Goal: Transaction & Acquisition: Subscribe to service/newsletter

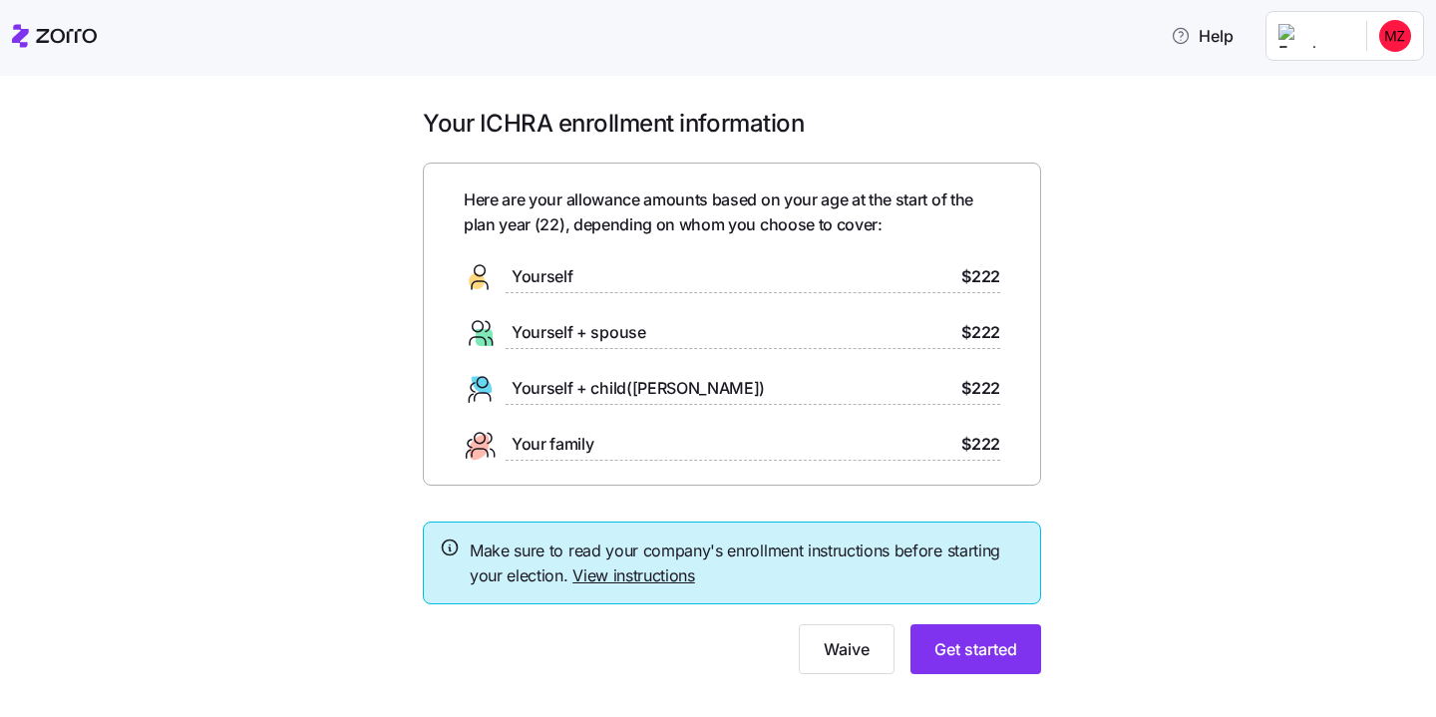
click at [972, 285] on span "$222" at bounding box center [981, 276] width 39 height 25
click at [964, 643] on span "Get started" at bounding box center [976, 649] width 83 height 24
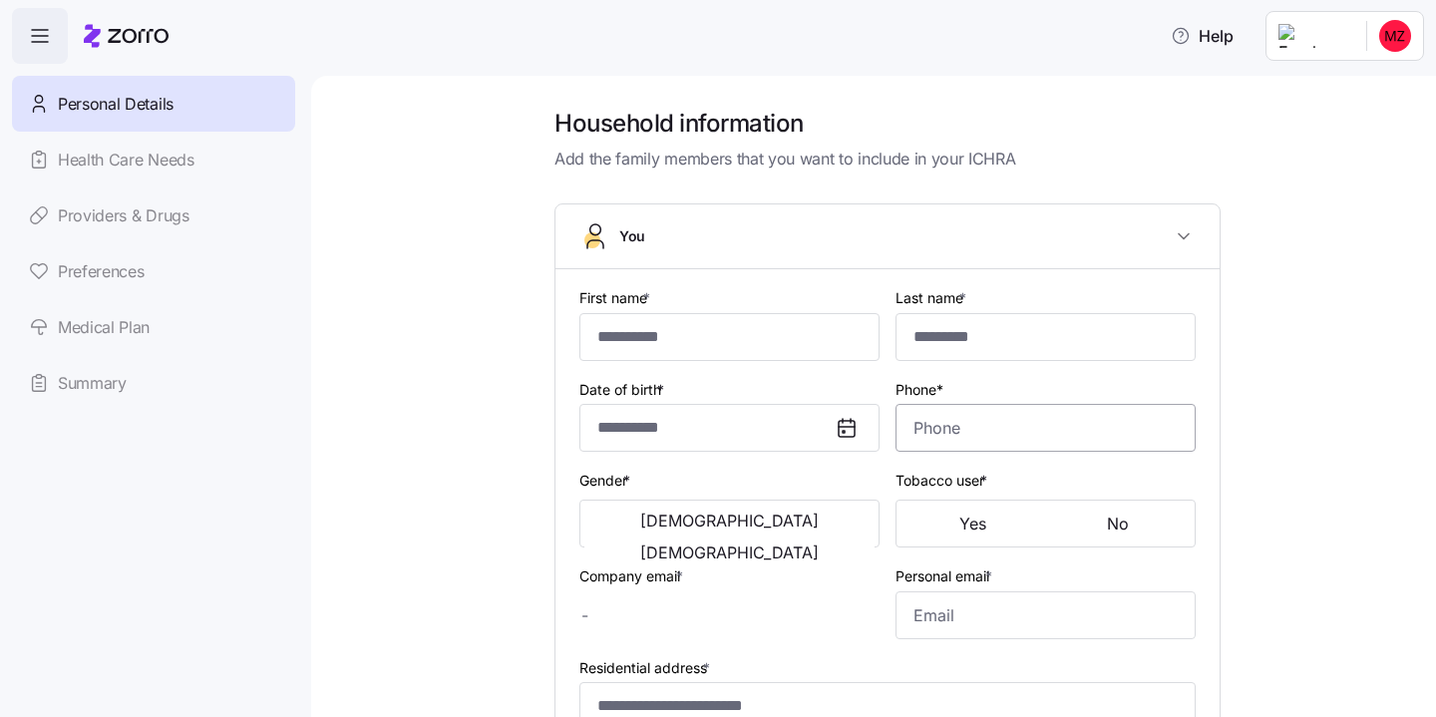
type input "******"
type input "****"
type input "[EMAIL_ADDRESS][DOMAIN_NAME]"
type input "**********"
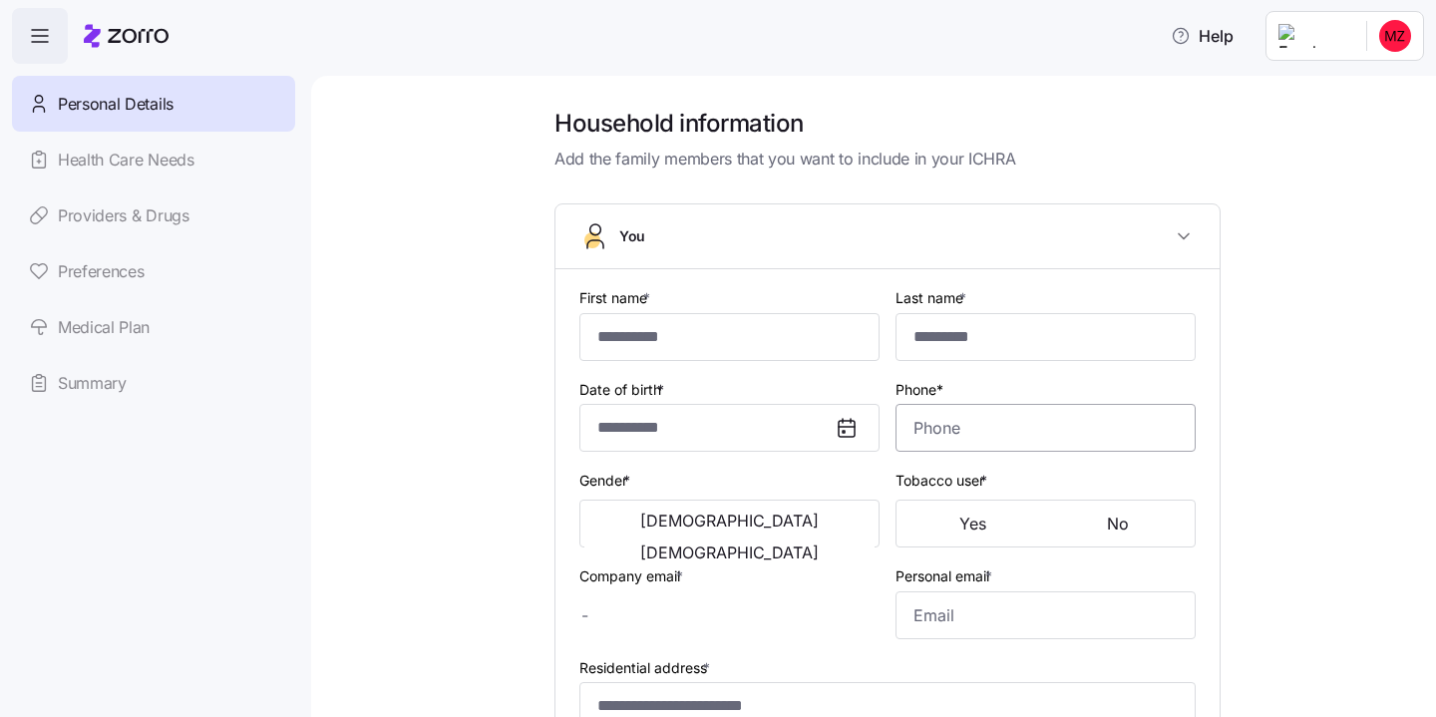
checkbox input "true"
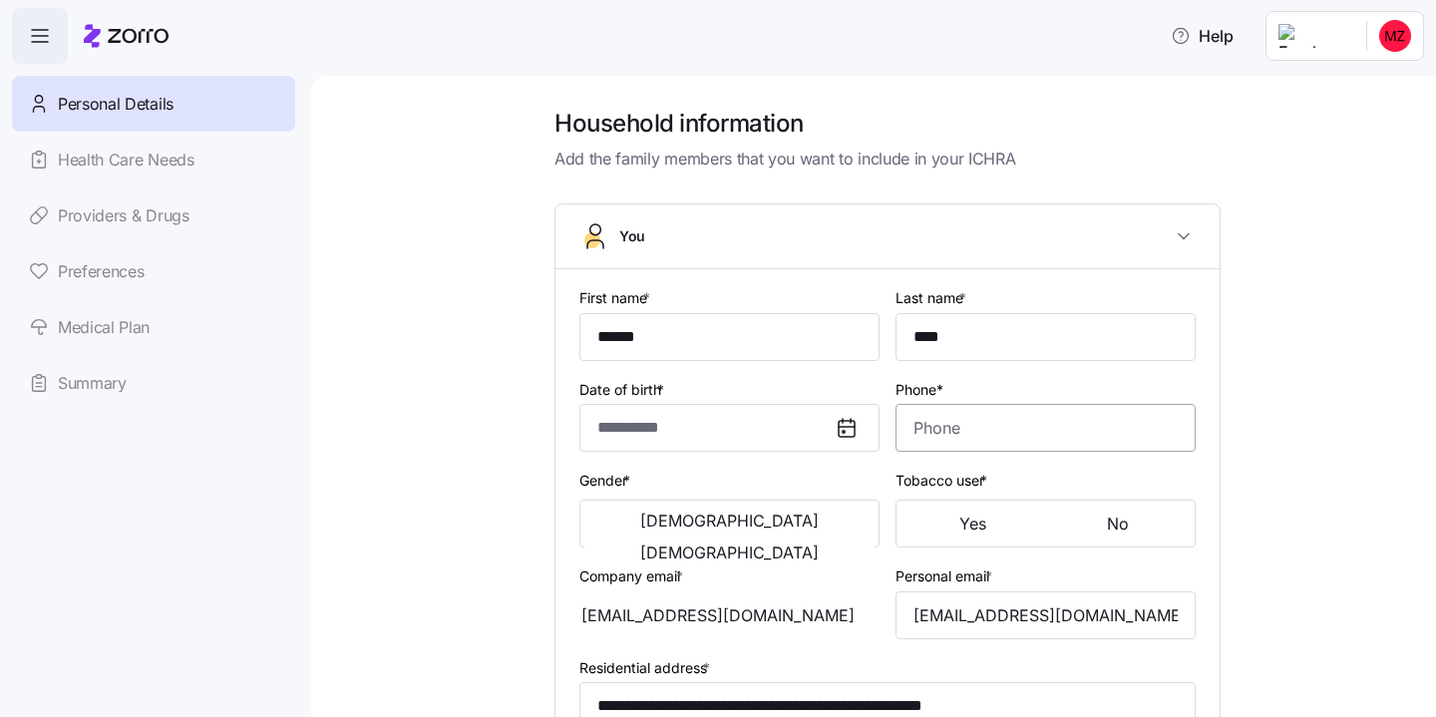
type input "**********"
type input "[PHONE_NUMBER]"
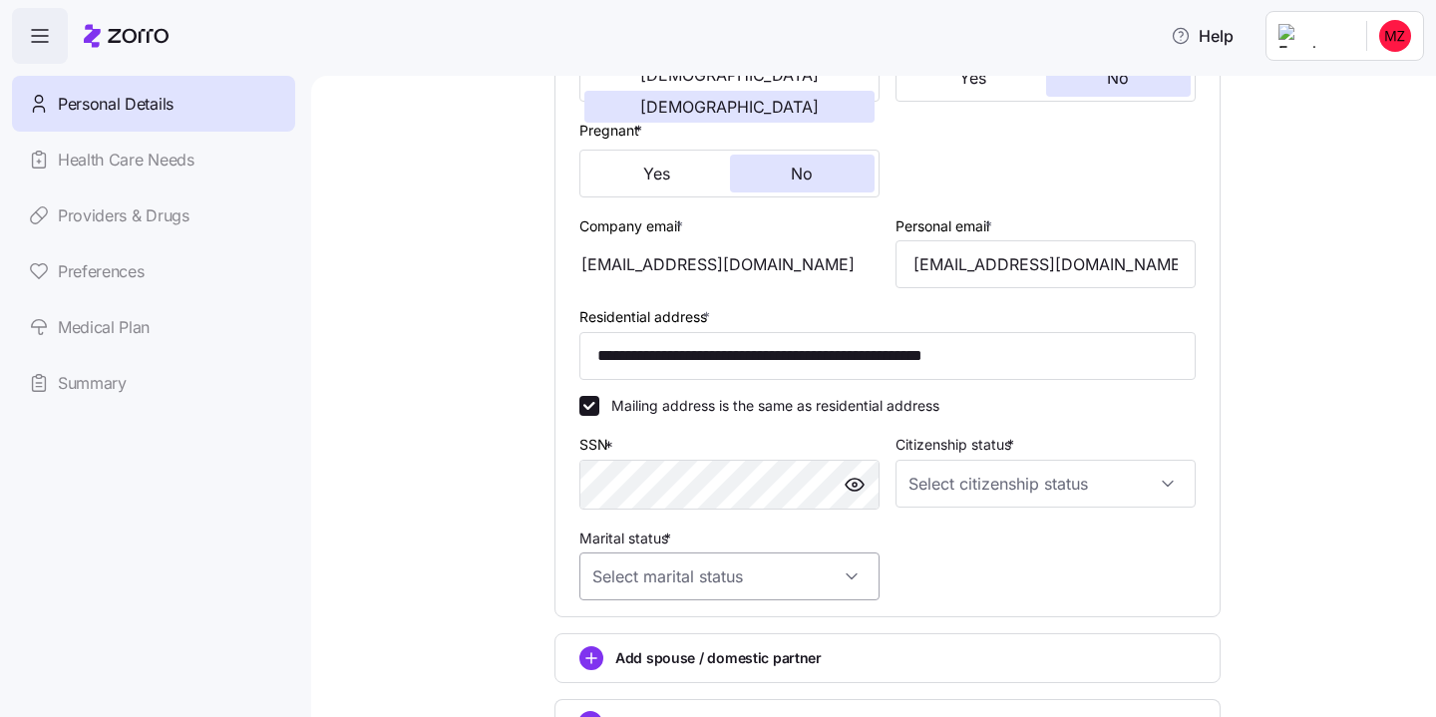
scroll to position [595, 0]
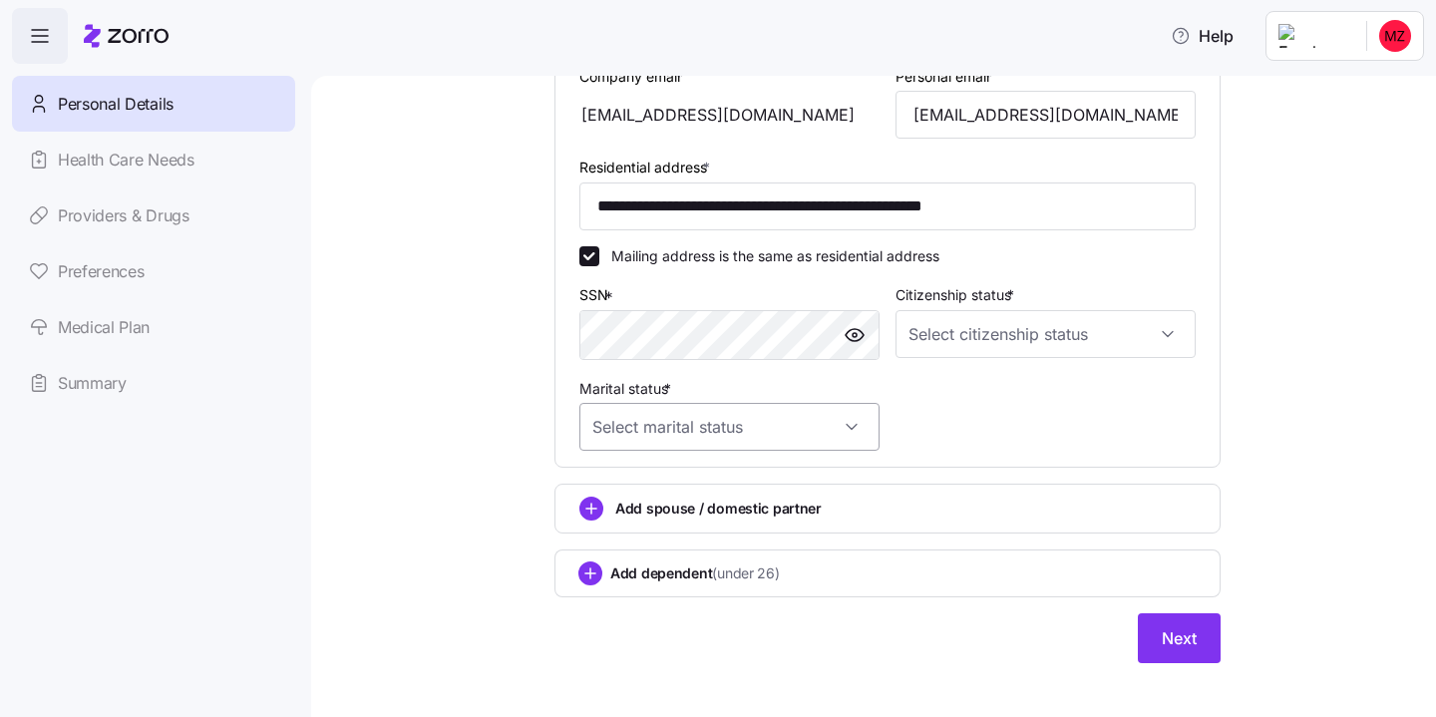
click at [705, 432] on input "Marital status *" at bounding box center [730, 427] width 300 height 48
click at [657, 492] on div "Single" at bounding box center [729, 493] width 284 height 42
type input "Single"
click at [1033, 354] on input "Citizenship status *" at bounding box center [1046, 334] width 300 height 48
click at [1014, 403] on div "[DEMOGRAPHIC_DATA] citizen" at bounding box center [1046, 398] width 284 height 42
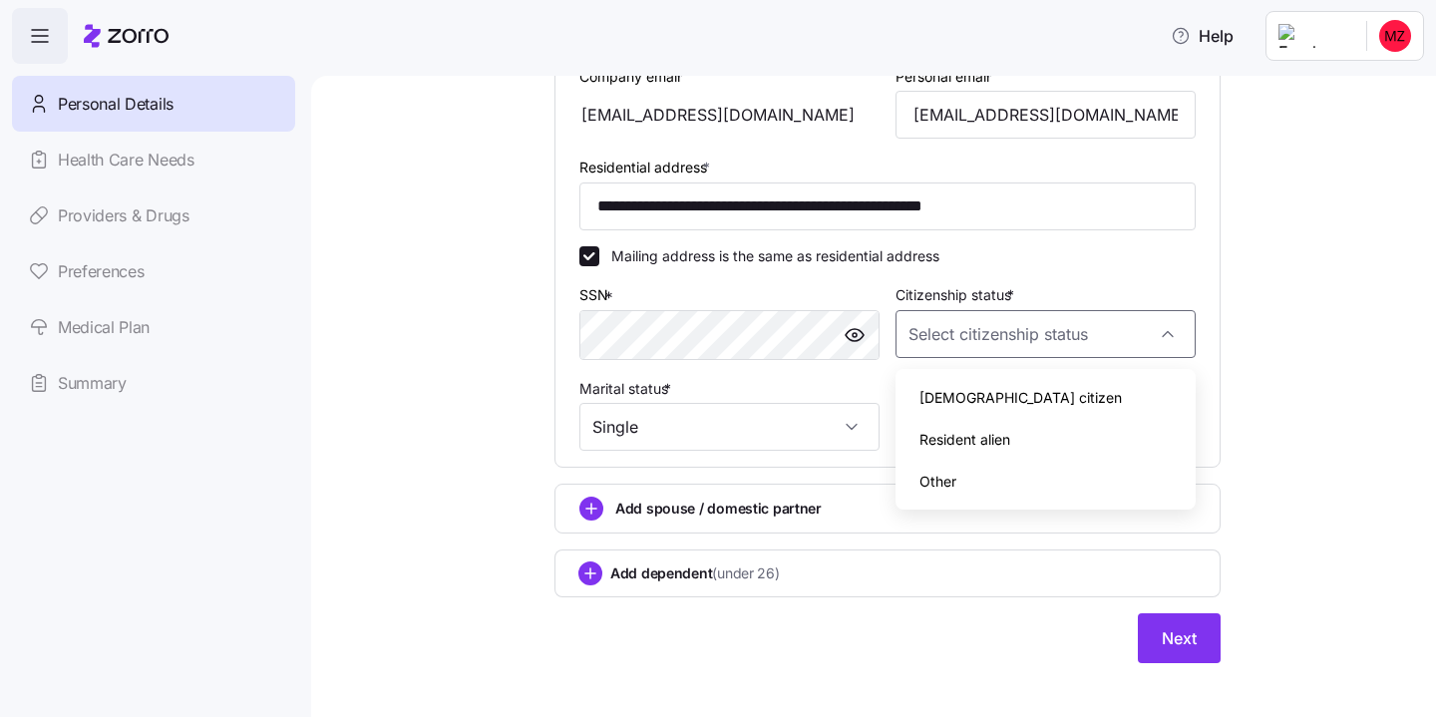
type input "[DEMOGRAPHIC_DATA] citizen"
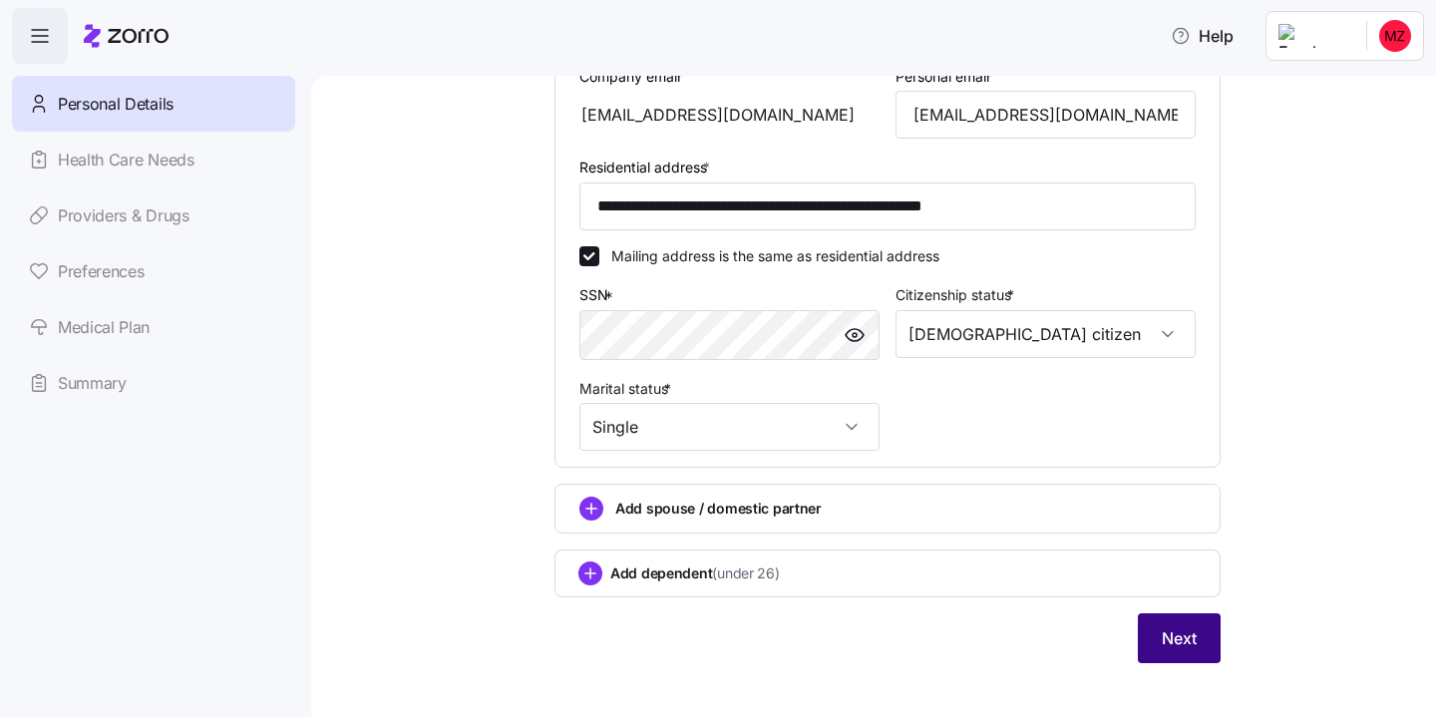
click at [1171, 647] on span "Next" at bounding box center [1179, 638] width 35 height 24
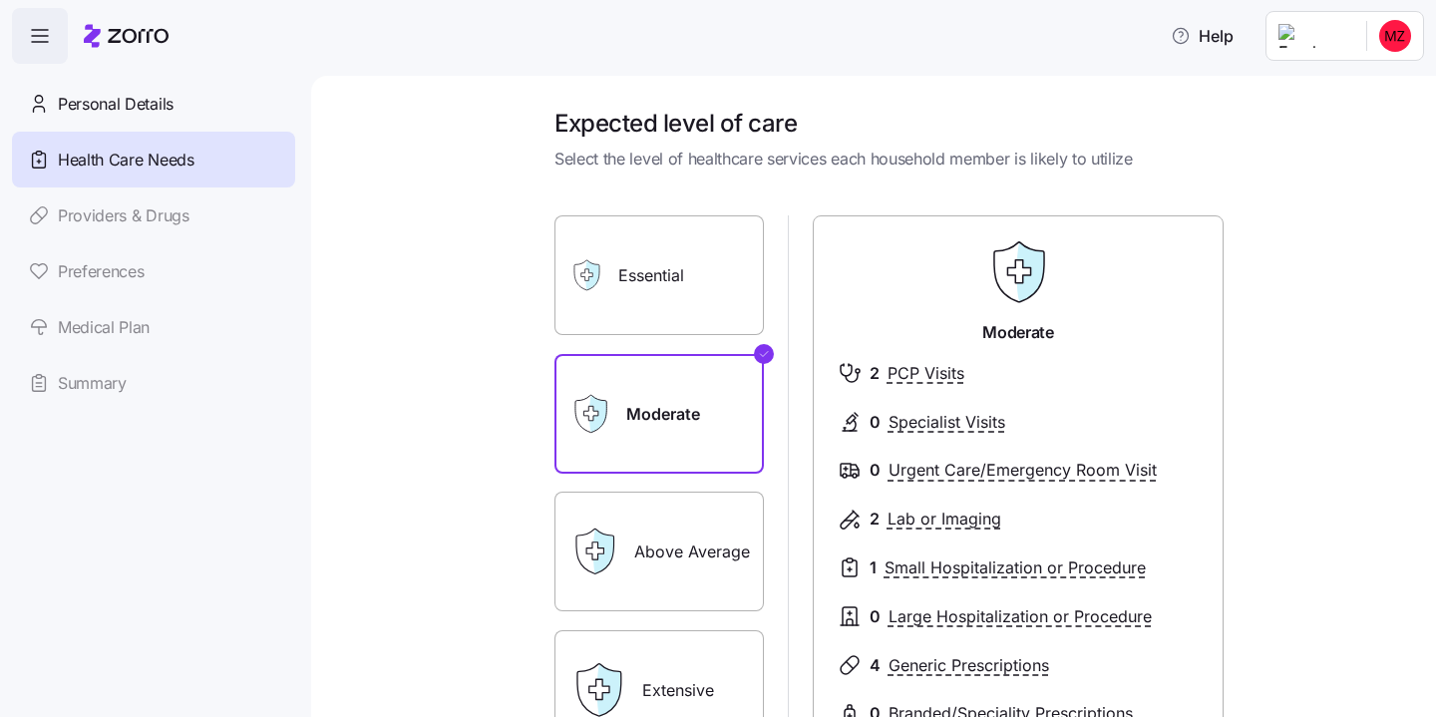
scroll to position [125, 0]
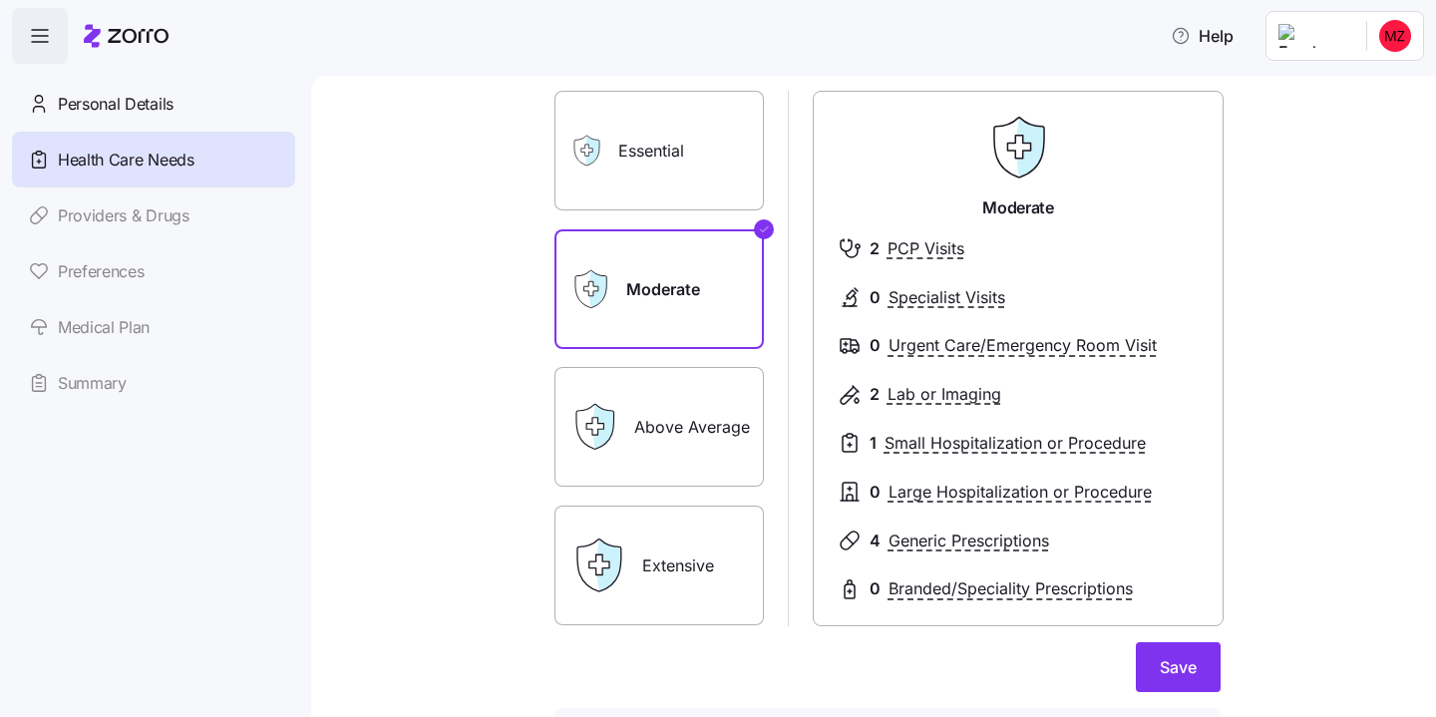
click at [659, 400] on label "Above Average" at bounding box center [659, 427] width 209 height 120
click at [0, 0] on input "Above Average" at bounding box center [0, 0] width 0 height 0
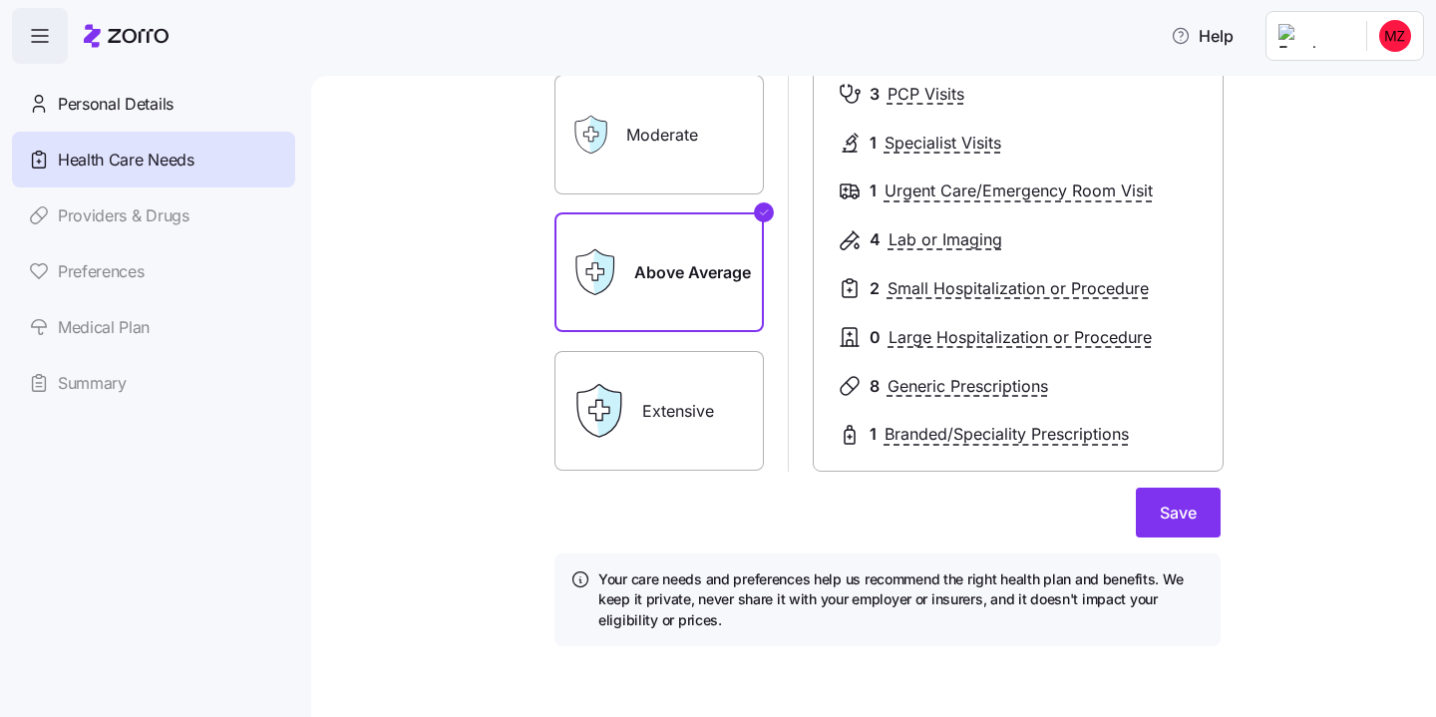
scroll to position [280, 0]
click at [1192, 510] on span "Save" at bounding box center [1178, 512] width 37 height 24
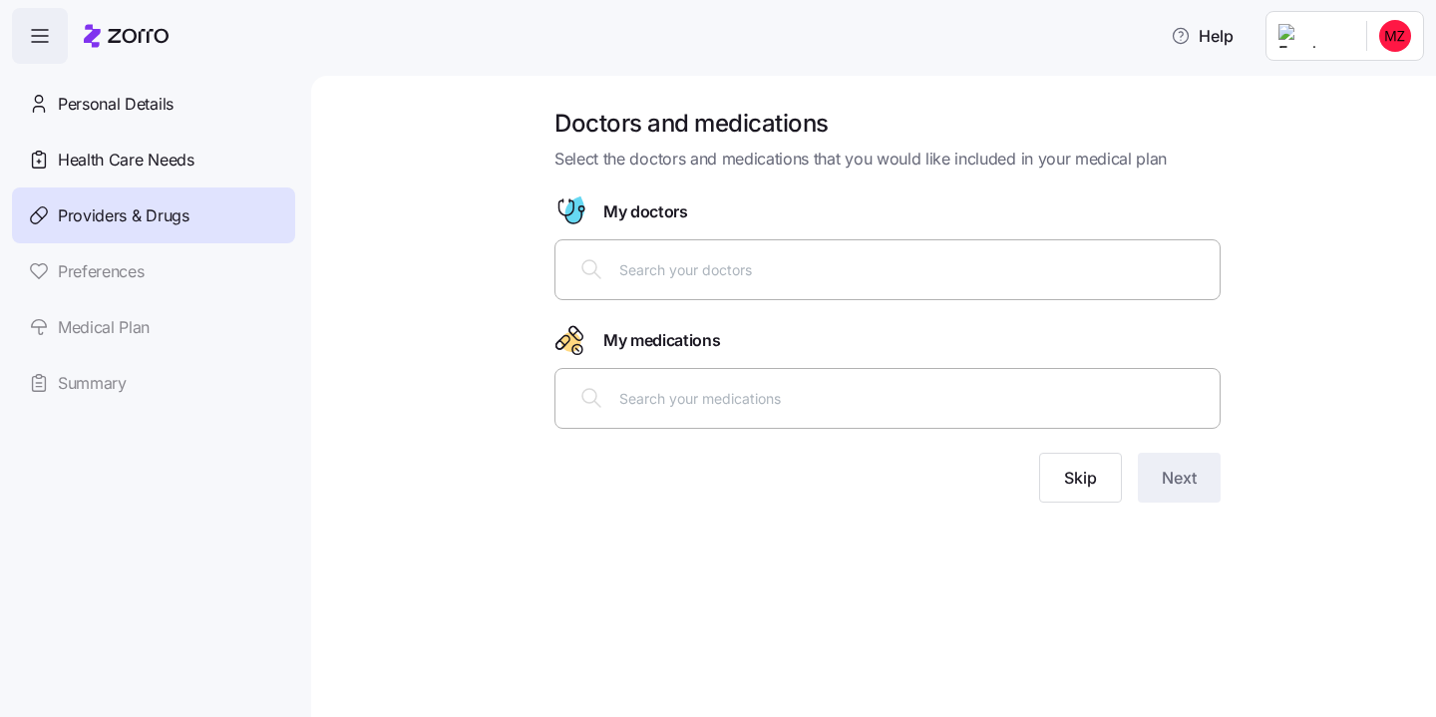
click at [842, 266] on input "text" at bounding box center [913, 269] width 588 height 22
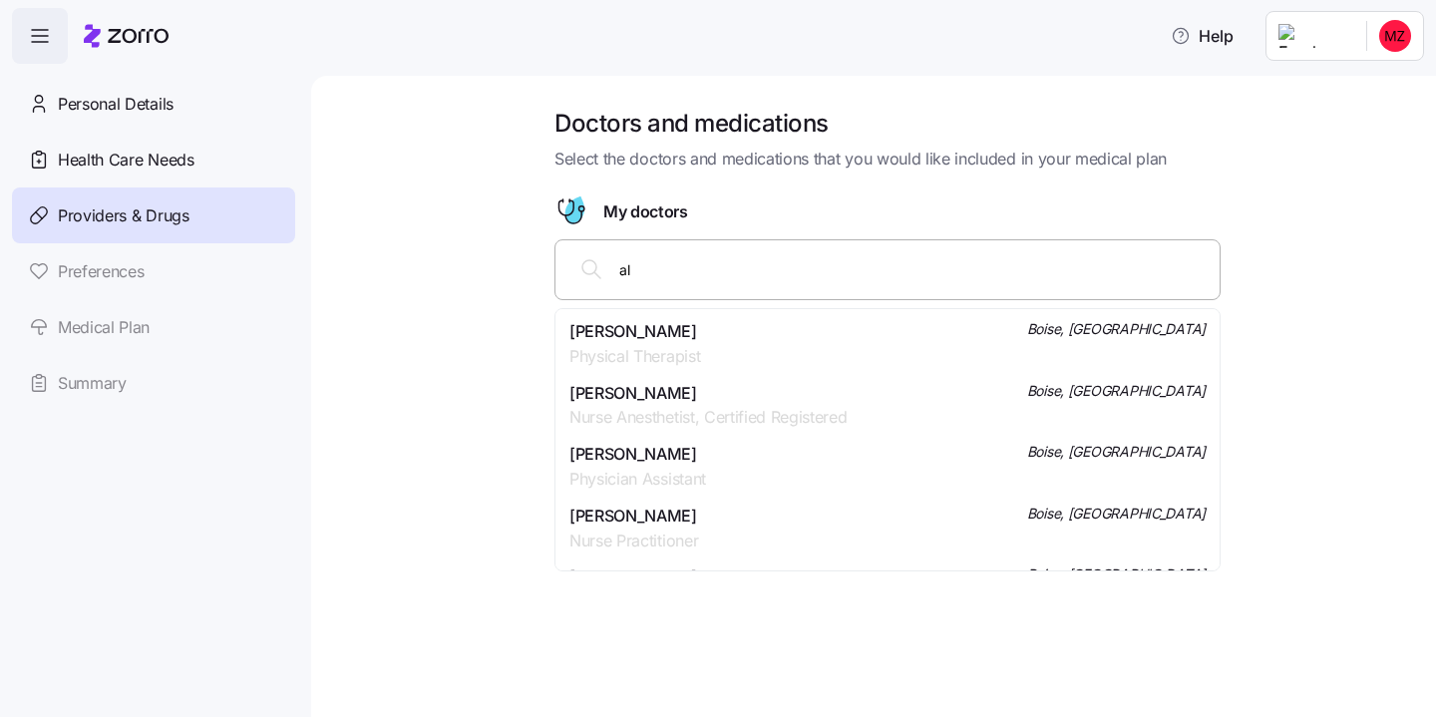
type input "a"
type input "[PERSON_NAME]"
click at [768, 345] on div "[PERSON_NAME] [PERSON_NAME] Nurse Practitioner Boise, [GEOGRAPHIC_DATA]" at bounding box center [888, 344] width 636 height 50
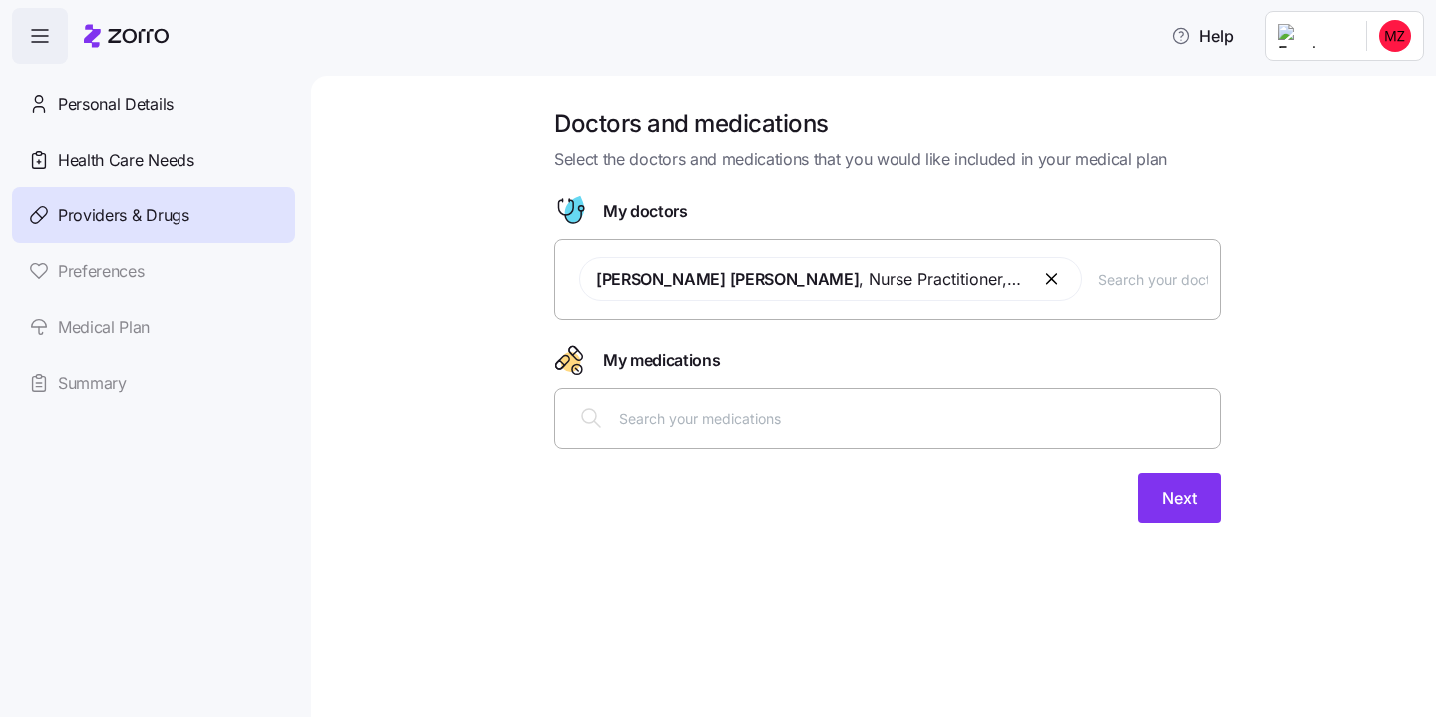
click at [756, 436] on div at bounding box center [888, 418] width 640 height 48
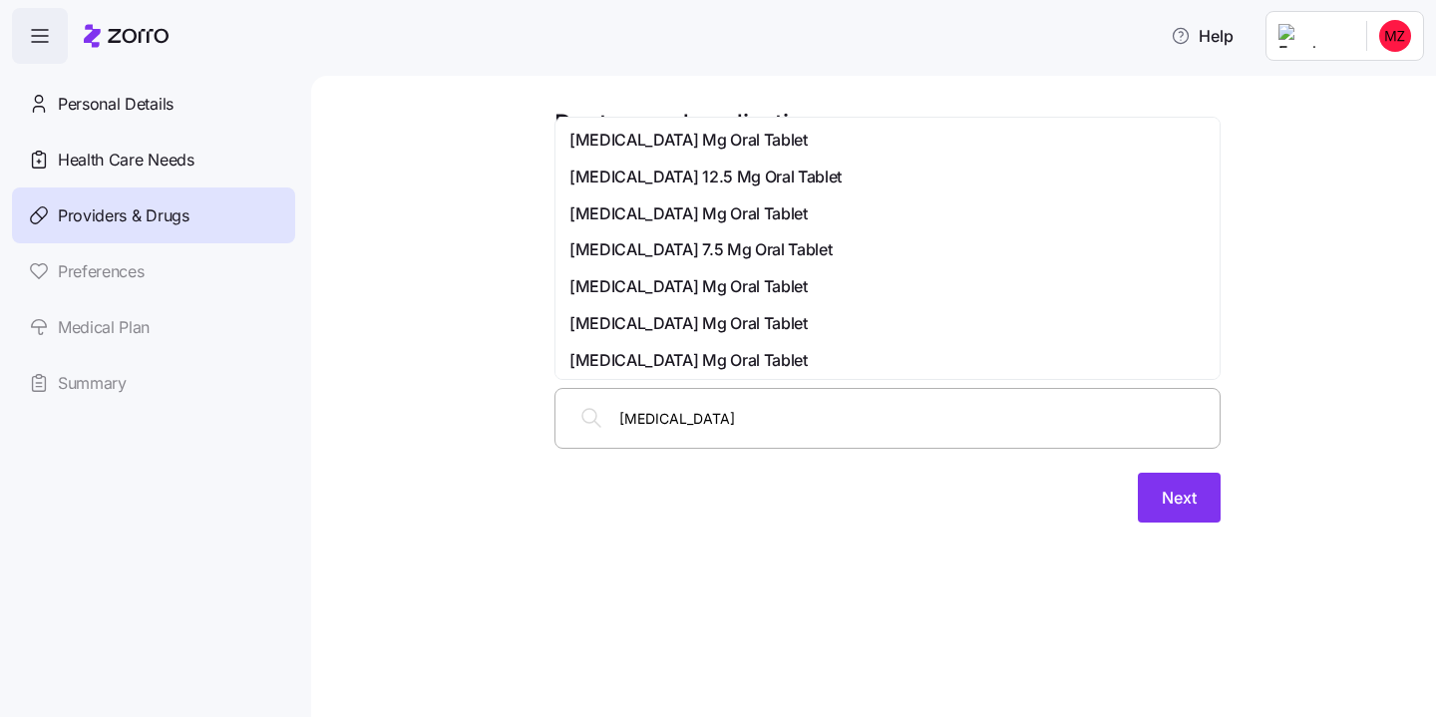
type input "adderal"
click at [718, 327] on span "[MEDICAL_DATA] Mg Oral Tablet" at bounding box center [689, 323] width 238 height 25
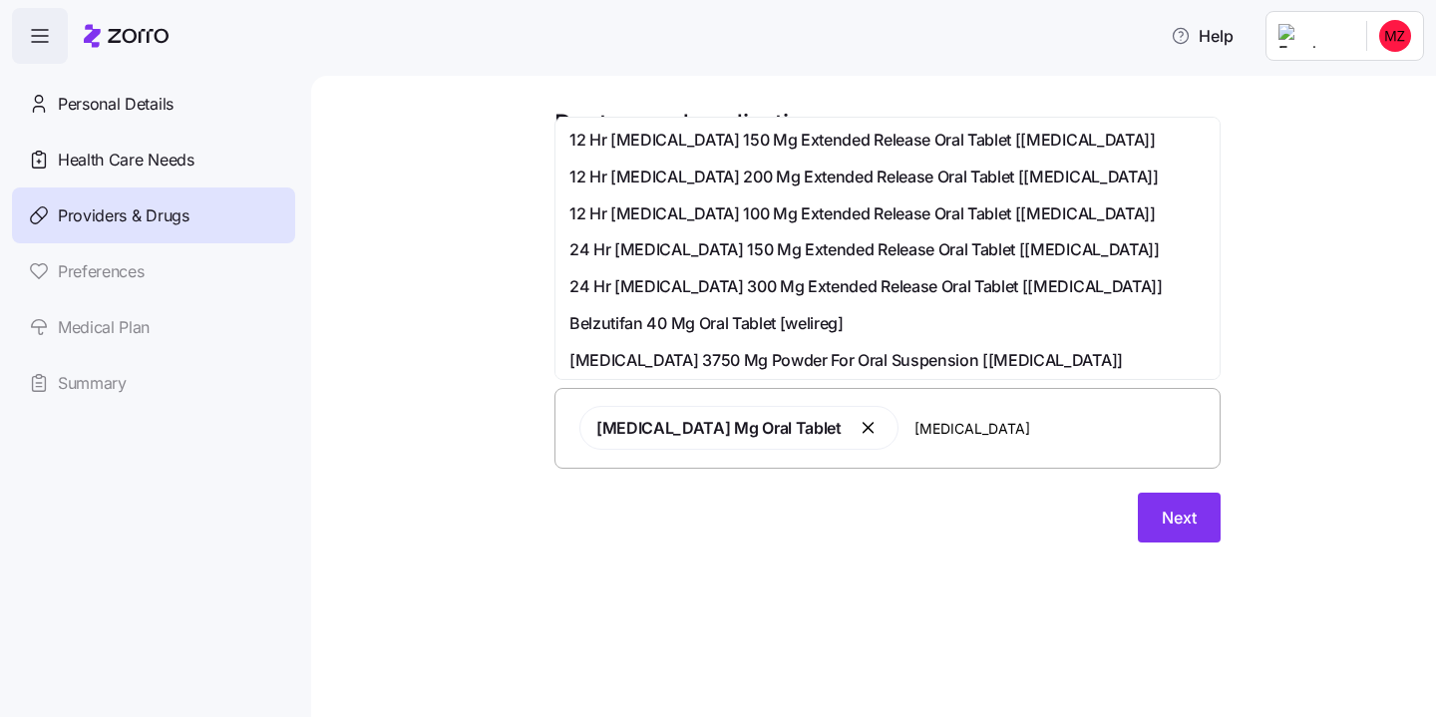
scroll to position [36, 0]
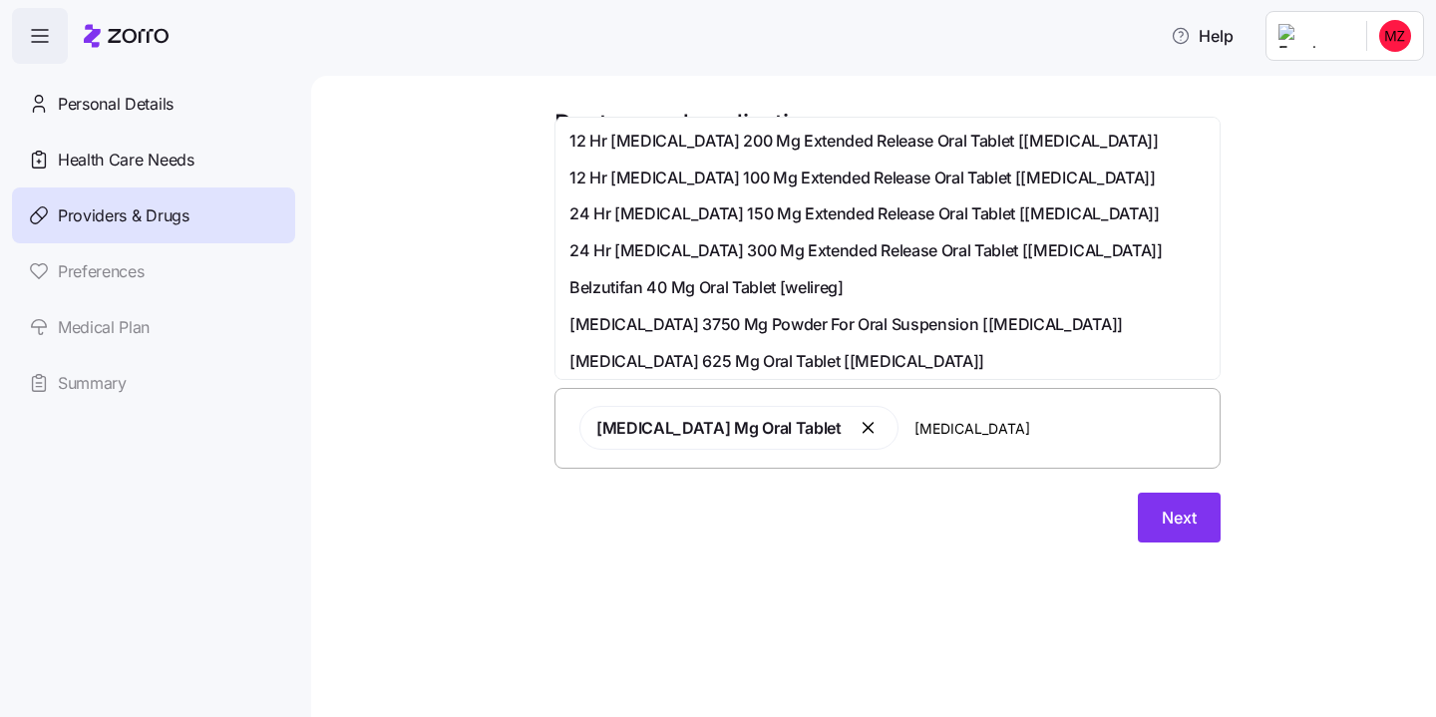
click at [915, 433] on input "[MEDICAL_DATA]" at bounding box center [1061, 428] width 293 height 22
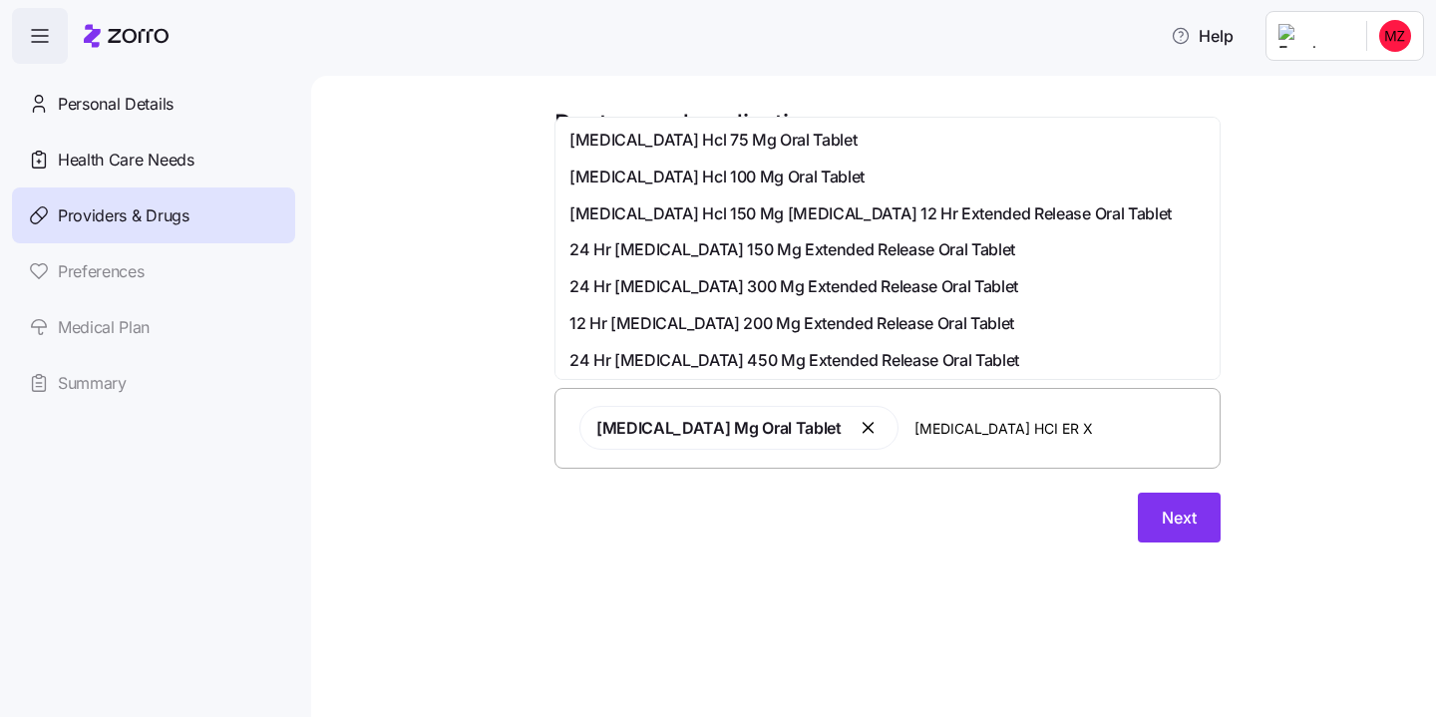
type input "[MEDICAL_DATA] HCI ER XL"
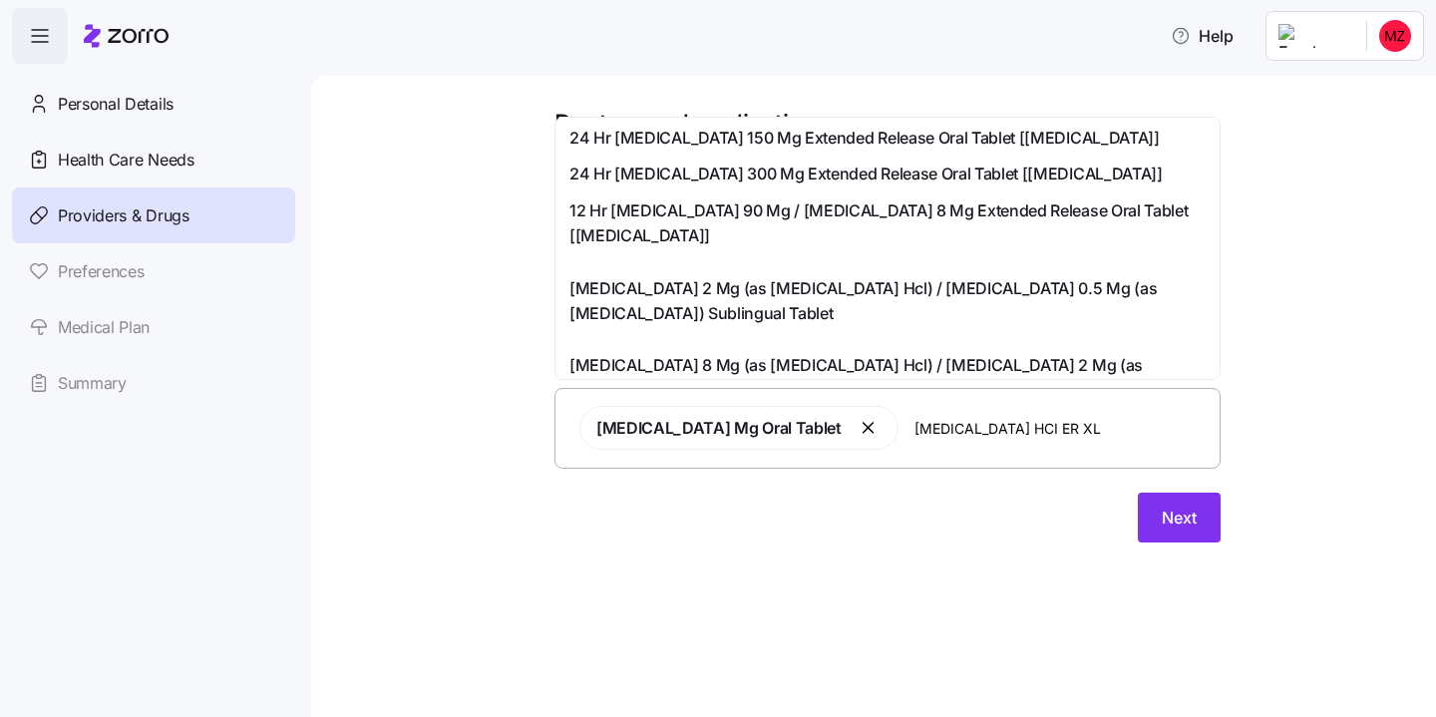
scroll to position [526, 0]
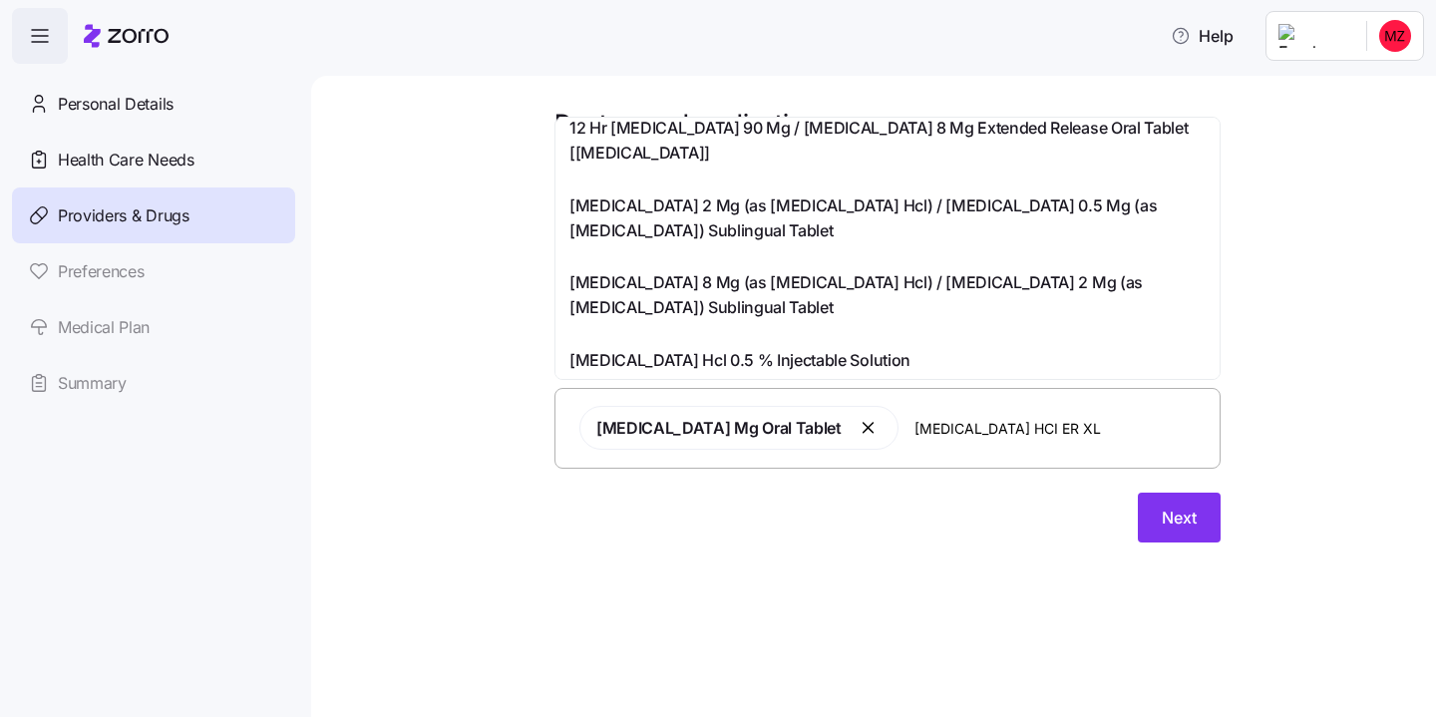
drag, startPoint x: 1054, startPoint y: 438, endPoint x: 869, endPoint y: 430, distance: 185.7
click at [915, 430] on input "[MEDICAL_DATA] HCI ER XL" at bounding box center [1061, 428] width 293 height 22
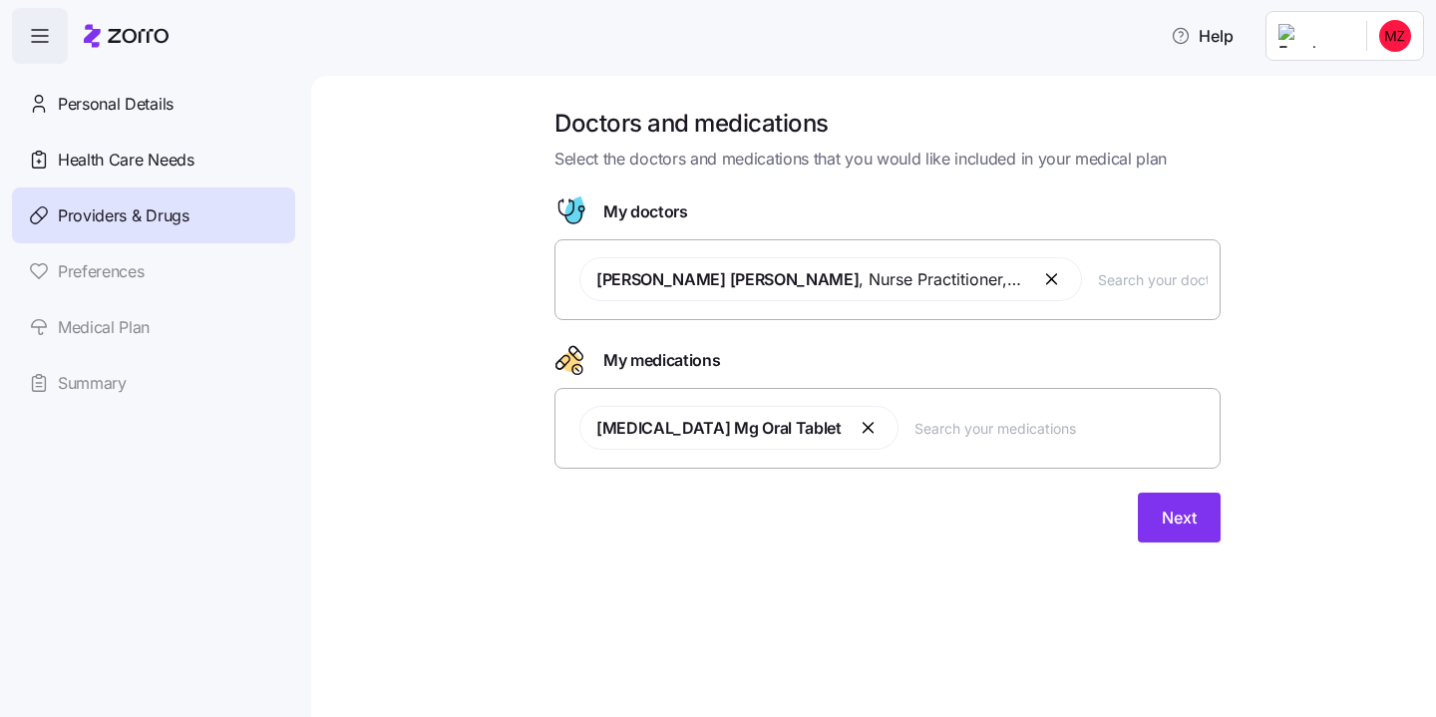
click at [858, 428] on button "button" at bounding box center [870, 428] width 24 height 24
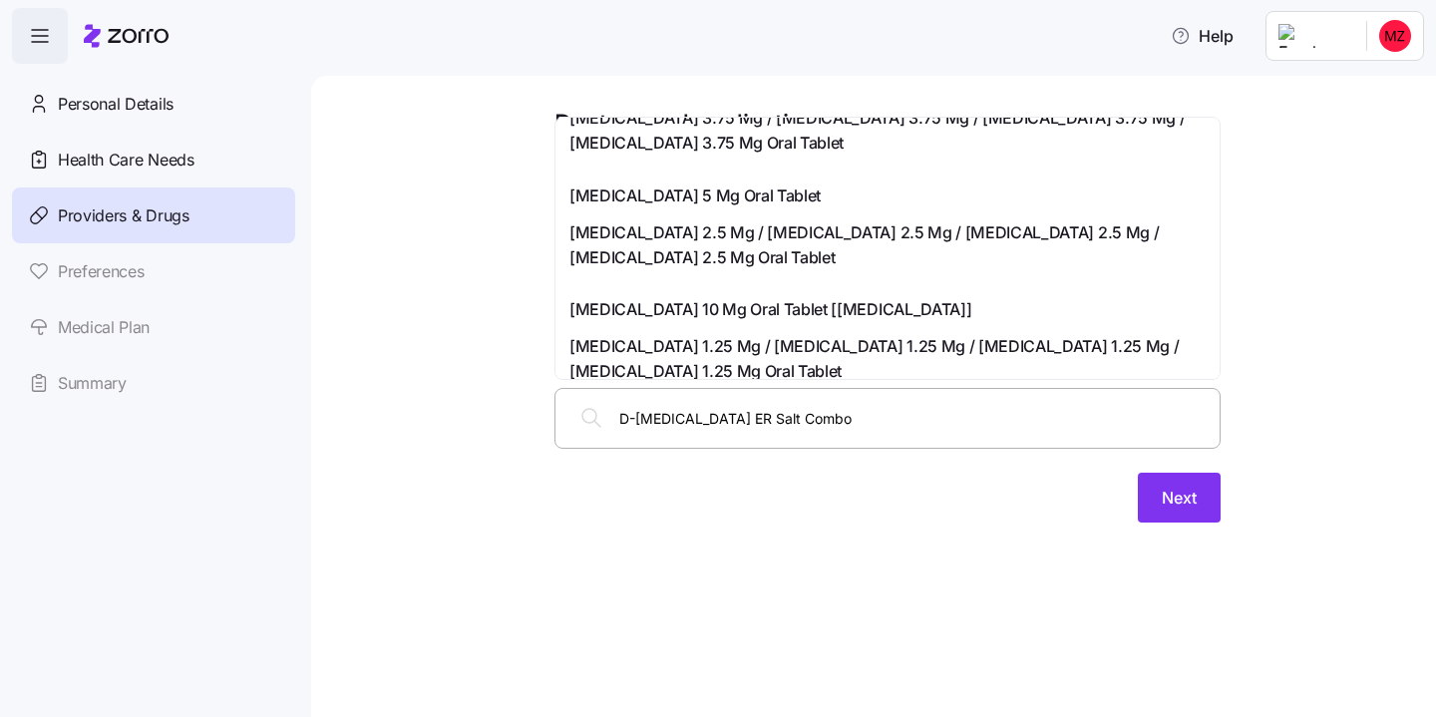
scroll to position [186, 0]
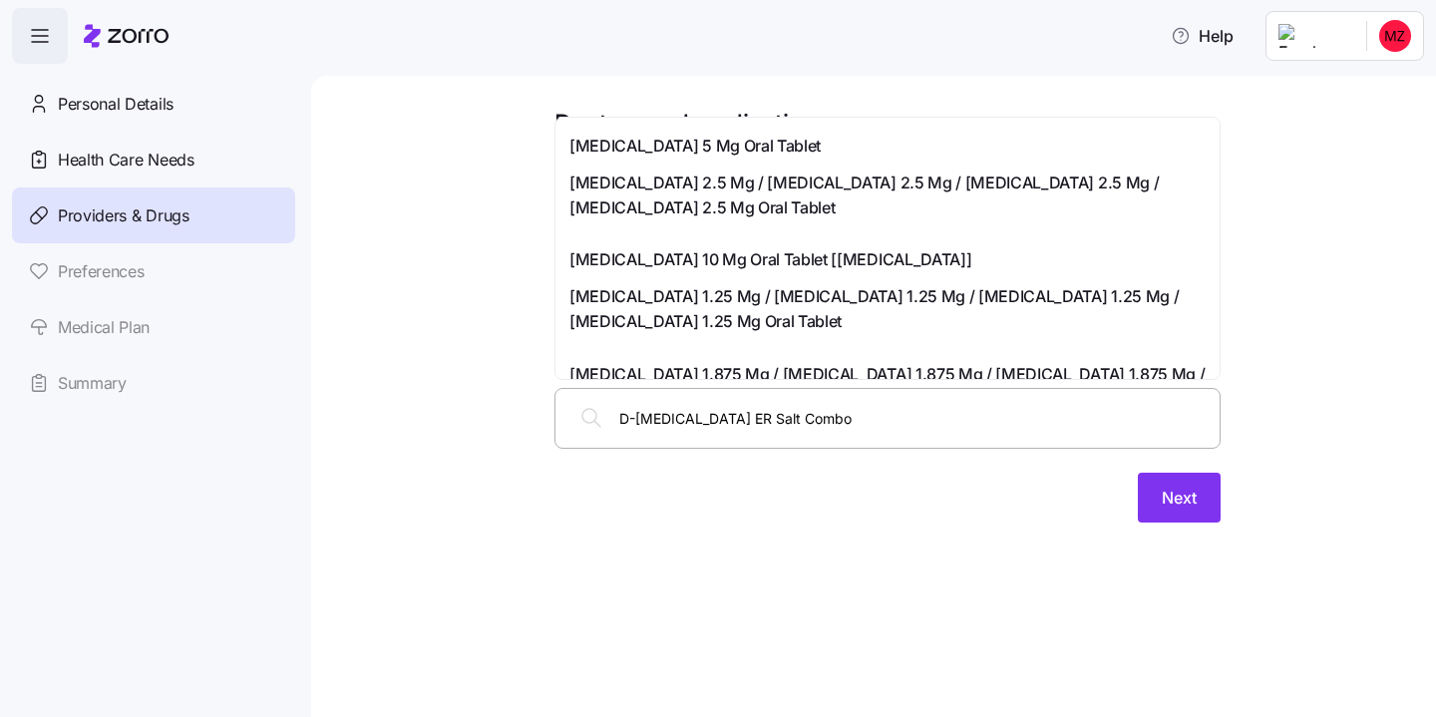
click at [876, 424] on input "D-[MEDICAL_DATA] ER Salt Combo" at bounding box center [913, 418] width 588 height 22
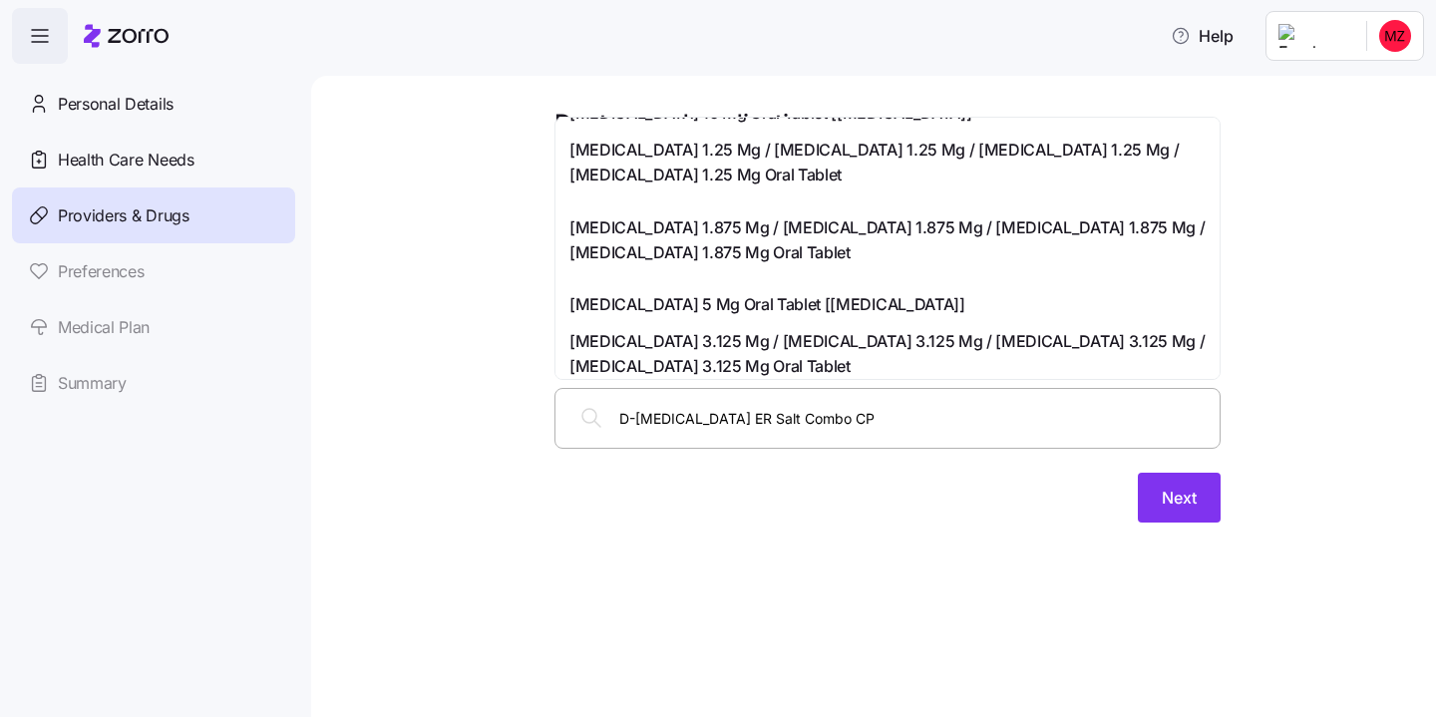
scroll to position [332, 0]
drag, startPoint x: 894, startPoint y: 414, endPoint x: 457, endPoint y: 414, distance: 436.9
click at [457, 414] on div "Doctors and medications Select the doctors and medications that you would like …" at bounding box center [887, 327] width 1041 height 439
type input "[MEDICAL_DATA]"
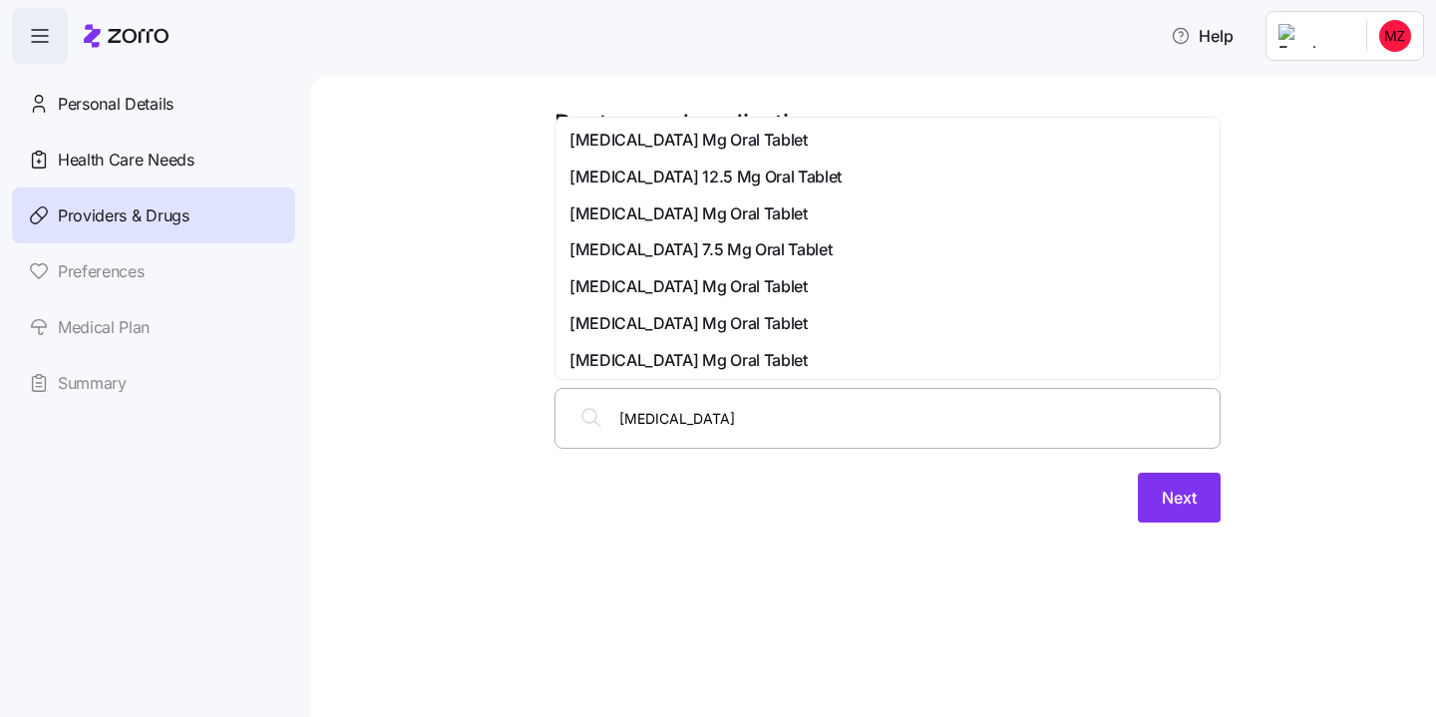
click at [688, 338] on div "[MEDICAL_DATA] Mg Oral Tablet" at bounding box center [888, 323] width 656 height 37
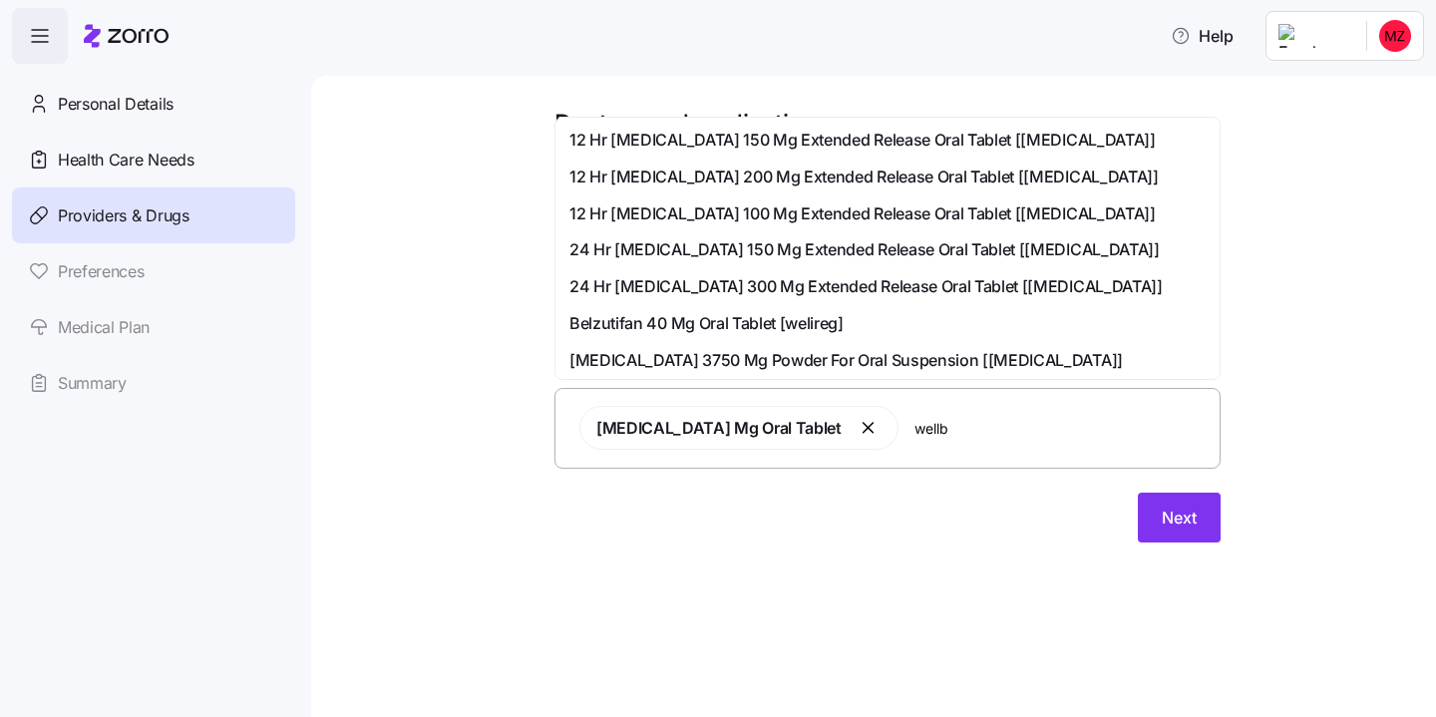
type input "wellbu"
click at [872, 141] on span "12 Hr [MEDICAL_DATA] 150 Mg Extended Release Oral Tablet [[MEDICAL_DATA]]" at bounding box center [863, 140] width 586 height 25
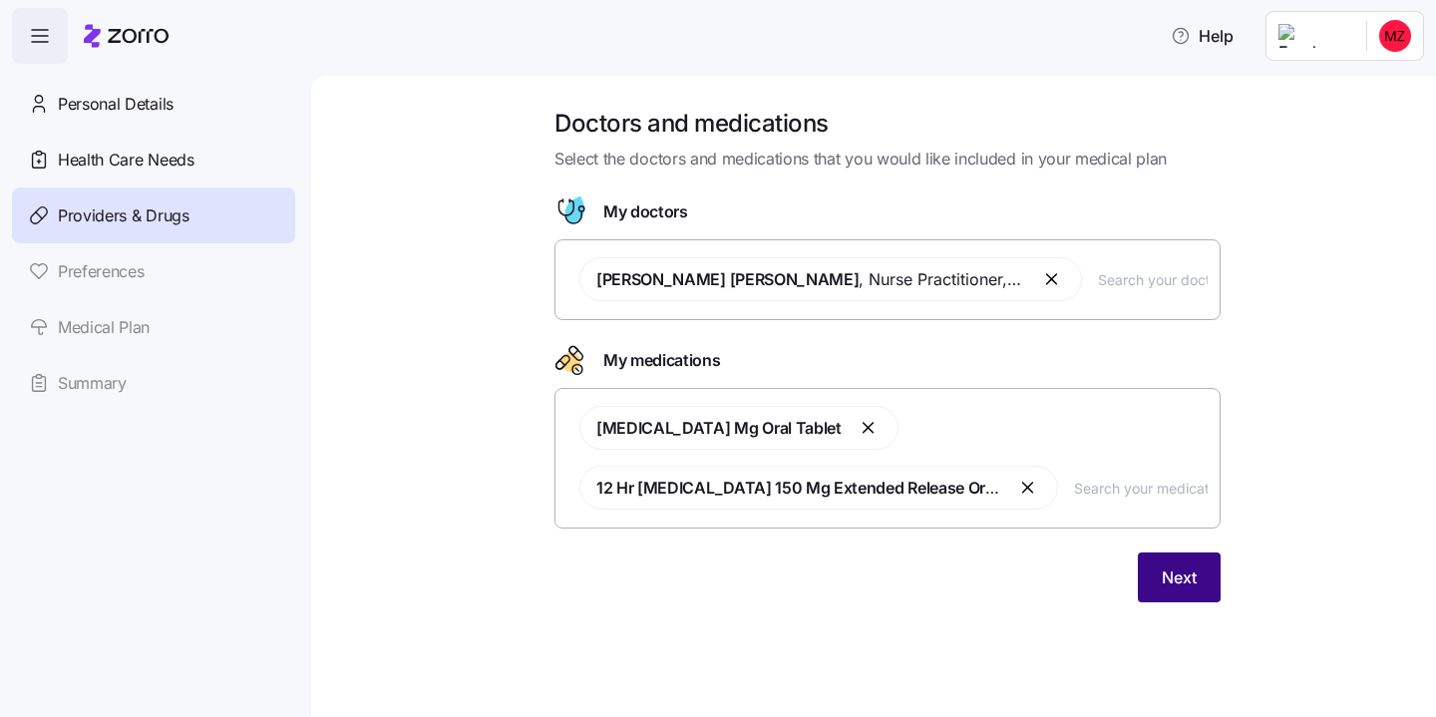
click at [1162, 586] on span "Next" at bounding box center [1179, 578] width 35 height 24
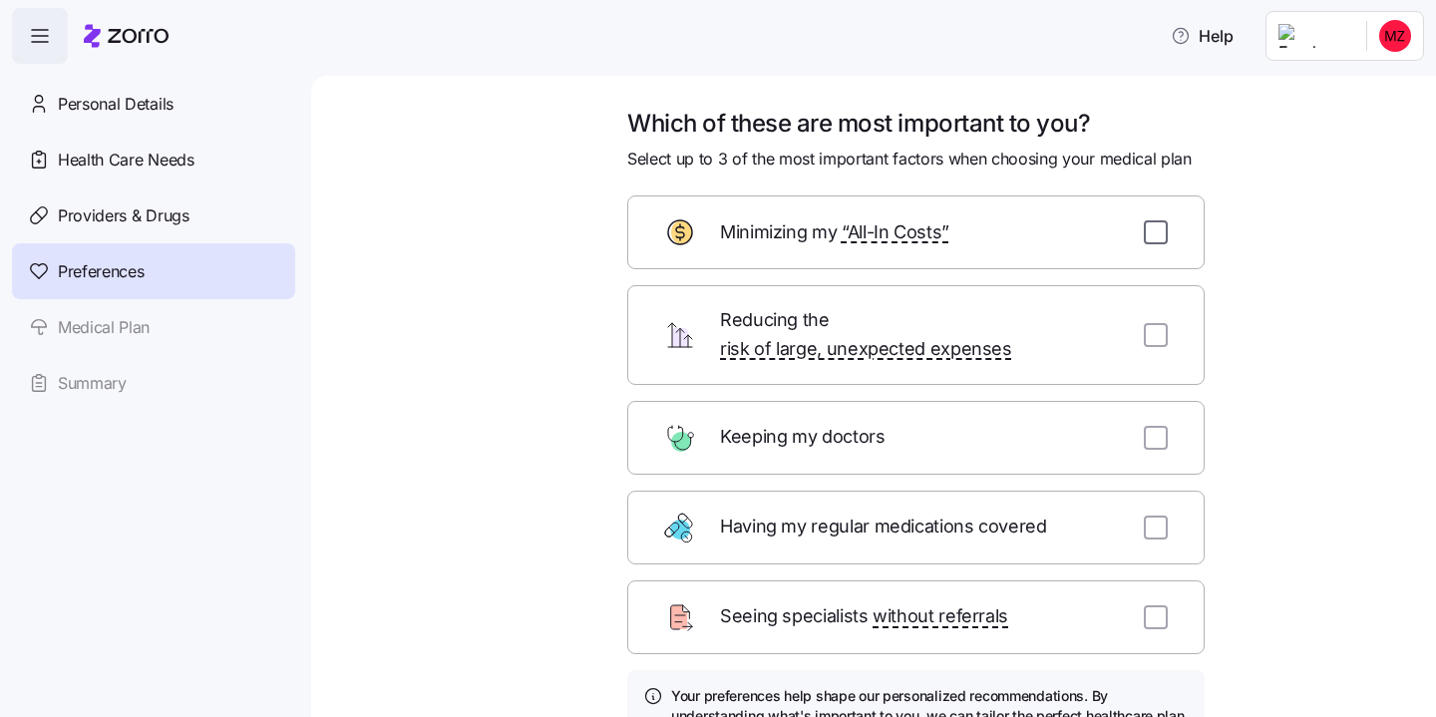
click at [1161, 233] on input "checkbox" at bounding box center [1156, 232] width 24 height 24
checkbox input "true"
click at [1154, 323] on input "checkbox" at bounding box center [1156, 335] width 24 height 24
checkbox input "true"
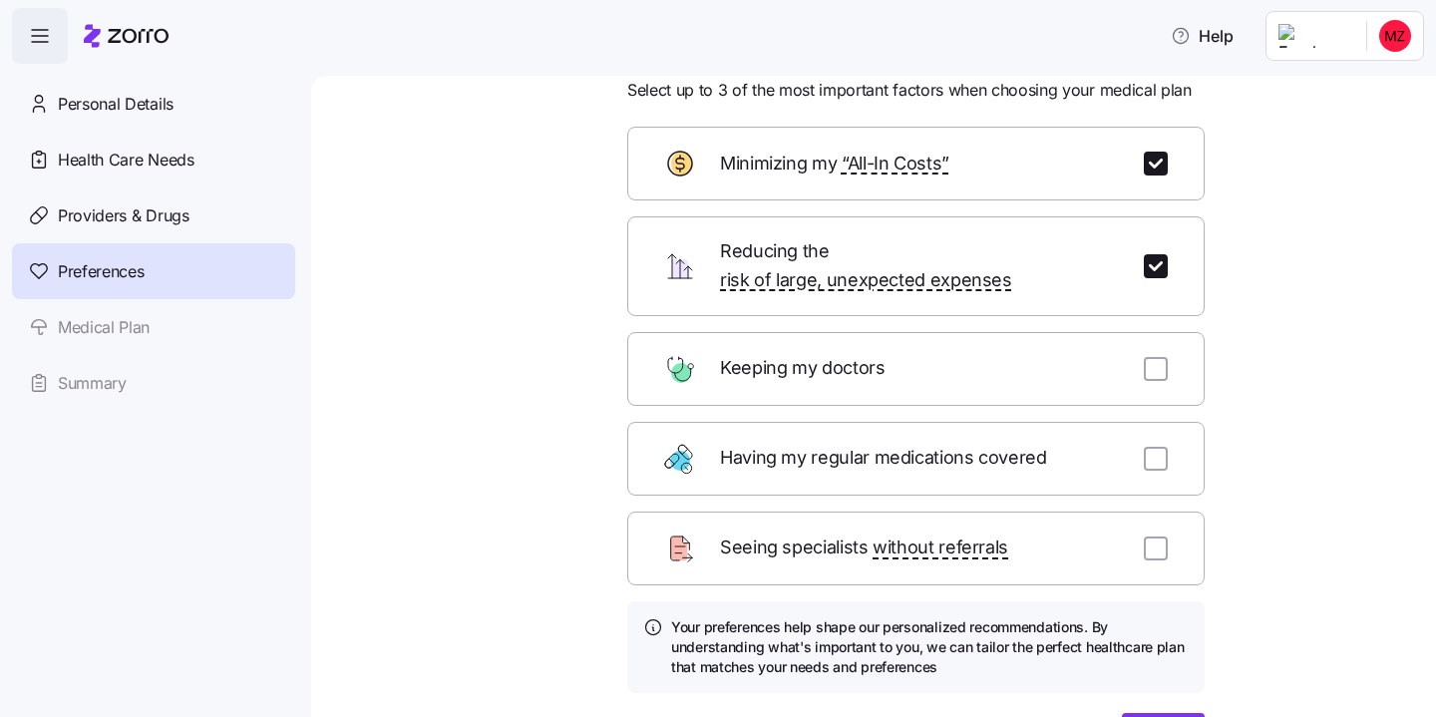
scroll to position [78, 0]
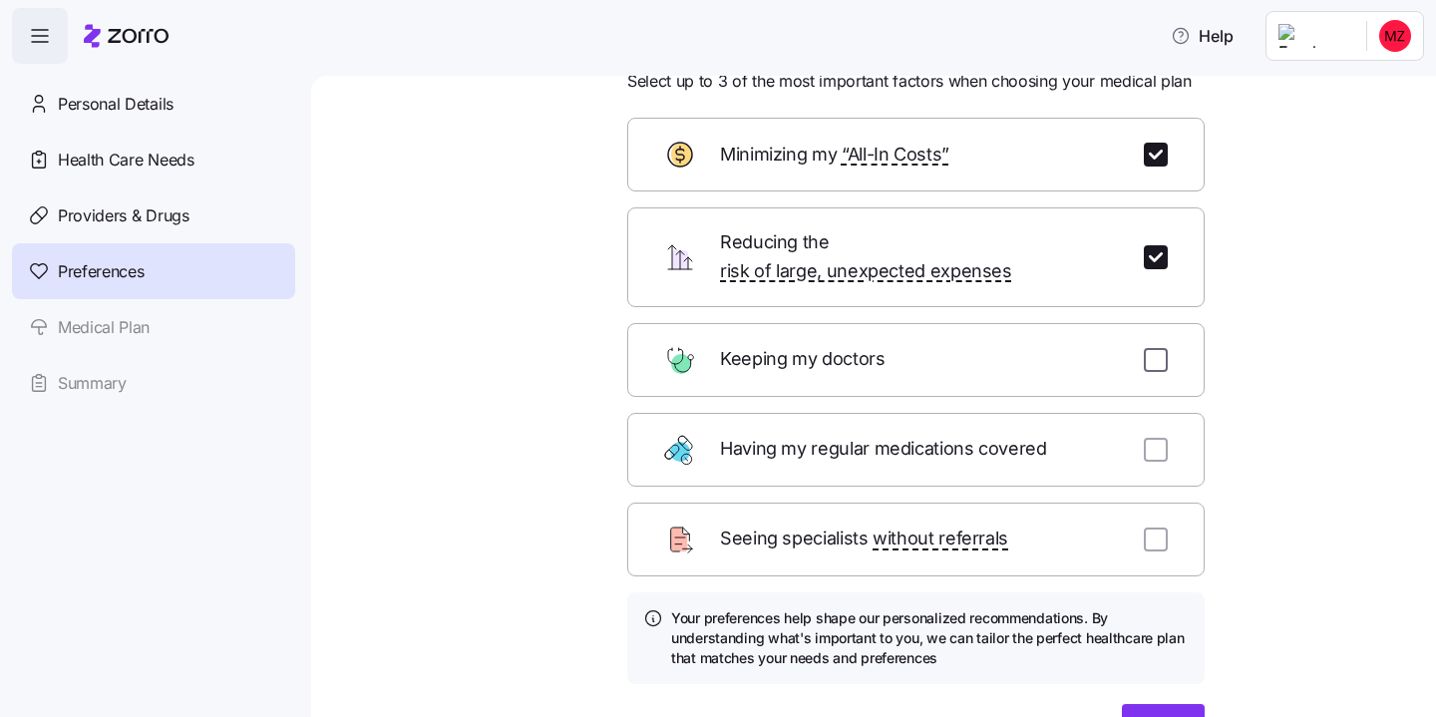
click at [1160, 348] on input "checkbox" at bounding box center [1156, 360] width 24 height 24
checkbox input "true"
click at [1151, 157] on input "checkbox" at bounding box center [1156, 155] width 24 height 24
click at [1155, 159] on input "checkbox" at bounding box center [1156, 155] width 24 height 24
checkbox input "true"
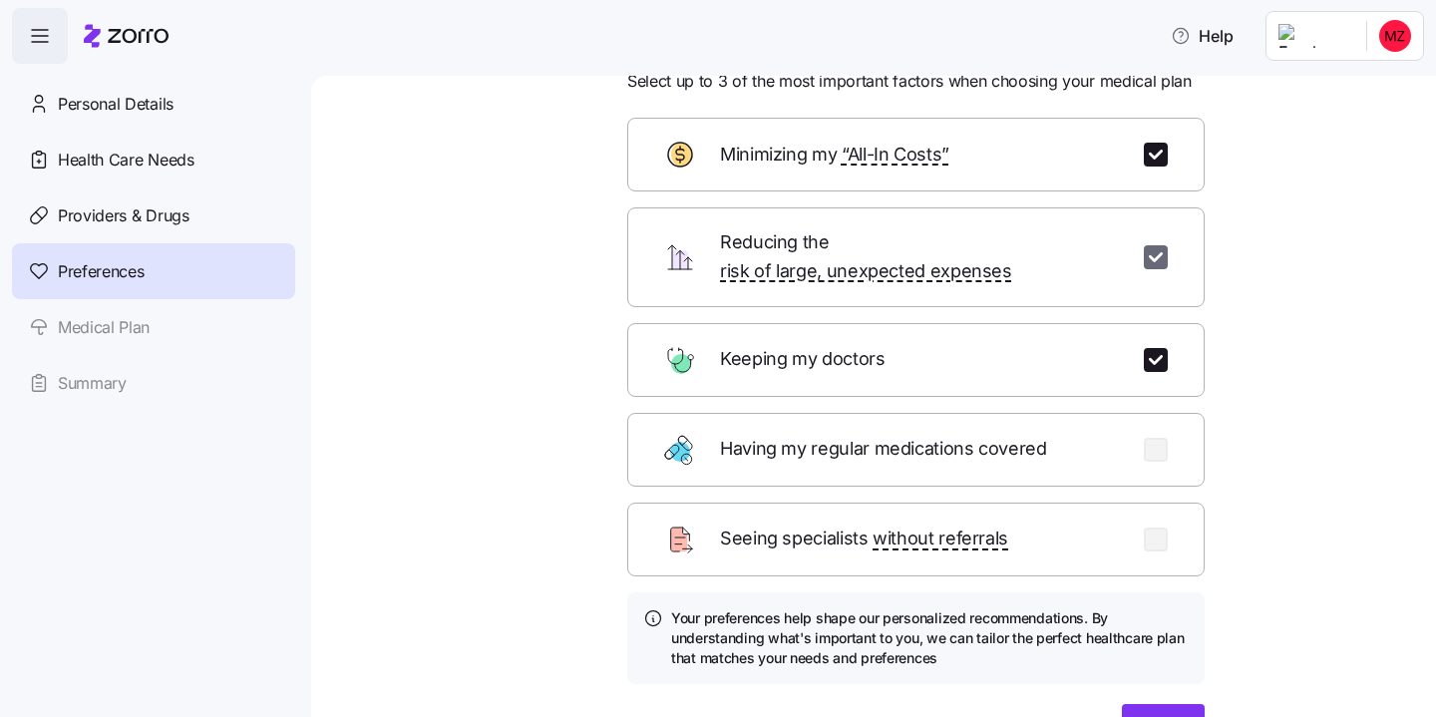
click at [1155, 251] on input "checkbox" at bounding box center [1156, 257] width 24 height 24
checkbox input "false"
click at [1164, 438] on input "checkbox" at bounding box center [1156, 450] width 24 height 24
checkbox input "true"
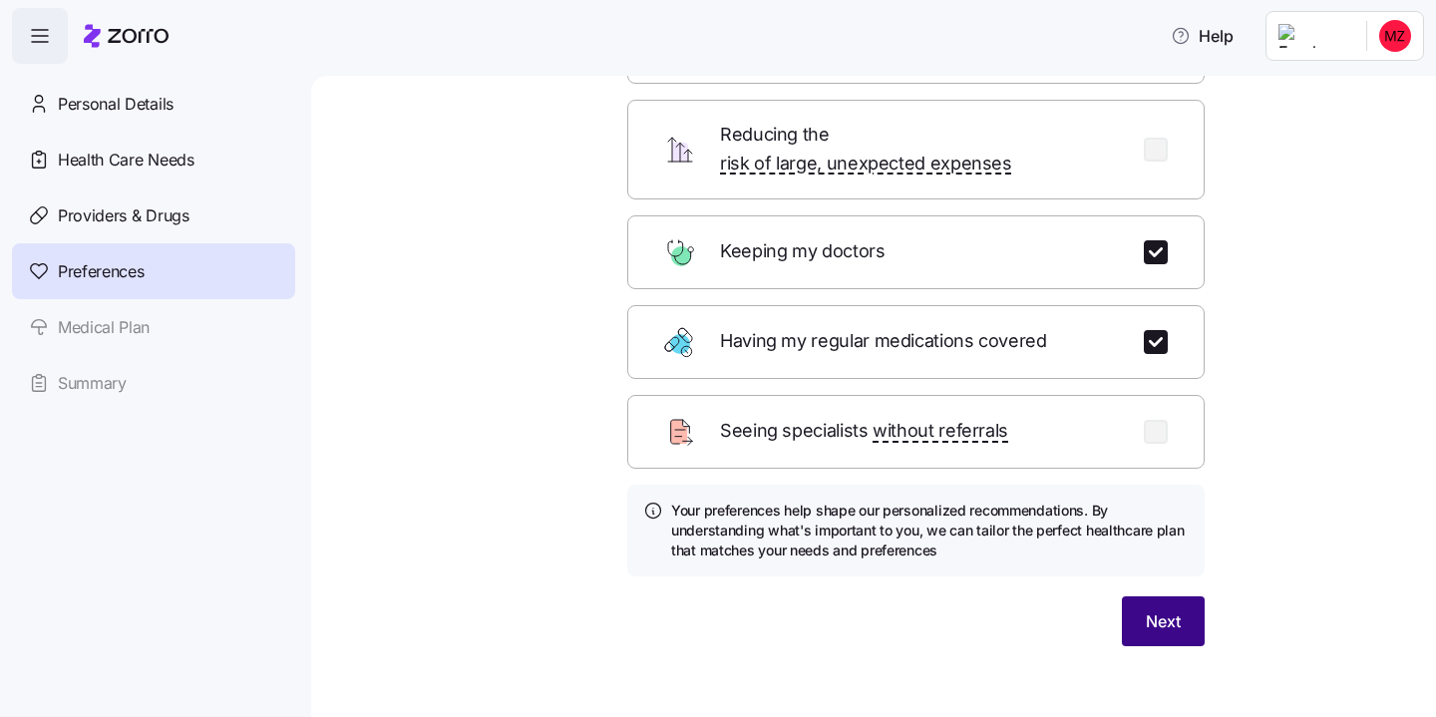
click at [1175, 609] on span "Next" at bounding box center [1163, 621] width 35 height 24
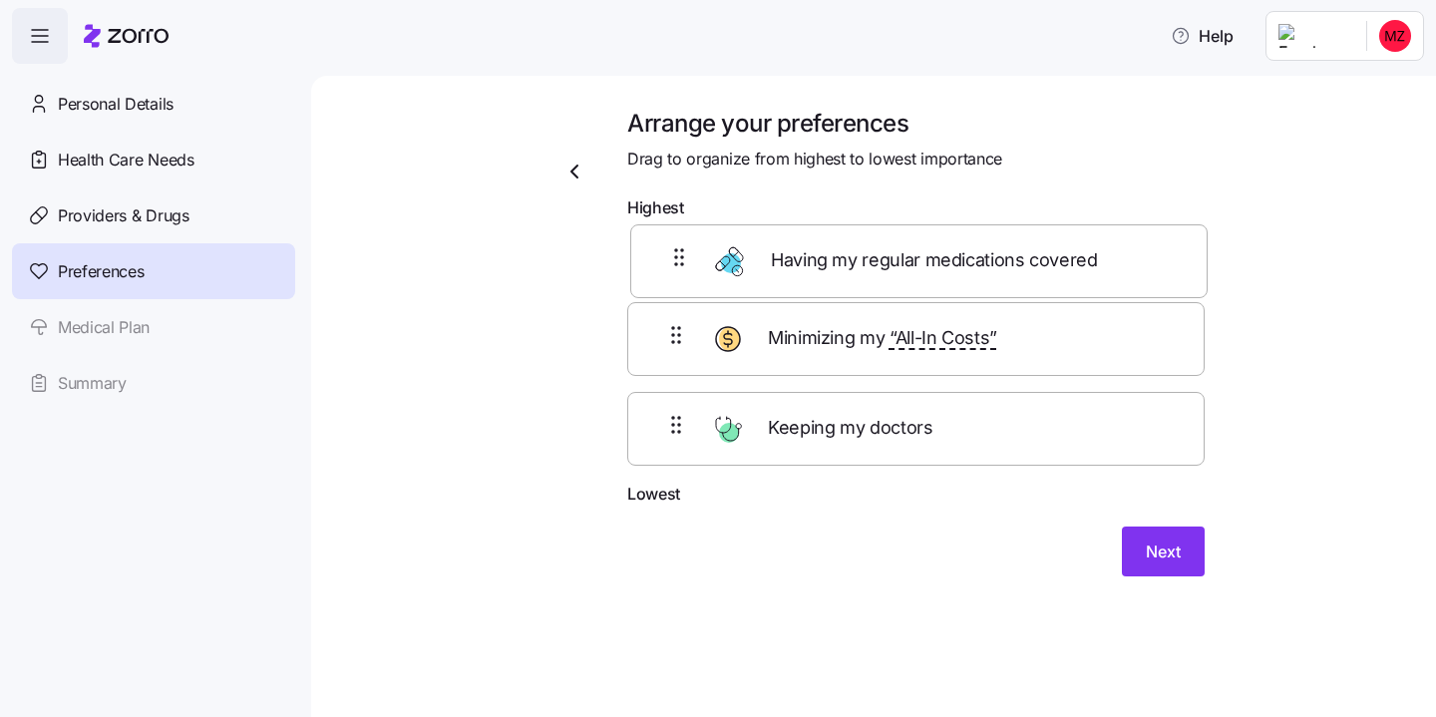
drag, startPoint x: 674, startPoint y: 458, endPoint x: 677, endPoint y: 264, distance: 193.5
click at [677, 264] on div "Minimizing my “All-In Costs” Keeping my doctors Having my regular medications c…" at bounding box center [916, 354] width 578 height 253
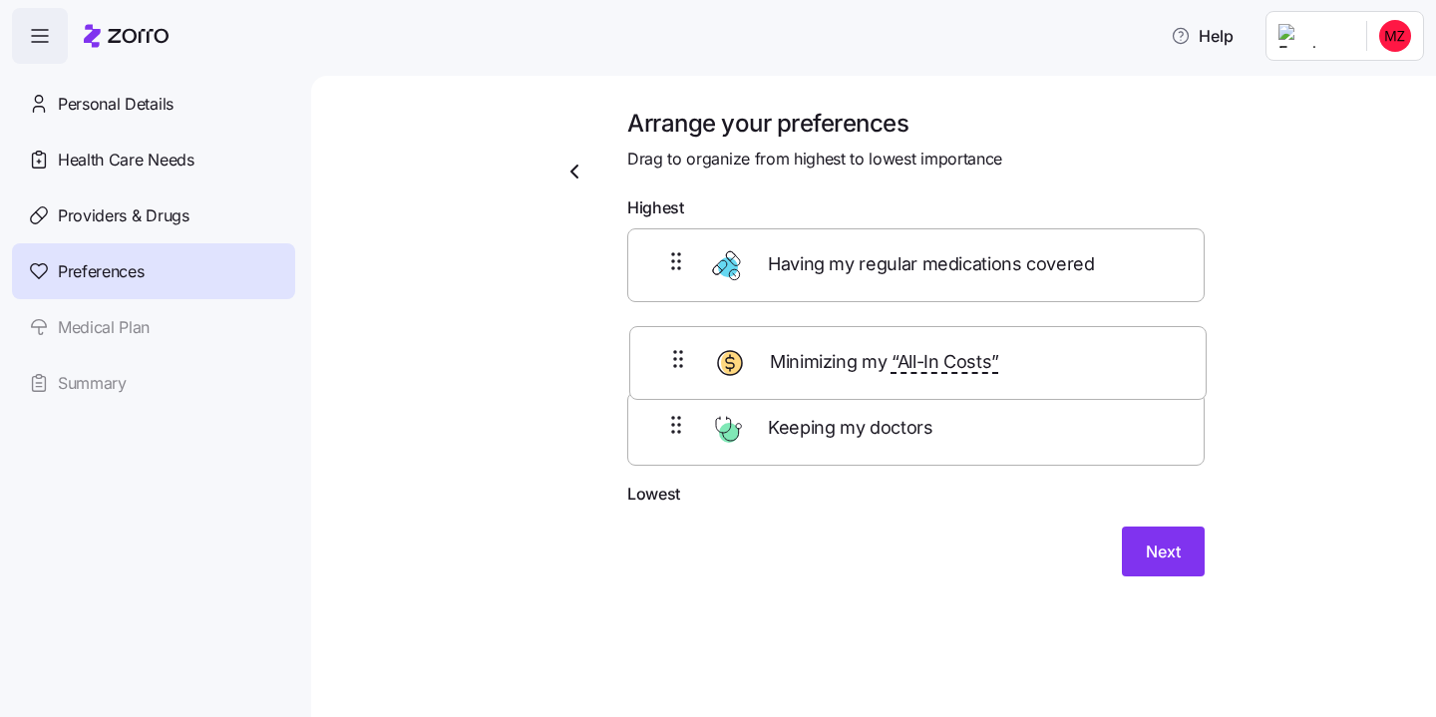
drag, startPoint x: 669, startPoint y: 426, endPoint x: 671, endPoint y: 334, distance: 91.8
click at [671, 334] on div "Having my regular medications covered Keeping my doctors Minimizing my “All-In …" at bounding box center [916, 354] width 578 height 253
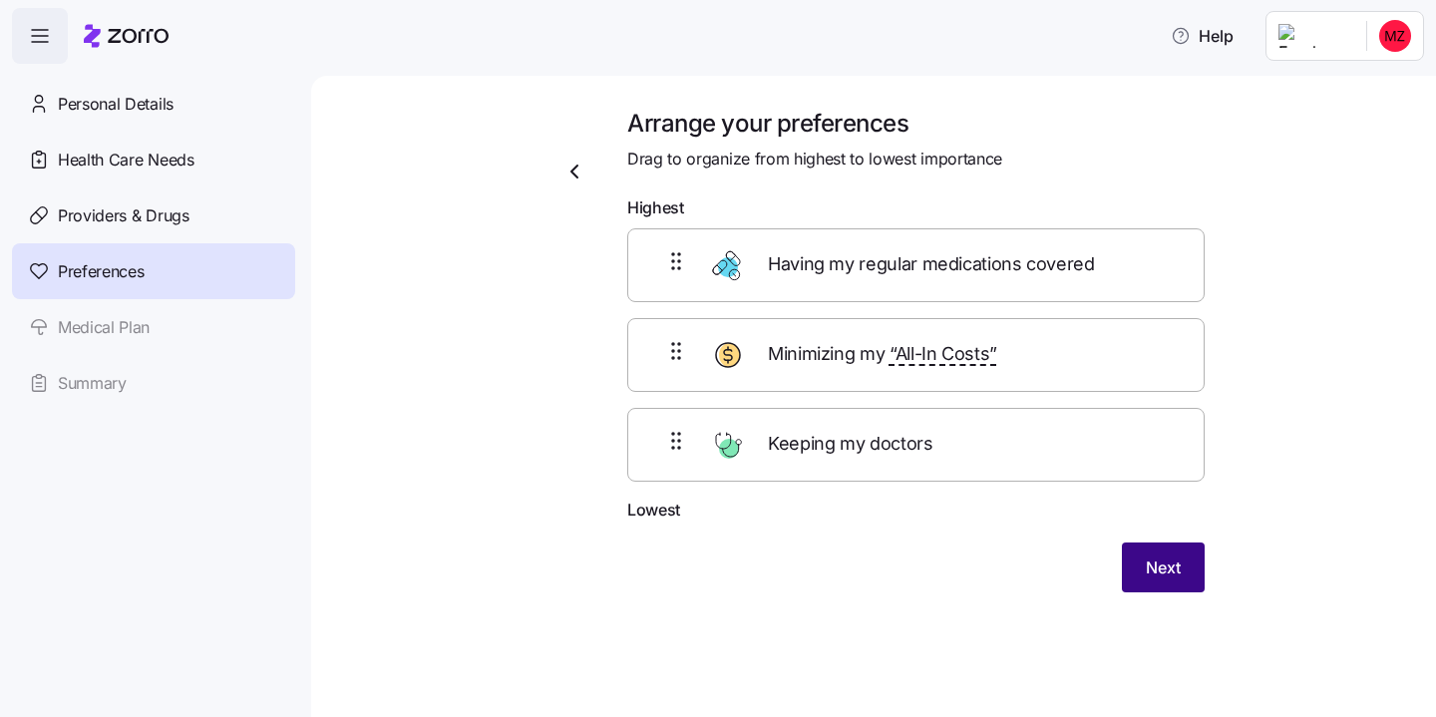
click at [1163, 576] on span "Next" at bounding box center [1163, 568] width 35 height 24
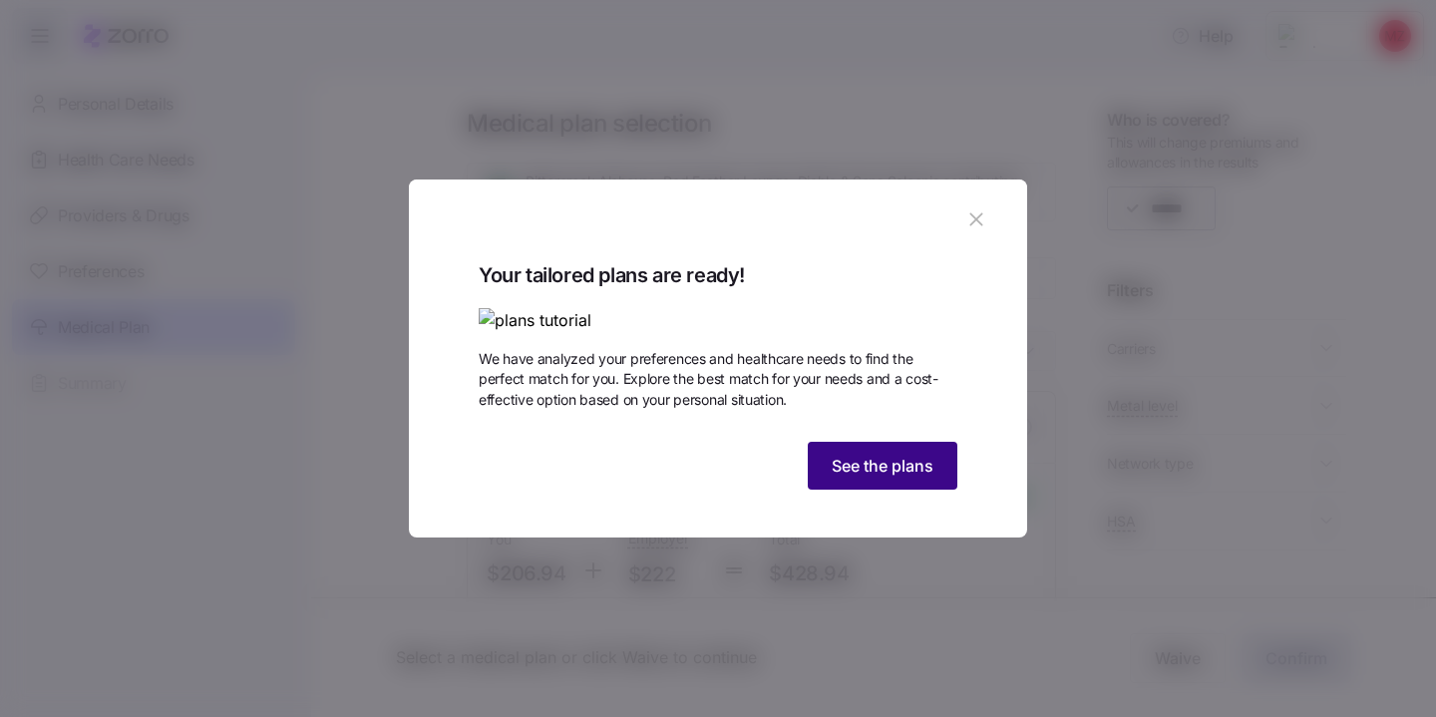
click at [876, 478] on span "See the plans" at bounding box center [883, 466] width 102 height 24
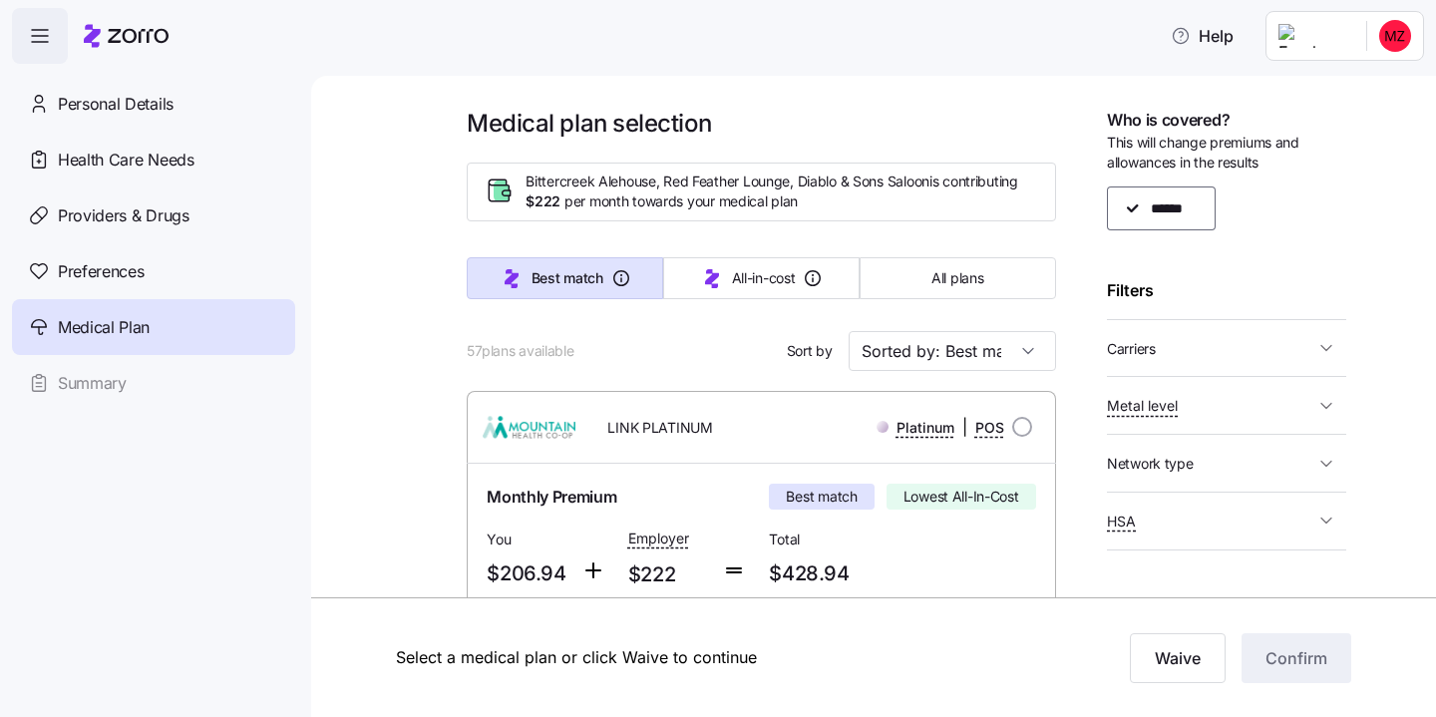
scroll to position [1, 0]
click at [115, 265] on span "Preferences" at bounding box center [101, 271] width 86 height 25
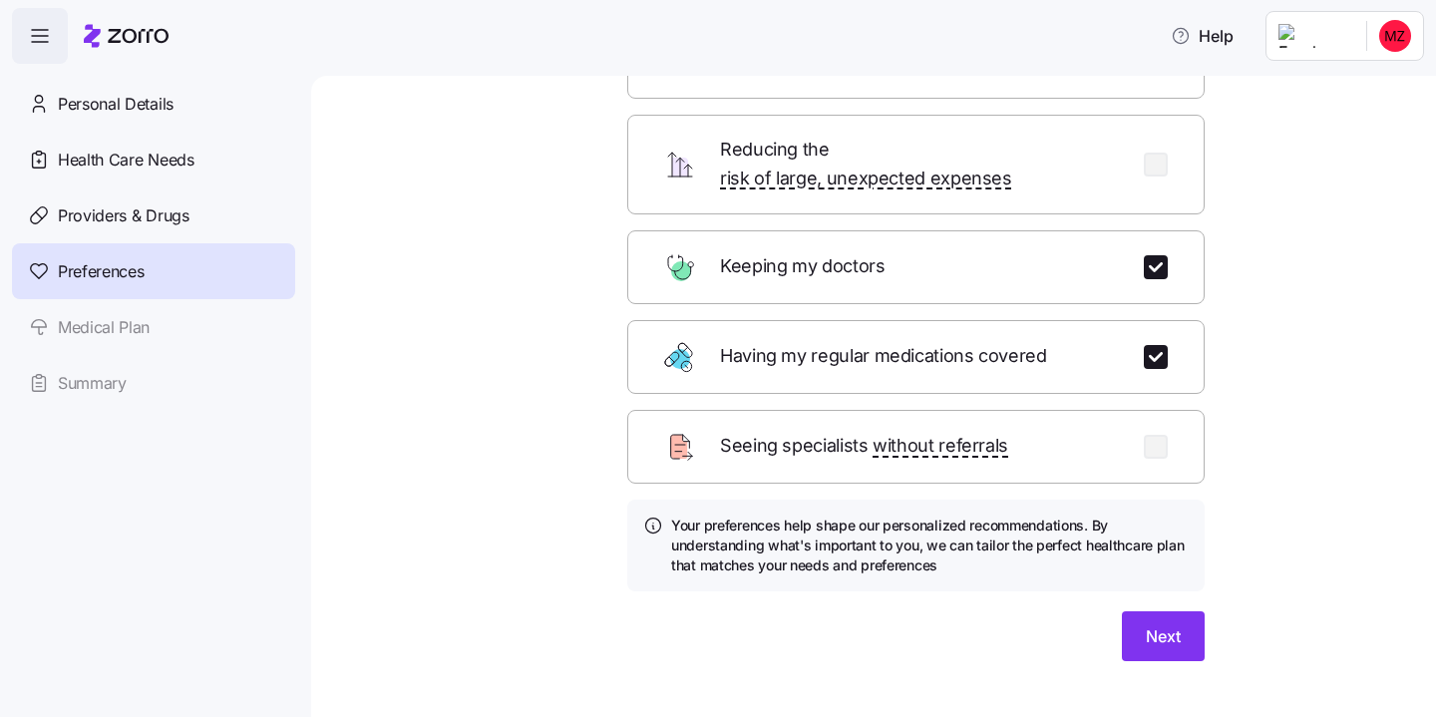
scroll to position [186, 0]
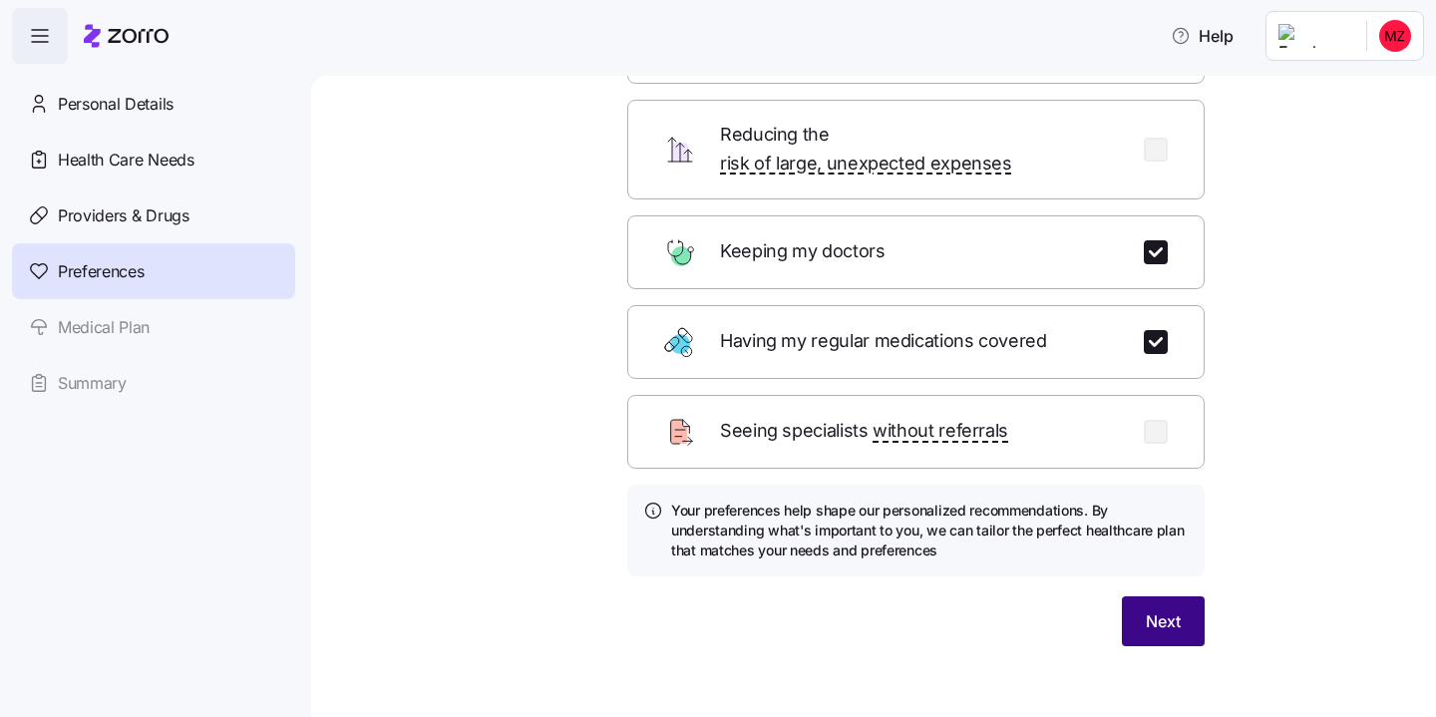
click at [1141, 610] on button "Next" at bounding box center [1163, 621] width 83 height 50
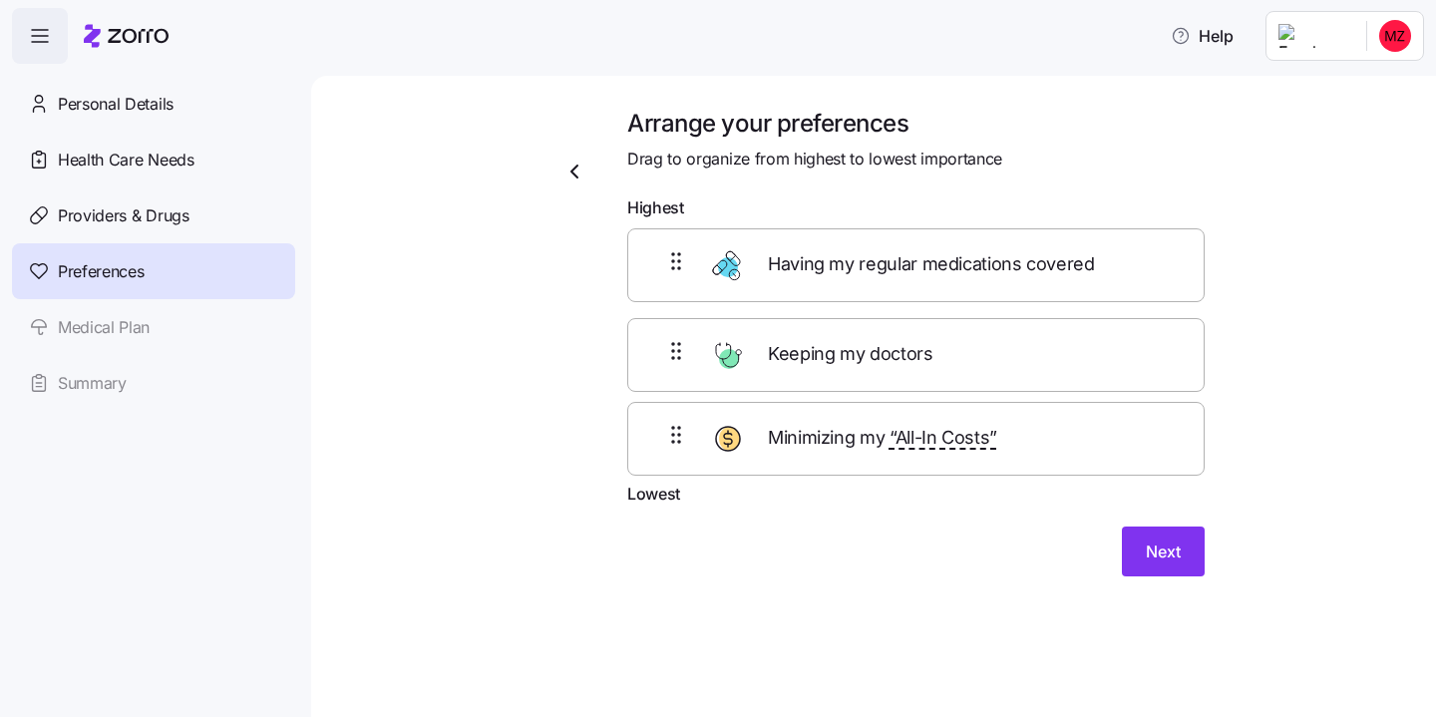
drag, startPoint x: 668, startPoint y: 360, endPoint x: 668, endPoint y: 458, distance: 97.7
click at [668, 458] on div "Having my regular medications covered Minimizing my “All-In Costs” Keeping my d…" at bounding box center [916, 354] width 578 height 253
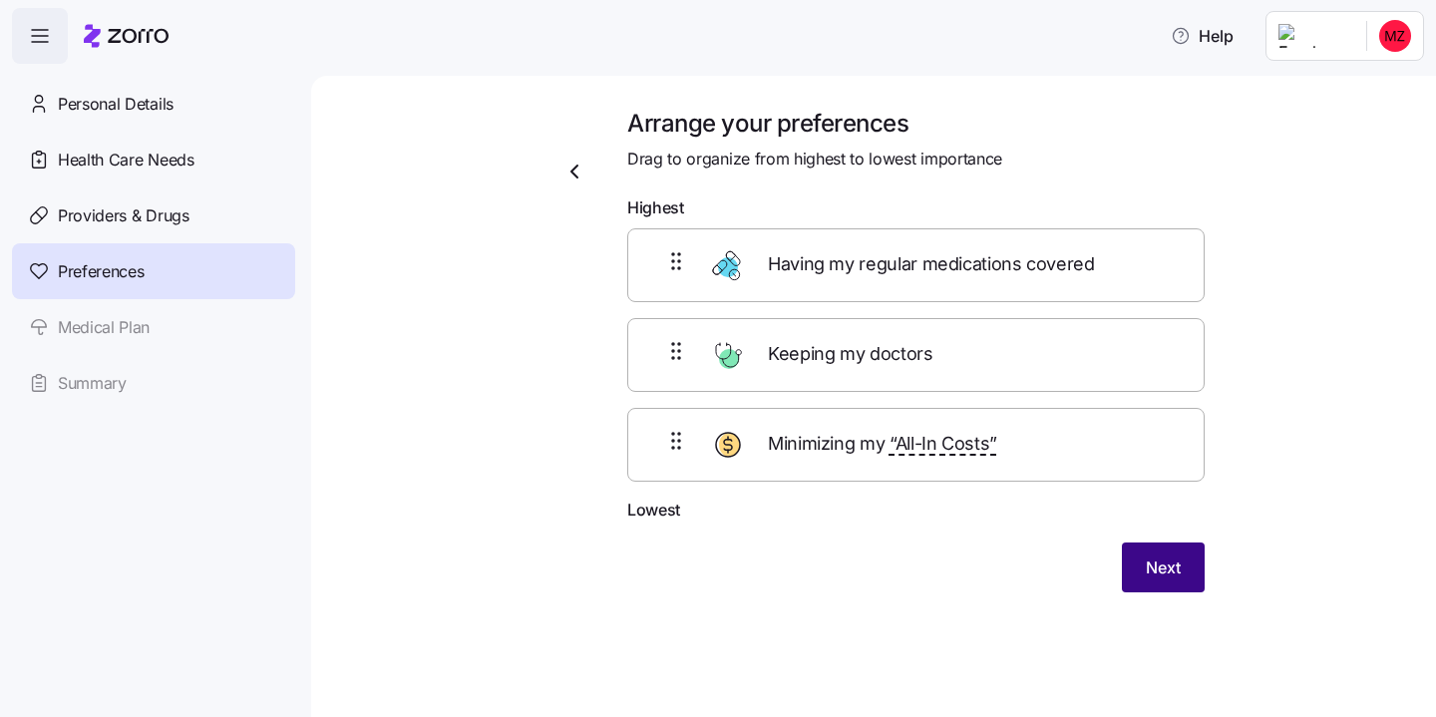
click at [1179, 567] on span "Next" at bounding box center [1163, 568] width 35 height 24
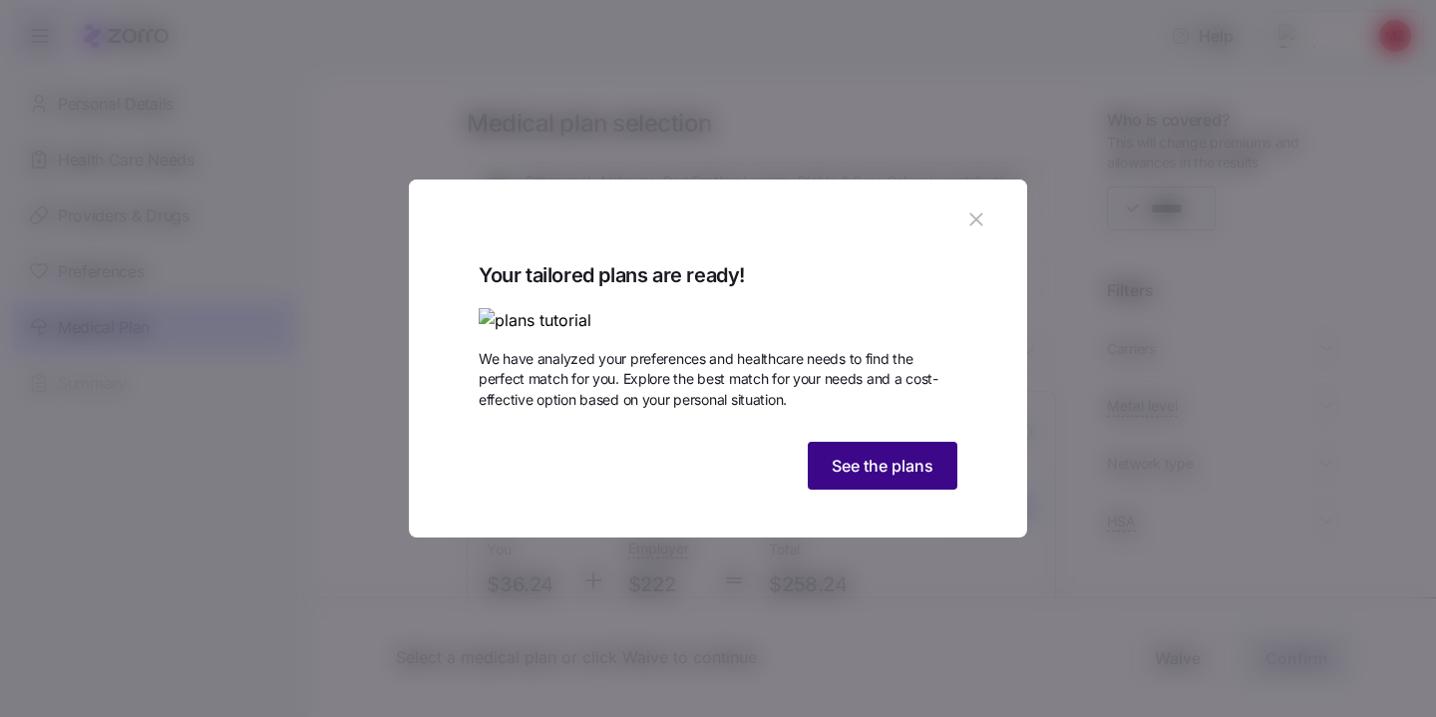
click at [874, 478] on span "See the plans" at bounding box center [883, 466] width 102 height 24
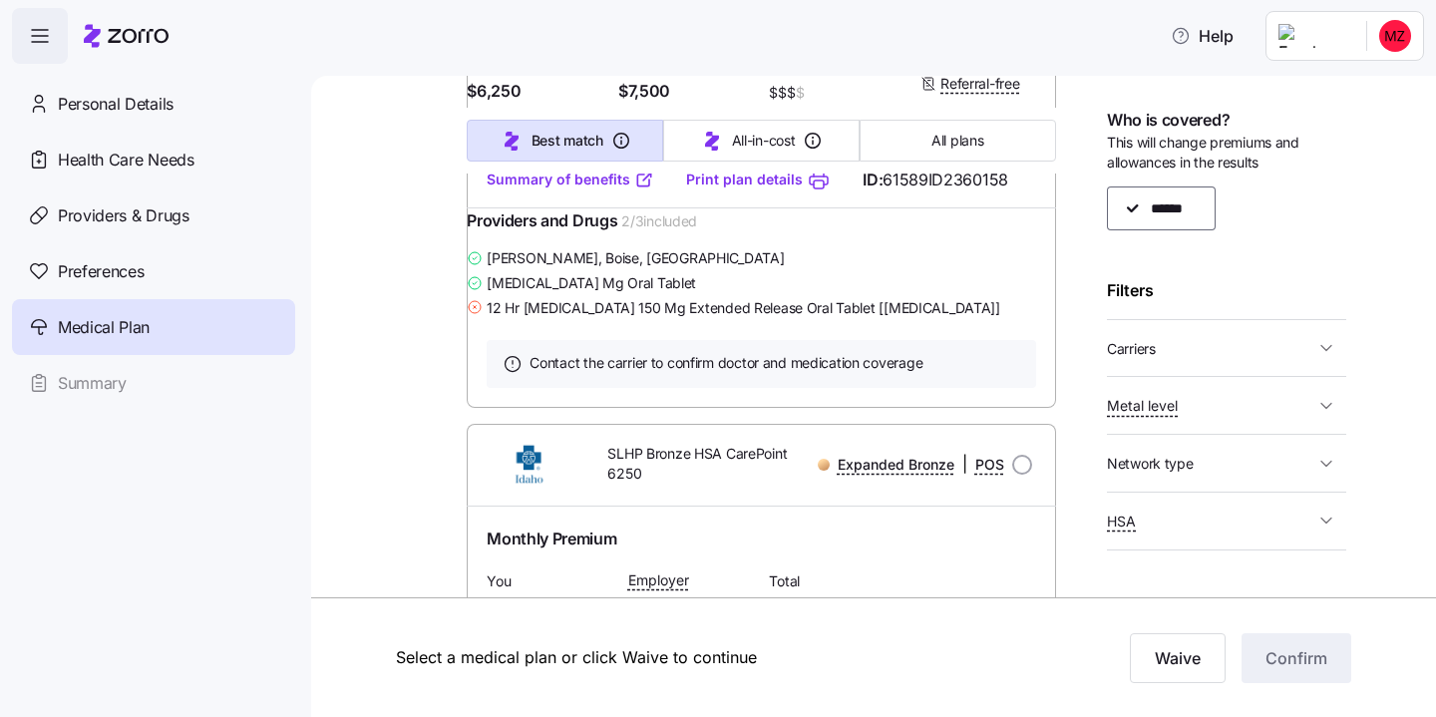
scroll to position [620, 0]
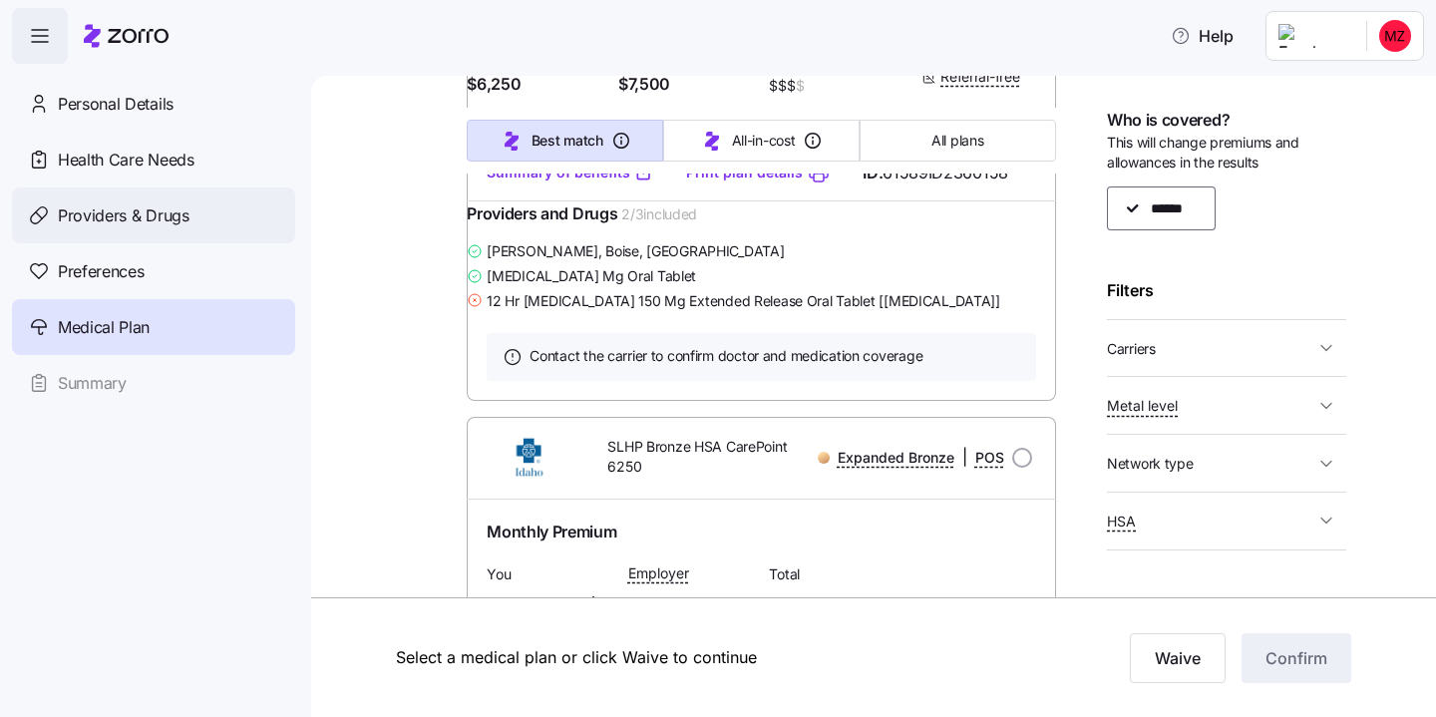
click at [137, 226] on span "Providers & Drugs" at bounding box center [124, 215] width 132 height 25
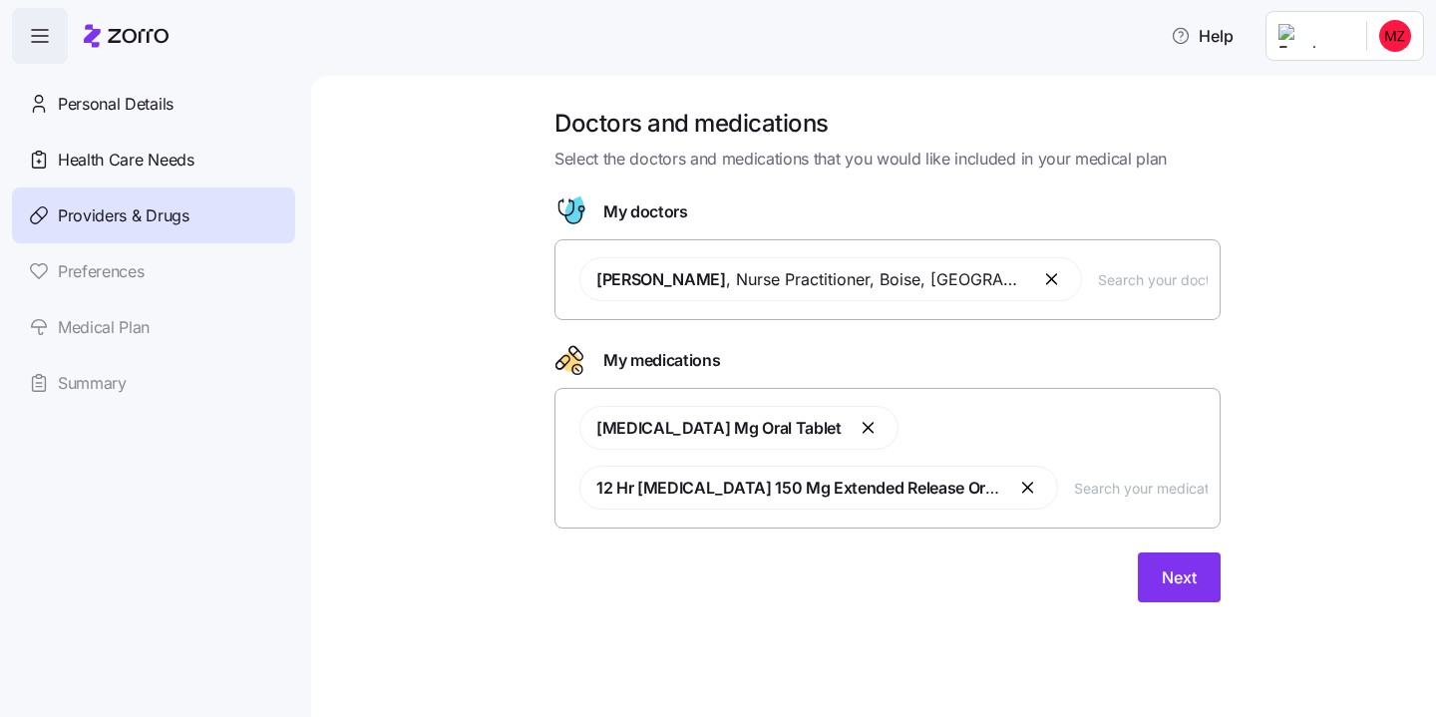
click at [1098, 495] on input "text" at bounding box center [1141, 488] width 134 height 22
click at [875, 488] on span "12 Hr [MEDICAL_DATA] 150 Mg Extended Release Oral Tablet [[MEDICAL_DATA]]" at bounding box center [896, 488] width 600 height 20
click at [1087, 484] on input "text" at bounding box center [1141, 488] width 134 height 22
click at [1029, 493] on button "button" at bounding box center [1029, 488] width 24 height 24
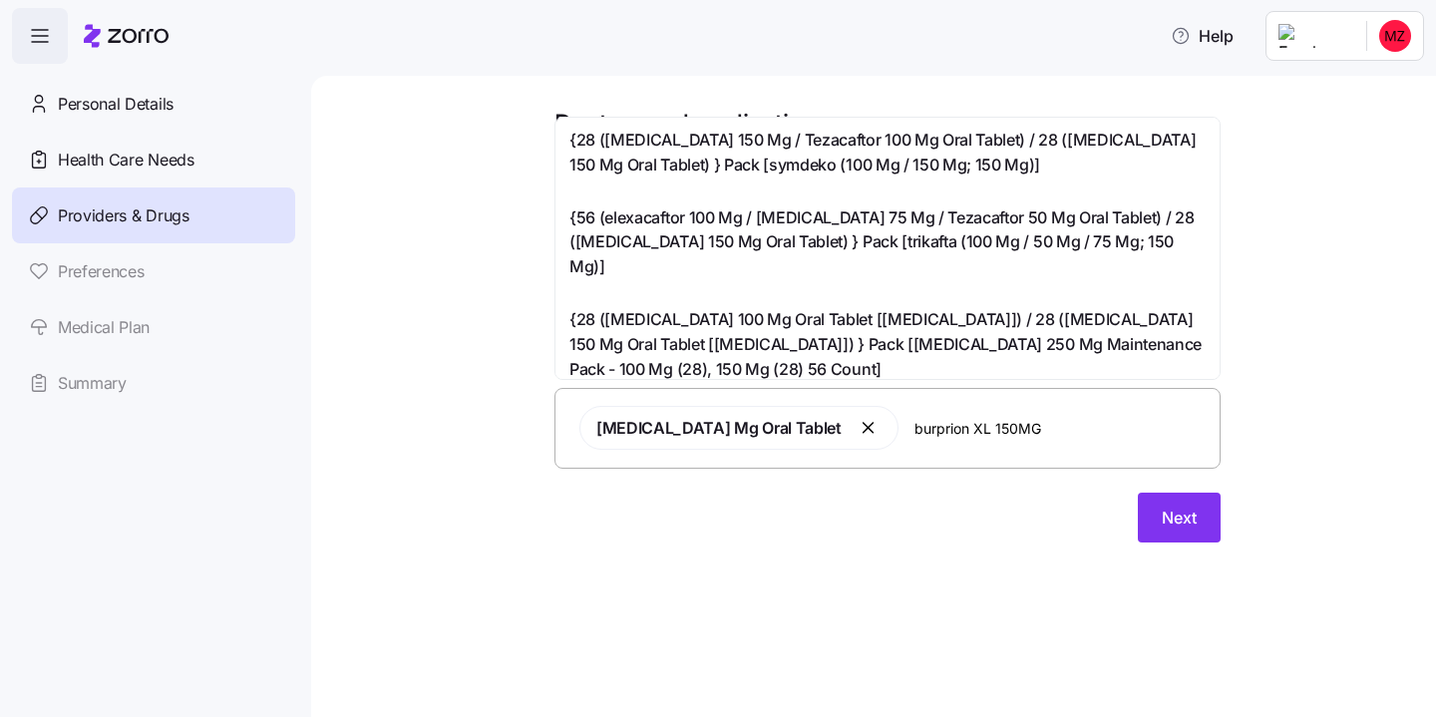
click at [915, 434] on input "burprion XL 150MG" at bounding box center [1061, 428] width 293 height 22
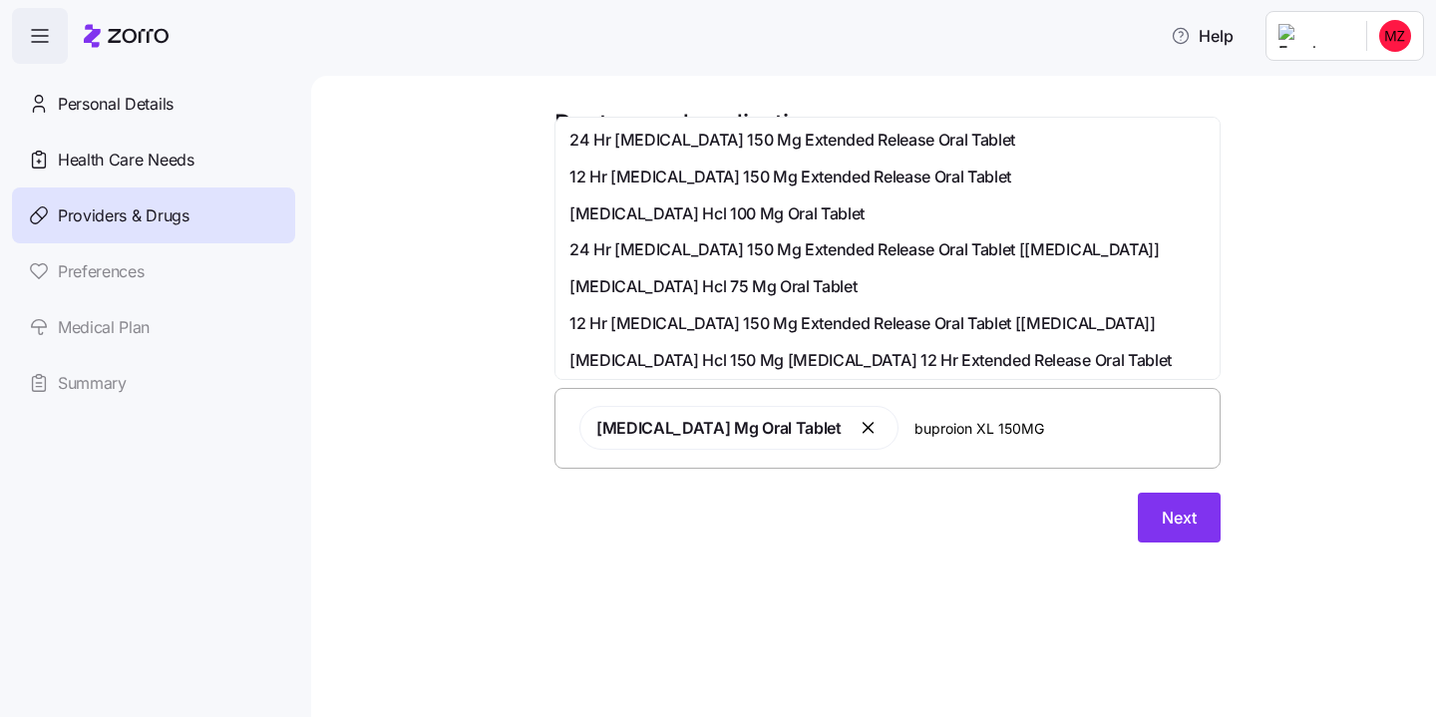
type input "[MEDICAL_DATA] XL 150MG"
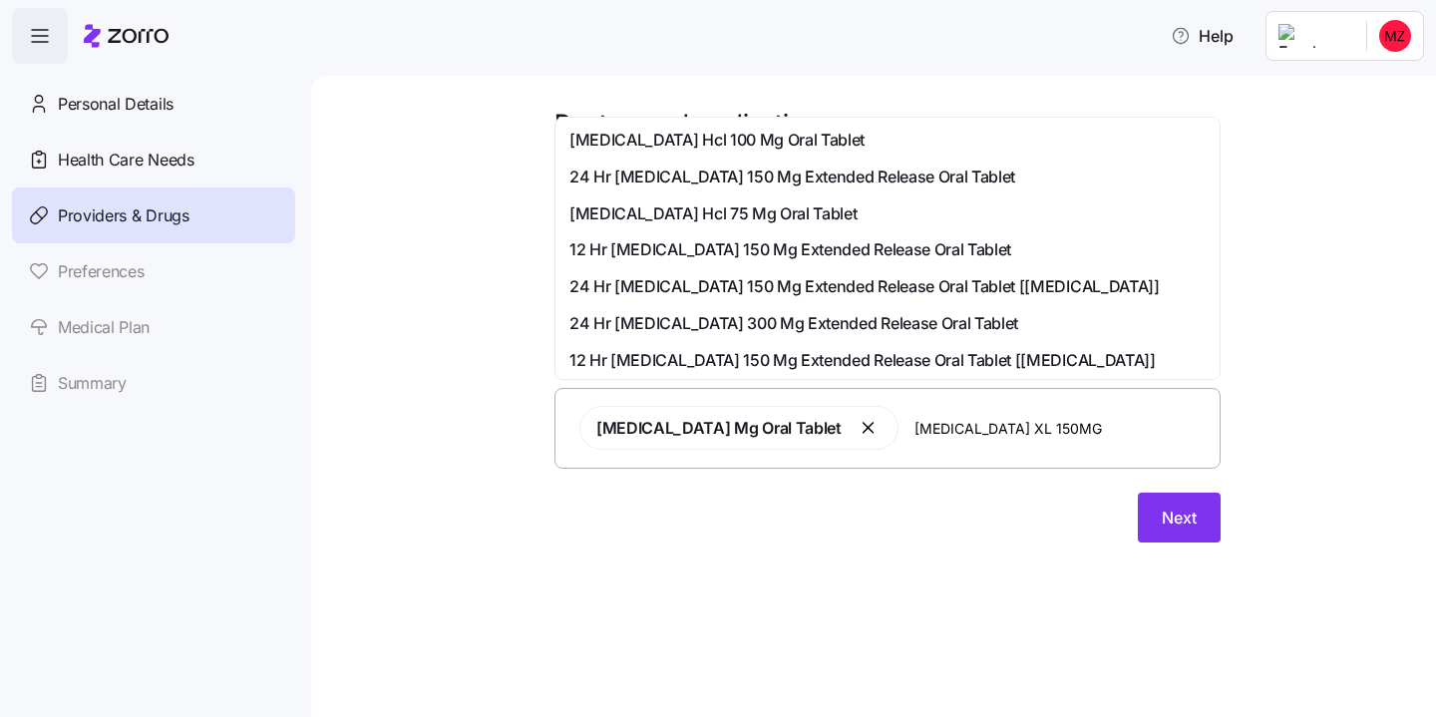
click at [774, 181] on span "24 Hr [MEDICAL_DATA] 150 Mg Extended Release Oral Tablet" at bounding box center [793, 177] width 446 height 25
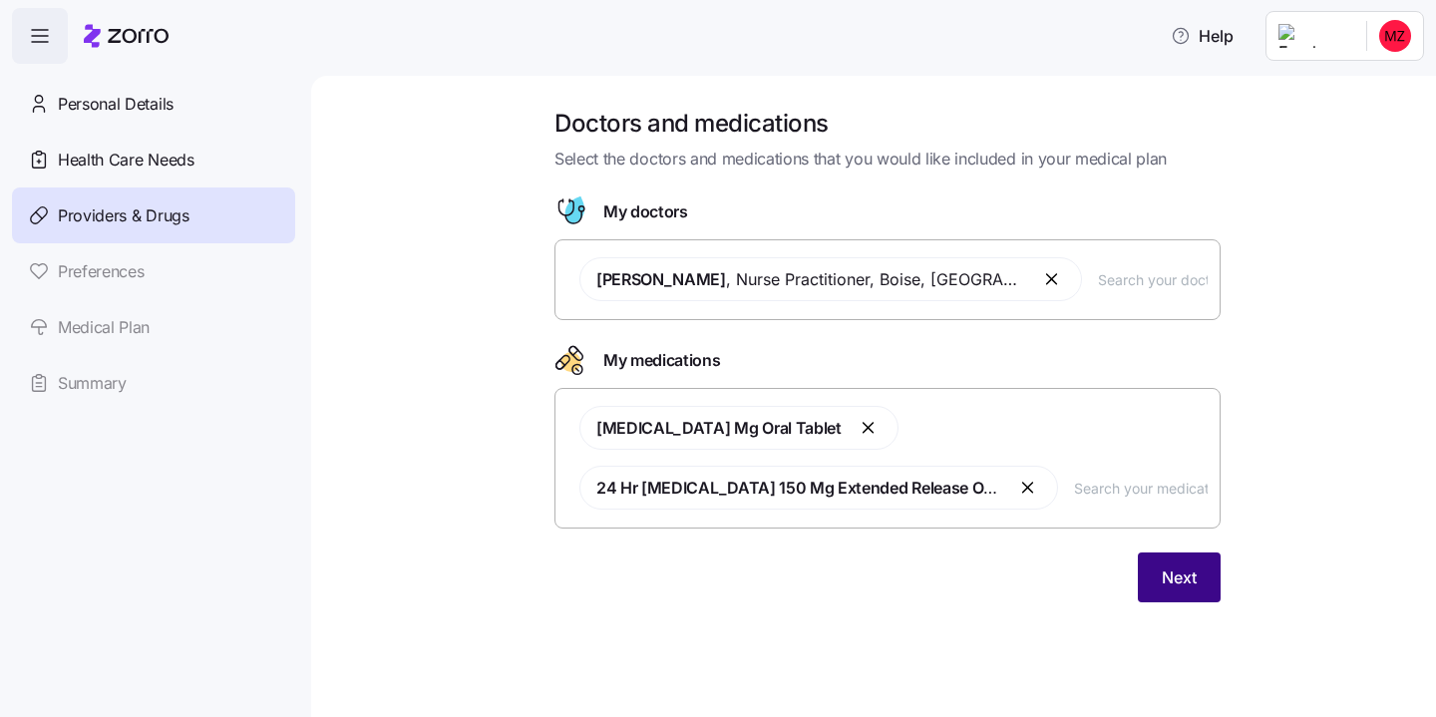
click at [1170, 589] on button "Next" at bounding box center [1179, 578] width 83 height 50
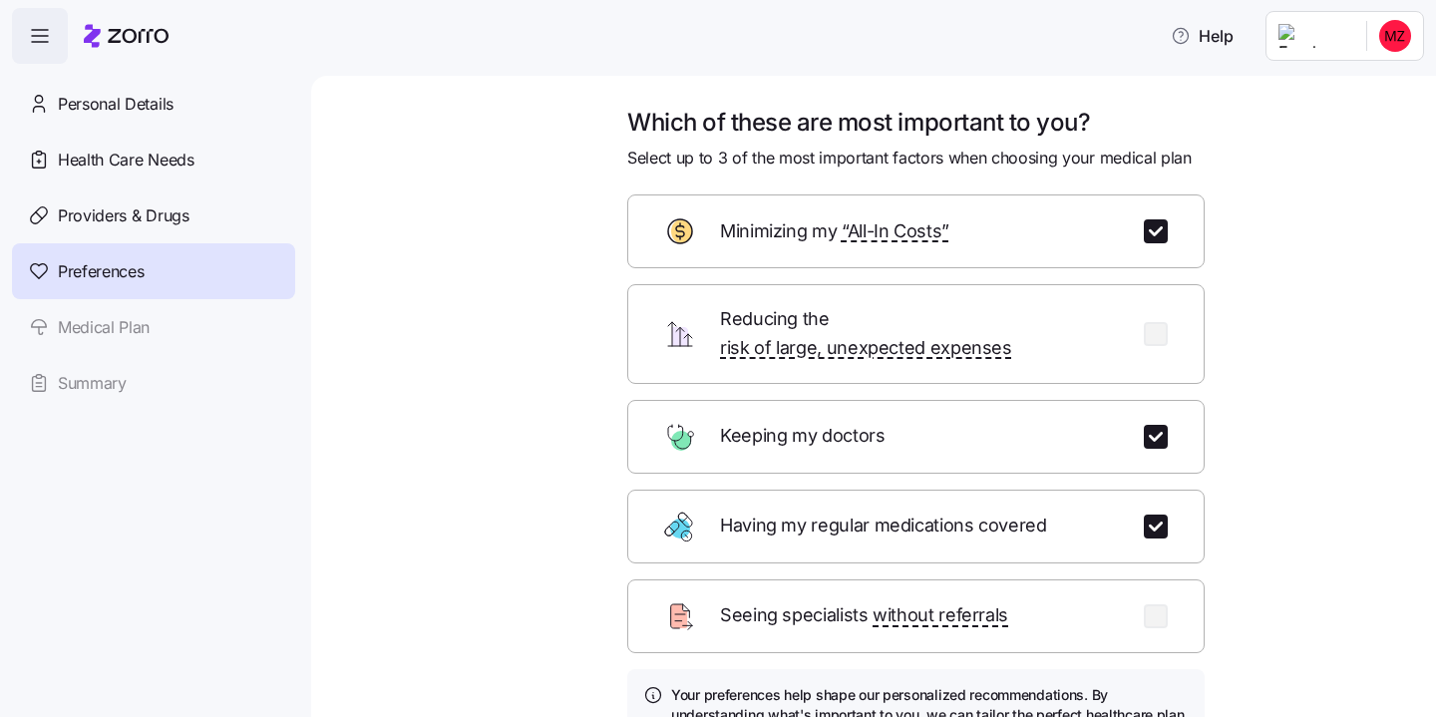
scroll to position [144, 0]
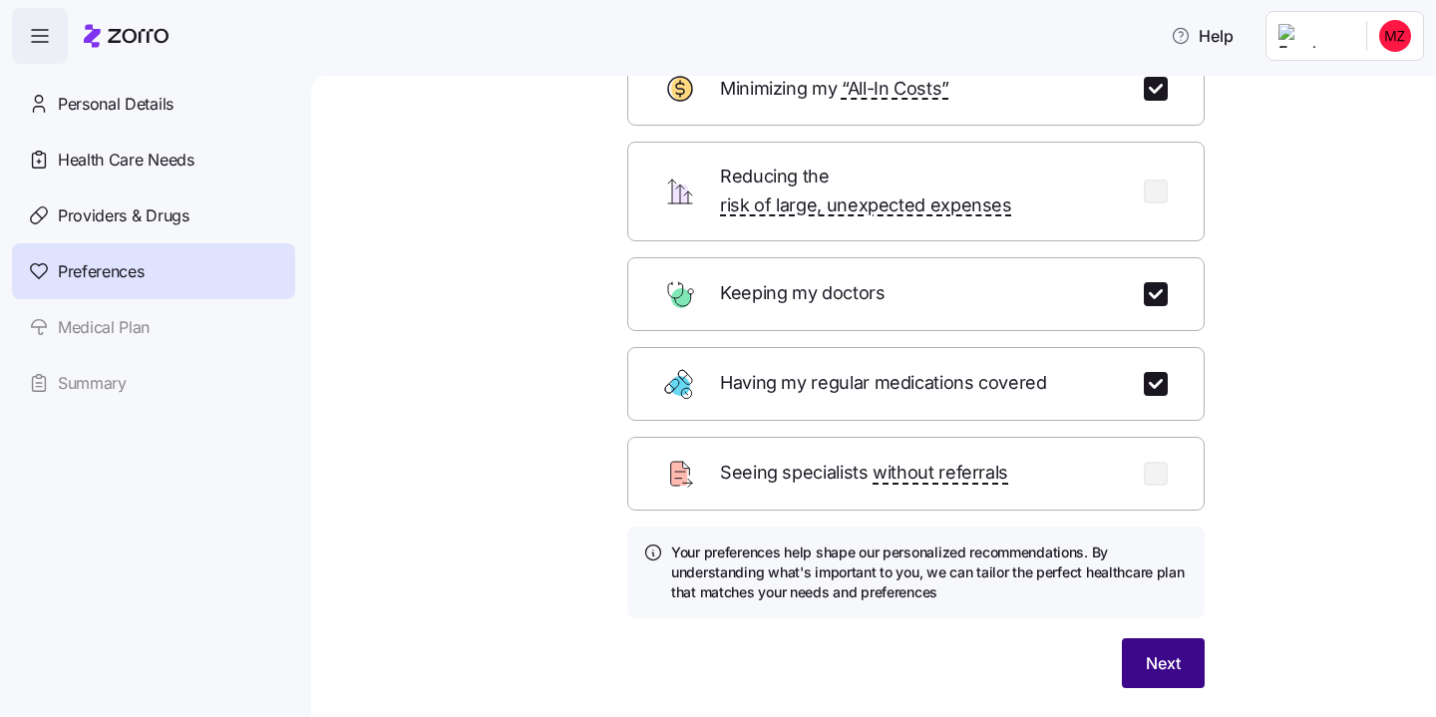
click at [1155, 651] on span "Next" at bounding box center [1163, 663] width 35 height 24
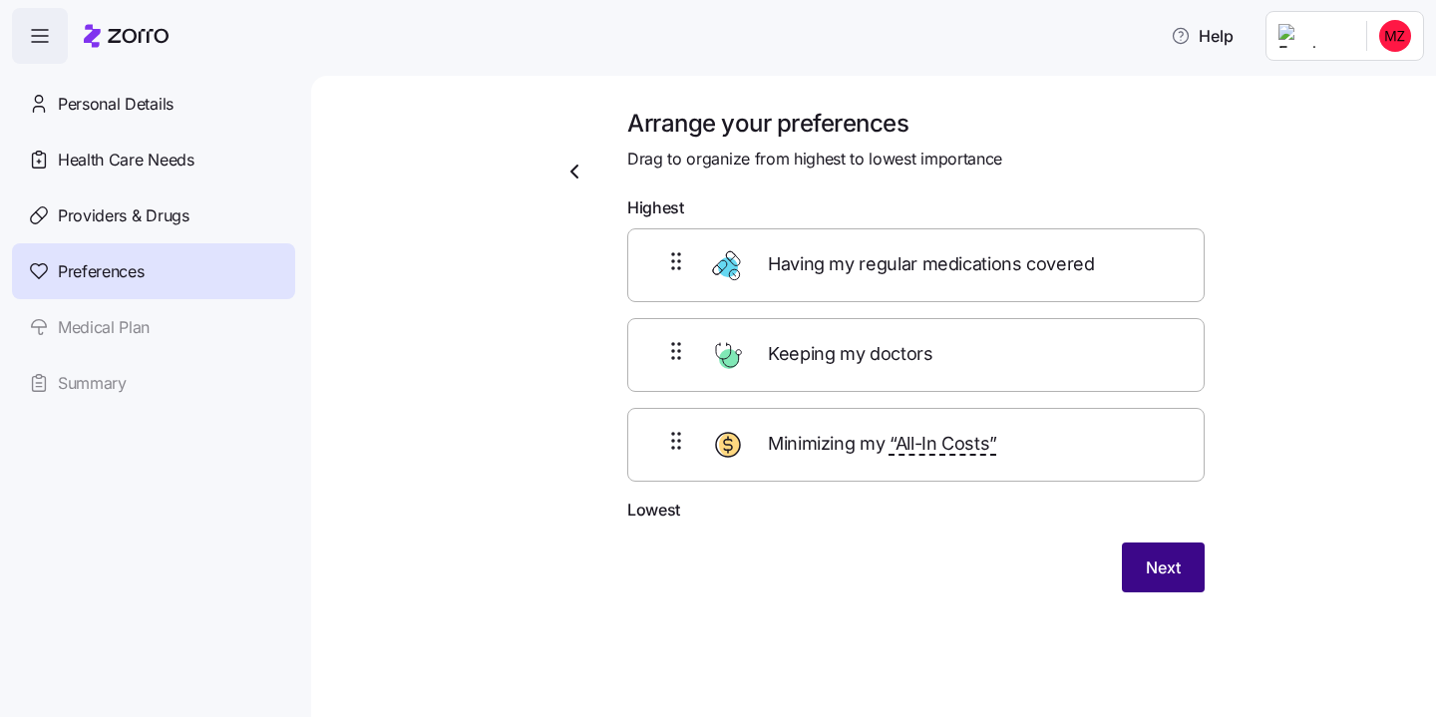
scroll to position [0, 0]
click at [1146, 571] on span "Next" at bounding box center [1163, 568] width 35 height 24
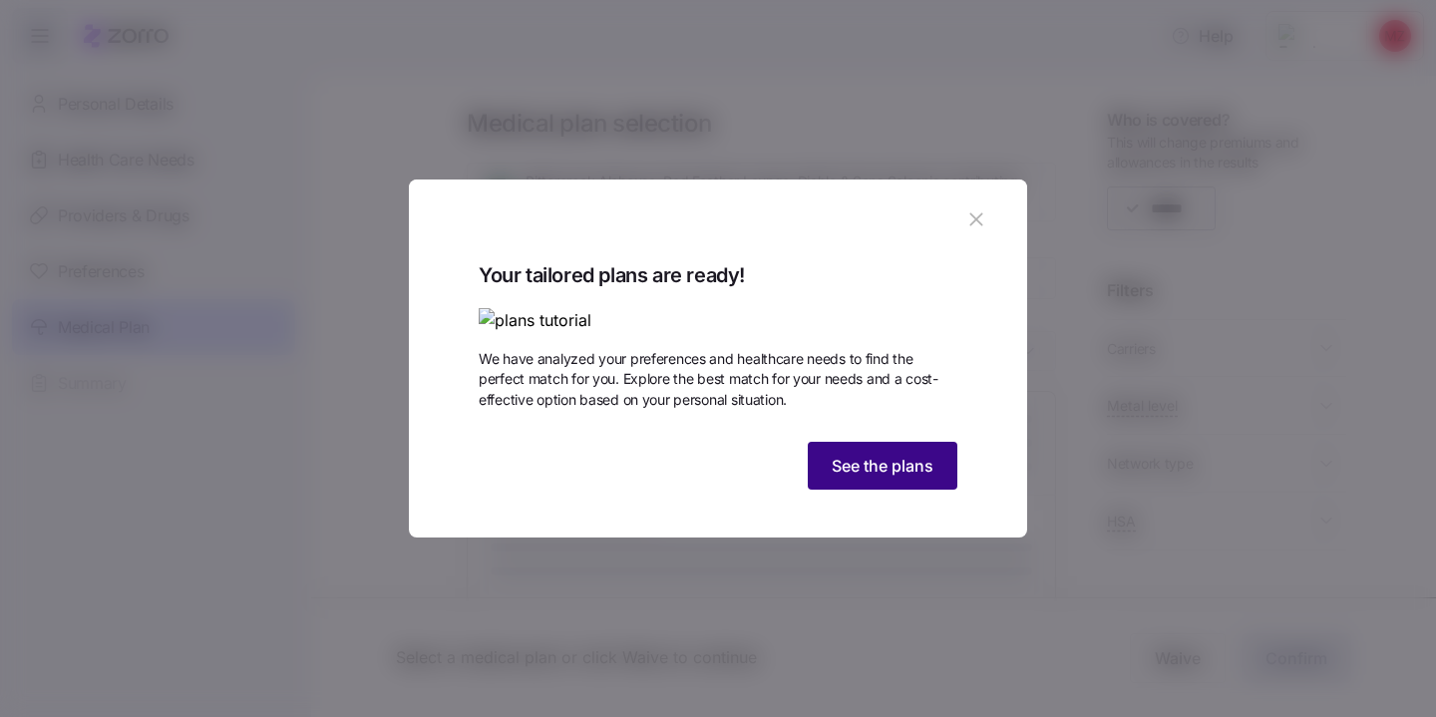
click at [841, 478] on span "See the plans" at bounding box center [883, 466] width 102 height 24
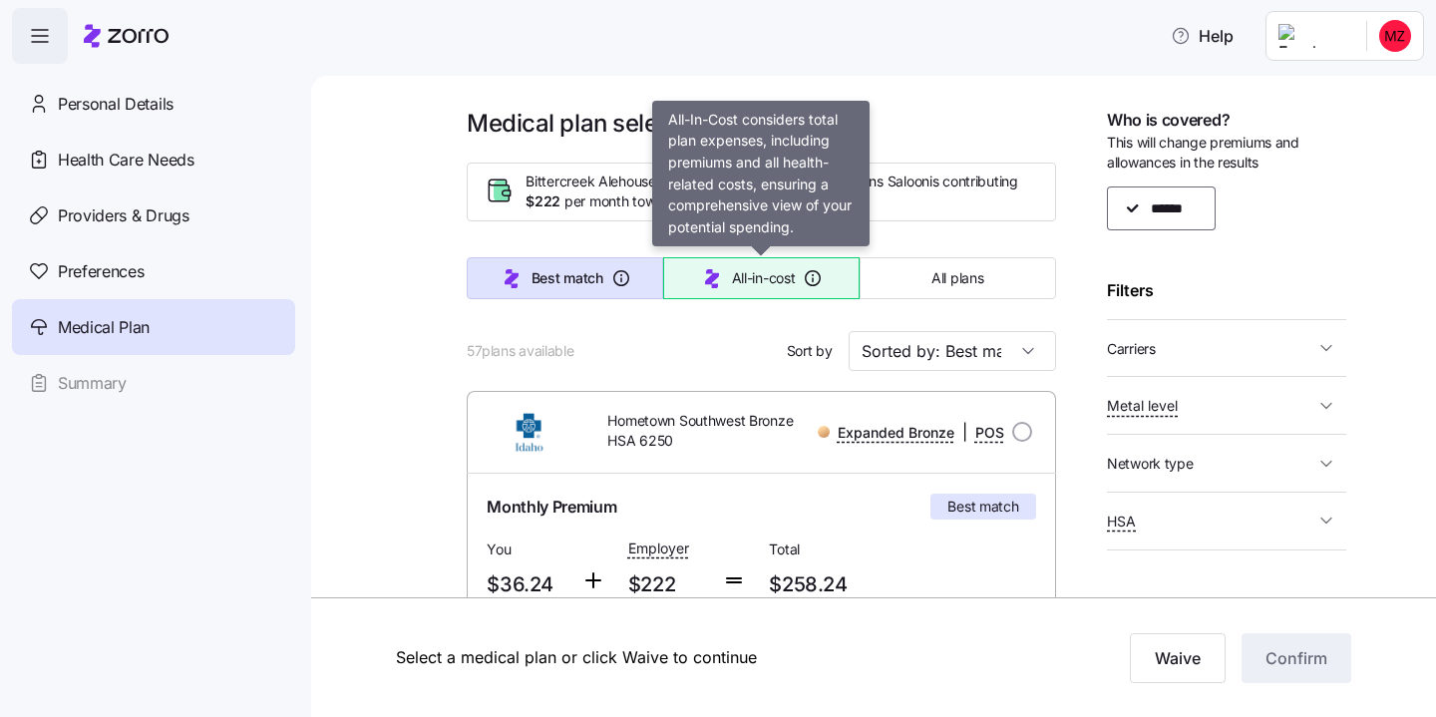
click at [788, 277] on span "All-in-cost" at bounding box center [764, 278] width 64 height 20
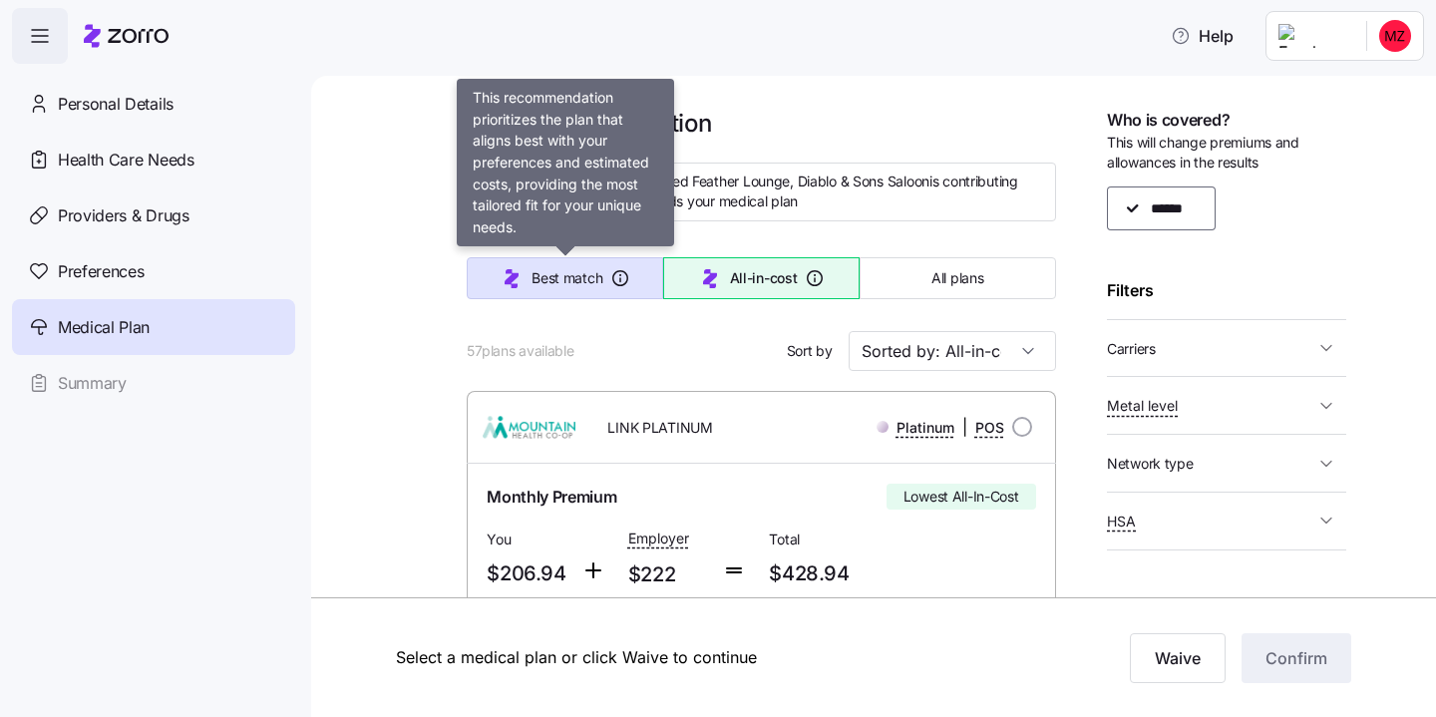
click at [546, 270] on span "Best match" at bounding box center [567, 278] width 71 height 20
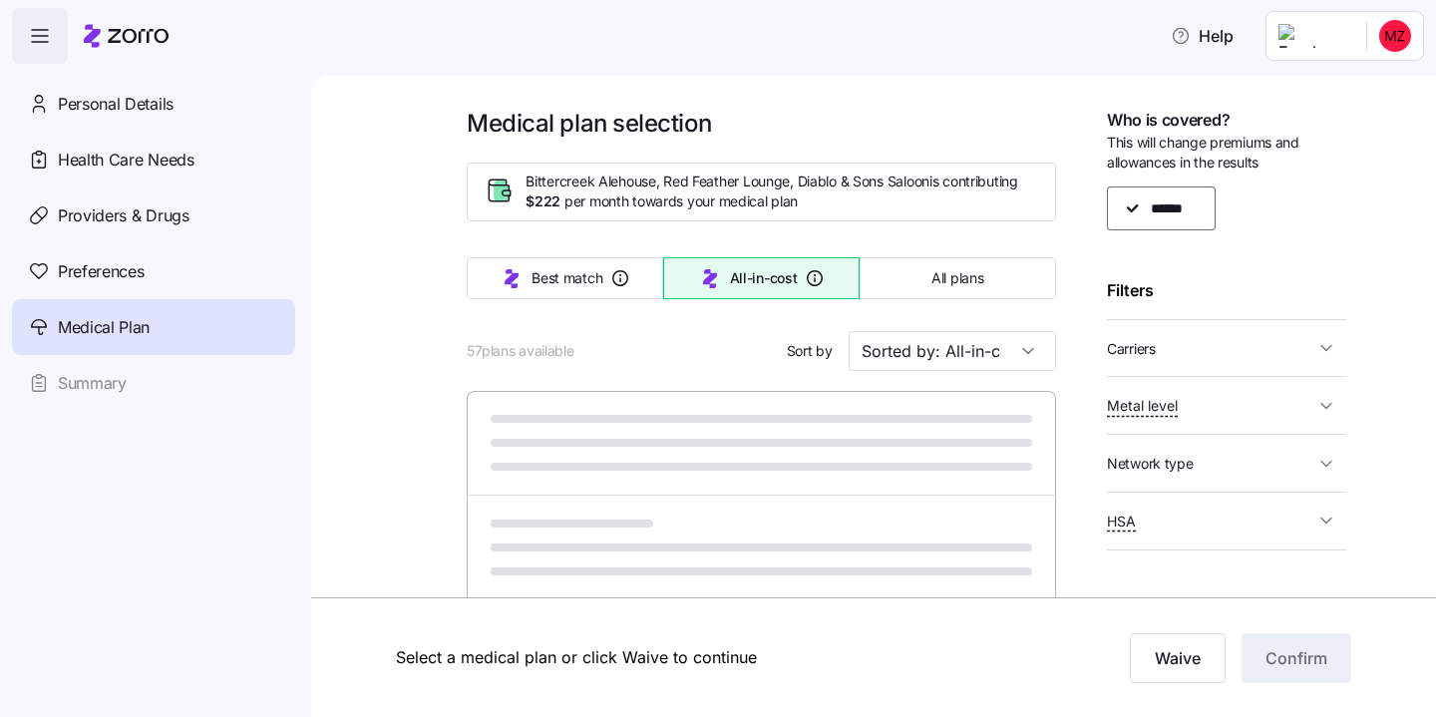
type input "Sorted by: Best match"
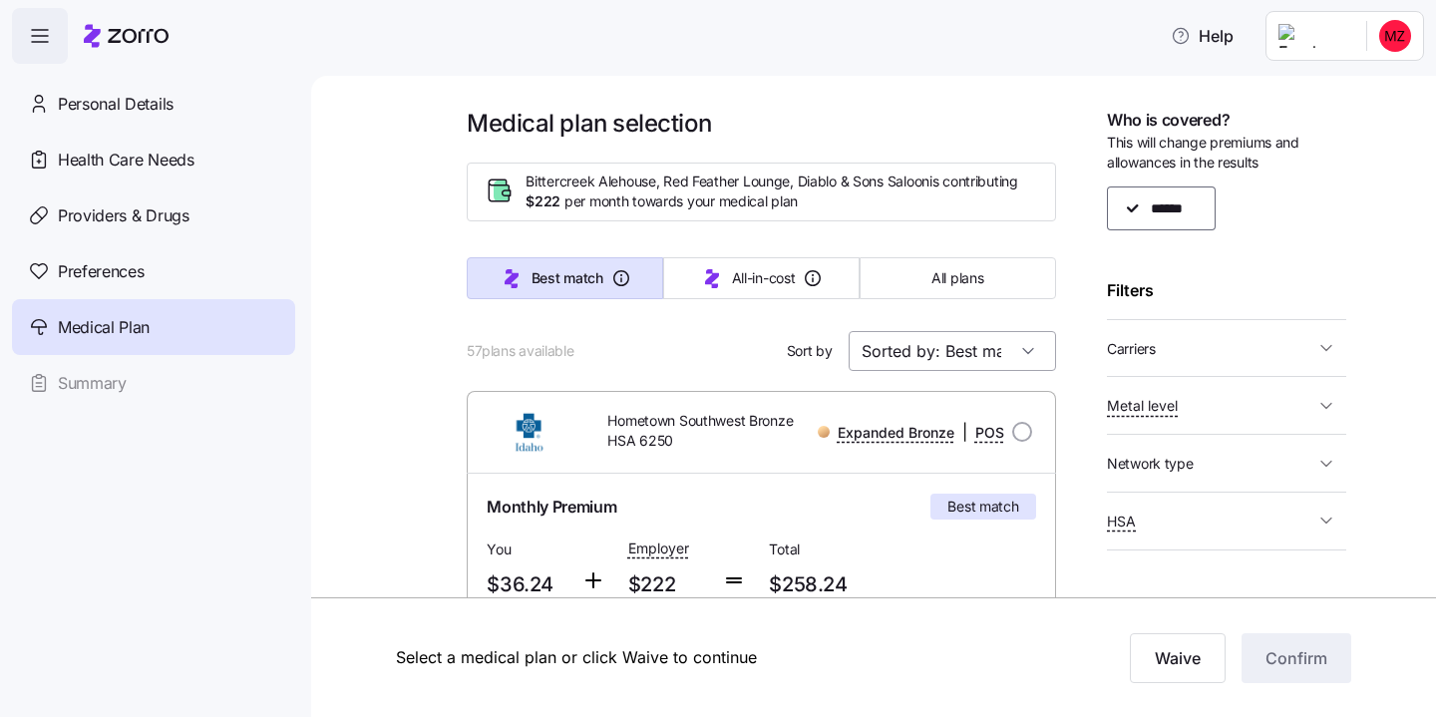
scroll to position [155, 0]
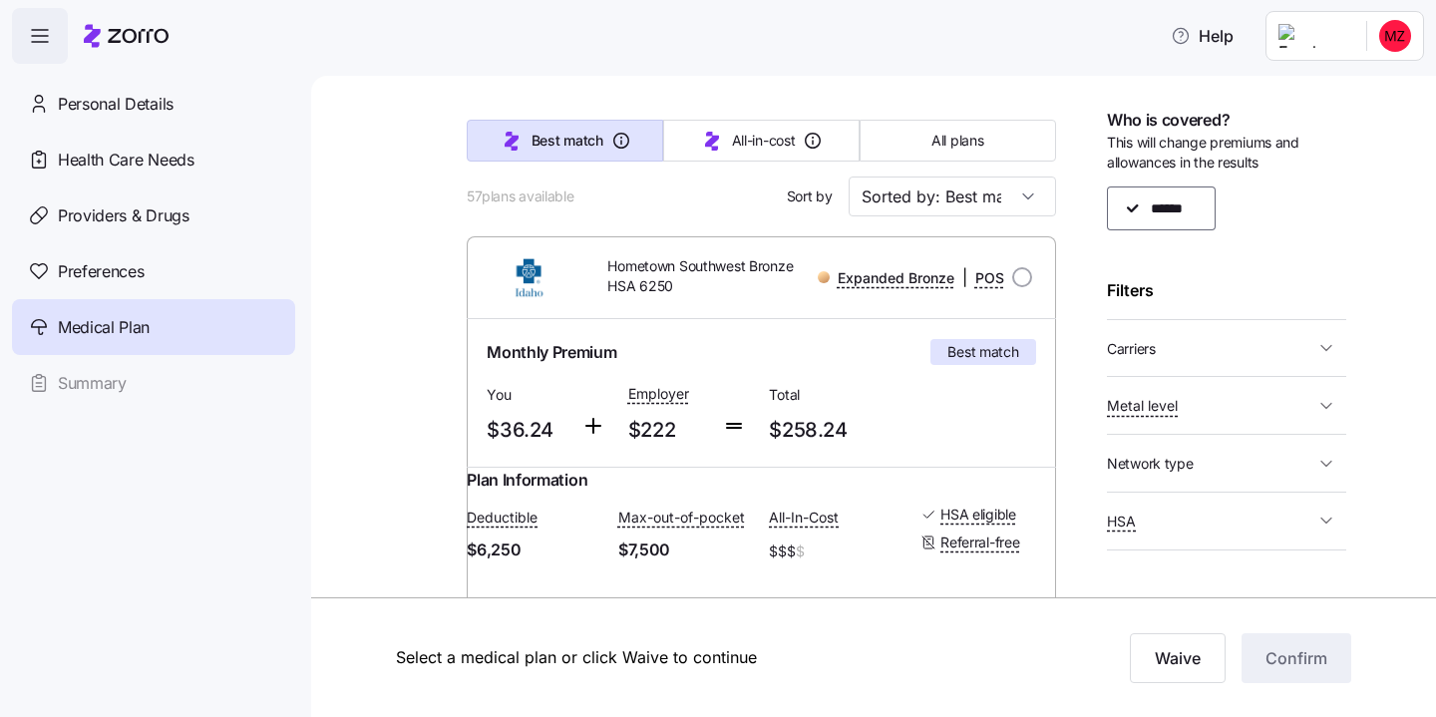
click at [1250, 347] on span "Carriers" at bounding box center [1210, 348] width 207 height 25
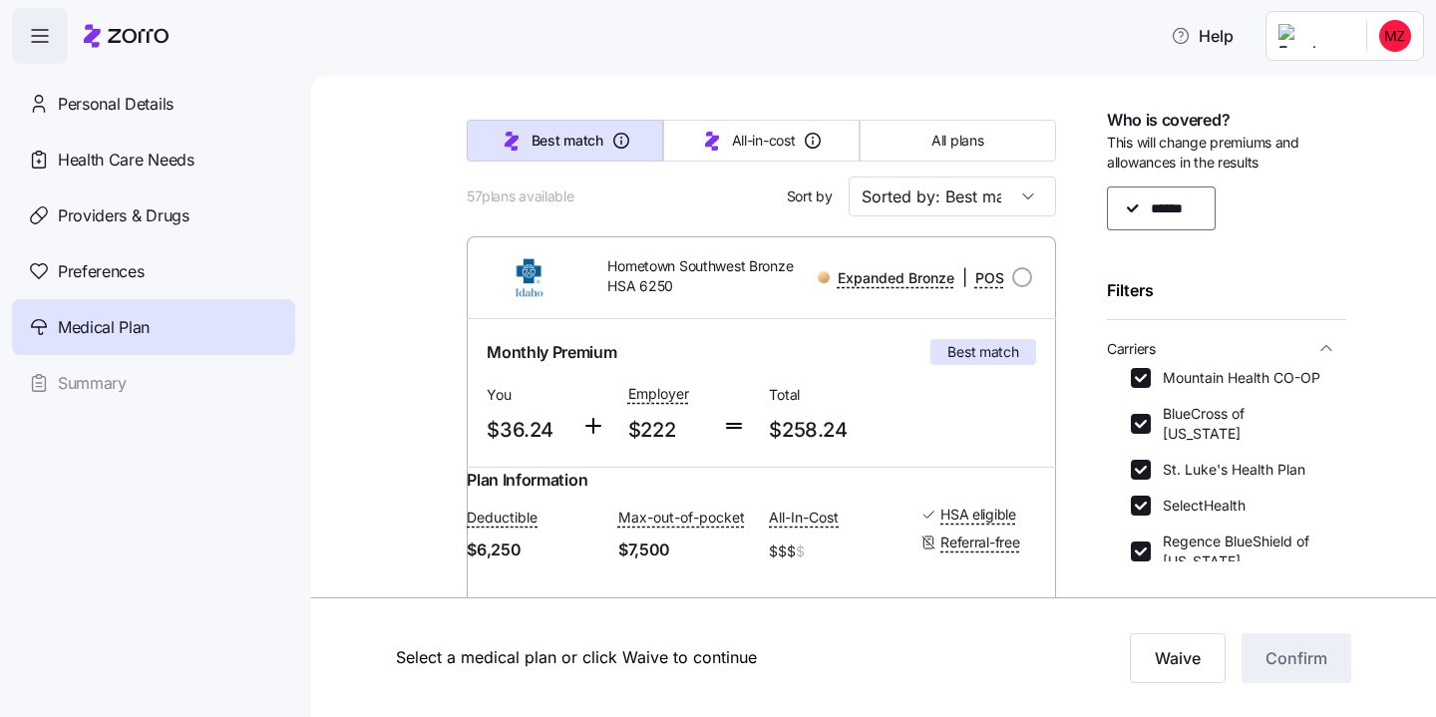
scroll to position [71, 0]
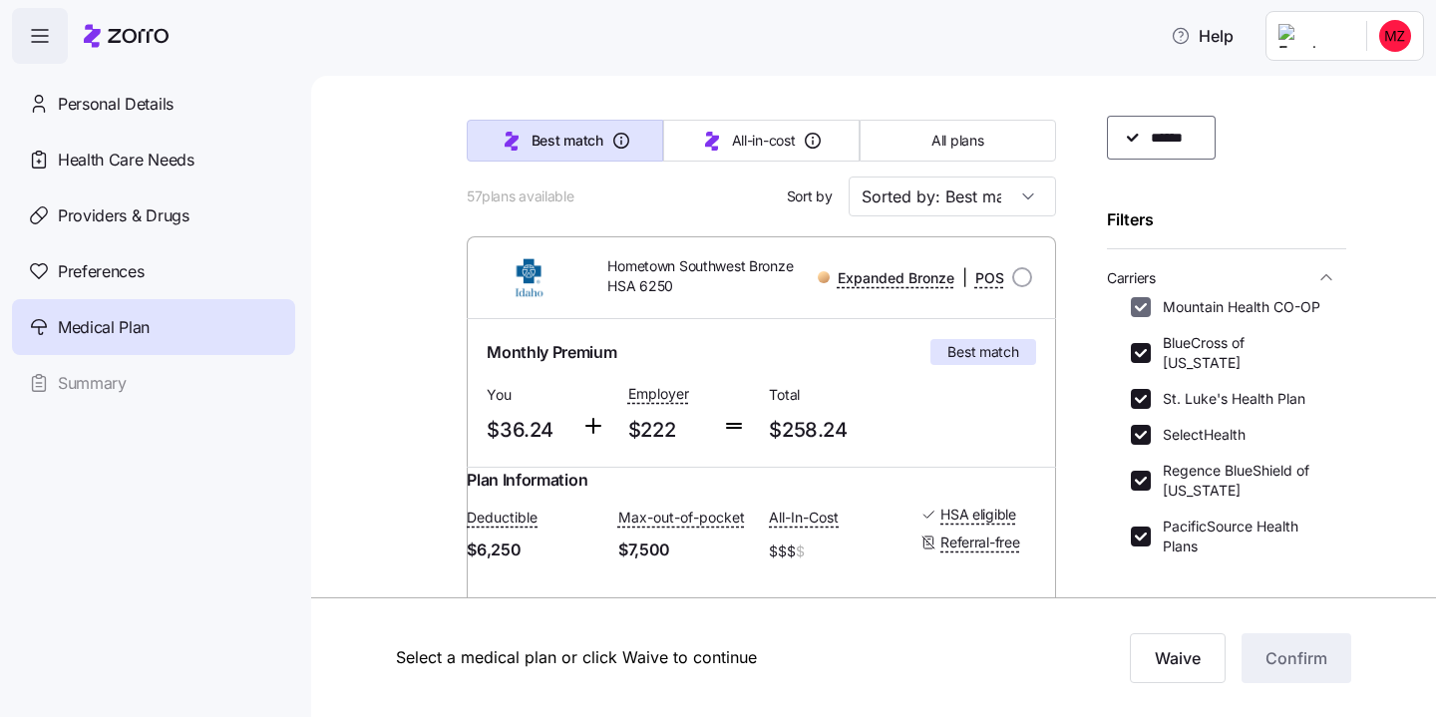
click at [1140, 307] on input "Mountain Health CO-OP" at bounding box center [1141, 307] width 20 height 20
checkbox input "false"
click at [1138, 389] on input "St. Luke's Health Plan" at bounding box center [1141, 399] width 20 height 20
click at [1142, 389] on input "St. Luke's Health Plan" at bounding box center [1141, 399] width 20 height 20
click at [1148, 367] on div "Mountain Health CO-OP BlueCross of [US_STATE] St. [PERSON_NAME]'s Health Plan S…" at bounding box center [1227, 426] width 192 height 259
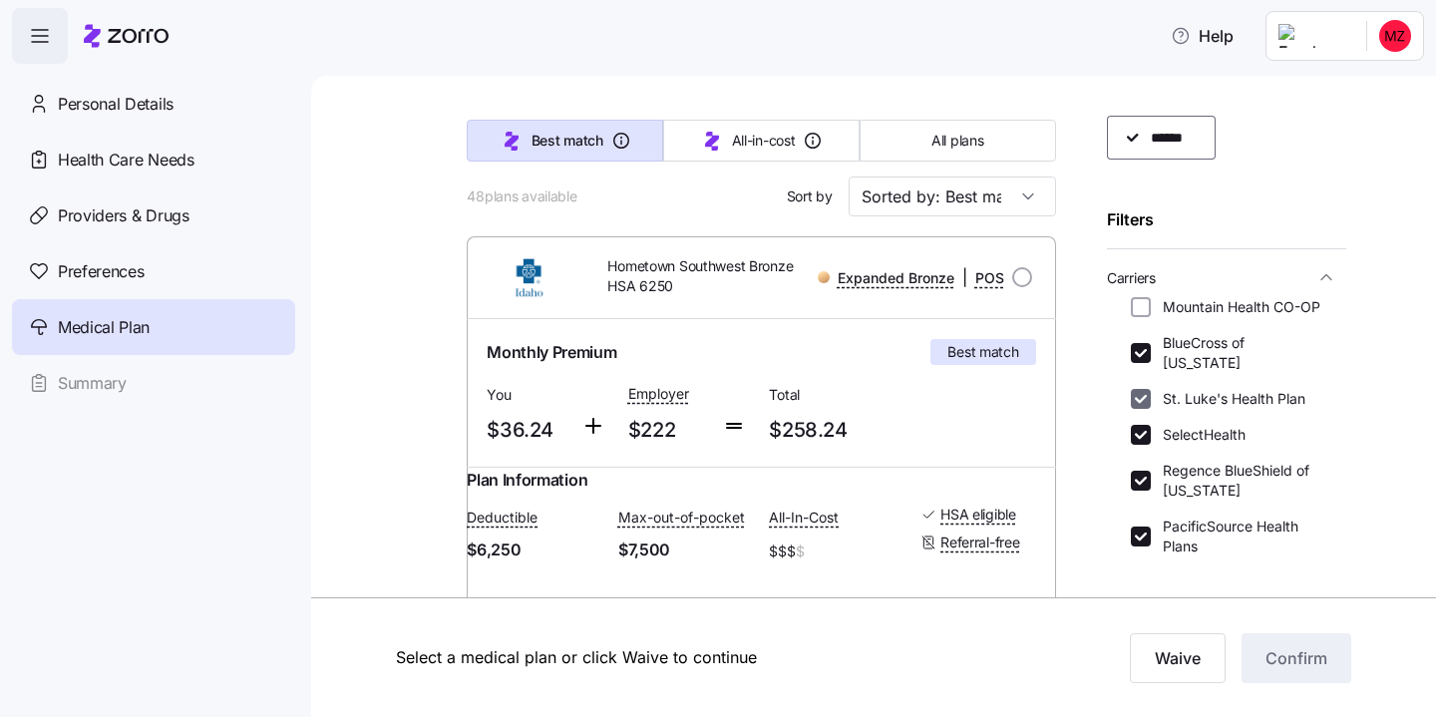
click at [1148, 389] on input "St. Luke's Health Plan" at bounding box center [1141, 399] width 20 height 20
checkbox input "false"
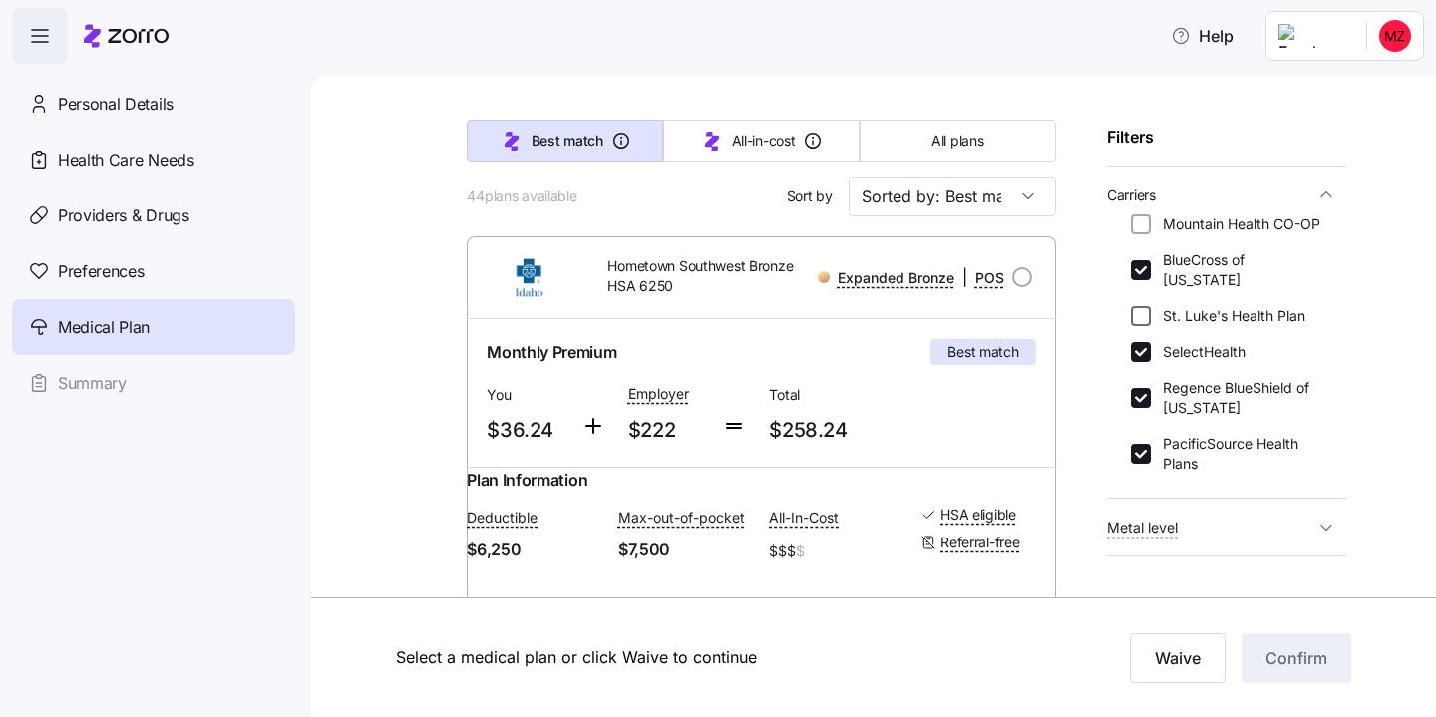
scroll to position [157, 0]
click at [1146, 385] on input "Regence BlueShield of [US_STATE]" at bounding box center [1141, 395] width 20 height 20
checkbox input "false"
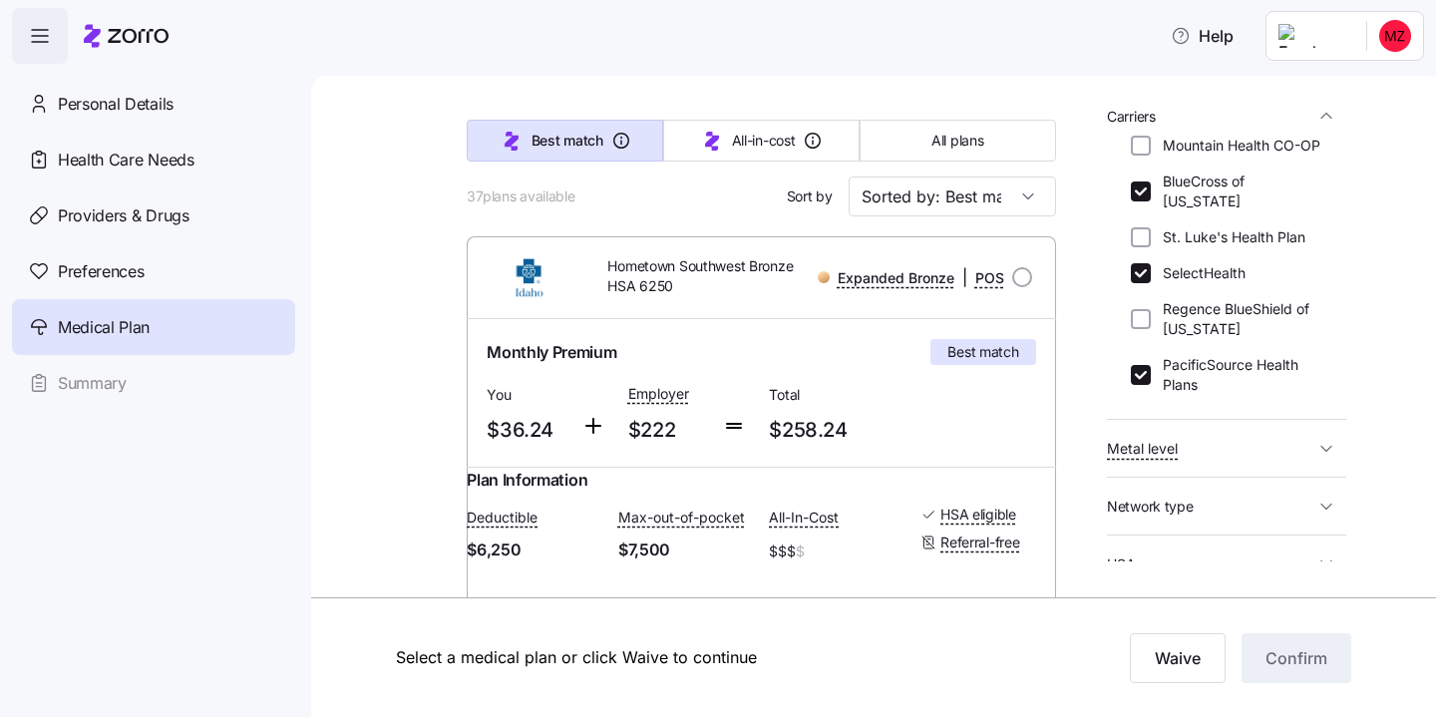
scroll to position [247, 0]
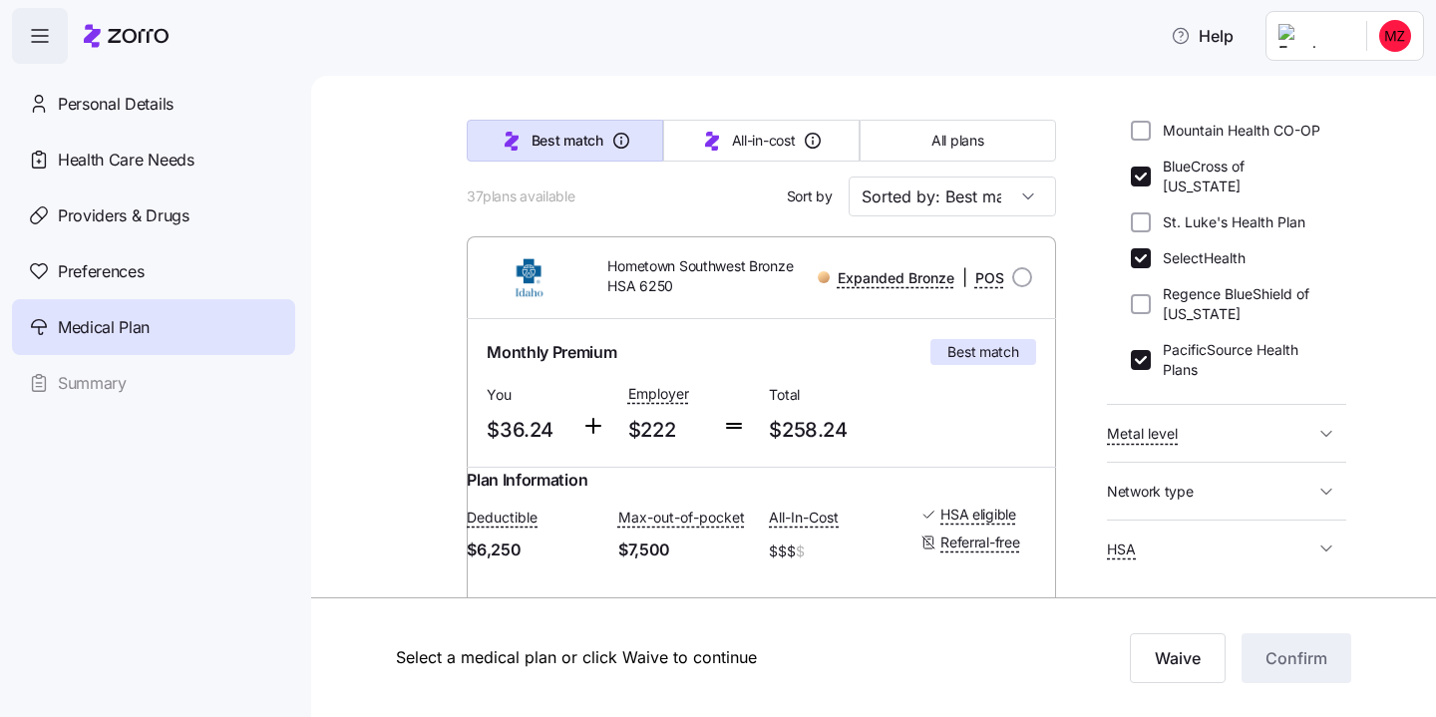
click at [1229, 421] on span "Metal level" at bounding box center [1210, 433] width 207 height 25
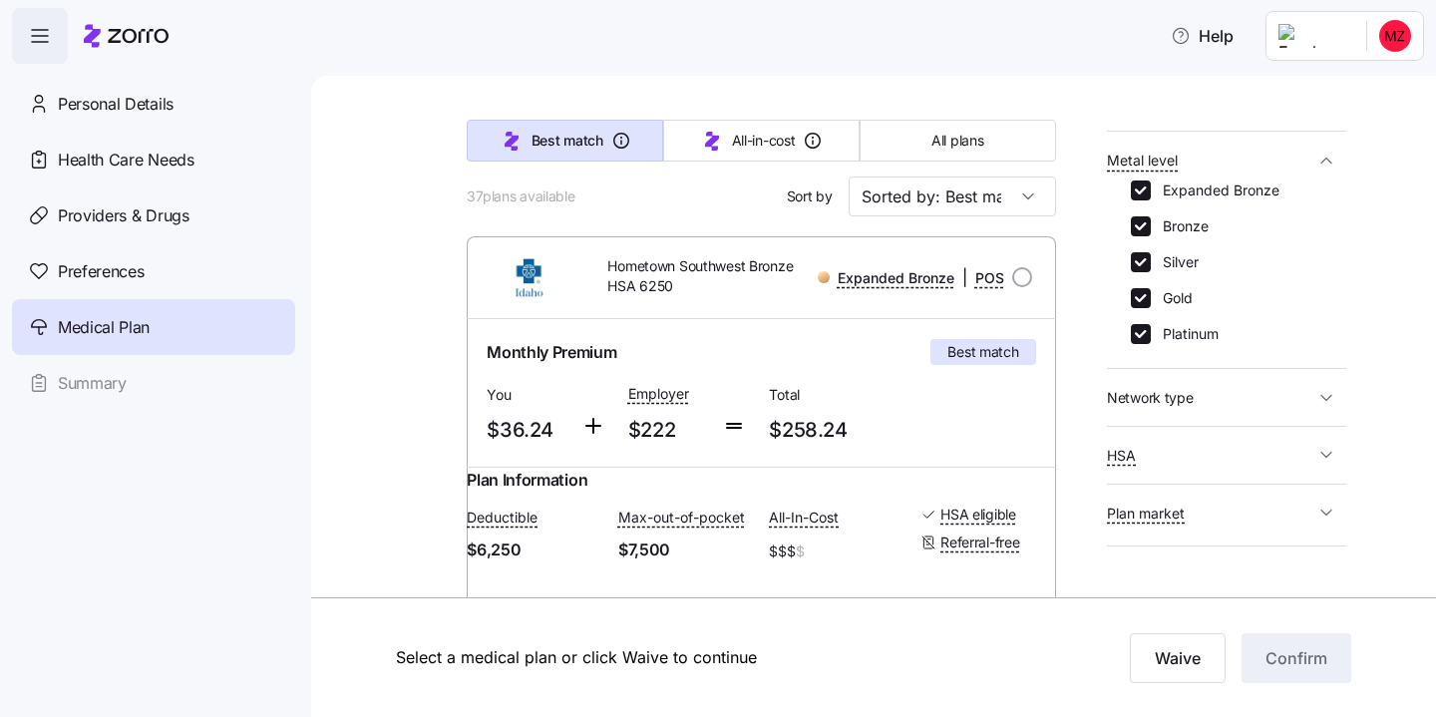
scroll to position [536, 0]
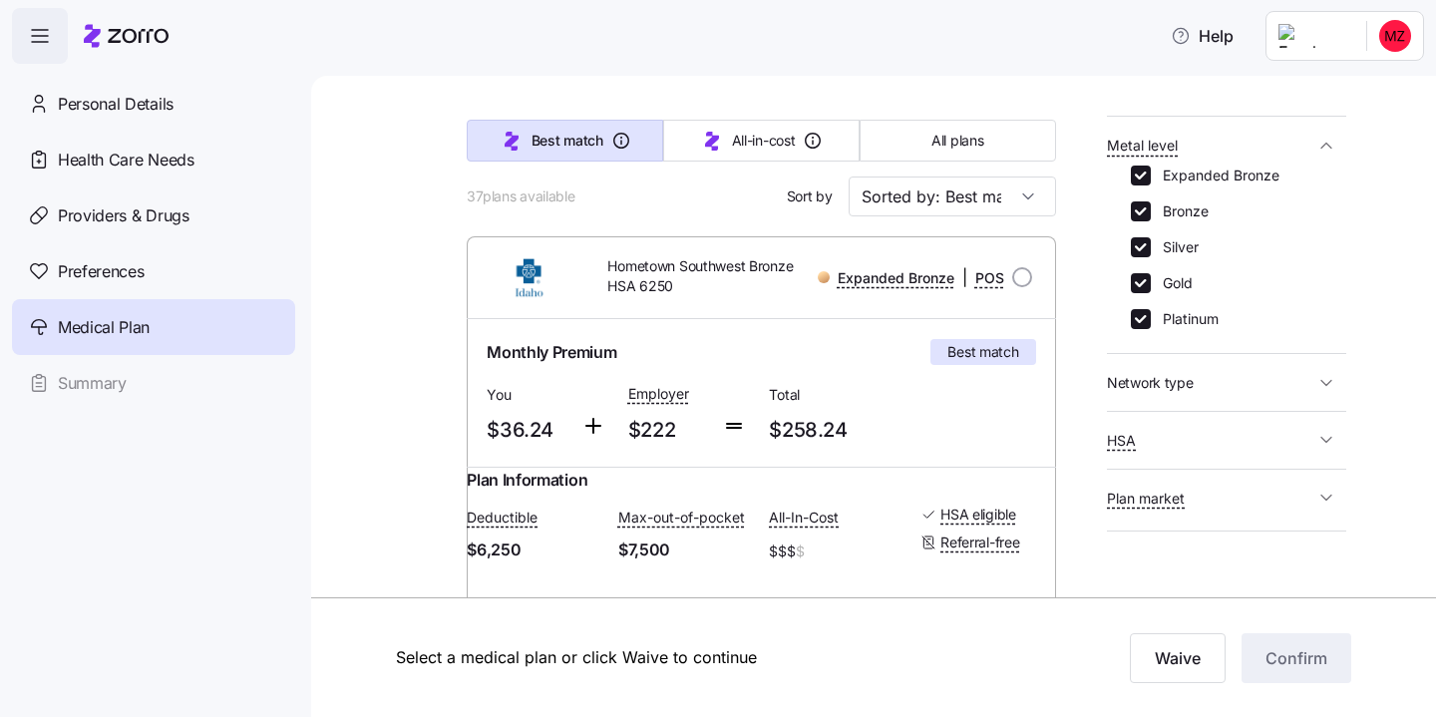
click at [1213, 385] on div "Who is covered? This will change premiums and allowances in the results ****** …" at bounding box center [1226, 335] width 239 height 454
click at [1219, 370] on span "Network type" at bounding box center [1210, 382] width 207 height 25
click at [1232, 510] on span "HSA" at bounding box center [1210, 522] width 207 height 25
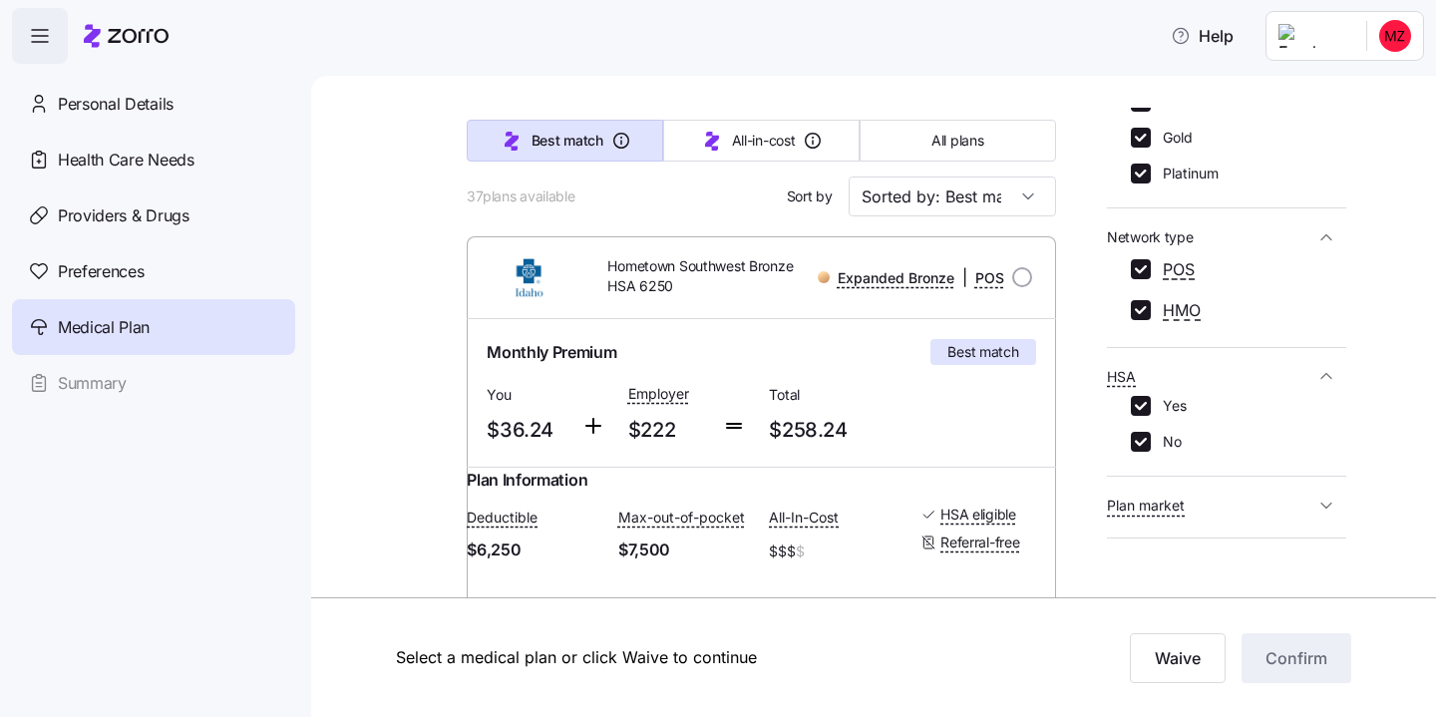
scroll to position [691, 0]
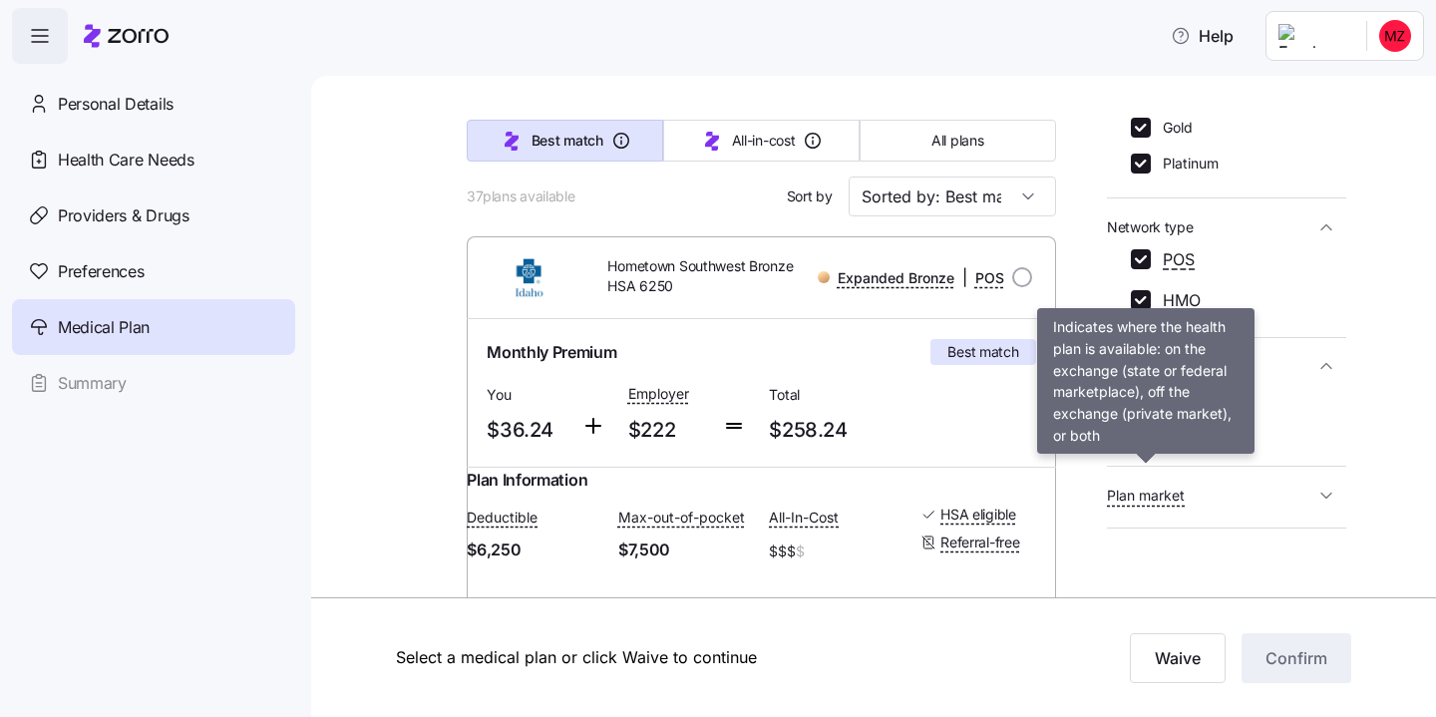
click at [1184, 486] on span "Plan market" at bounding box center [1146, 496] width 78 height 20
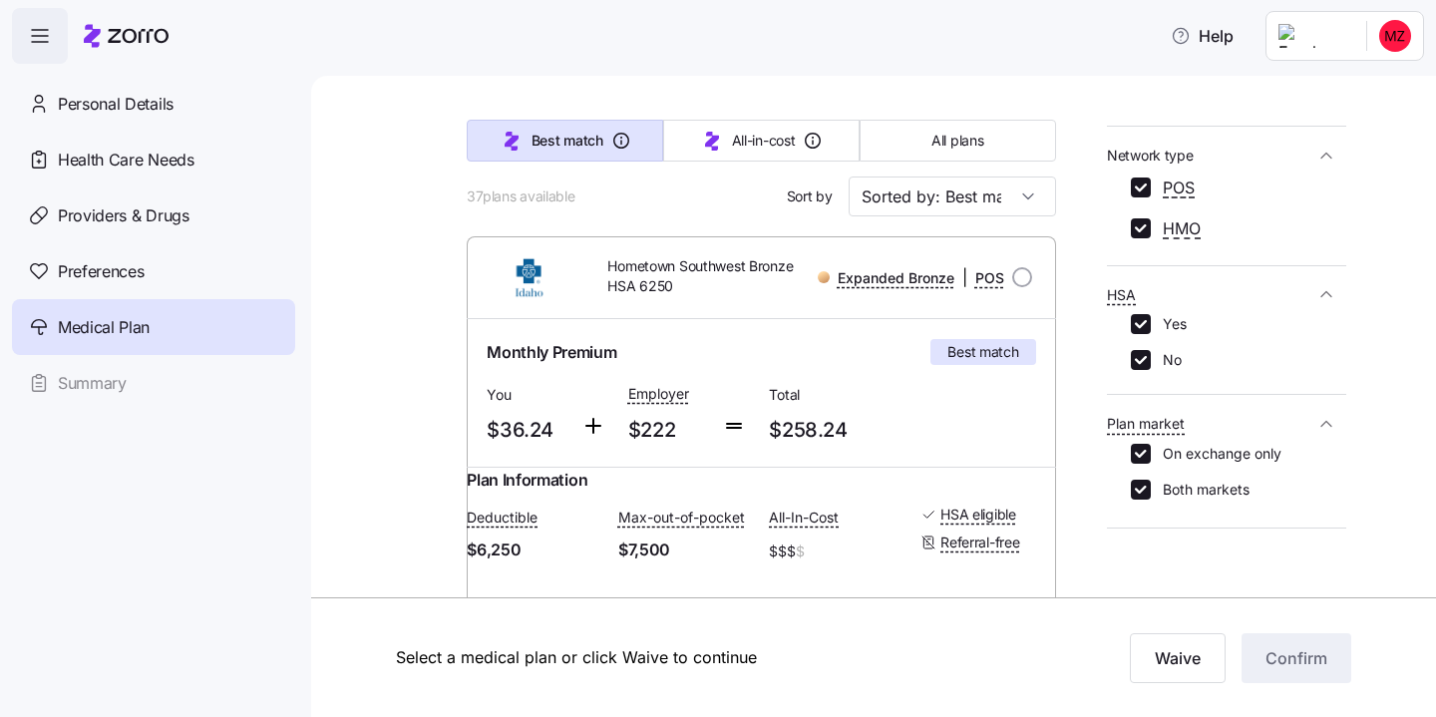
click at [1197, 557] on span "Compare recommendations" at bounding box center [1212, 569] width 211 height 25
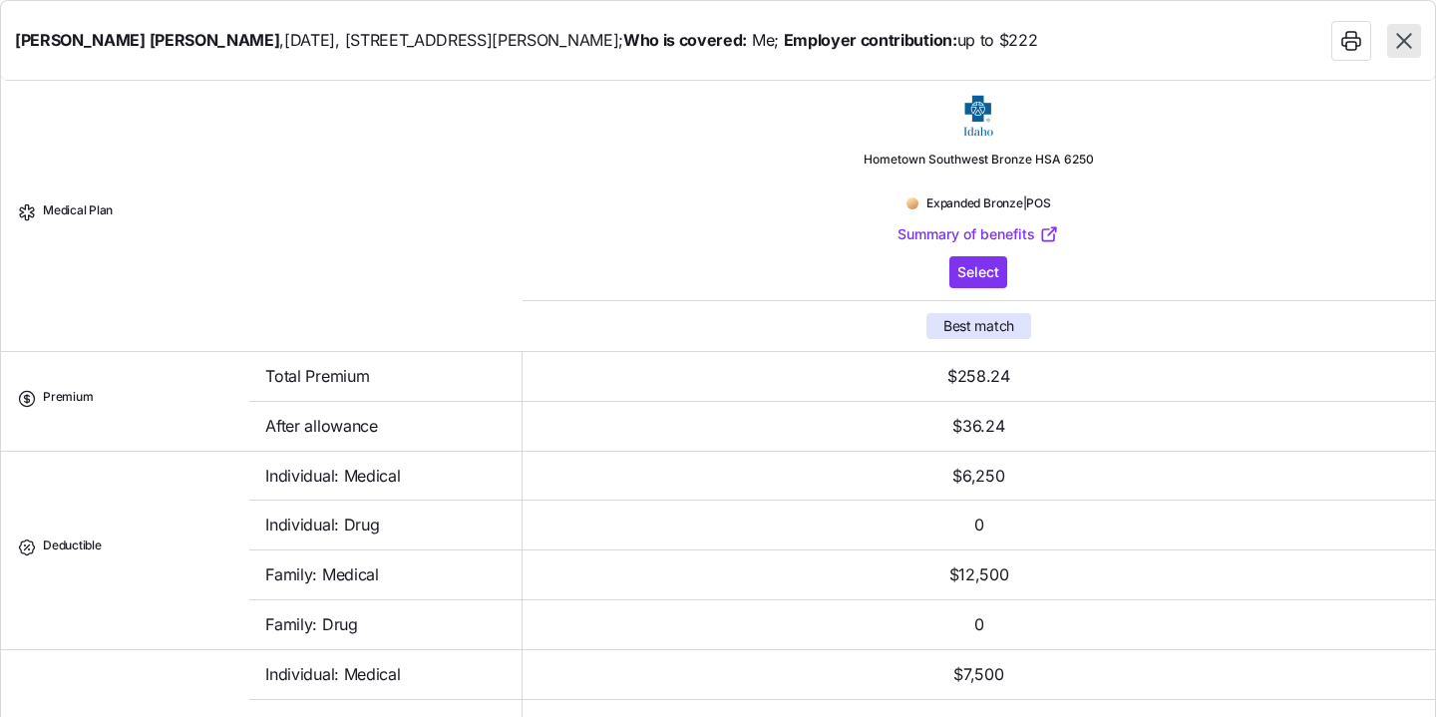
click at [1403, 46] on icon "button" at bounding box center [1404, 41] width 26 height 26
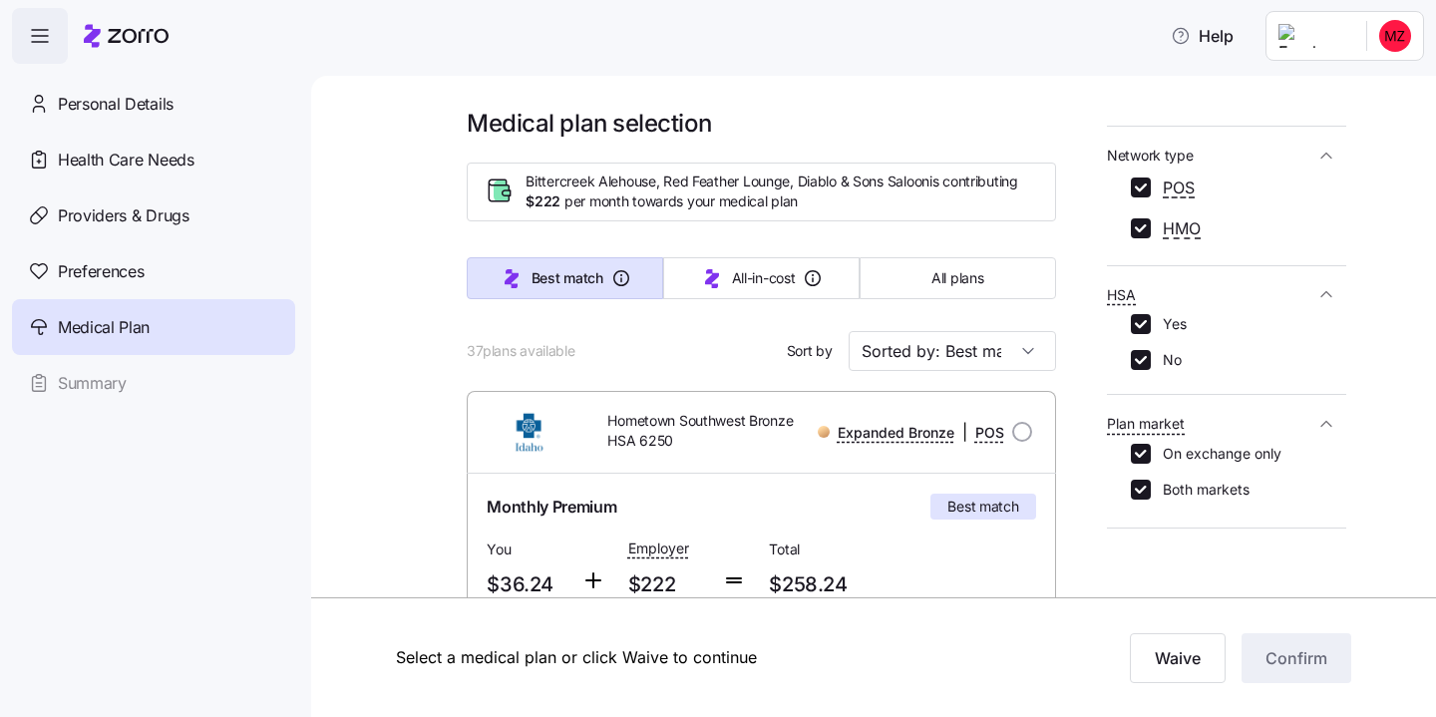
click at [1324, 414] on icon "button" at bounding box center [1327, 424] width 20 height 20
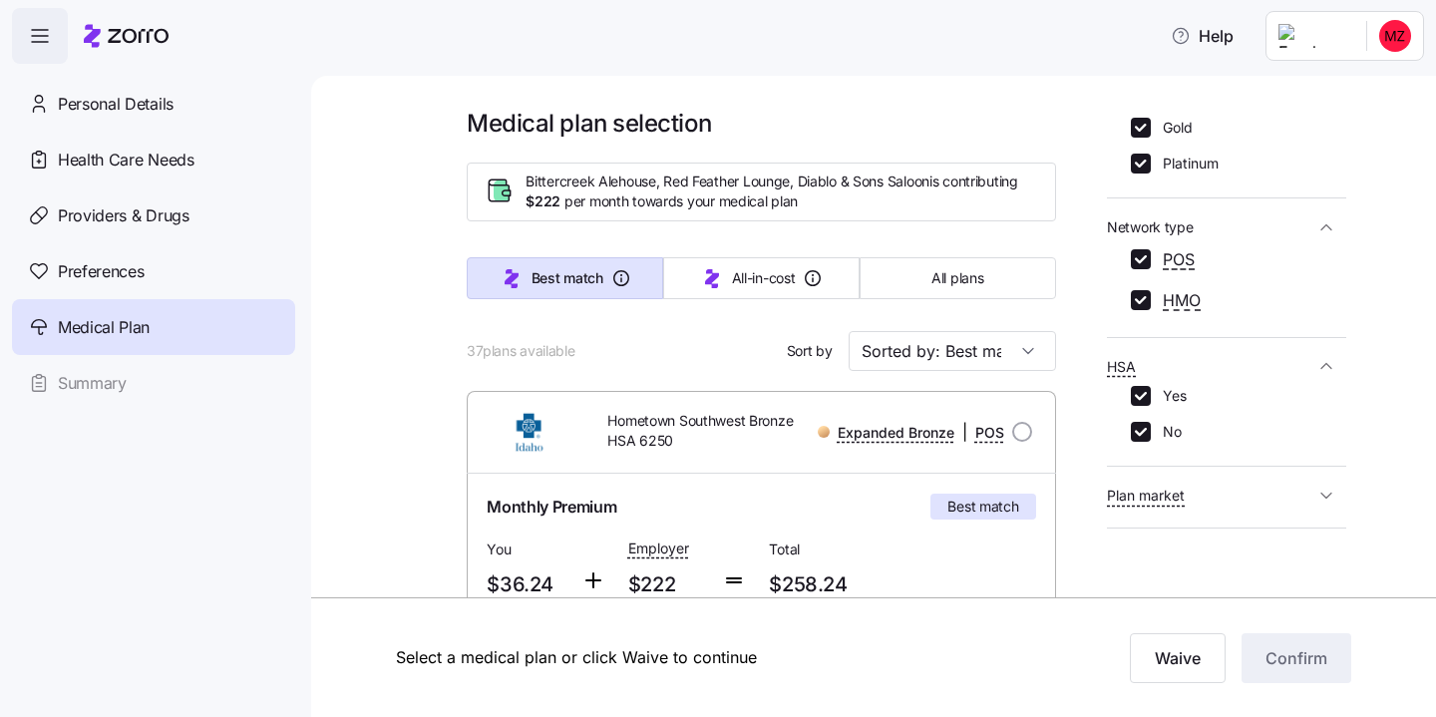
click at [1325, 356] on icon "button" at bounding box center [1327, 366] width 20 height 20
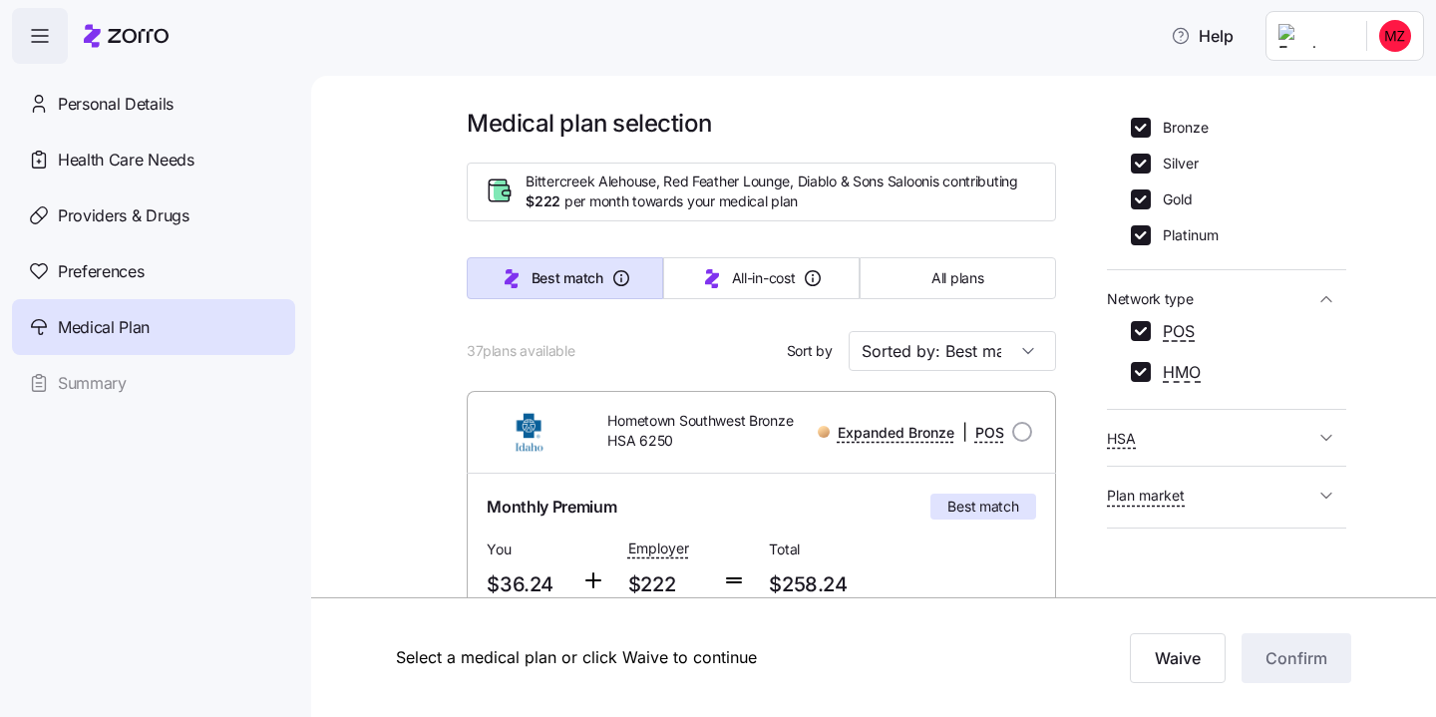
click at [1324, 289] on icon "button" at bounding box center [1327, 299] width 20 height 20
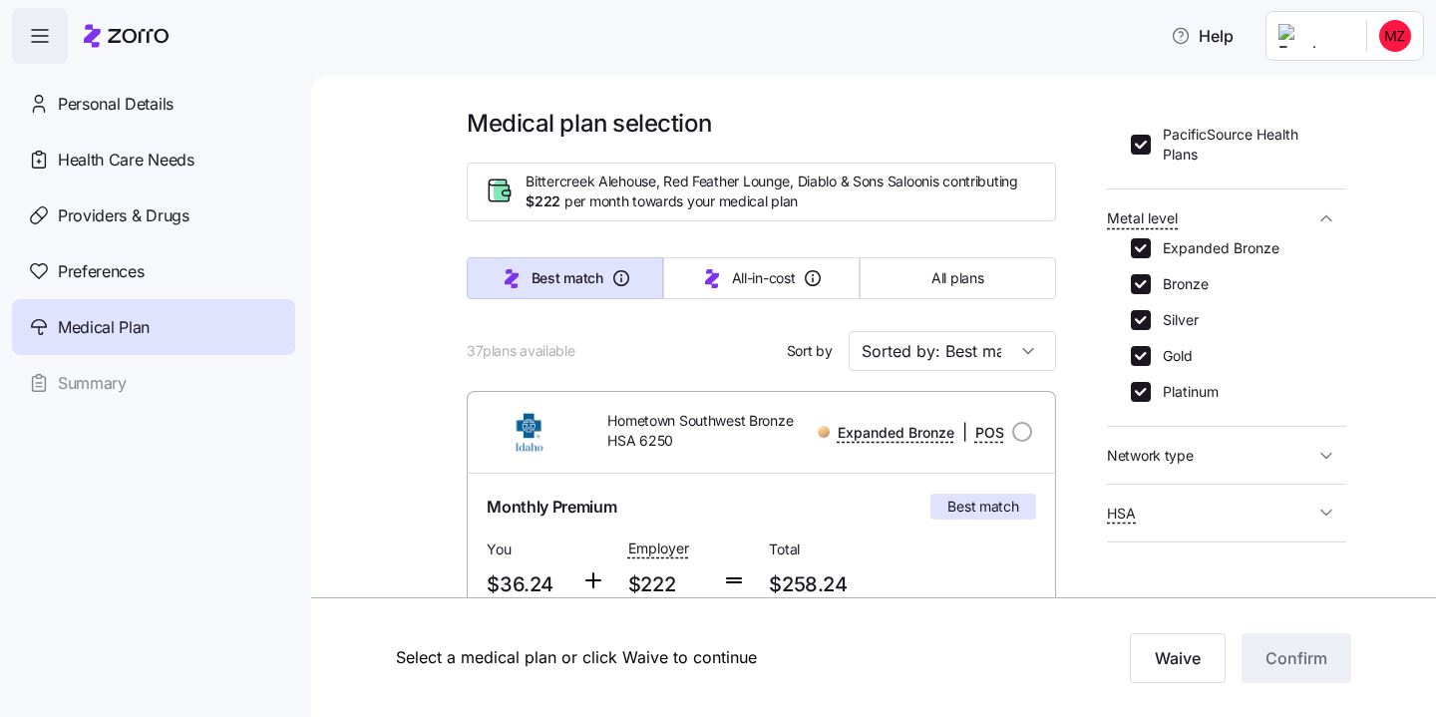
click at [1323, 215] on icon "button" at bounding box center [1327, 217] width 10 height 5
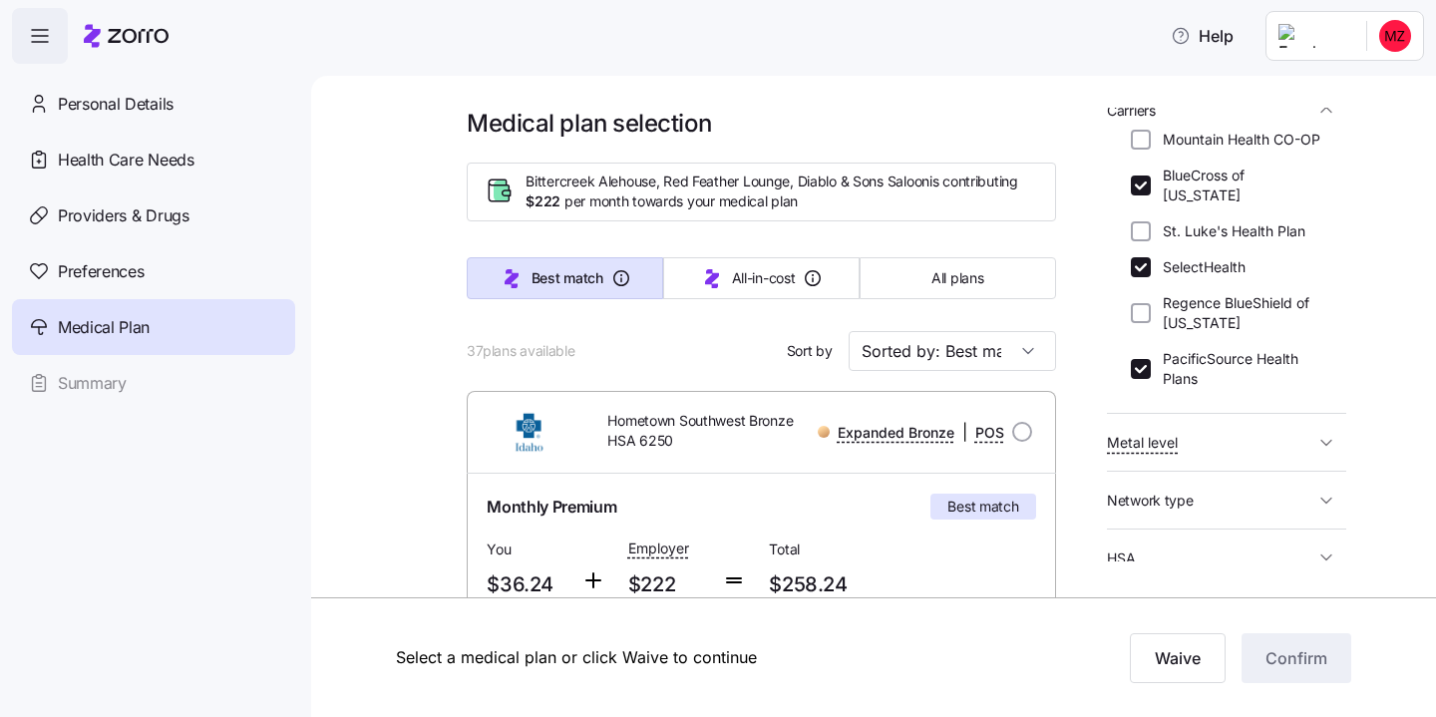
scroll to position [222, 0]
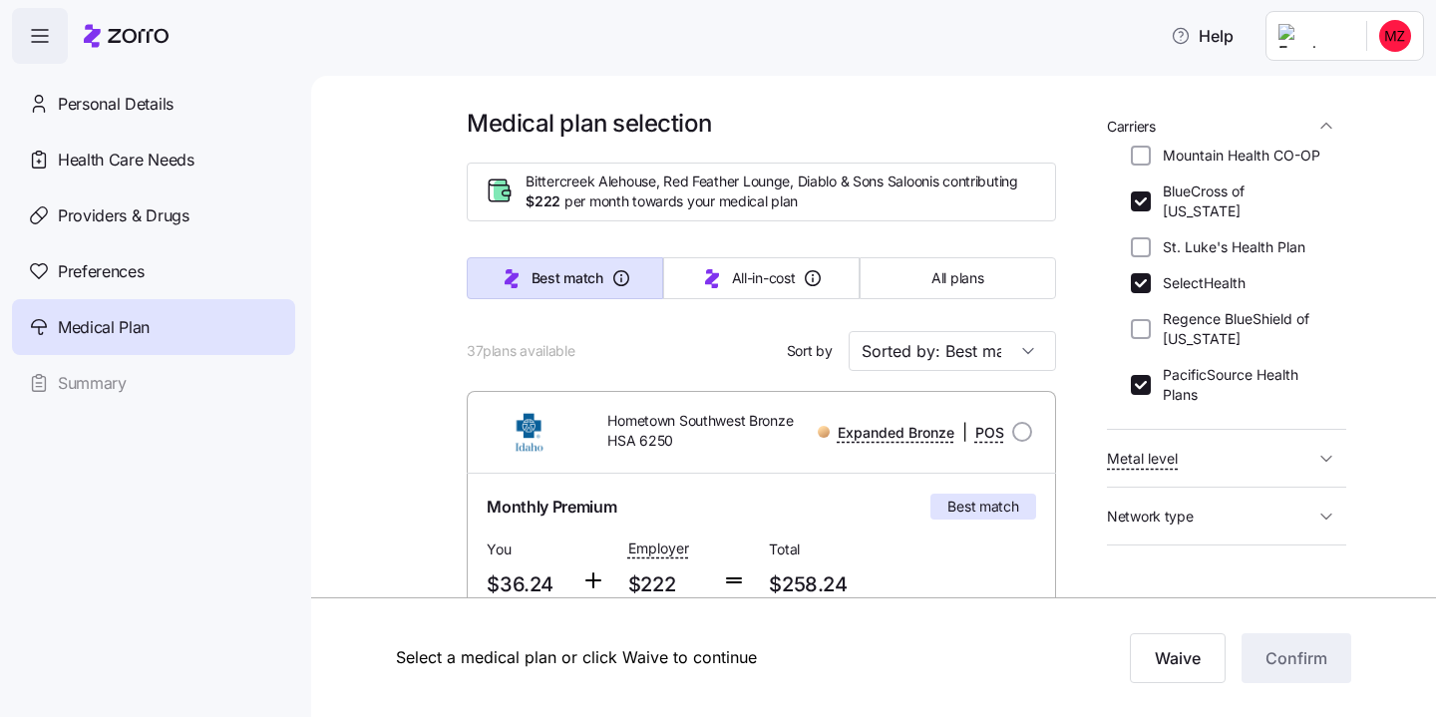
click at [1139, 273] on input "SelectHealth" at bounding box center [1141, 283] width 20 height 20
checkbox input "false"
click at [1142, 375] on input "PacificSource Health Plans" at bounding box center [1141, 385] width 20 height 20
checkbox input "false"
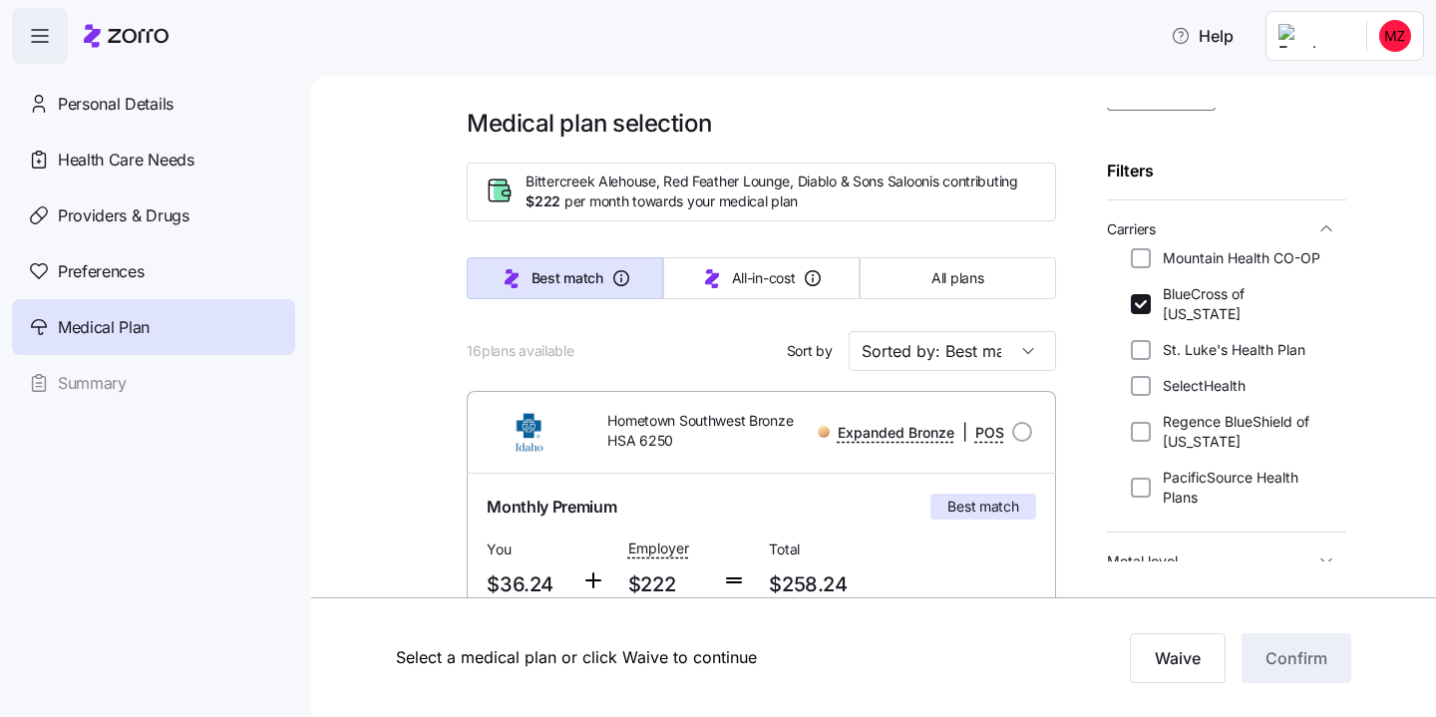
scroll to position [100, 0]
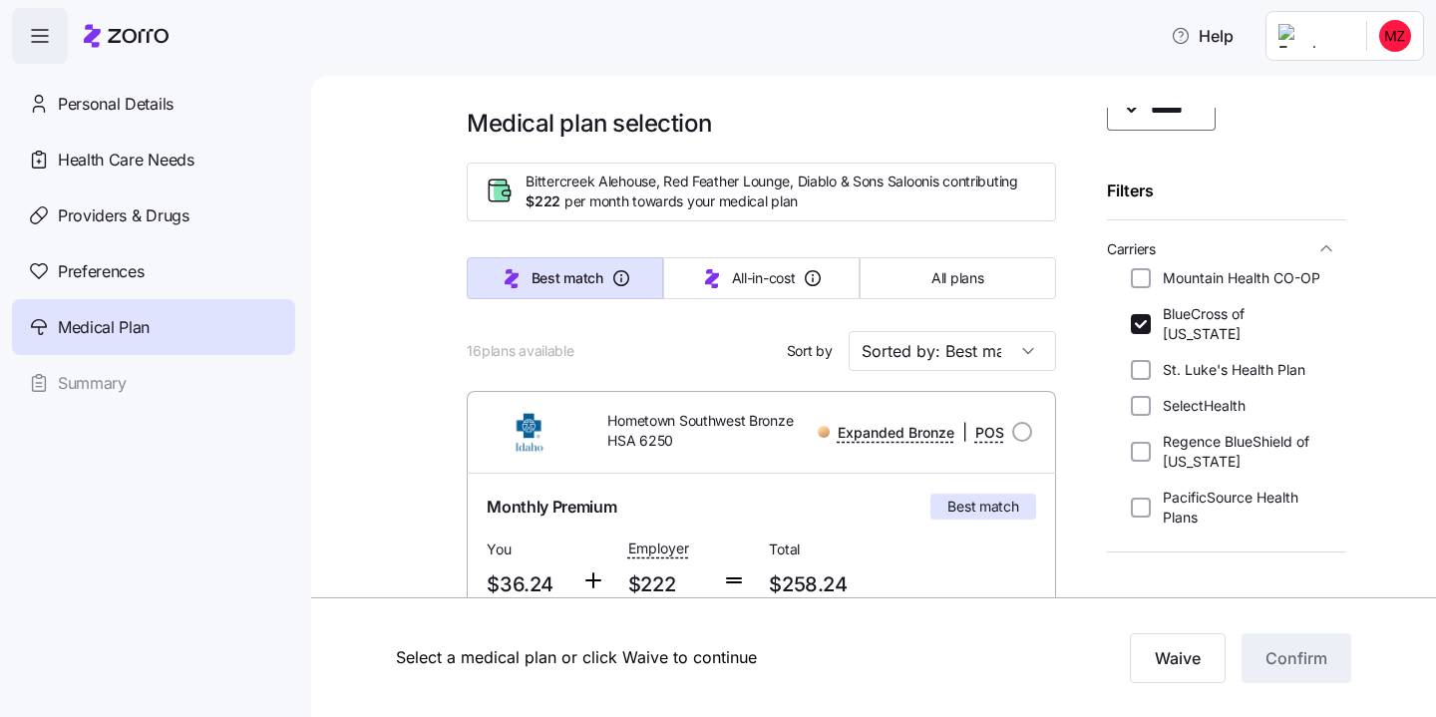
click at [1324, 239] on icon "button" at bounding box center [1327, 248] width 20 height 20
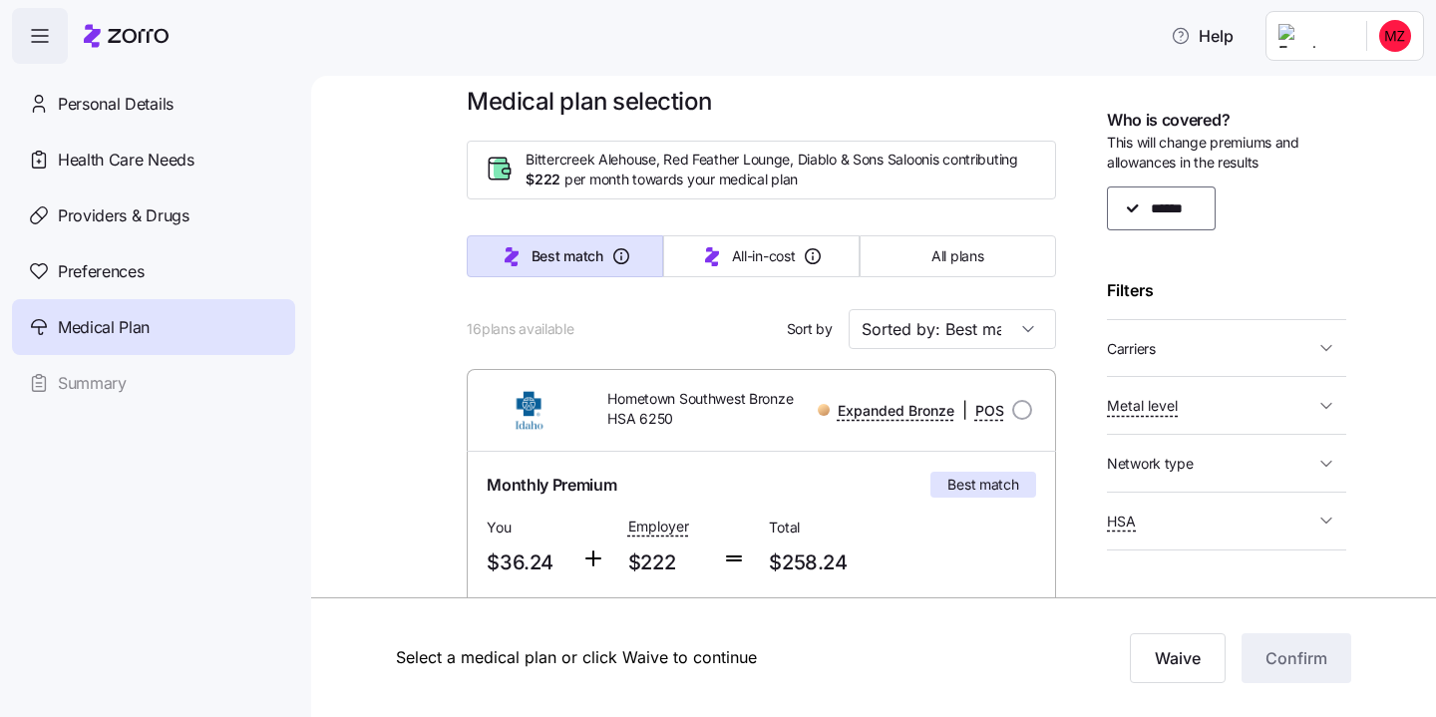
scroll to position [3, 0]
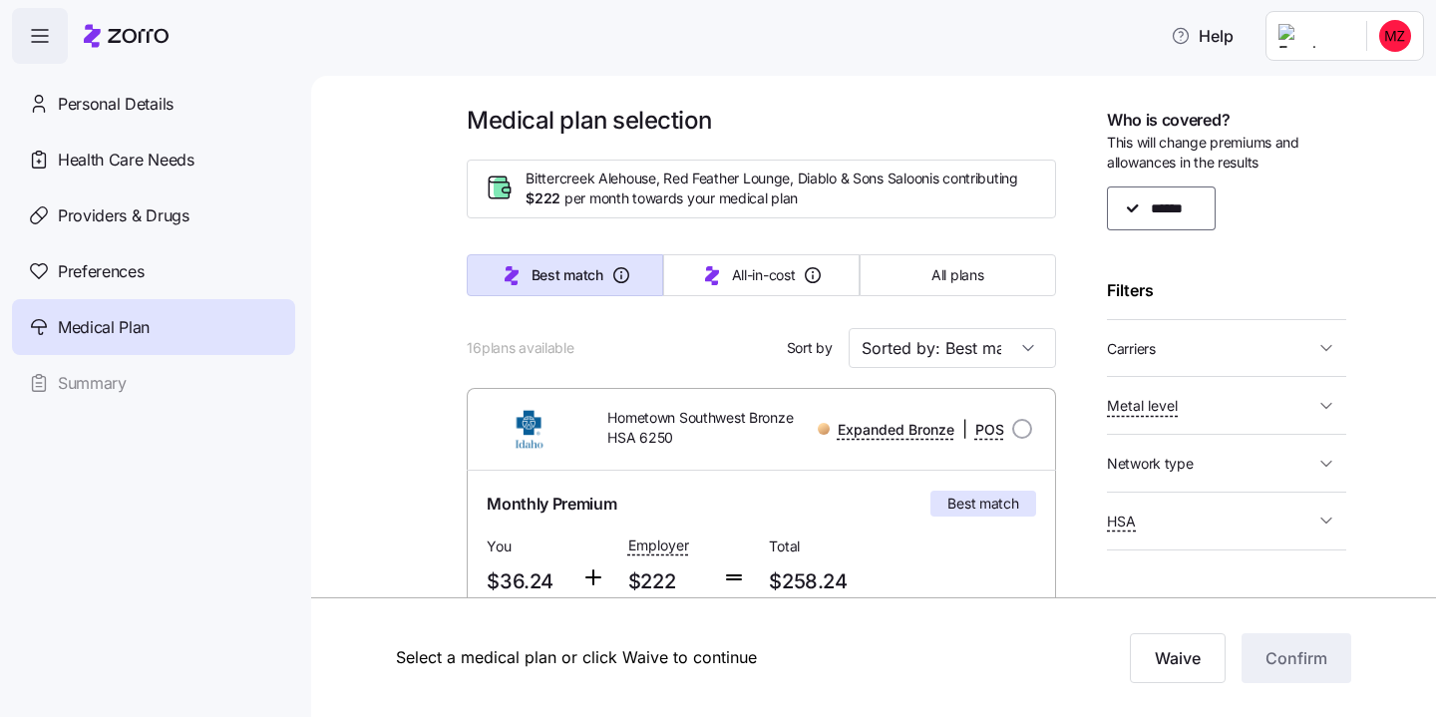
click at [1170, 343] on span "Carriers" at bounding box center [1210, 348] width 207 height 25
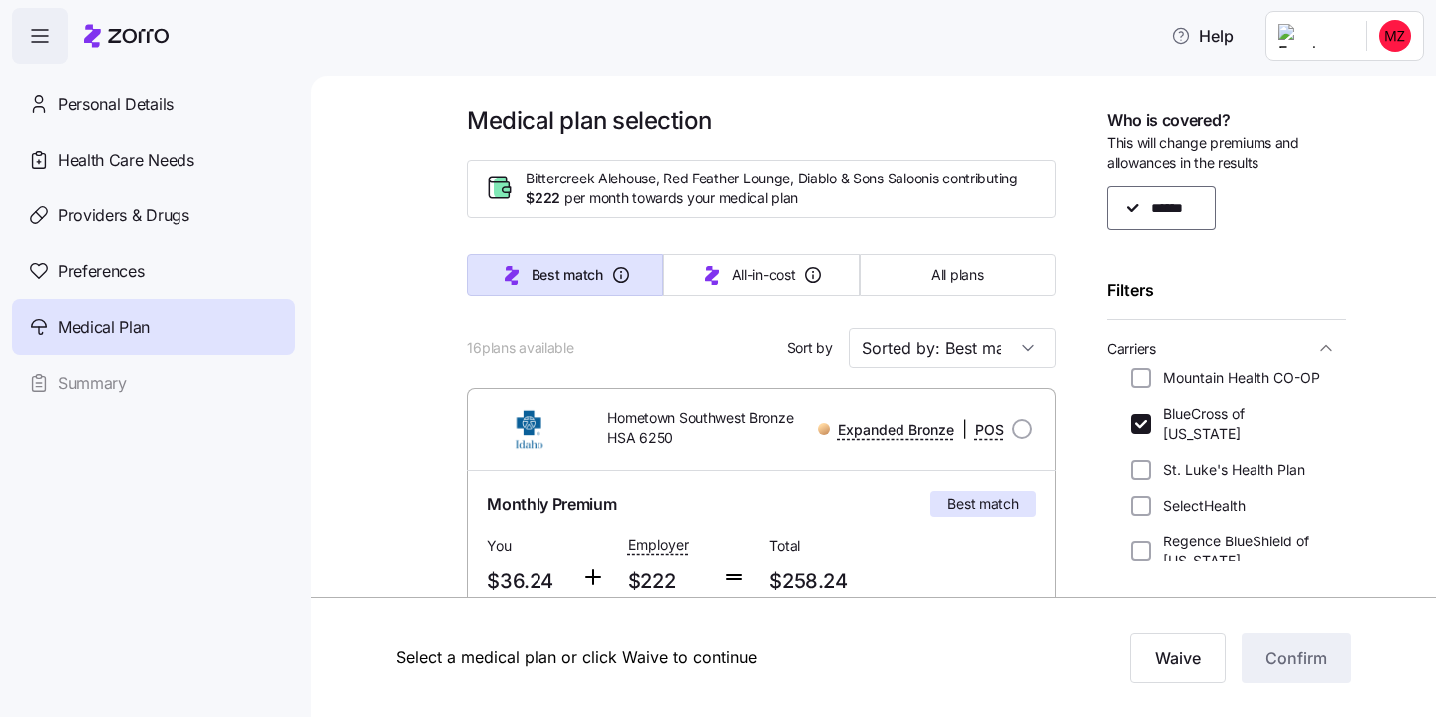
click at [1183, 410] on label "BlueCross of [US_STATE]" at bounding box center [1237, 424] width 172 height 40
click at [1151, 414] on input "BlueCross of [US_STATE]" at bounding box center [1141, 424] width 20 height 20
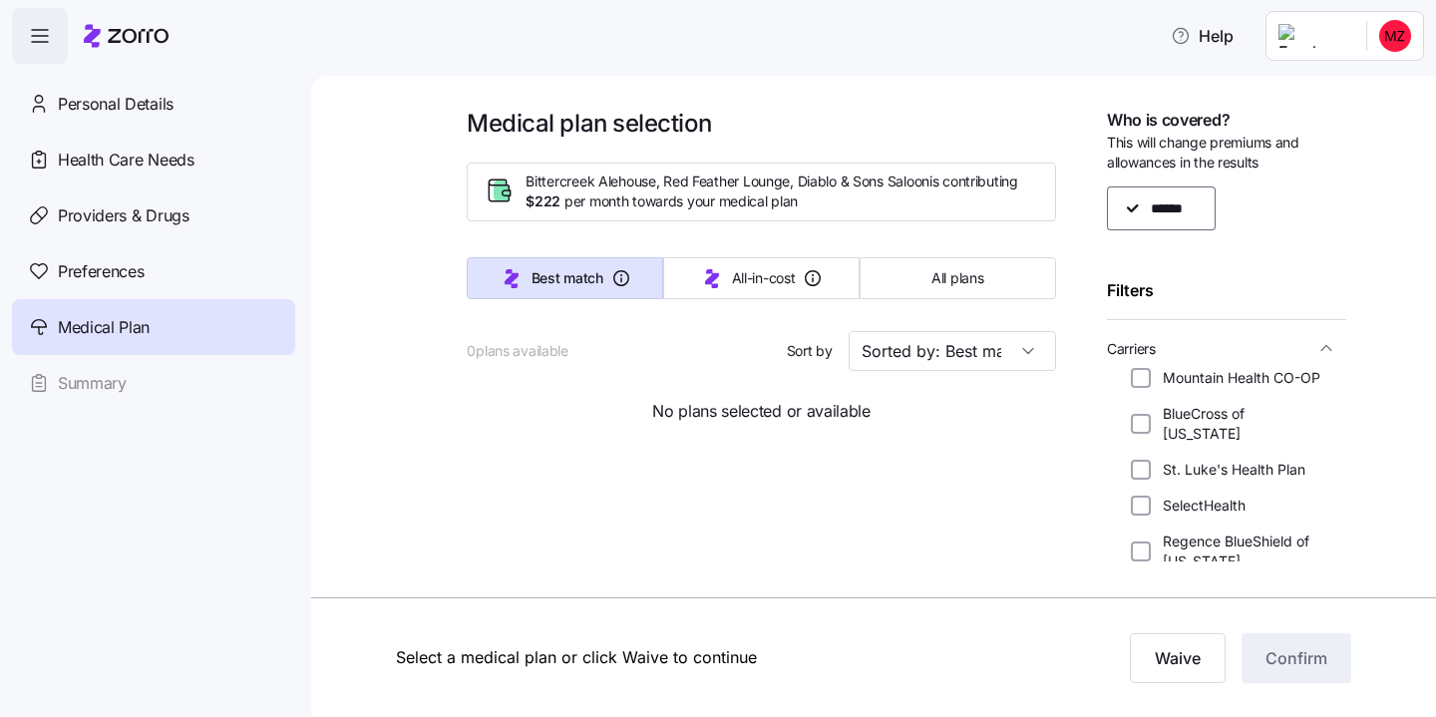
scroll to position [0, 0]
click at [1189, 423] on label "BlueCross of [US_STATE]" at bounding box center [1237, 424] width 172 height 40
click at [1151, 423] on input "BlueCross of [US_STATE]" at bounding box center [1141, 424] width 20 height 20
checkbox input "true"
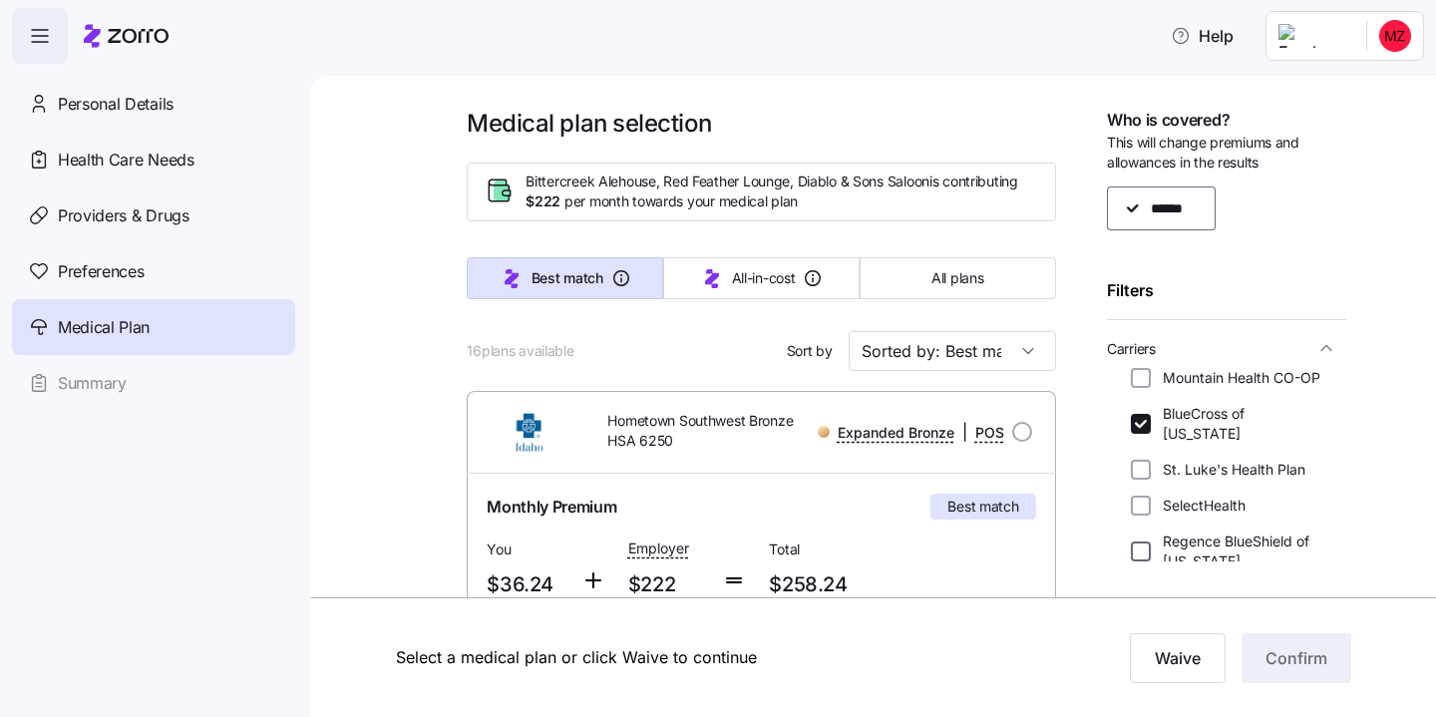
click at [1143, 542] on input "Regence BlueShield of [US_STATE]" at bounding box center [1141, 552] width 20 height 20
click at [1142, 542] on input "Regence BlueShield of [US_STATE]" at bounding box center [1141, 552] width 20 height 20
checkbox input "false"
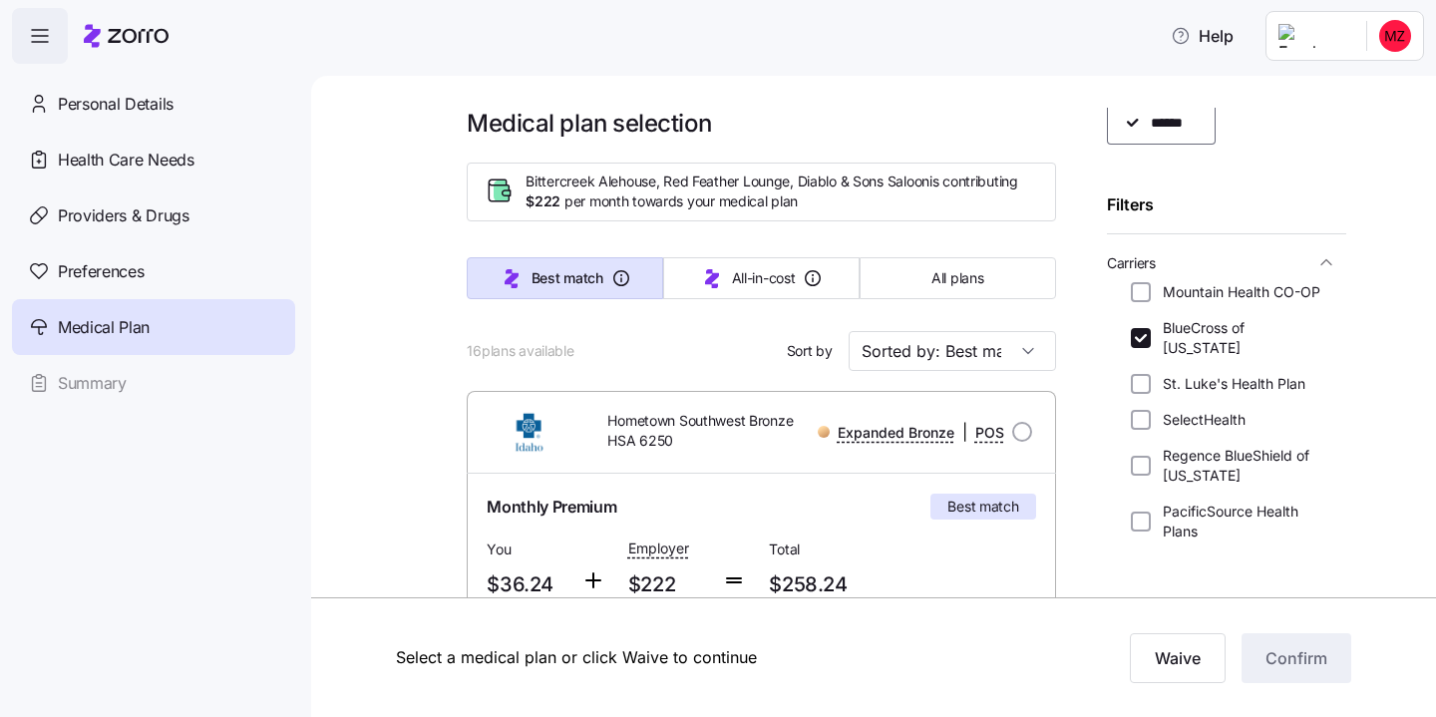
scroll to position [91, 0]
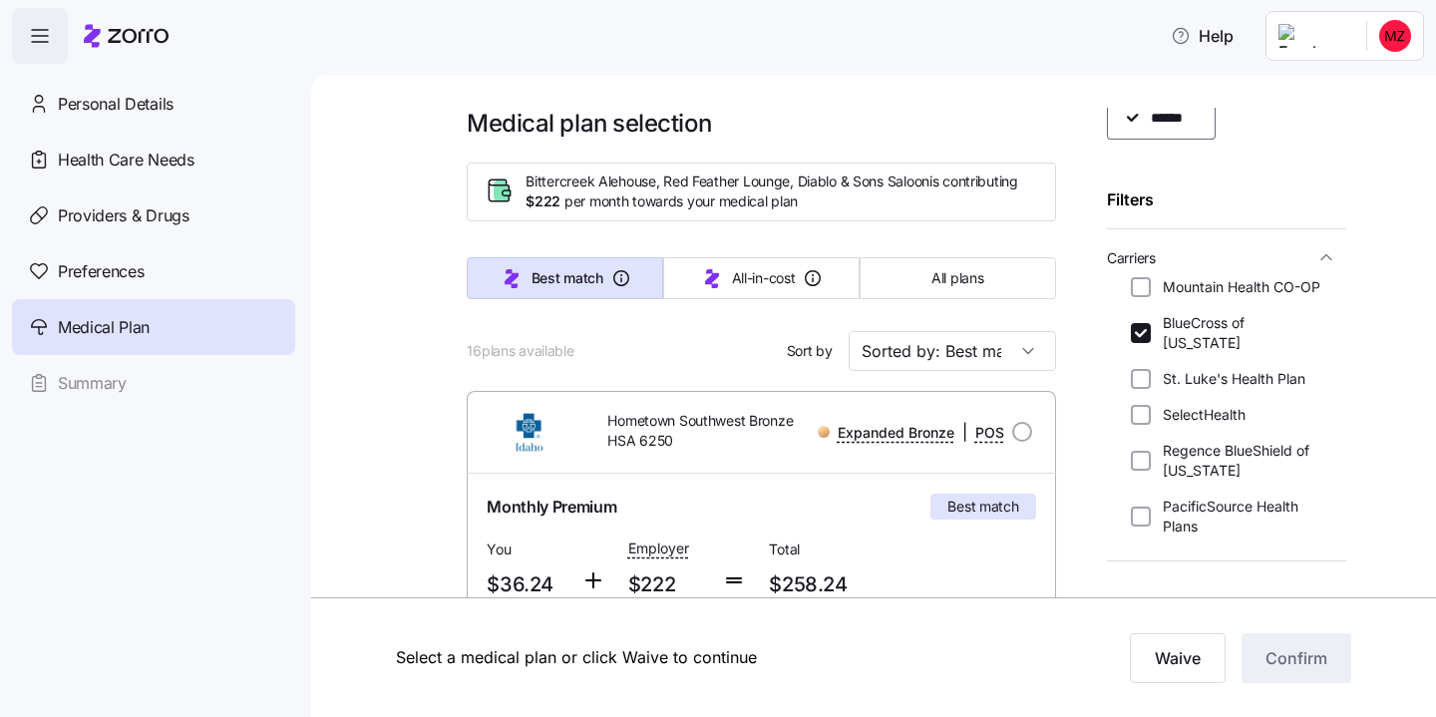
click at [1154, 497] on label "PacificSource Health Plans" at bounding box center [1237, 517] width 172 height 40
click at [1151, 507] on input "PacificSource Health Plans" at bounding box center [1141, 517] width 20 height 20
checkbox input "true"
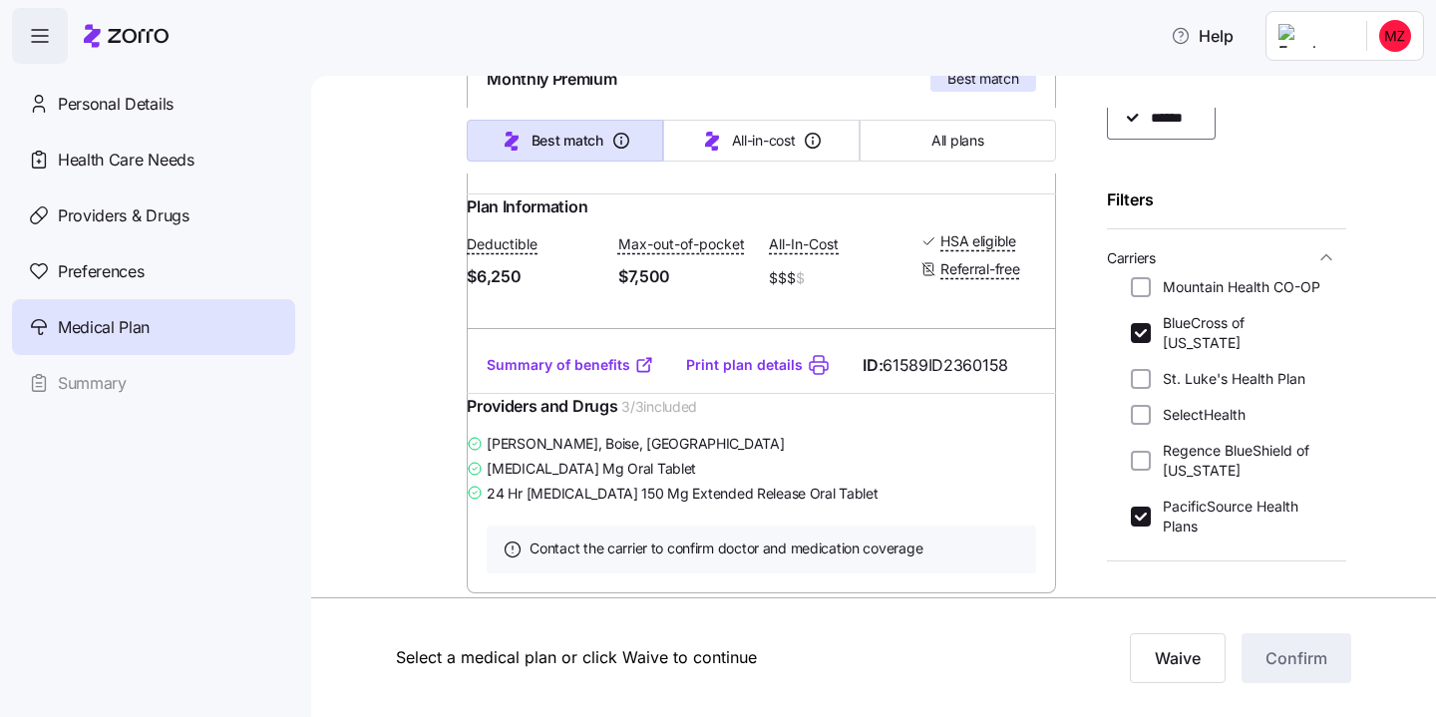
scroll to position [429, 0]
click at [599, 374] on link "Summary of benefits" at bounding box center [571, 364] width 168 height 20
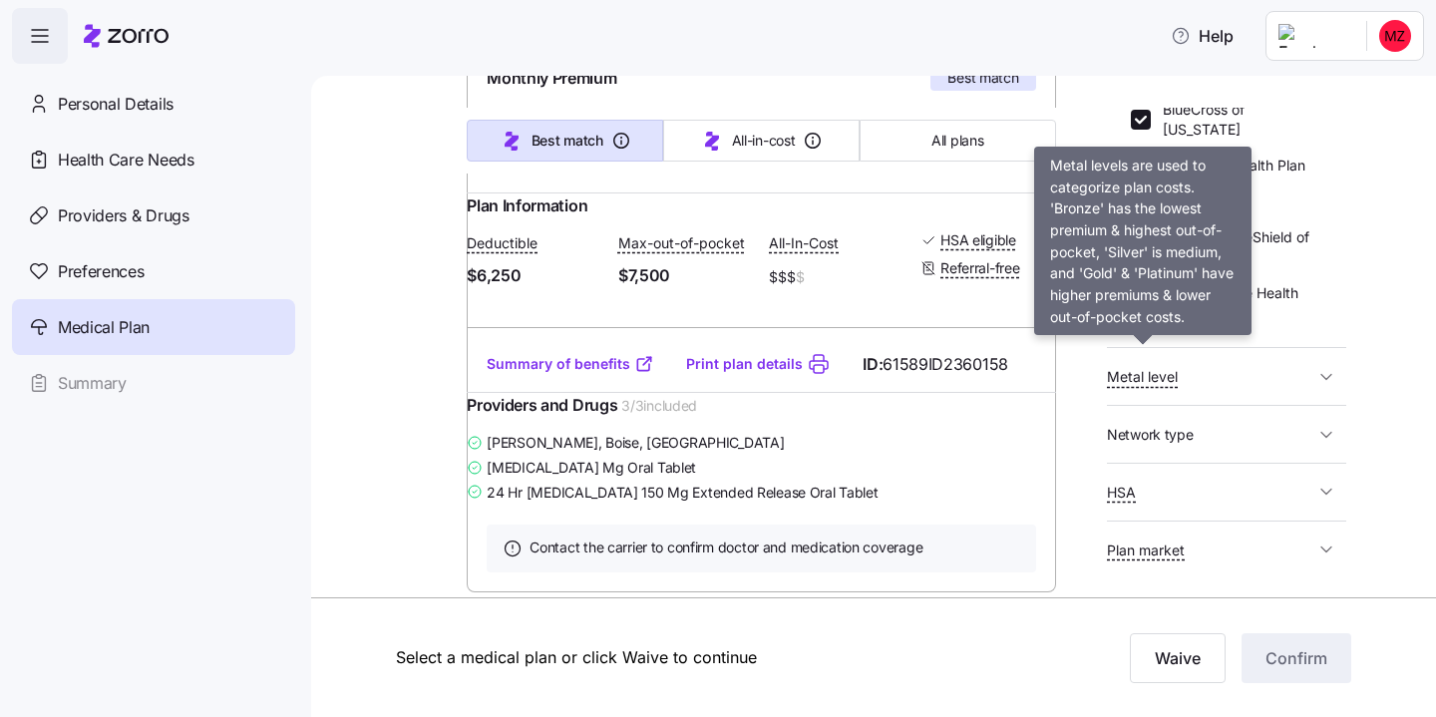
scroll to position [347, 0]
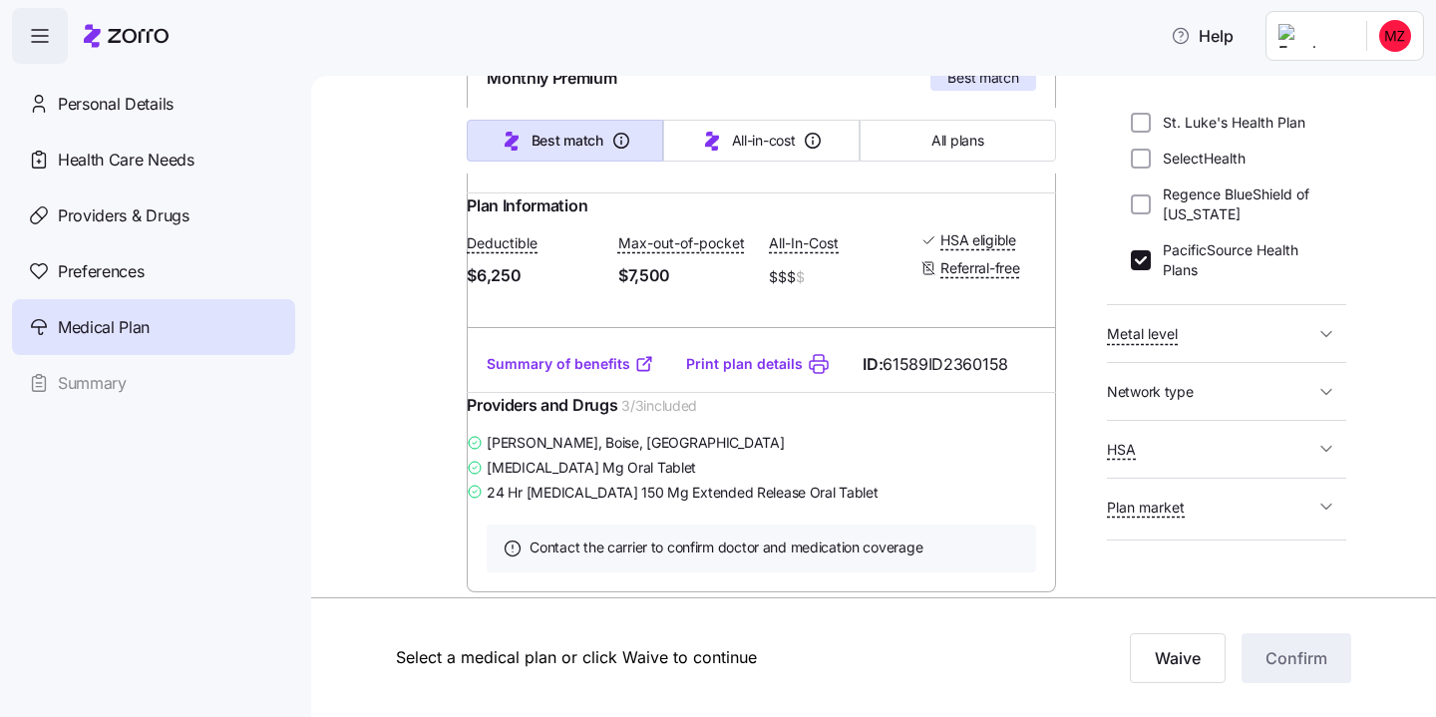
click at [1200, 326] on button "Metal level" at bounding box center [1226, 333] width 239 height 41
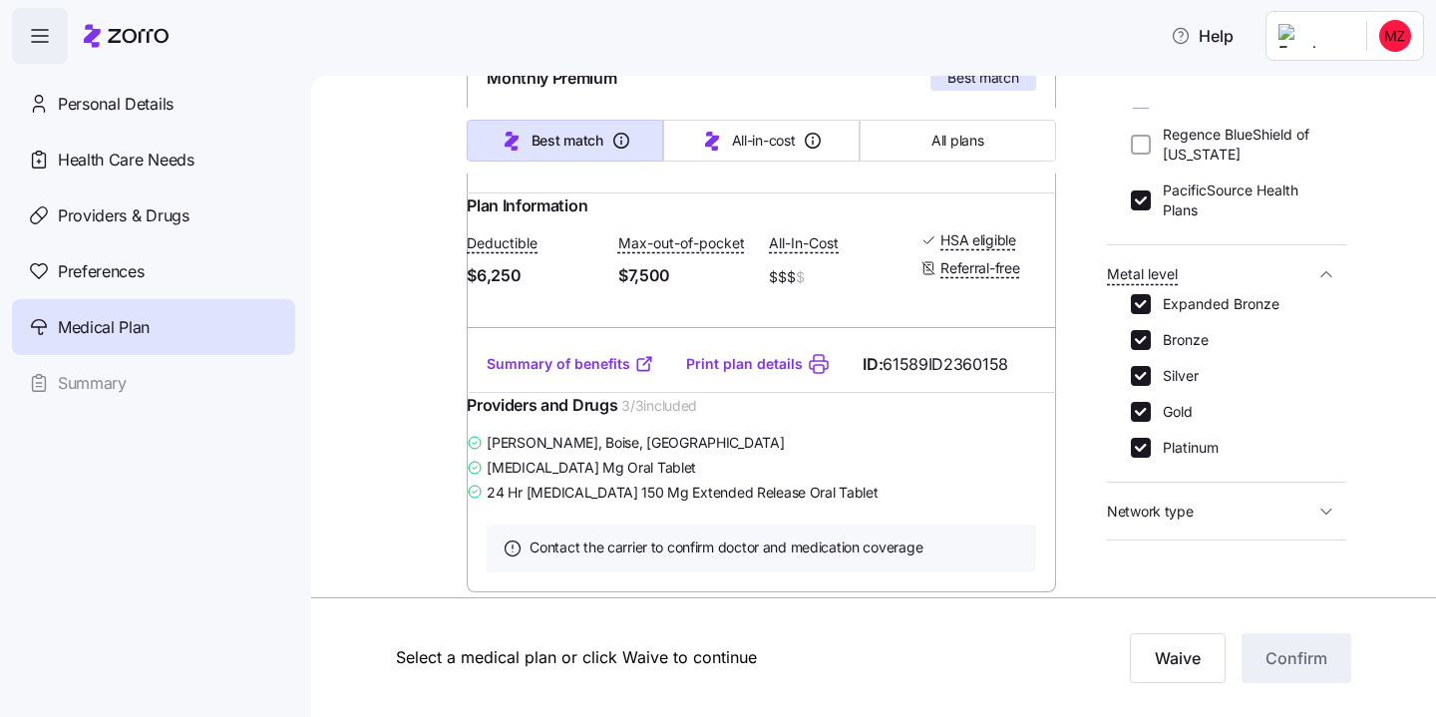
scroll to position [412, 0]
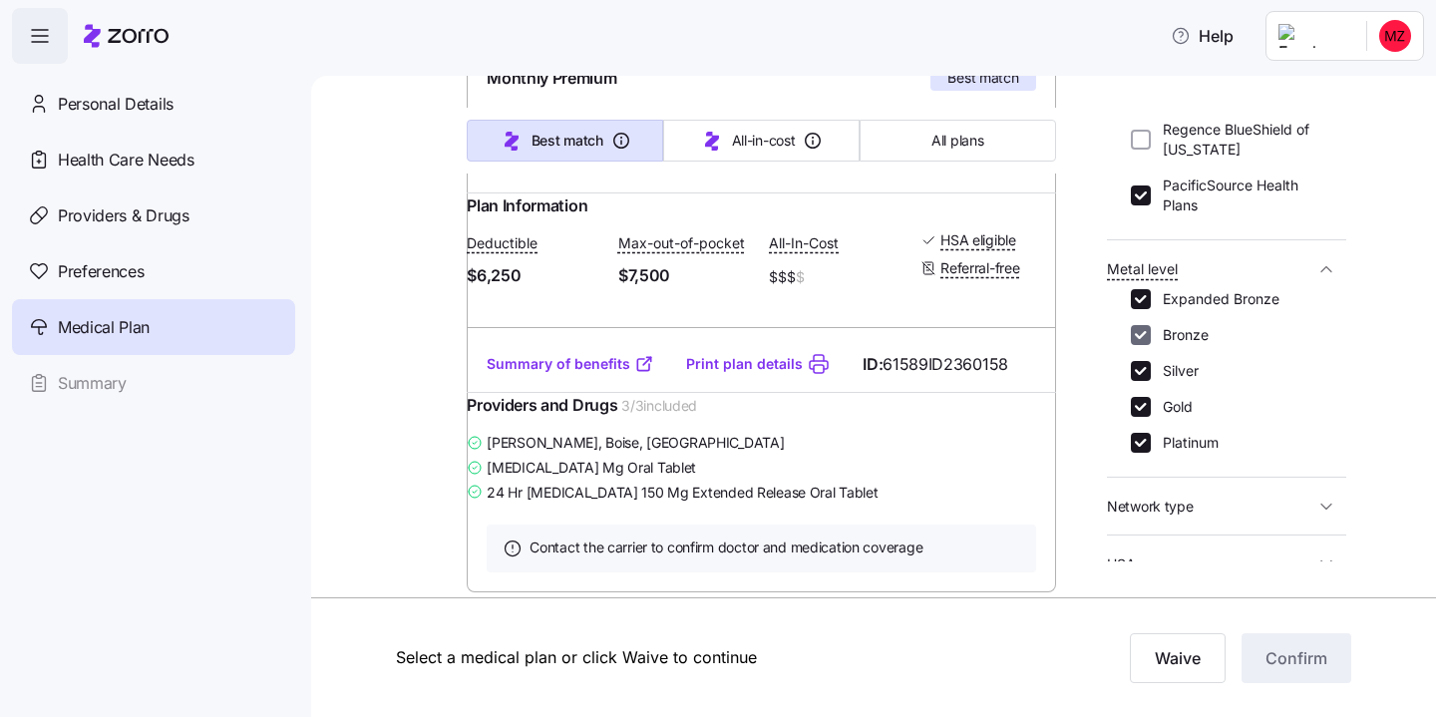
click at [1142, 325] on input "Bronze" at bounding box center [1141, 335] width 20 height 20
checkbox input "false"
click at [1142, 289] on input "Expanded Bronze" at bounding box center [1141, 299] width 20 height 20
checkbox input "false"
click at [1139, 397] on input "Gold" at bounding box center [1141, 407] width 20 height 20
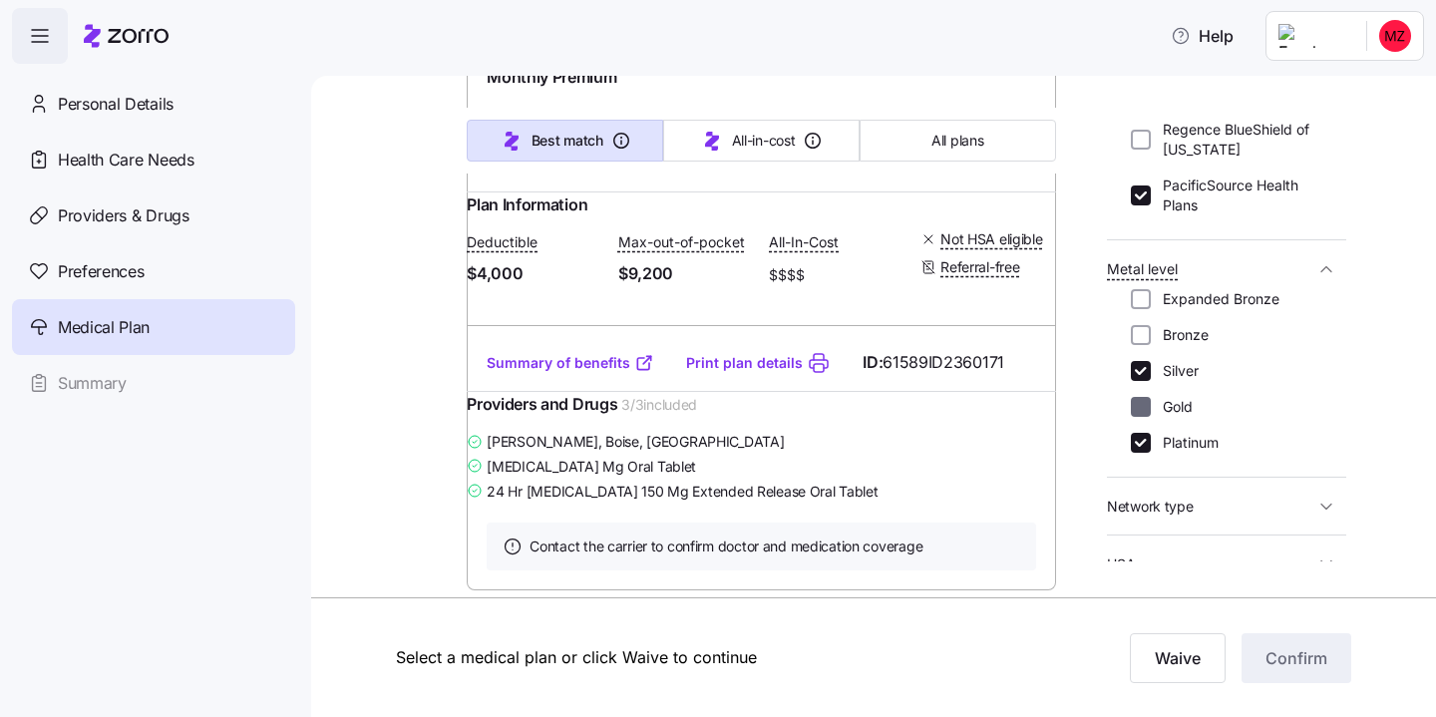
checkbox input "false"
click at [1139, 433] on input "Platinum" at bounding box center [1141, 443] width 20 height 20
checkbox input "false"
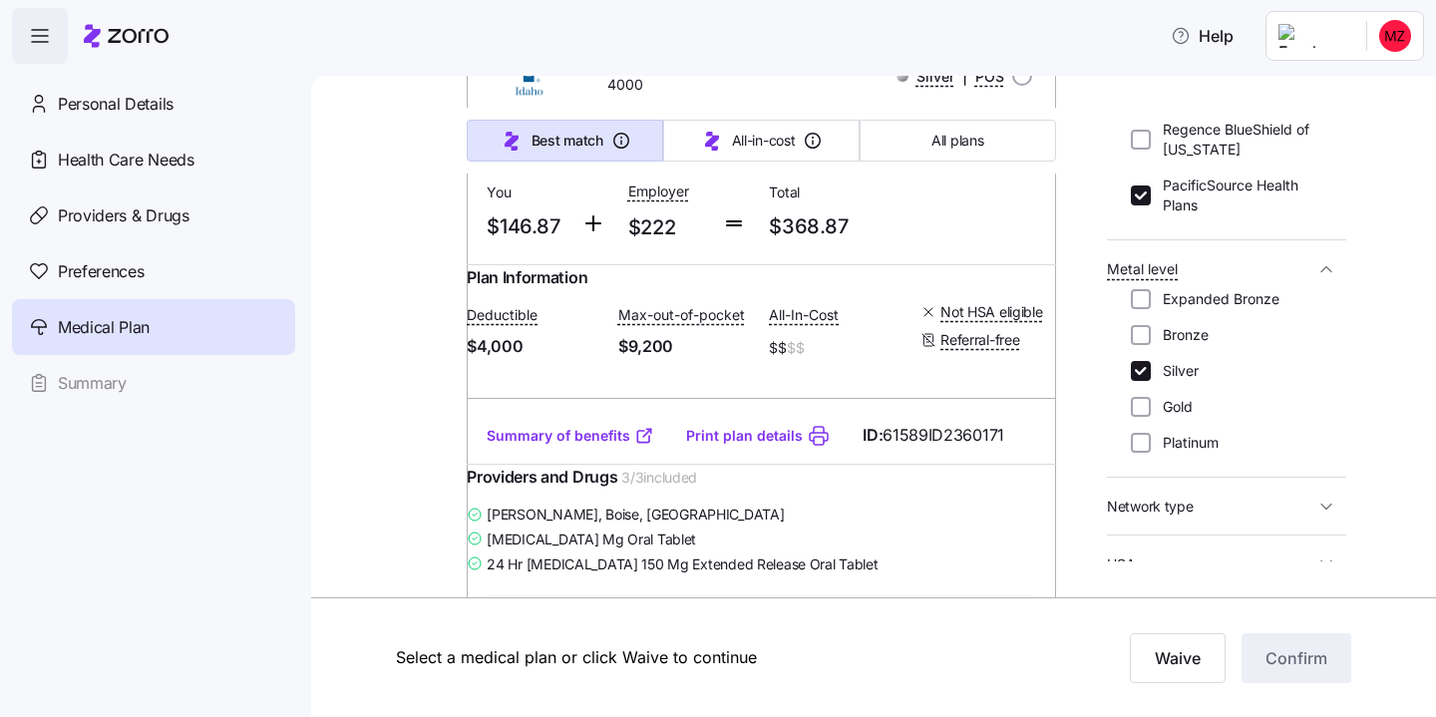
scroll to position [460, 0]
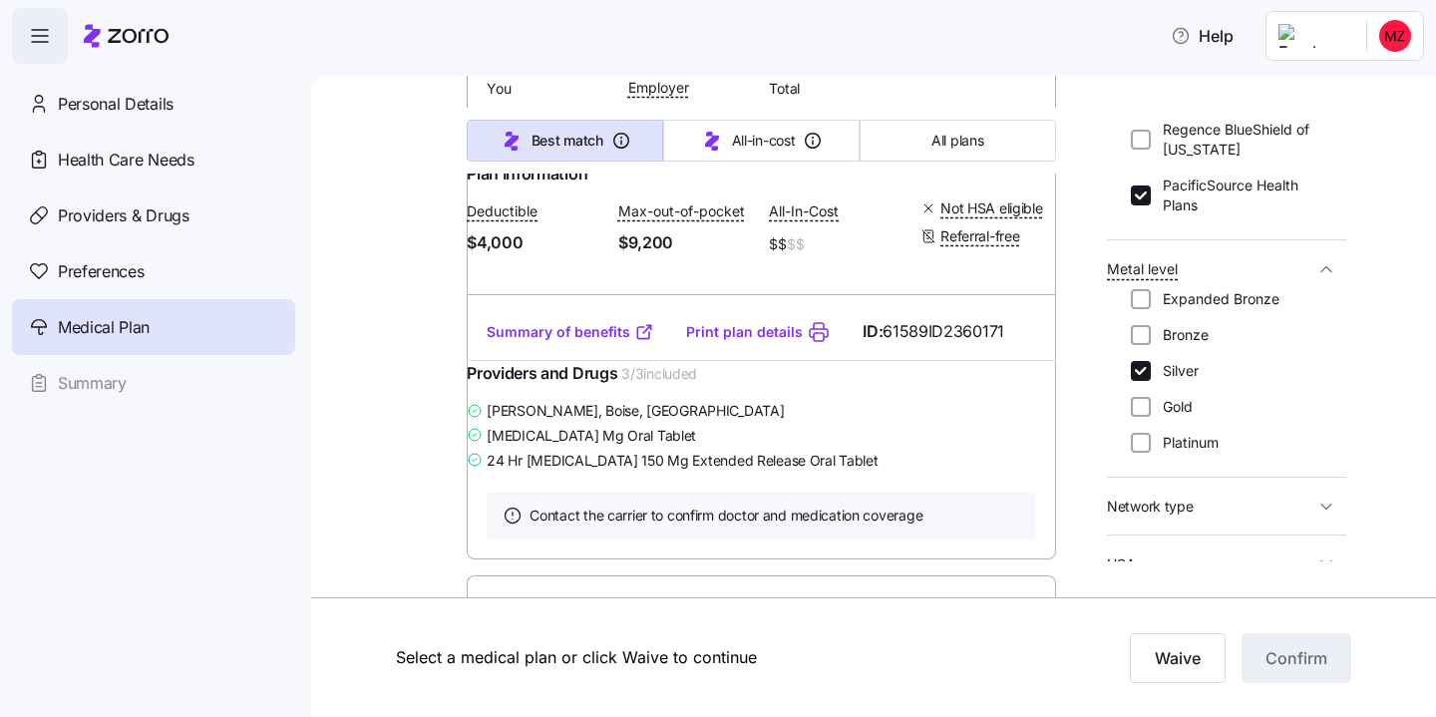
click at [596, 342] on link "Summary of benefits" at bounding box center [571, 332] width 168 height 20
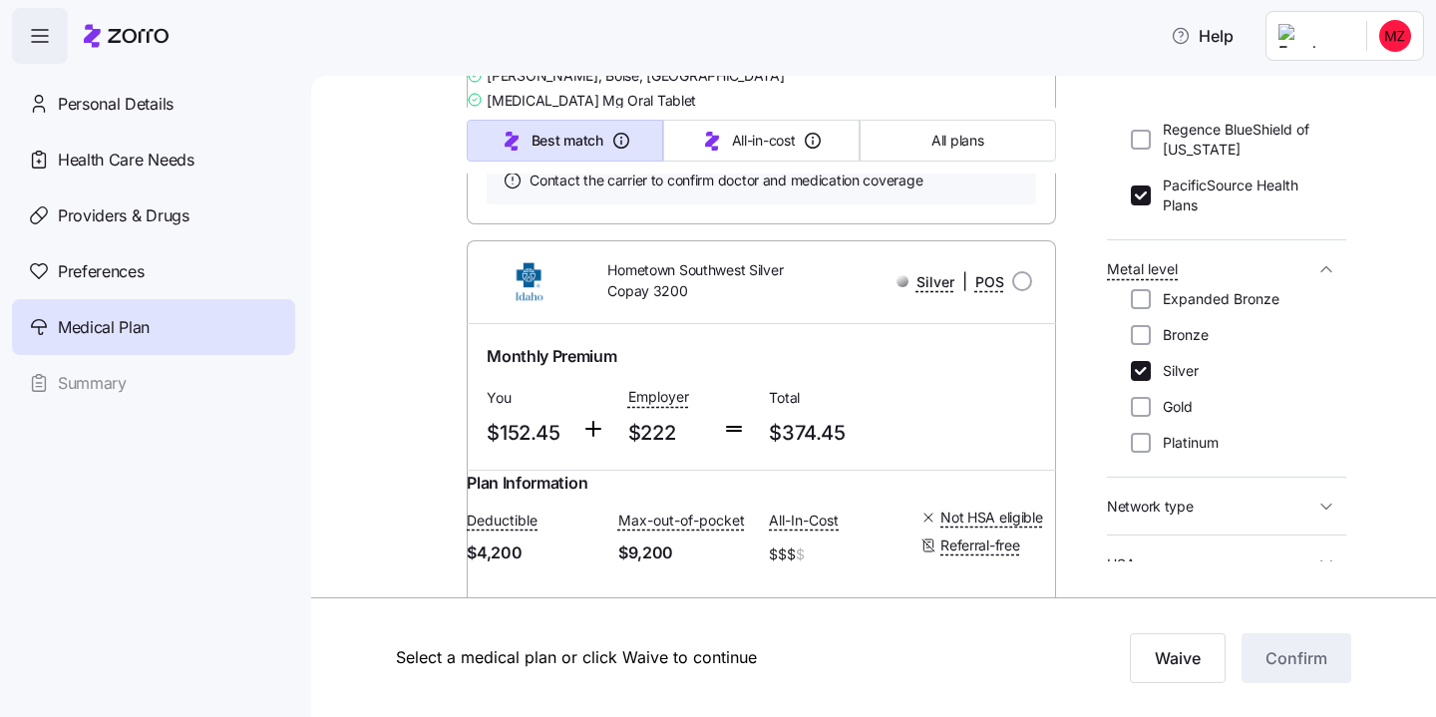
scroll to position [937, 0]
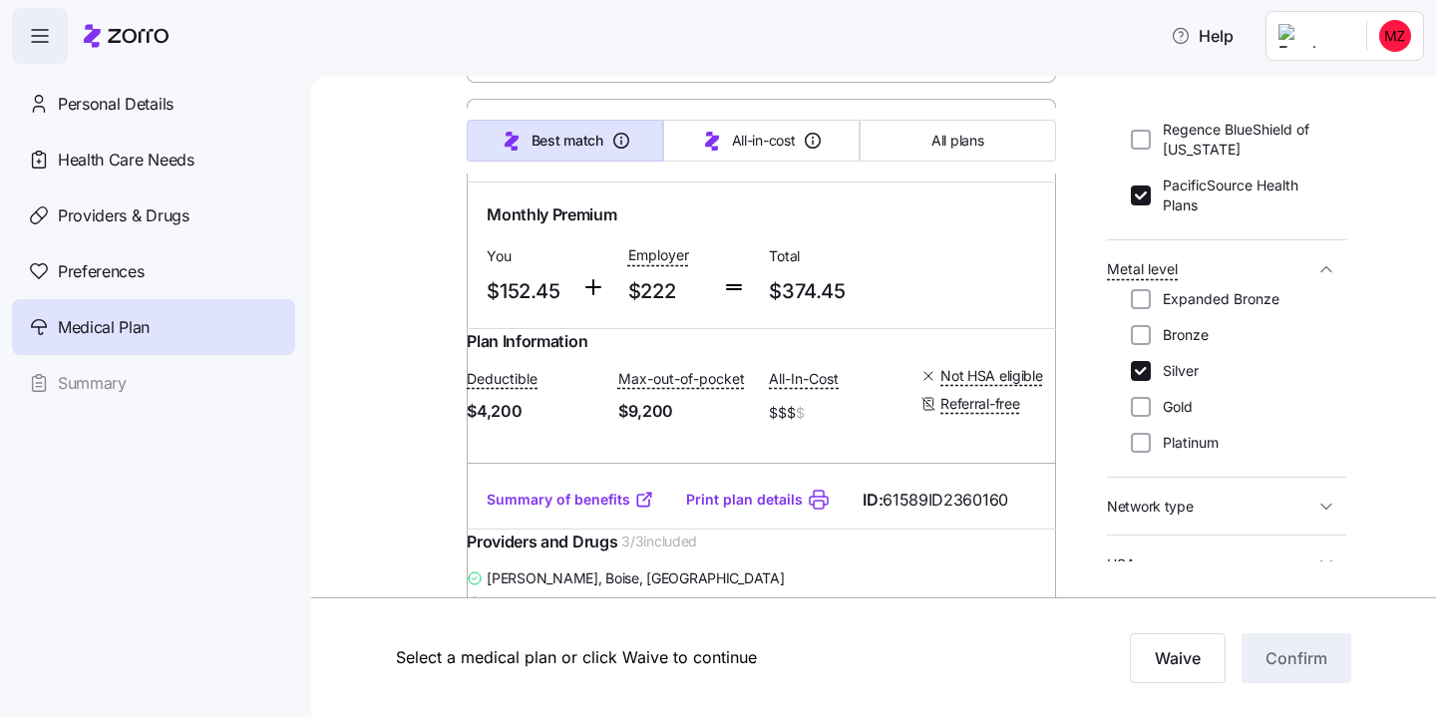
click at [1176, 497] on span "Network type" at bounding box center [1150, 507] width 87 height 20
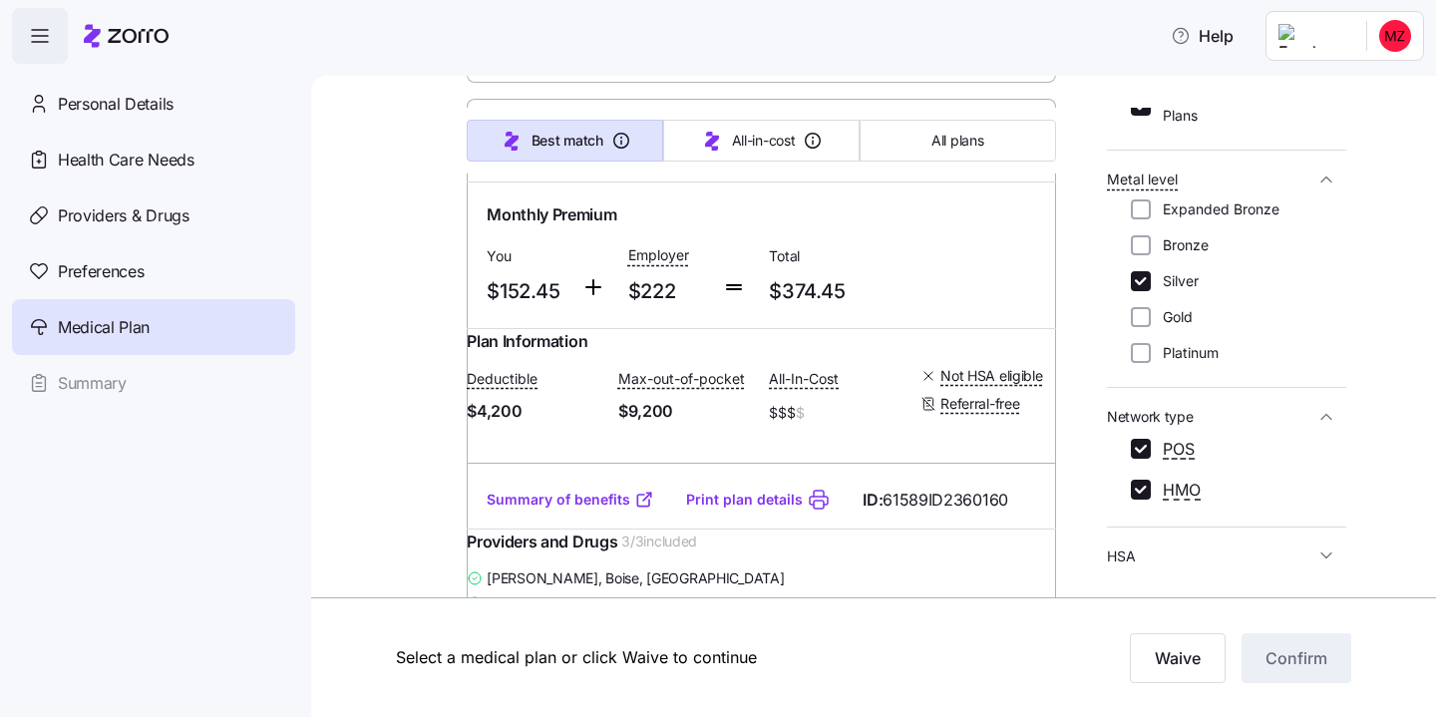
scroll to position [521, 0]
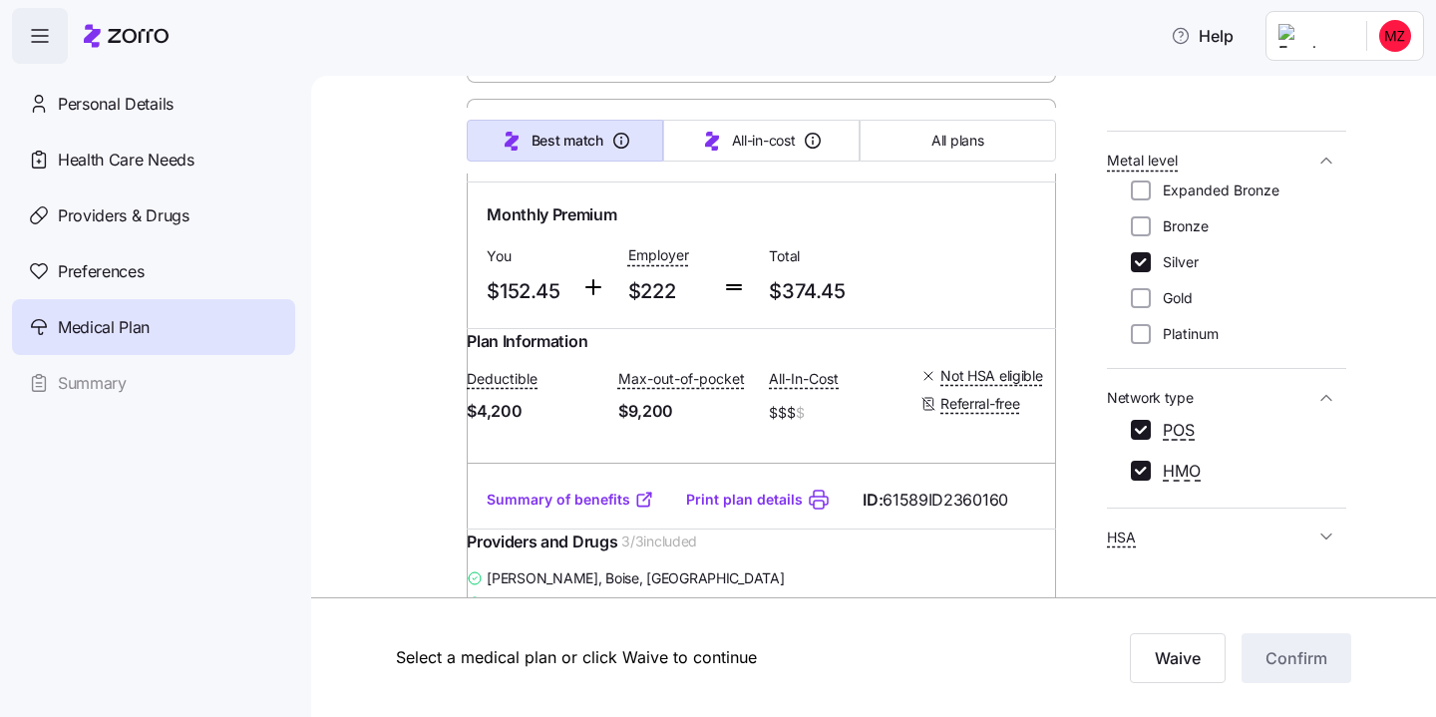
click at [1196, 385] on span "Network type" at bounding box center [1210, 397] width 207 height 25
click at [1220, 443] on span "HSA" at bounding box center [1210, 455] width 207 height 25
click at [1144, 512] on input "No" at bounding box center [1141, 522] width 20 height 20
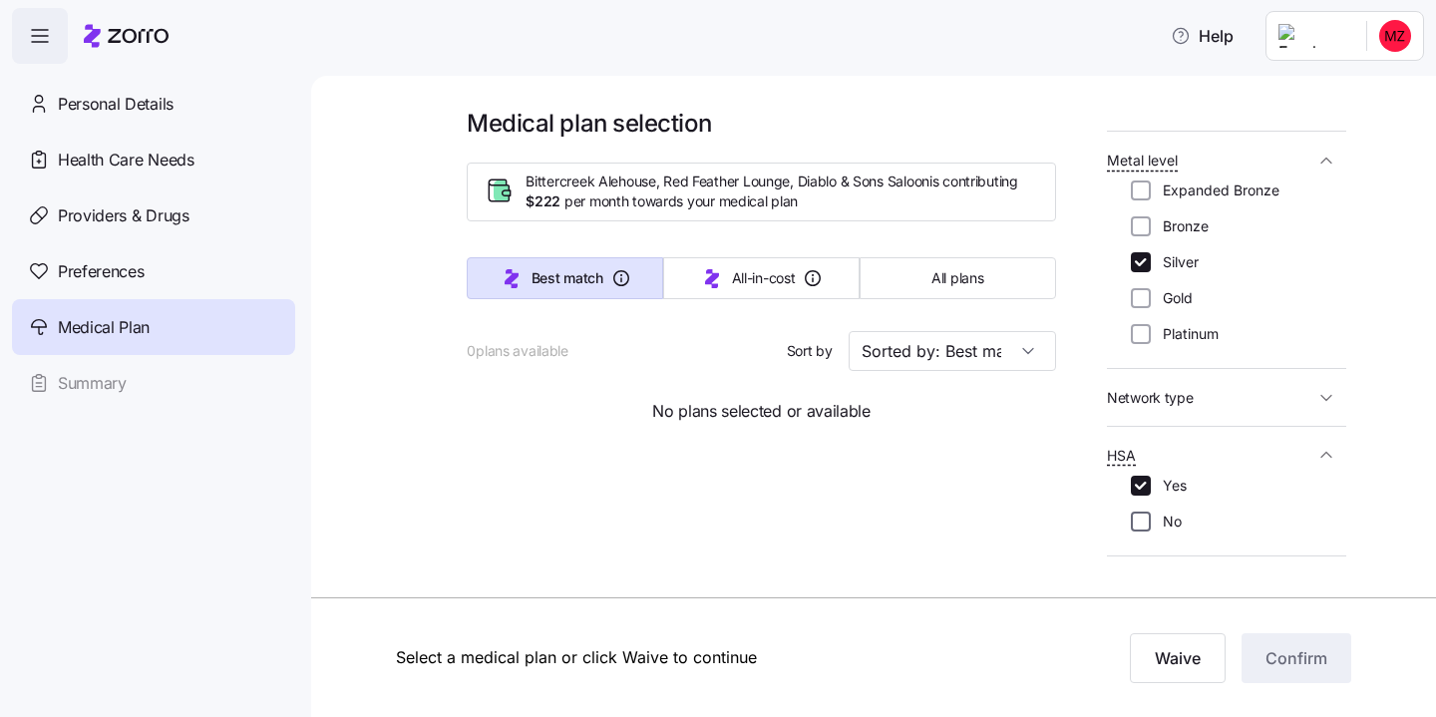
scroll to position [0, 0]
click at [1142, 512] on input "No" at bounding box center [1141, 522] width 20 height 20
checkbox input "true"
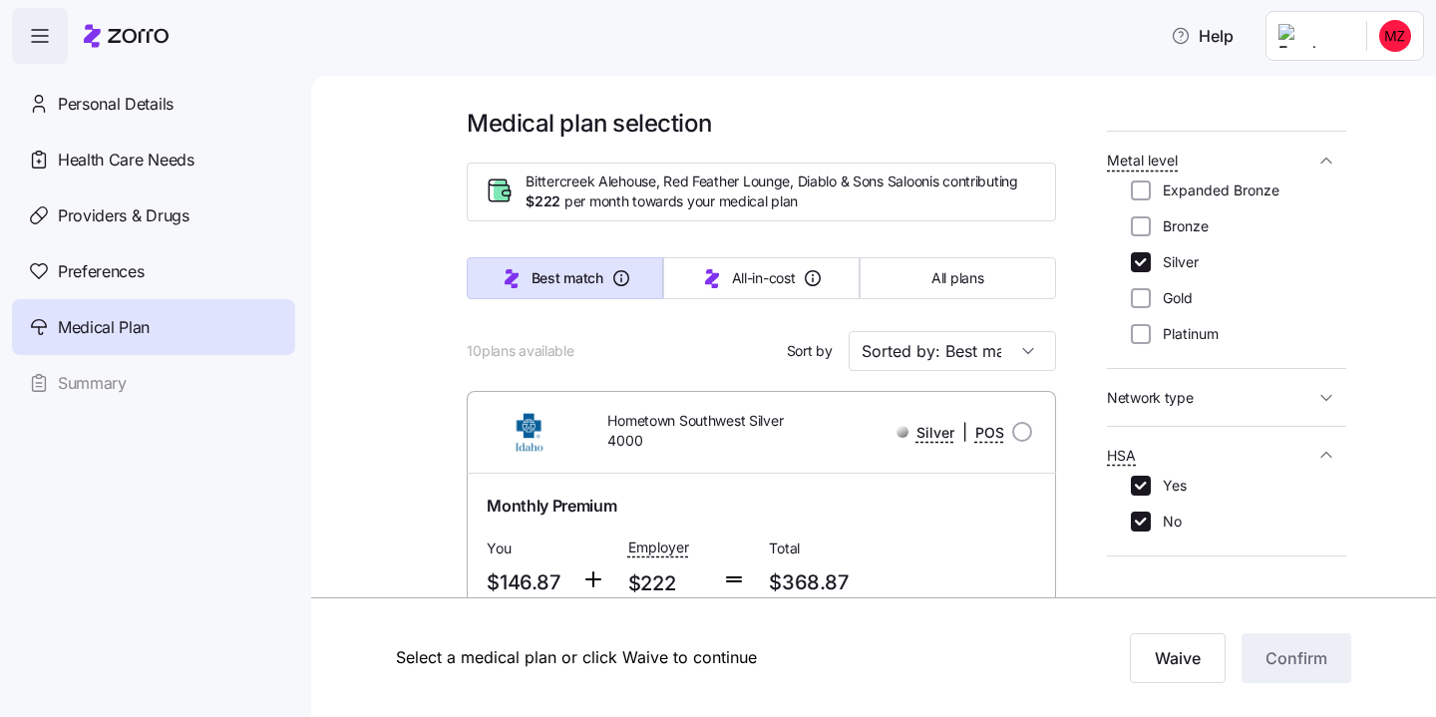
scroll to position [437, 0]
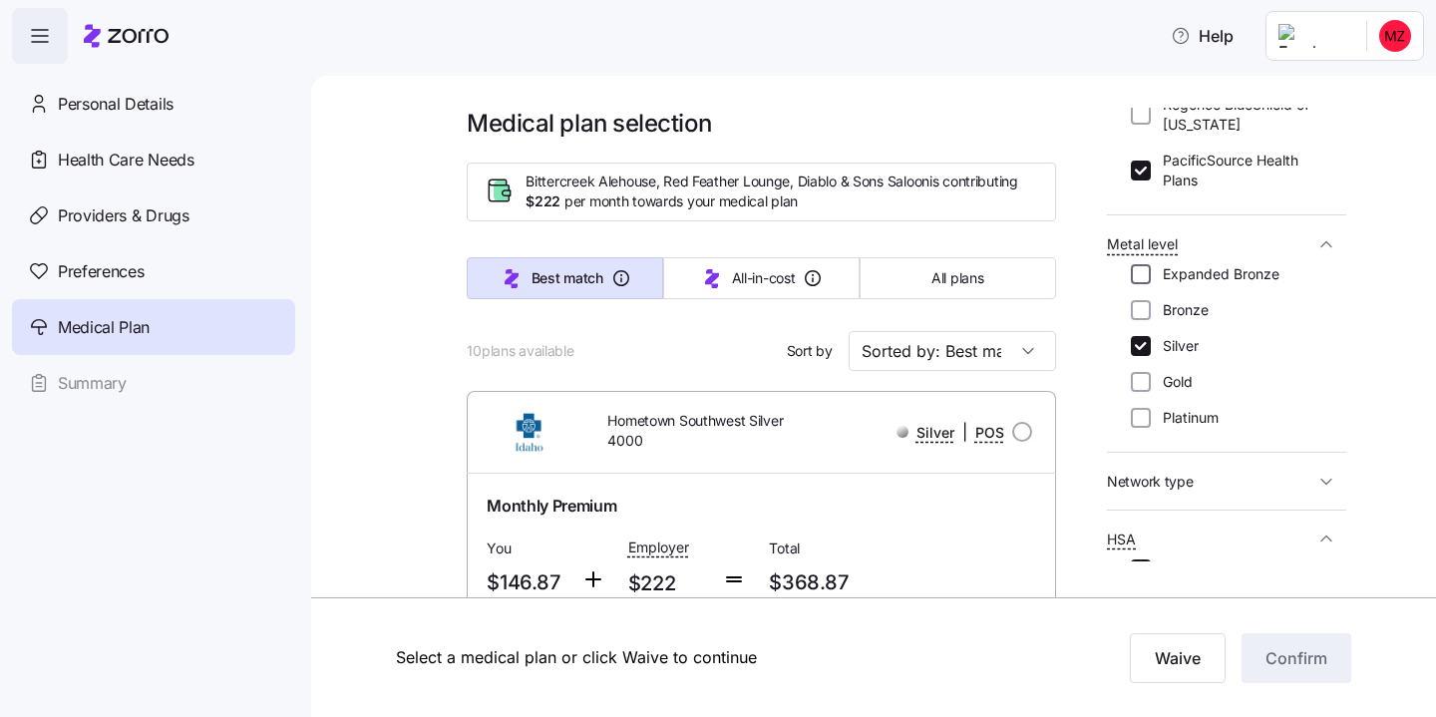
click at [1141, 264] on input "Expanded Bronze" at bounding box center [1141, 274] width 20 height 20
checkbox input "false"
click at [1145, 300] on input "Bronze" at bounding box center [1141, 310] width 20 height 20
checkbox input "true"
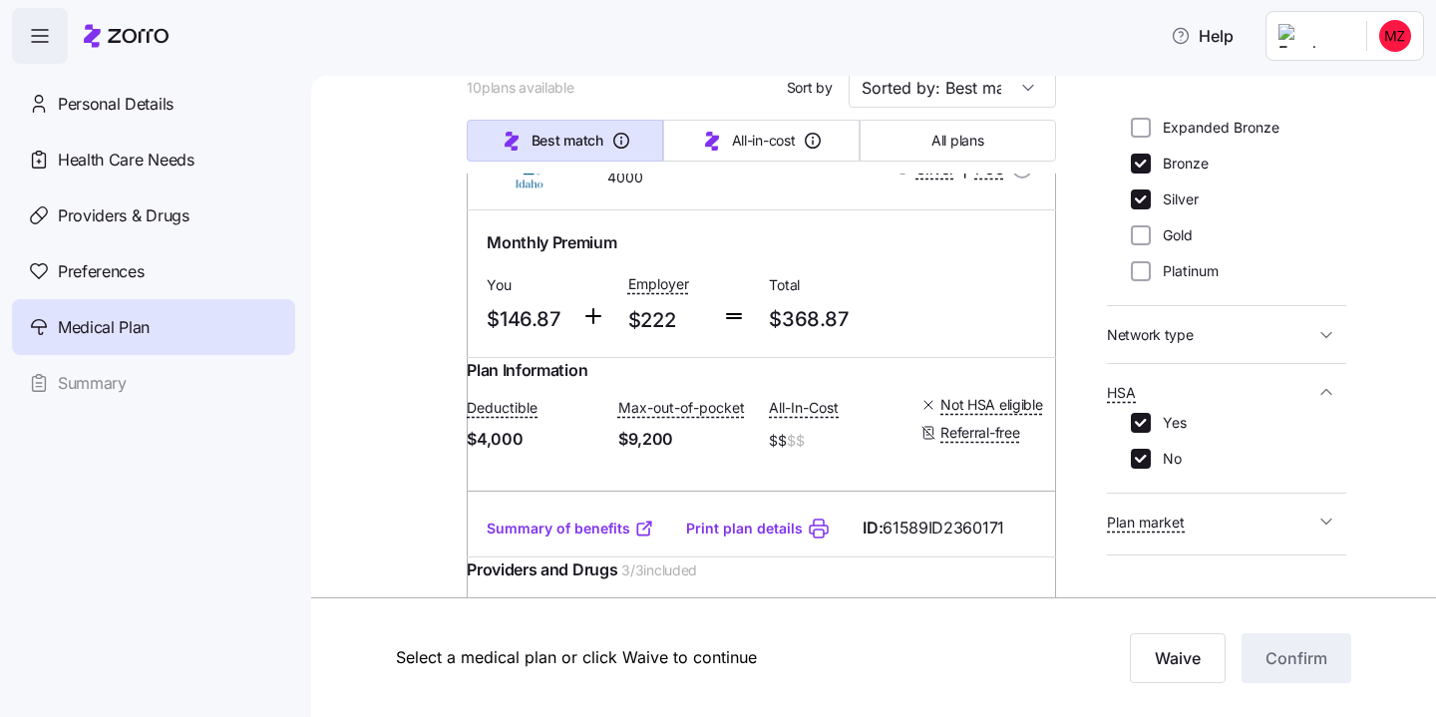
scroll to position [264, 0]
click at [1141, 449] on input "No" at bounding box center [1141, 459] width 20 height 20
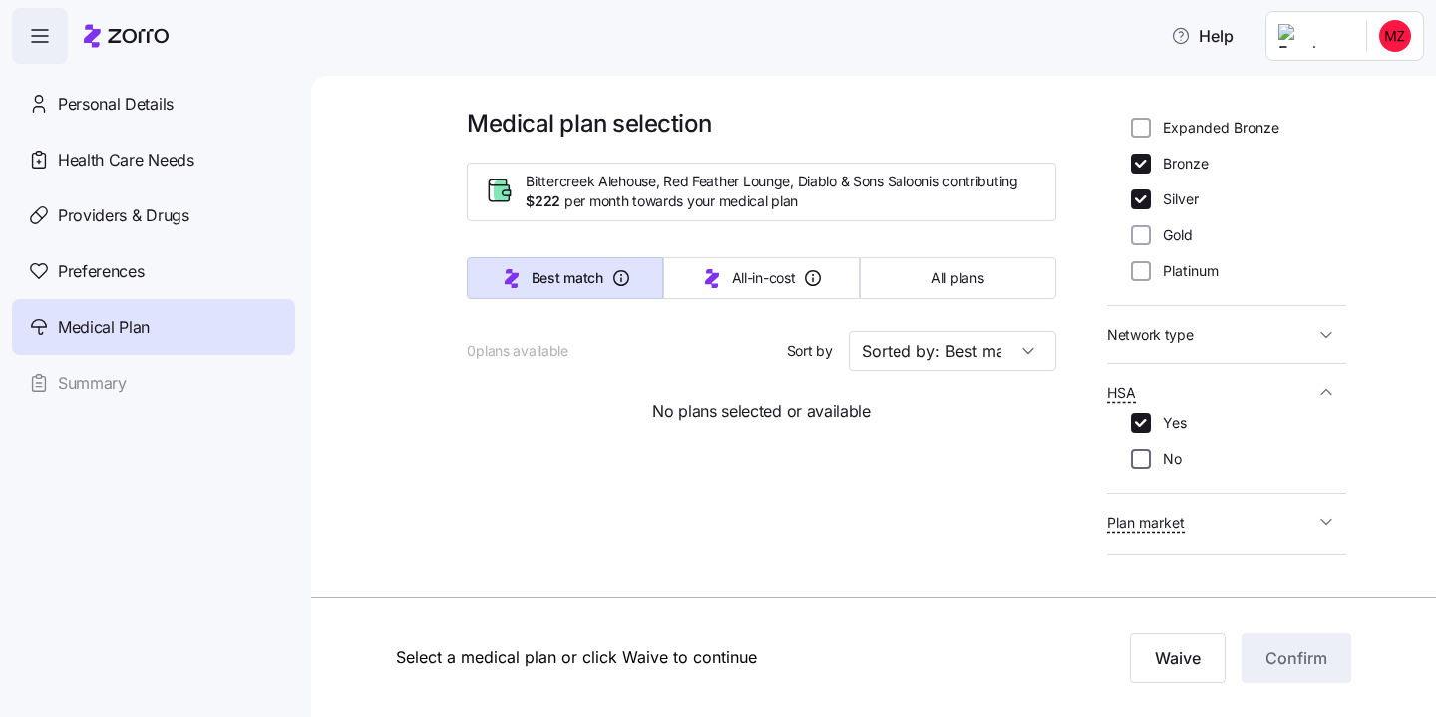
scroll to position [0, 0]
click at [1141, 449] on input "No" at bounding box center [1141, 459] width 20 height 20
checkbox input "true"
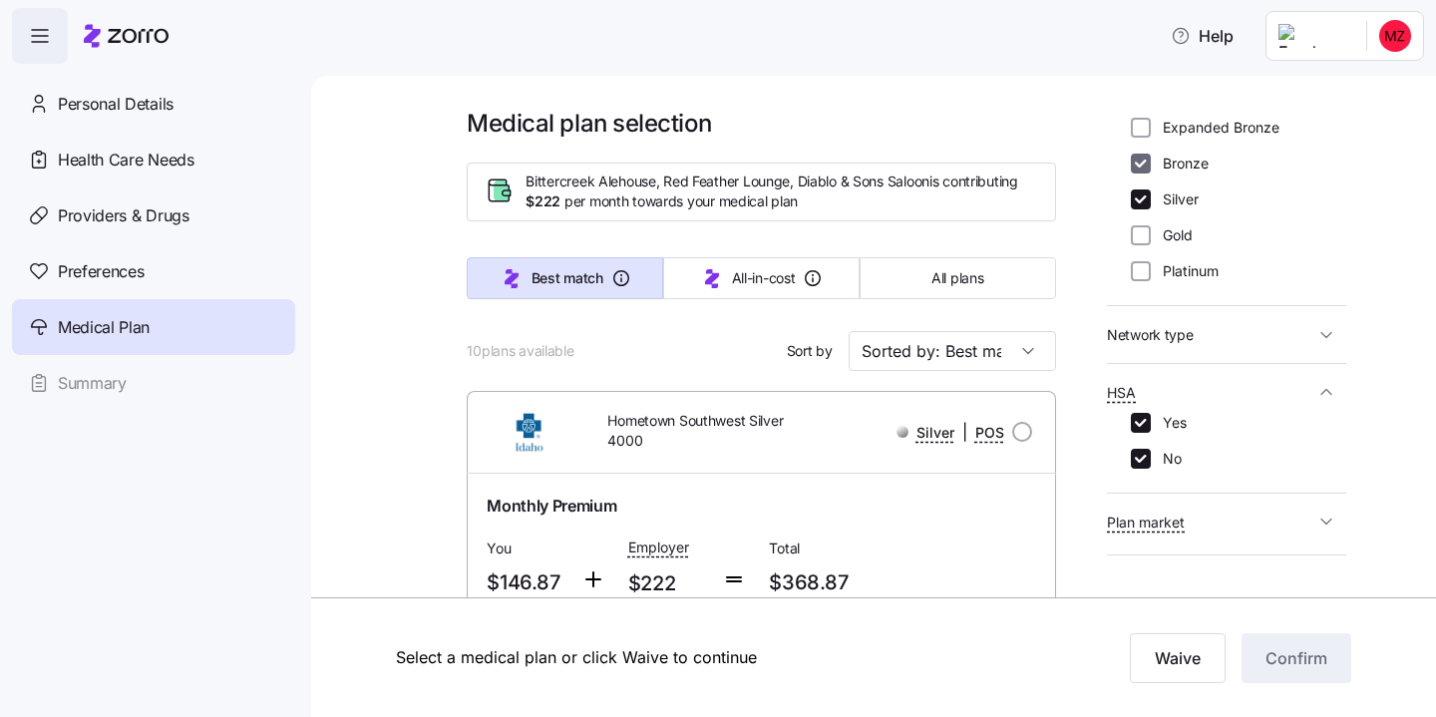
click at [1138, 154] on input "Bronze" at bounding box center [1141, 164] width 20 height 20
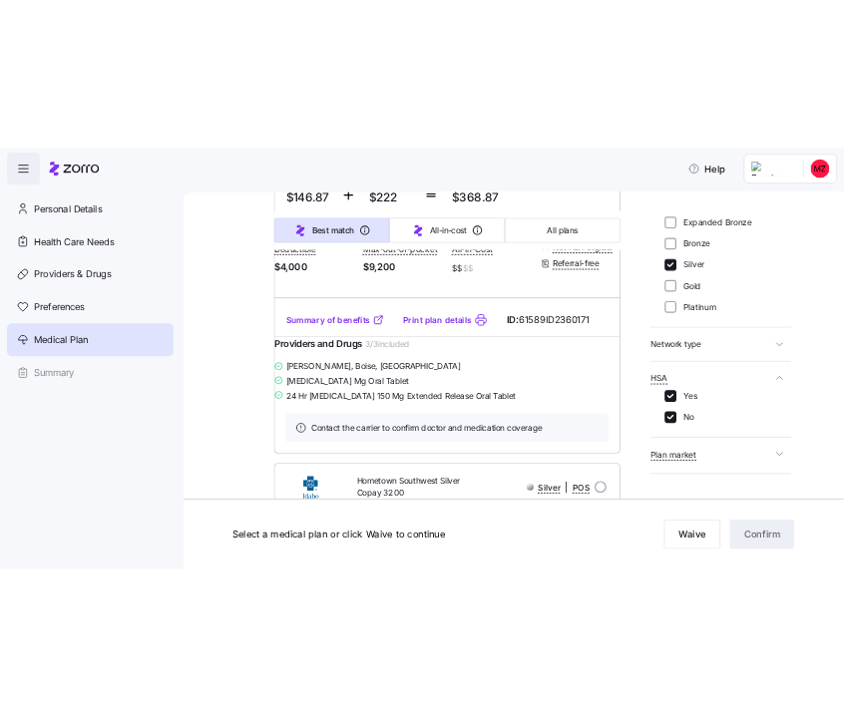
scroll to position [460, 0]
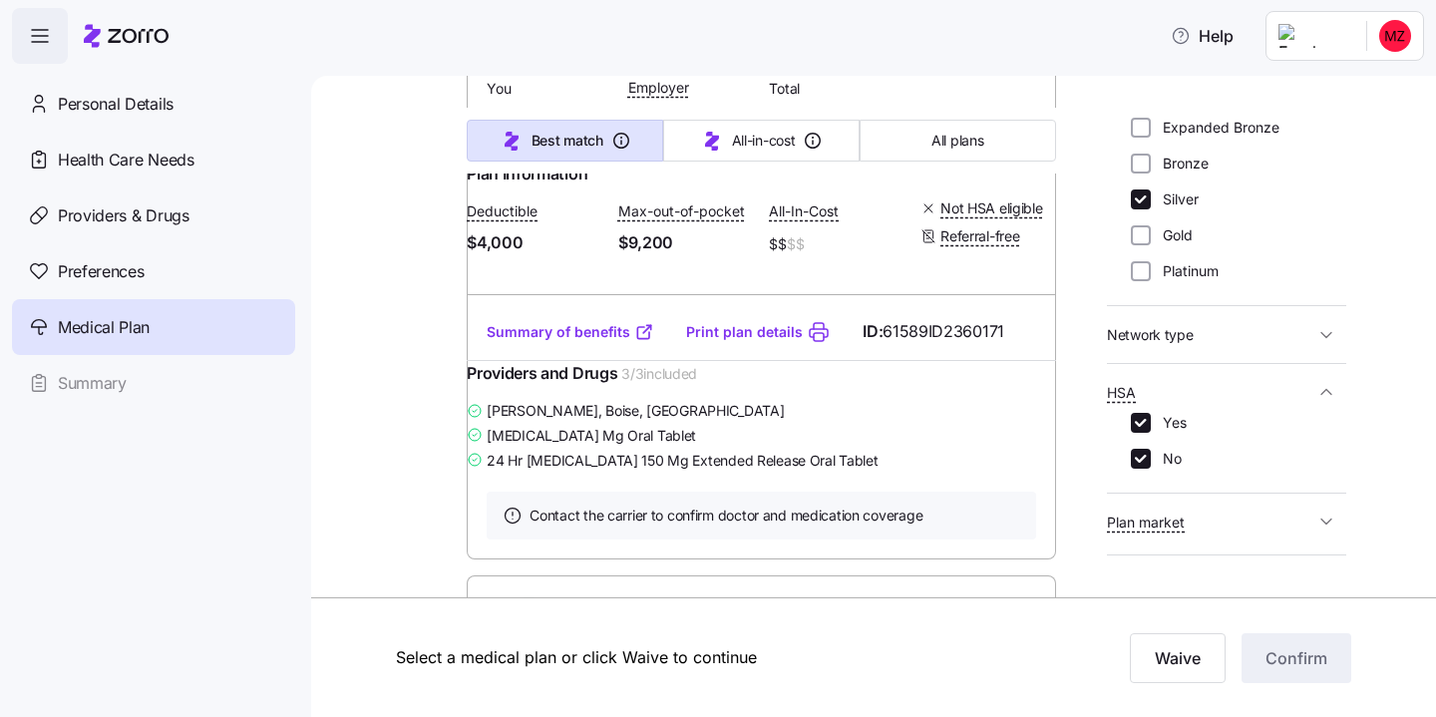
click at [580, 342] on link "Summary of benefits" at bounding box center [571, 332] width 168 height 20
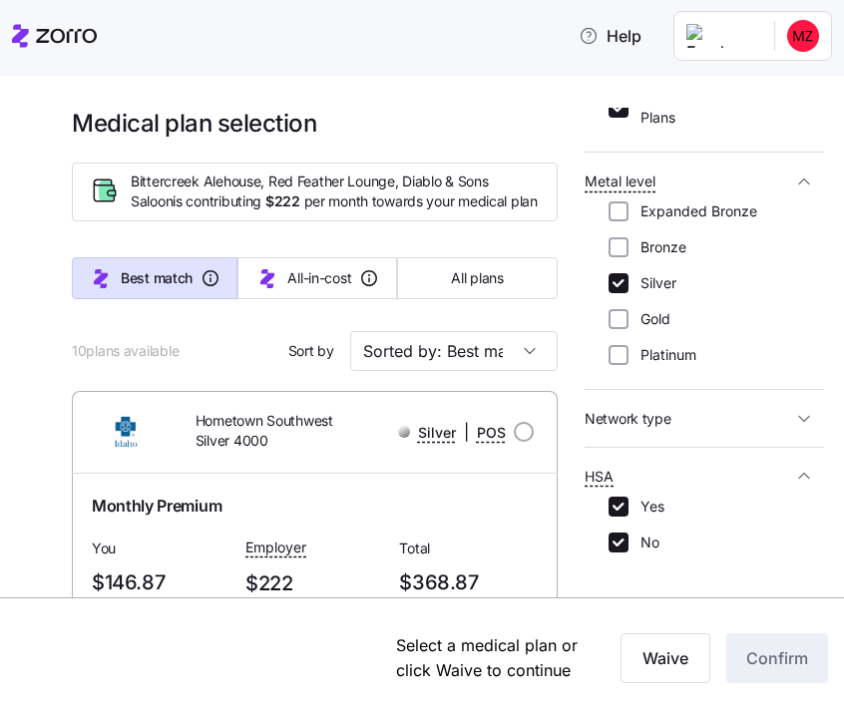
scroll to position [499, 0]
click at [617, 238] on input "Bronze" at bounding box center [618, 248] width 20 height 20
checkbox input "true"
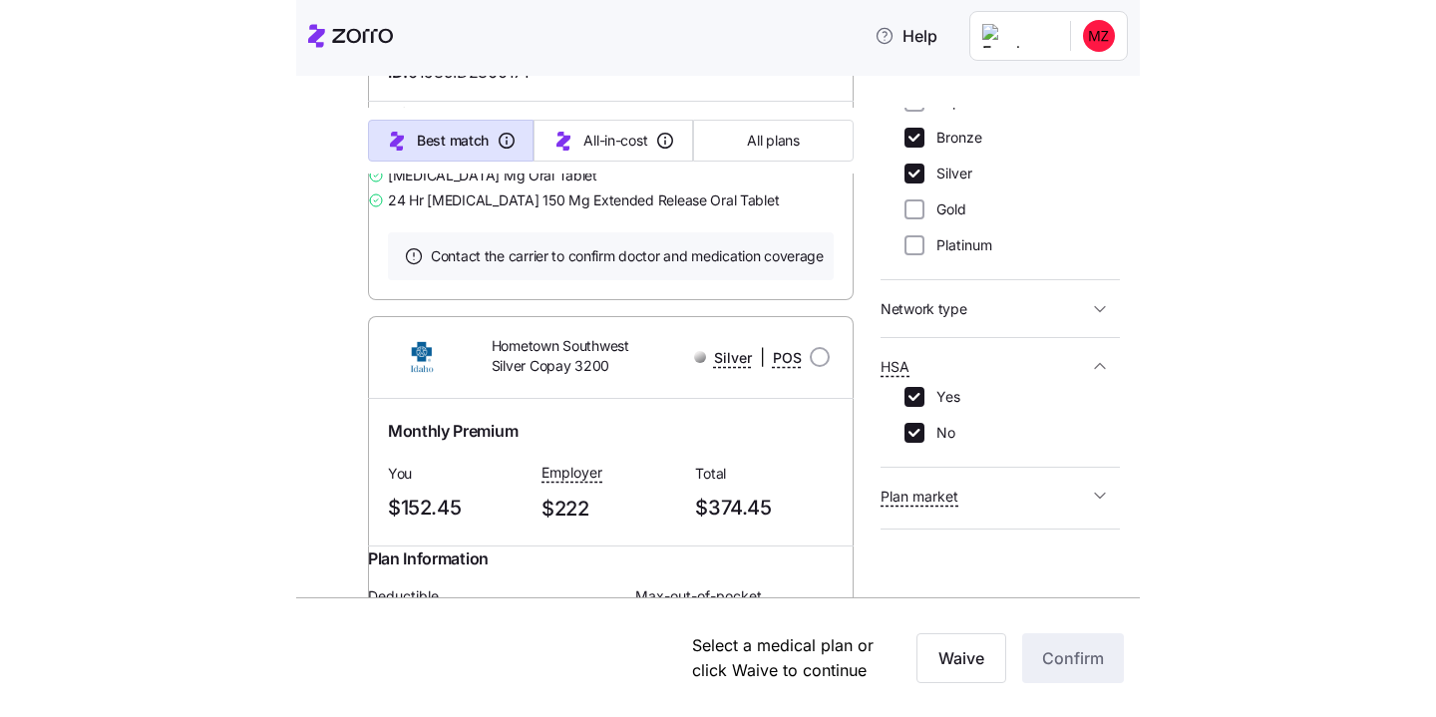
scroll to position [0, 0]
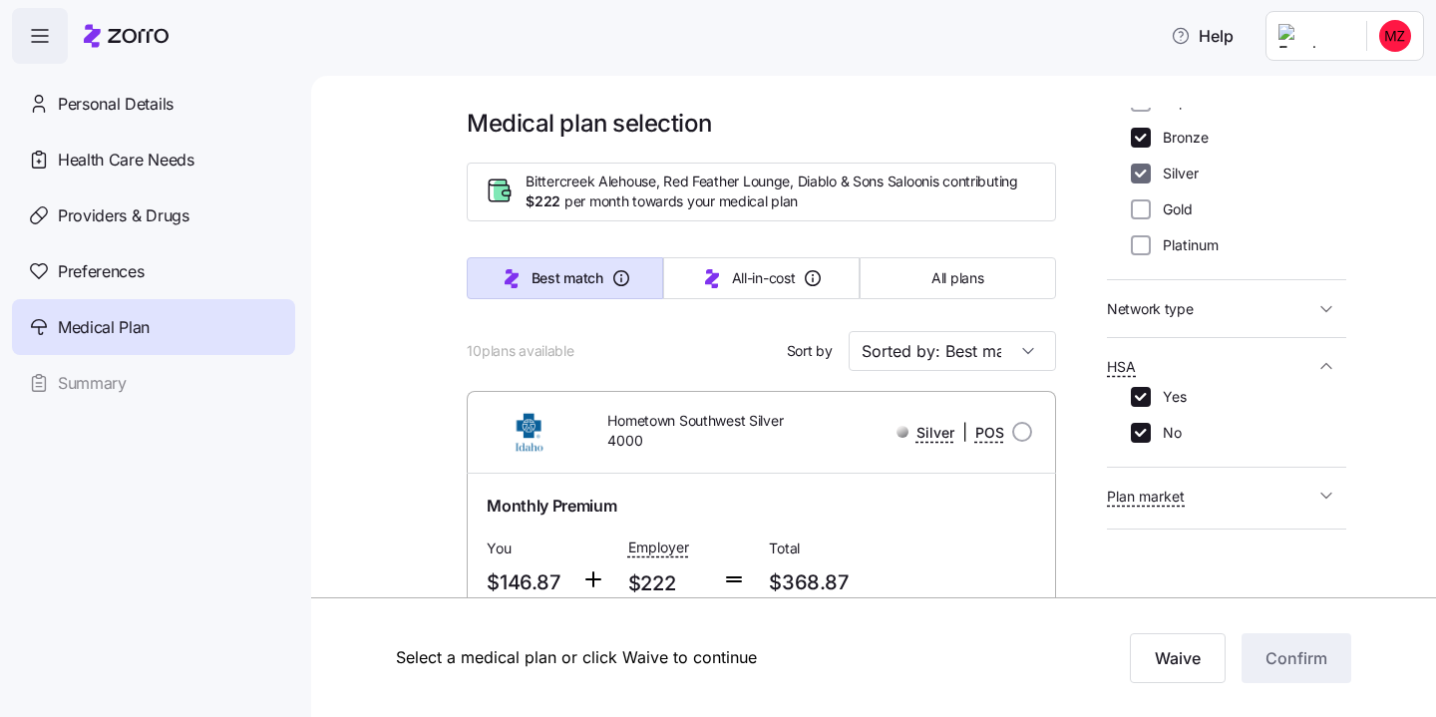
click at [1138, 164] on input "Silver" at bounding box center [1141, 174] width 20 height 20
checkbox input "false"
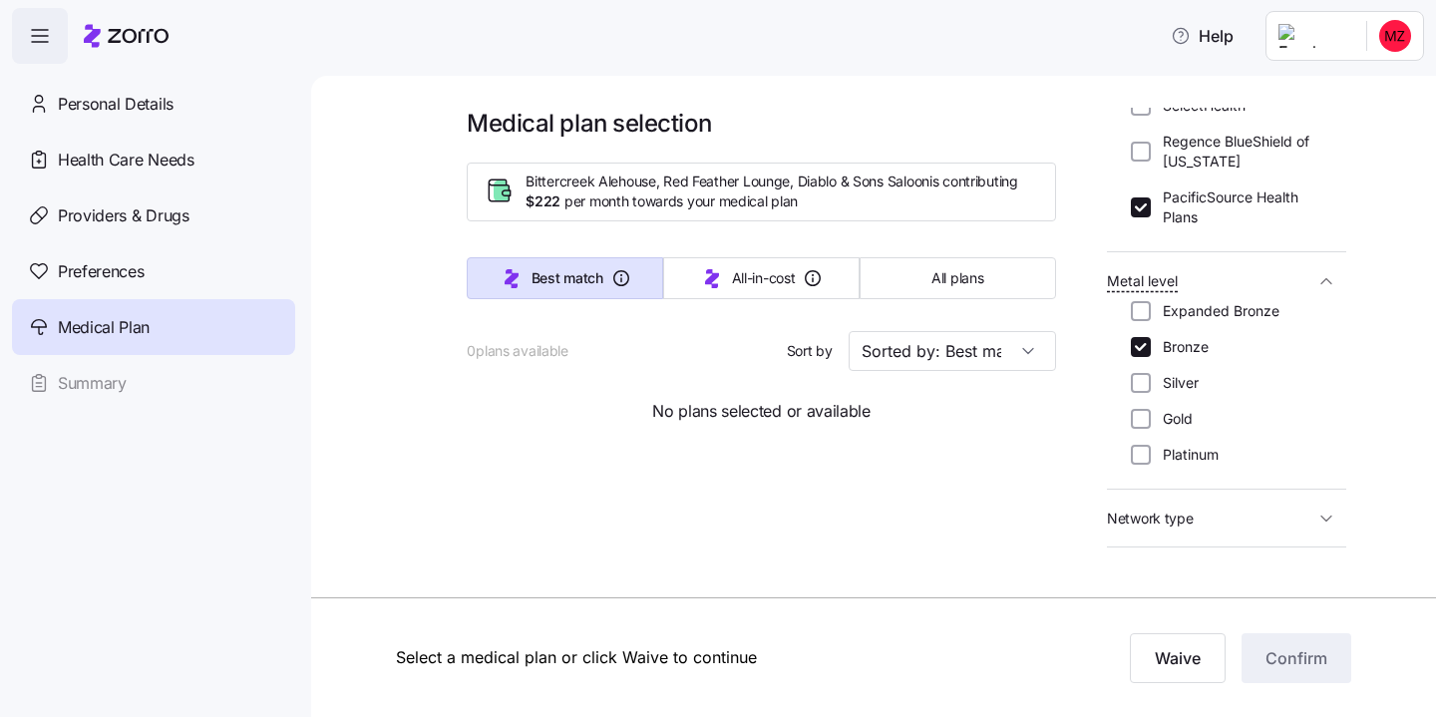
scroll to position [609, 0]
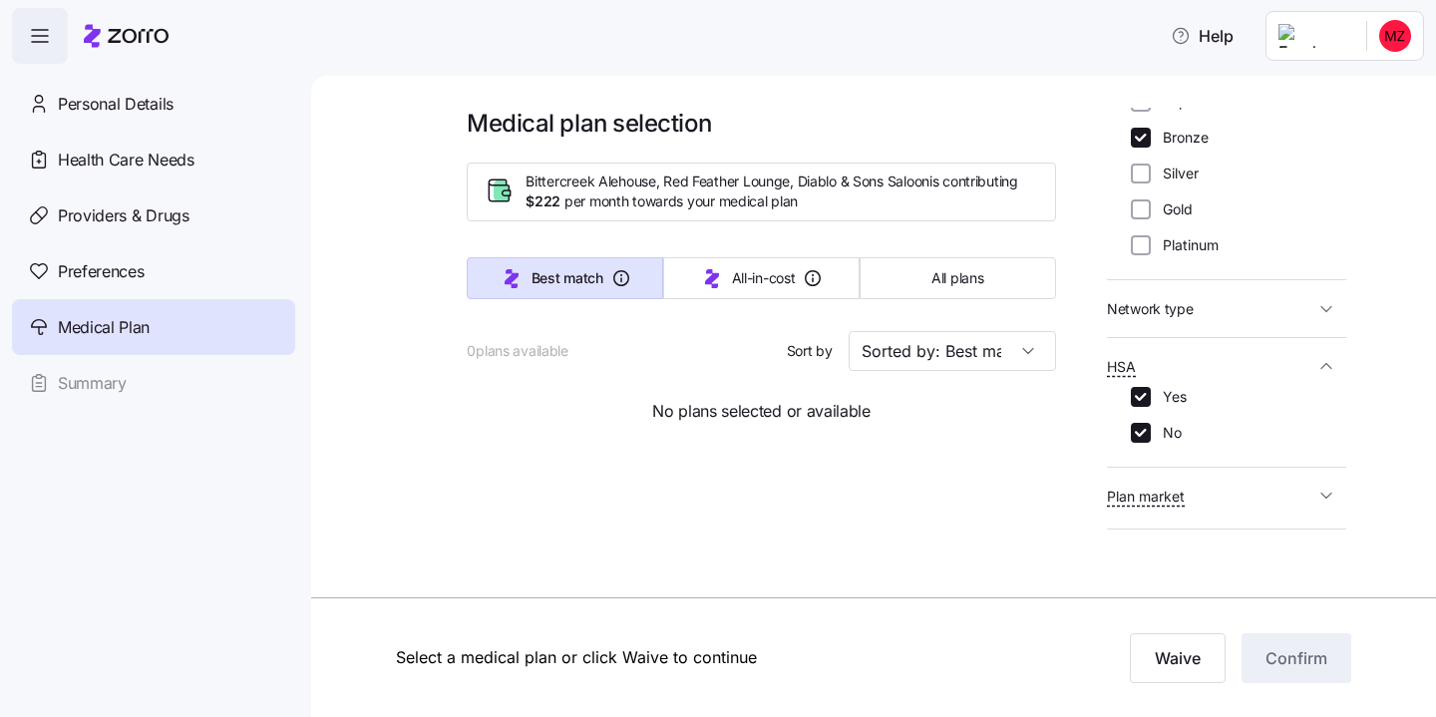
click at [1307, 296] on span "Network type" at bounding box center [1210, 308] width 207 height 25
click at [1302, 497] on div "Who is covered? This will change premiums and allowances in the results ****** …" at bounding box center [1226, 335] width 239 height 454
click at [1317, 486] on icon "button" at bounding box center [1327, 496] width 20 height 20
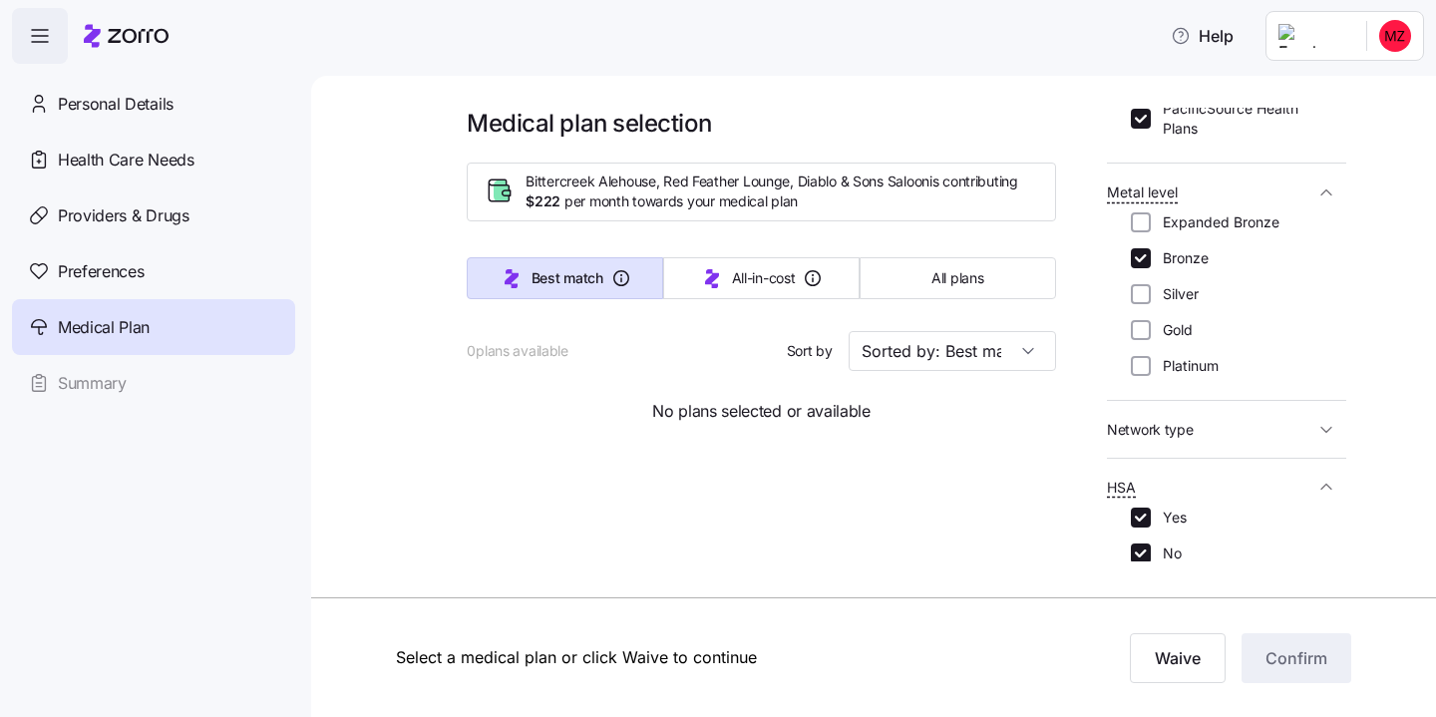
scroll to position [457, 0]
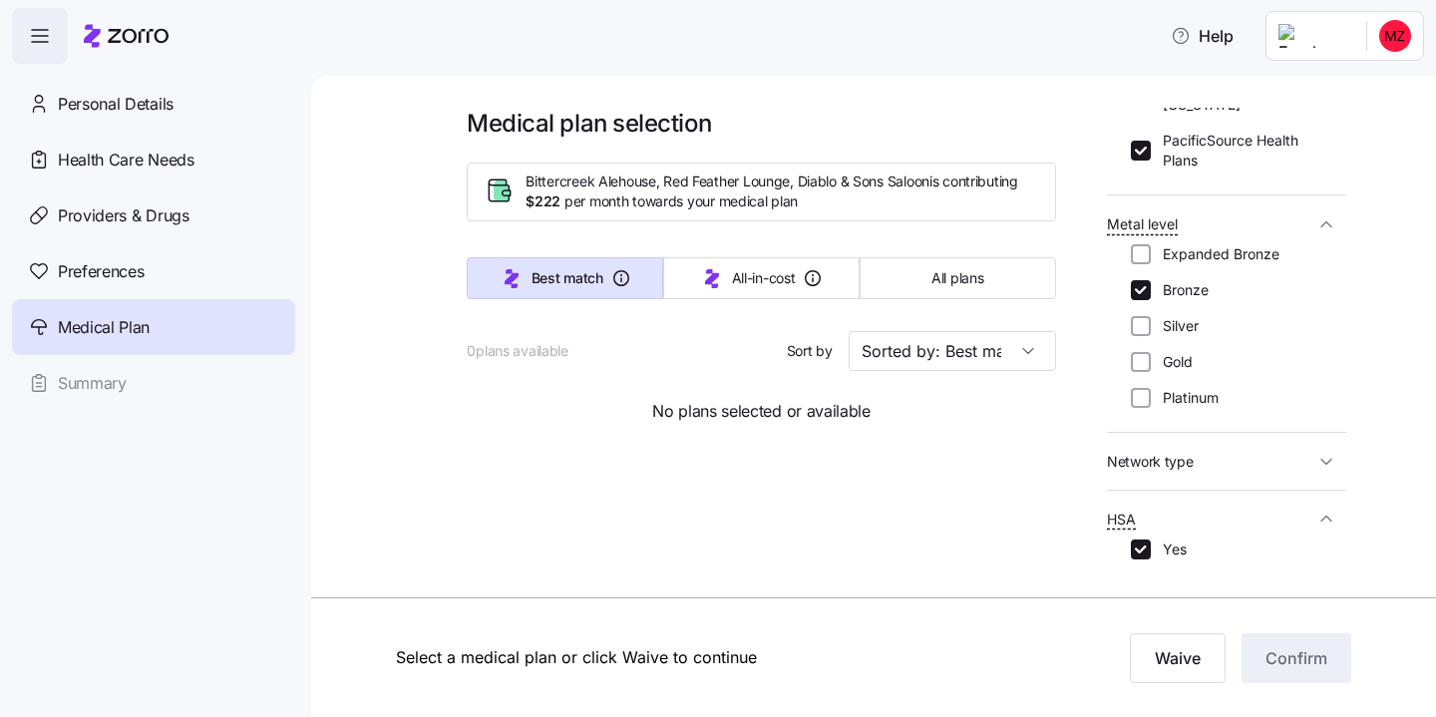
click at [1318, 452] on icon "button" at bounding box center [1327, 462] width 20 height 20
click at [1330, 509] on icon "button" at bounding box center [1327, 519] width 20 height 20
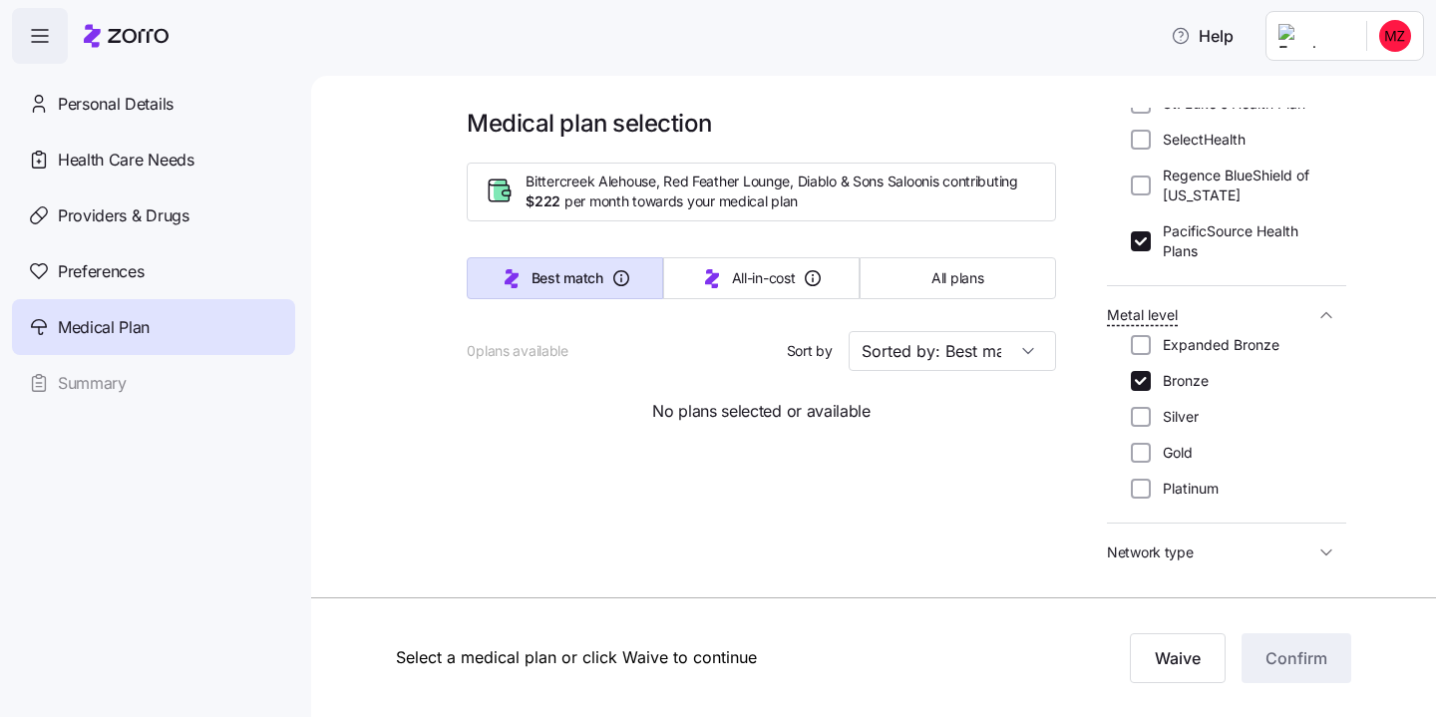
scroll to position [310, 0]
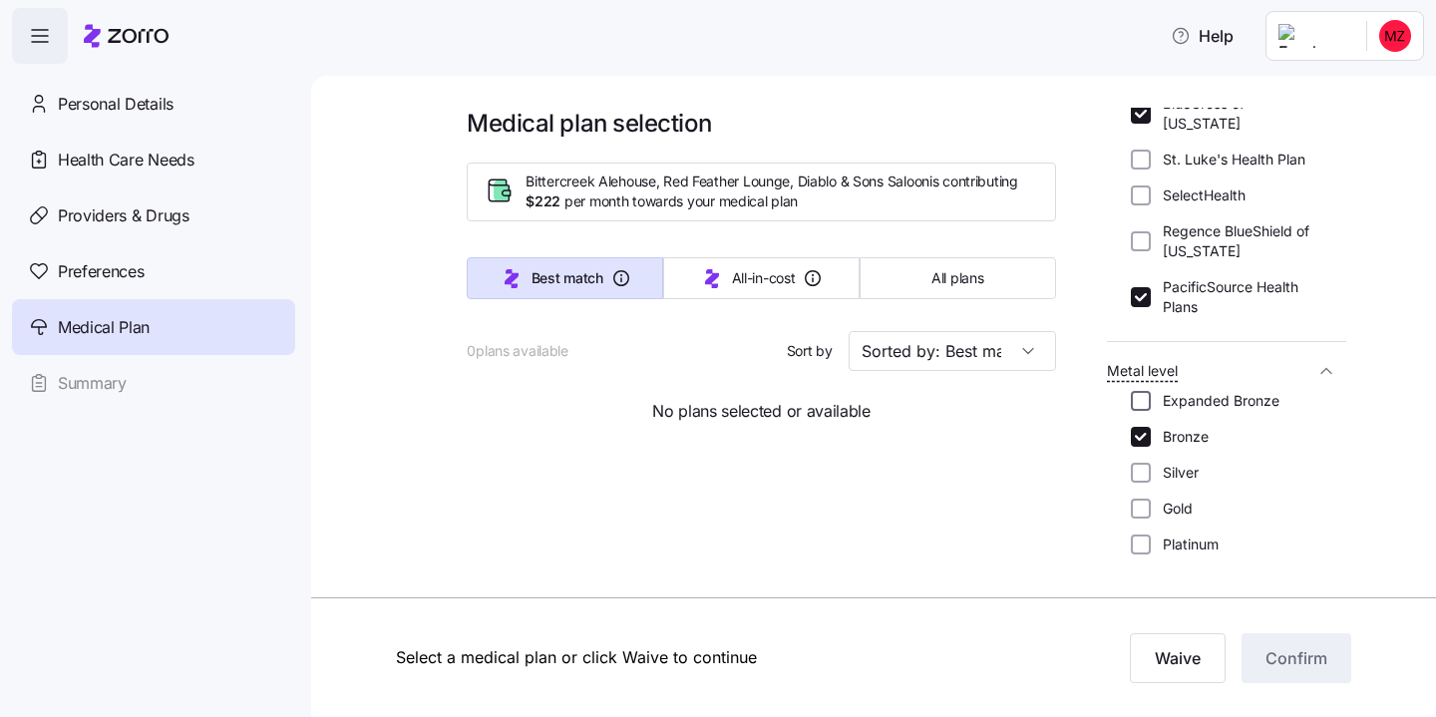
click at [1140, 391] on input "Expanded Bronze" at bounding box center [1141, 401] width 20 height 20
checkbox input "true"
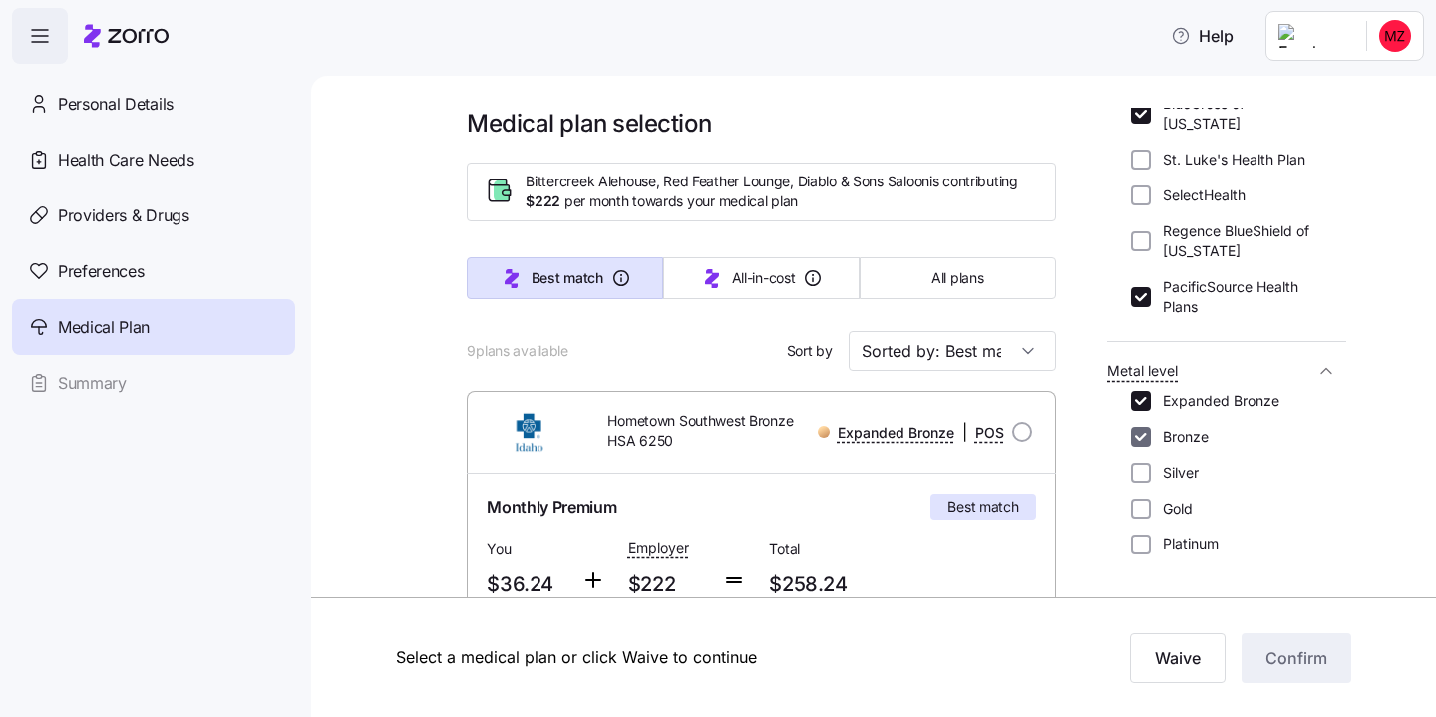
click at [1145, 427] on input "Bronze" at bounding box center [1141, 437] width 20 height 20
checkbox input "false"
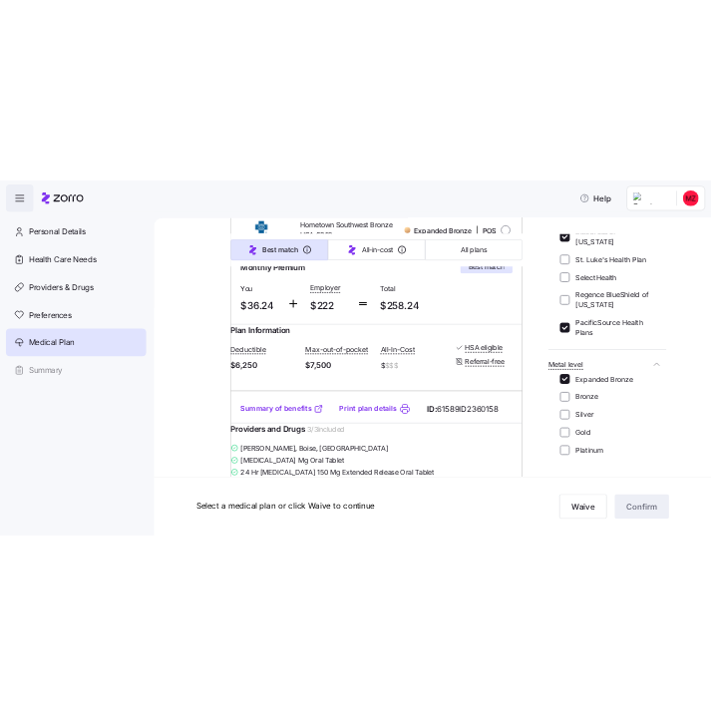
scroll to position [489, 0]
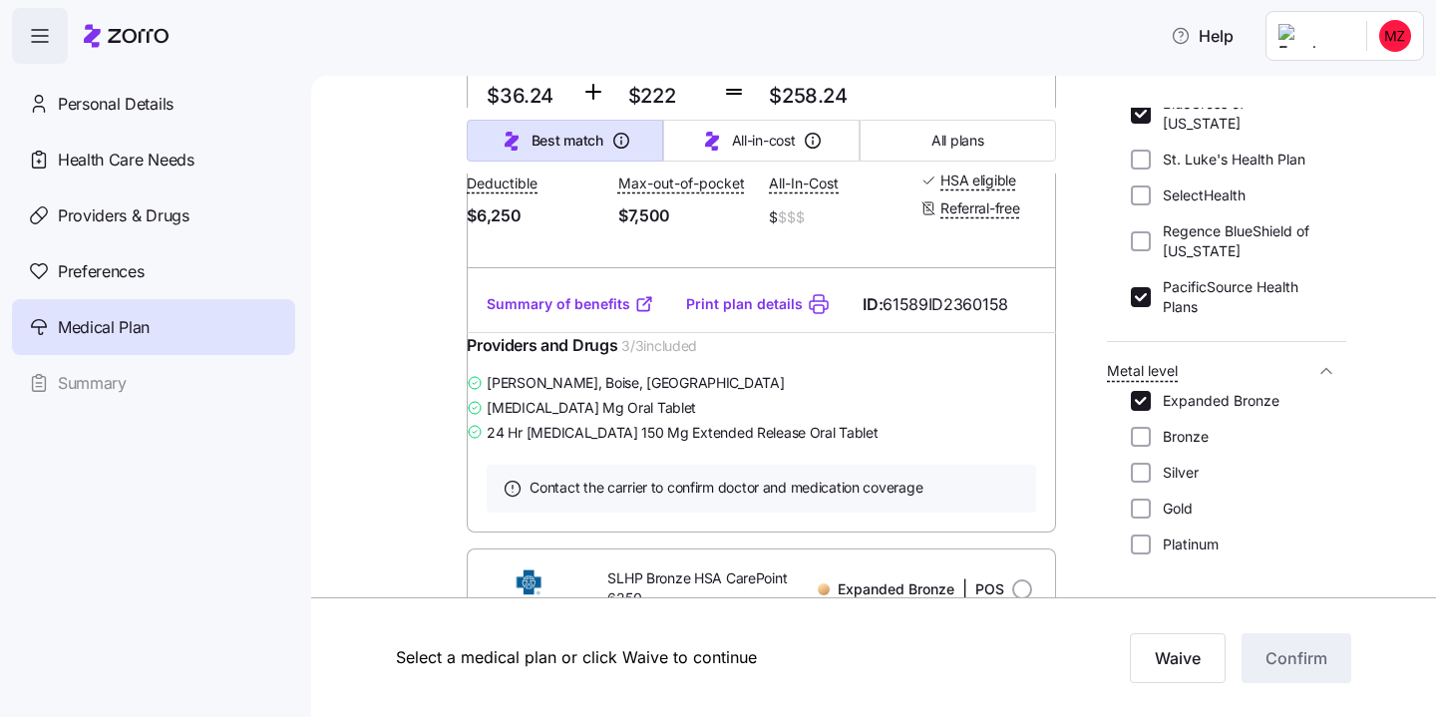
click at [577, 314] on link "Summary of benefits" at bounding box center [571, 304] width 168 height 20
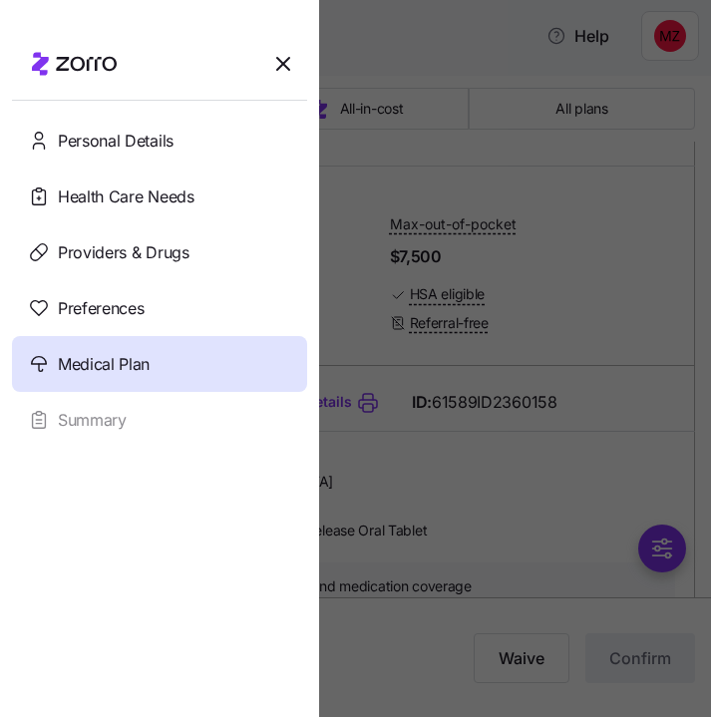
scroll to position [432, 0]
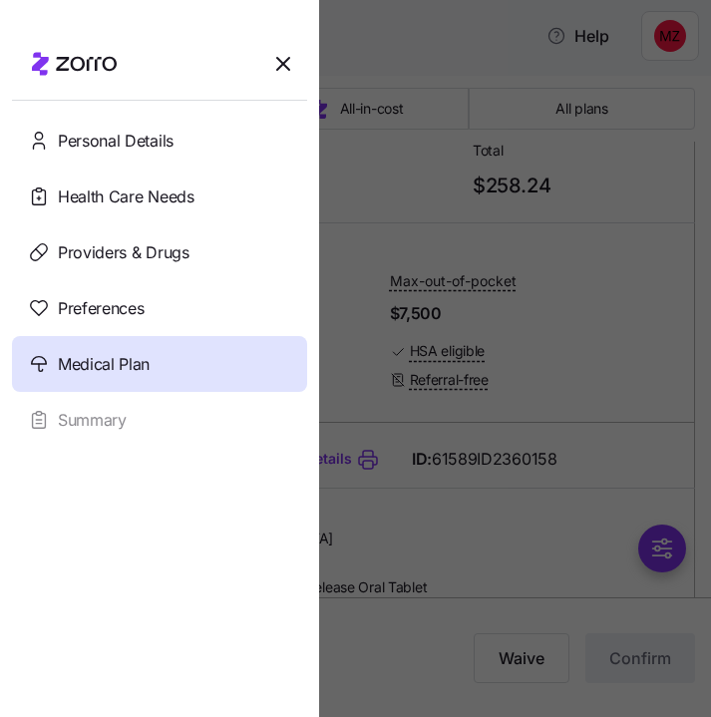
click at [513, 365] on div at bounding box center [355, 358] width 711 height 717
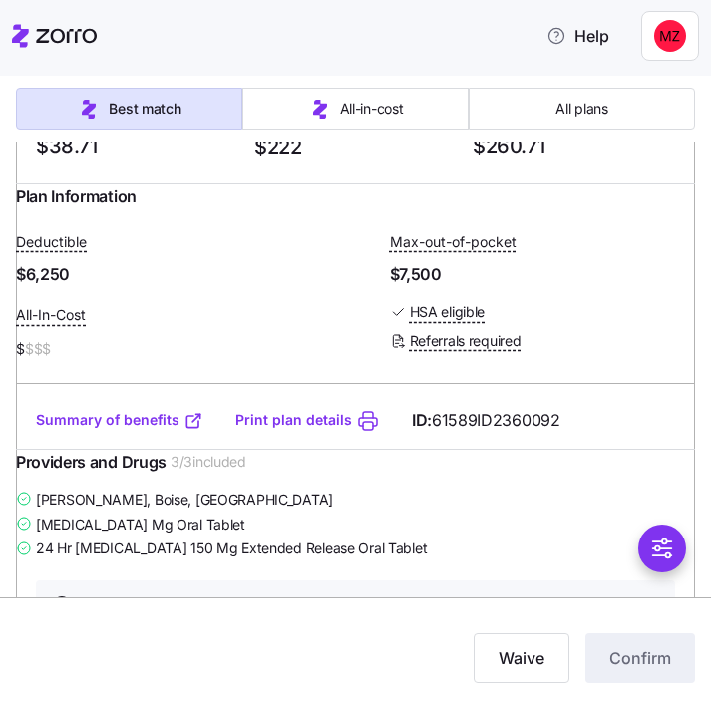
scroll to position [1291, 0]
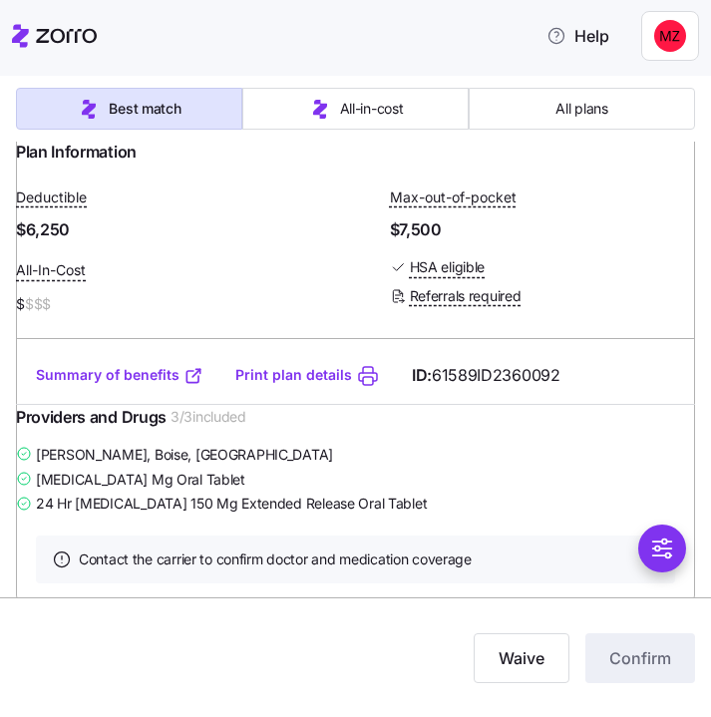
click at [160, 385] on link "Summary of benefits" at bounding box center [120, 375] width 168 height 20
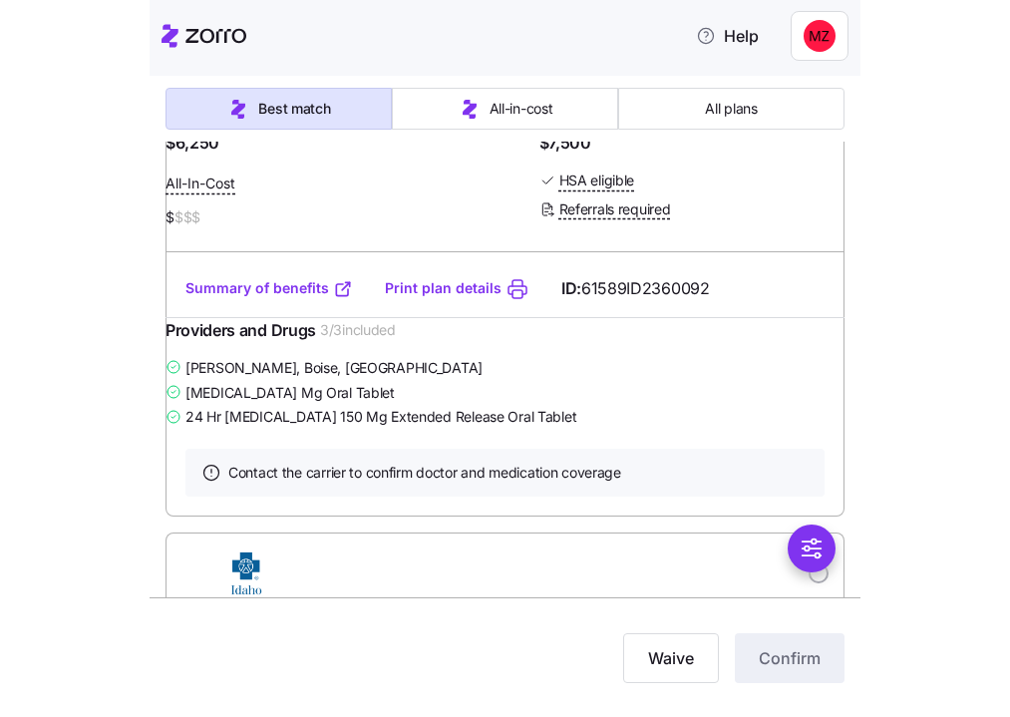
scroll to position [0, 0]
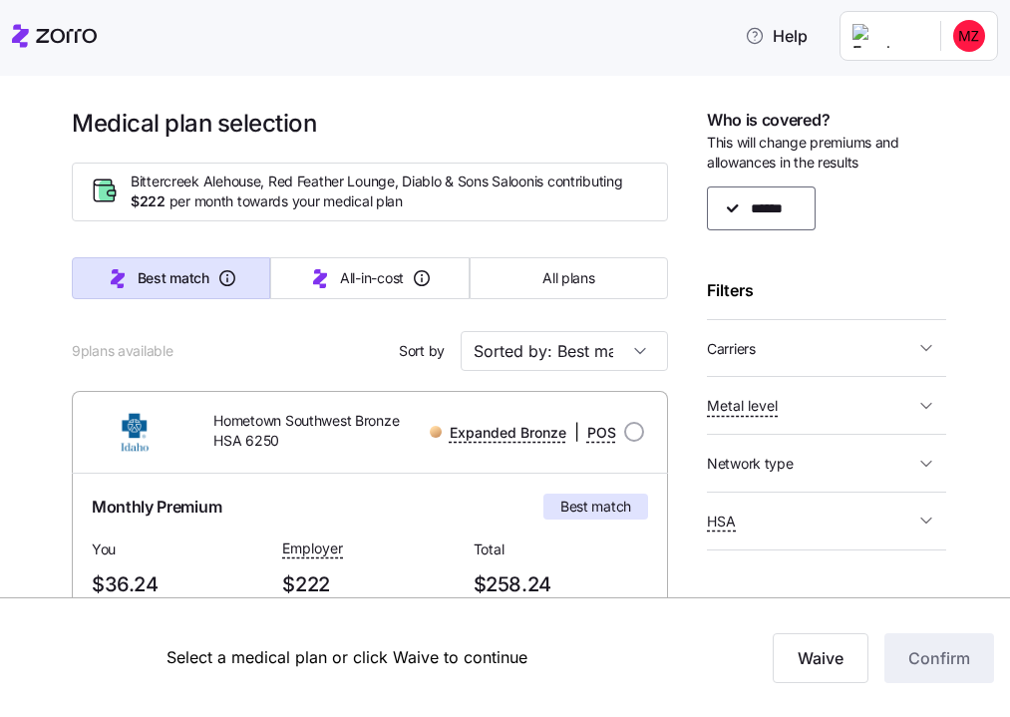
click at [826, 338] on span "Carriers" at bounding box center [810, 348] width 207 height 25
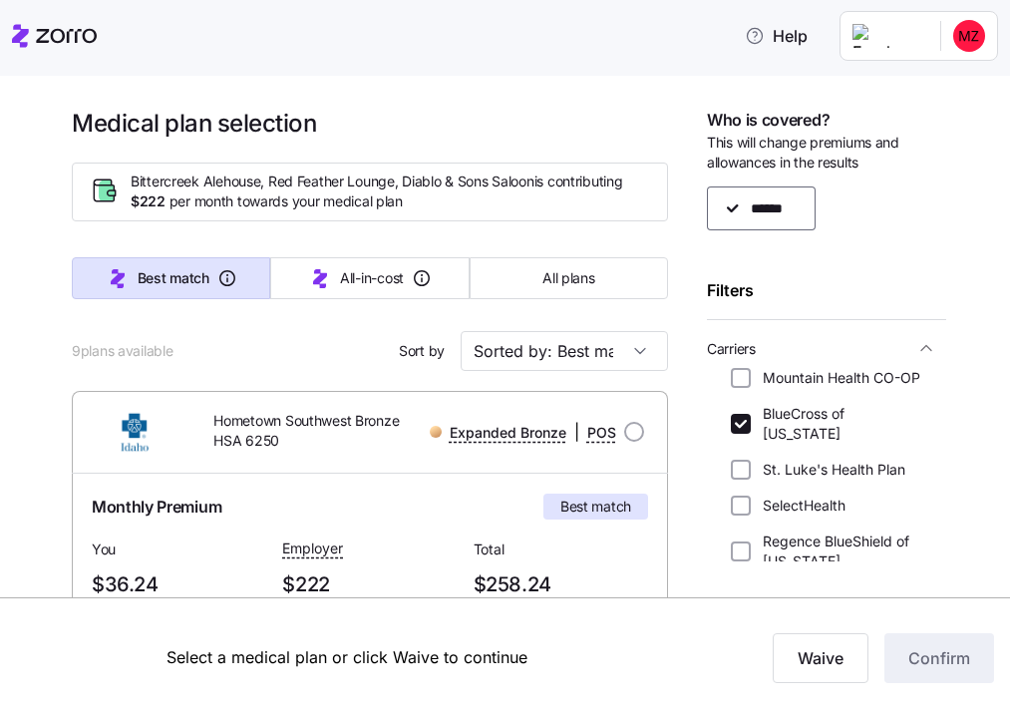
click at [826, 342] on span "Carriers" at bounding box center [810, 348] width 207 height 25
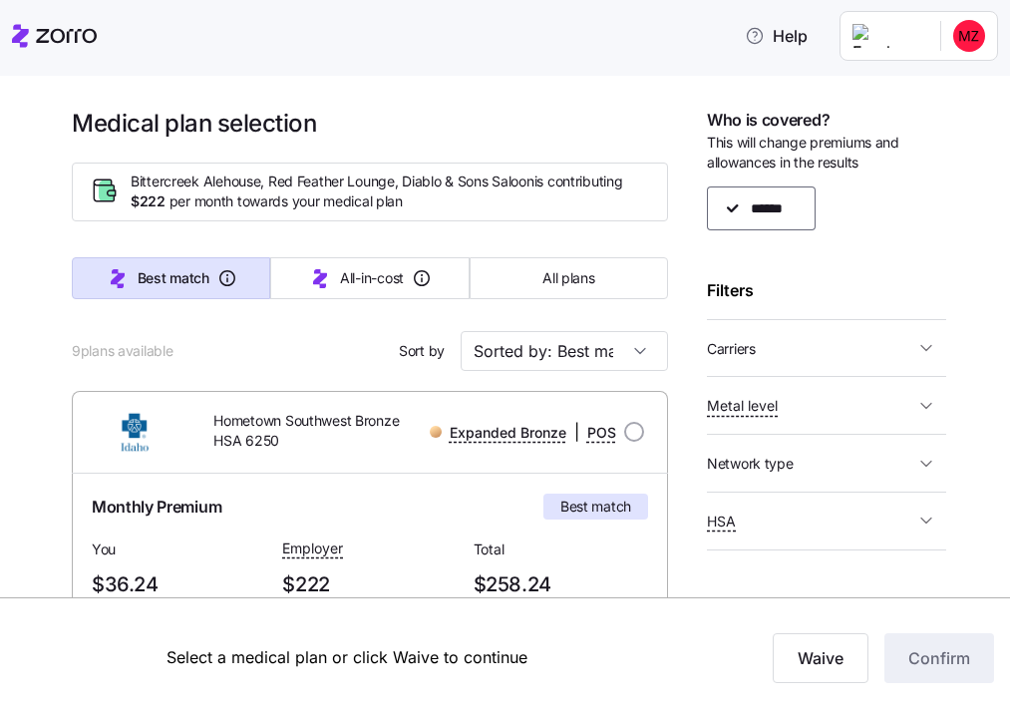
click at [816, 345] on span "Carriers" at bounding box center [810, 348] width 207 height 25
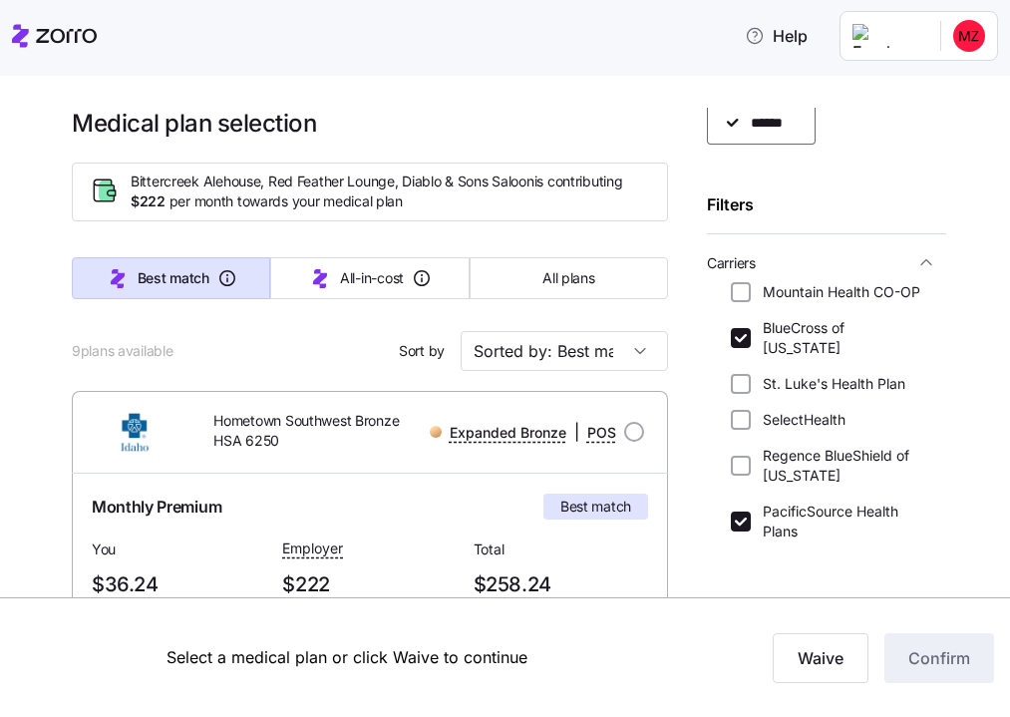
scroll to position [92, 0]
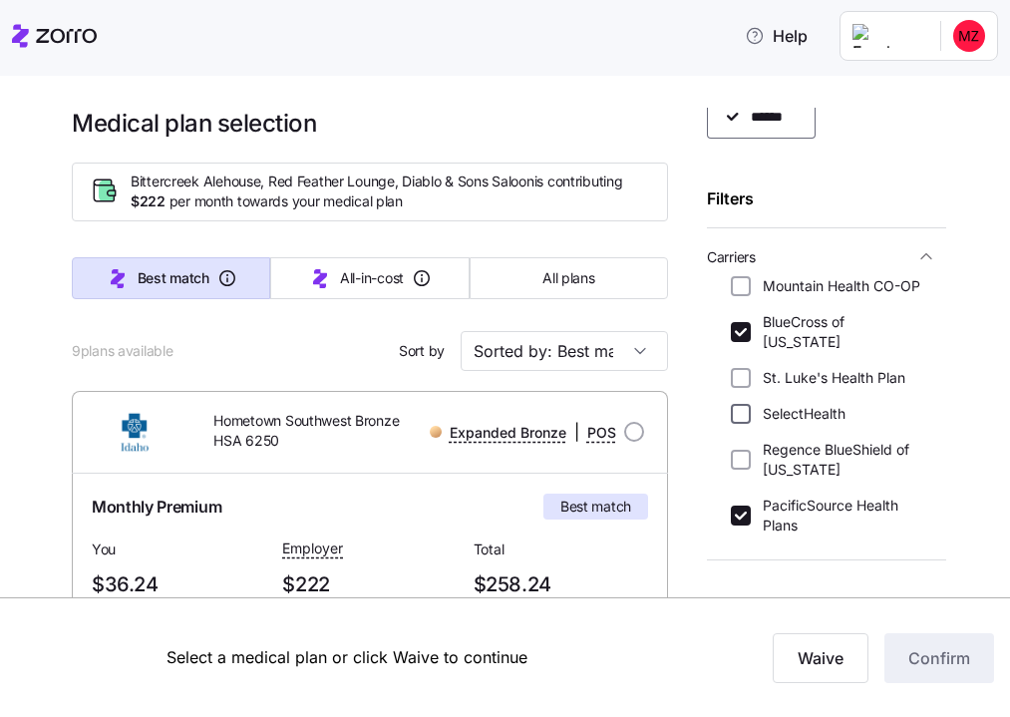
click at [742, 404] on input "SelectHealth" at bounding box center [741, 414] width 20 height 20
checkbox input "true"
click at [744, 450] on input "Regence BlueShield of [US_STATE]" at bounding box center [741, 460] width 20 height 20
checkbox input "true"
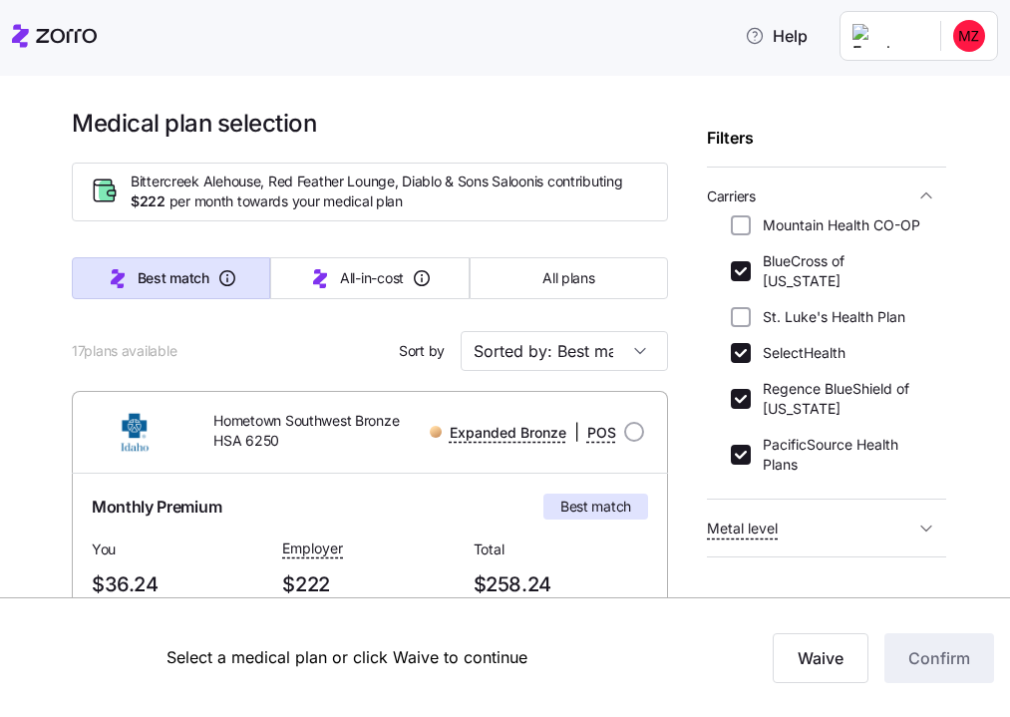
scroll to position [155, 0]
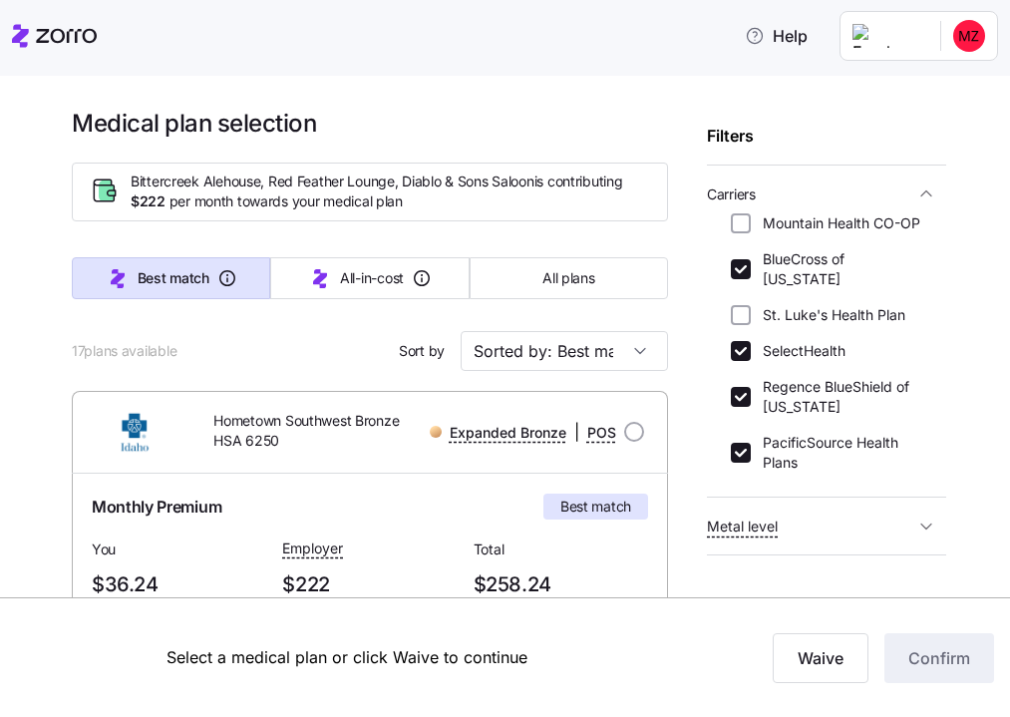
click at [916, 193] on span "button" at bounding box center [927, 194] width 24 height 20
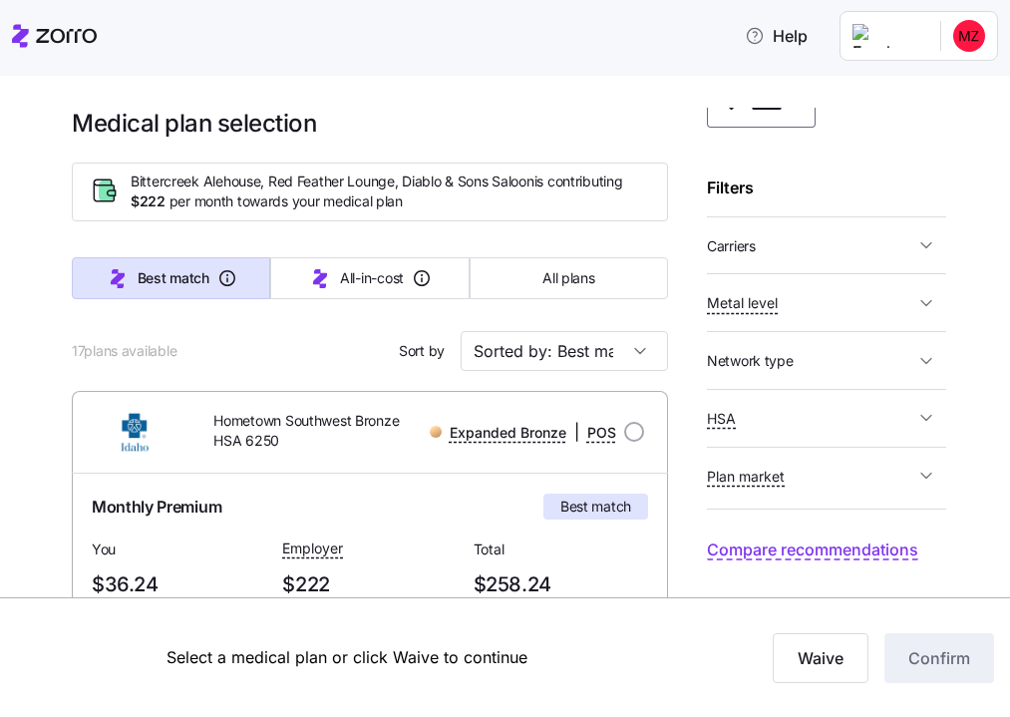
scroll to position [103, 0]
click at [849, 314] on span "Metal level" at bounding box center [810, 302] width 207 height 25
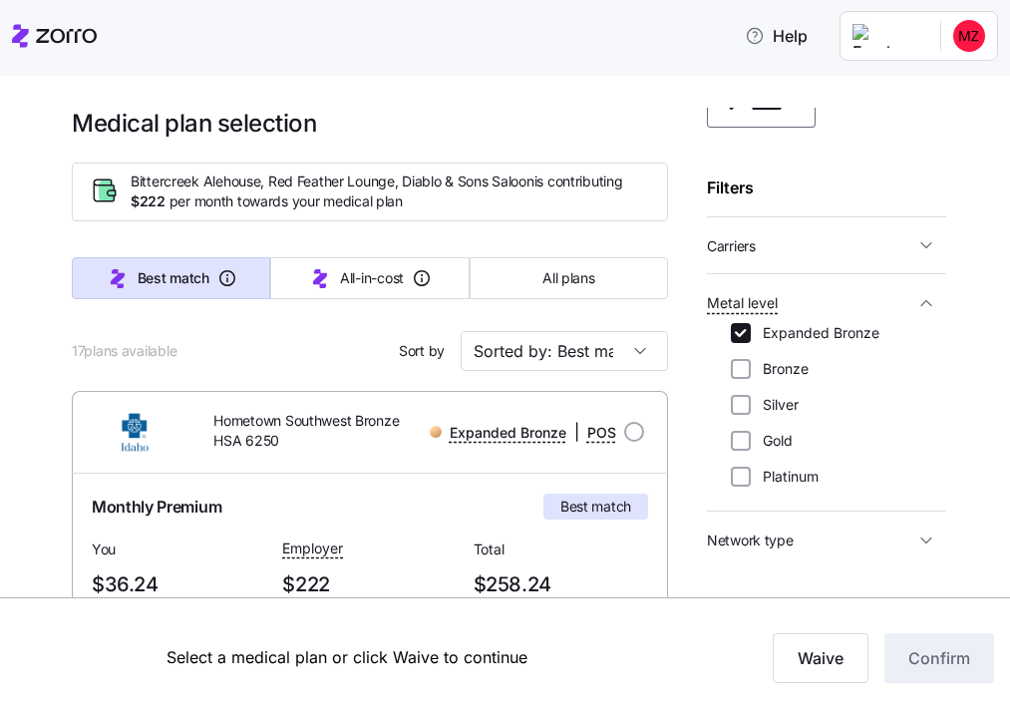
click at [751, 403] on label "Silver" at bounding box center [775, 405] width 48 height 20
click at [751, 403] on input "Silver" at bounding box center [741, 405] width 20 height 20
checkbox input "true"
click at [747, 330] on input "Expanded Bronze" at bounding box center [741, 333] width 20 height 20
checkbox input "false"
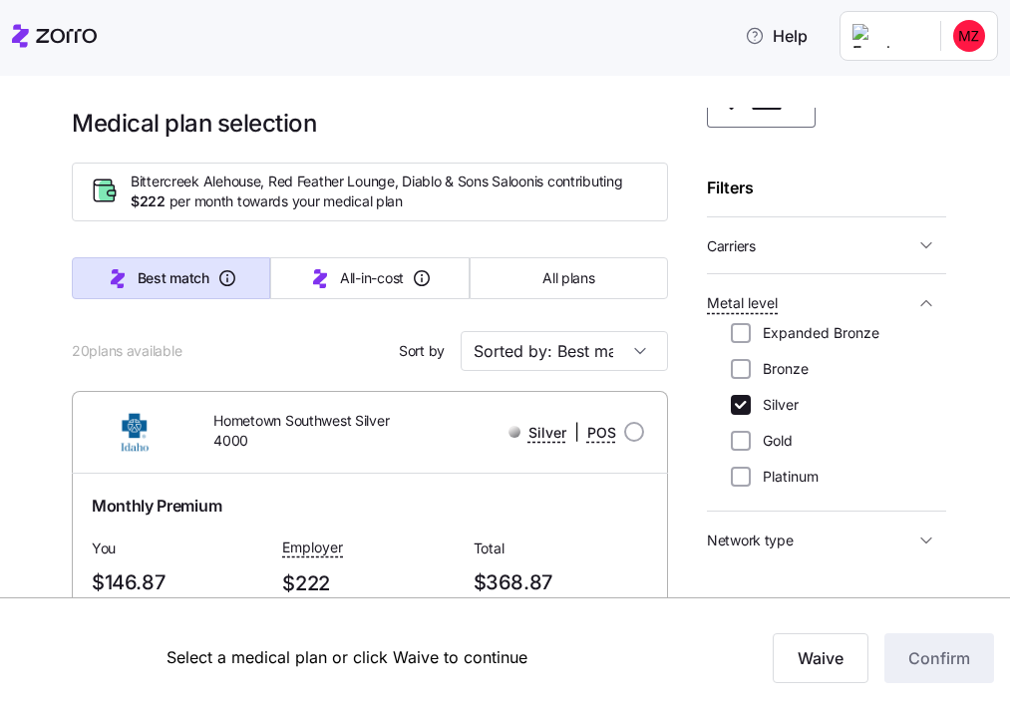
click at [912, 292] on span "Metal level" at bounding box center [810, 302] width 207 height 25
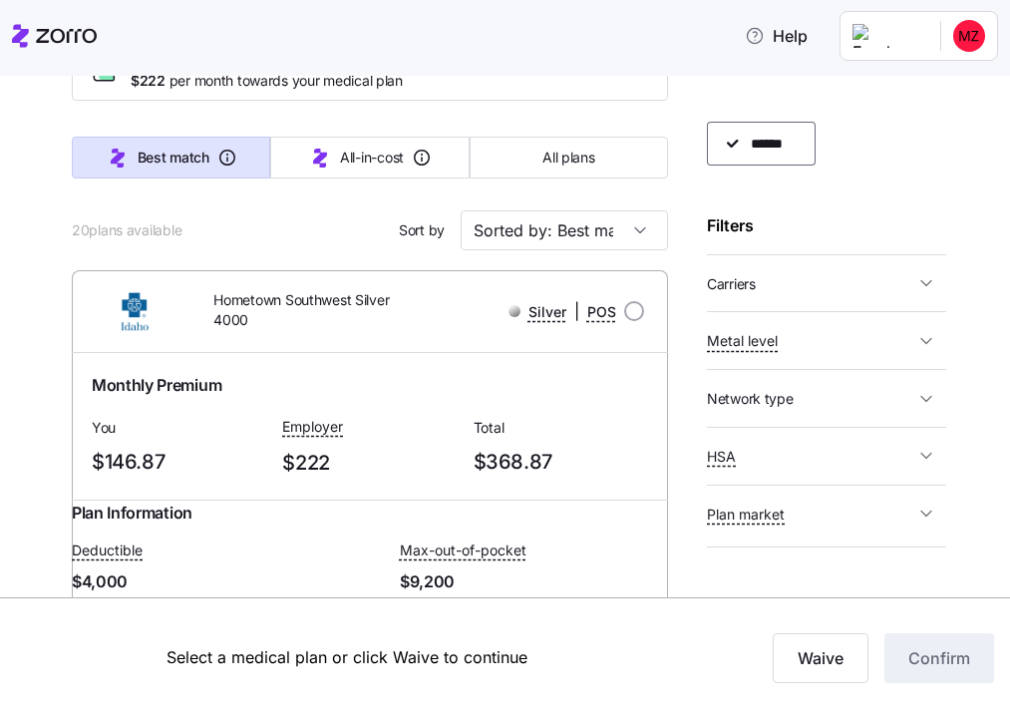
scroll to position [112, 0]
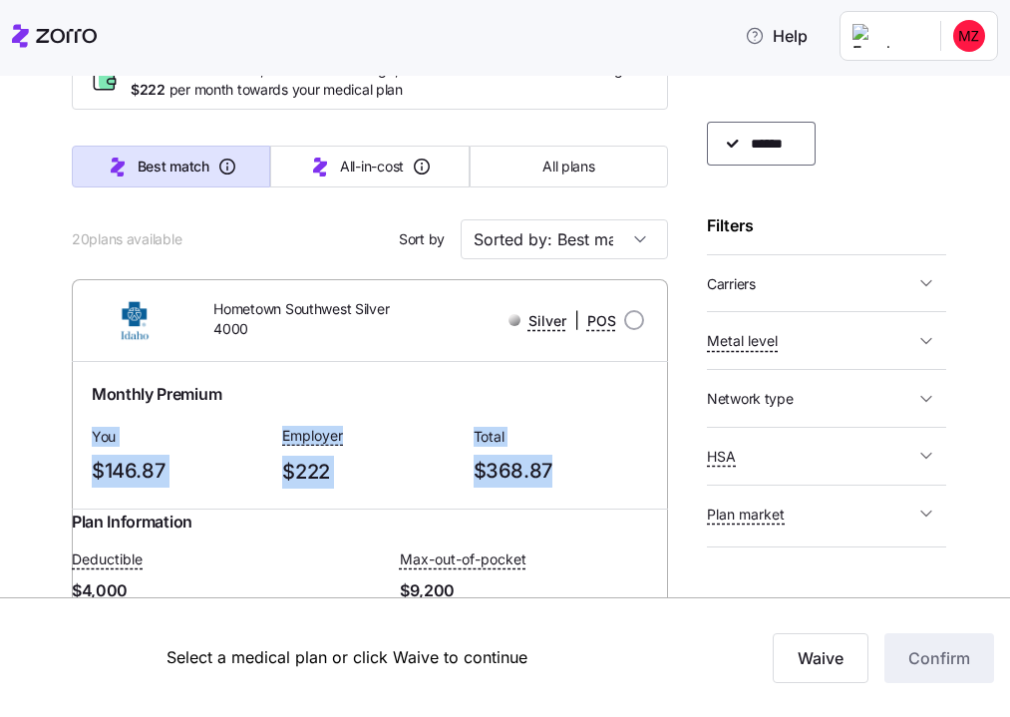
drag, startPoint x: 299, startPoint y: 512, endPoint x: 334, endPoint y: 393, distance: 123.7
click at [334, 393] on div "Hometown Southwest Silver 4000 Silver | POS Monthly Premium You $146.87 Employe…" at bounding box center [370, 630] width 596 height 702
click at [334, 393] on div "Monthly Premium" at bounding box center [370, 394] width 557 height 25
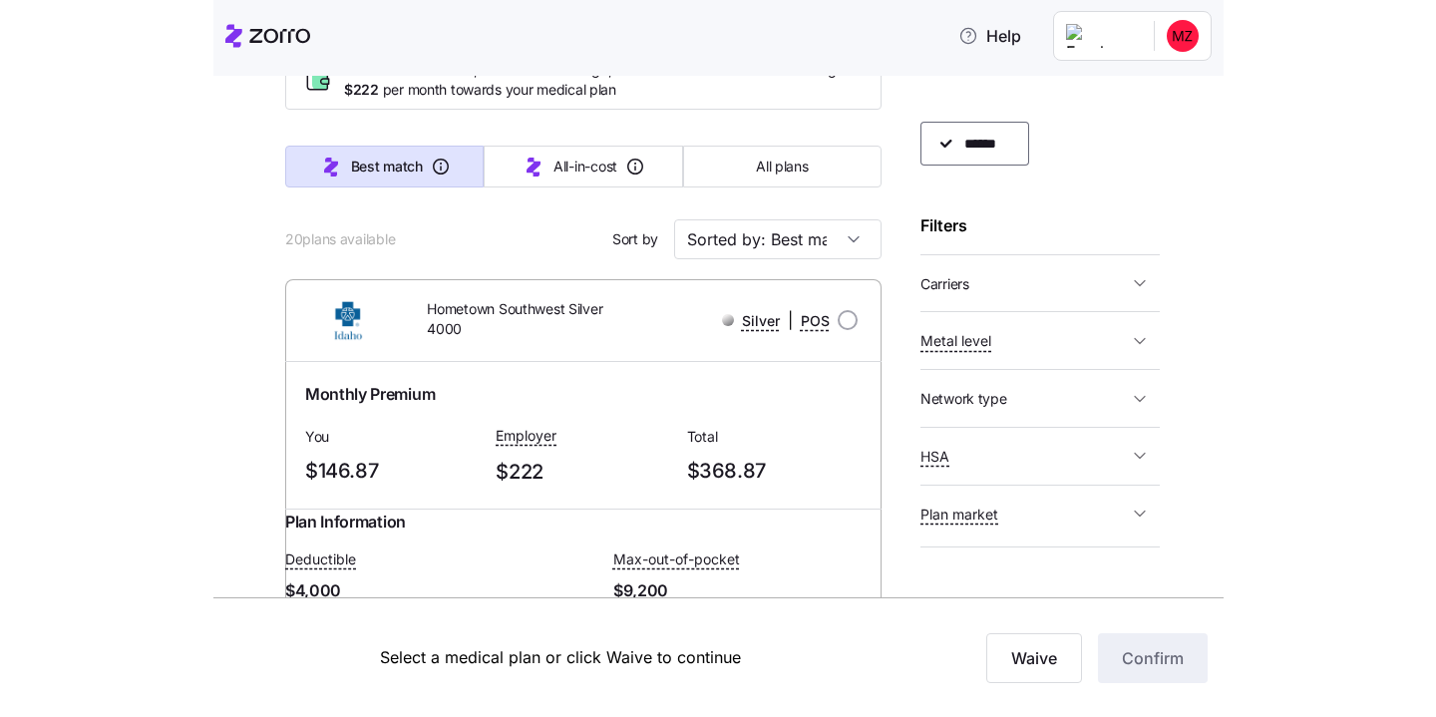
scroll to position [0, 0]
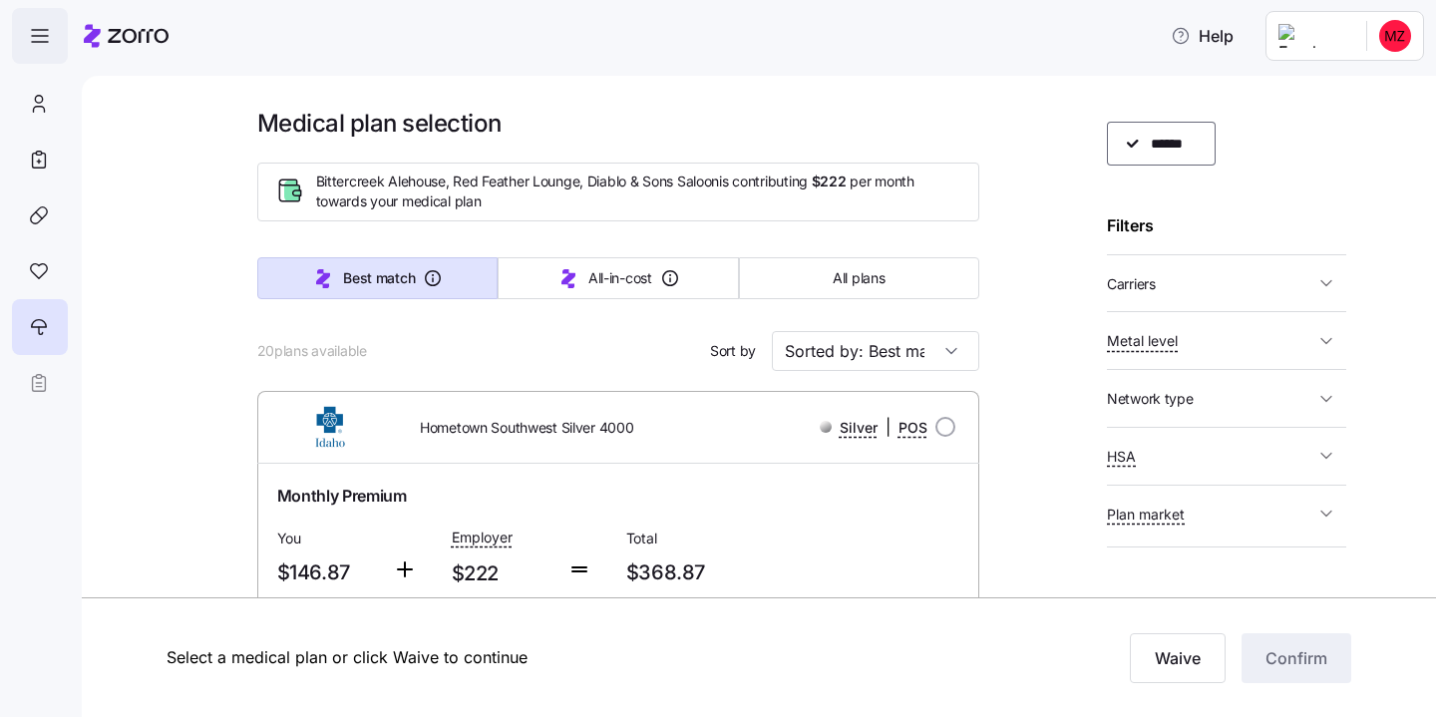
click at [32, 24] on icon "button" at bounding box center [40, 36] width 24 height 24
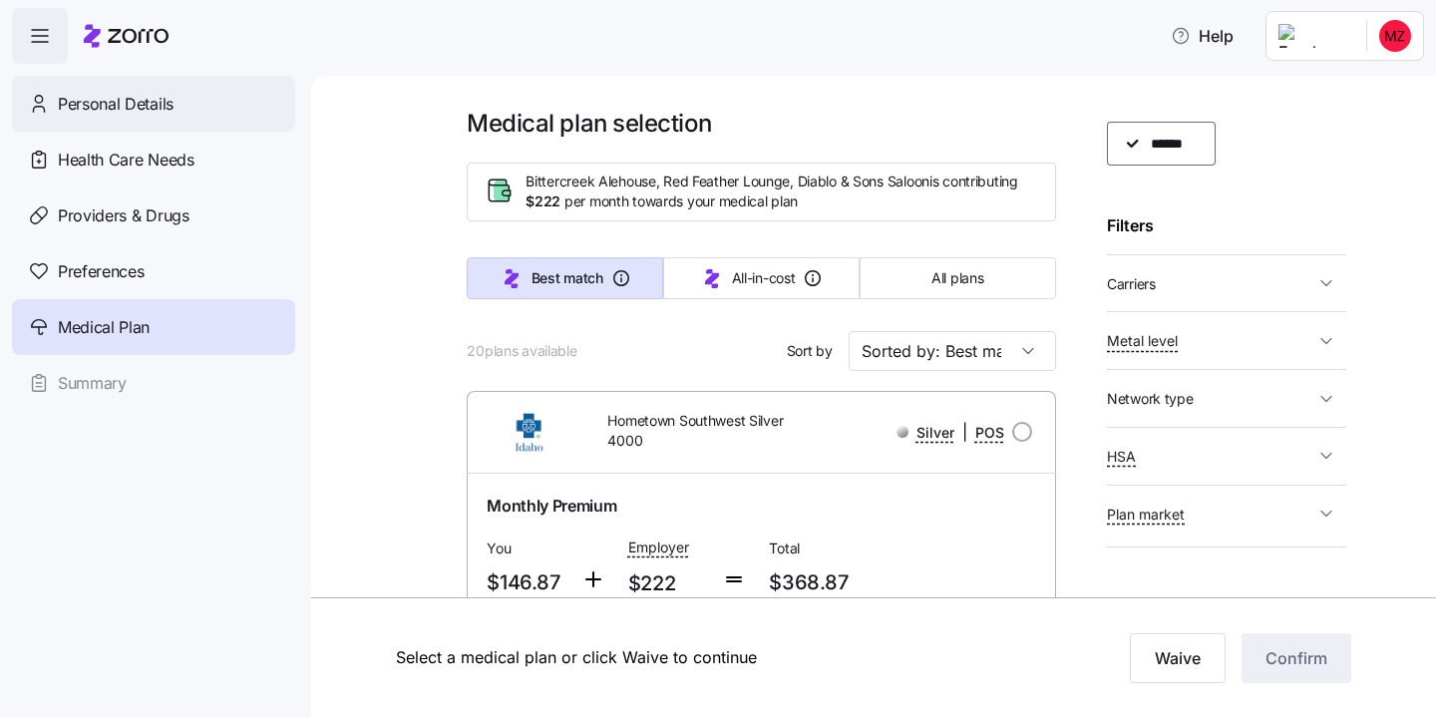
click at [141, 105] on span "Personal Details" at bounding box center [116, 104] width 116 height 25
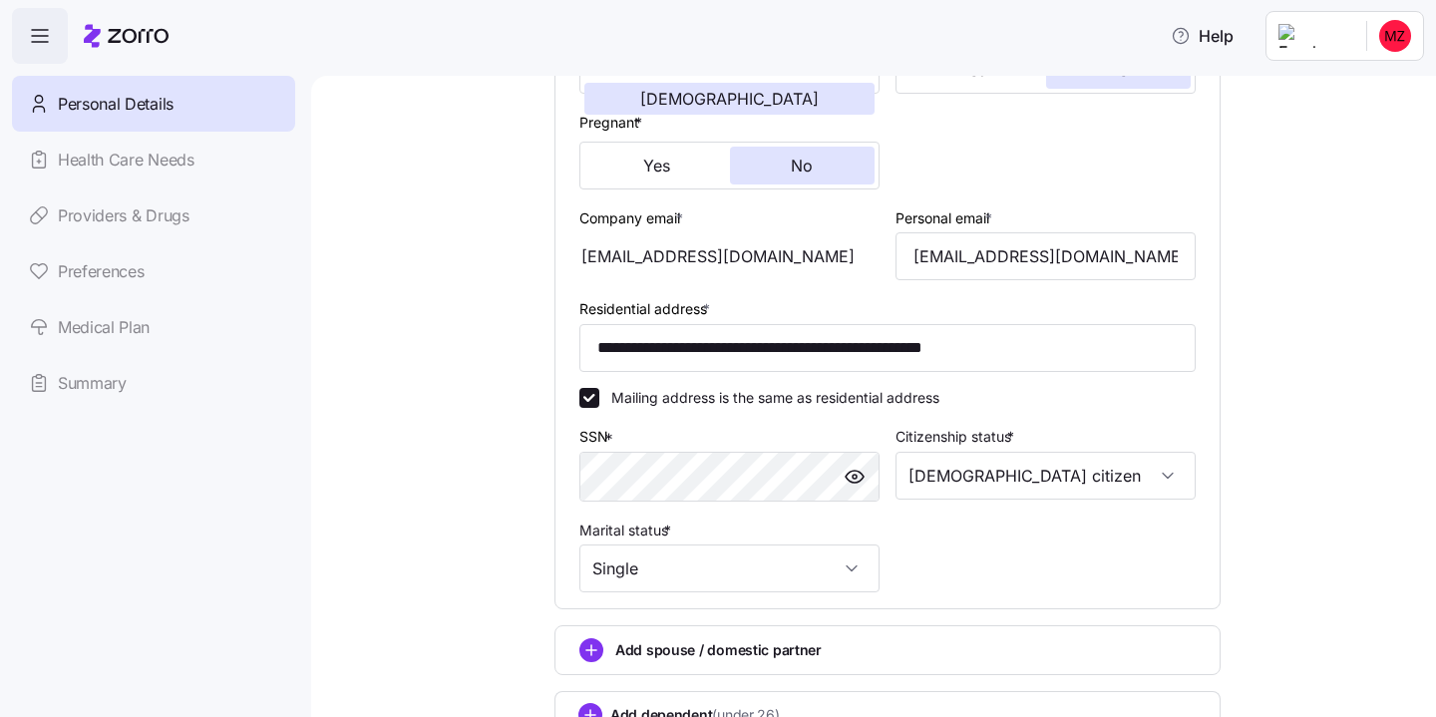
scroll to position [617, 0]
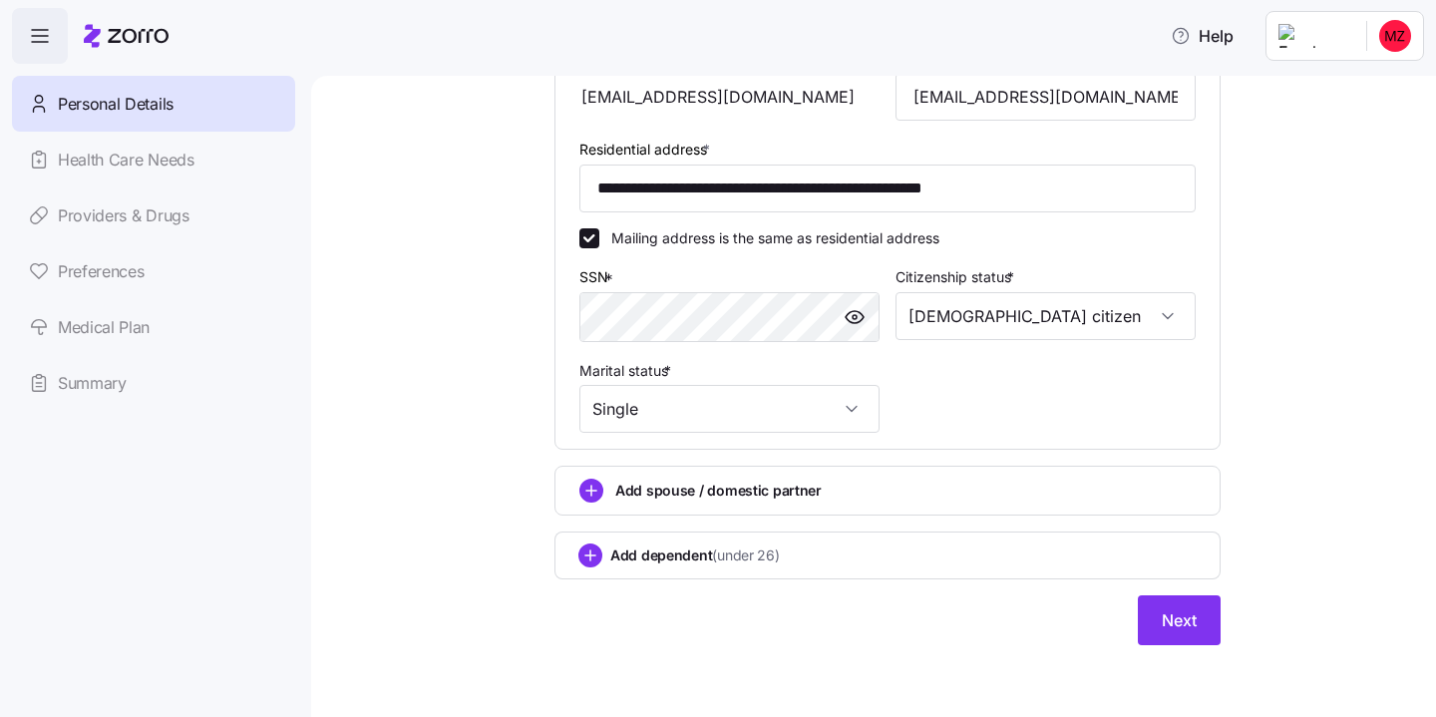
click at [125, 173] on link "Health Care Needs" at bounding box center [153, 160] width 283 height 56
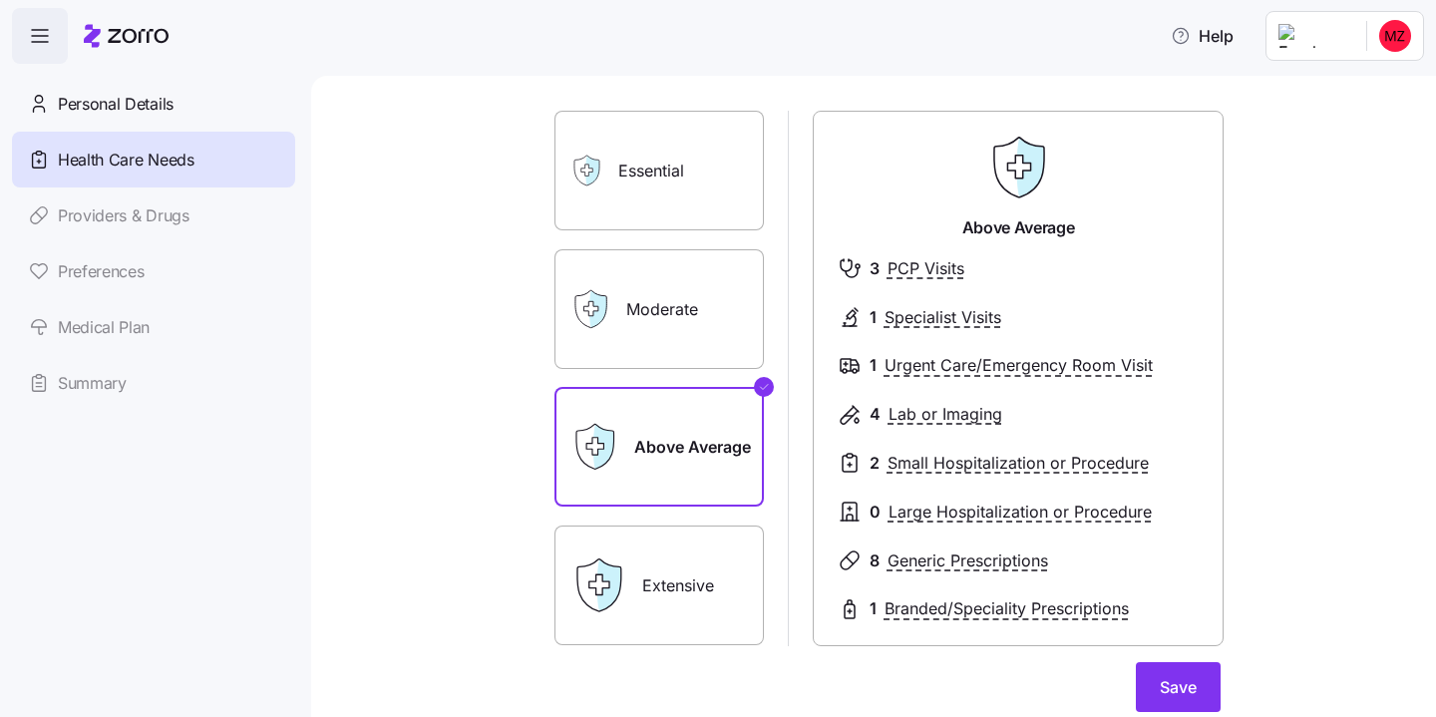
scroll to position [109, 0]
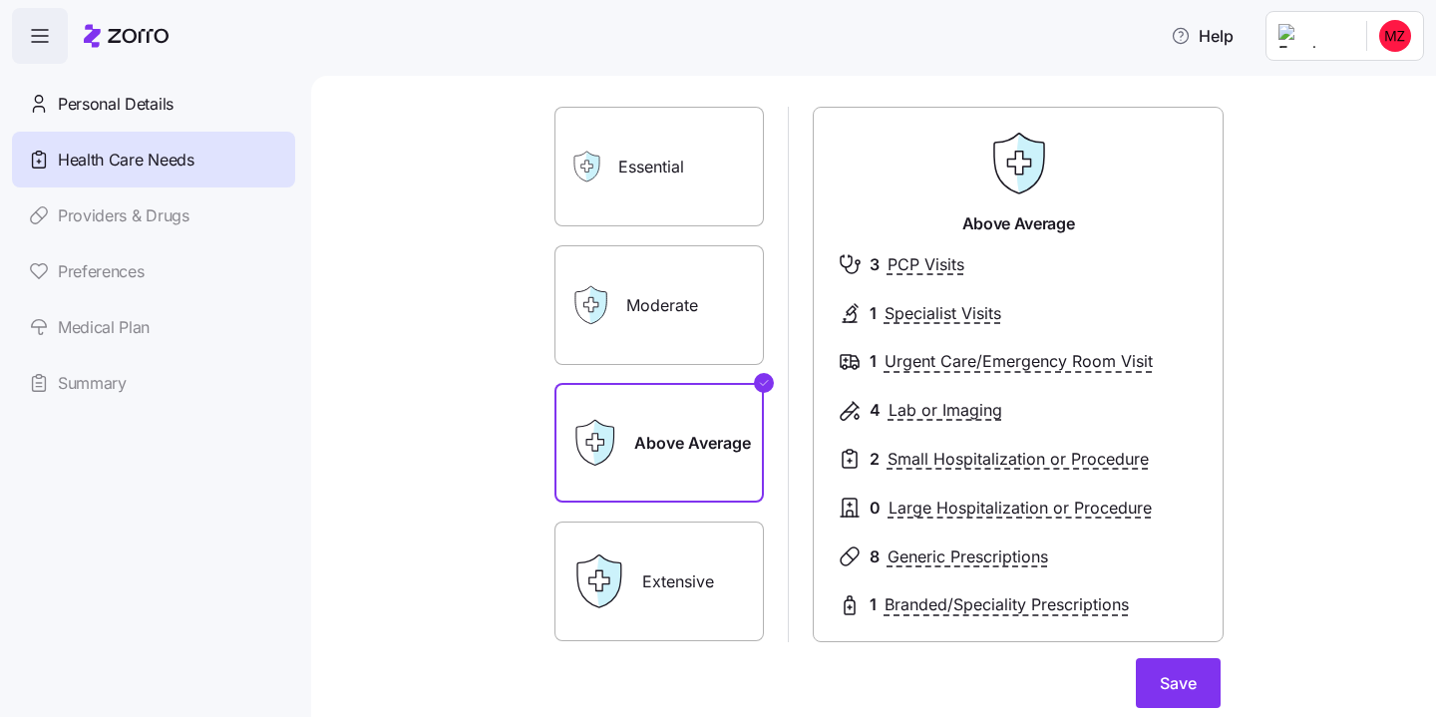
click at [129, 209] on link "Providers & Drugs" at bounding box center [153, 216] width 283 height 56
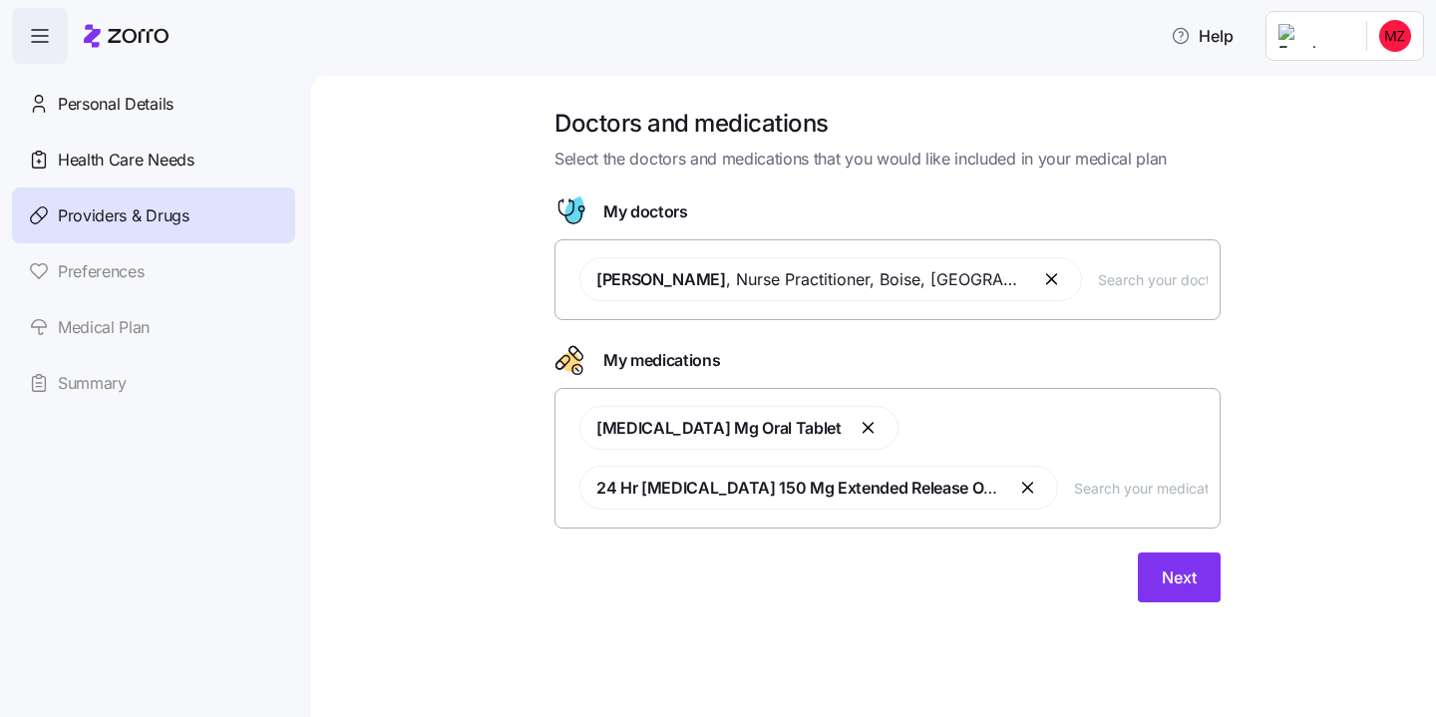
click at [127, 295] on link "Preferences" at bounding box center [153, 271] width 283 height 56
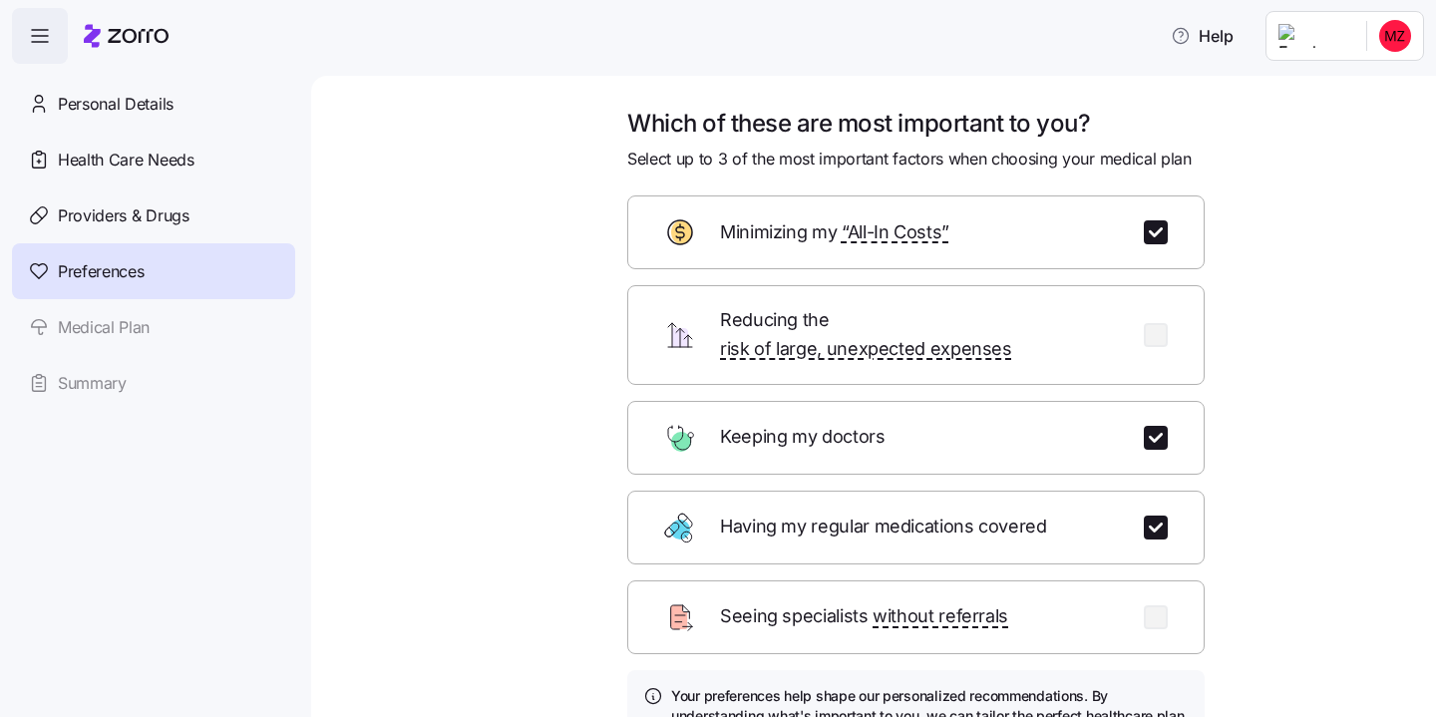
click at [131, 335] on link "Medical Plan" at bounding box center [153, 327] width 283 height 56
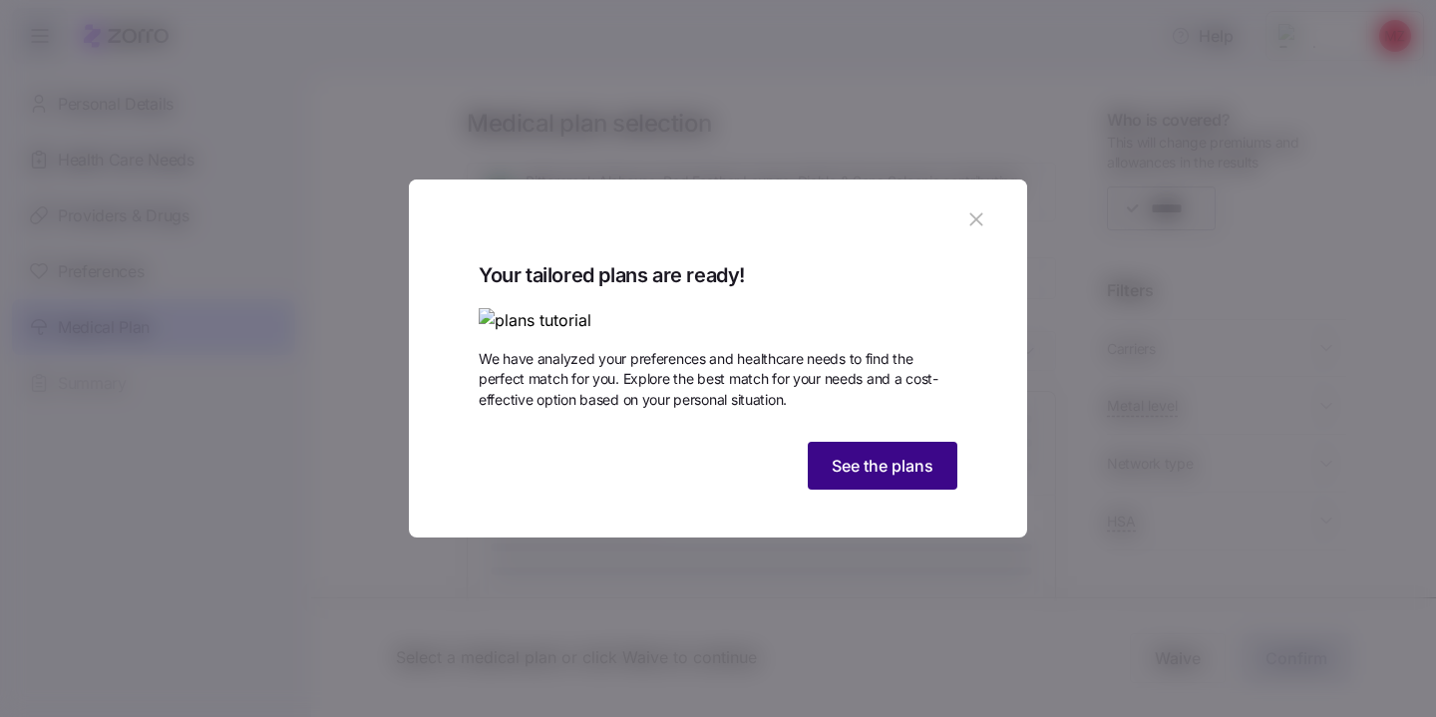
click at [889, 490] on button "See the plans" at bounding box center [883, 466] width 150 height 48
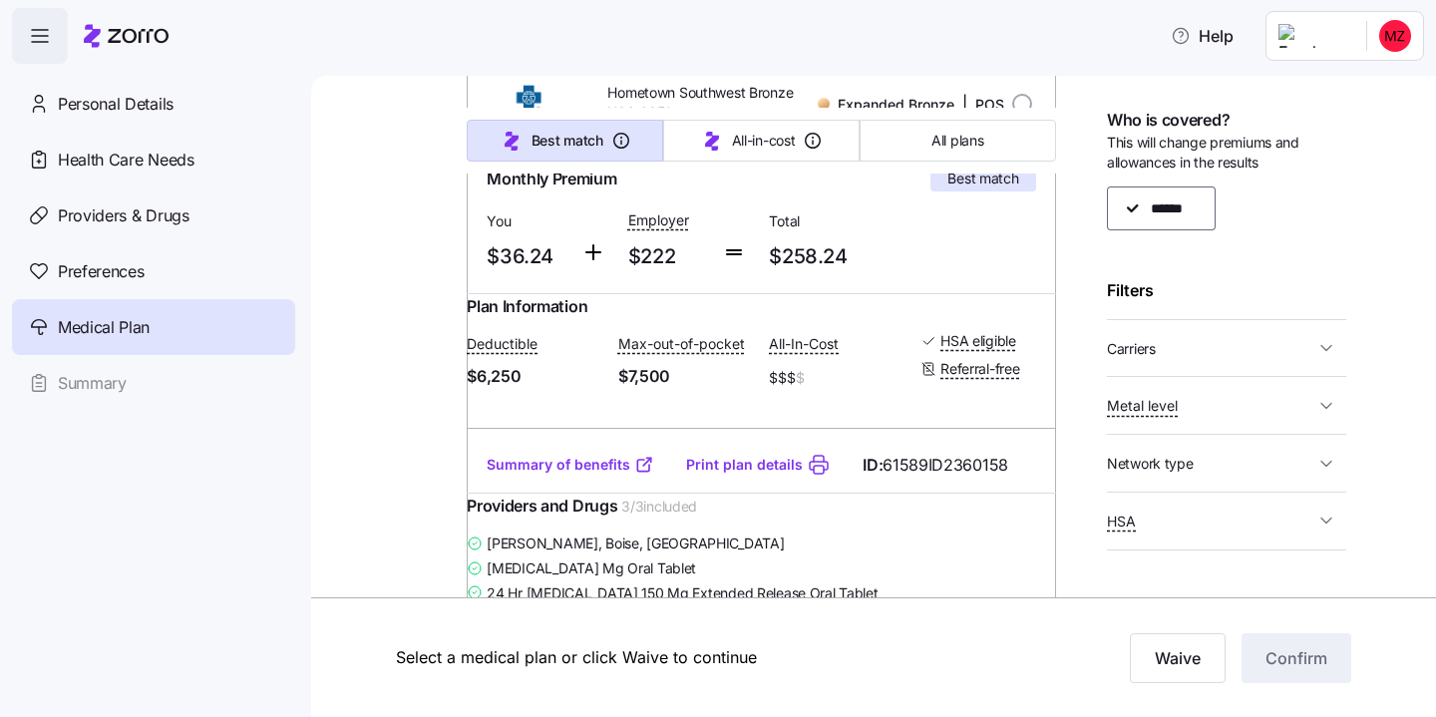
scroll to position [293, 0]
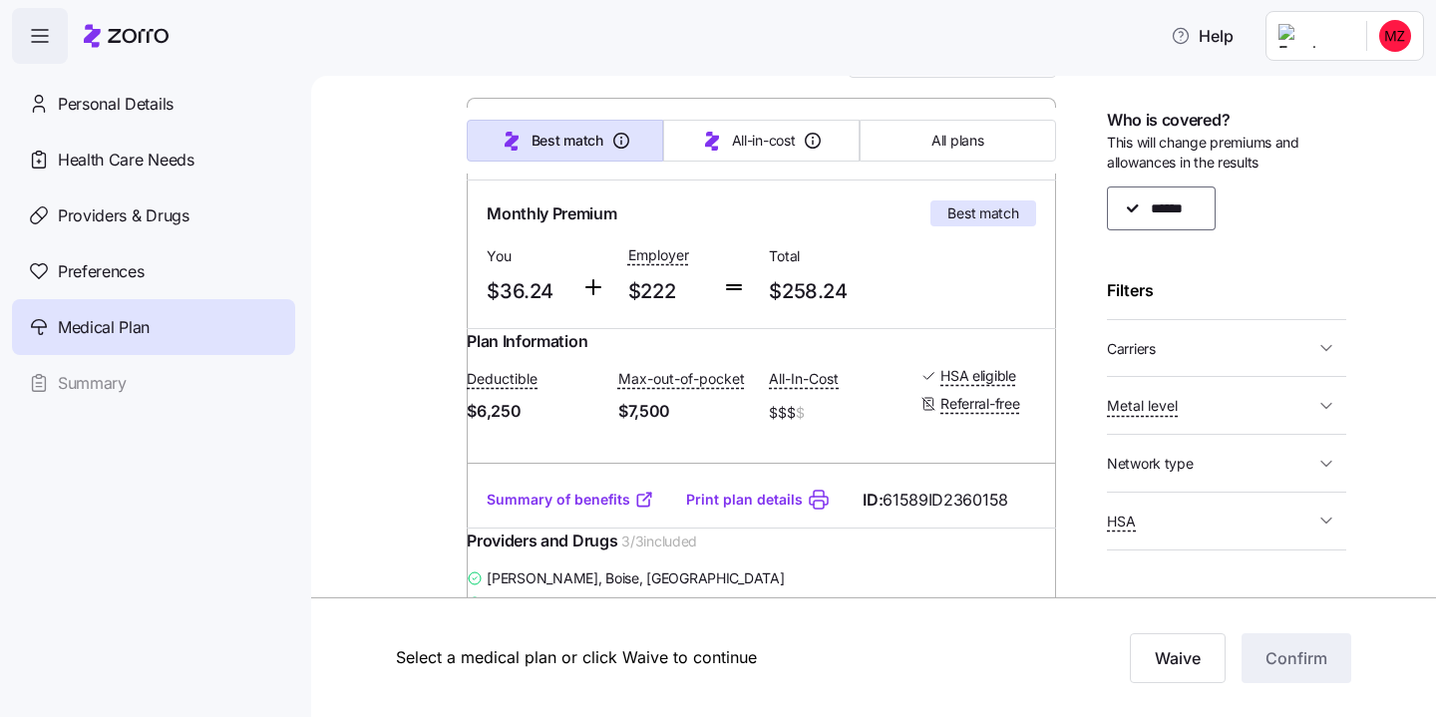
click at [1210, 417] on span "Metal level" at bounding box center [1210, 405] width 207 height 25
click at [1306, 395] on span "Metal level" at bounding box center [1210, 405] width 207 height 25
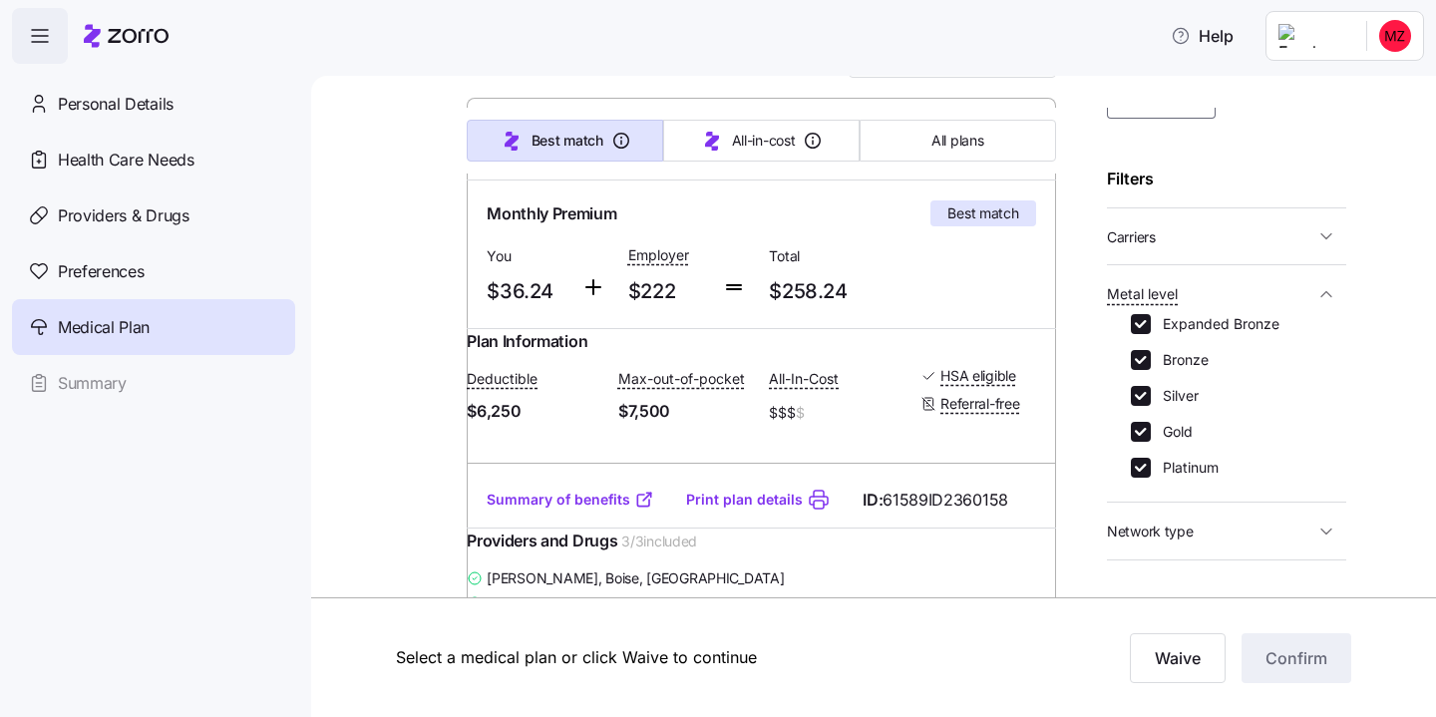
scroll to position [131, 0]
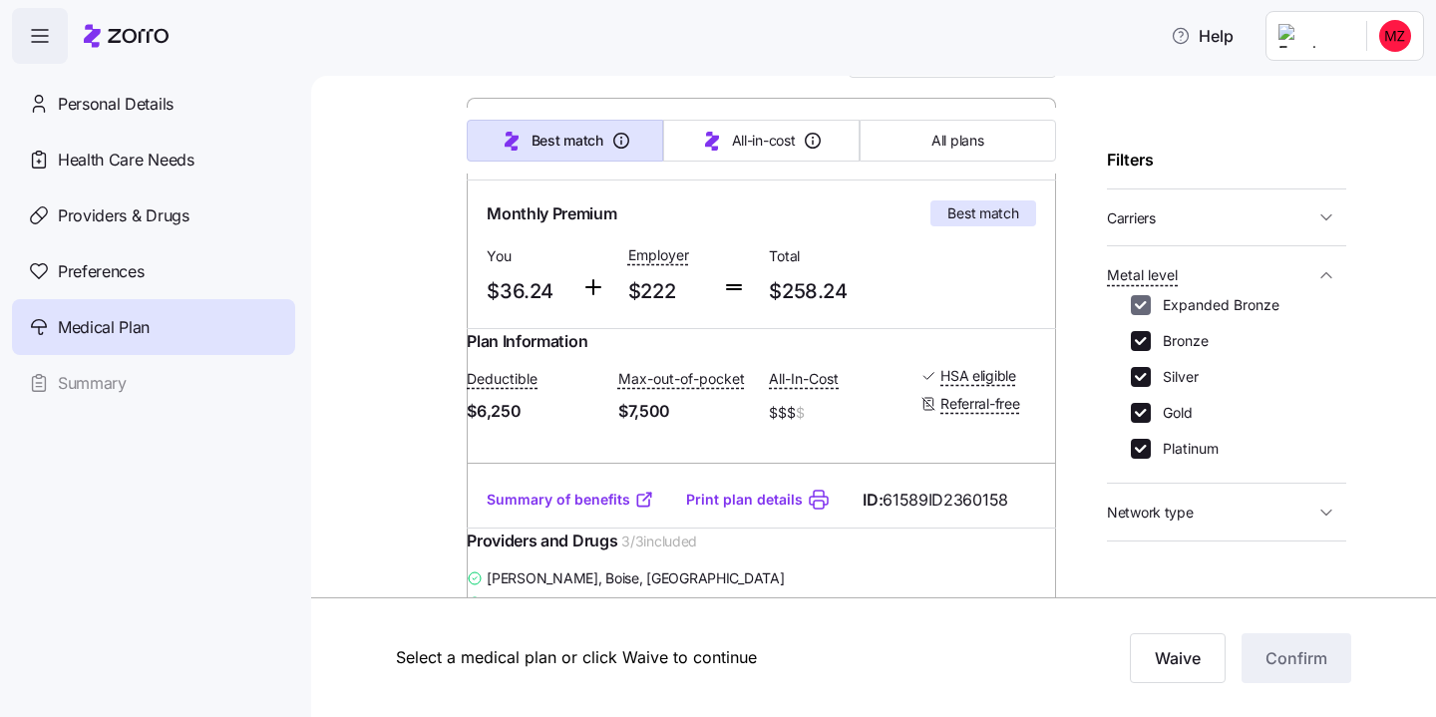
click at [1144, 303] on input "Expanded Bronze" at bounding box center [1141, 305] width 20 height 20
checkbox input "false"
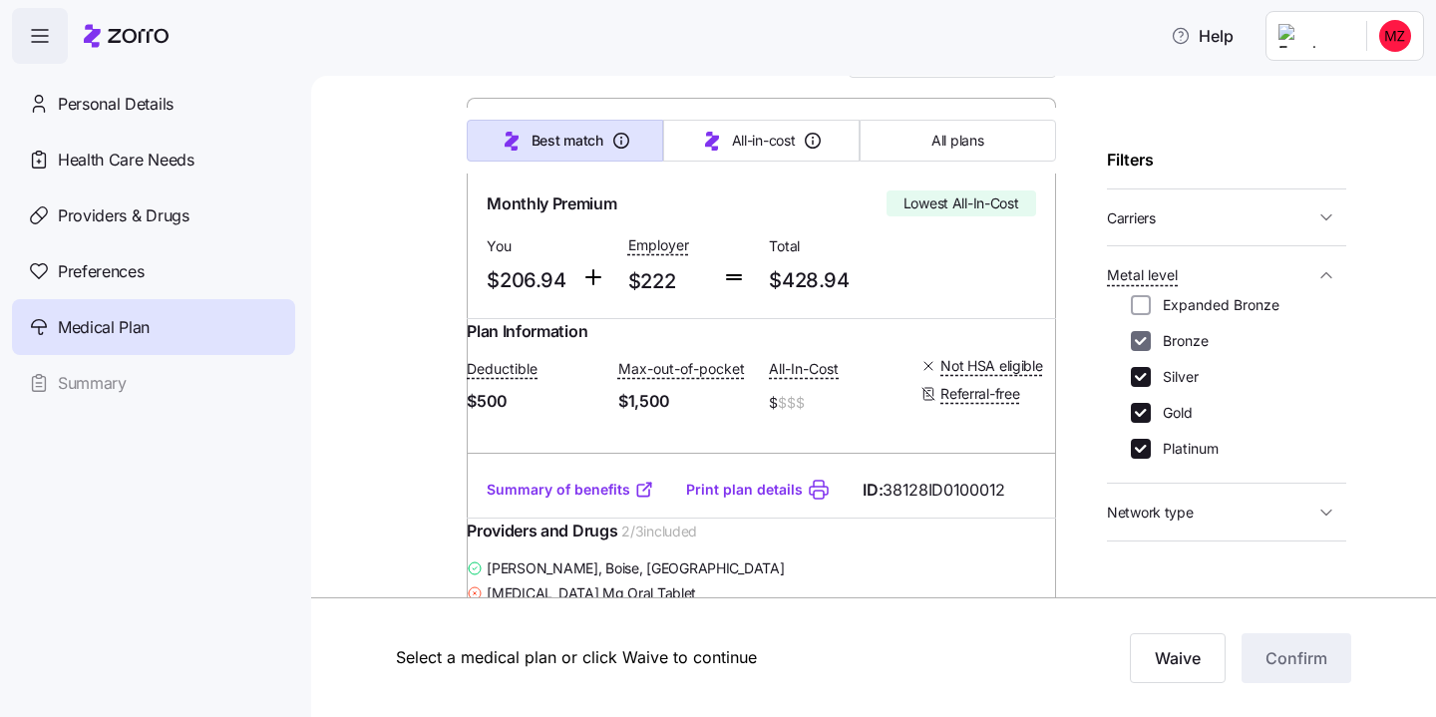
click at [1144, 346] on input "Bronze" at bounding box center [1141, 341] width 20 height 20
checkbox input "false"
click at [1138, 413] on input "Gold" at bounding box center [1141, 413] width 20 height 20
checkbox input "false"
click at [1138, 448] on input "Platinum" at bounding box center [1141, 449] width 20 height 20
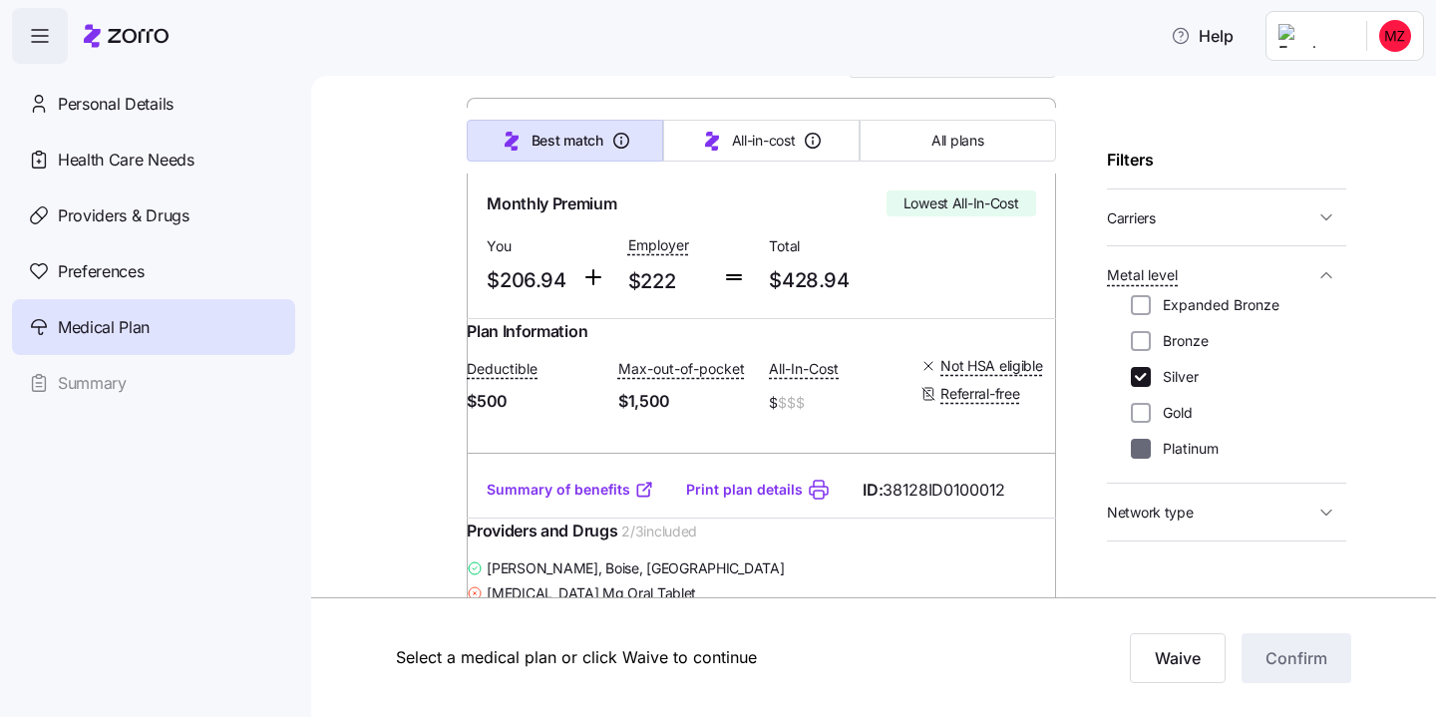
checkbox input "false"
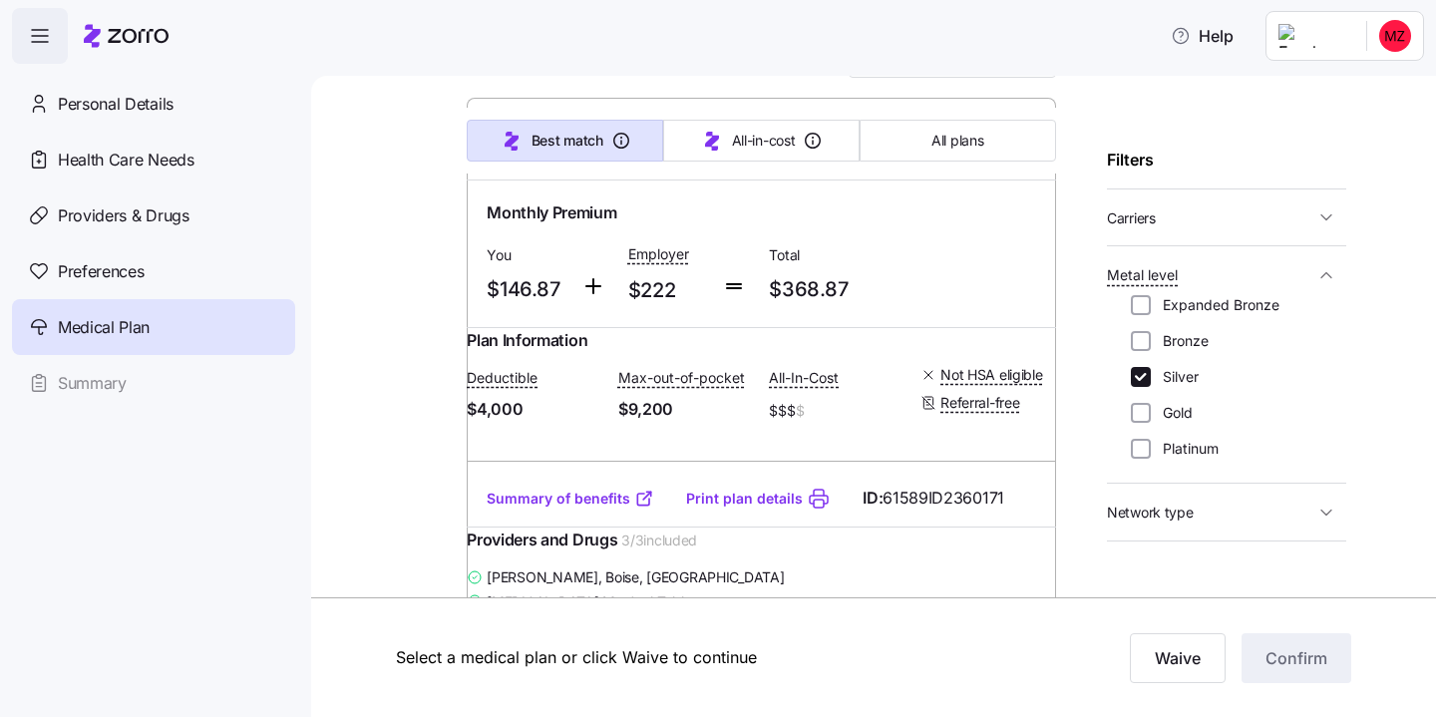
click at [1202, 210] on span "Carriers" at bounding box center [1210, 217] width 207 height 25
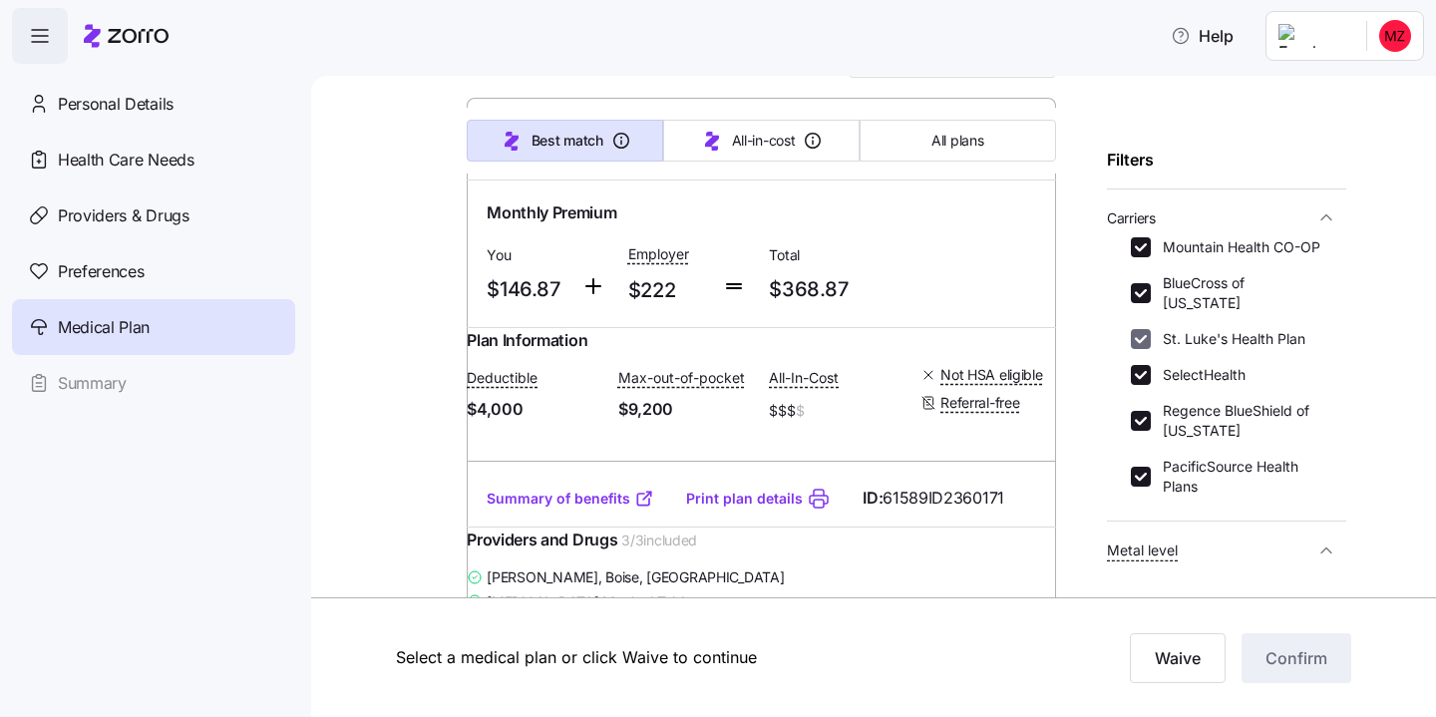
click at [1144, 329] on input "St. Luke's Health Plan" at bounding box center [1141, 339] width 20 height 20
checkbox input "false"
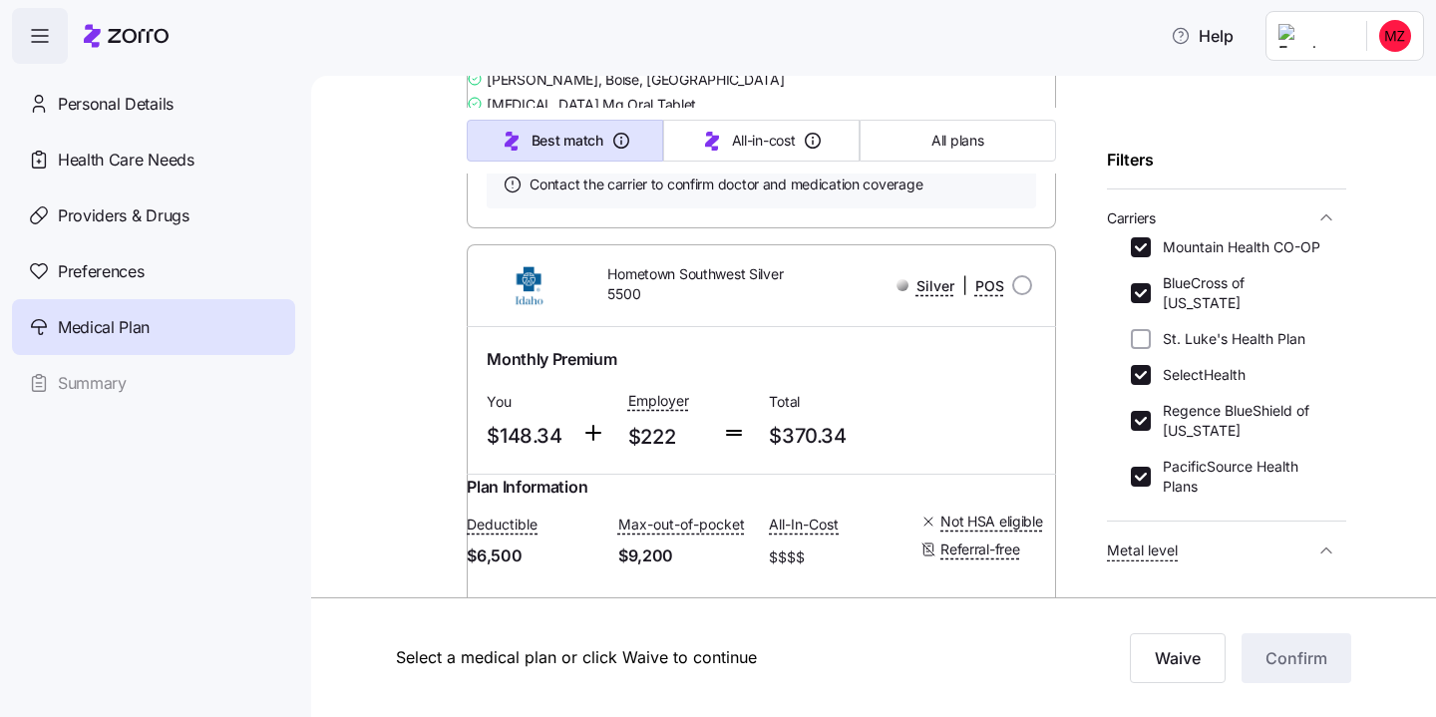
scroll to position [2855, 0]
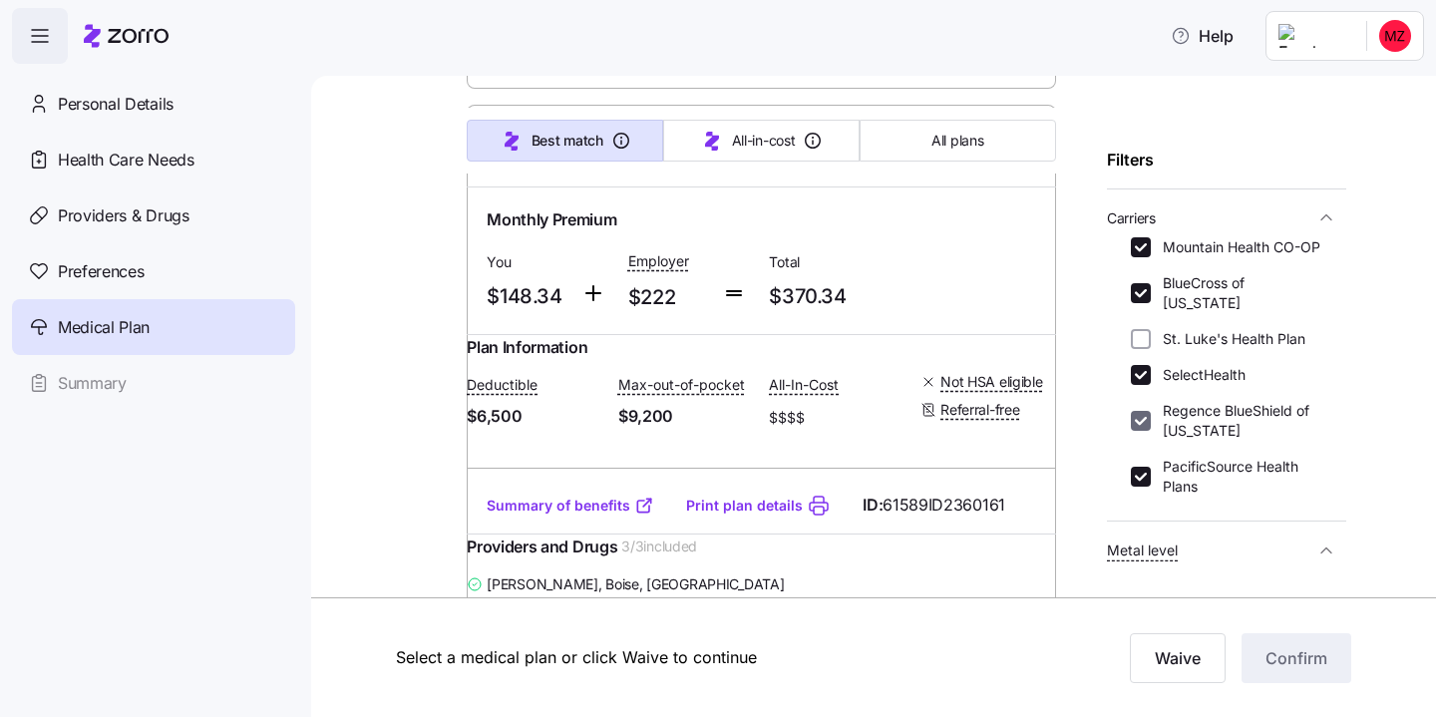
click at [1142, 411] on input "Regence BlueShield of [US_STATE]" at bounding box center [1141, 421] width 20 height 20
checkbox input "false"
click at [1142, 365] on input "SelectHealth" at bounding box center [1141, 375] width 20 height 20
checkbox input "false"
click at [1142, 290] on input "BlueCross of [US_STATE]" at bounding box center [1141, 293] width 20 height 20
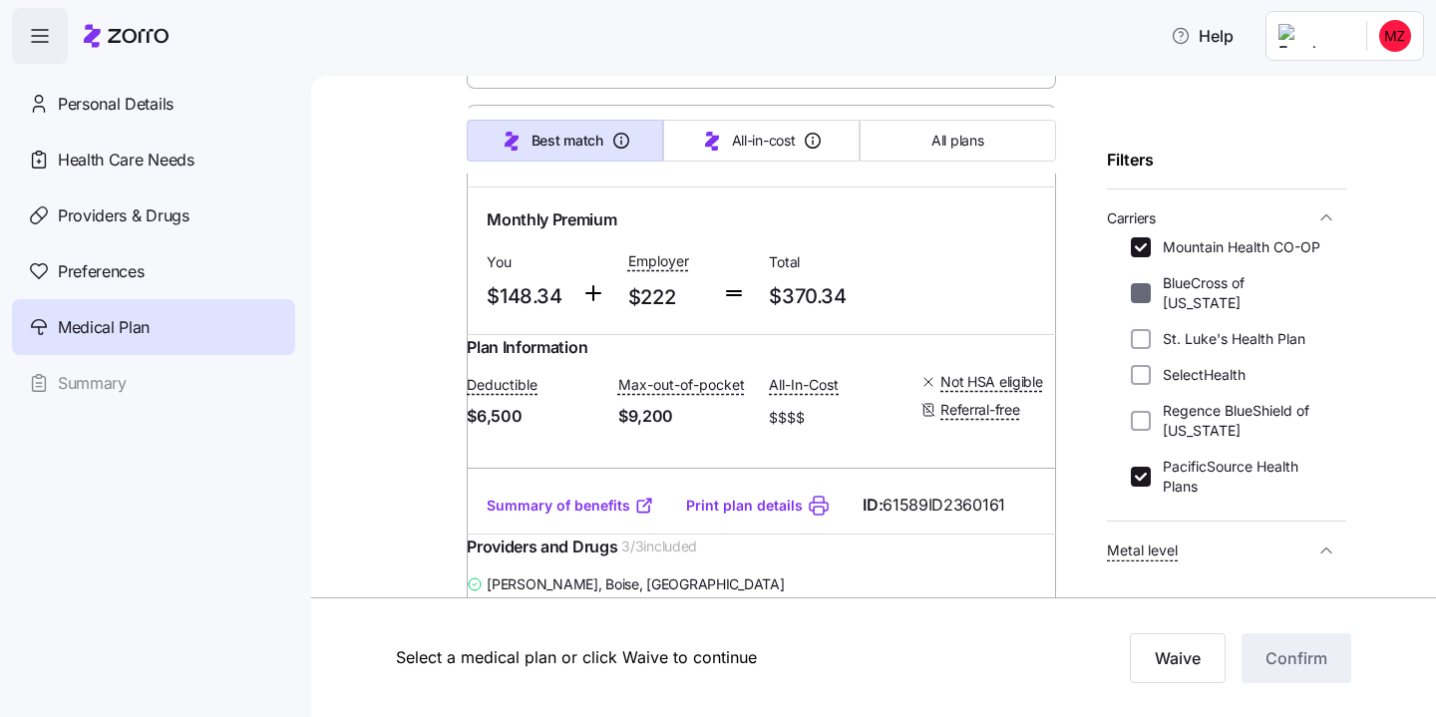
checkbox input "false"
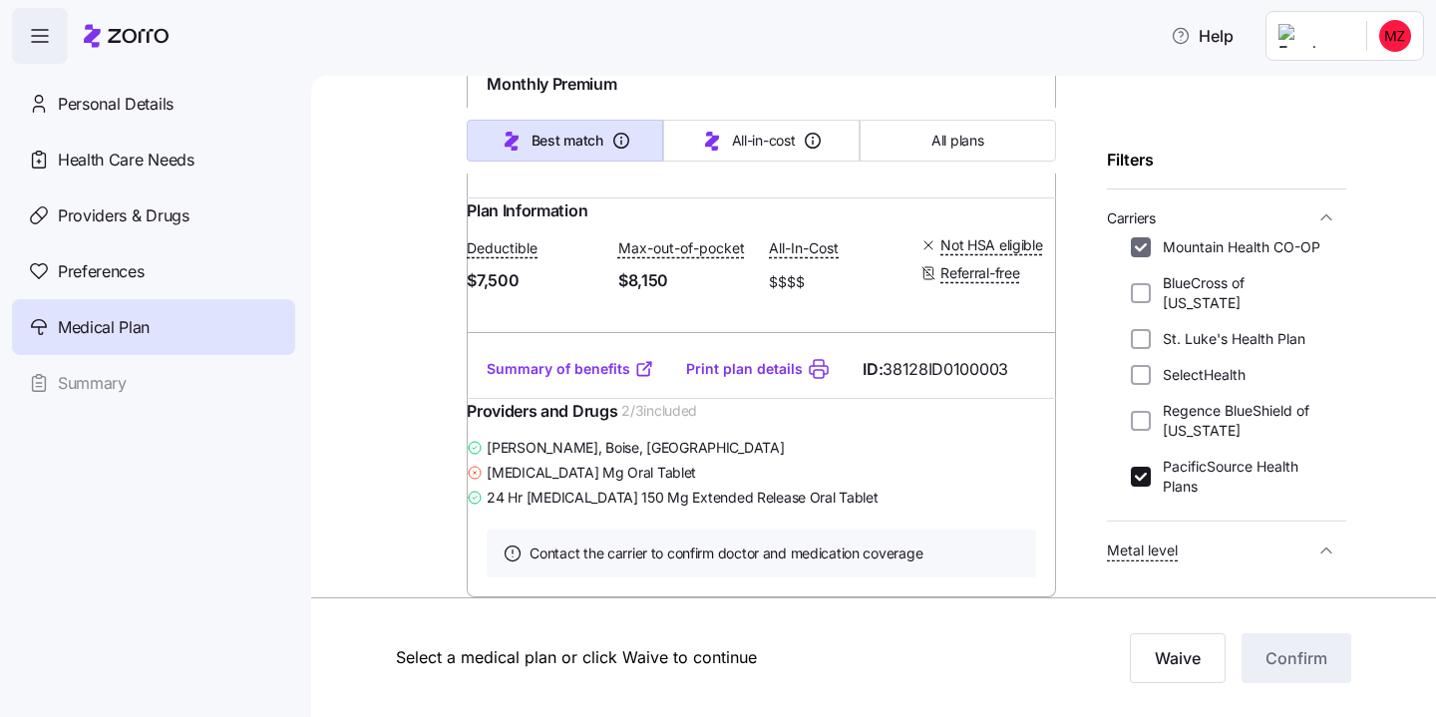
click at [1142, 240] on input "Mountain Health CO-OP" at bounding box center [1141, 247] width 20 height 20
checkbox input "false"
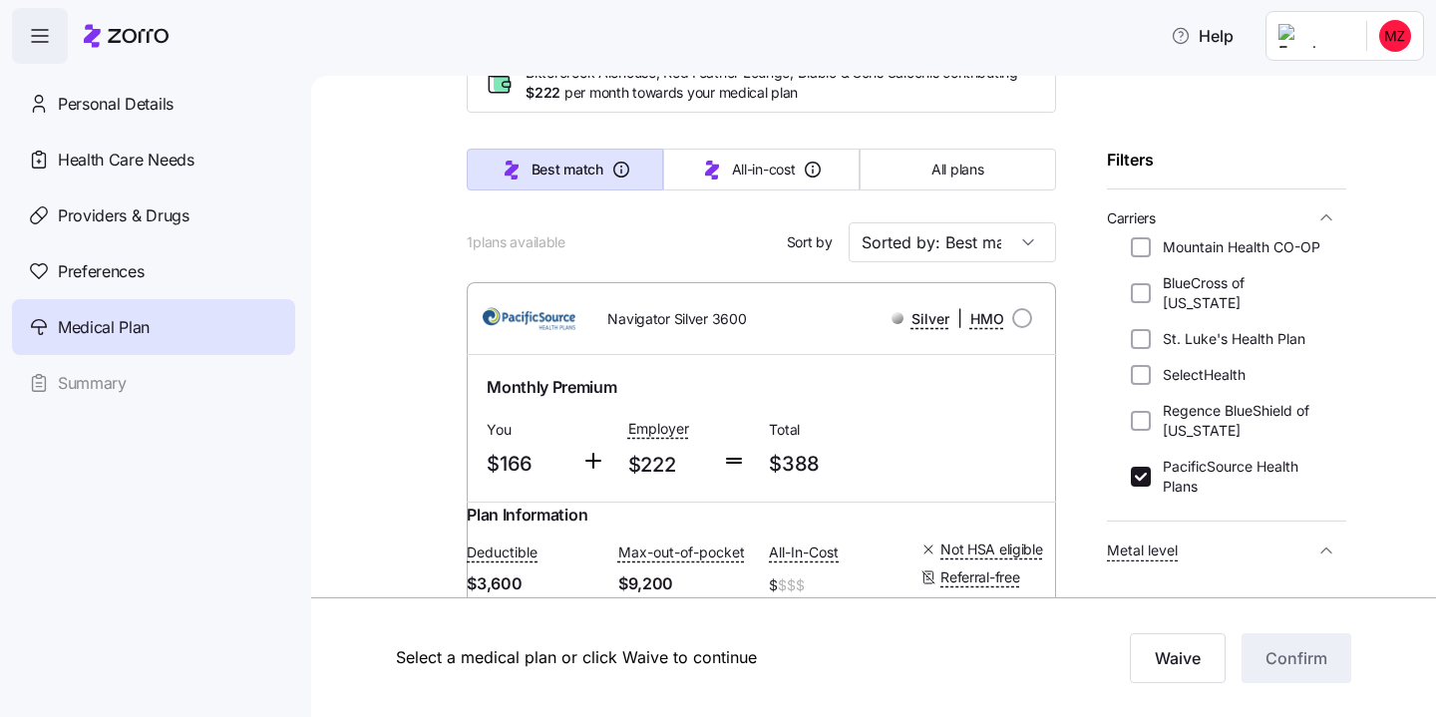
scroll to position [108, 0]
click at [1139, 284] on input "BlueCross of [US_STATE]" at bounding box center [1141, 293] width 20 height 20
checkbox input "true"
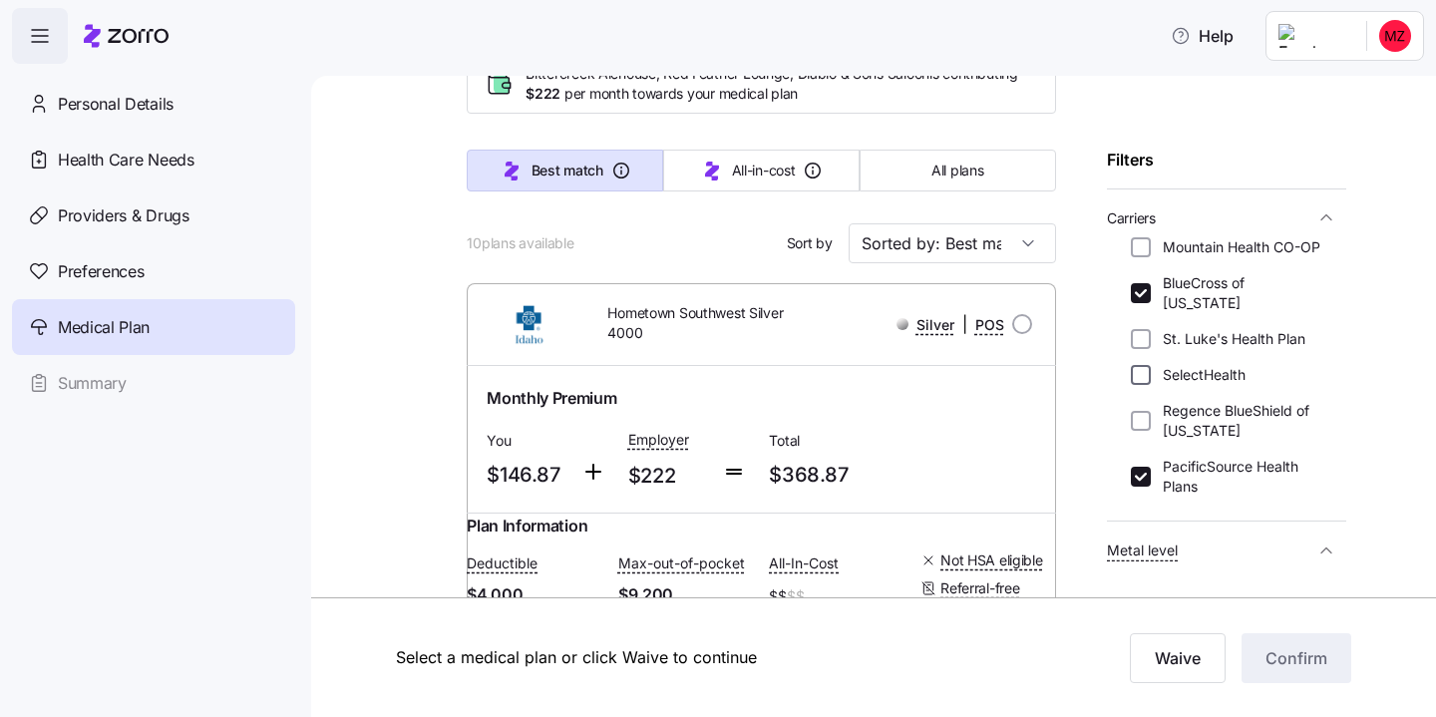
click at [1144, 365] on input "SelectHealth" at bounding box center [1141, 375] width 20 height 20
checkbox input "true"
click at [1145, 411] on input "Regence BlueShield of [US_STATE]" at bounding box center [1141, 421] width 20 height 20
checkbox input "true"
click at [1145, 252] on input "Mountain Health CO-OP" at bounding box center [1141, 247] width 20 height 20
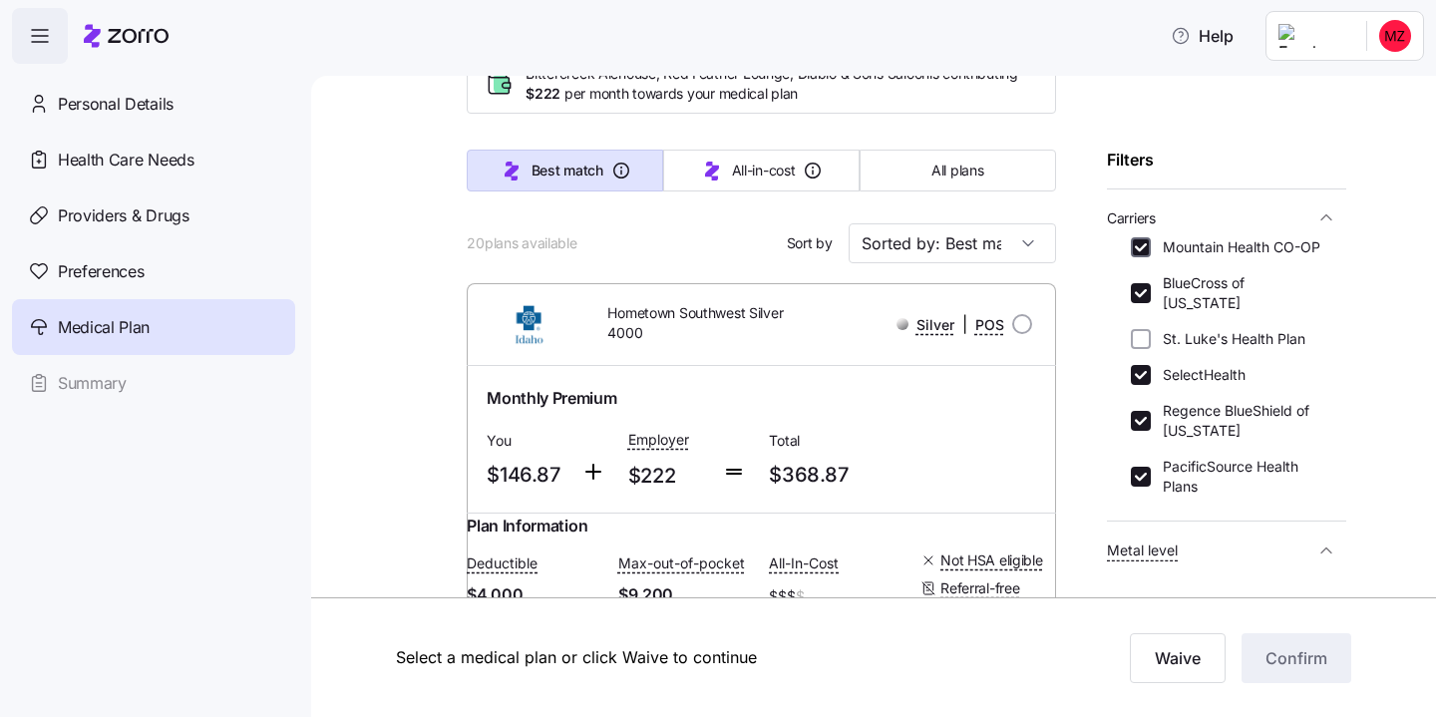
checkbox input "true"
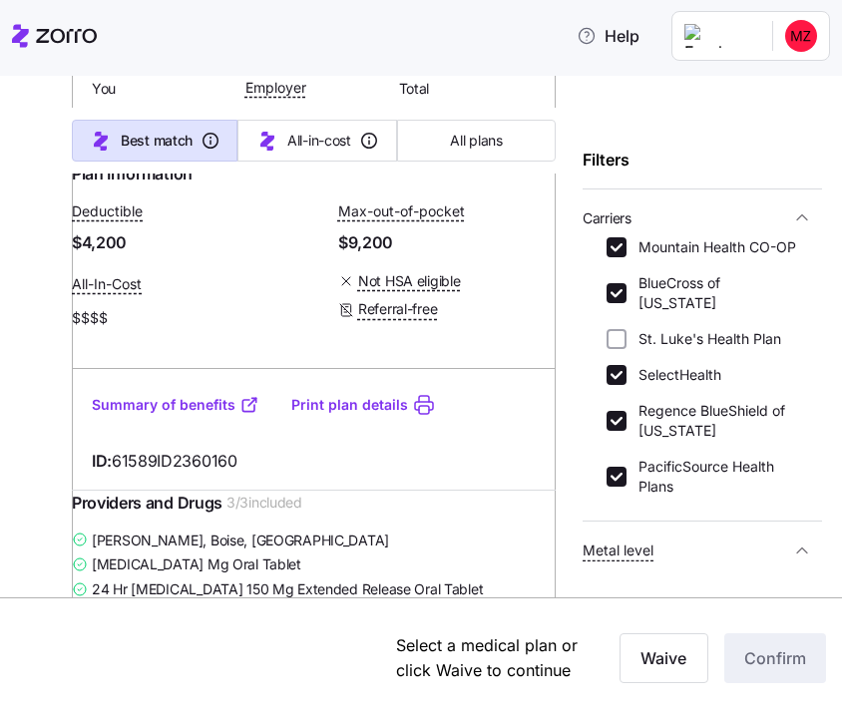
scroll to position [1359, 0]
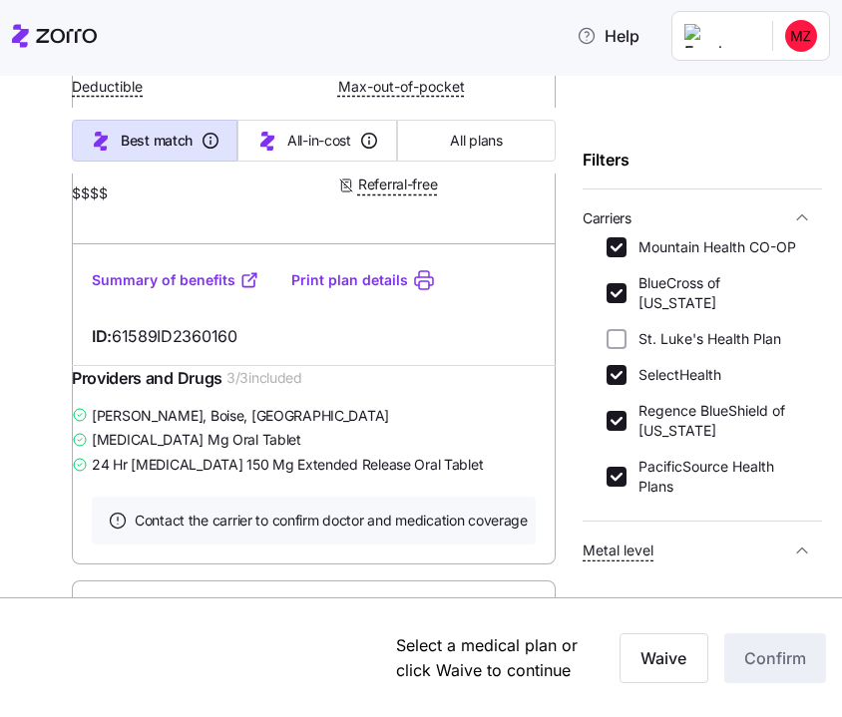
click at [188, 290] on link "Summary of benefits" at bounding box center [176, 280] width 168 height 20
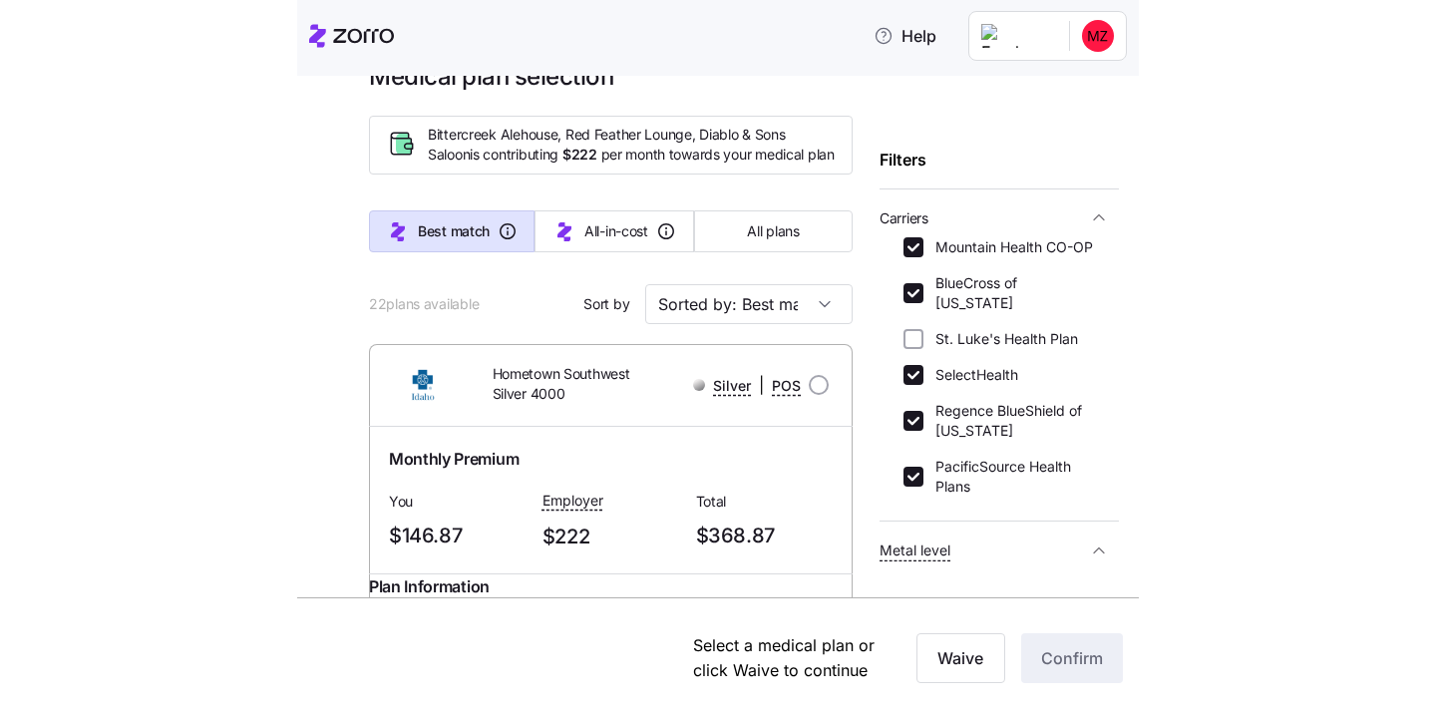
scroll to position [0, 0]
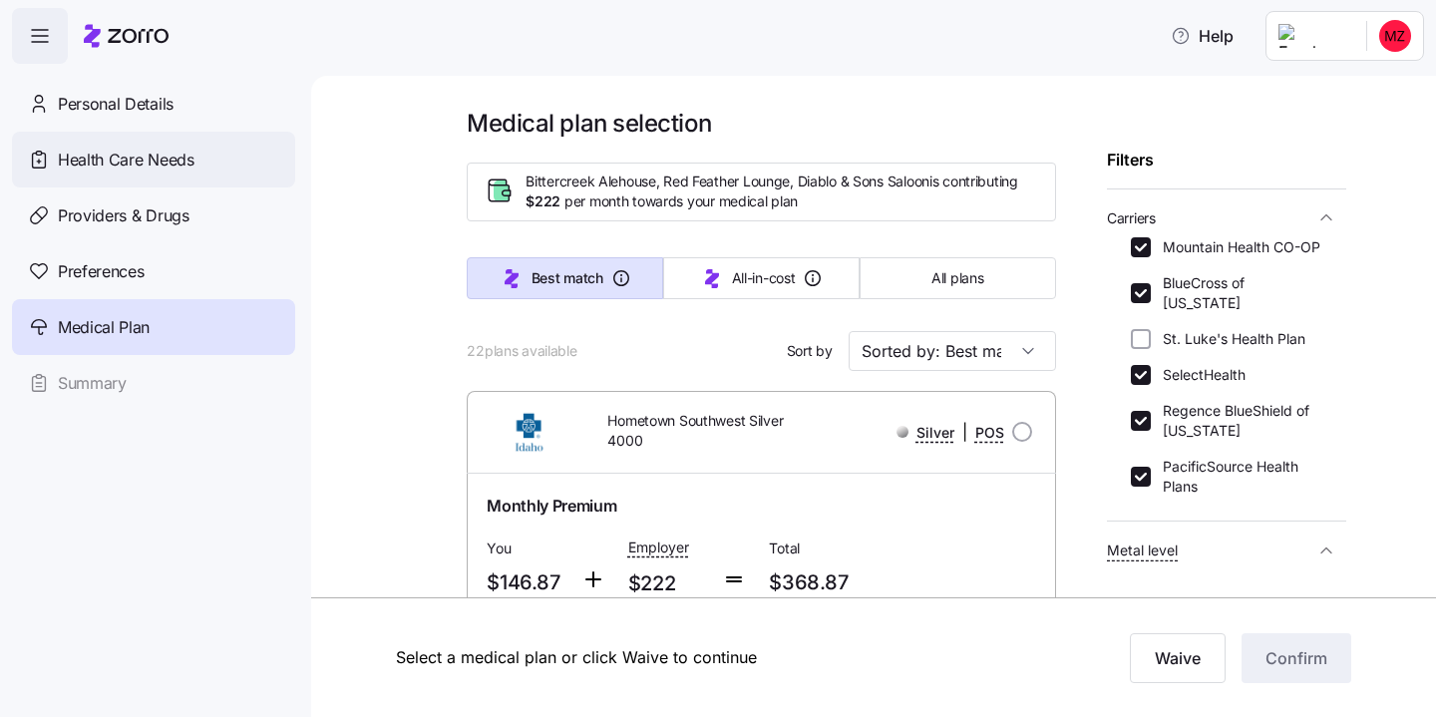
click at [146, 171] on span "Health Care Needs" at bounding box center [126, 160] width 137 height 25
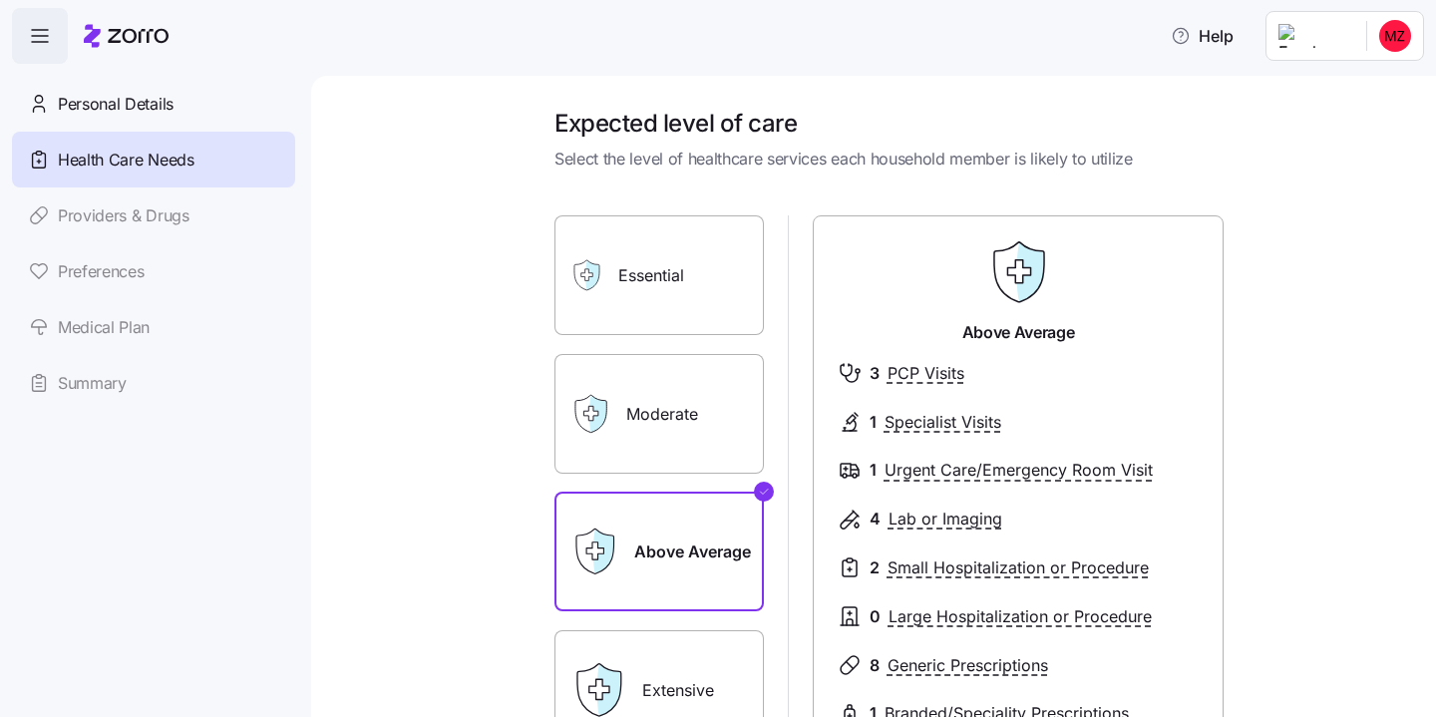
scroll to position [198, 0]
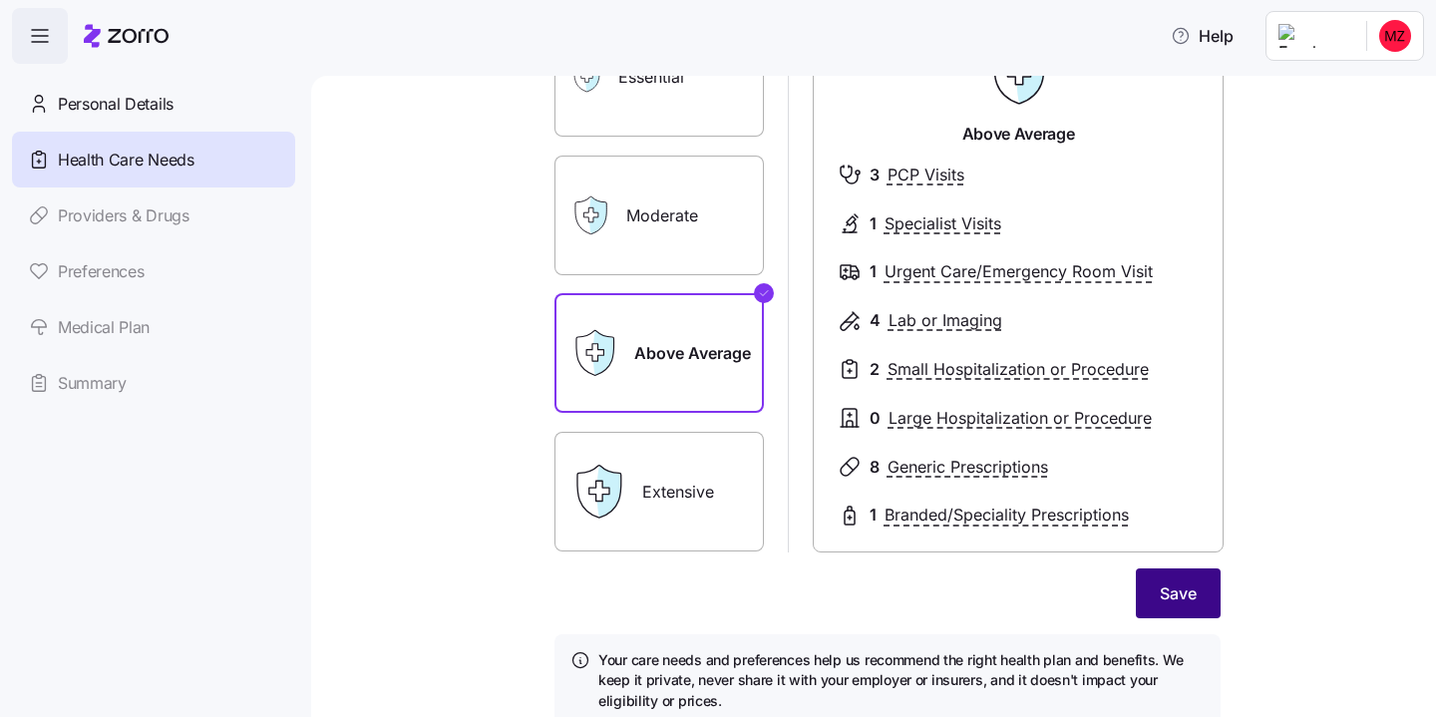
click at [1209, 592] on button "Save" at bounding box center [1178, 594] width 85 height 50
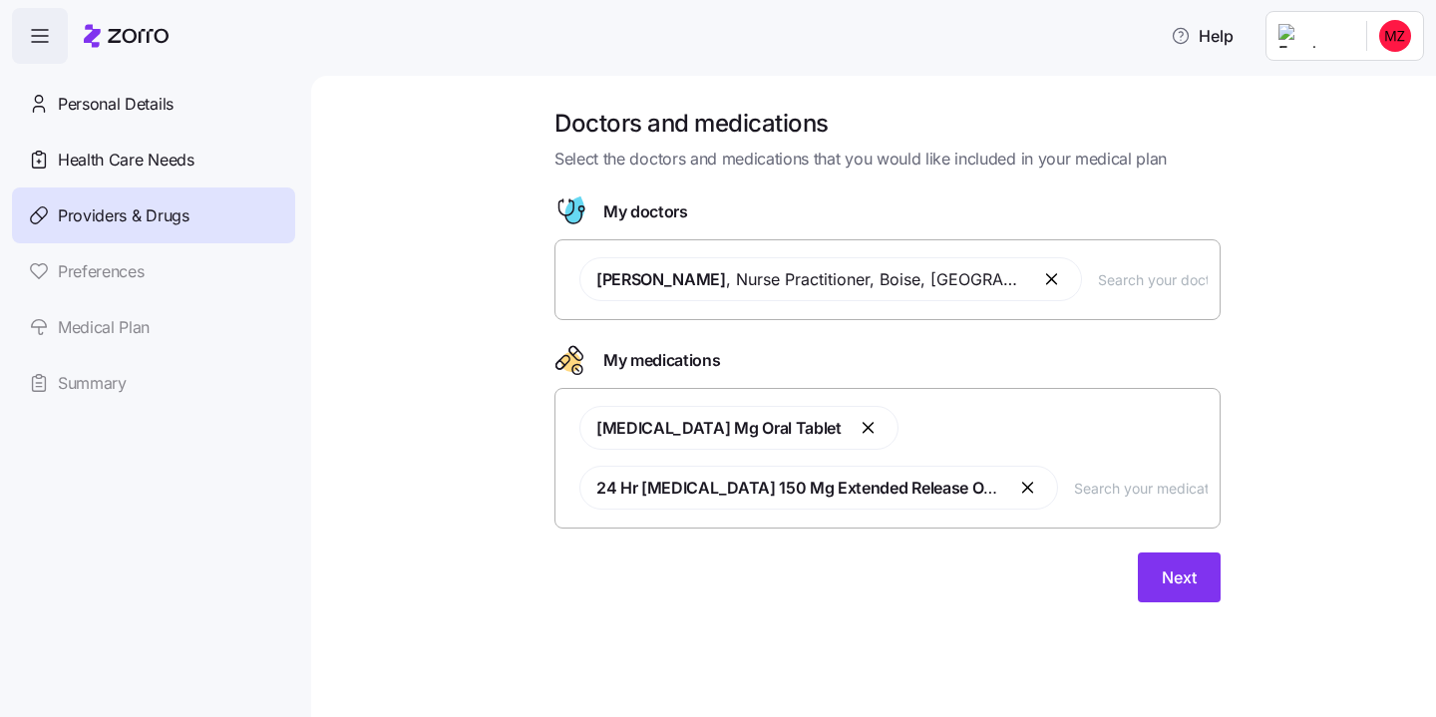
click at [1123, 494] on input "text" at bounding box center [1141, 488] width 134 height 22
click at [1190, 579] on span "Next" at bounding box center [1179, 578] width 35 height 24
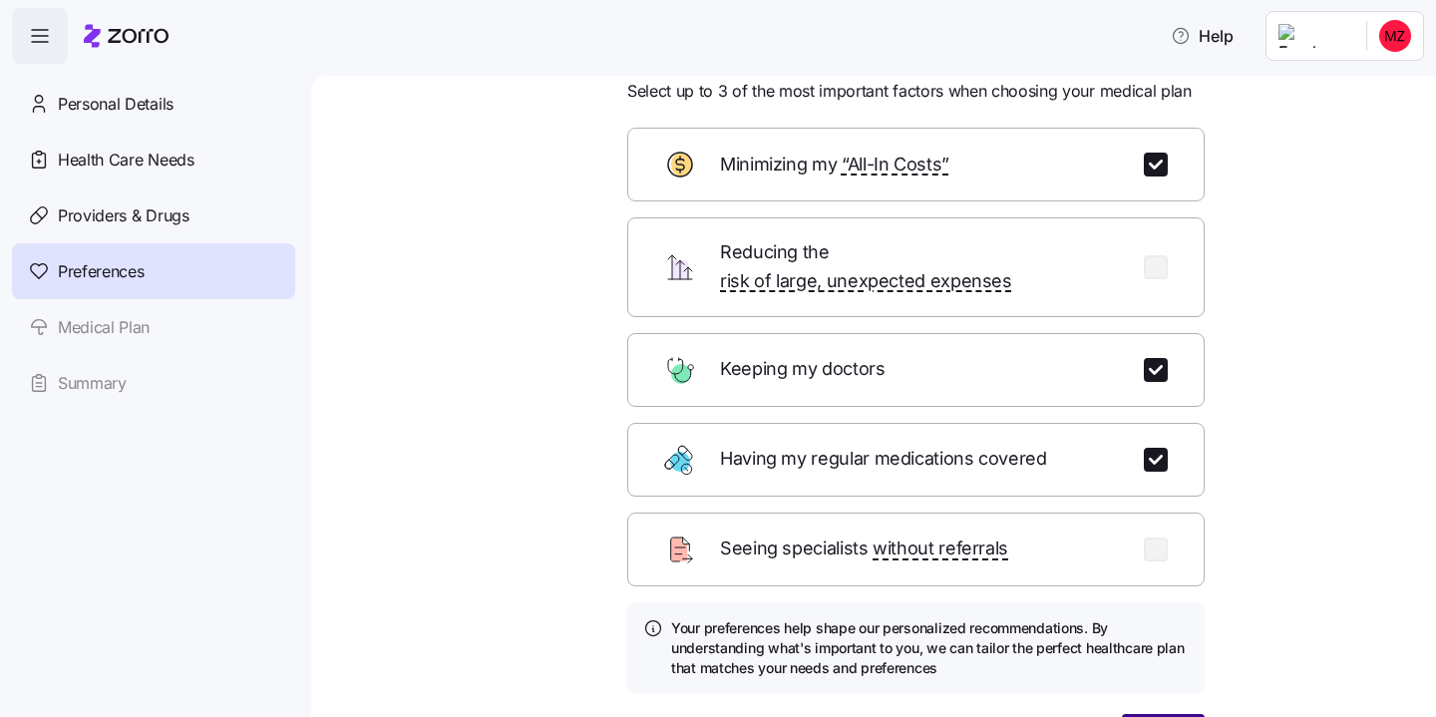
scroll to position [114, 0]
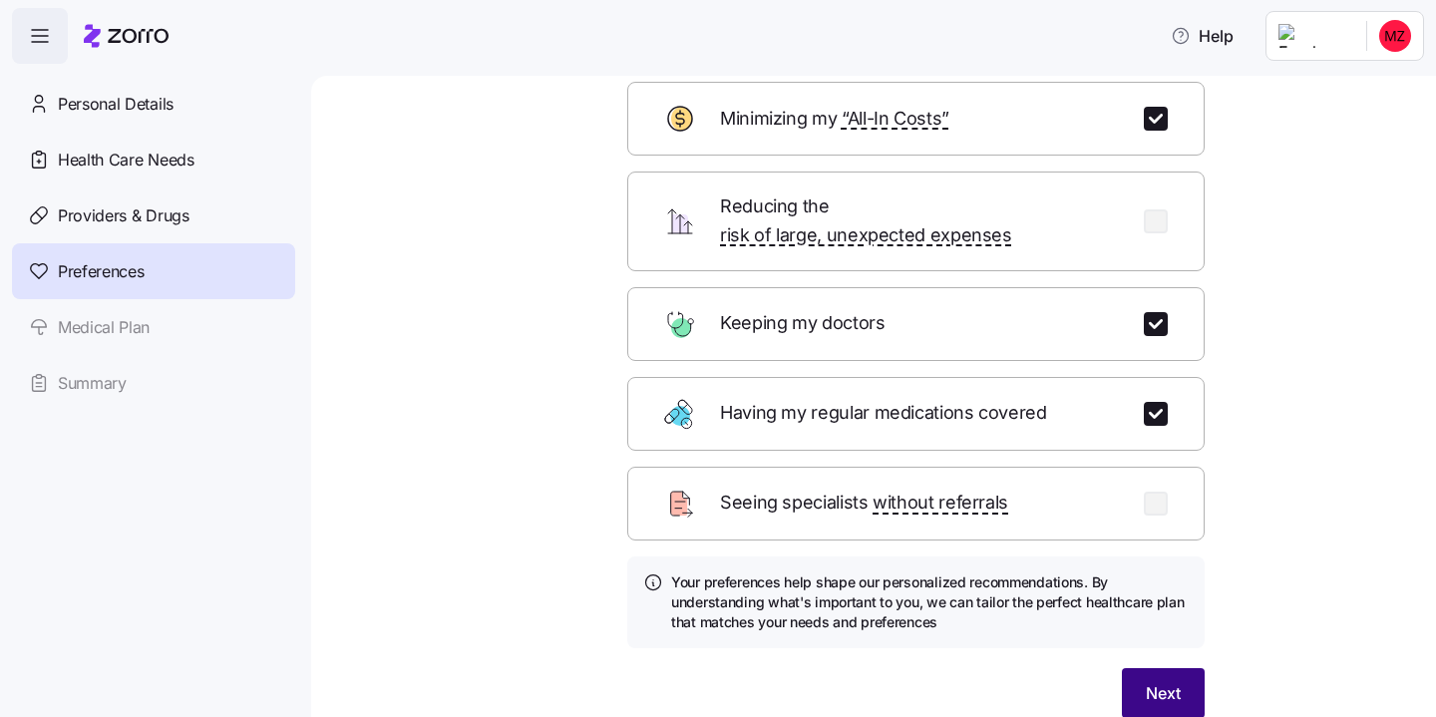
click at [1167, 681] on span "Next" at bounding box center [1163, 693] width 35 height 24
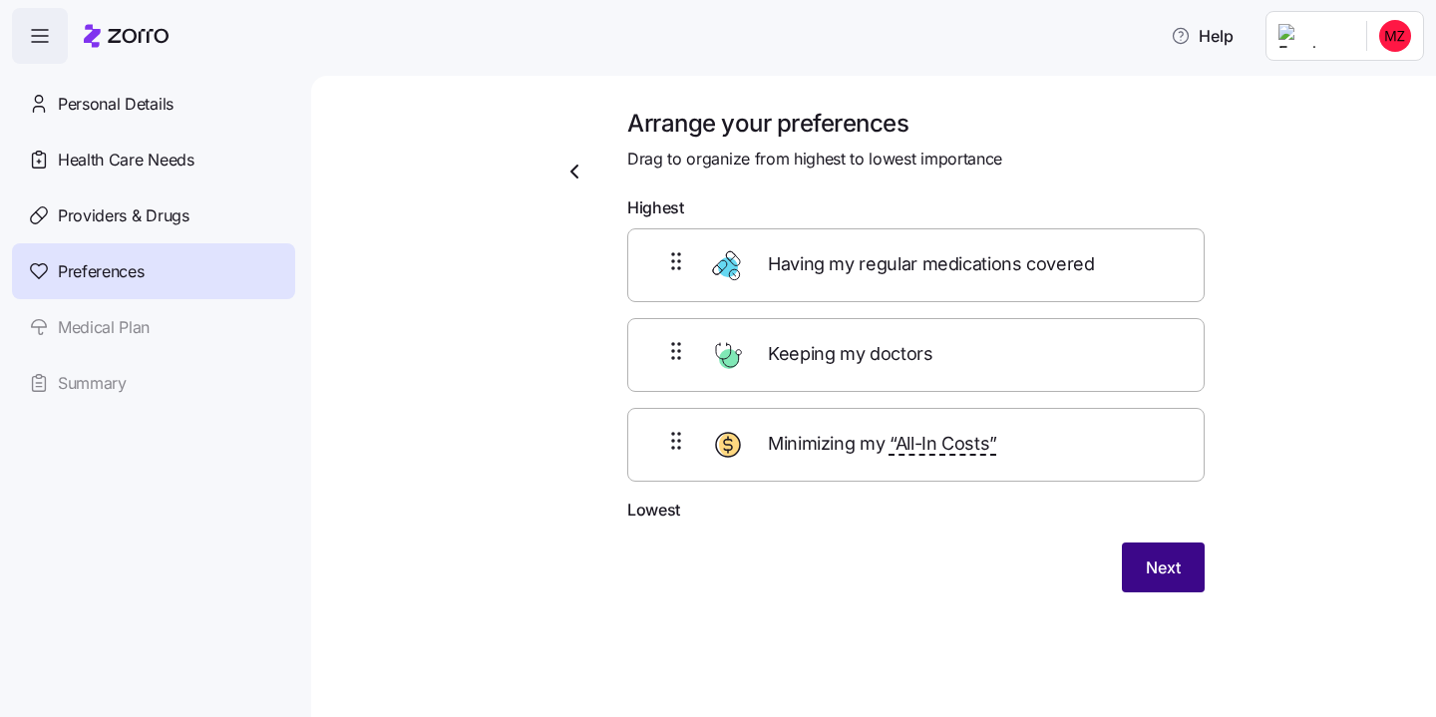
scroll to position [0, 0]
click at [1175, 576] on span "Next" at bounding box center [1163, 568] width 35 height 24
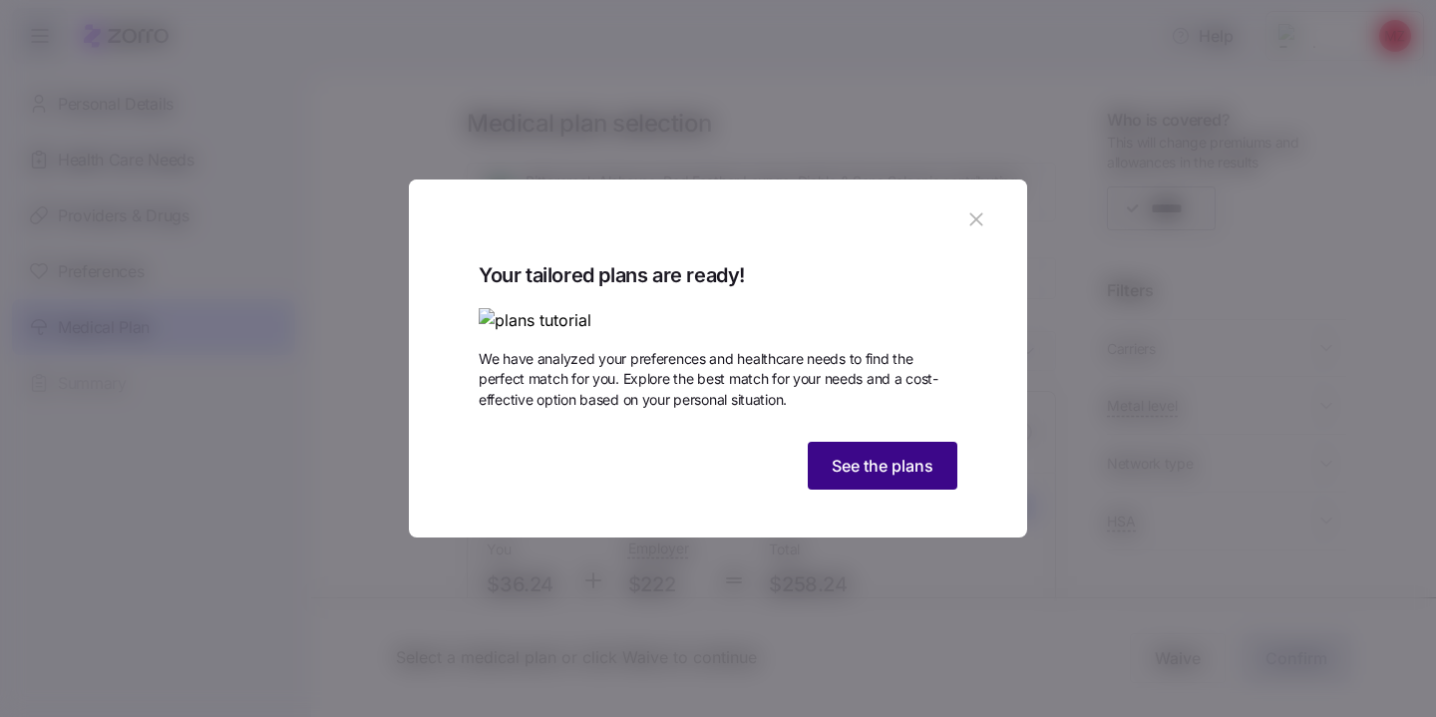
click at [880, 478] on span "See the plans" at bounding box center [883, 466] width 102 height 24
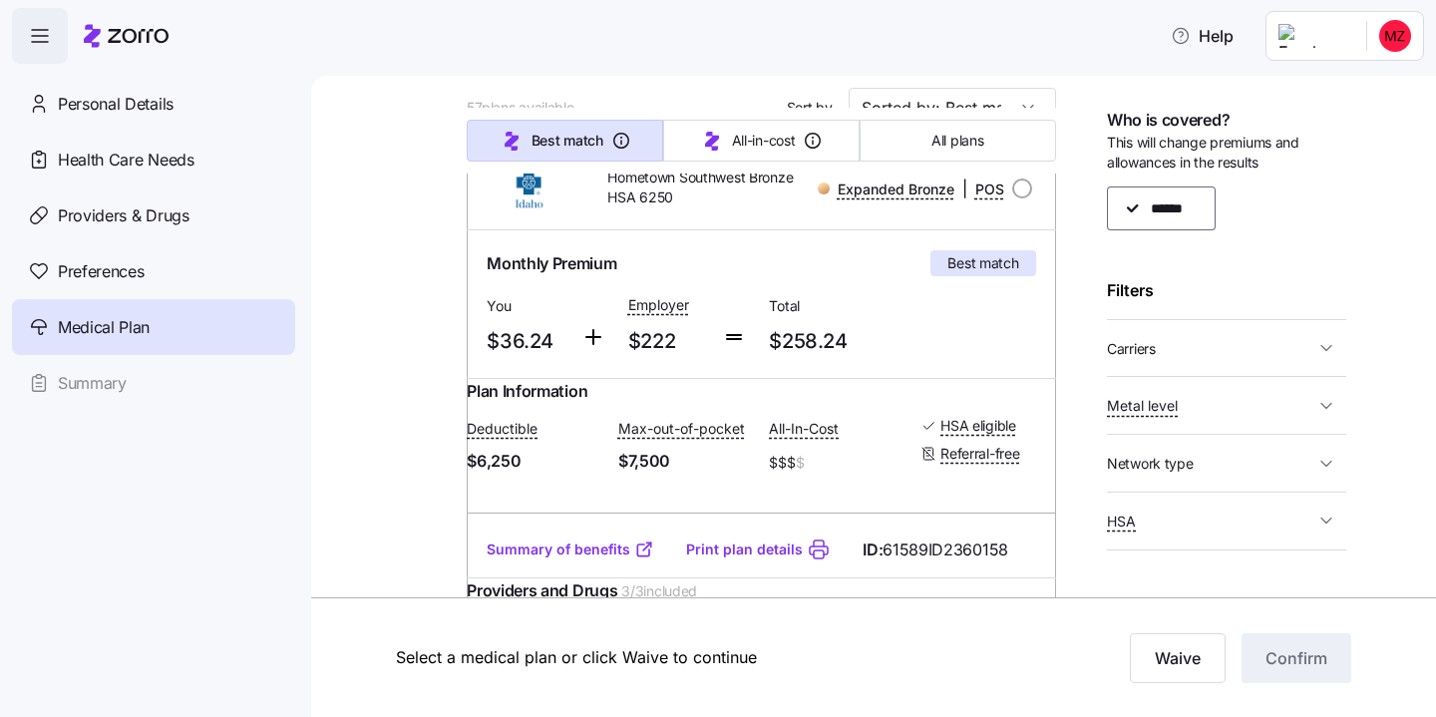
scroll to position [37, 0]
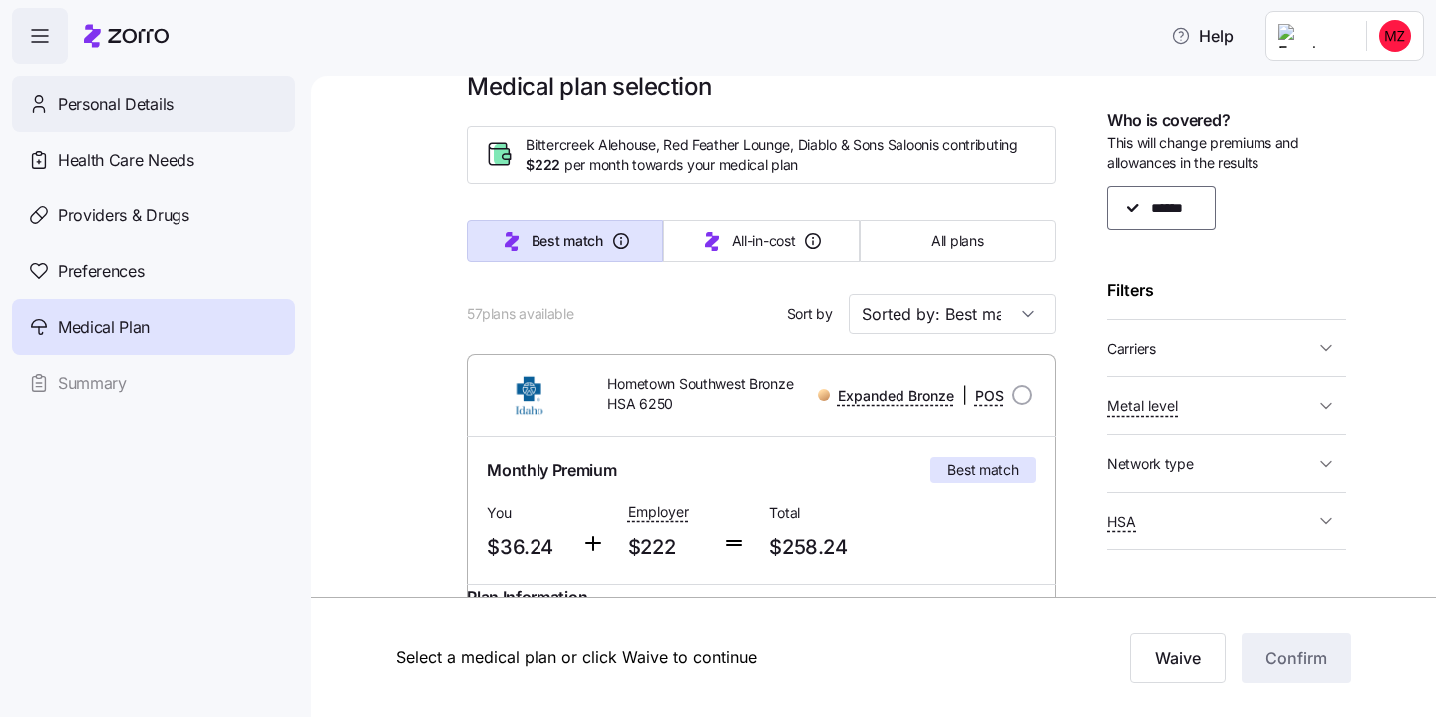
click at [149, 91] on div "Personal Details" at bounding box center [153, 104] width 283 height 56
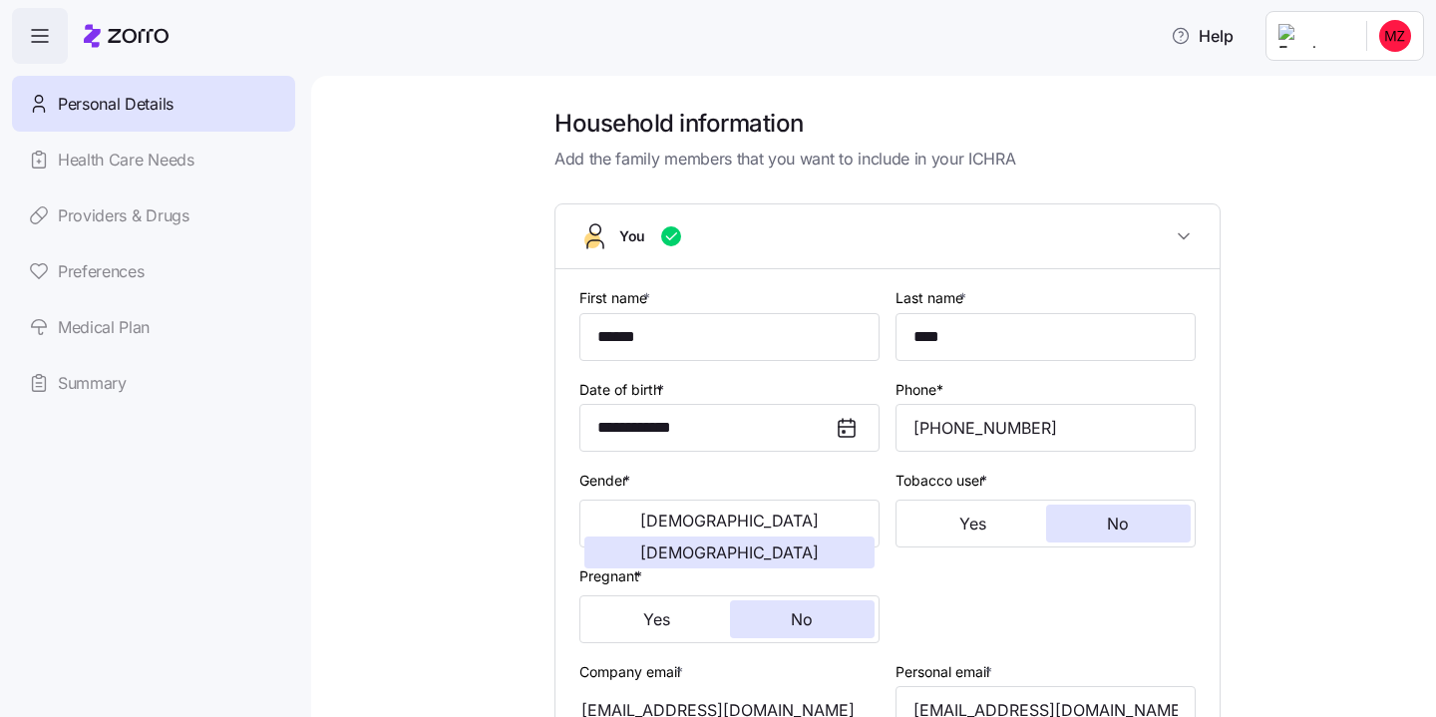
click at [125, 166] on link "Health Care Needs" at bounding box center [153, 160] width 283 height 56
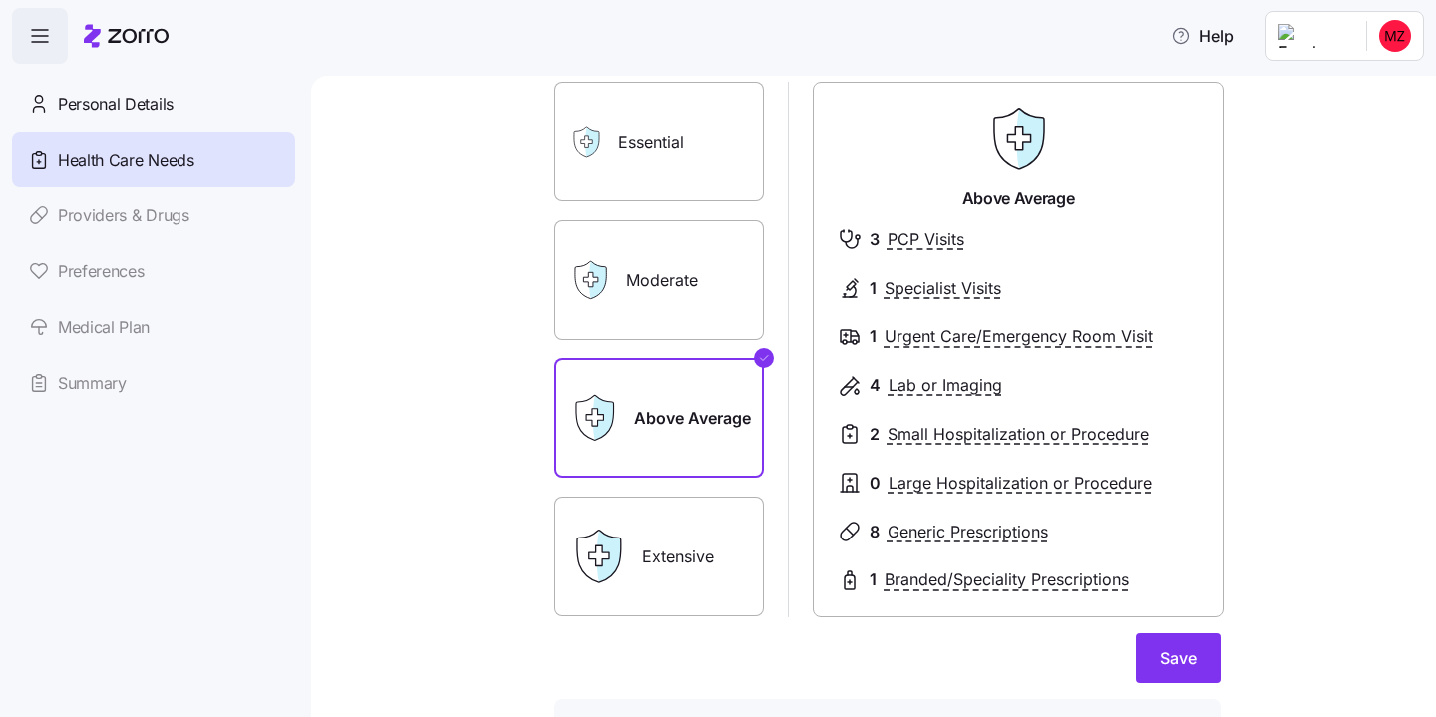
scroll to position [139, 0]
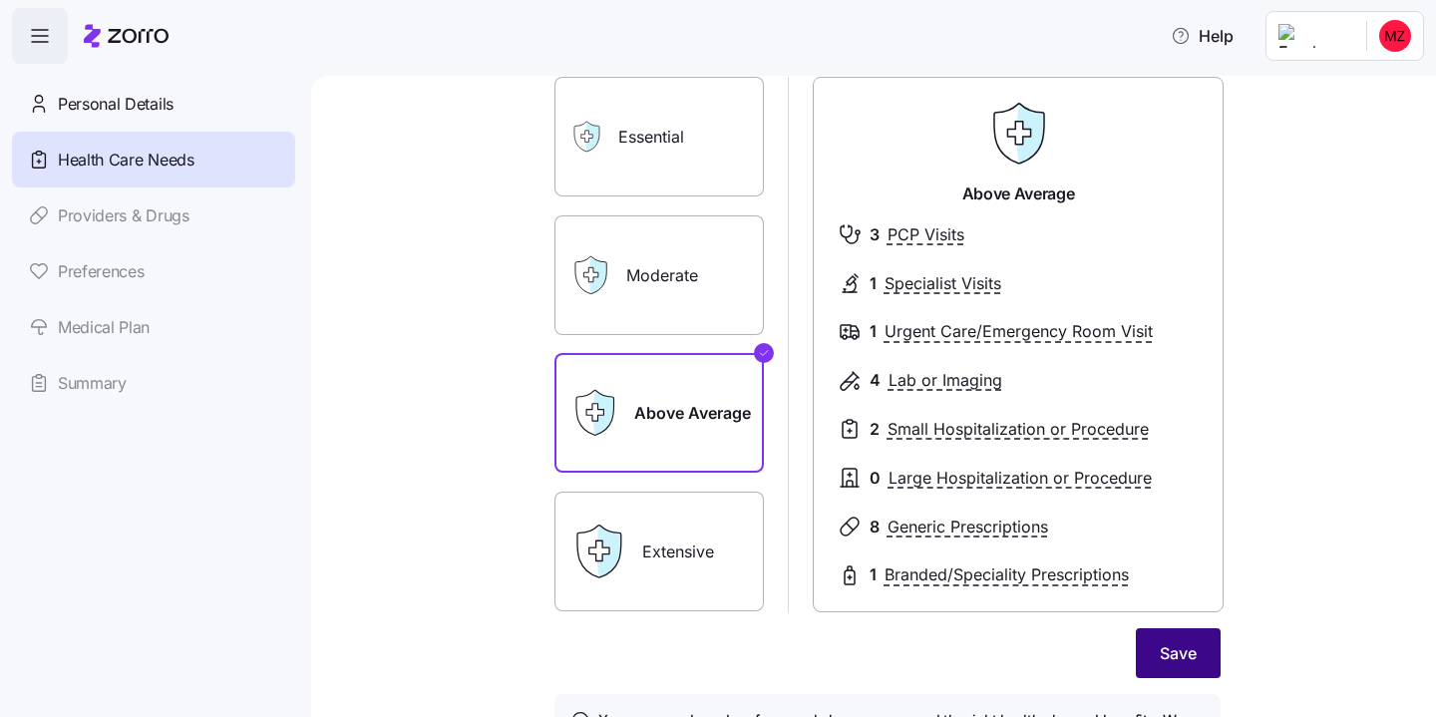
click at [1160, 660] on span "Save" at bounding box center [1178, 653] width 37 height 24
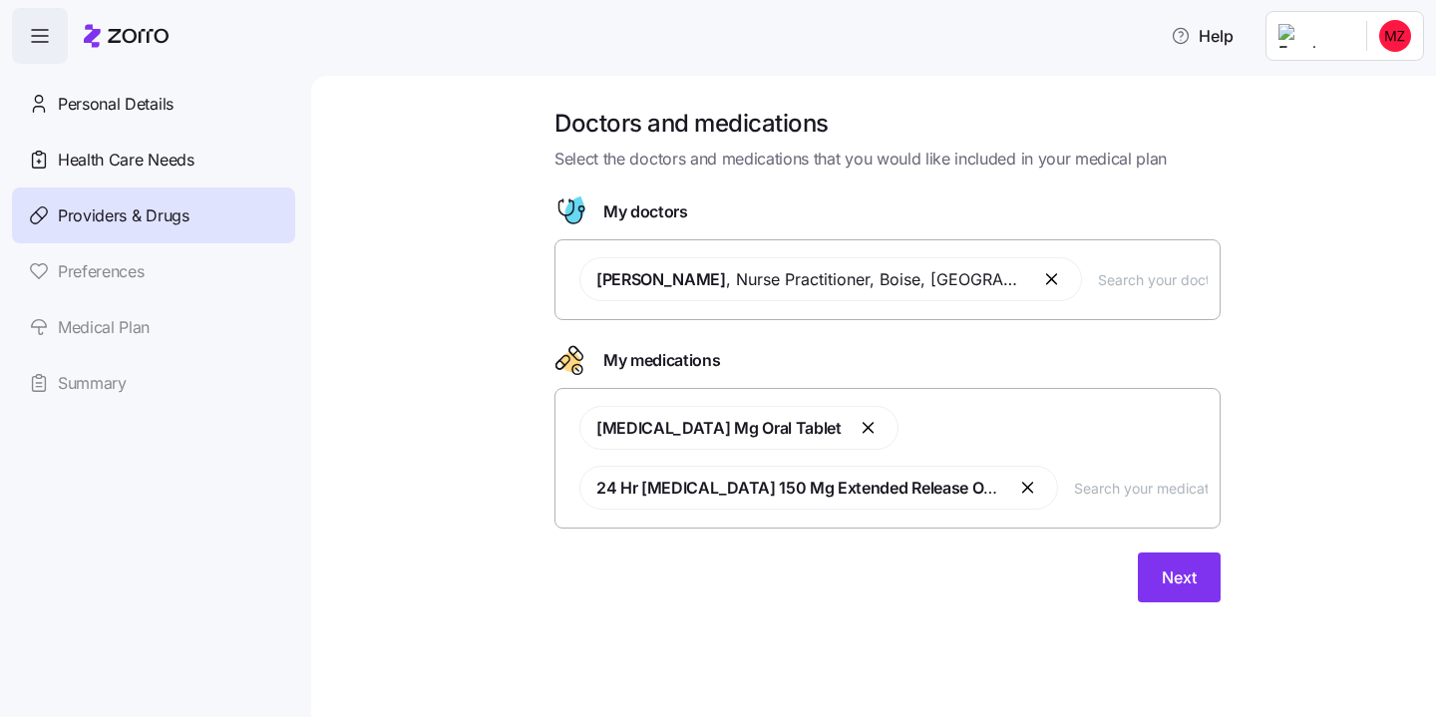
click at [1107, 495] on input "text" at bounding box center [1141, 488] width 134 height 22
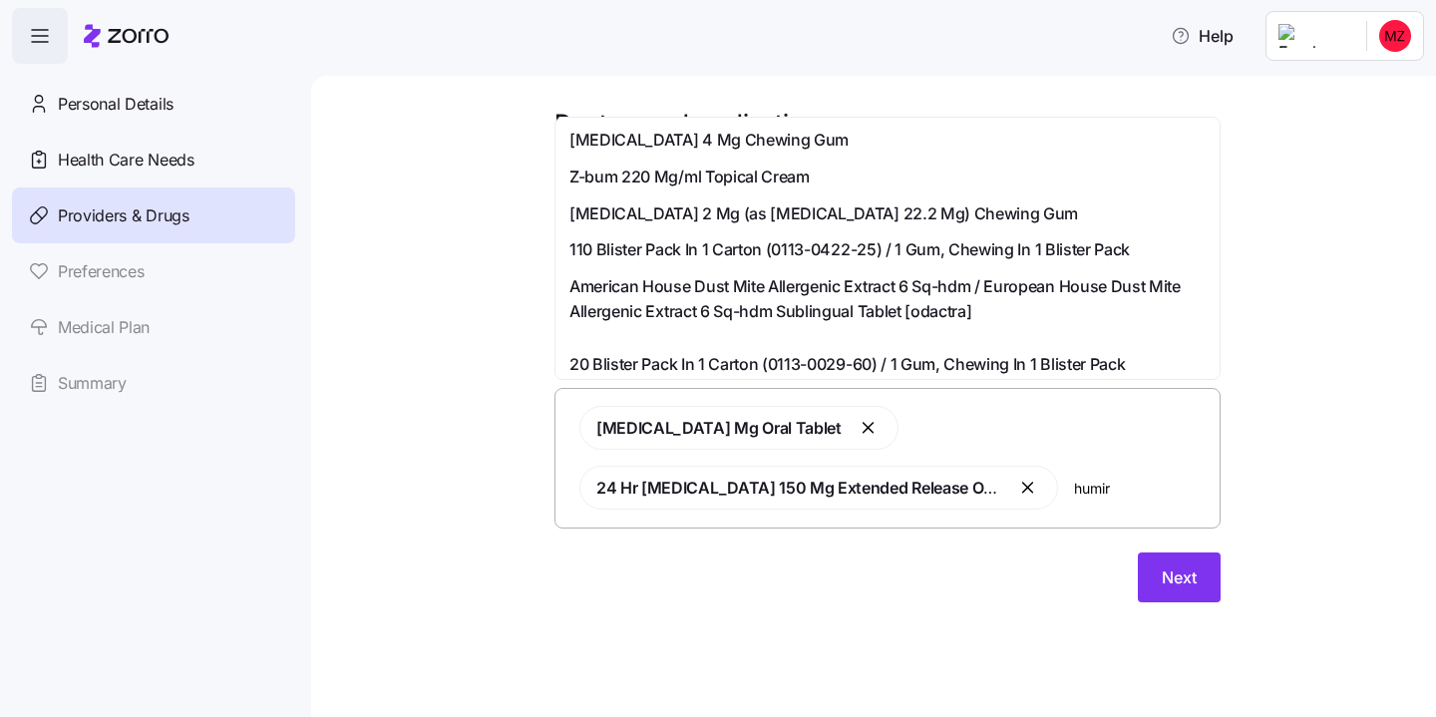
type input "[MEDICAL_DATA]"
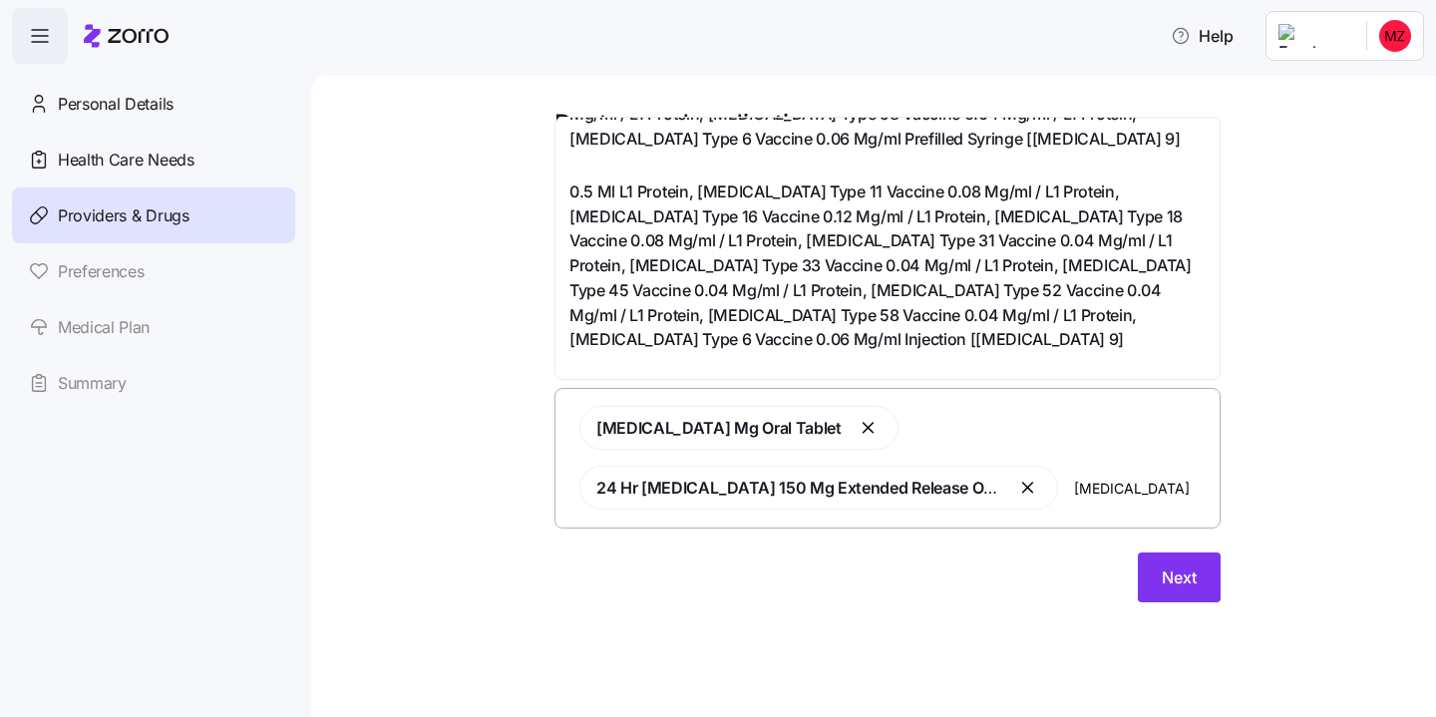
scroll to position [835, 0]
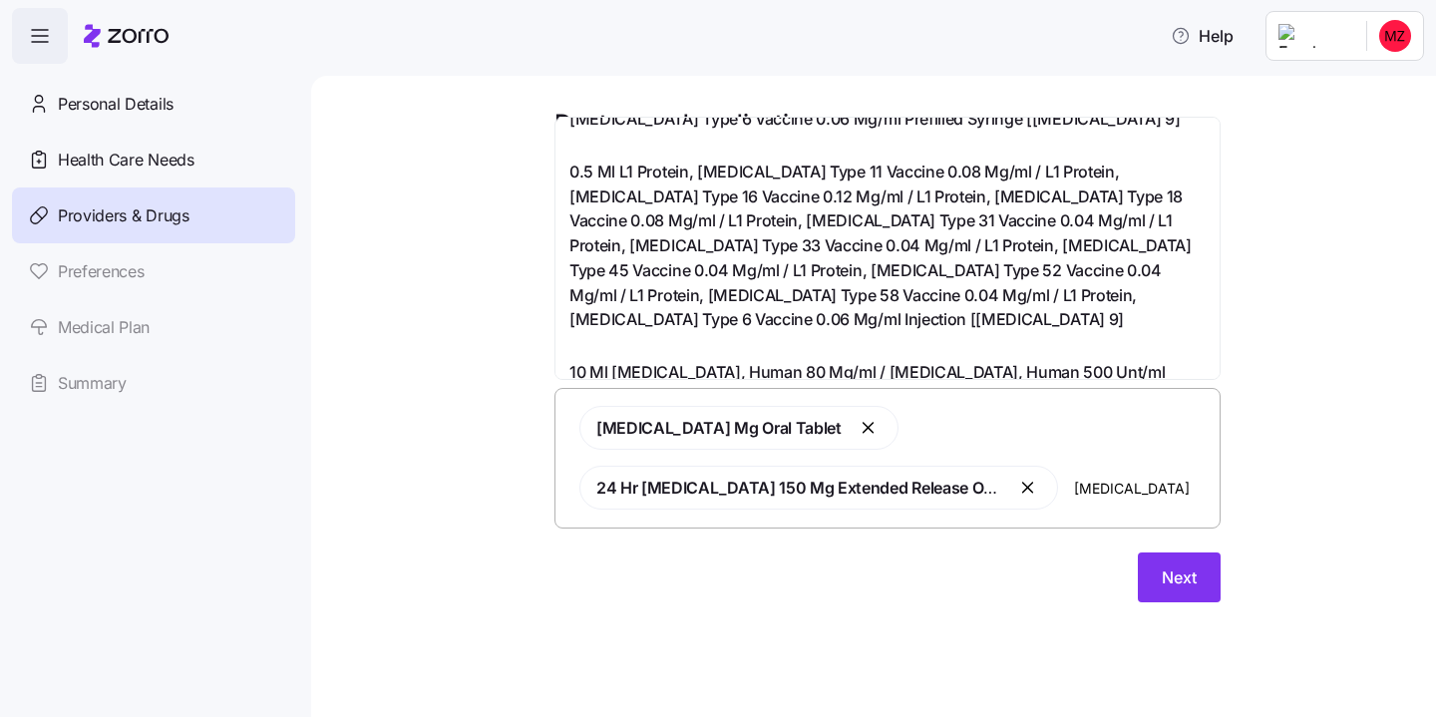
drag, startPoint x: 1127, startPoint y: 497, endPoint x: 1072, endPoint y: 495, distance: 54.9
click at [1072, 495] on div "[MEDICAL_DATA] Mg Oral Tablet 24 Hr [MEDICAL_DATA] 150 Mg Extended Release Oral…" at bounding box center [888, 458] width 640 height 128
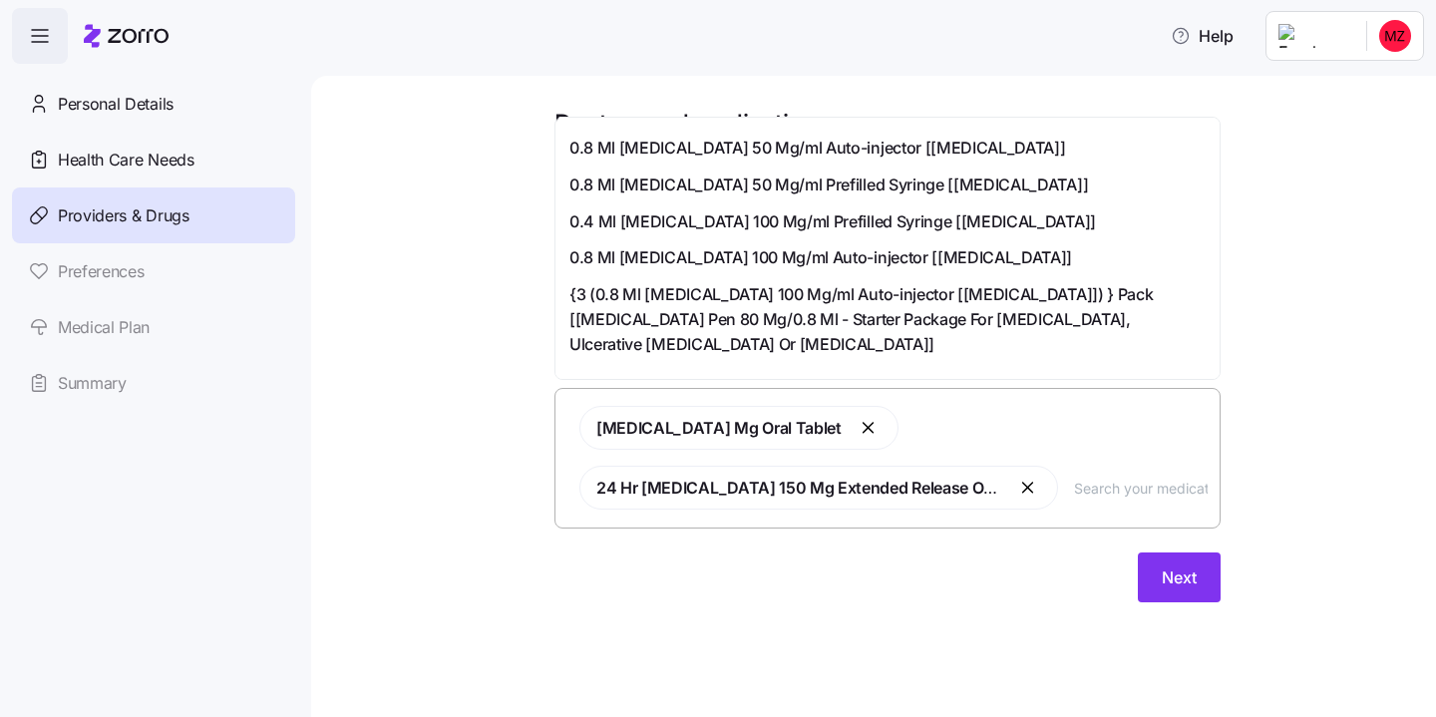
scroll to position [0, 0]
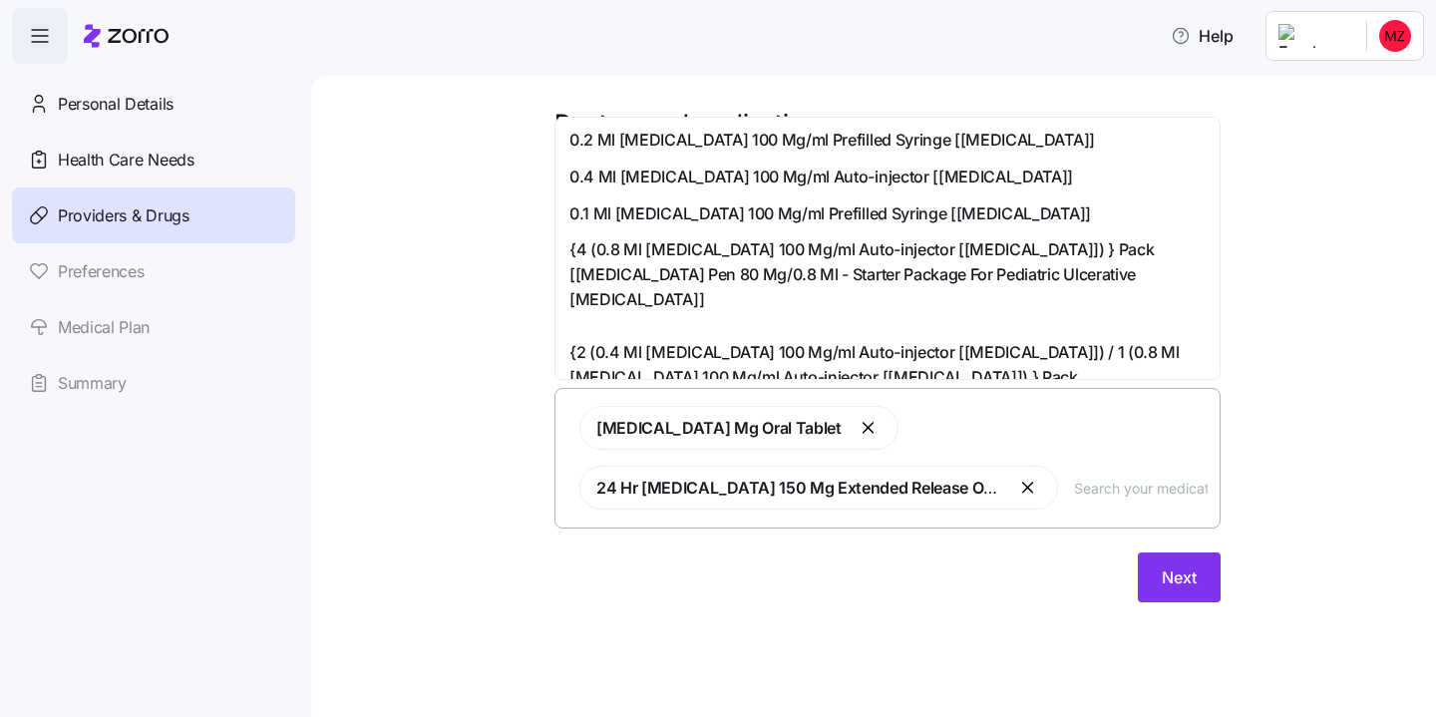
click at [1092, 490] on input "text" at bounding box center [1141, 488] width 134 height 22
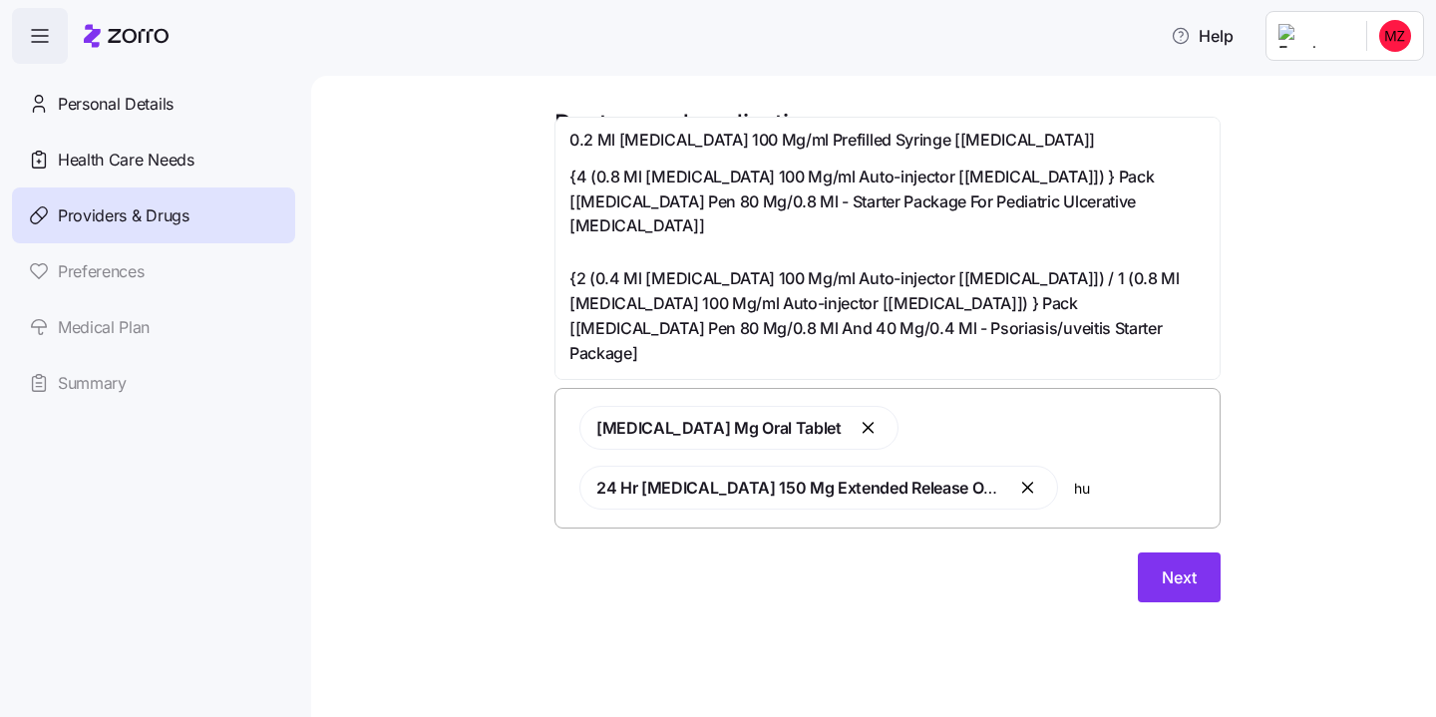
type input "h"
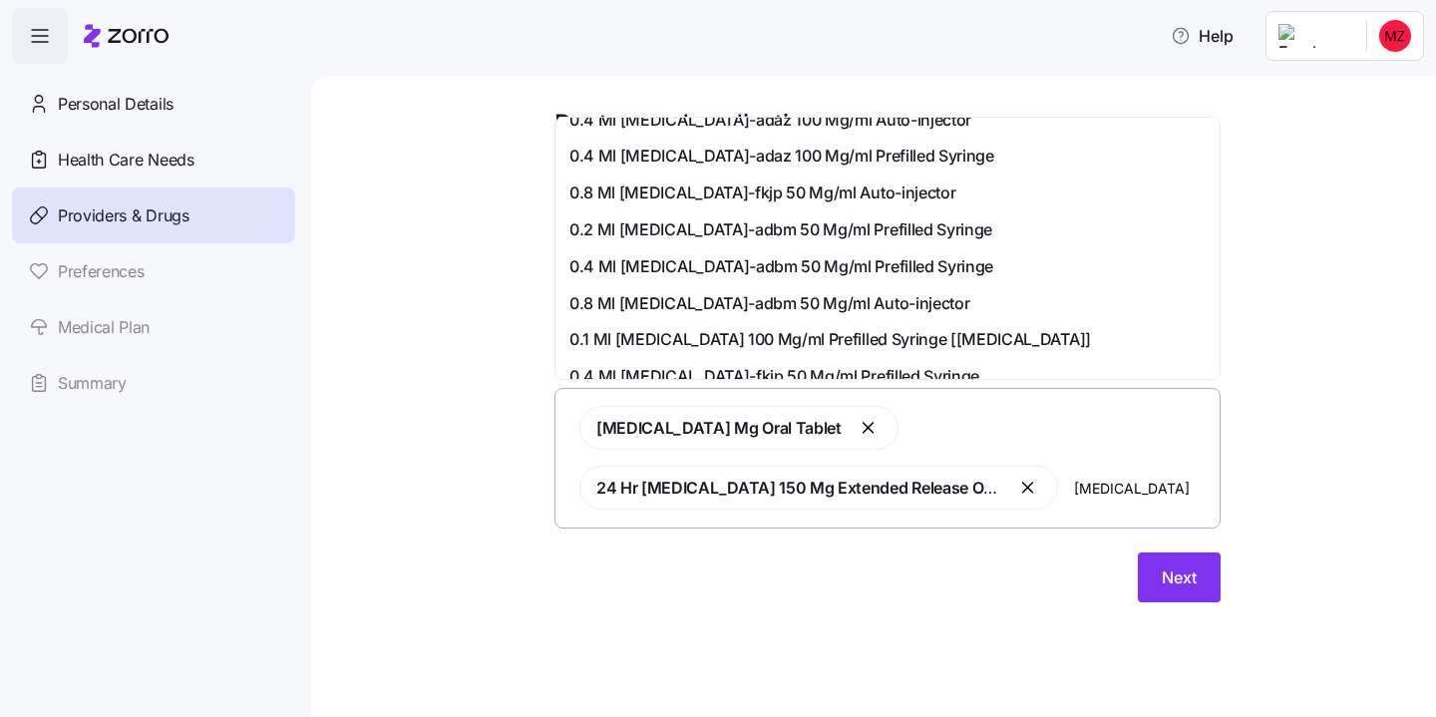
scroll to position [664, 0]
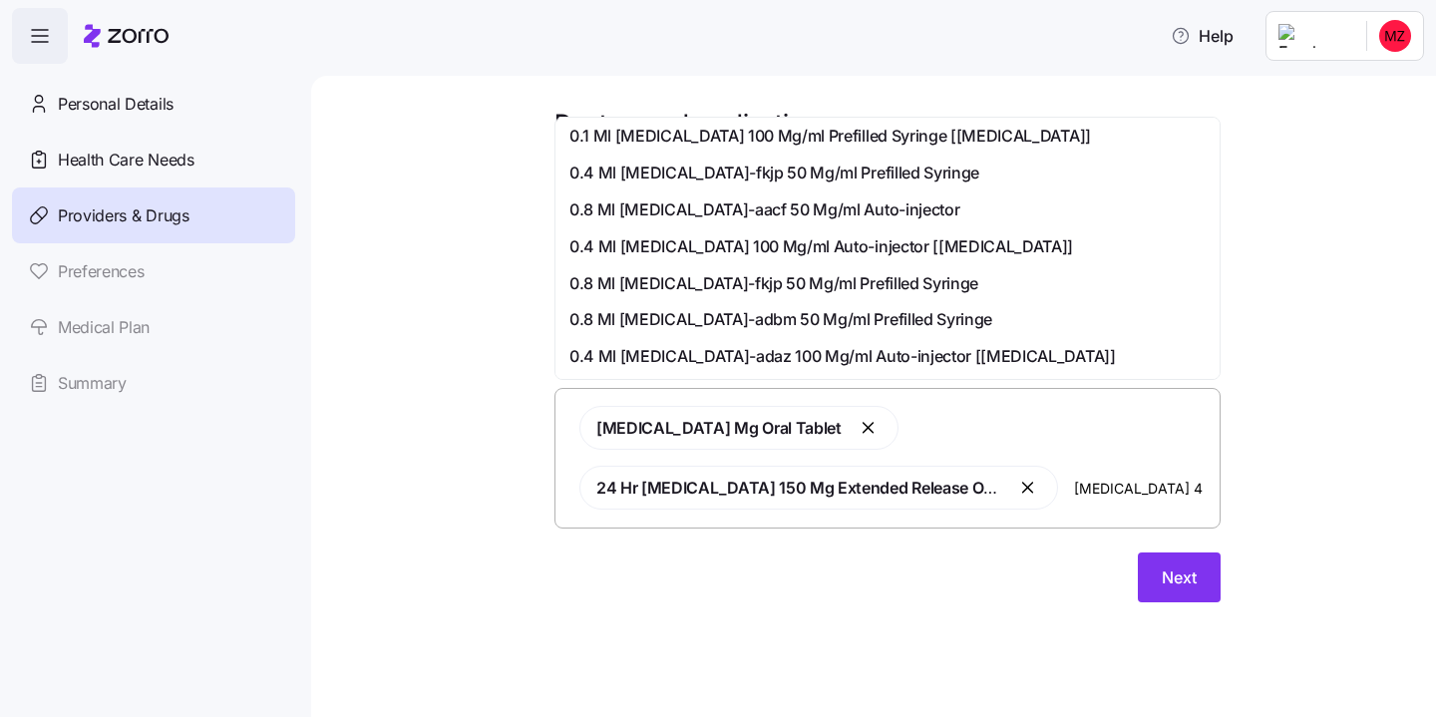
type input "[MEDICAL_DATA] 40"
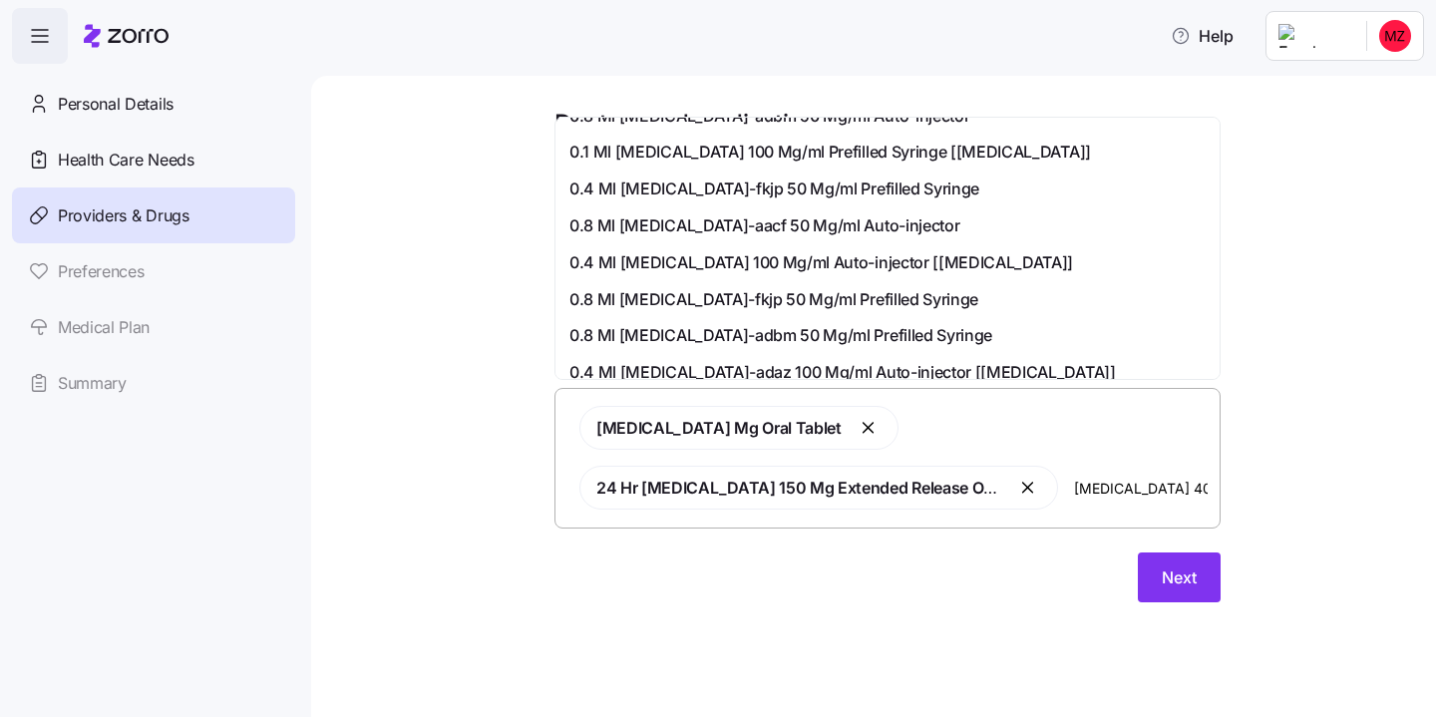
scroll to position [646, 0]
click at [970, 244] on div "0.8 Ml [MEDICAL_DATA]-aacf 50 Mg/ml Auto-injector" at bounding box center [888, 227] width 656 height 37
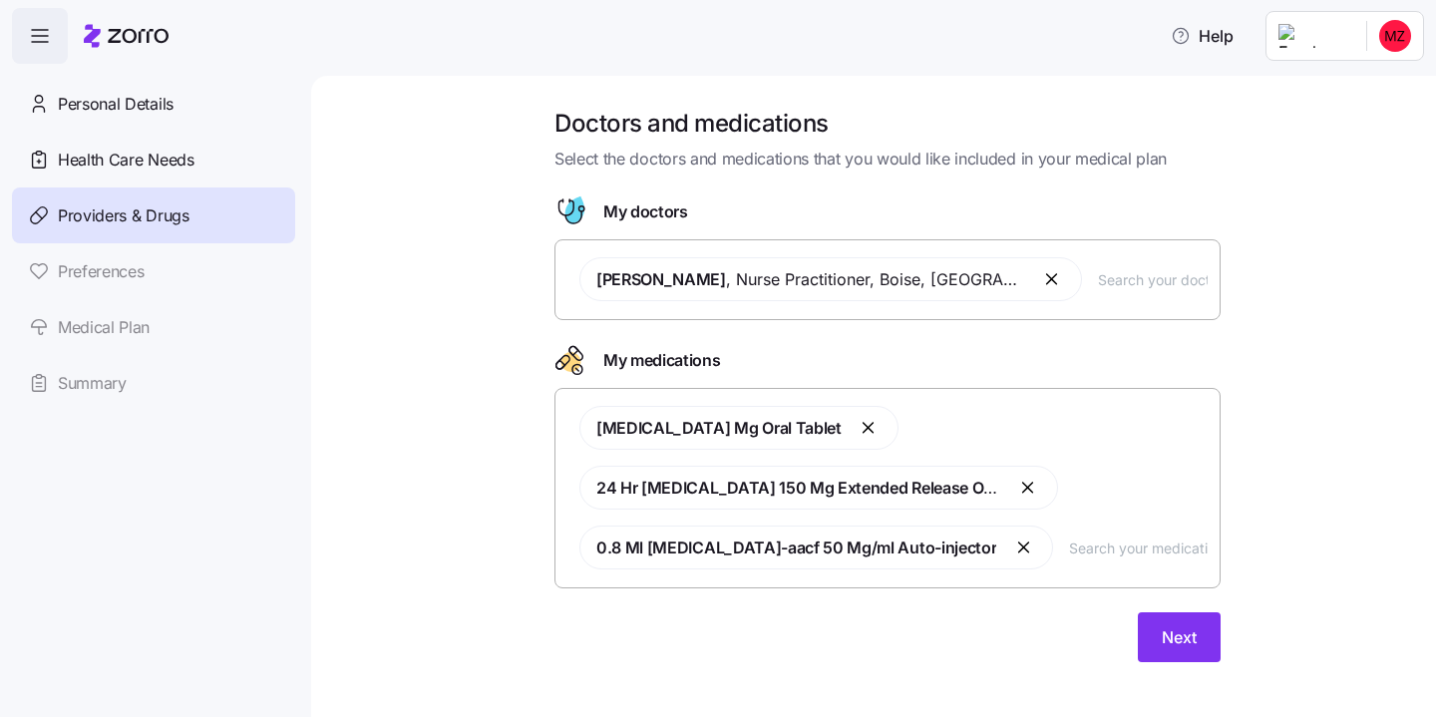
click at [1012, 552] on button "button" at bounding box center [1024, 548] width 24 height 24
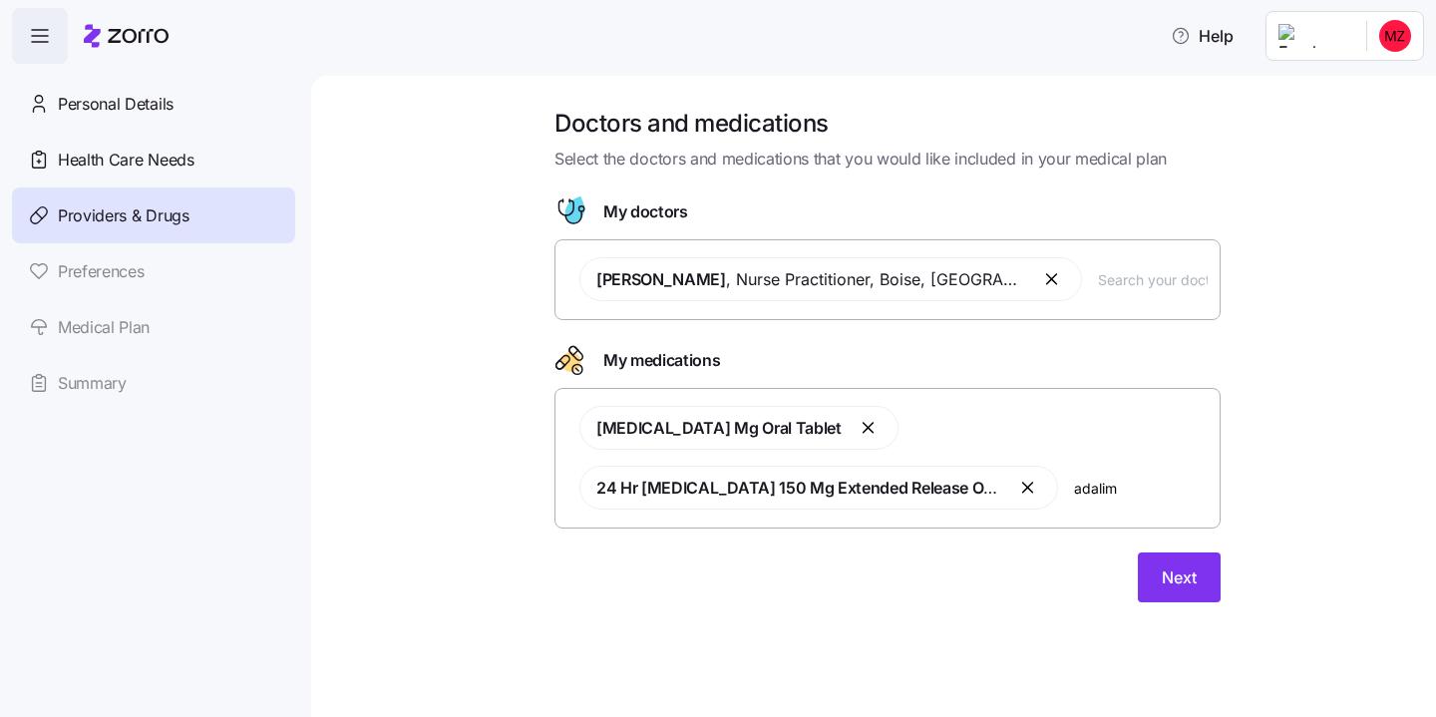
scroll to position [0, 0]
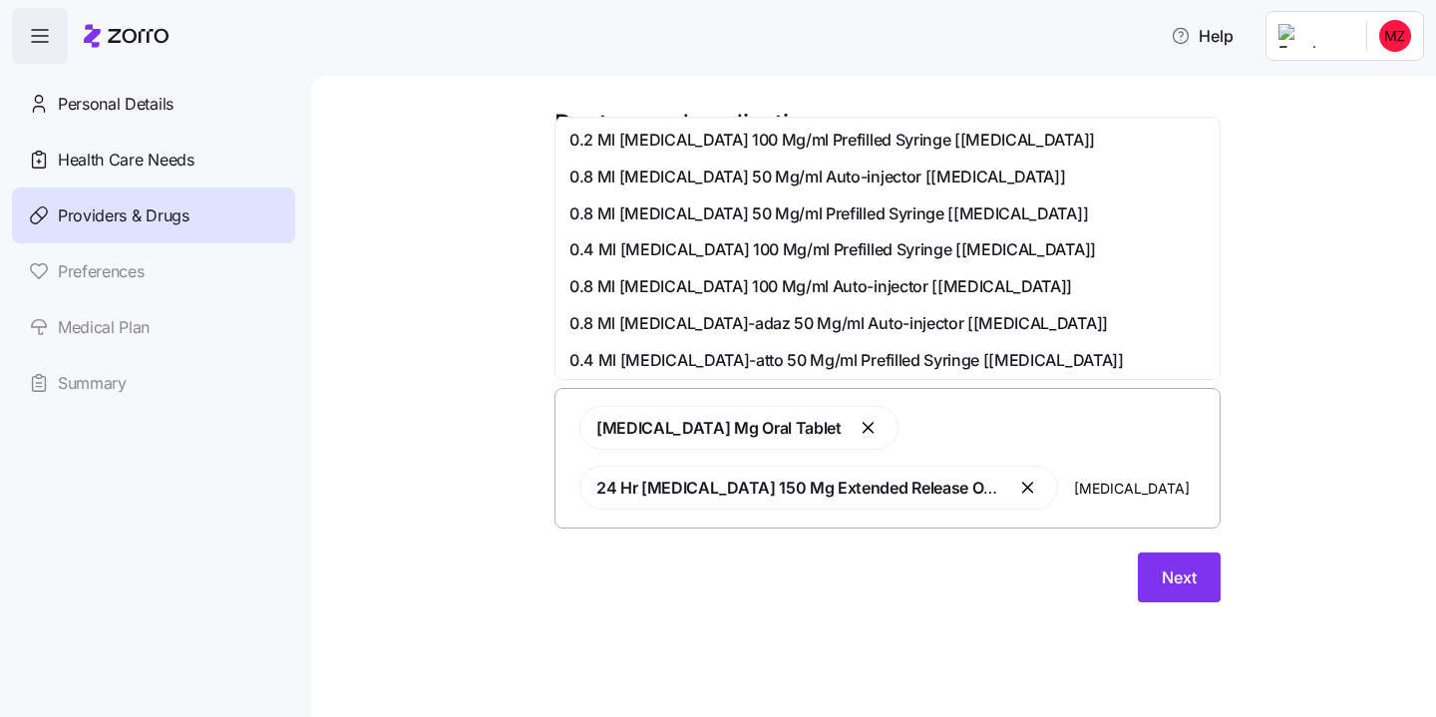
type input "[MEDICAL_DATA]"
click at [747, 366] on span "0.4 Ml [MEDICAL_DATA]-atto 50 Mg/ml Prefilled Syringe [[MEDICAL_DATA]]" at bounding box center [847, 360] width 555 height 25
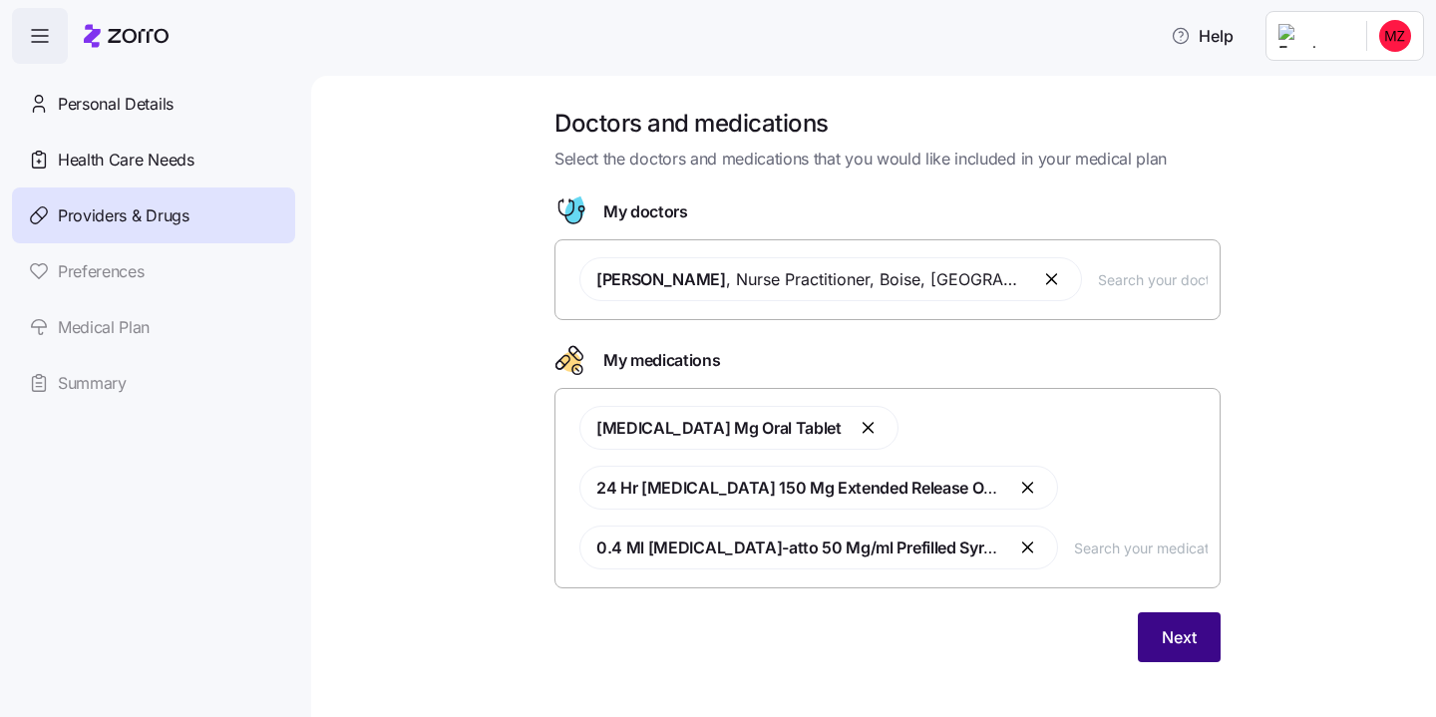
click at [1194, 649] on button "Next" at bounding box center [1179, 637] width 83 height 50
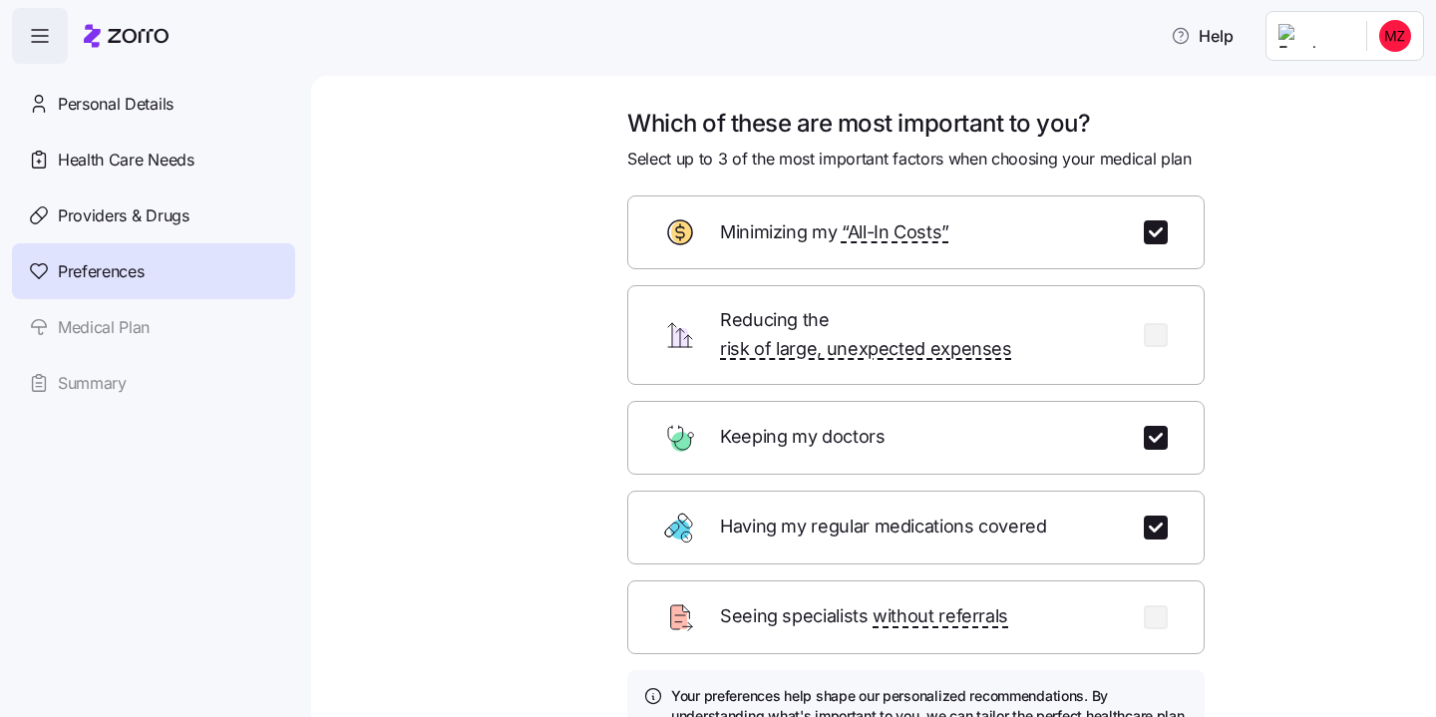
scroll to position [186, 0]
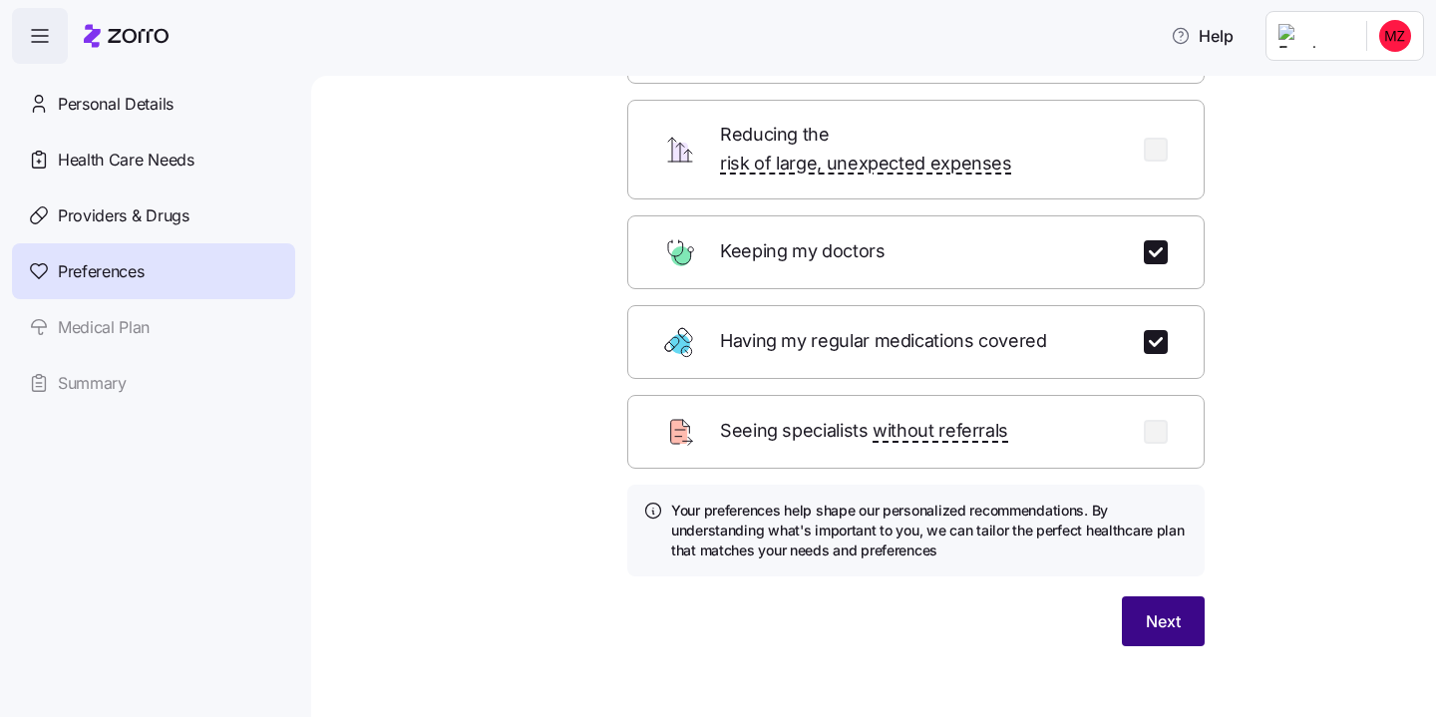
click at [1159, 609] on span "Next" at bounding box center [1163, 621] width 35 height 24
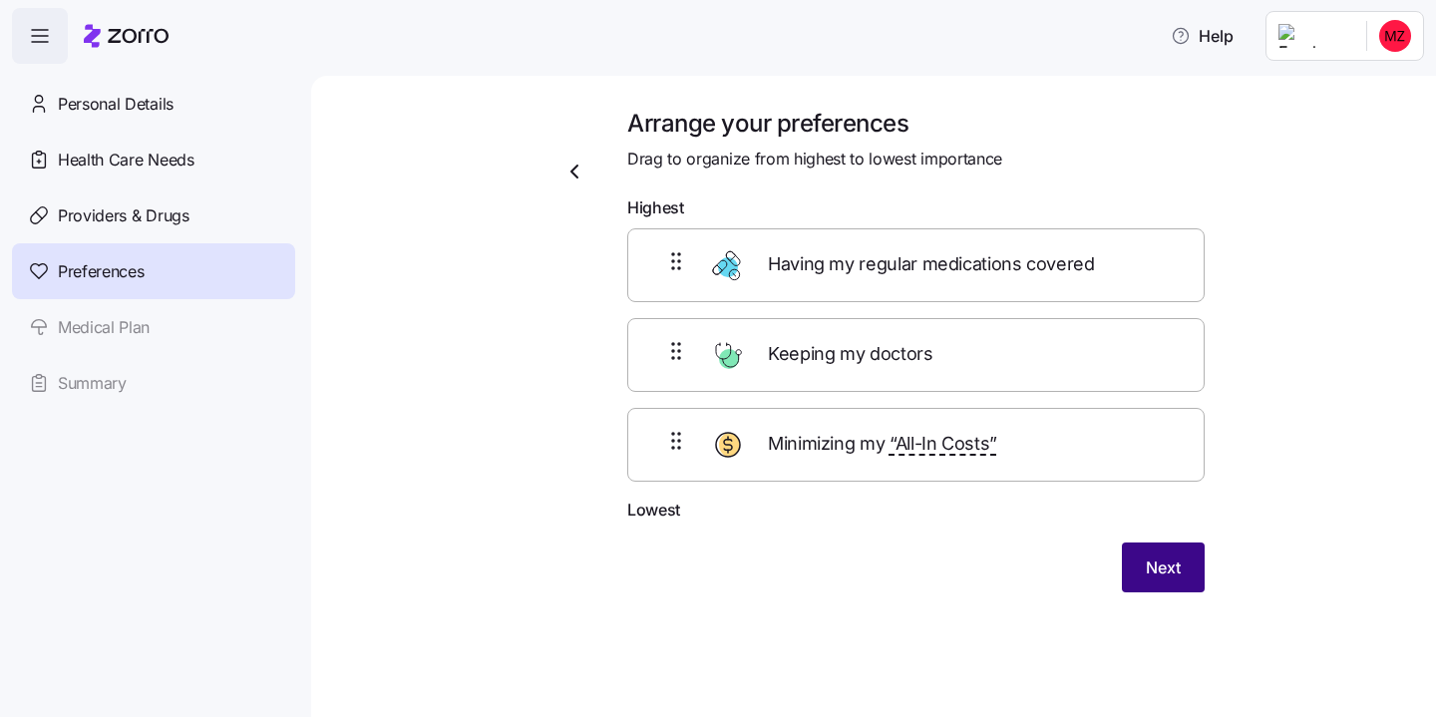
scroll to position [0, 0]
click at [1150, 575] on span "Next" at bounding box center [1163, 568] width 35 height 24
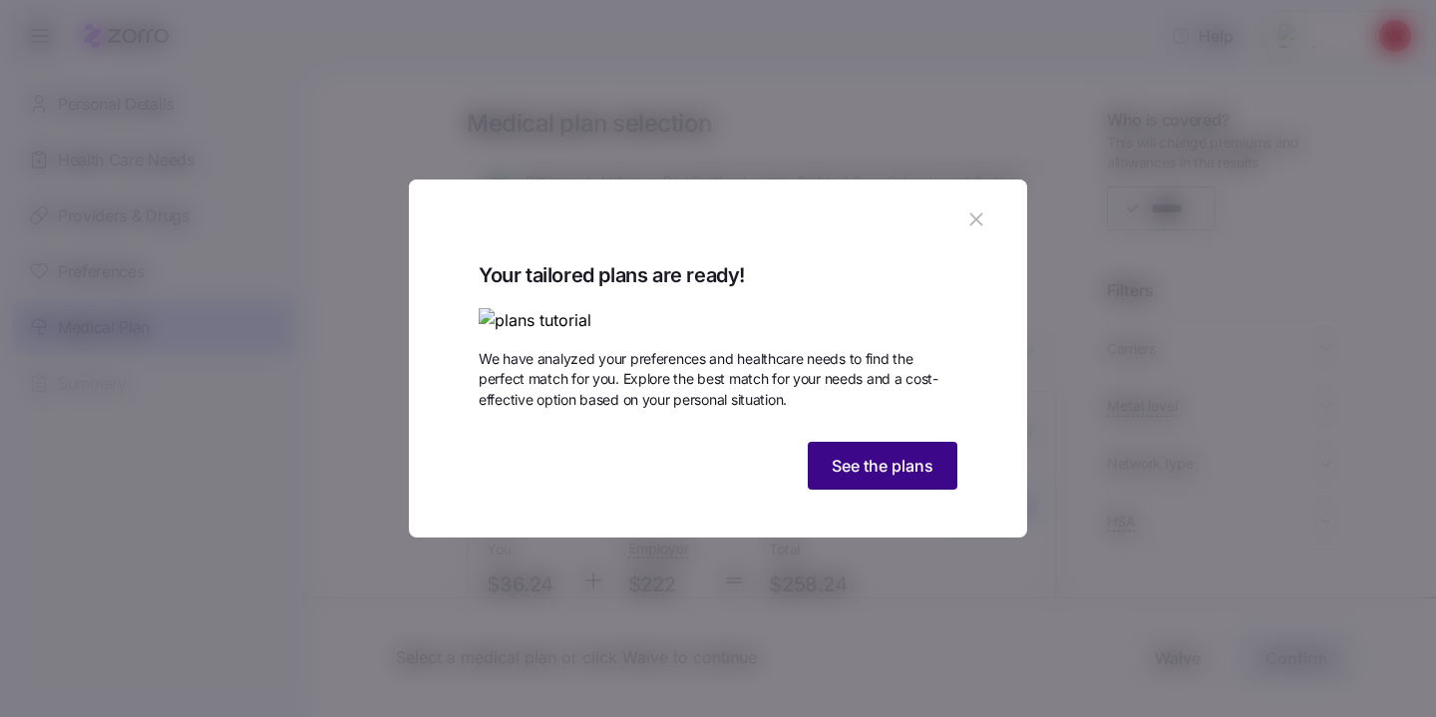
click at [880, 478] on span "See the plans" at bounding box center [883, 466] width 102 height 24
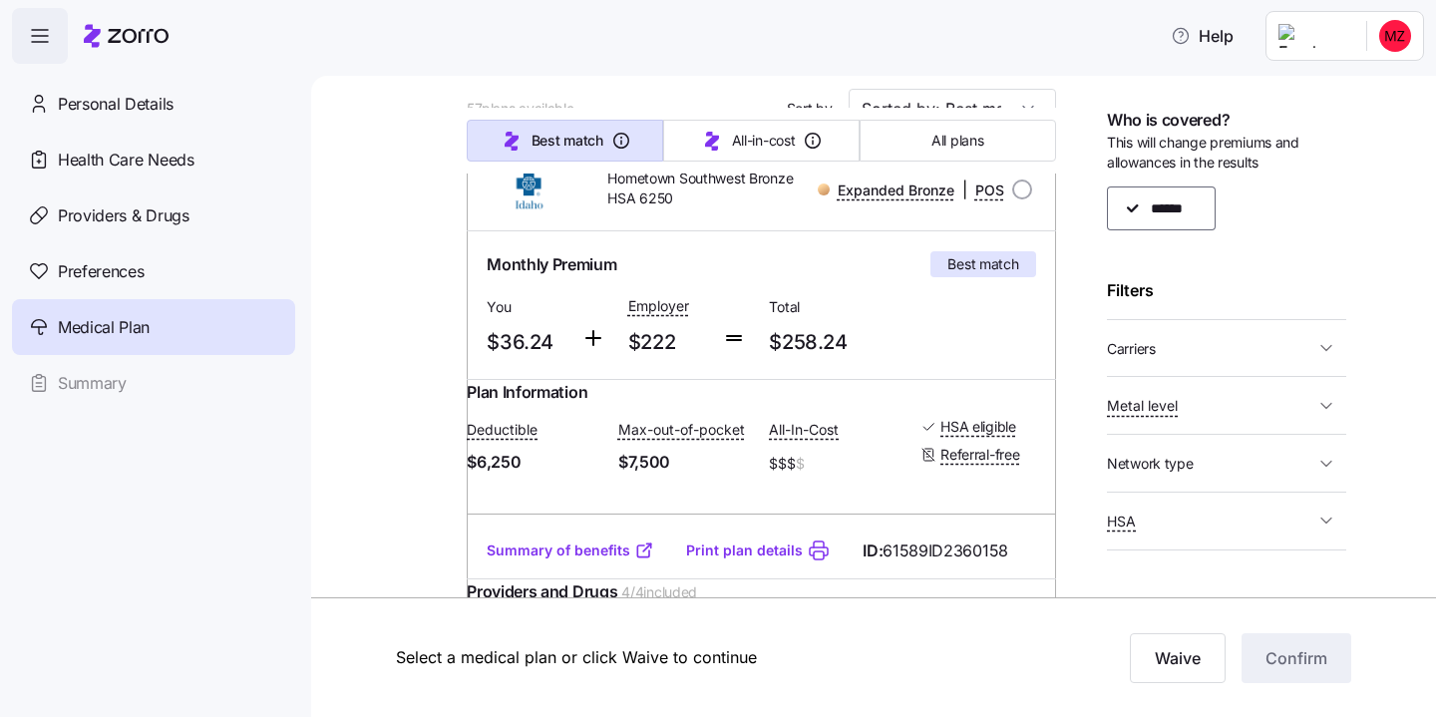
scroll to position [198, 0]
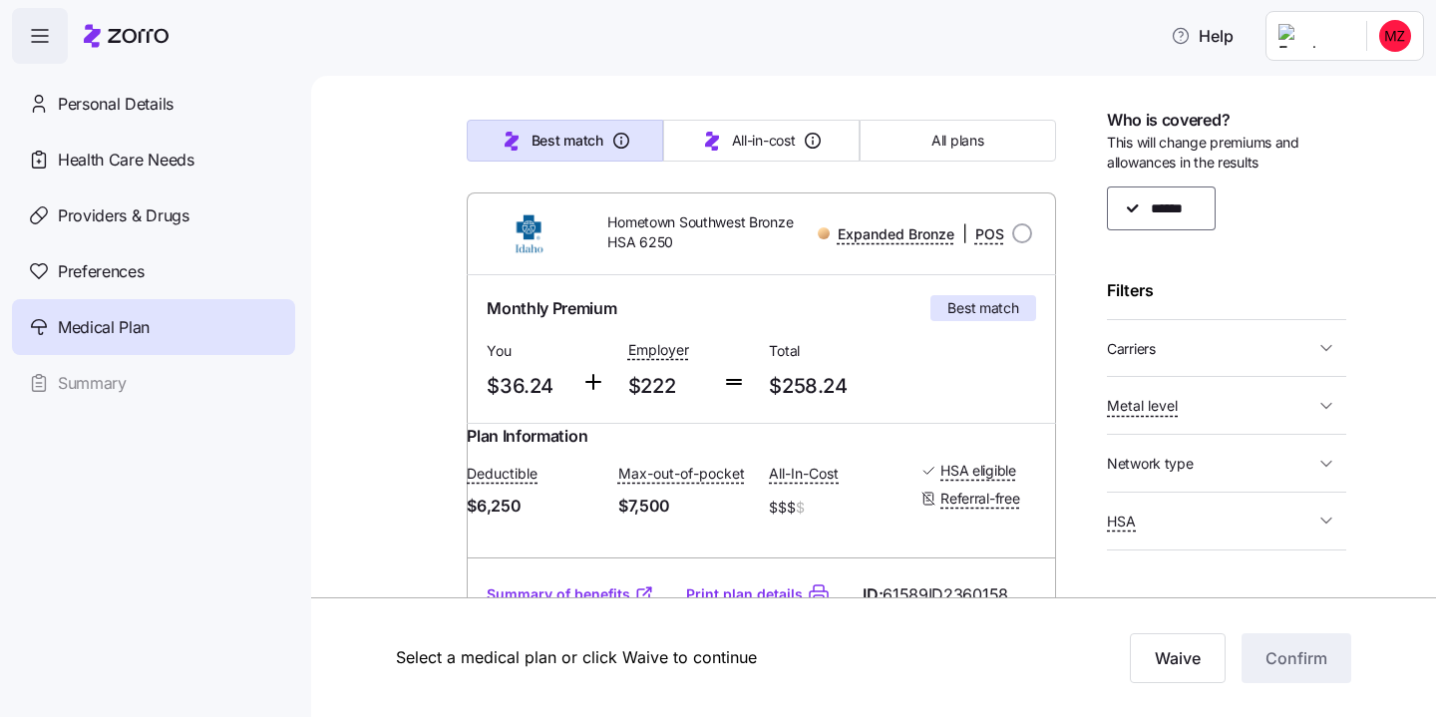
click at [1267, 338] on span "Carriers" at bounding box center [1210, 348] width 207 height 25
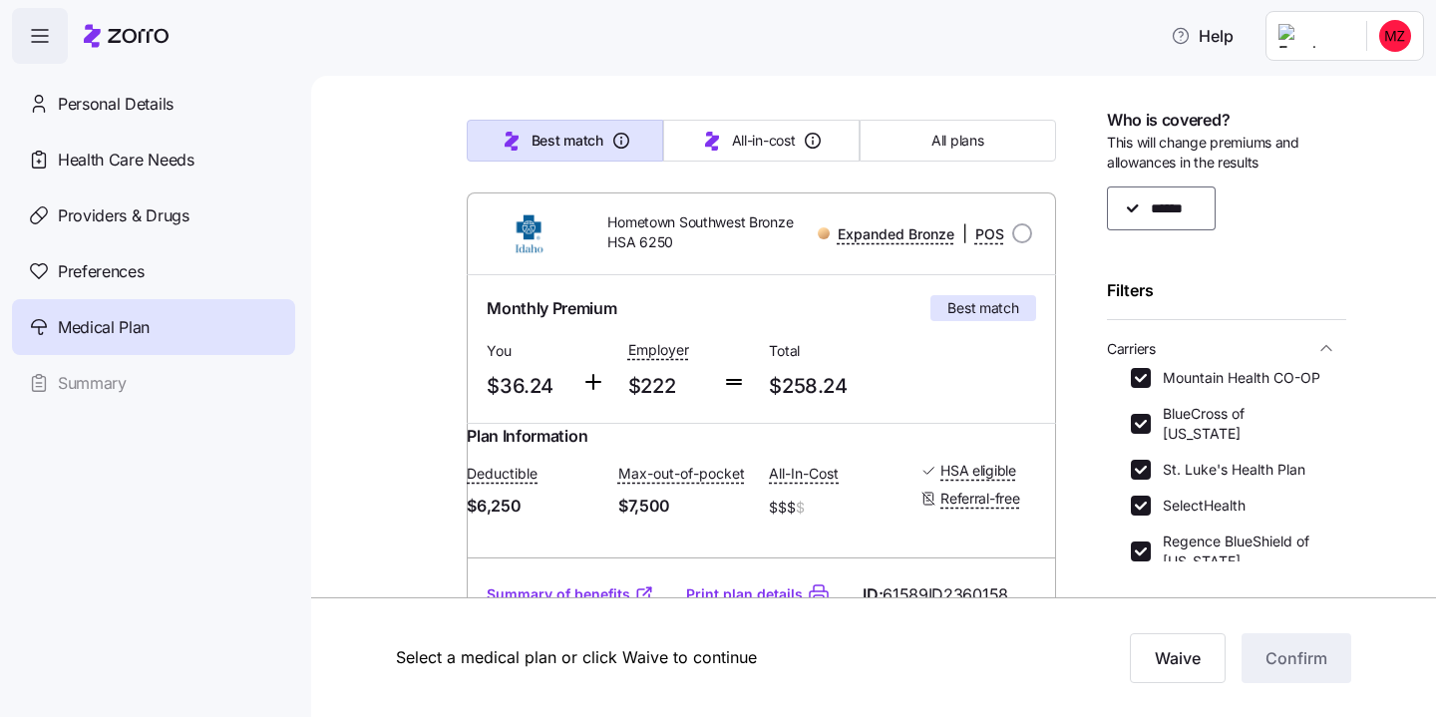
click at [1315, 331] on button "Carriers" at bounding box center [1226, 348] width 239 height 41
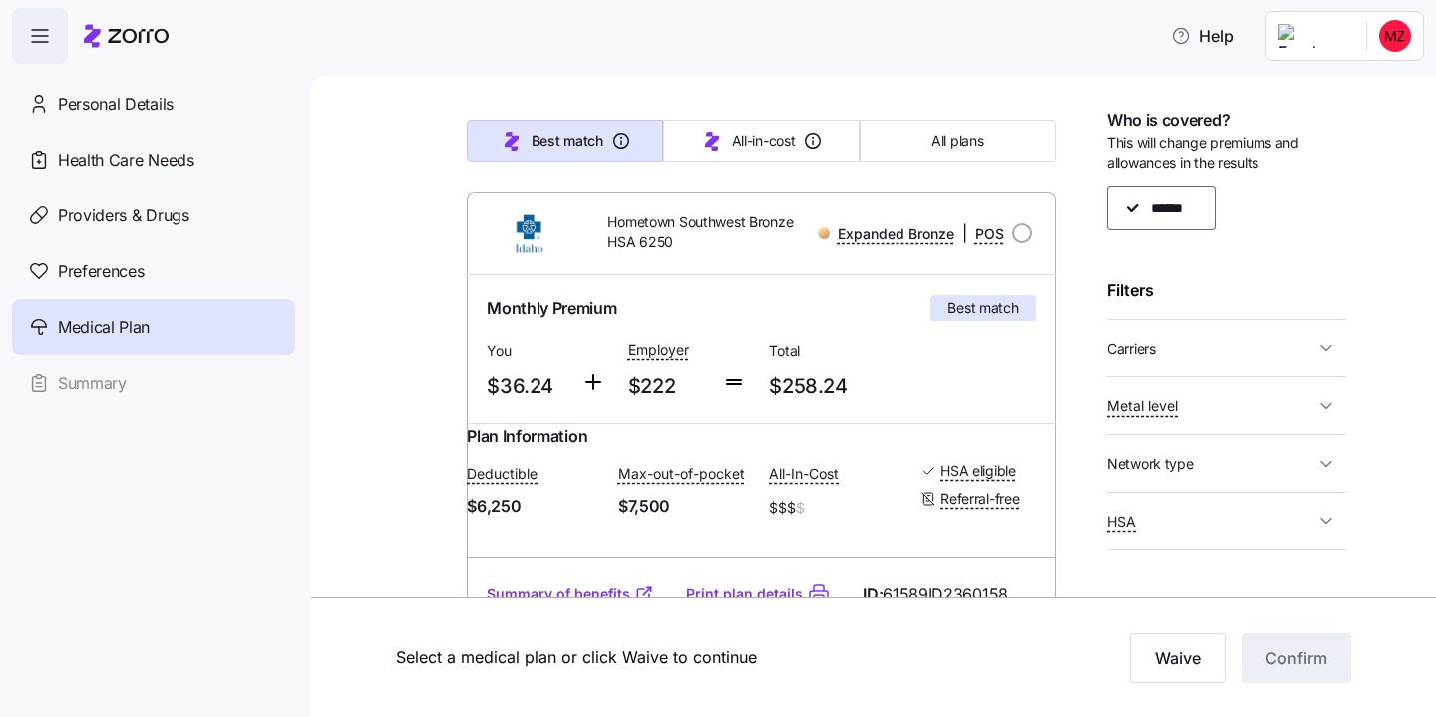
click at [1231, 396] on span "Metal level" at bounding box center [1210, 405] width 207 height 25
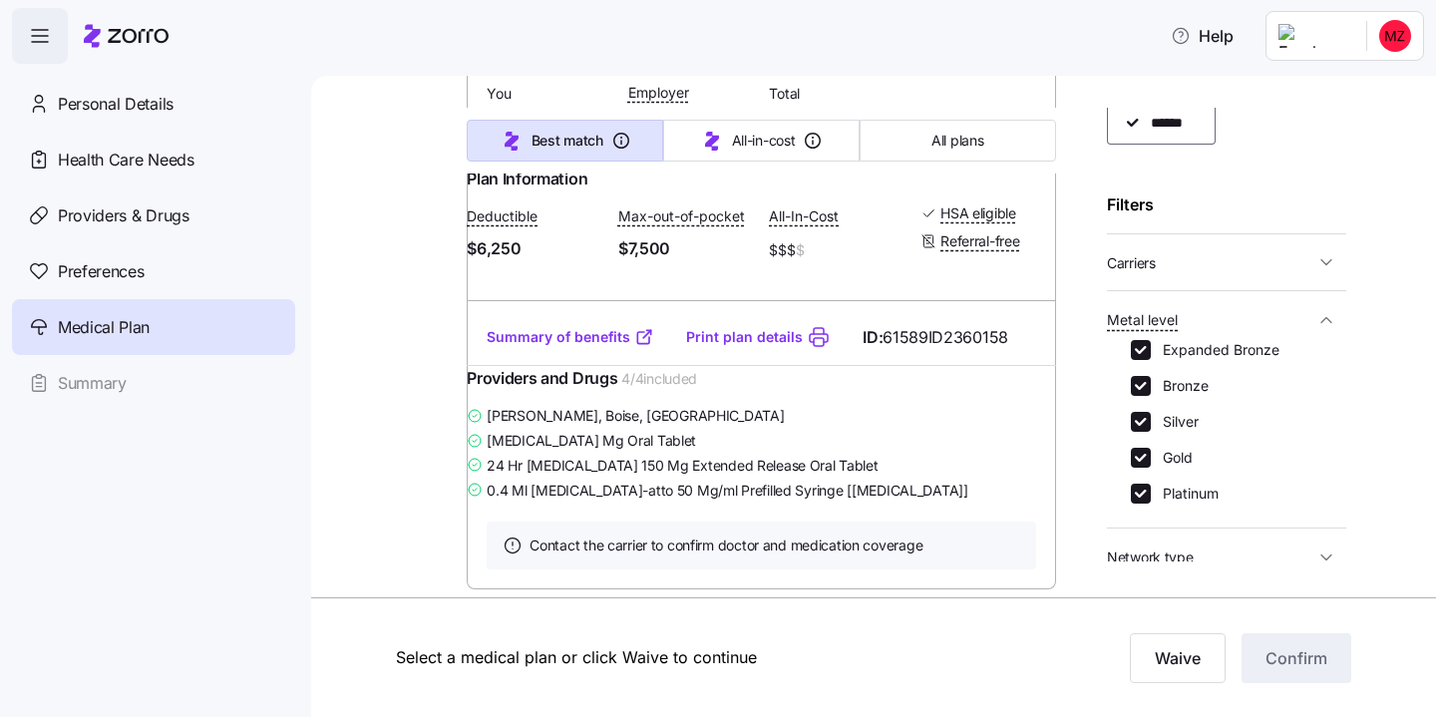
scroll to position [452, 0]
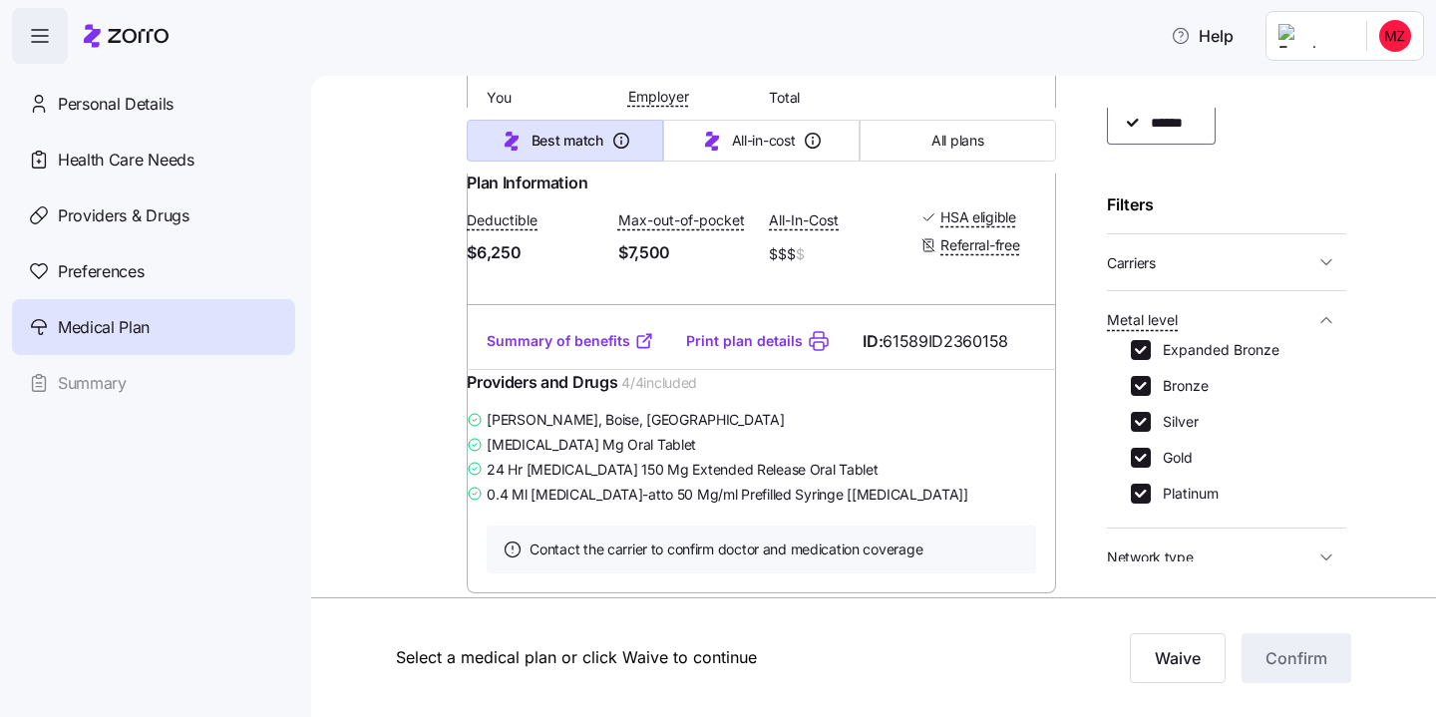
click at [607, 351] on link "Summary of benefits" at bounding box center [571, 341] width 168 height 20
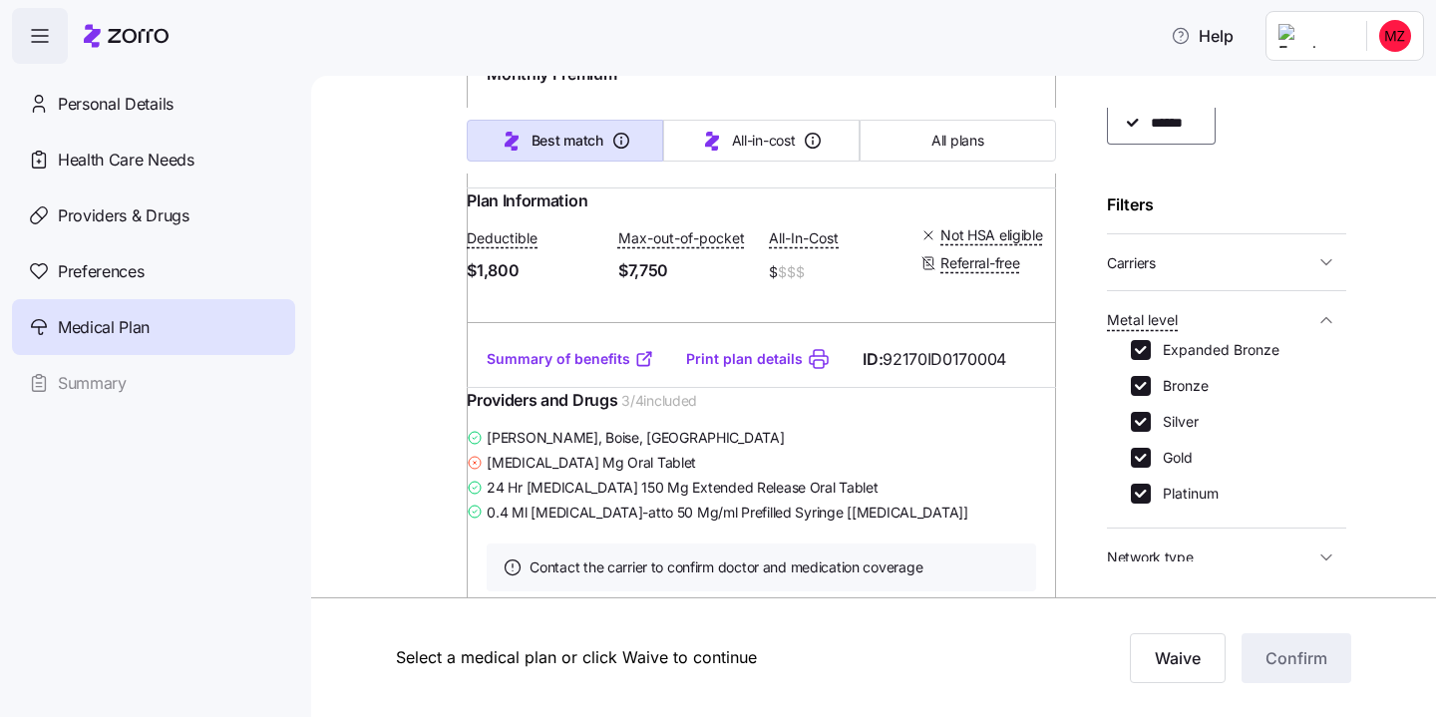
scroll to position [1581, 0]
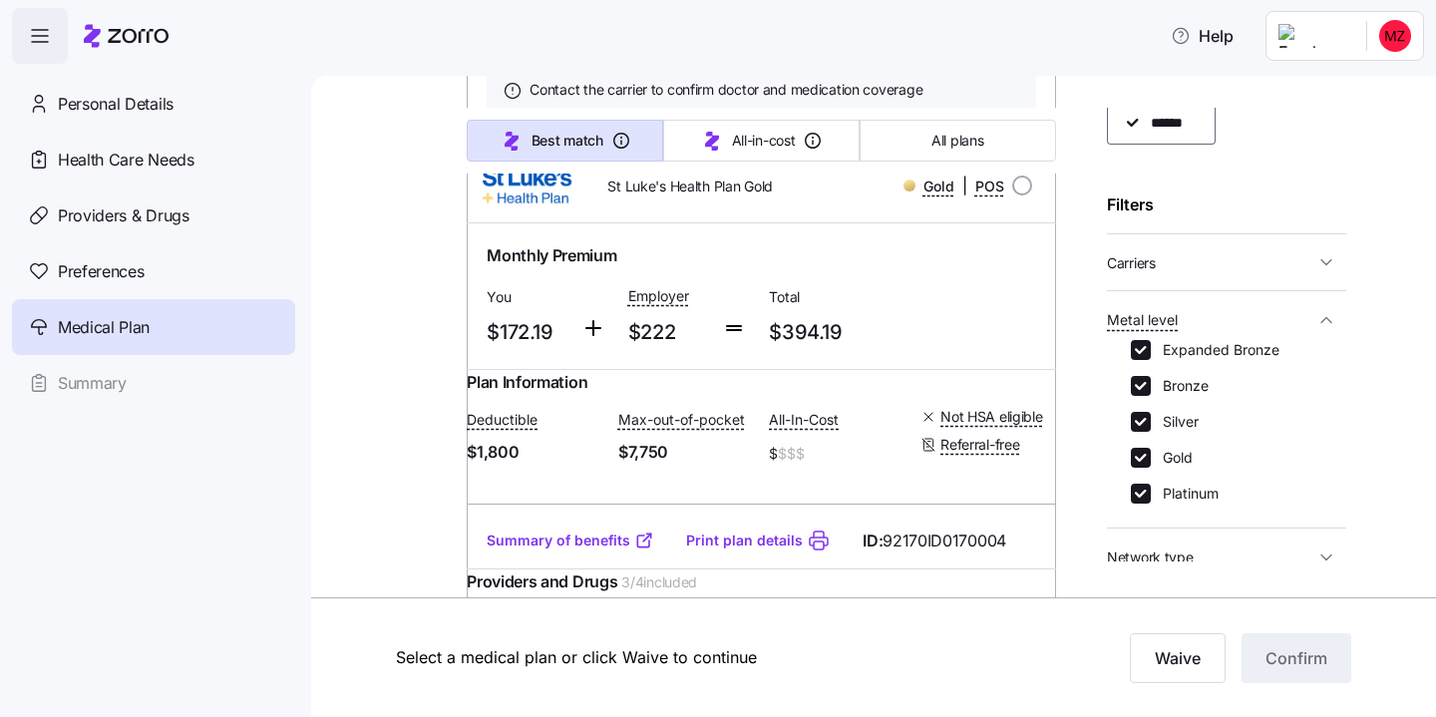
click at [1335, 321] on icon "button" at bounding box center [1327, 320] width 20 height 20
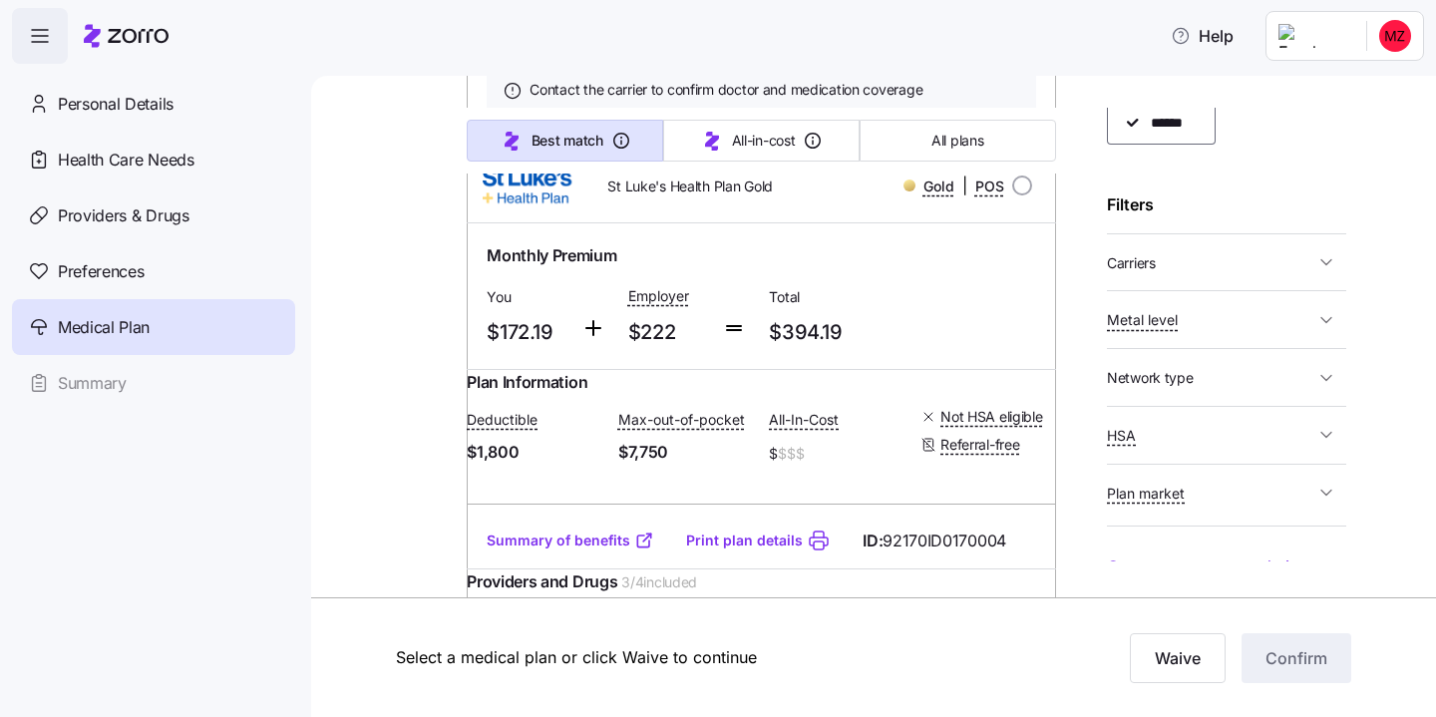
click at [1223, 259] on span "Carriers" at bounding box center [1210, 262] width 207 height 25
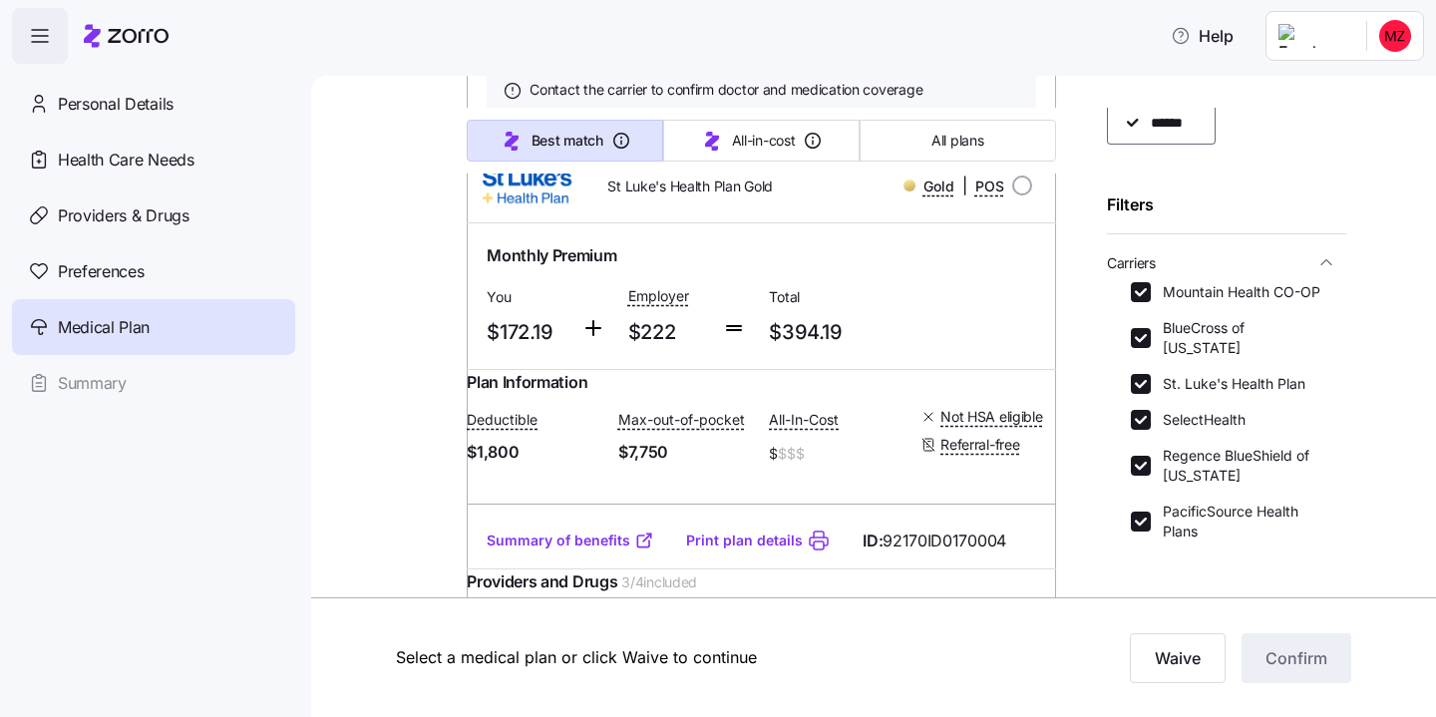
click at [1332, 265] on icon "button" at bounding box center [1327, 262] width 20 height 20
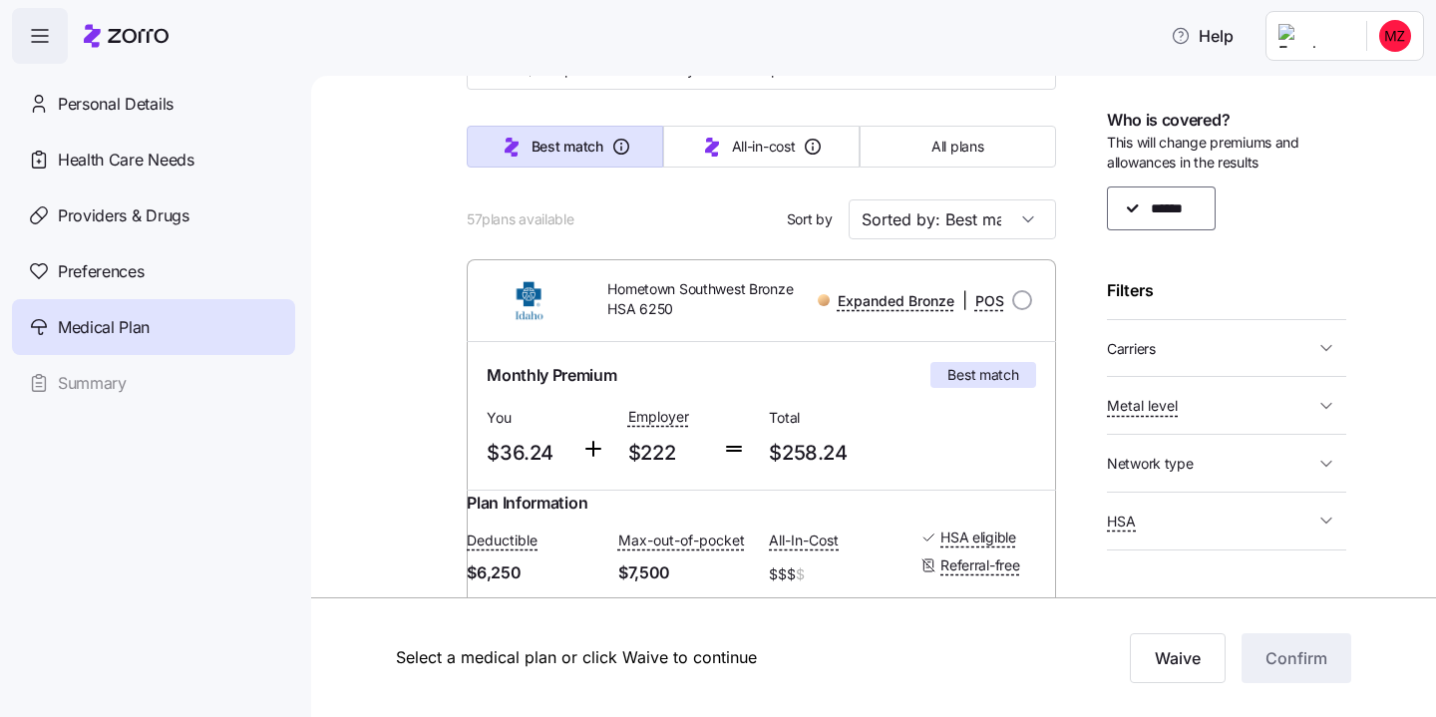
scroll to position [133, 0]
click at [141, 278] on span "Preferences" at bounding box center [101, 271] width 86 height 25
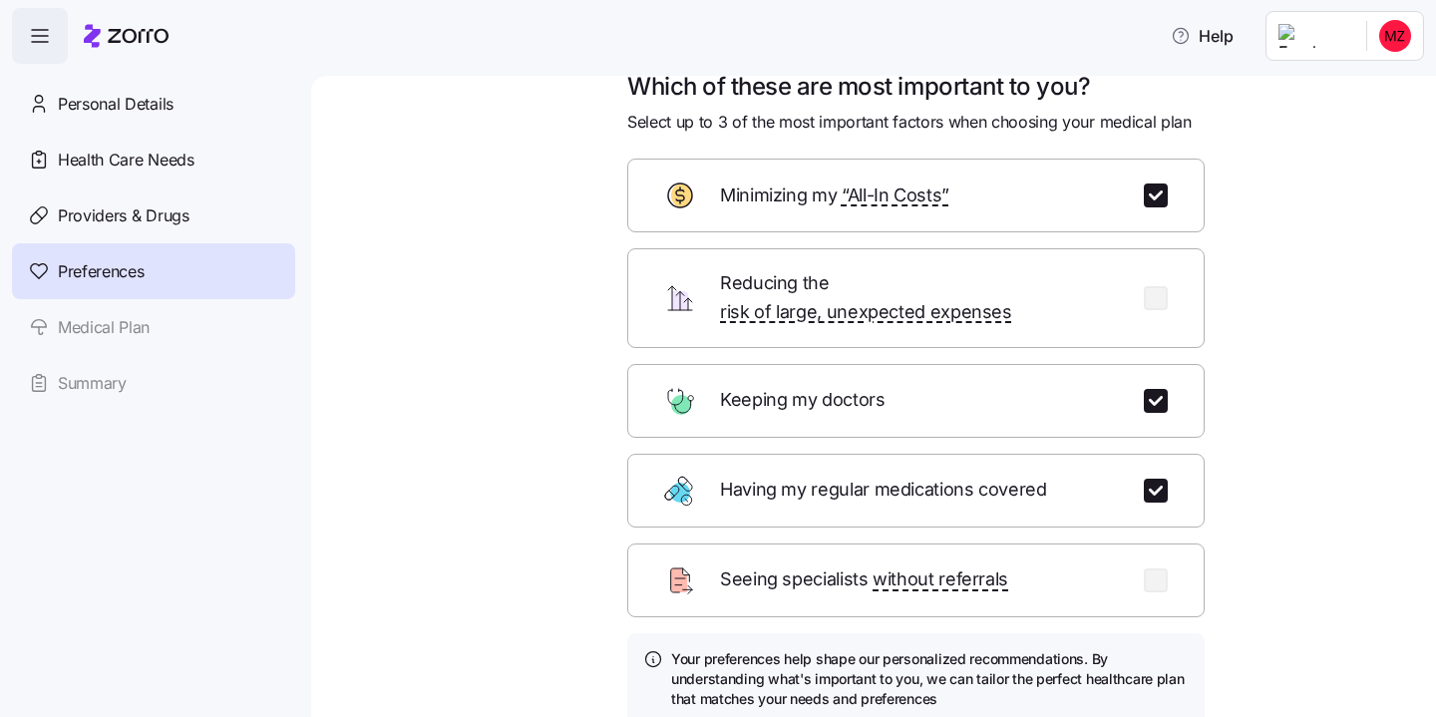
scroll to position [186, 0]
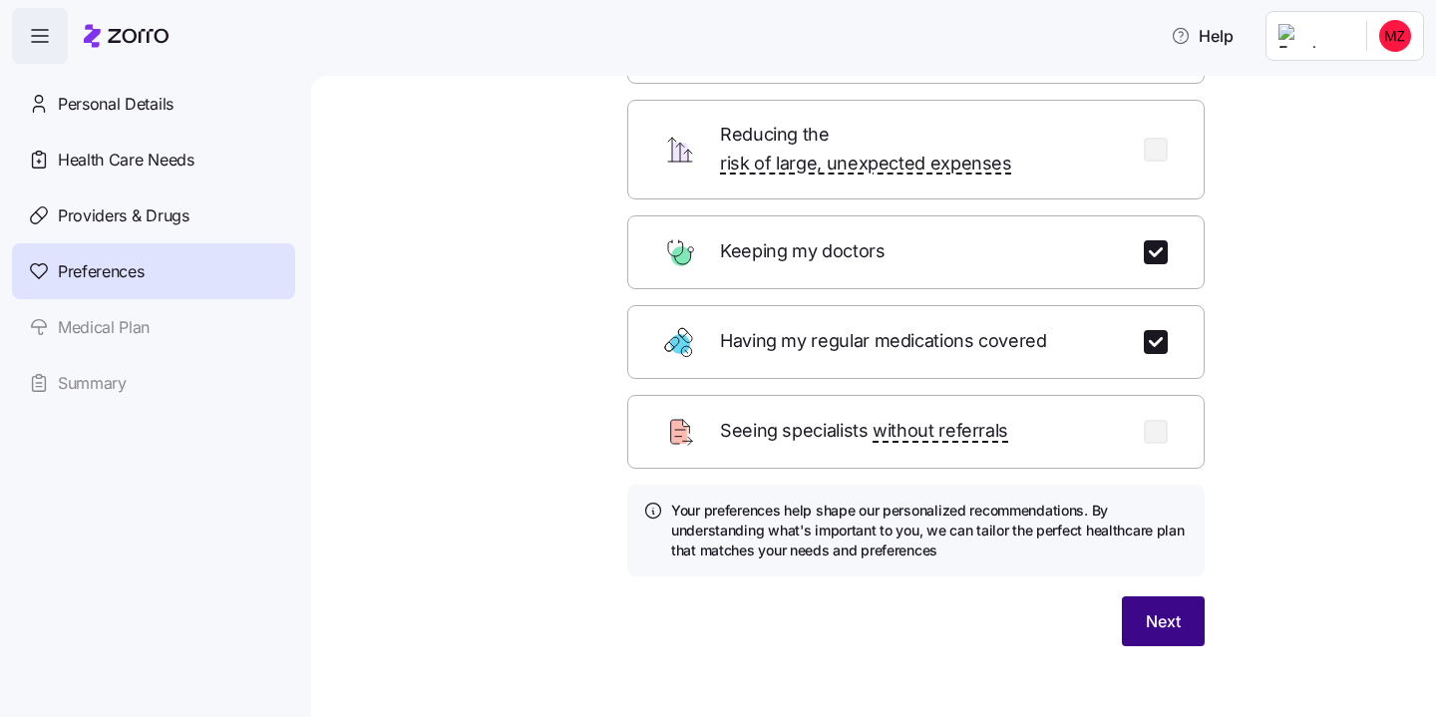
click at [1151, 609] on span "Next" at bounding box center [1163, 621] width 35 height 24
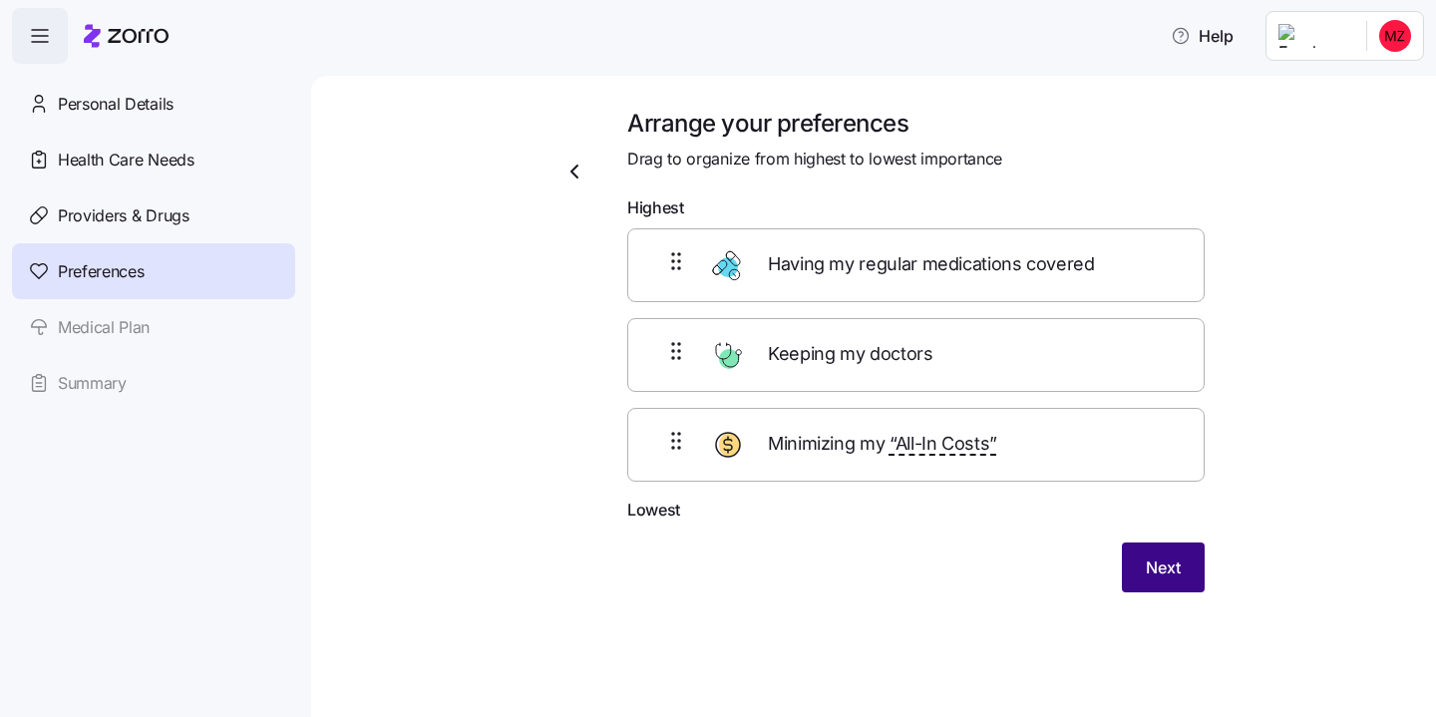
click at [1151, 564] on span "Next" at bounding box center [1163, 568] width 35 height 24
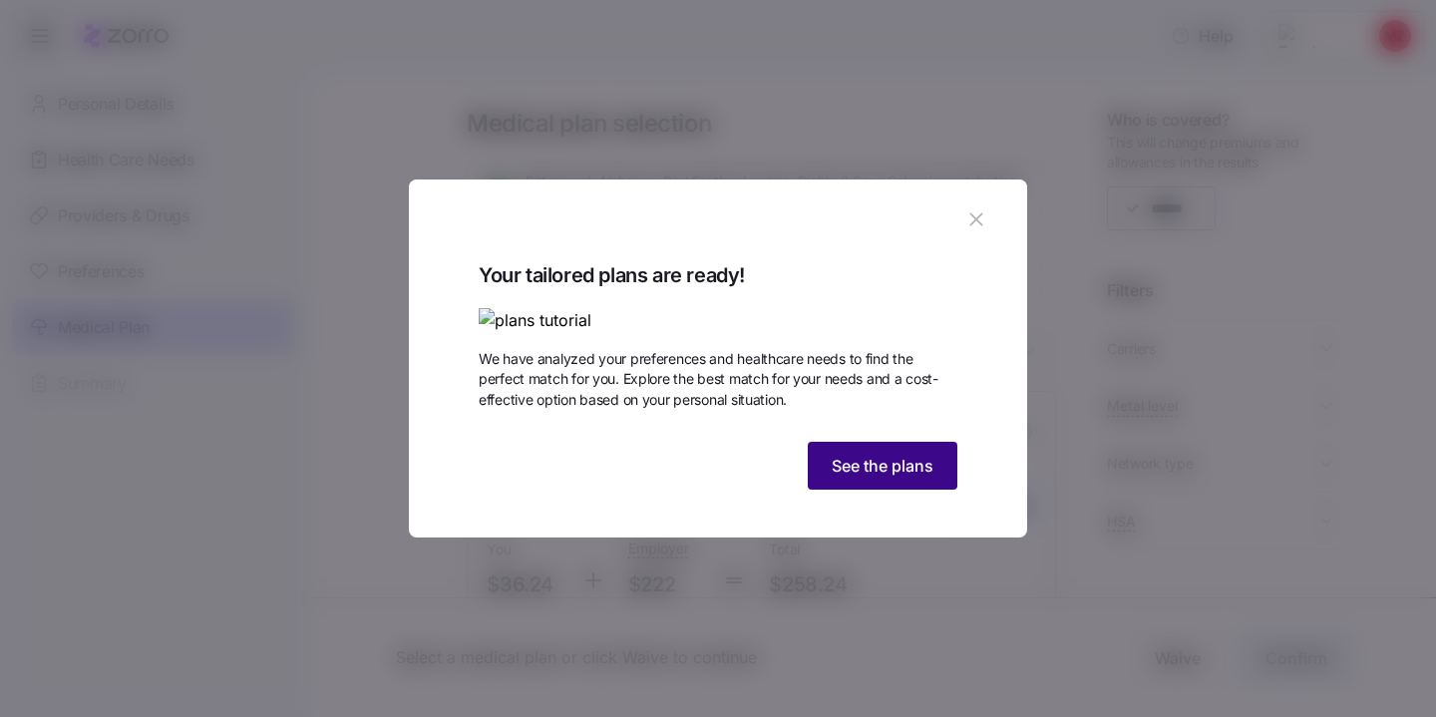
click at [928, 478] on span "See the plans" at bounding box center [883, 466] width 102 height 24
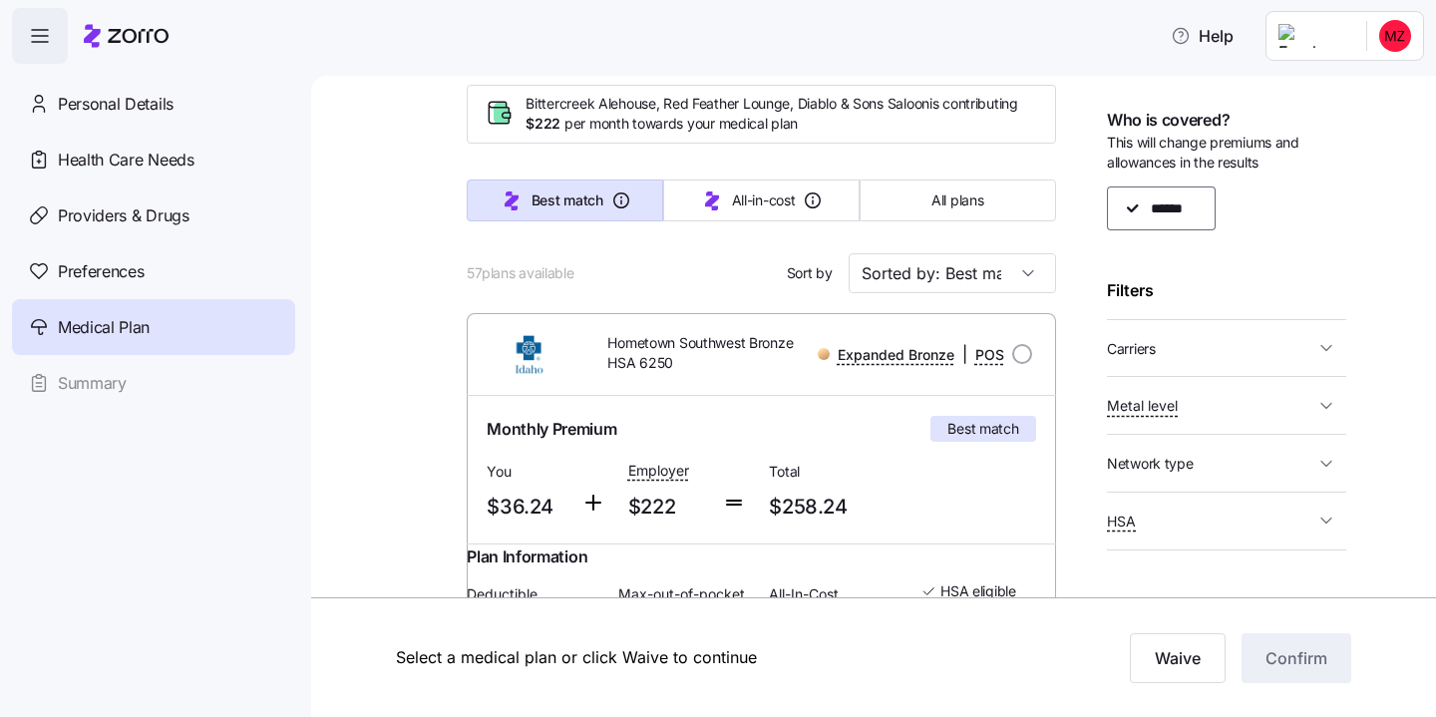
scroll to position [44, 0]
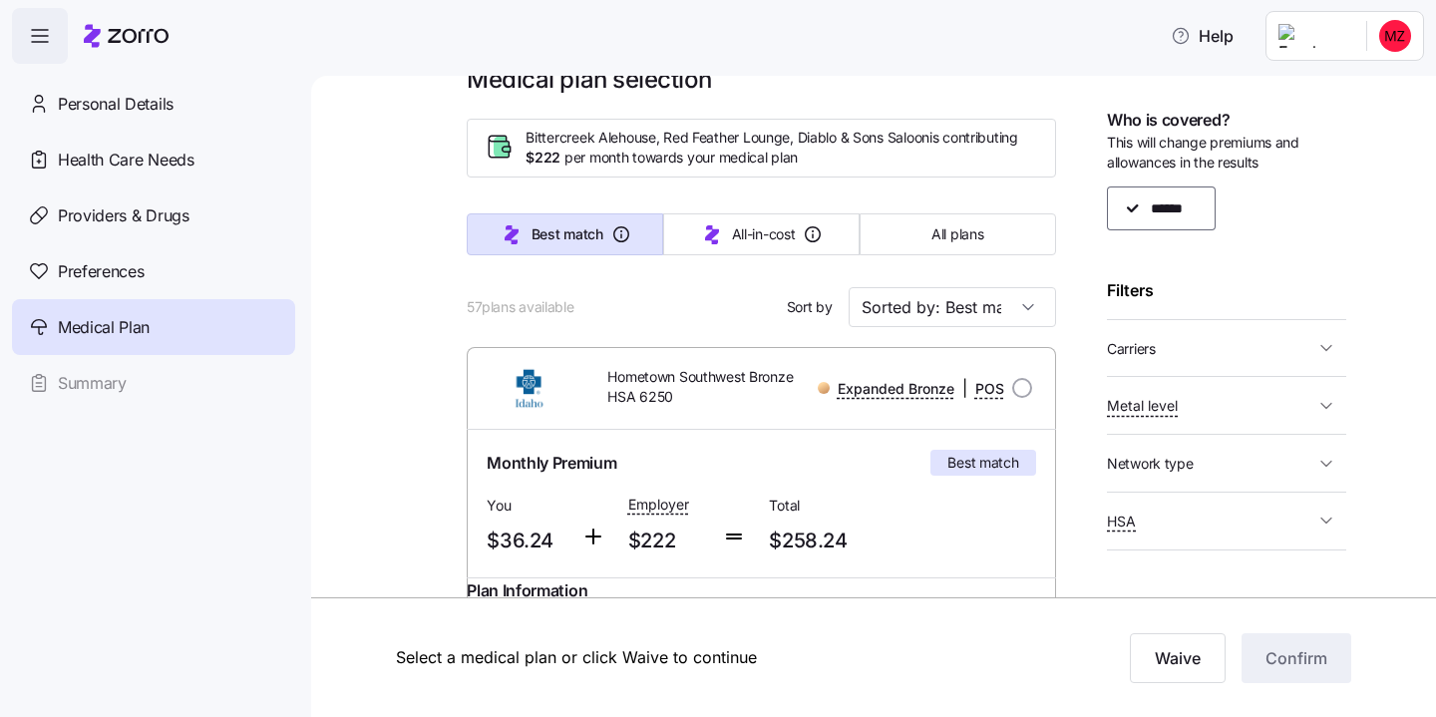
click at [1183, 409] on span "Metal level" at bounding box center [1210, 405] width 207 height 25
click at [1143, 443] on input "Expanded Bronze" at bounding box center [1141, 436] width 20 height 20
checkbox input "false"
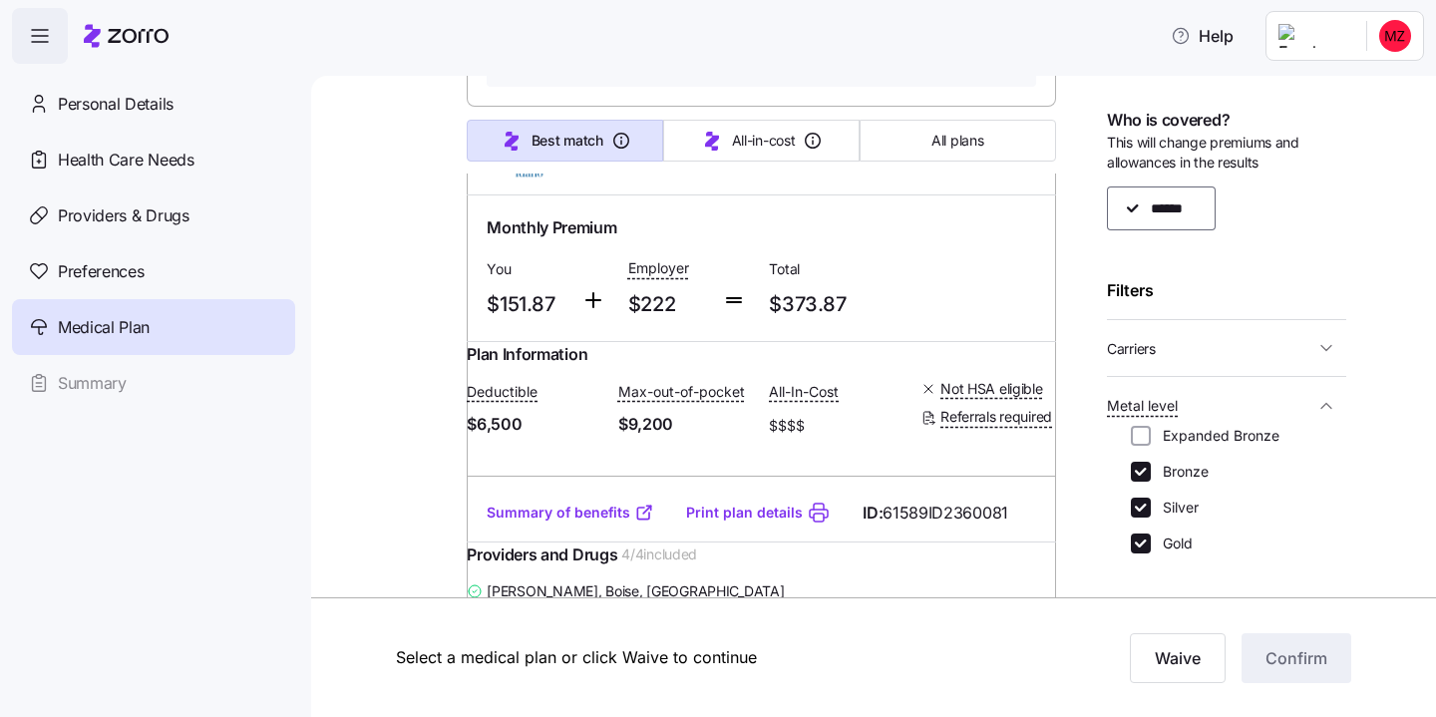
scroll to position [4300, 0]
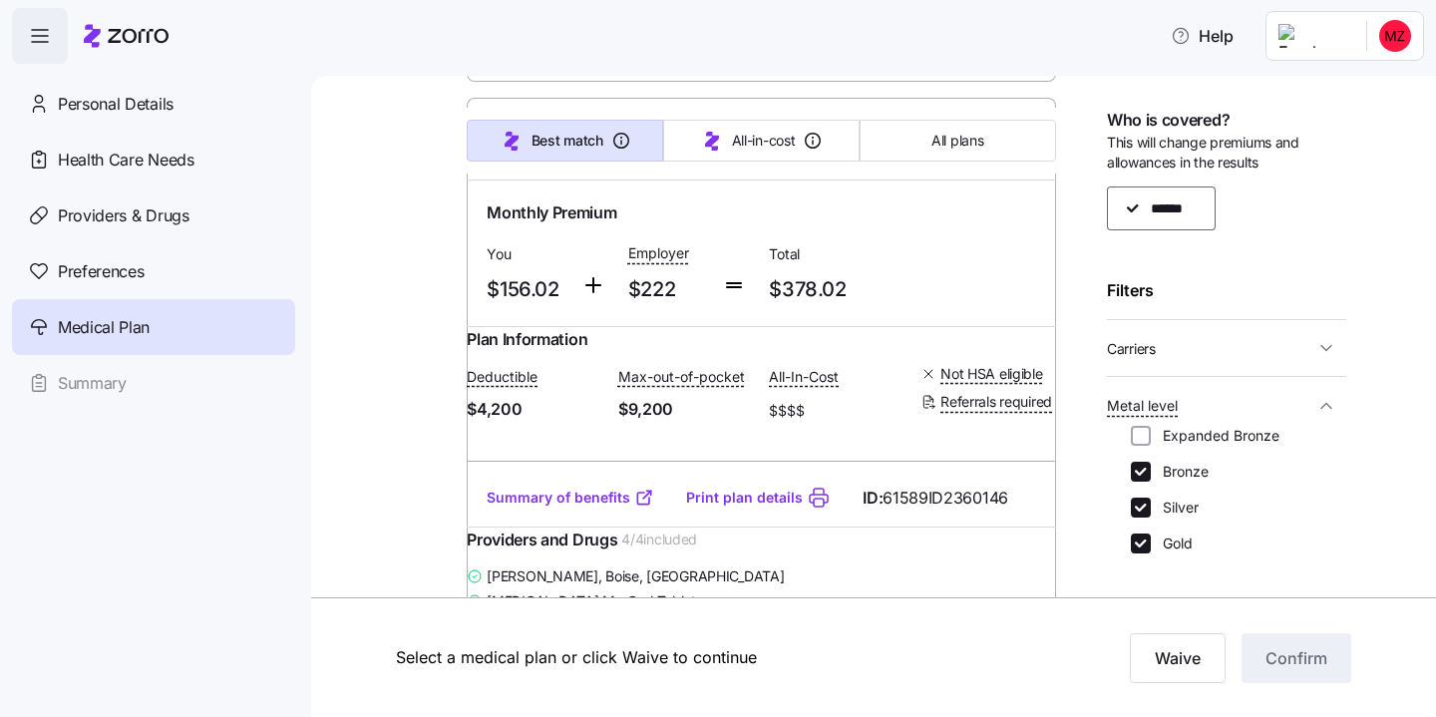
click at [1327, 404] on icon "button" at bounding box center [1327, 405] width 10 height 5
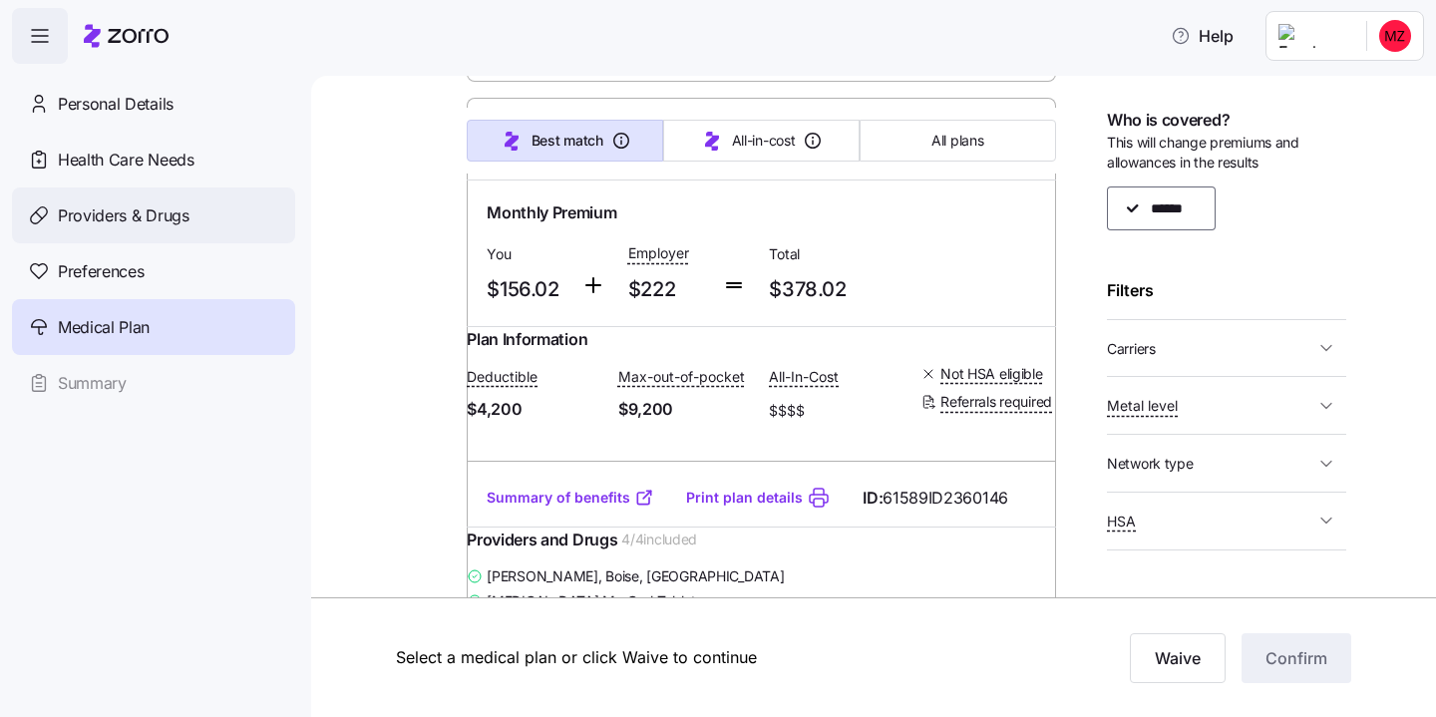
click at [144, 222] on span "Providers & Drugs" at bounding box center [124, 215] width 132 height 25
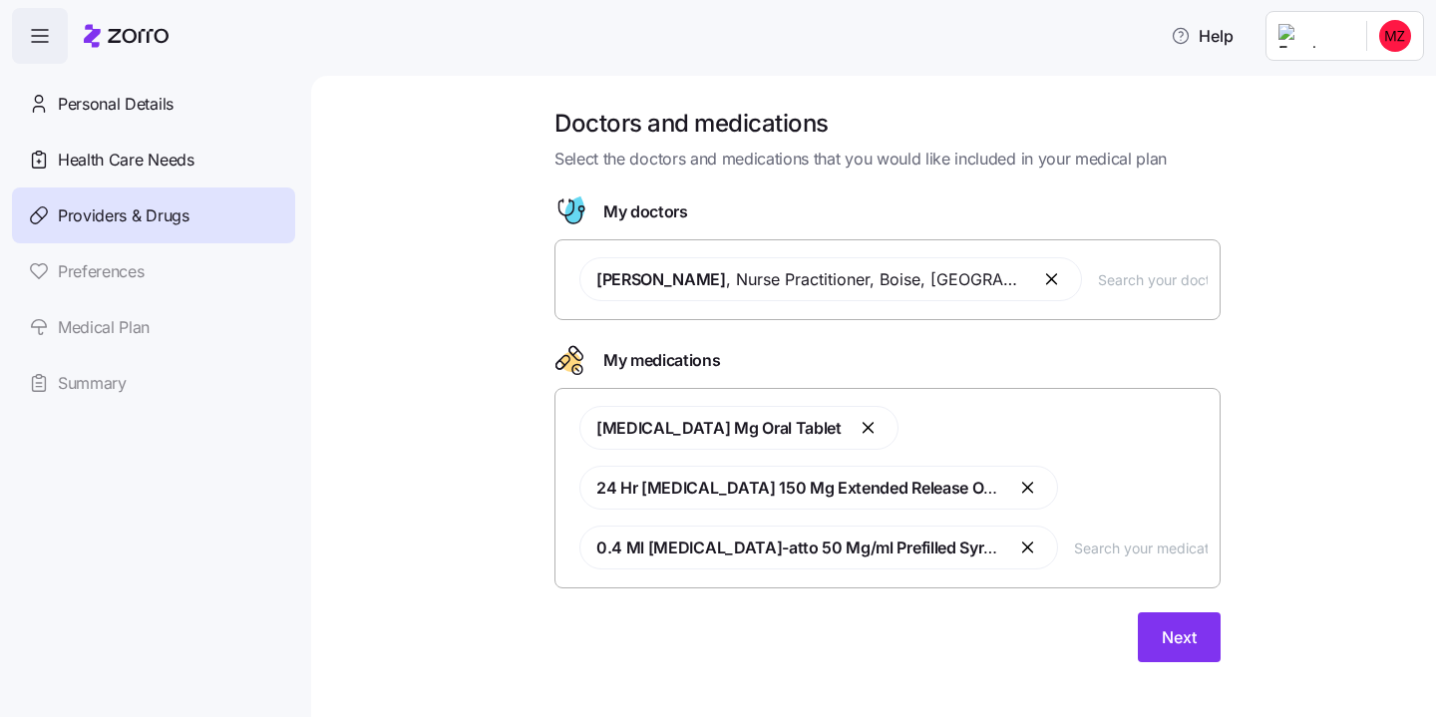
click at [1041, 286] on button "button" at bounding box center [1053, 279] width 24 height 24
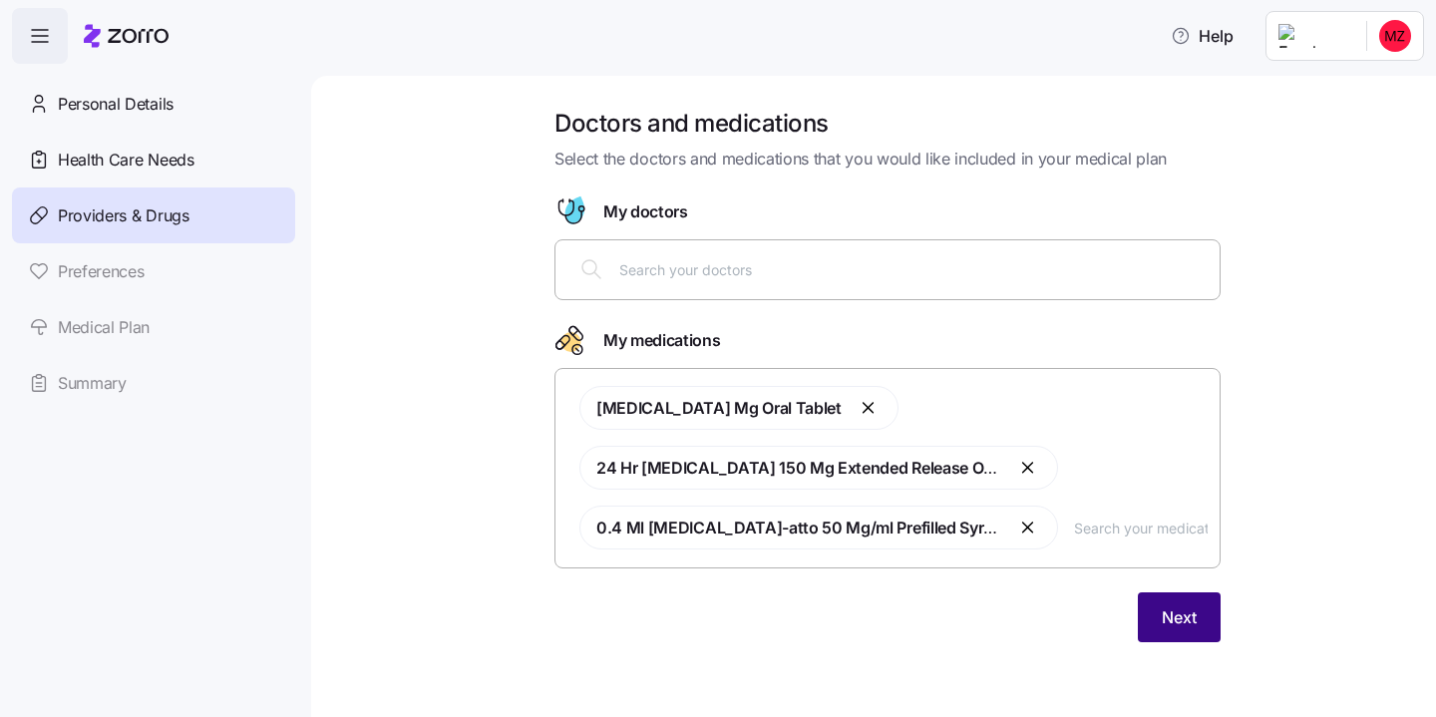
click at [1170, 610] on span "Next" at bounding box center [1179, 617] width 35 height 24
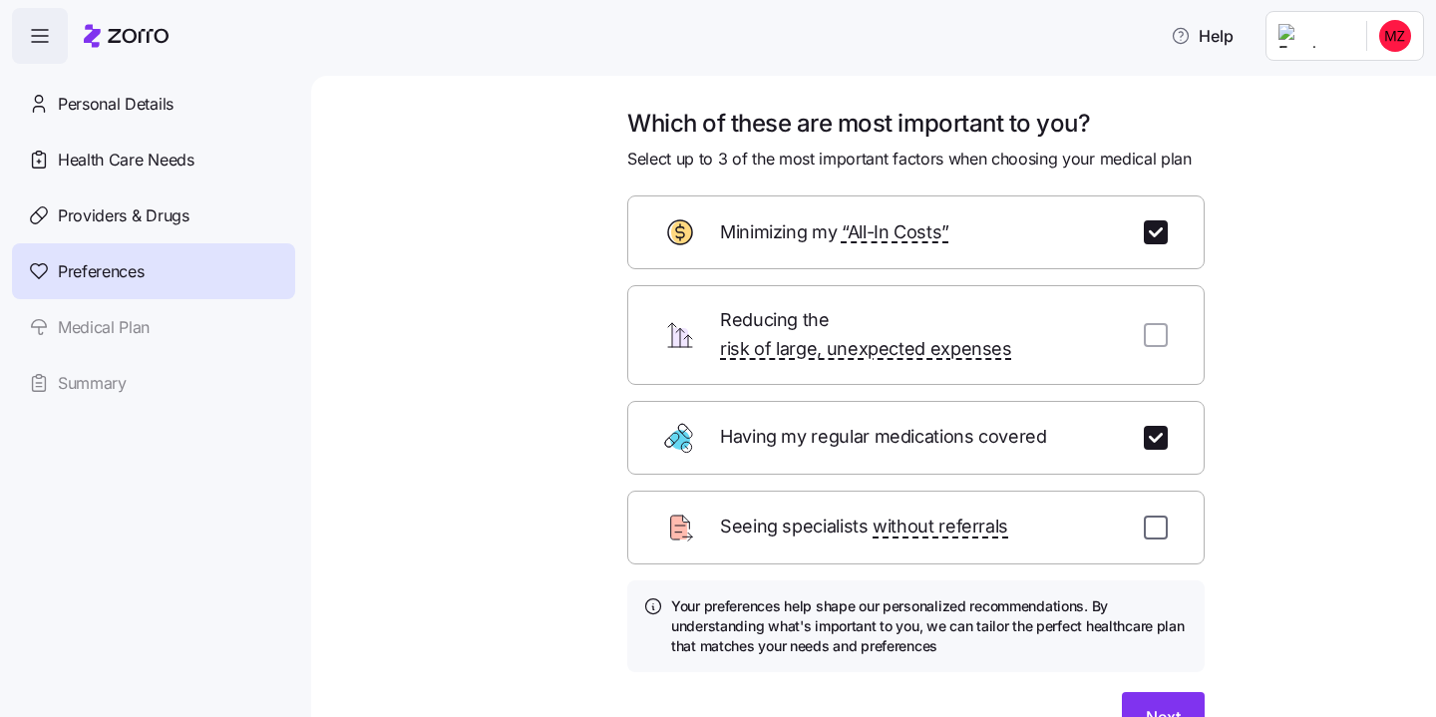
click at [1154, 516] on input "checkbox" at bounding box center [1156, 528] width 24 height 24
checkbox input "true"
click at [1159, 705] on span "Next" at bounding box center [1163, 717] width 35 height 24
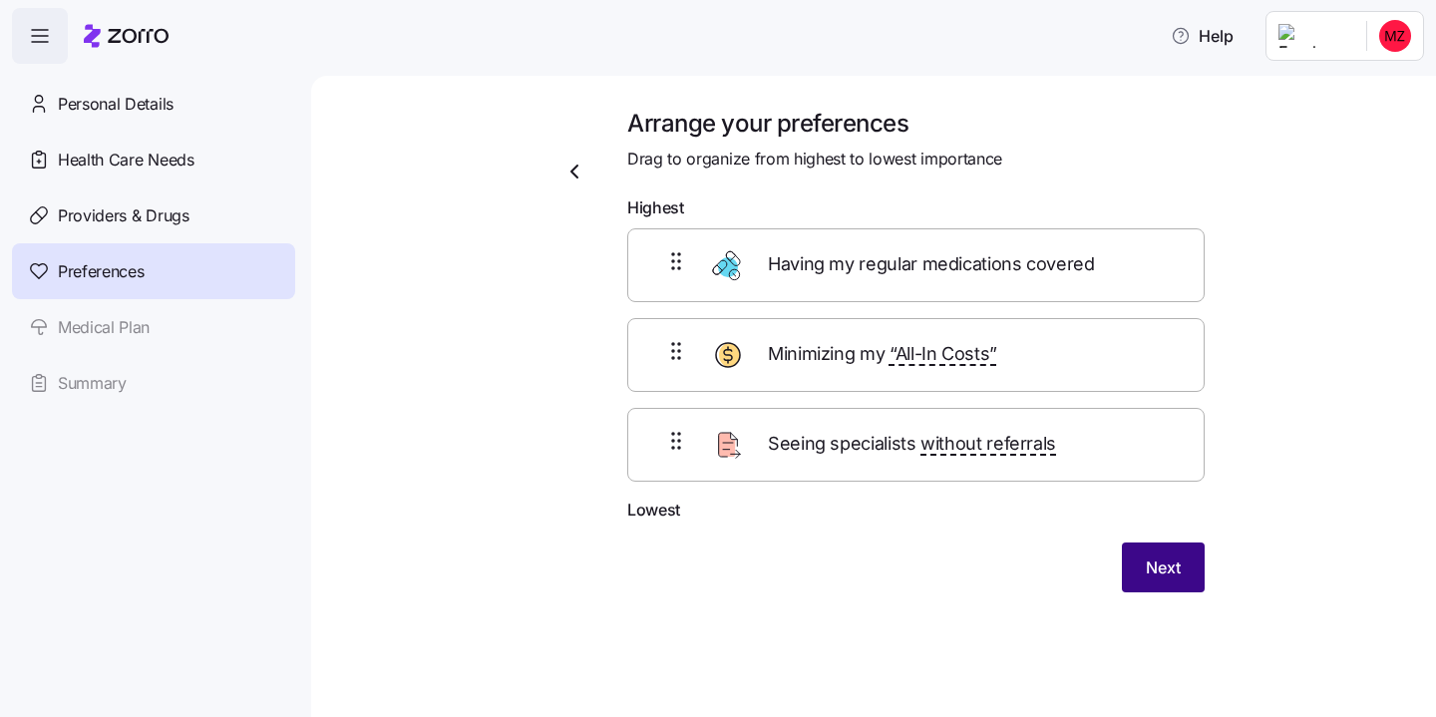
click at [1139, 576] on button "Next" at bounding box center [1163, 568] width 83 height 50
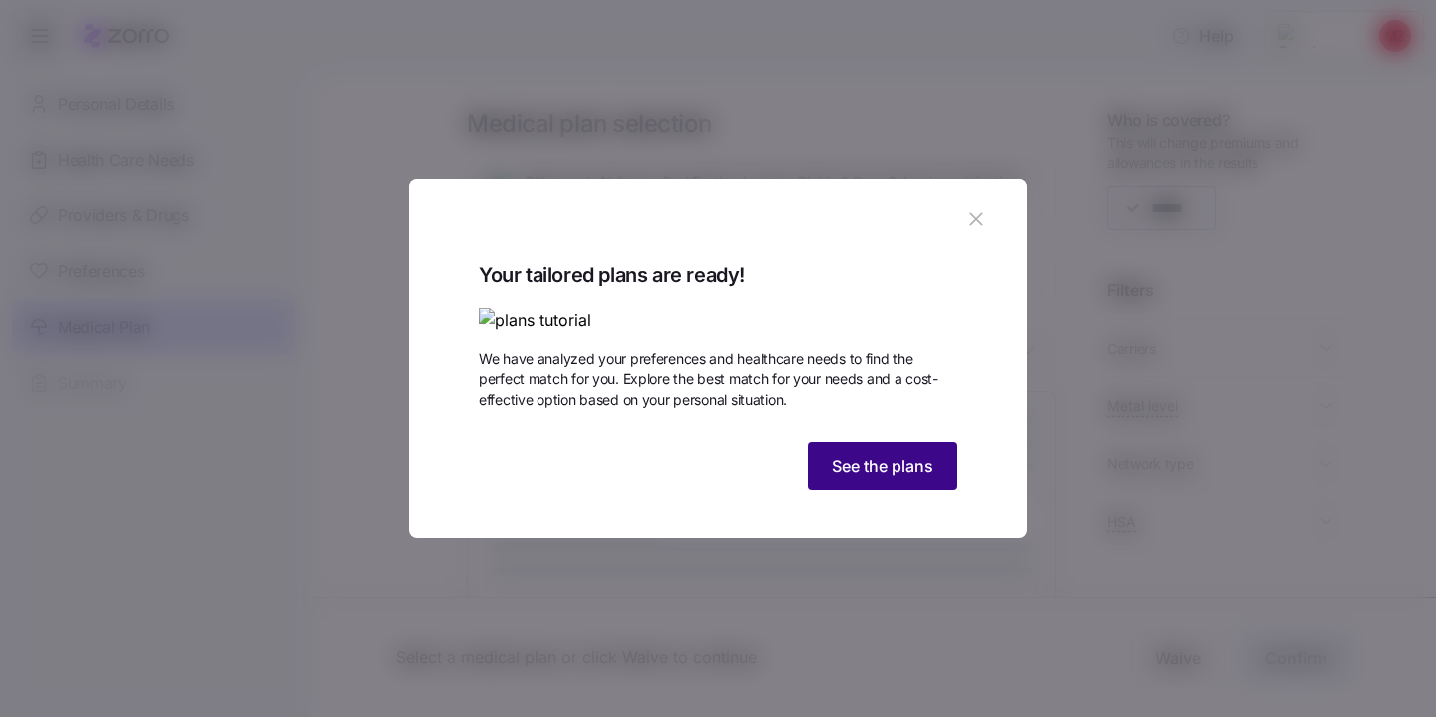
click at [843, 490] on button "See the plans" at bounding box center [883, 466] width 150 height 48
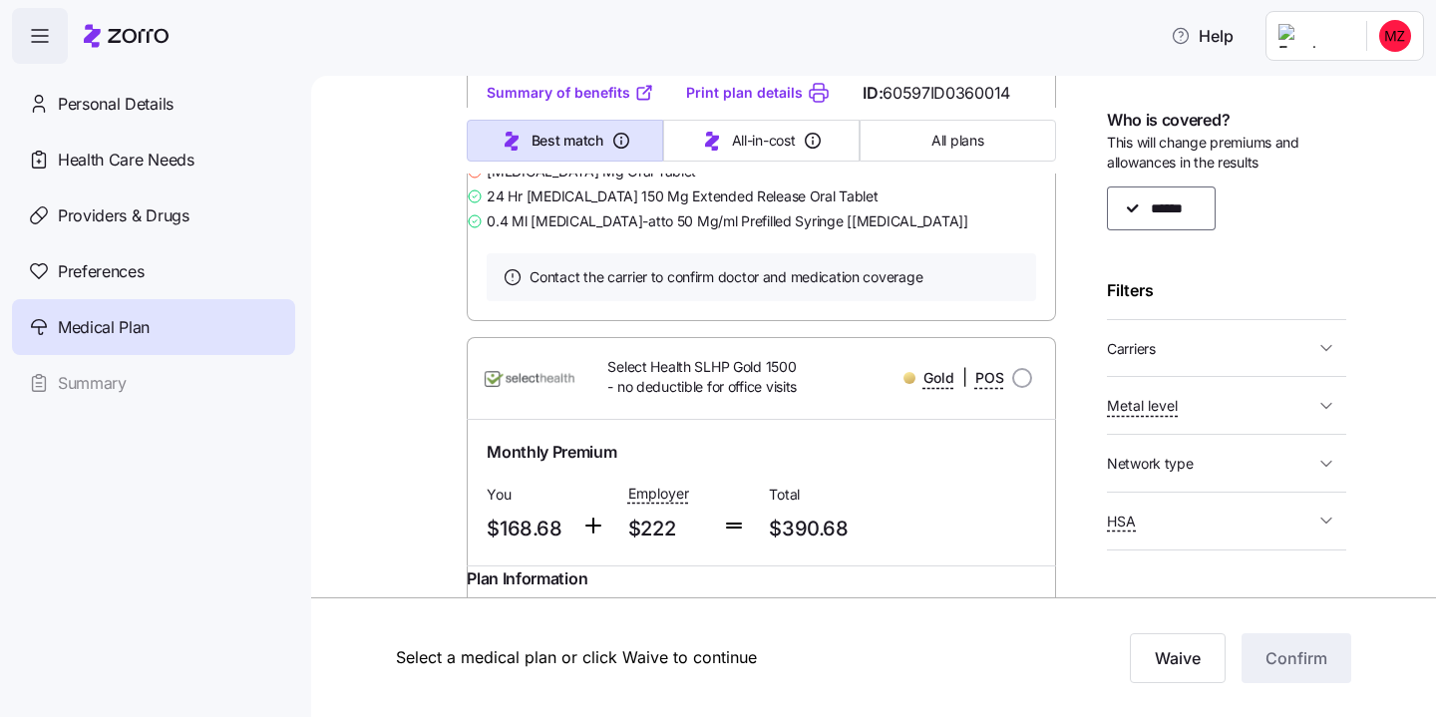
scroll to position [3230, 0]
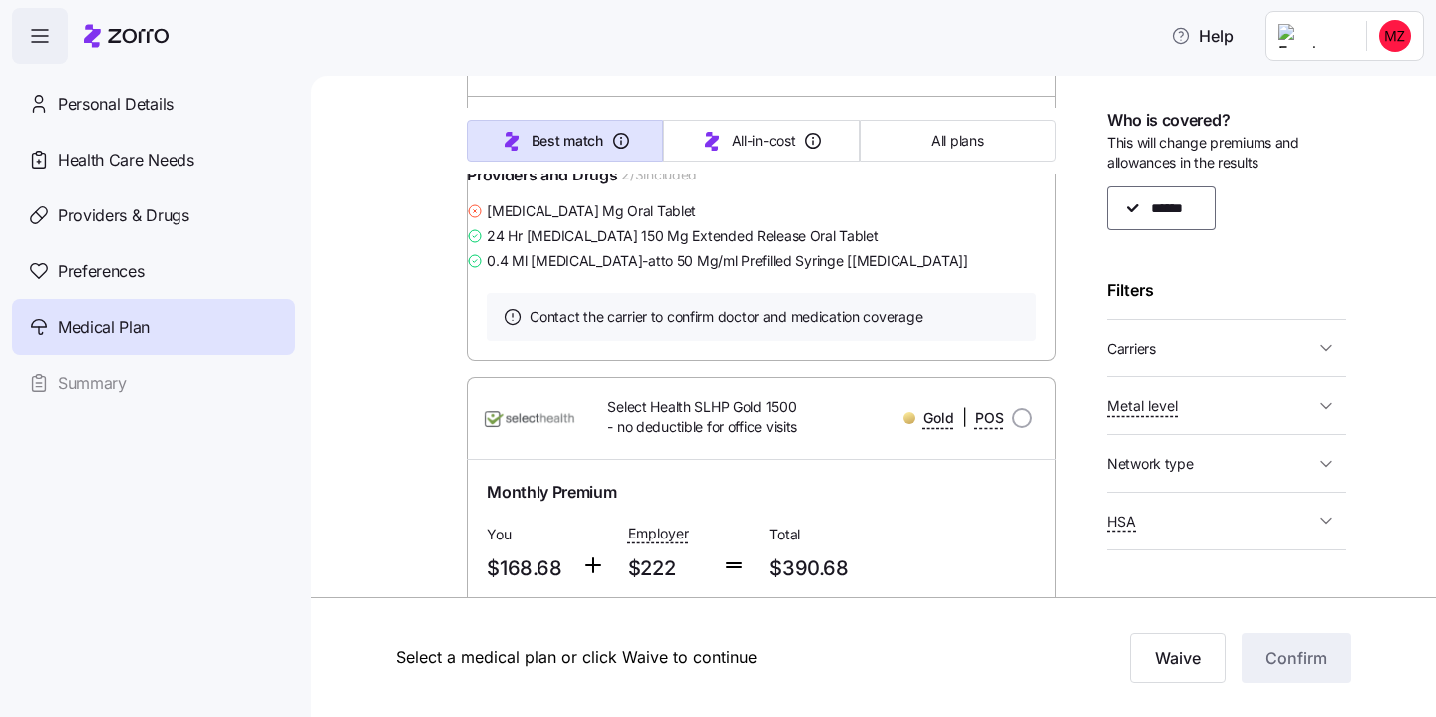
scroll to position [1867, 0]
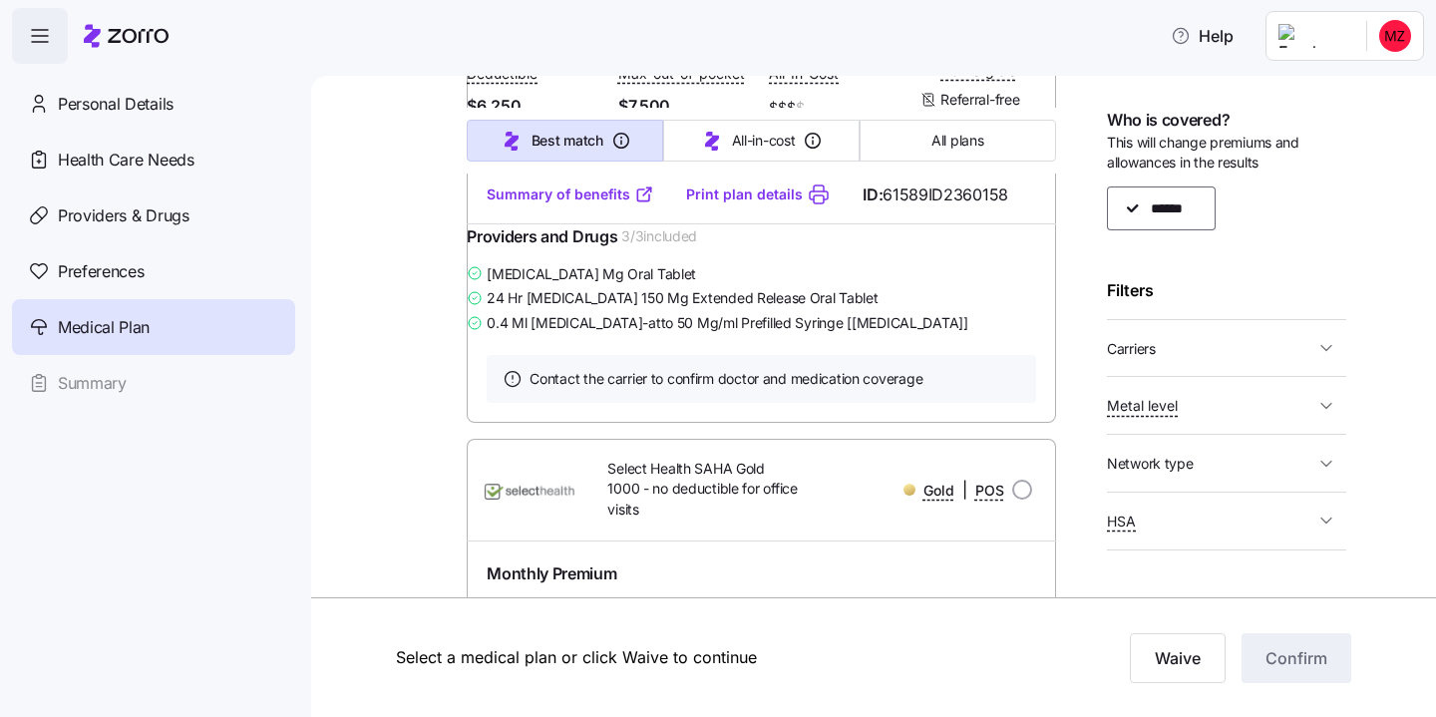
click at [1190, 348] on span "Carriers" at bounding box center [1210, 348] width 207 height 25
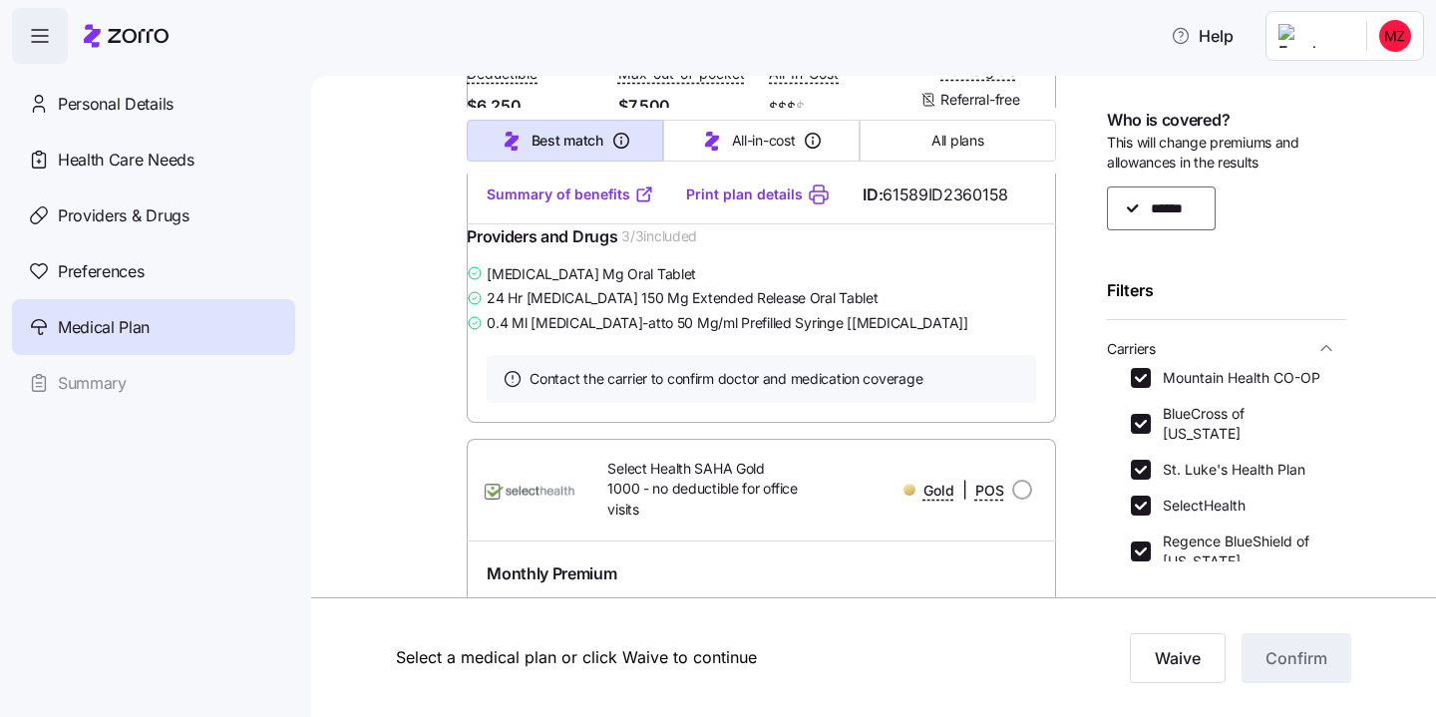
click at [1212, 340] on span "Carriers" at bounding box center [1210, 348] width 207 height 25
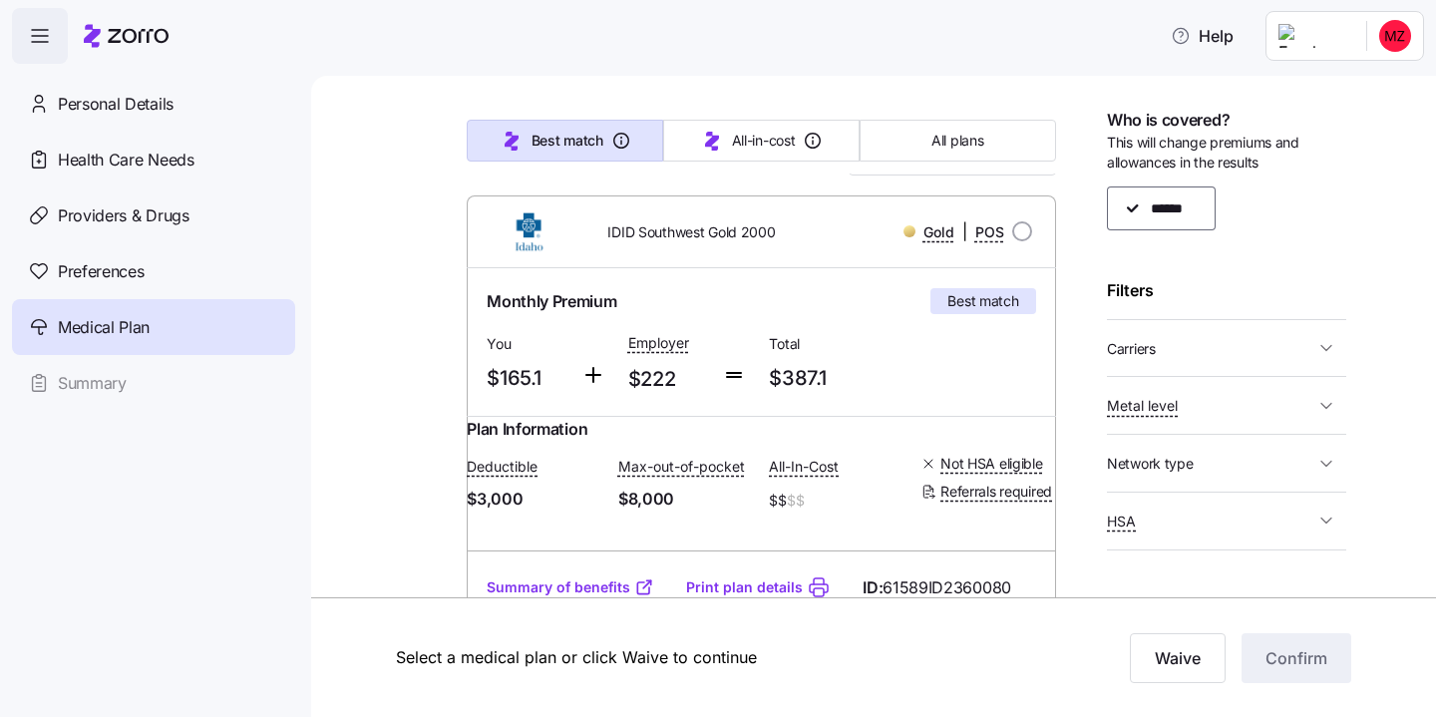
scroll to position [0, 0]
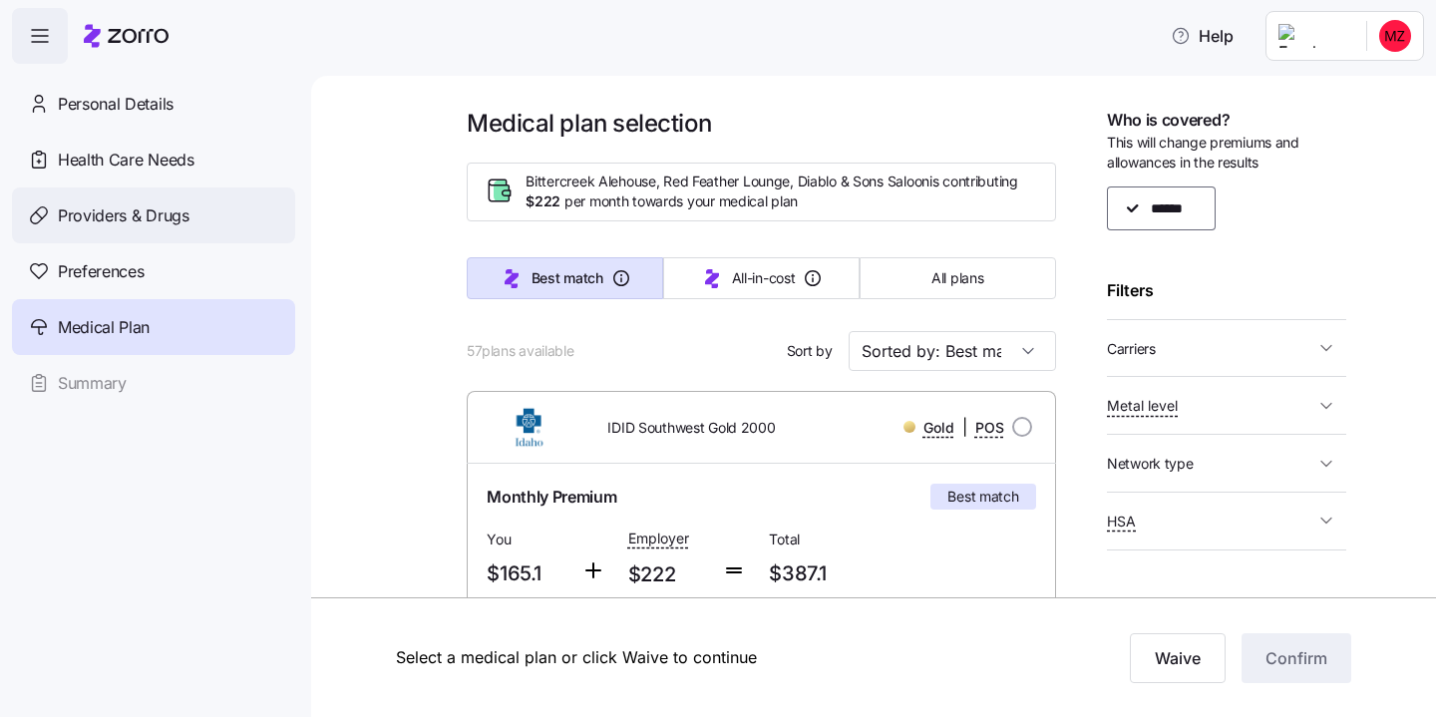
click at [161, 219] on span "Providers & Drugs" at bounding box center [124, 215] width 132 height 25
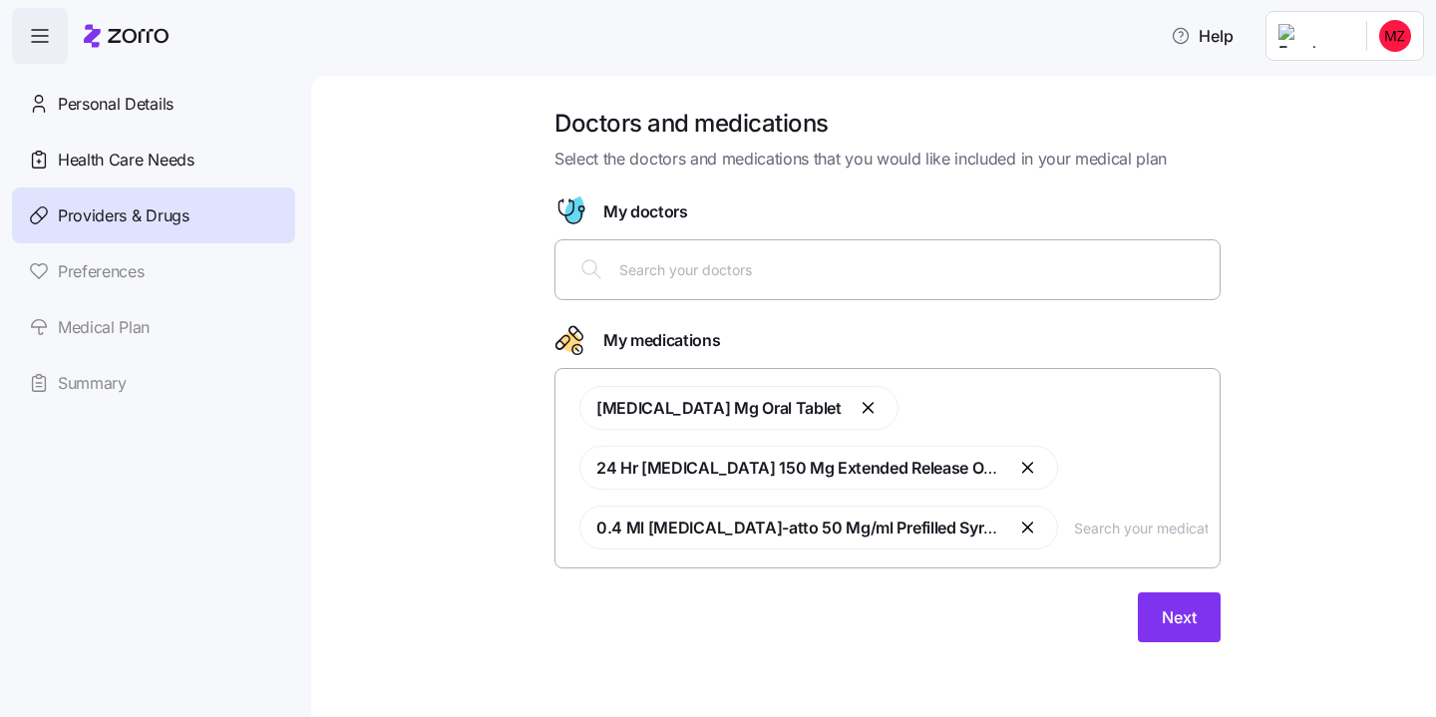
click at [687, 274] on input "text" at bounding box center [913, 269] width 588 height 22
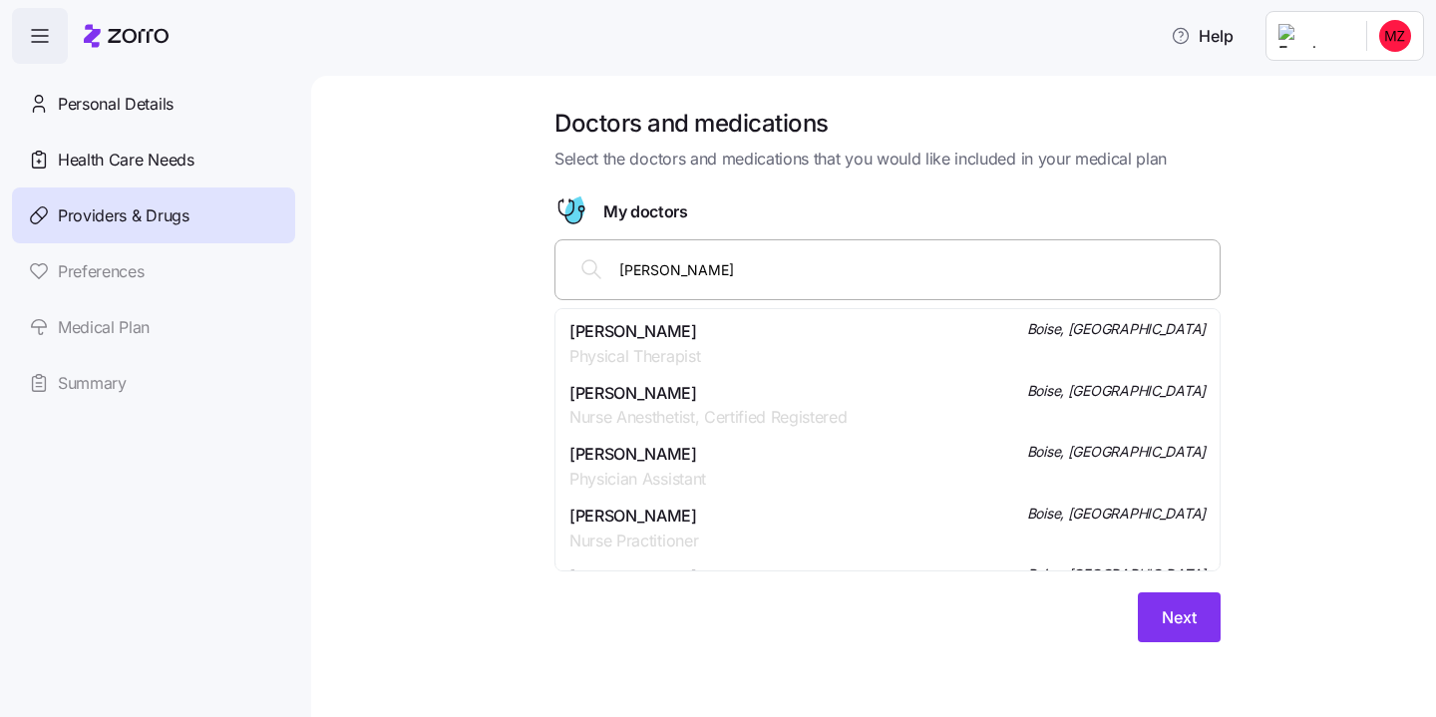
type input "[PERSON_NAME]"
click at [821, 354] on div "[PERSON_NAME] [PERSON_NAME] Nurse Practitioner Boise, [GEOGRAPHIC_DATA]" at bounding box center [888, 344] width 636 height 50
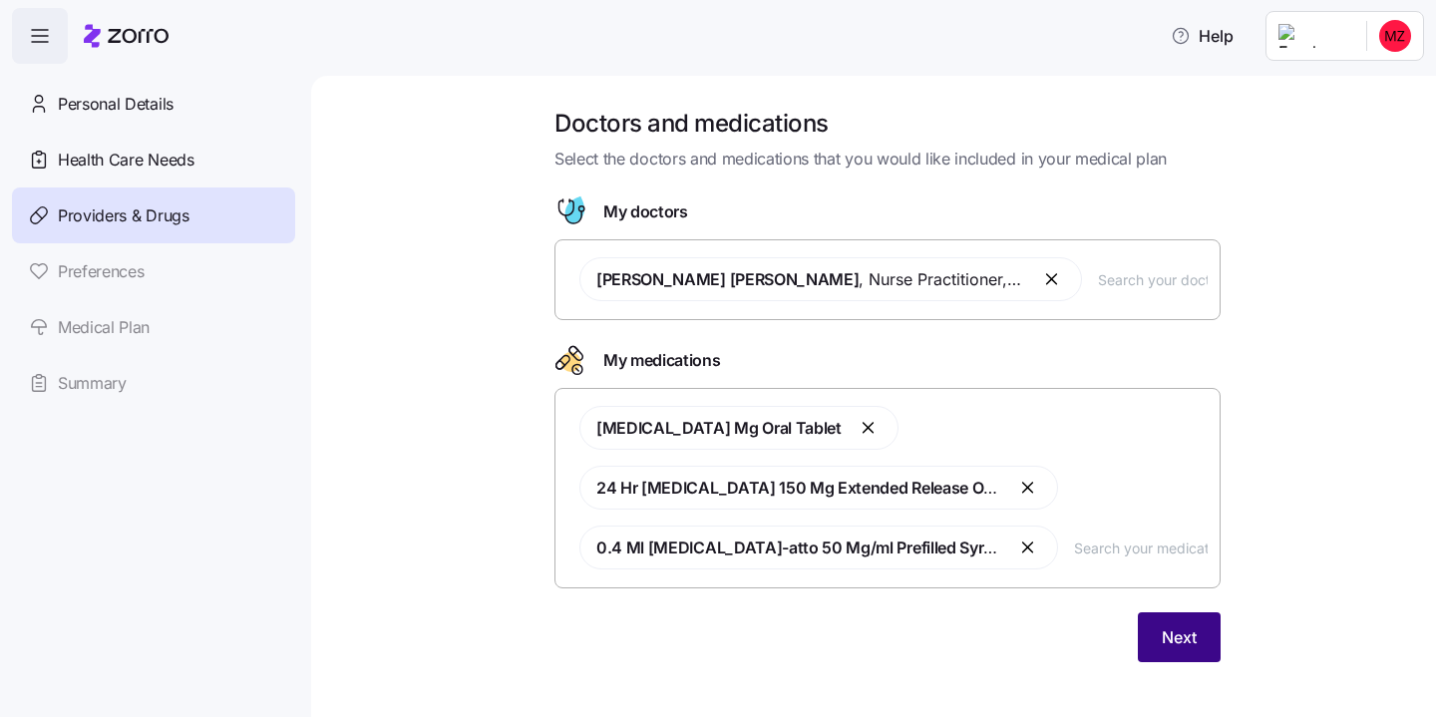
click at [1167, 644] on span "Next" at bounding box center [1179, 637] width 35 height 24
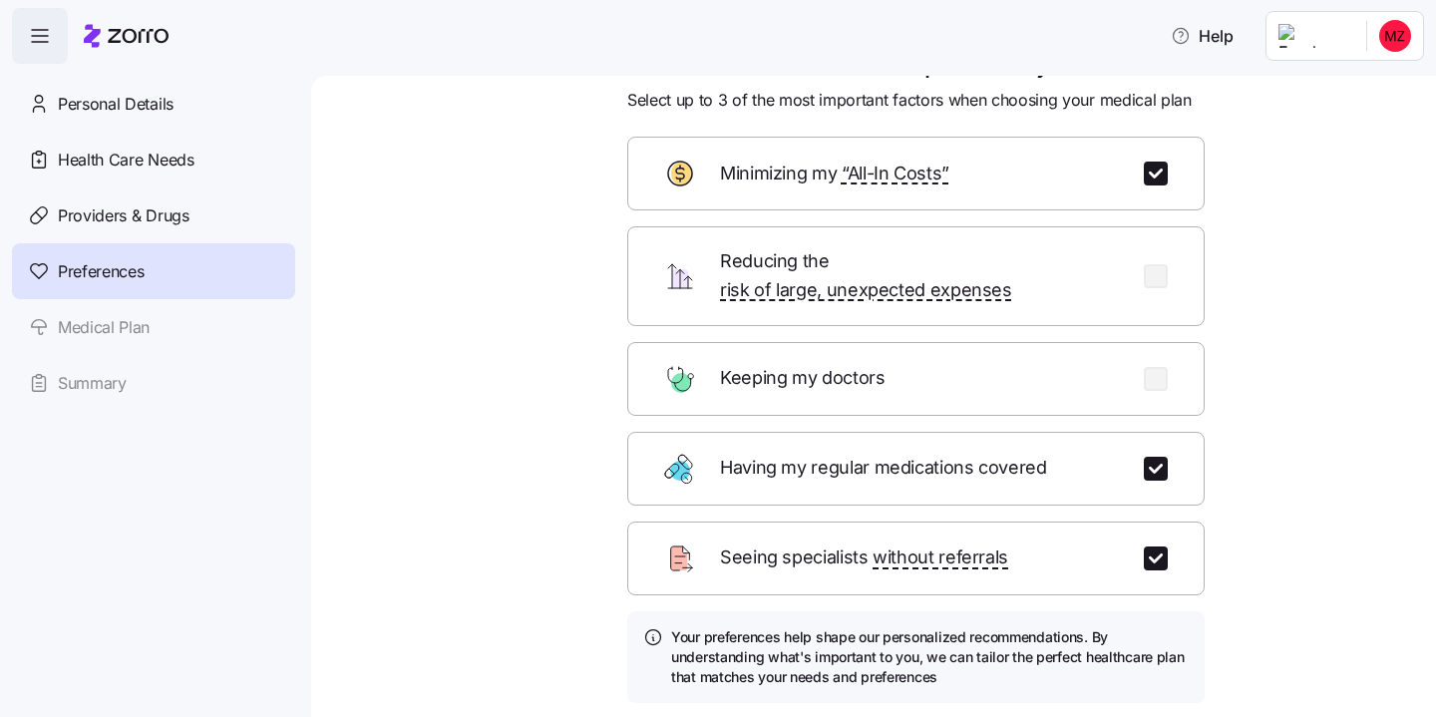
scroll to position [60, 0]
click at [1156, 546] on input "checkbox" at bounding box center [1156, 558] width 24 height 24
checkbox input "false"
click at [1153, 366] on input "checkbox" at bounding box center [1156, 378] width 24 height 24
checkbox input "true"
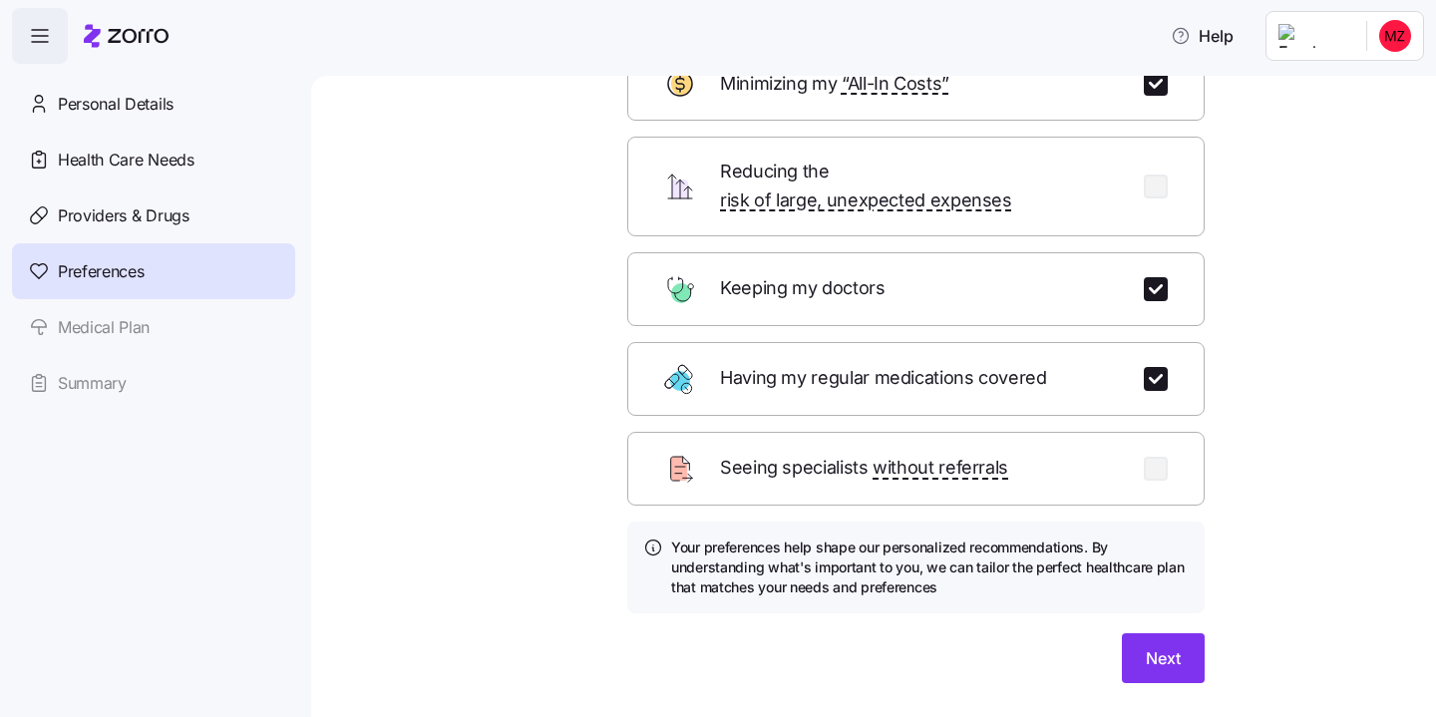
scroll to position [153, 0]
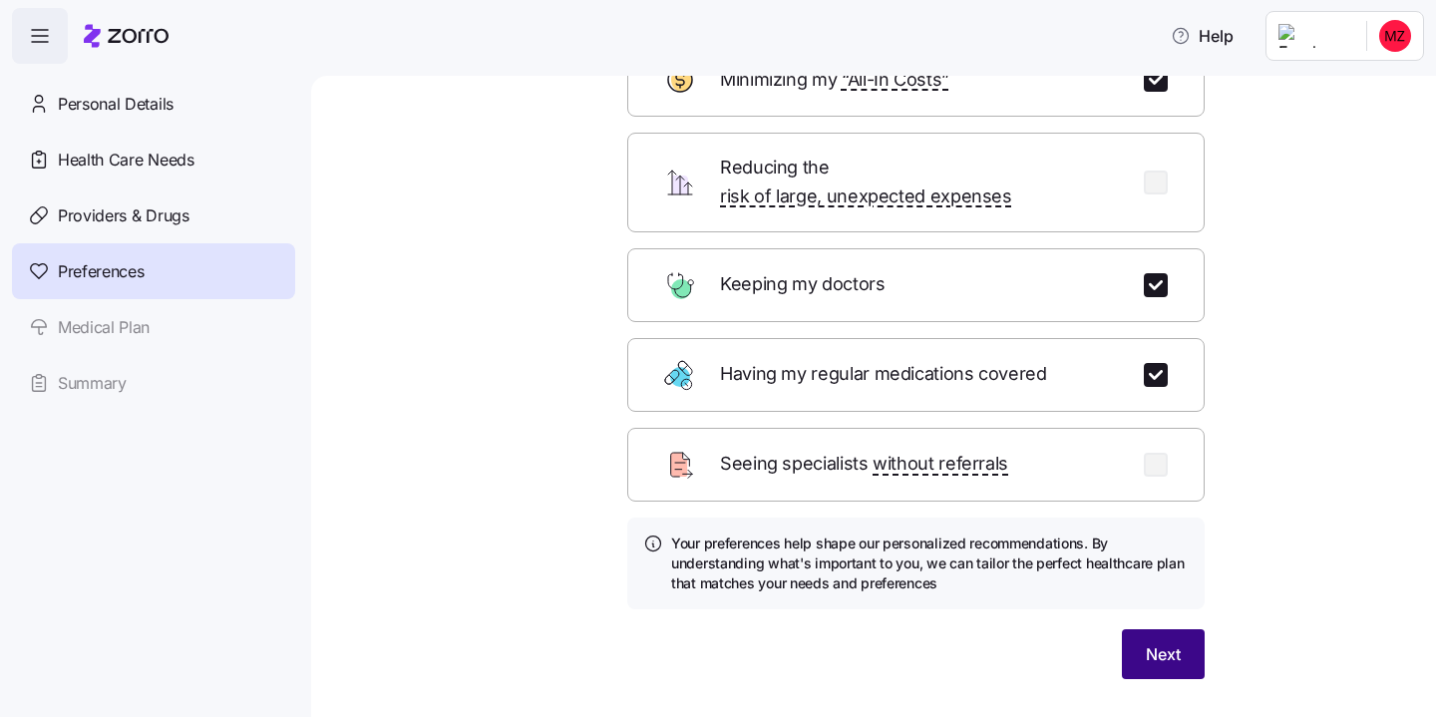
click at [1168, 642] on span "Next" at bounding box center [1163, 654] width 35 height 24
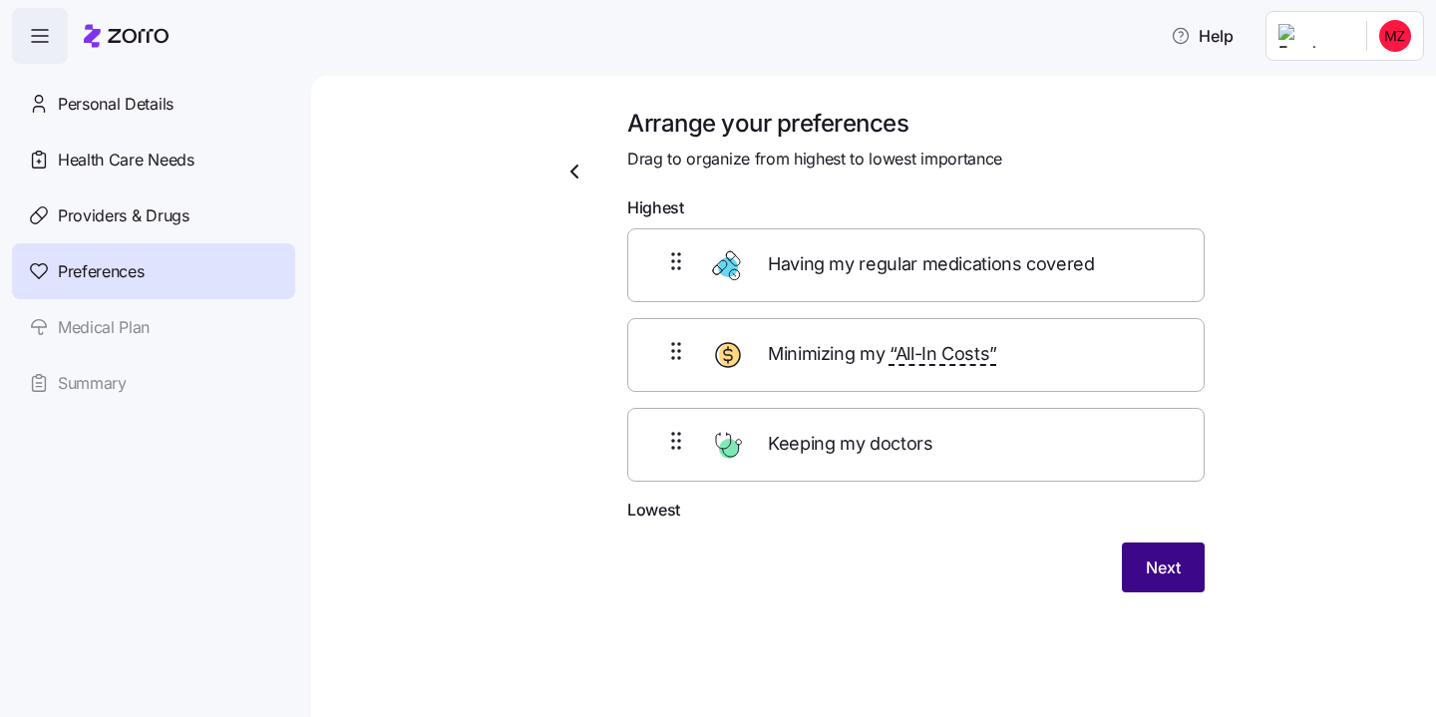
scroll to position [0, 0]
click at [1149, 561] on span "Next" at bounding box center [1163, 568] width 35 height 24
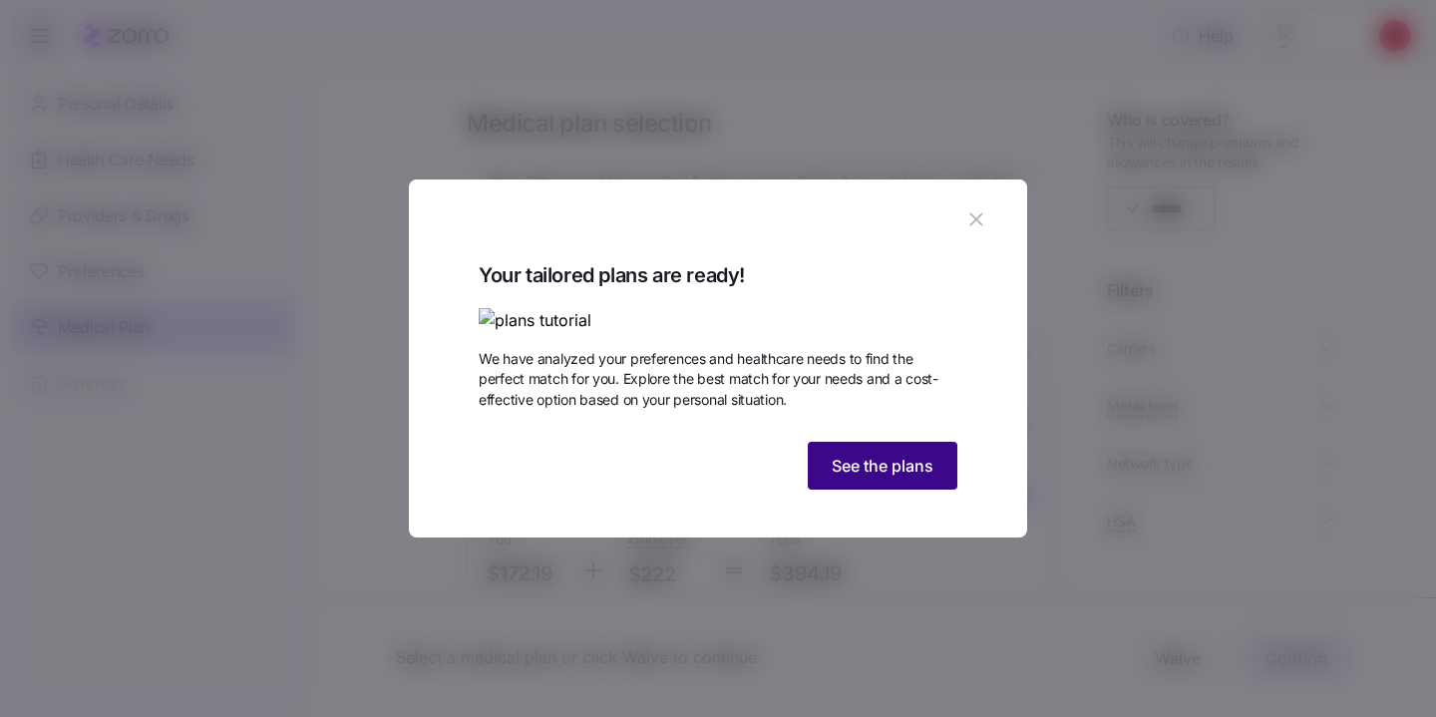
click at [825, 490] on button "See the plans" at bounding box center [883, 466] width 150 height 48
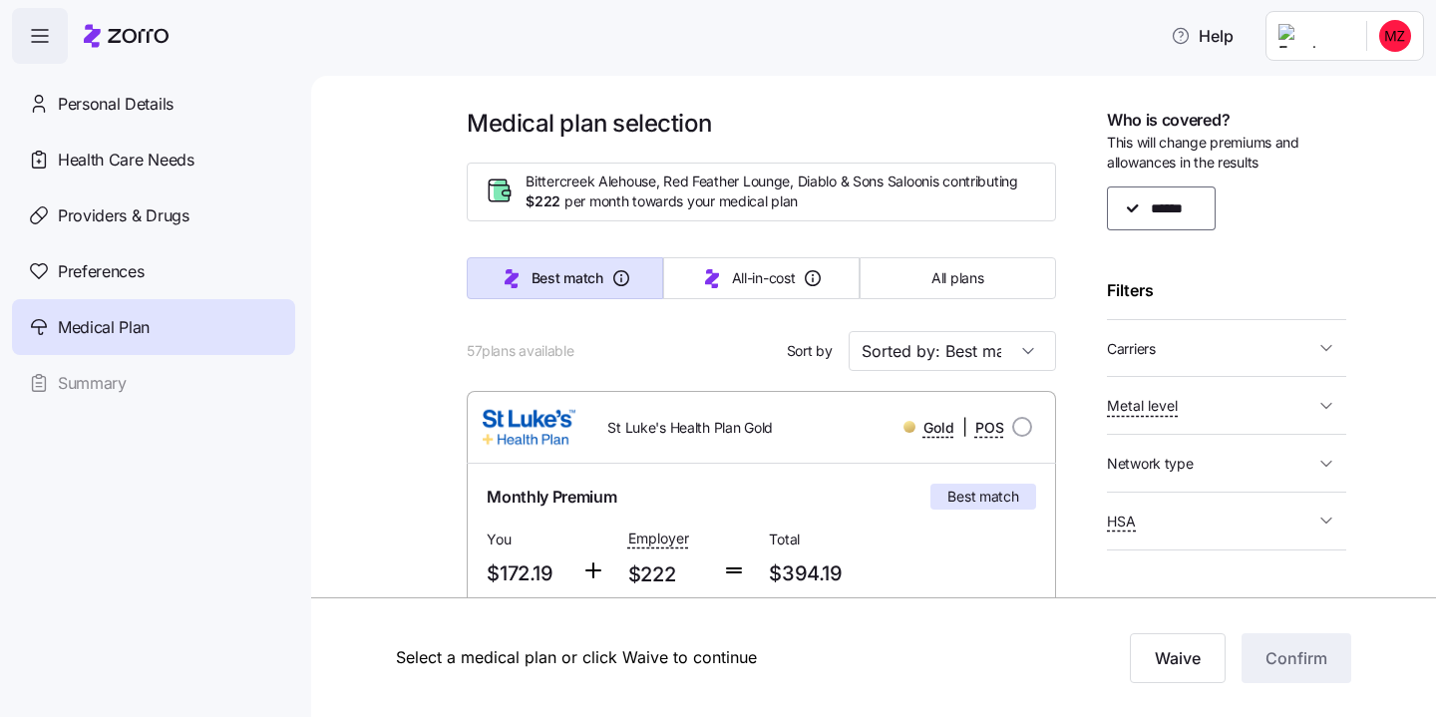
click at [1193, 407] on span "Metal level" at bounding box center [1210, 405] width 207 height 25
click at [1148, 462] on input "Bronze" at bounding box center [1141, 472] width 20 height 20
checkbox input "false"
click at [1141, 433] on input "Expanded Bronze" at bounding box center [1141, 436] width 20 height 20
checkbox input "false"
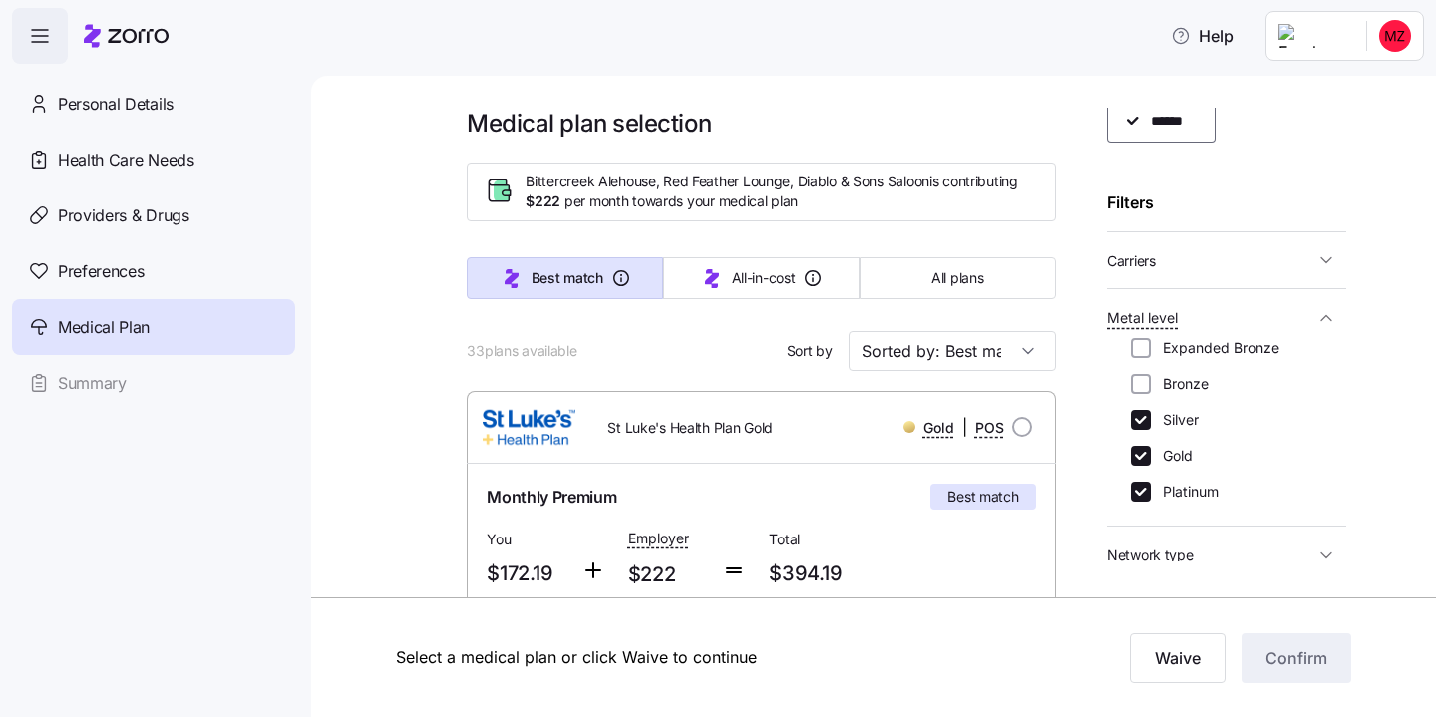
scroll to position [89, 0]
click at [1142, 448] on input "Gold" at bounding box center [1141, 455] width 20 height 20
checkbox input "false"
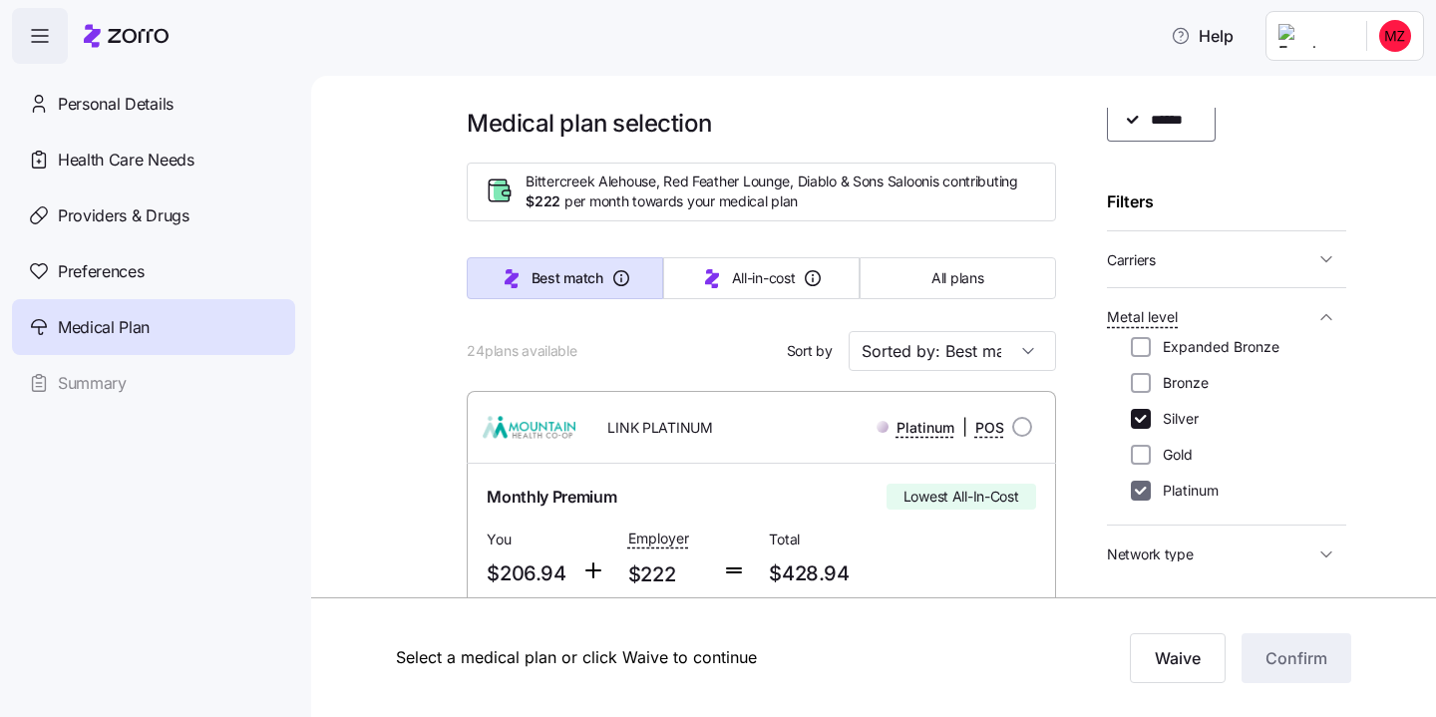
click at [1142, 487] on input "Platinum" at bounding box center [1141, 491] width 20 height 20
checkbox input "false"
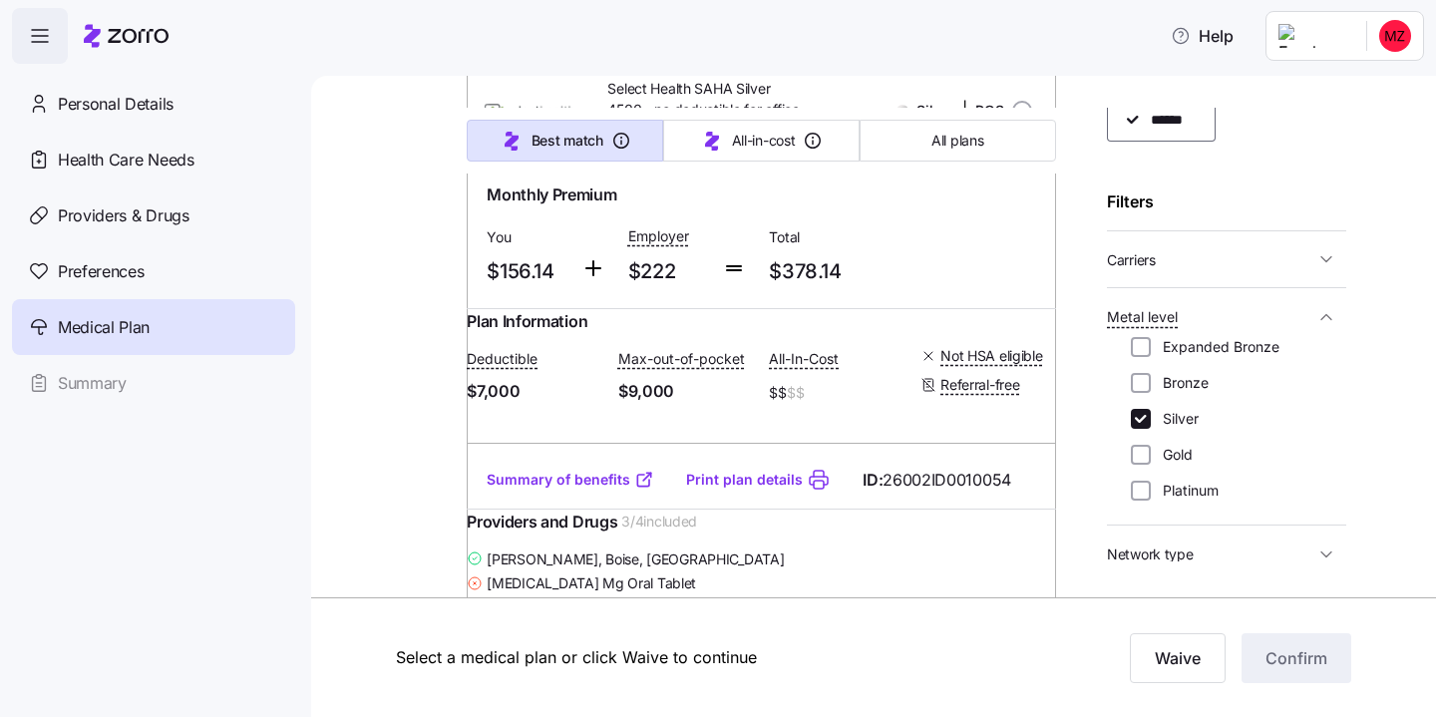
scroll to position [5673, 0]
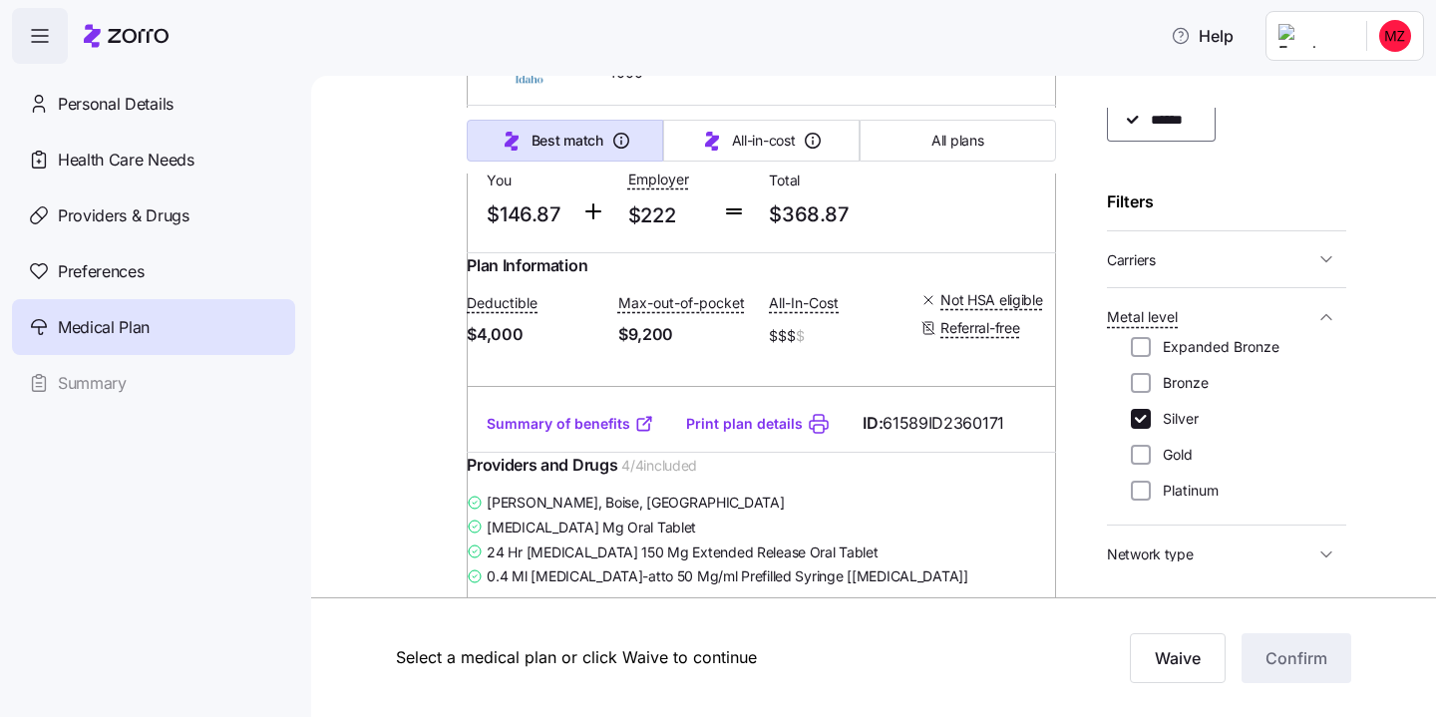
scroll to position [359, 0]
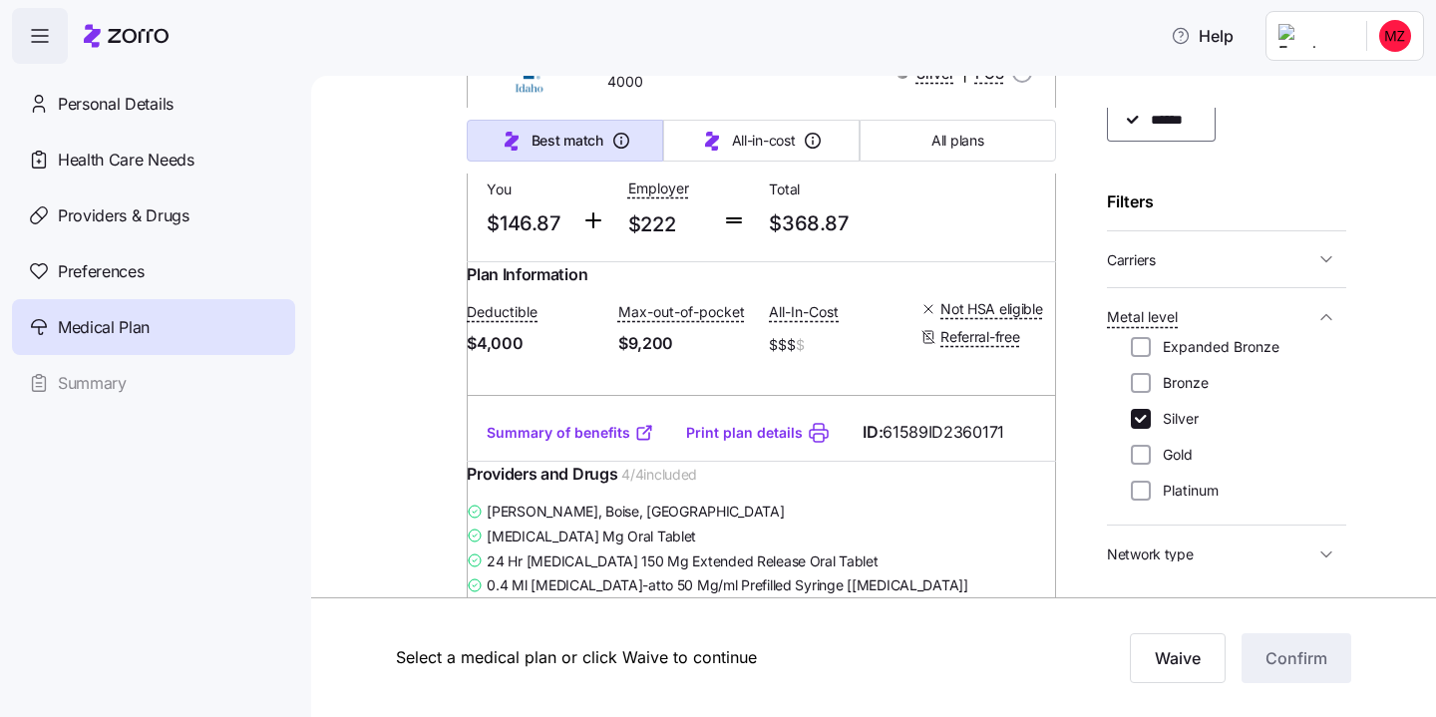
click at [1143, 465] on div "Expanded Bronze Bronze Silver Gold Platinum" at bounding box center [1227, 419] width 192 height 164
click at [1142, 454] on input "Gold" at bounding box center [1141, 455] width 20 height 20
checkbox input "true"
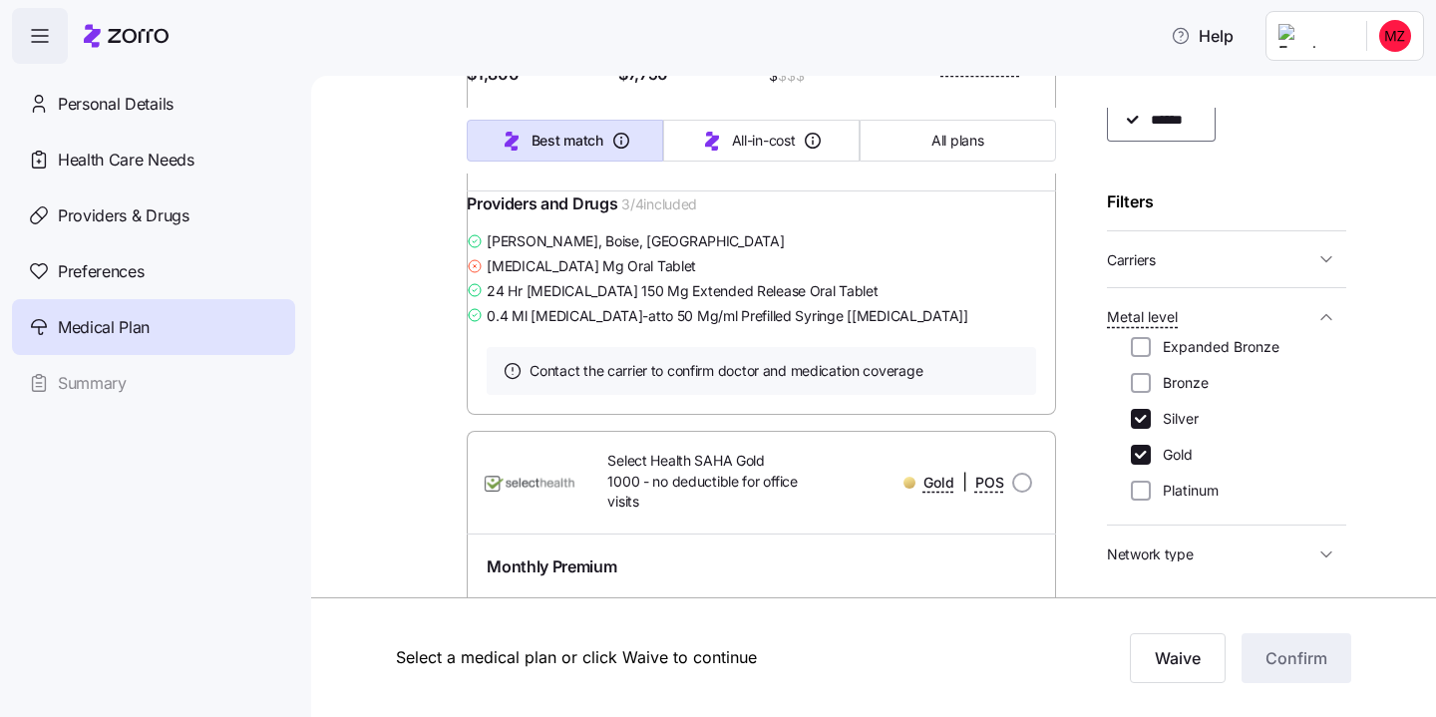
scroll to position [621, 0]
click at [965, 140] on span "All plans" at bounding box center [958, 141] width 52 height 20
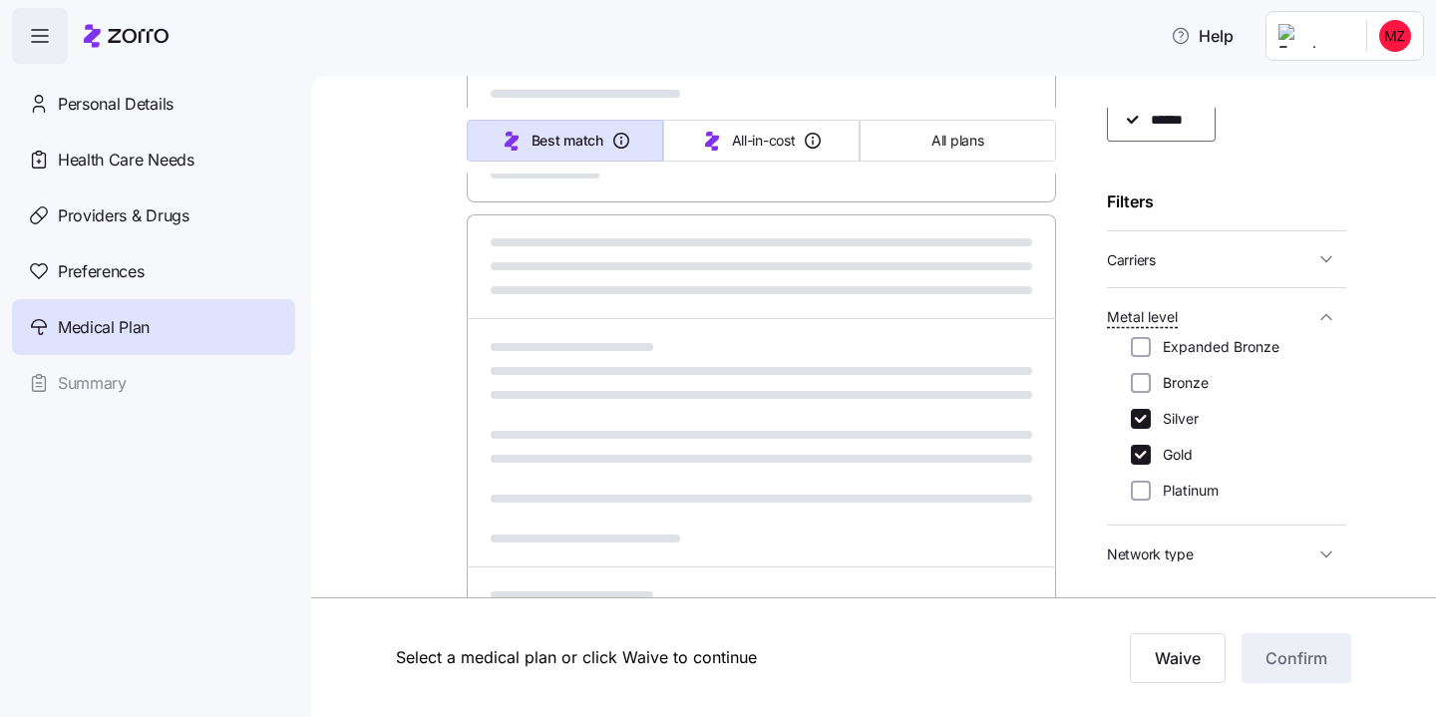
type input "Sorted by: Premium"
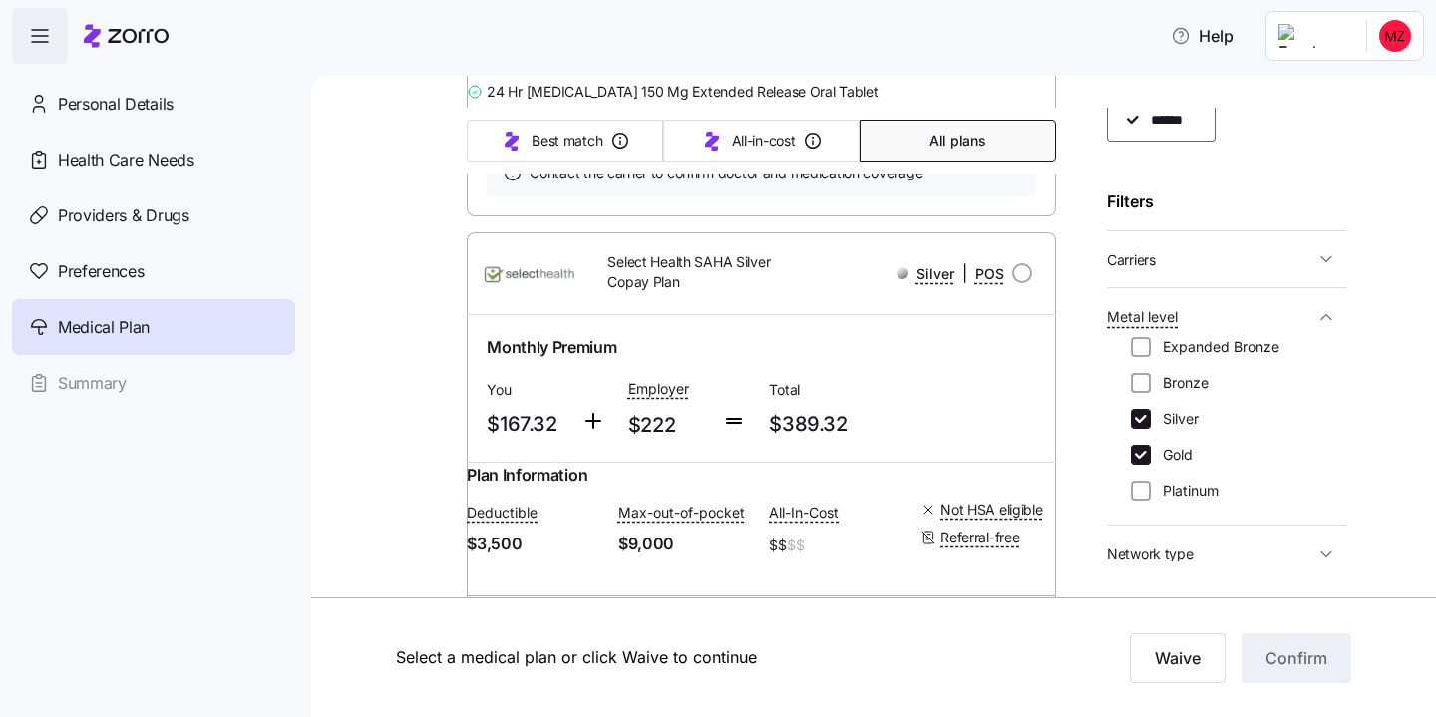
scroll to position [17554, 0]
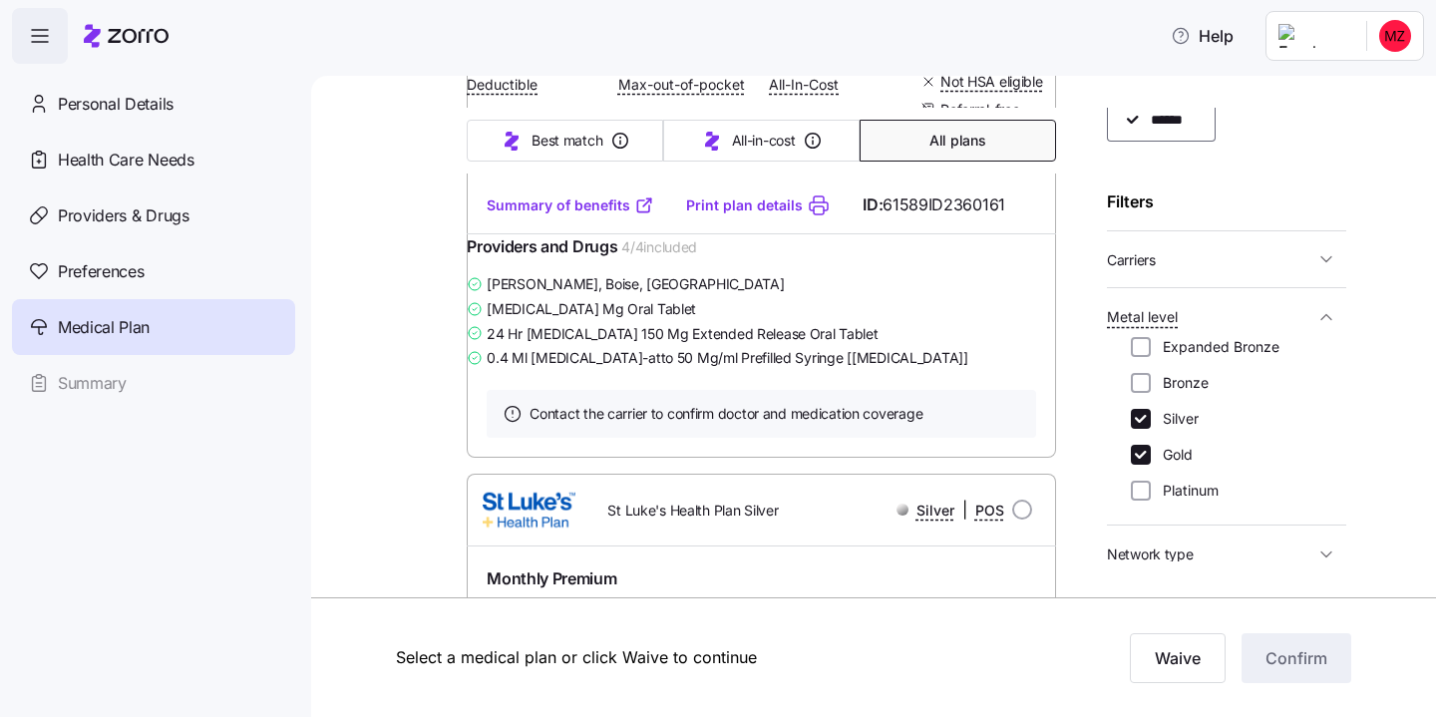
scroll to position [7976, 0]
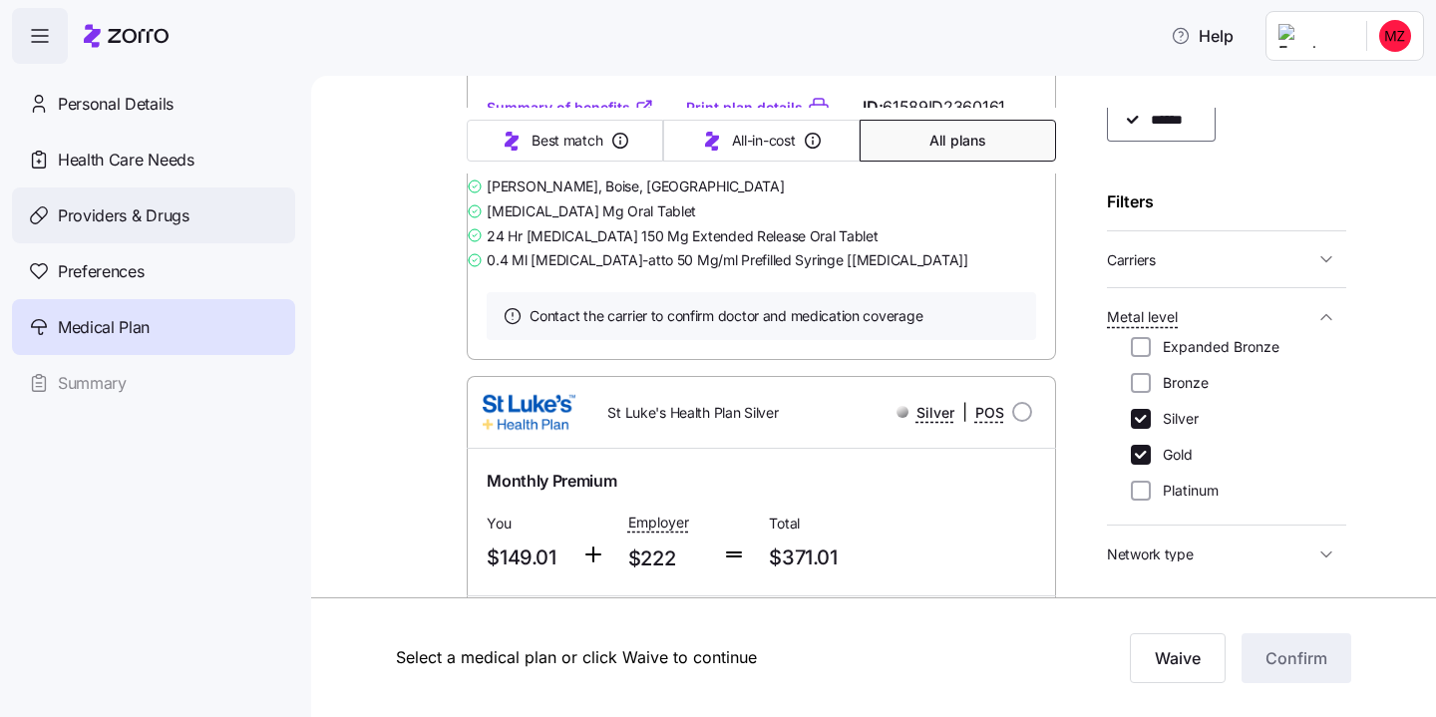
click at [133, 223] on span "Providers & Drugs" at bounding box center [124, 215] width 132 height 25
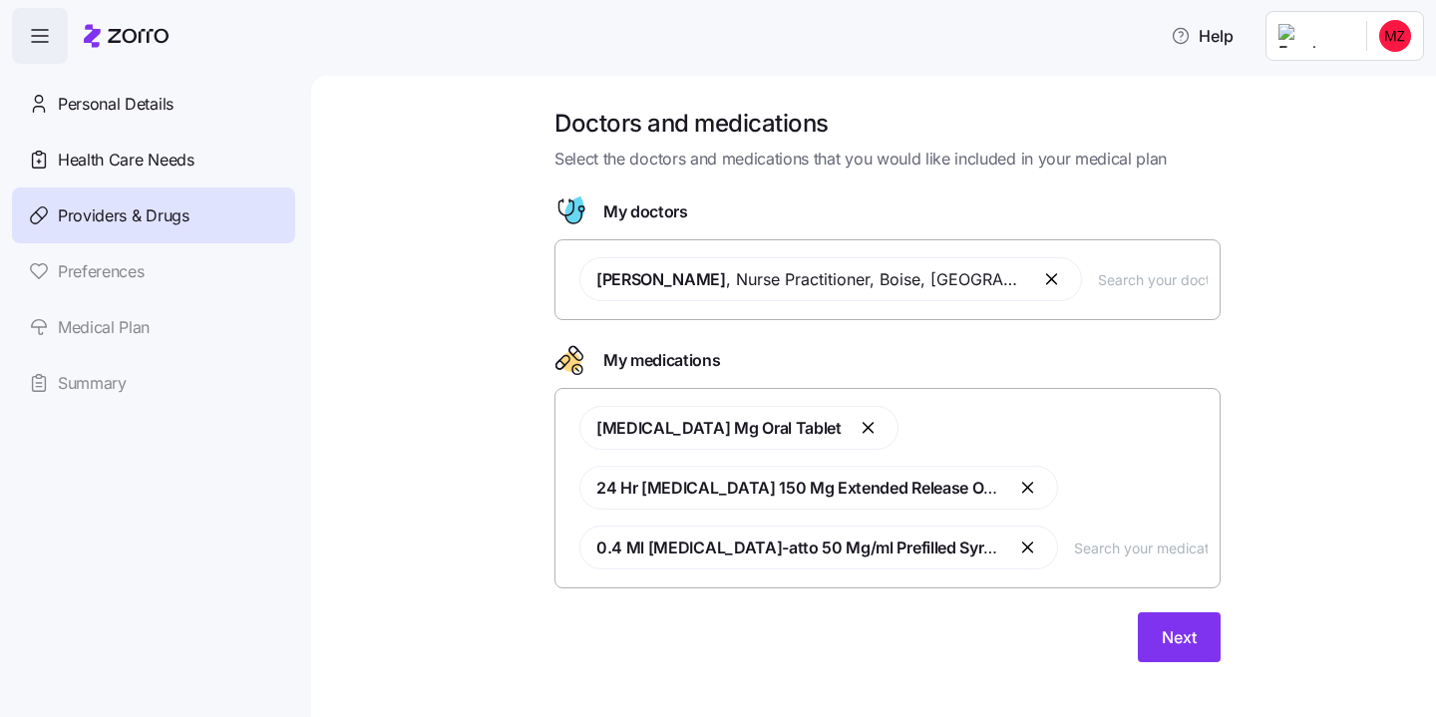
click at [1025, 546] on button "button" at bounding box center [1029, 548] width 24 height 24
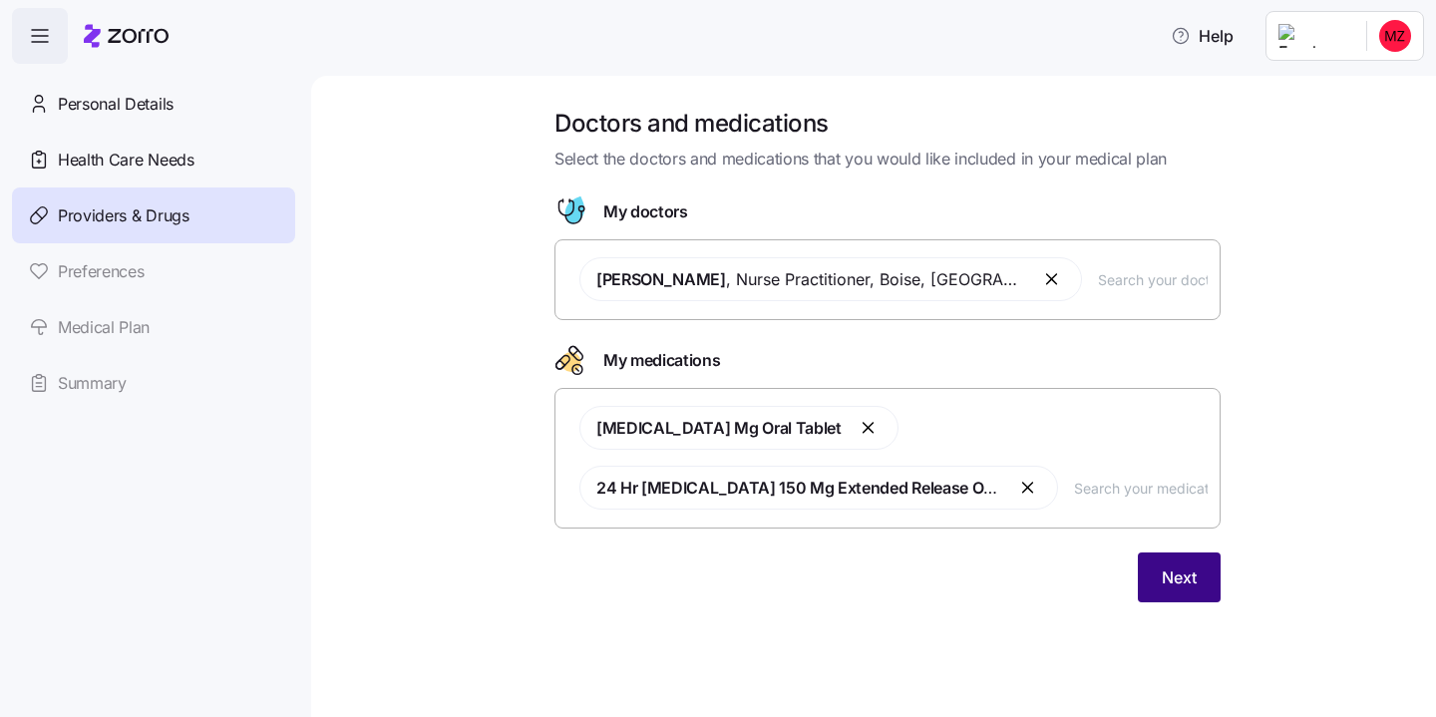
click at [1191, 584] on span "Next" at bounding box center [1179, 578] width 35 height 24
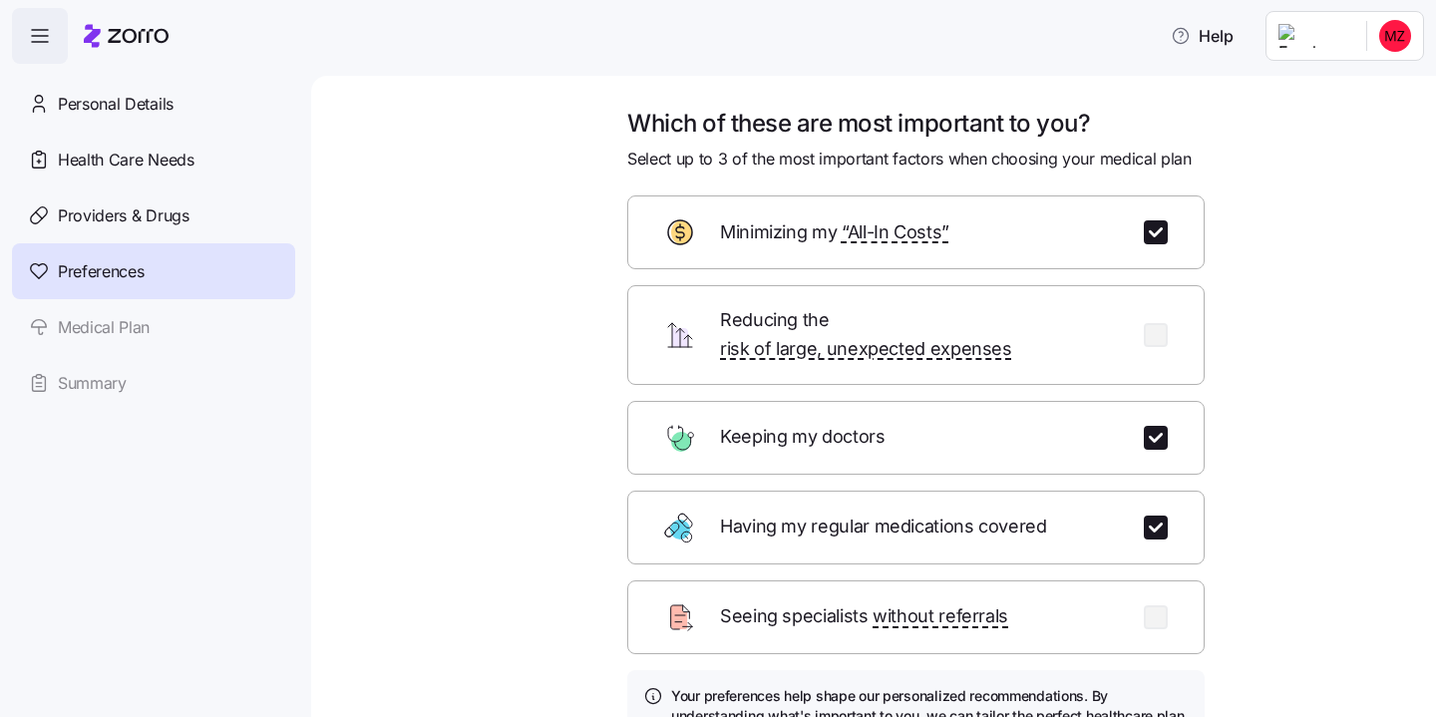
scroll to position [186, 0]
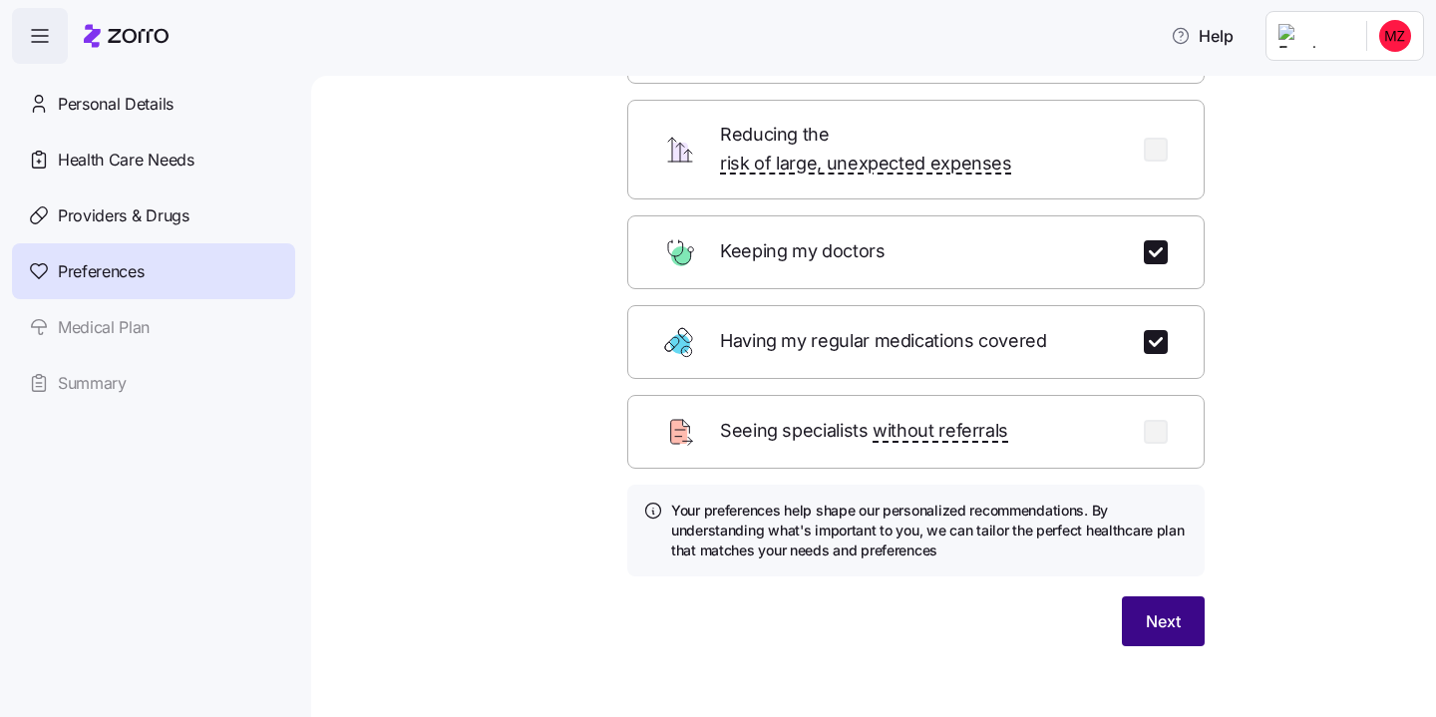
click at [1164, 611] on button "Next" at bounding box center [1163, 621] width 83 height 50
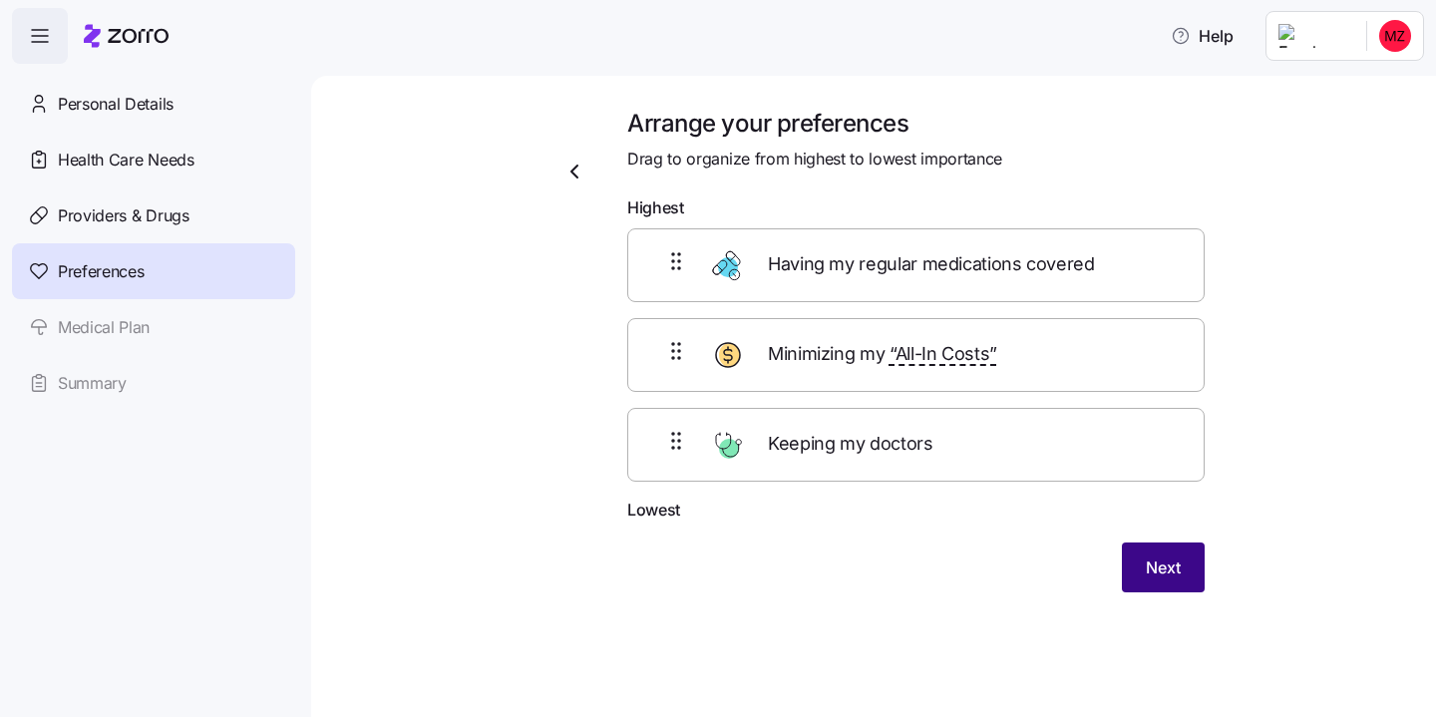
click at [1173, 578] on span "Next" at bounding box center [1163, 568] width 35 height 24
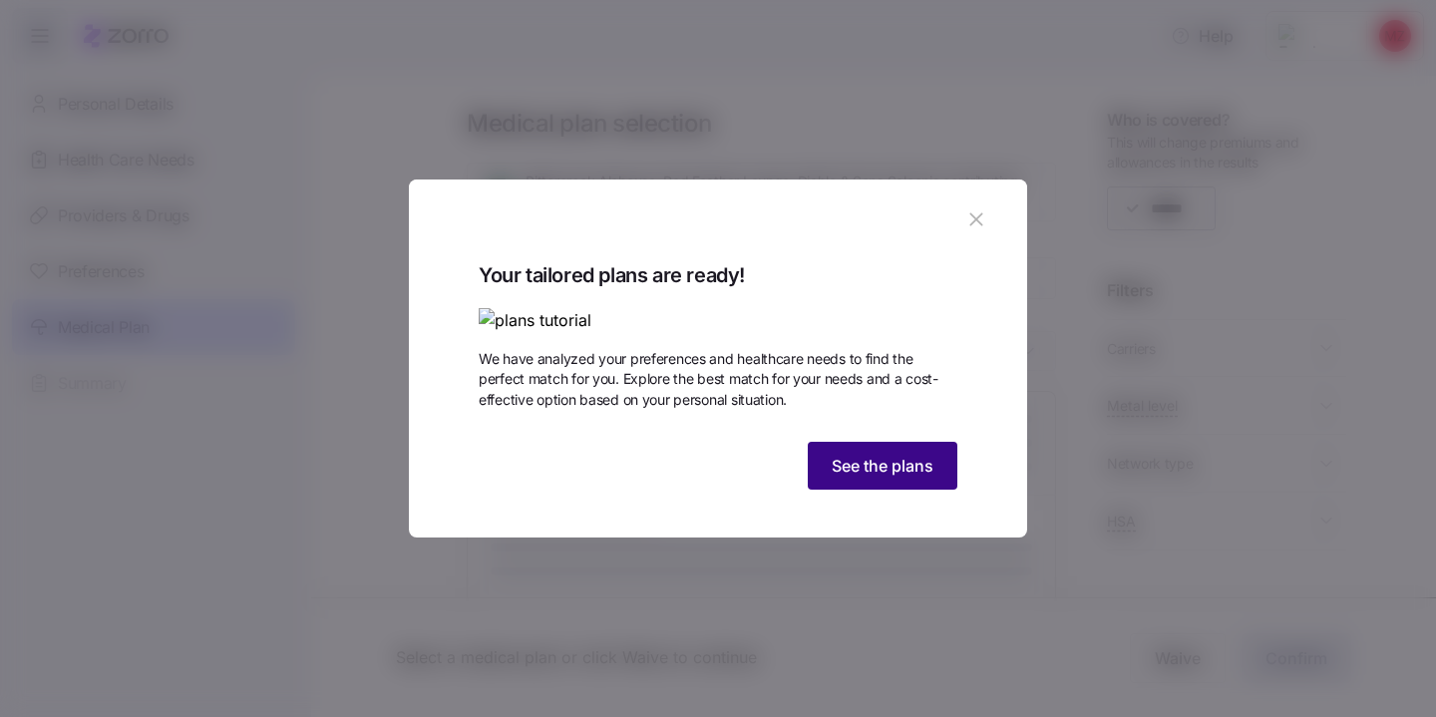
click at [878, 478] on span "See the plans" at bounding box center [883, 466] width 102 height 24
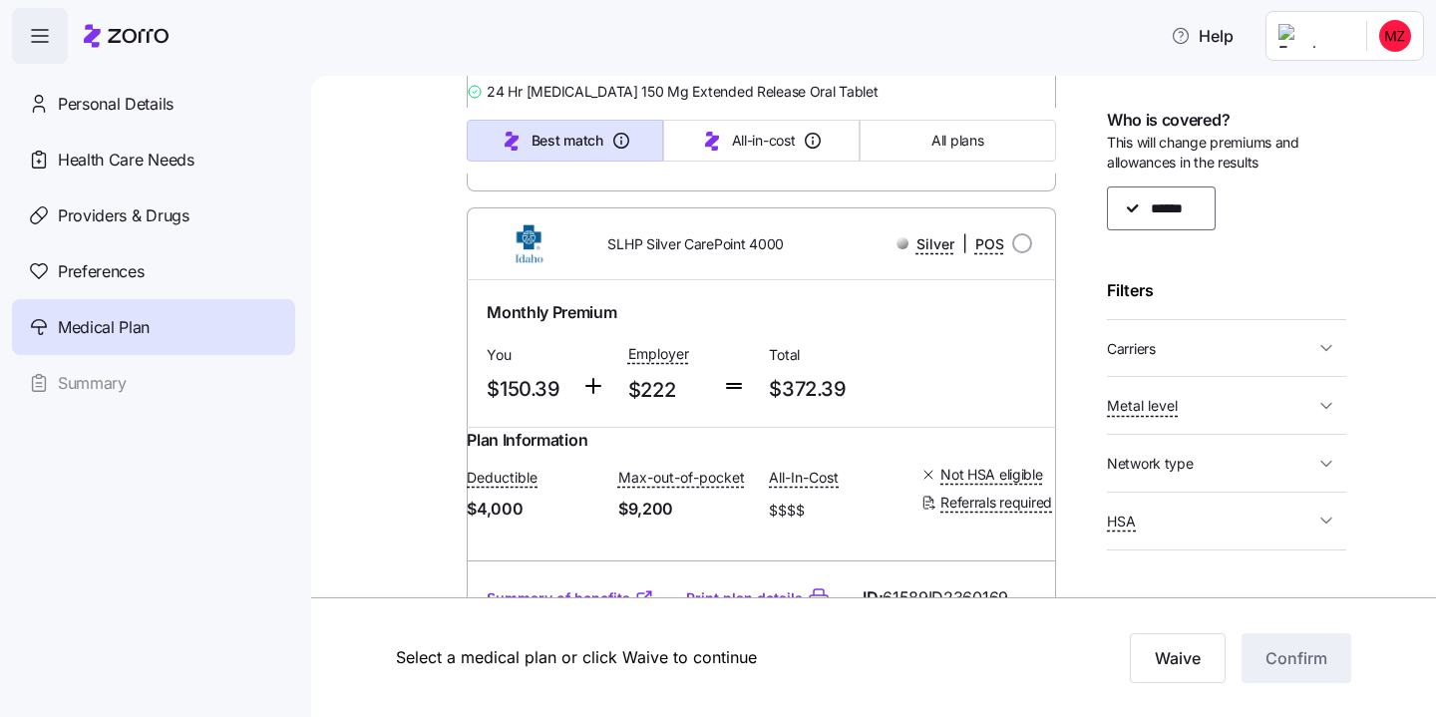
scroll to position [4693, 0]
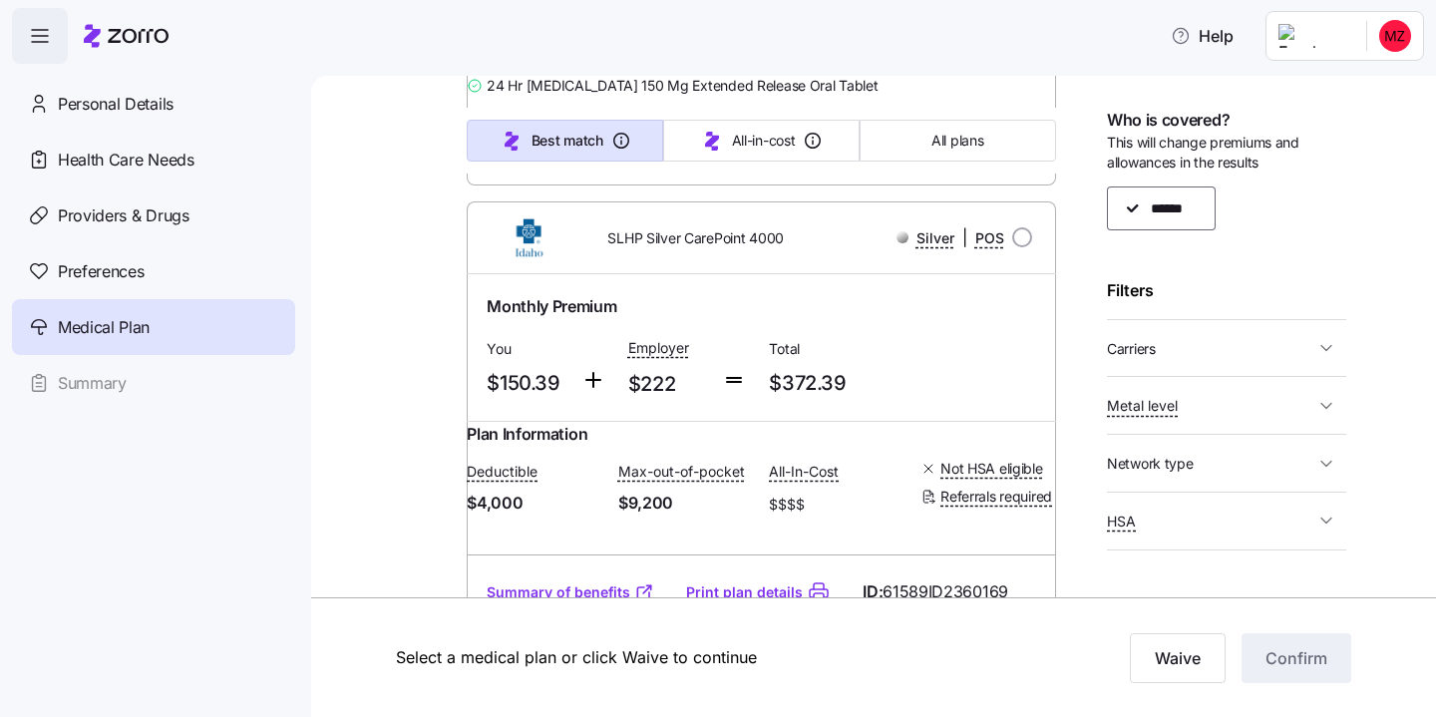
click at [306, 424] on nav "Personal Details Health Care Needs Providers & Drugs Preferences Medical Plan S…" at bounding box center [155, 390] width 311 height 653
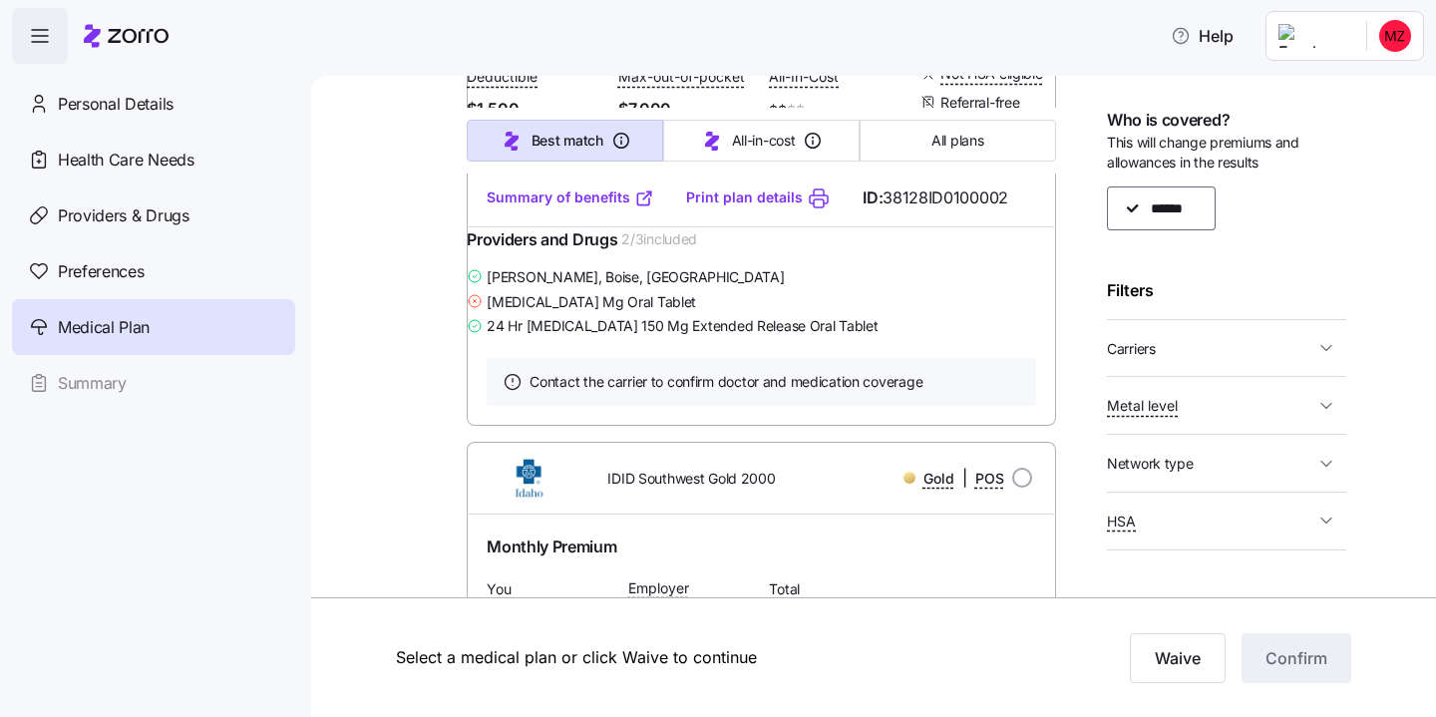
scroll to position [10185, 0]
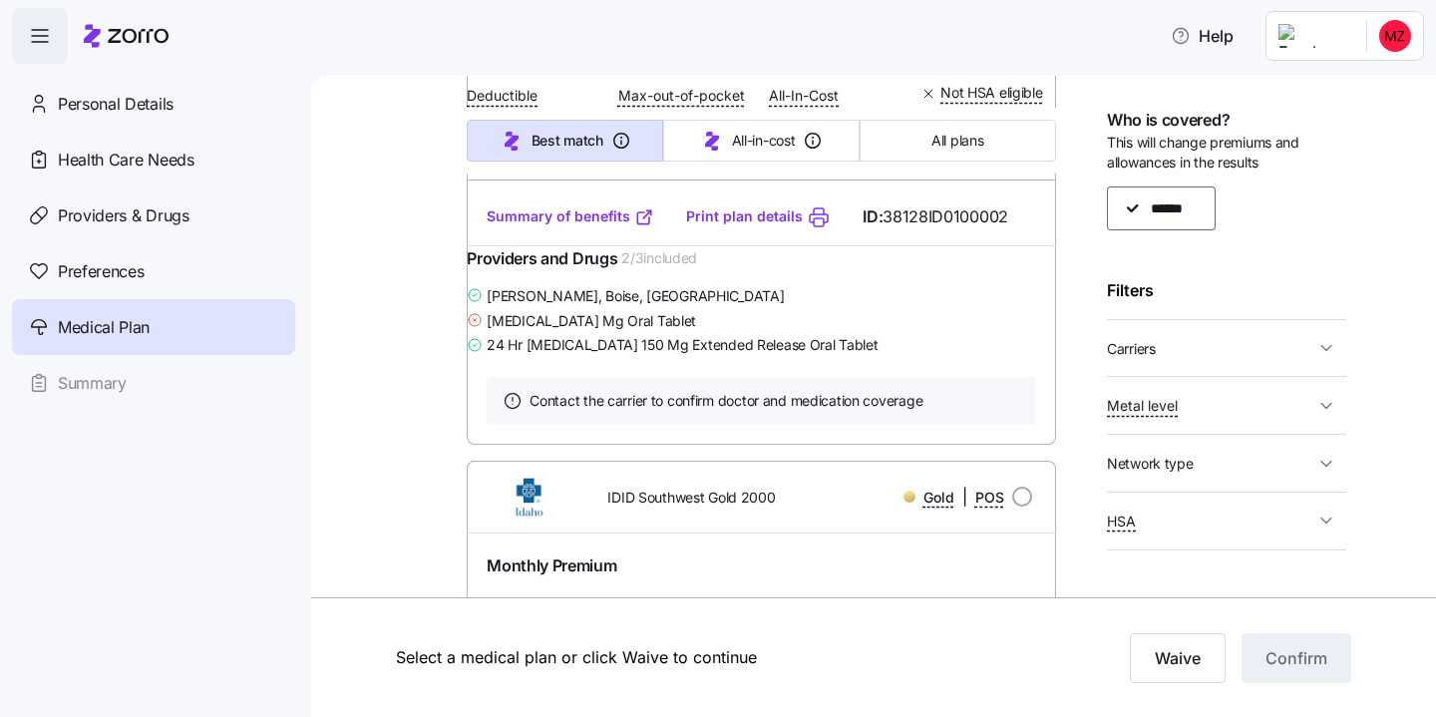
click at [1227, 354] on span "Carriers" at bounding box center [1210, 348] width 207 height 25
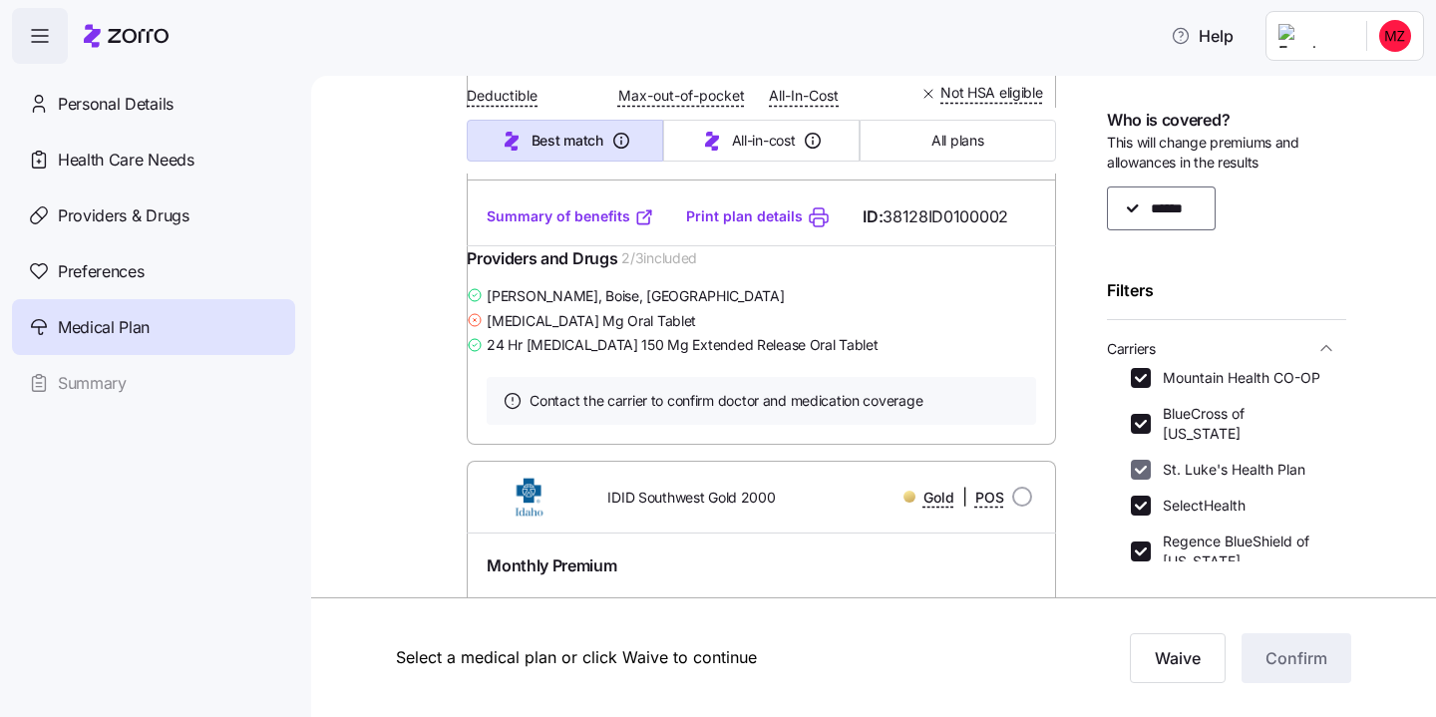
click at [1137, 460] on input "St. Luke's Health Plan" at bounding box center [1141, 470] width 20 height 20
checkbox input "false"
click at [1138, 376] on input "Mountain Health CO-OP" at bounding box center [1141, 378] width 20 height 20
checkbox input "false"
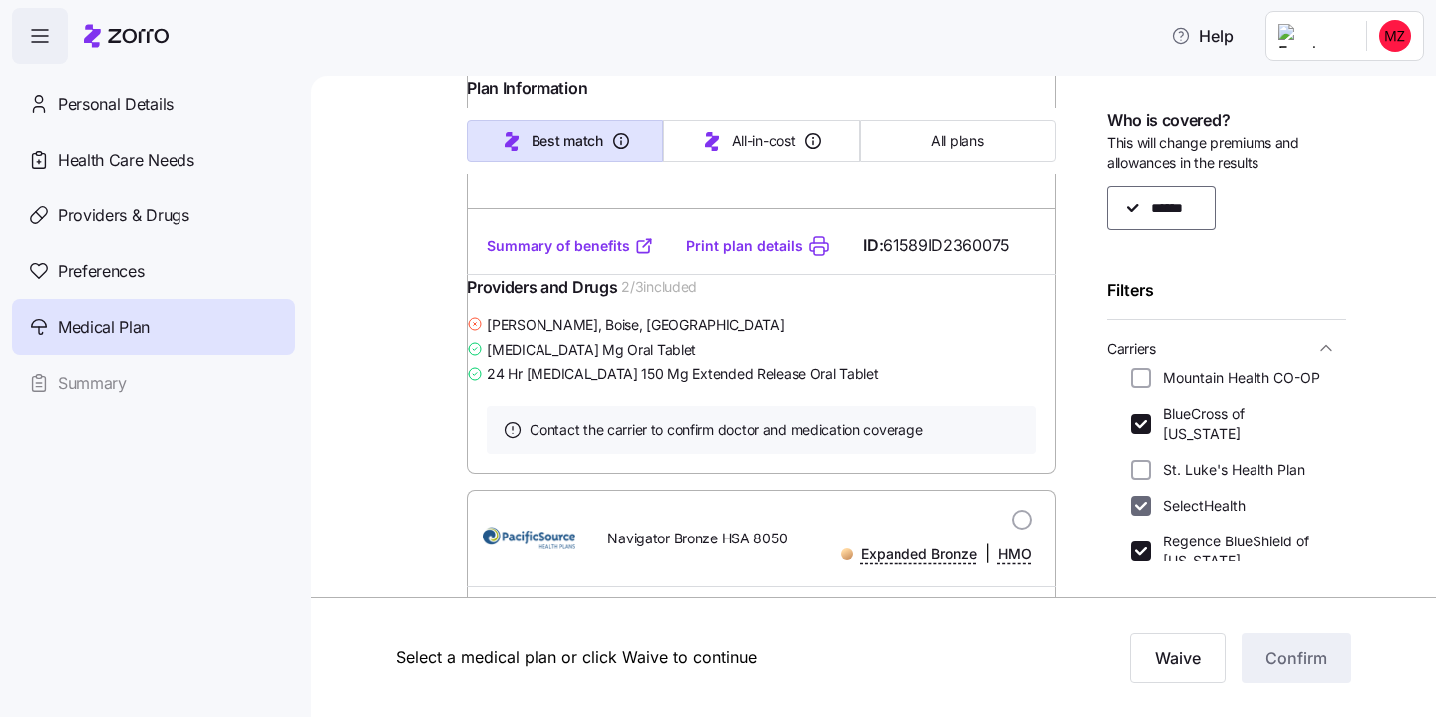
click at [1141, 496] on input "SelectHealth" at bounding box center [1141, 506] width 20 height 20
checkbox input "false"
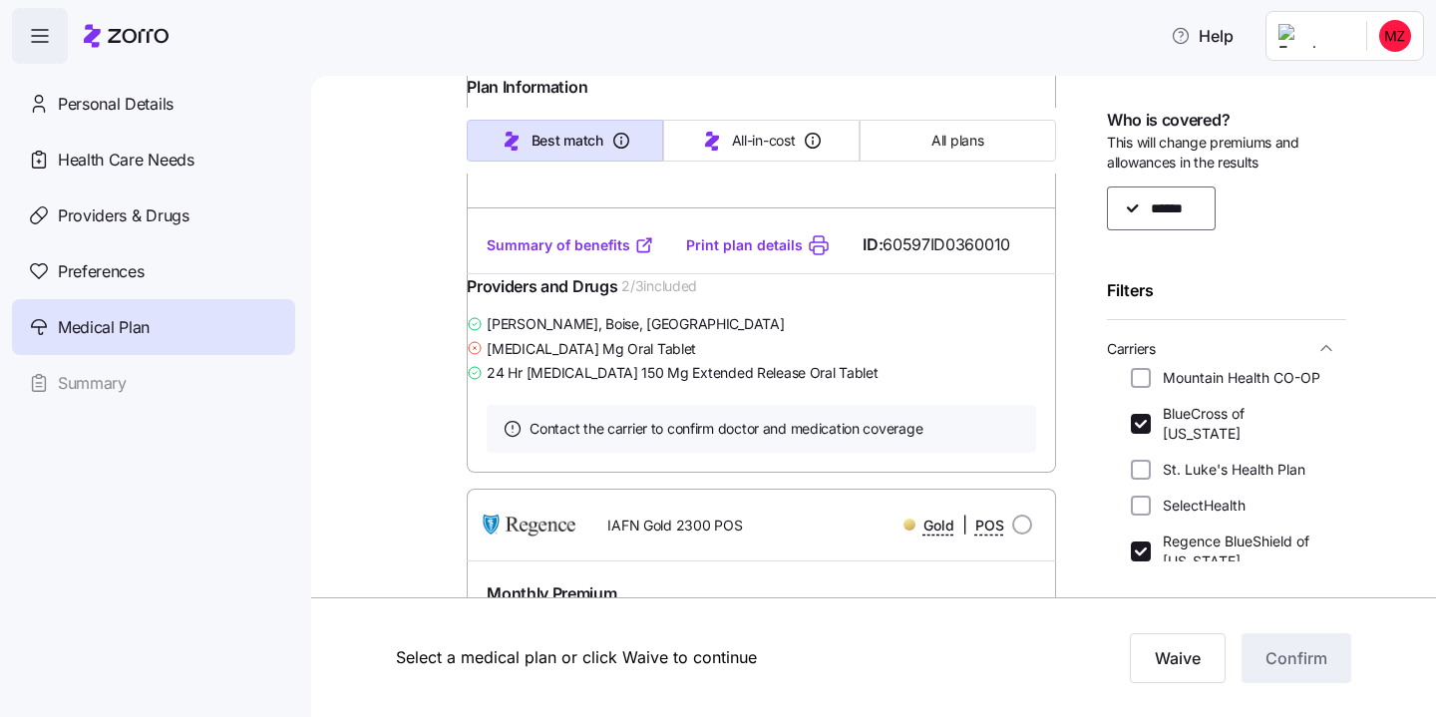
click at [1140, 532] on div "Regence BlueShield of [US_STATE]" at bounding box center [1227, 552] width 192 height 40
click at [1139, 542] on input "Regence BlueShield of [US_STATE]" at bounding box center [1141, 552] width 20 height 20
checkbox input "false"
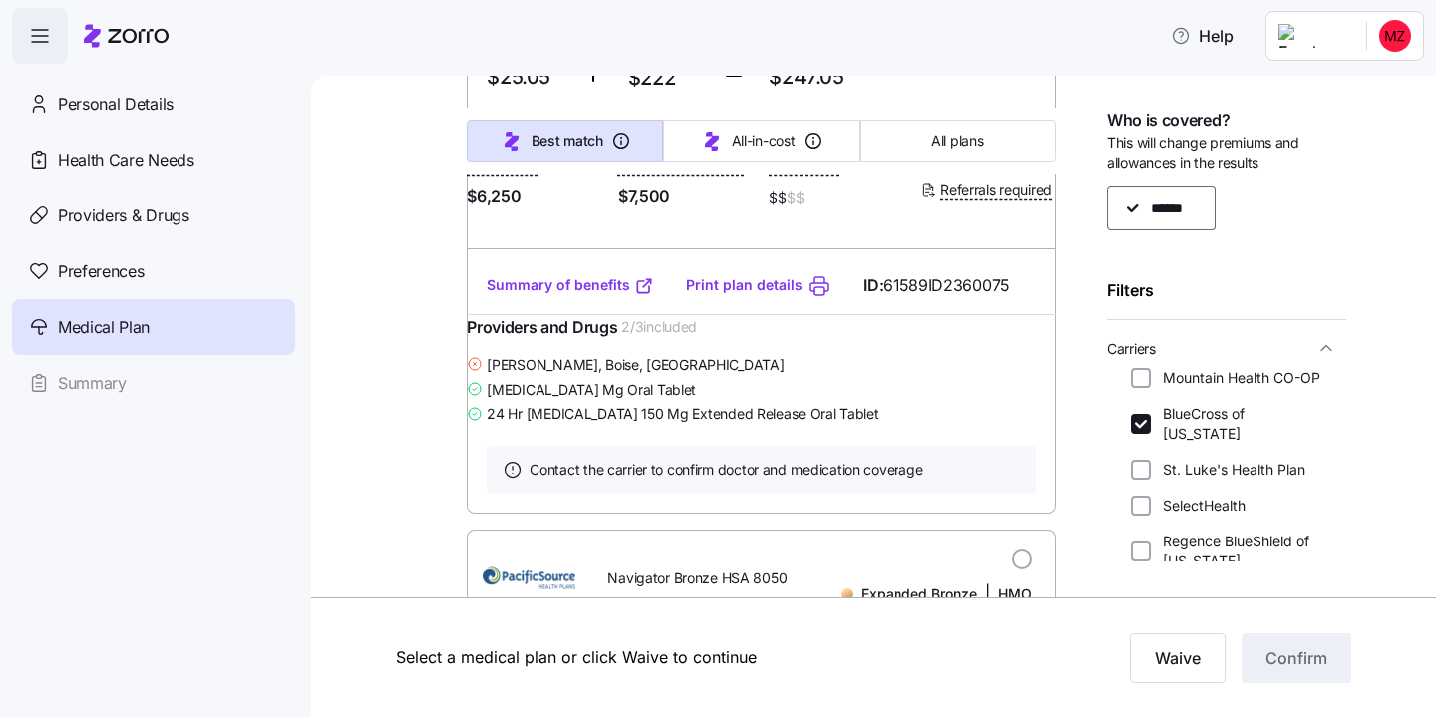
scroll to position [8195, 0]
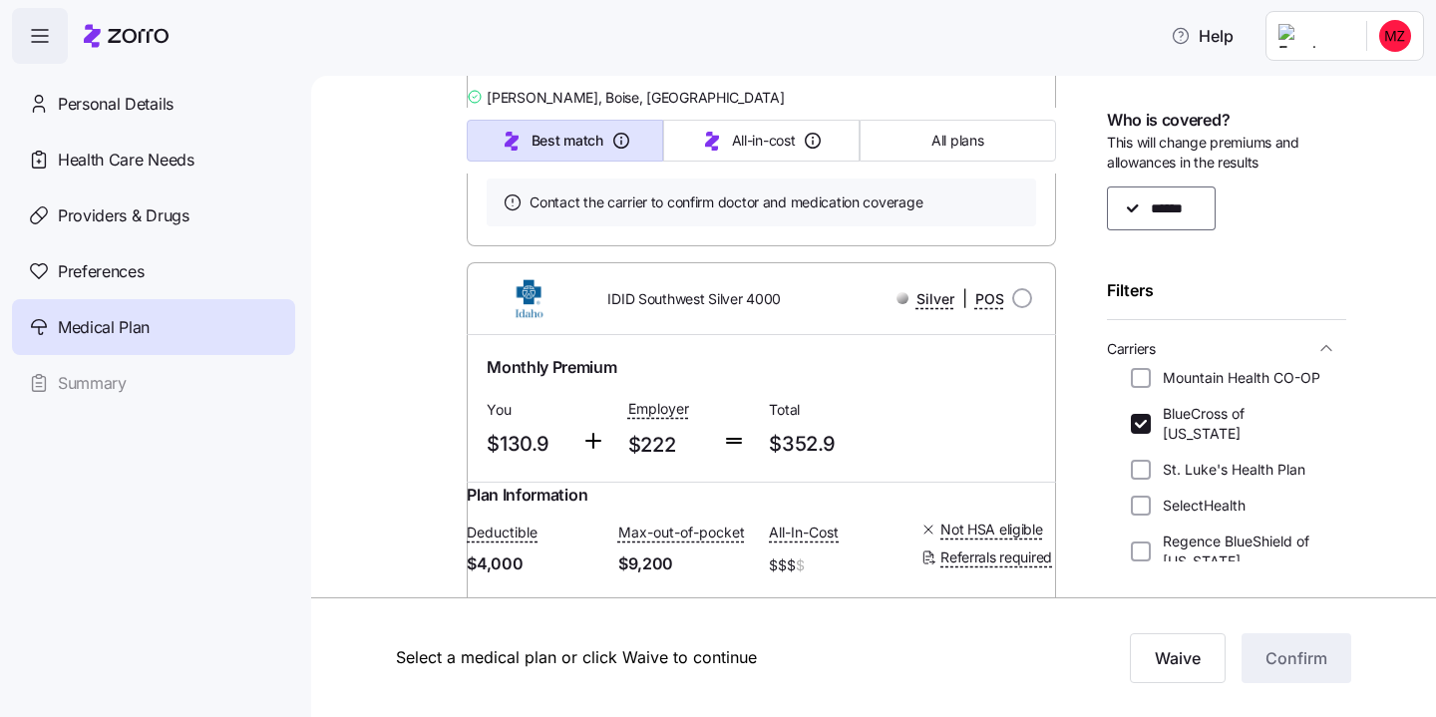
scroll to position [66, 0]
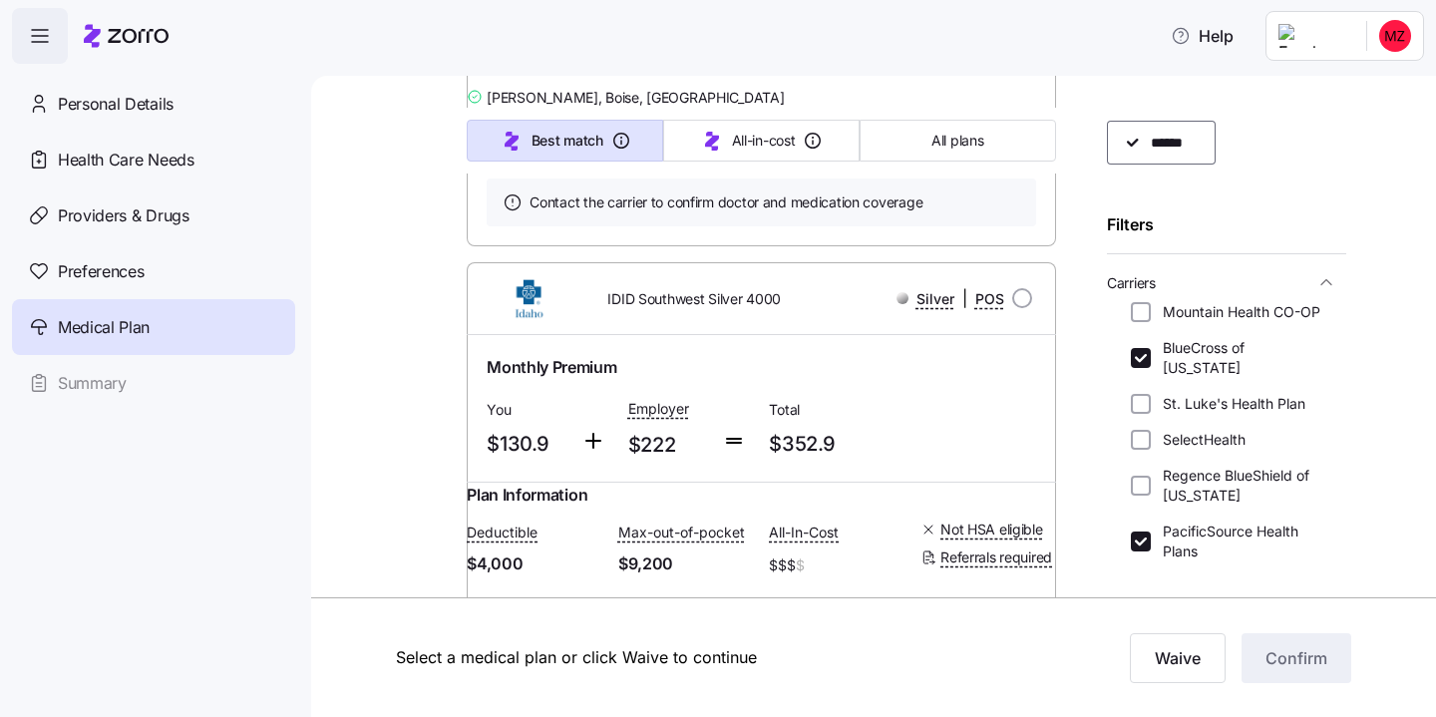
click at [1138, 532] on input "PacificSource Health Plans" at bounding box center [1141, 542] width 20 height 20
checkbox input "false"
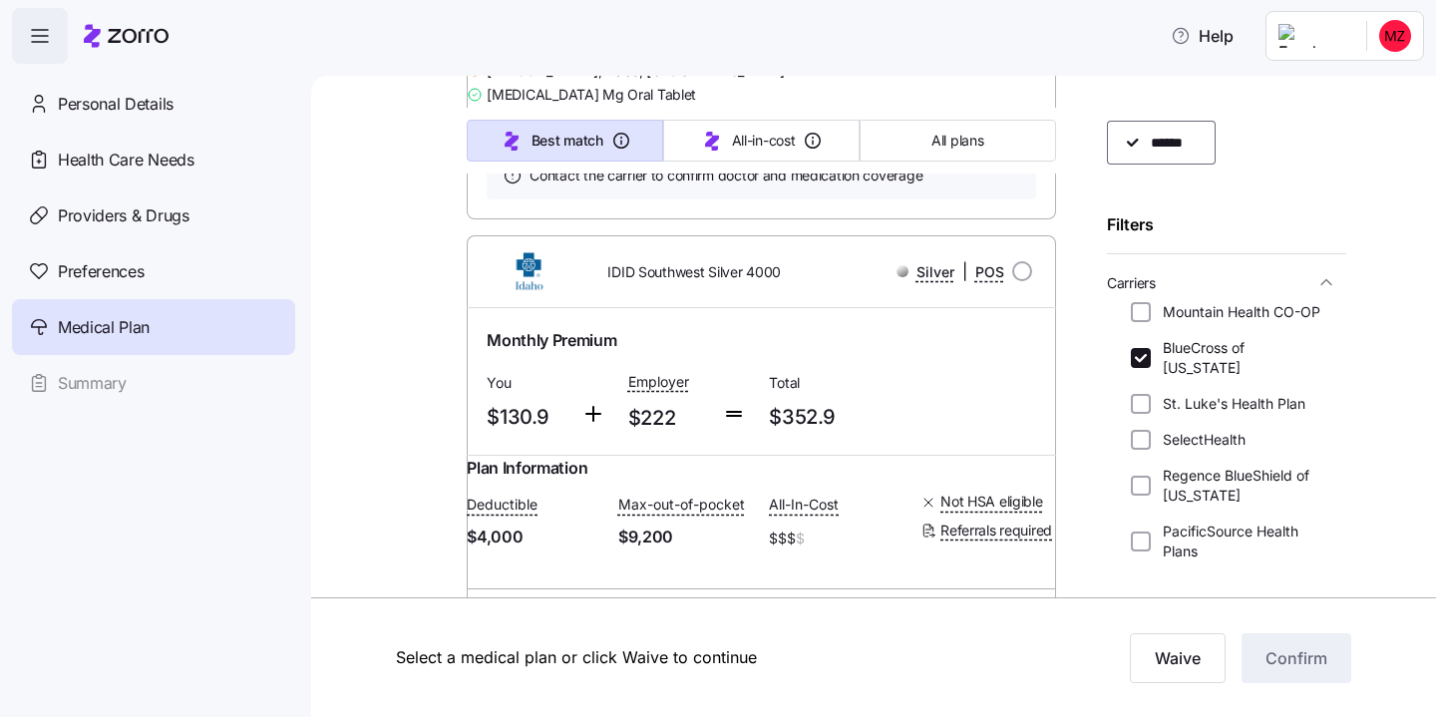
scroll to position [7856, 0]
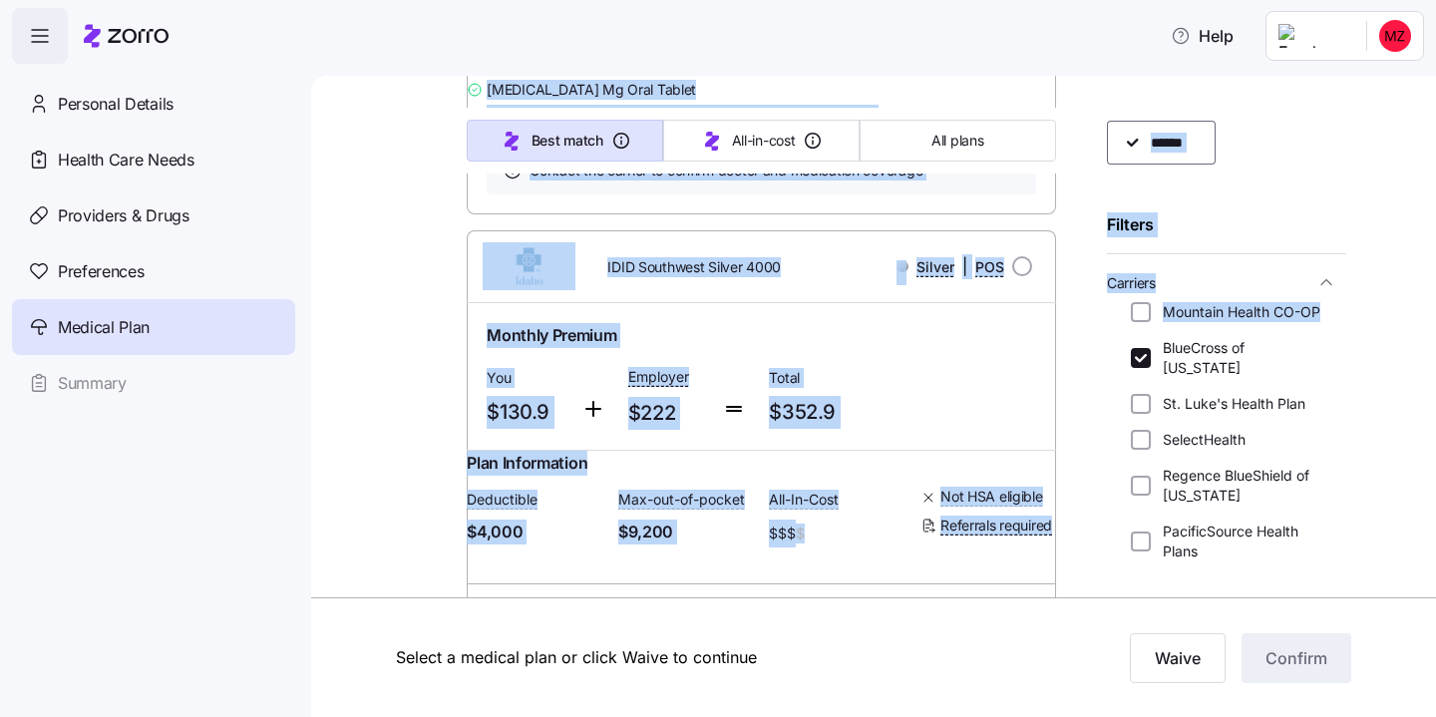
drag, startPoint x: 492, startPoint y: 340, endPoint x: 1113, endPoint y: 339, distance: 621.4
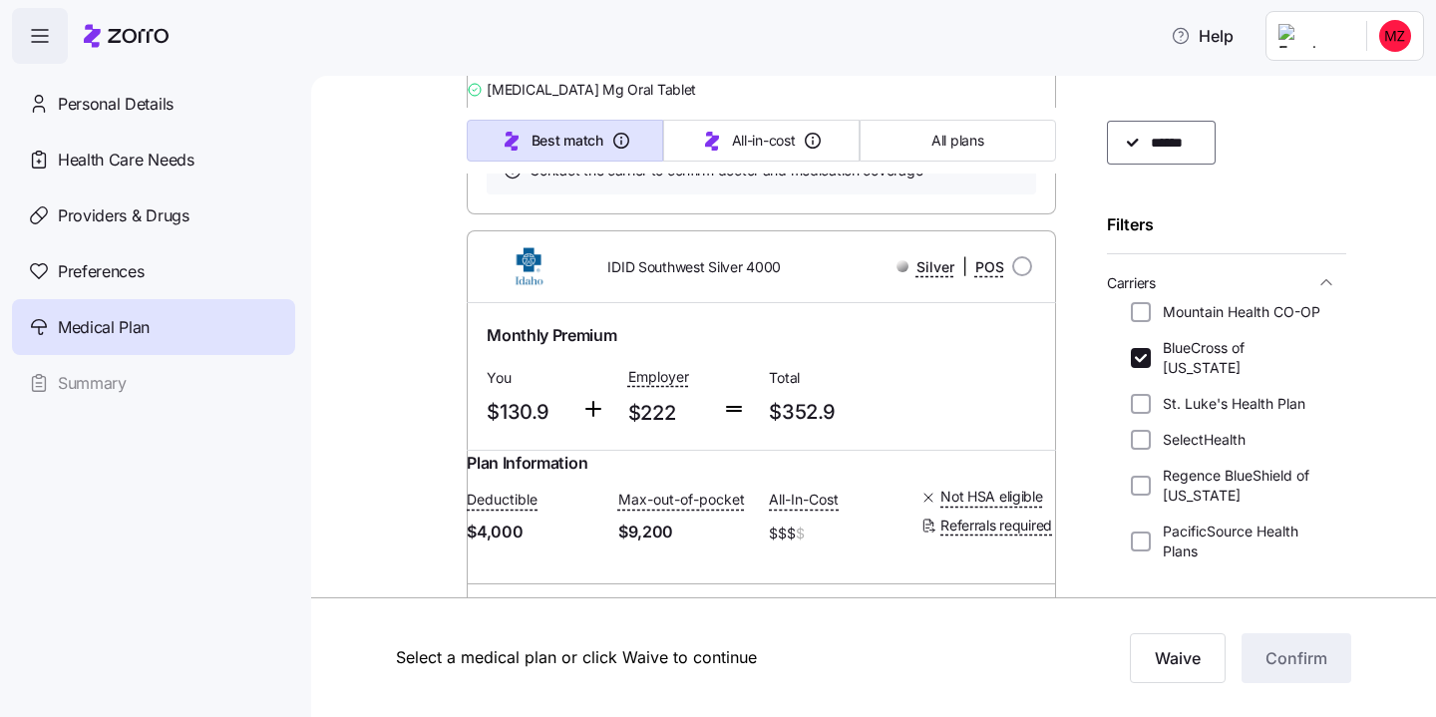
drag, startPoint x: 951, startPoint y: 363, endPoint x: 467, endPoint y: 339, distance: 484.3
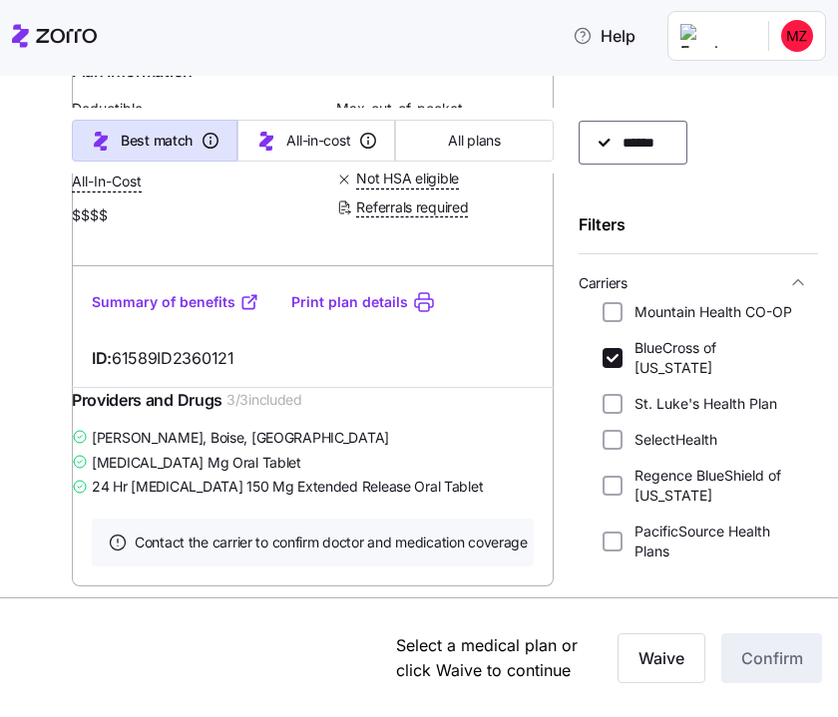
scroll to position [6808, 0]
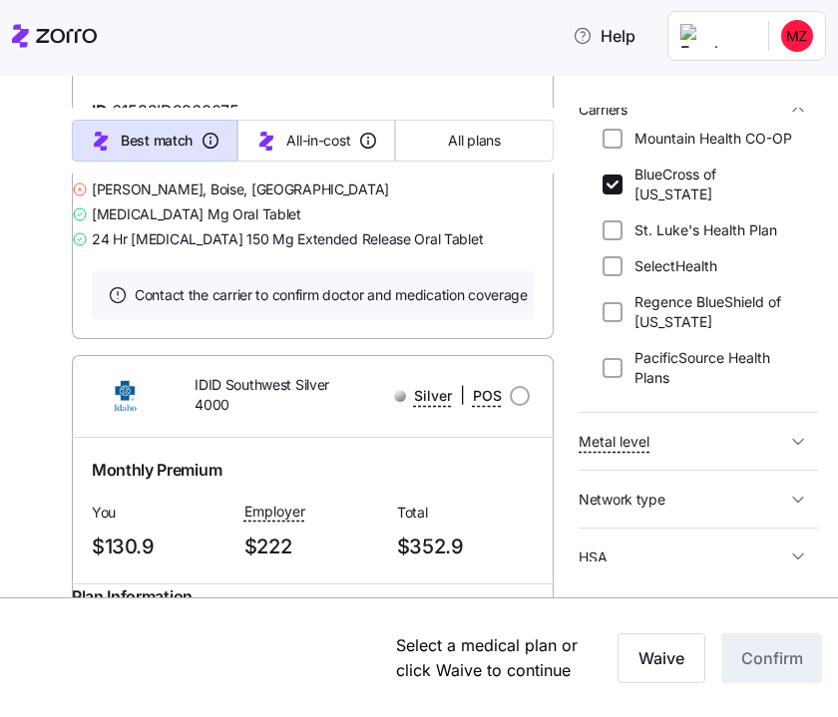
scroll to position [242, 0]
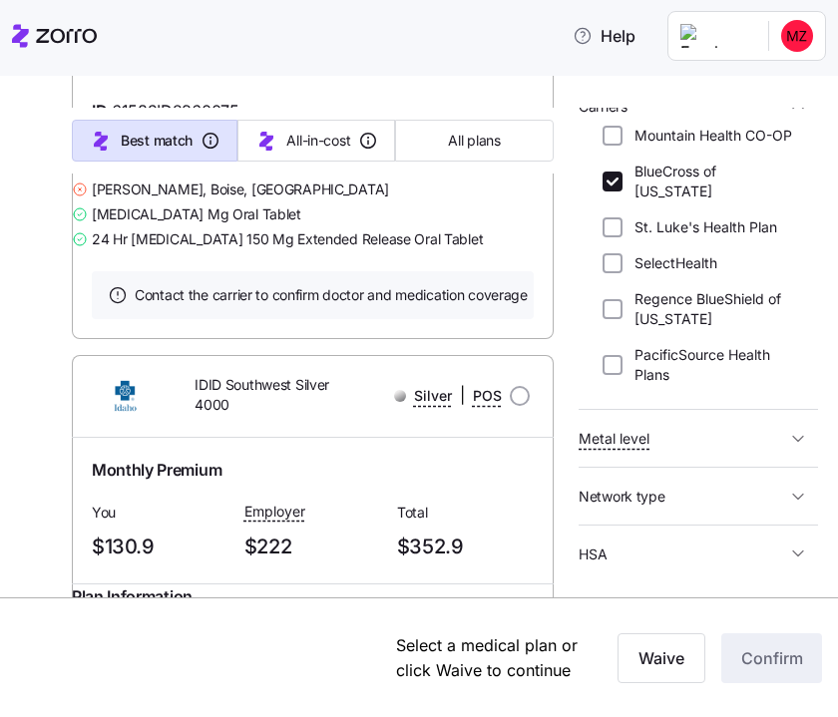
click at [746, 427] on span "Metal level" at bounding box center [682, 438] width 207 height 25
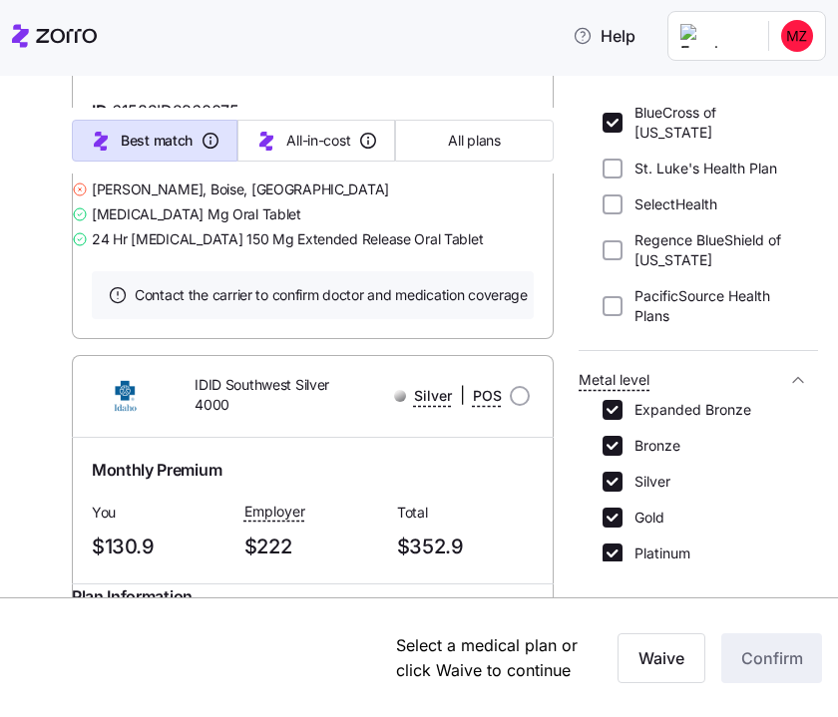
scroll to position [303, 0]
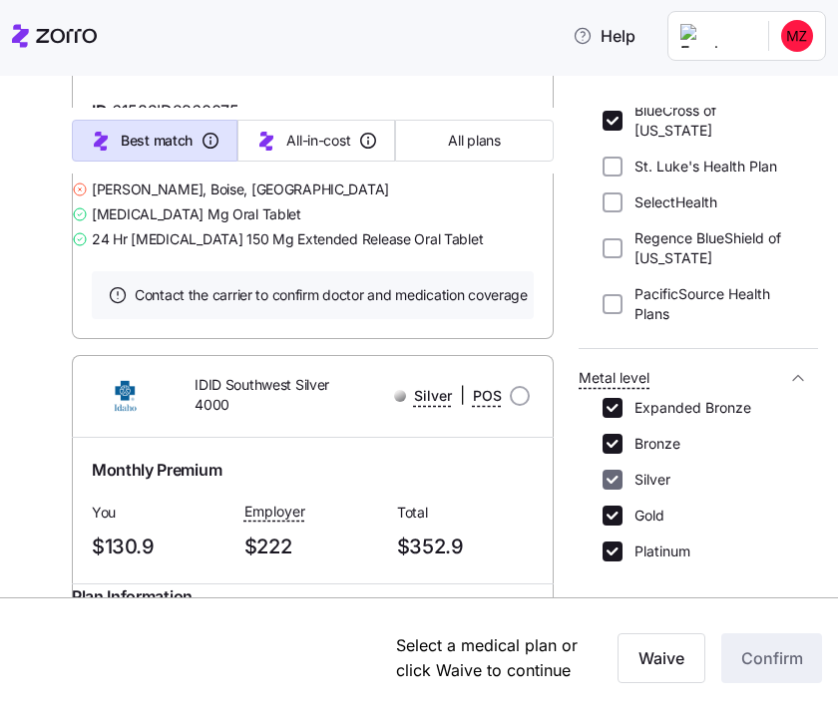
click at [616, 470] on input "Silver" at bounding box center [612, 480] width 20 height 20
checkbox input "false"
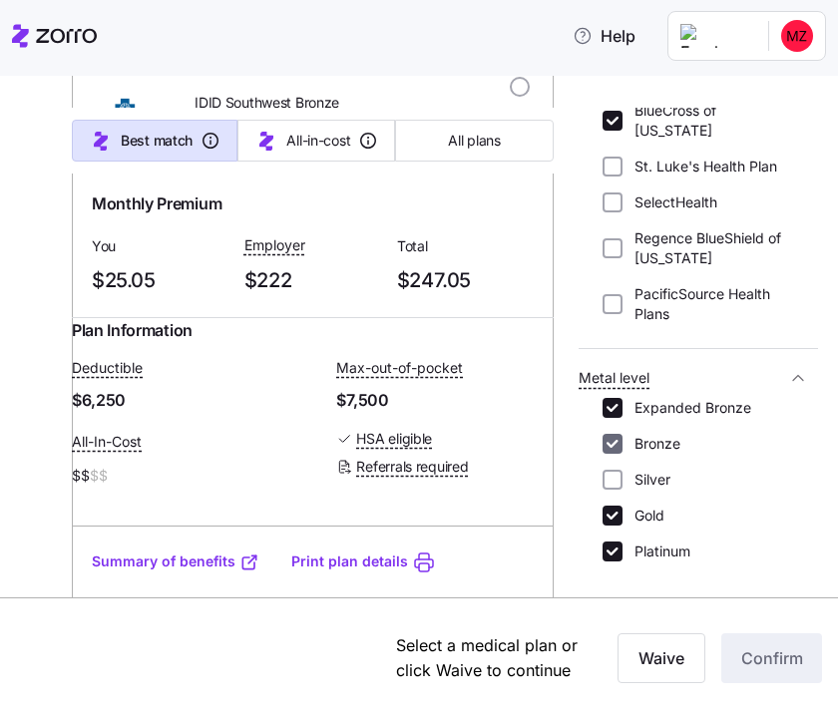
click at [616, 434] on input "Bronze" at bounding box center [612, 444] width 20 height 20
checkbox input "false"
click at [616, 398] on input "Expanded Bronze" at bounding box center [612, 408] width 20 height 20
checkbox input "false"
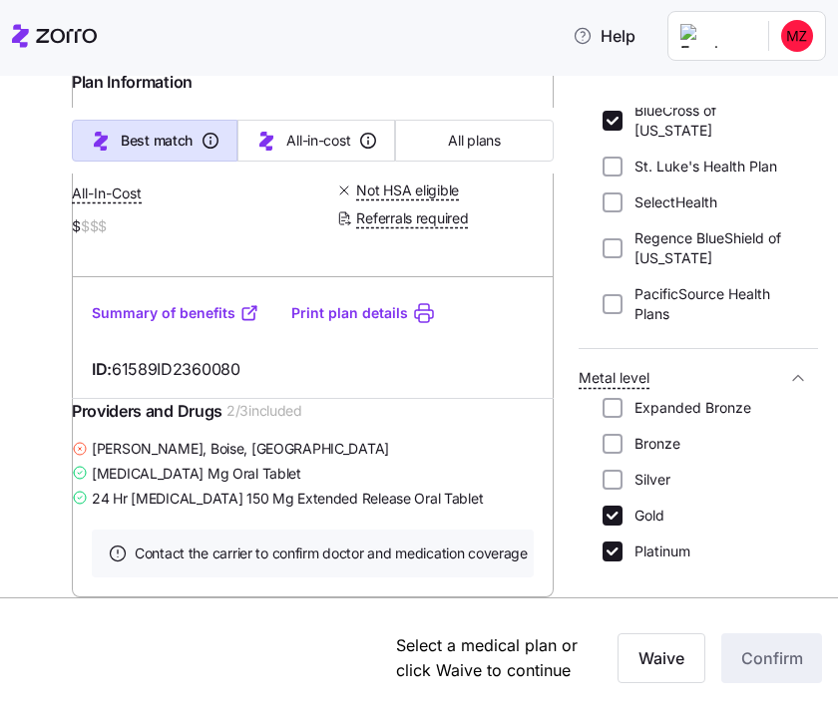
scroll to position [656, 0]
click at [617, 542] on input "Platinum" at bounding box center [612, 552] width 20 height 20
checkbox input "false"
click at [300, 401] on span "2 / 3 included" at bounding box center [264, 411] width 76 height 20
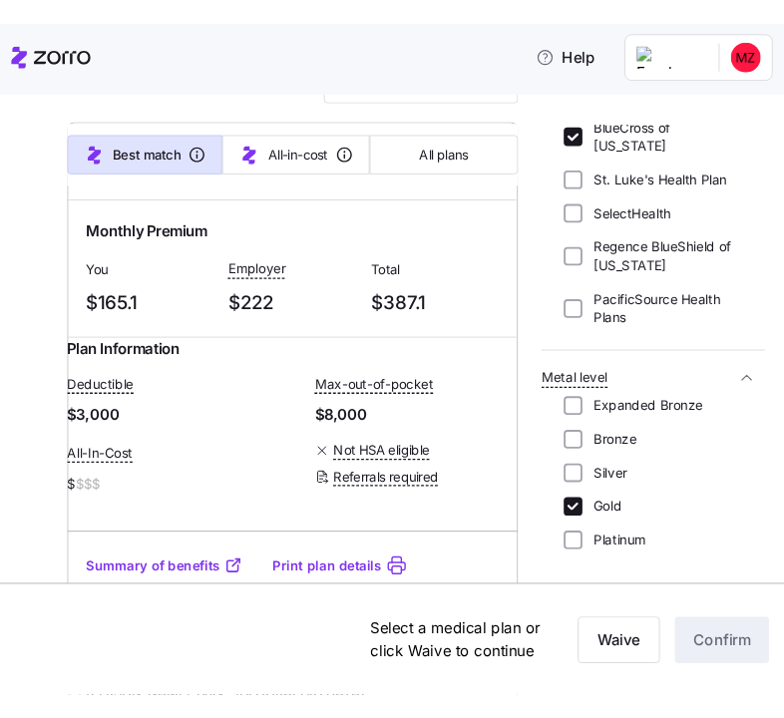
scroll to position [304, 0]
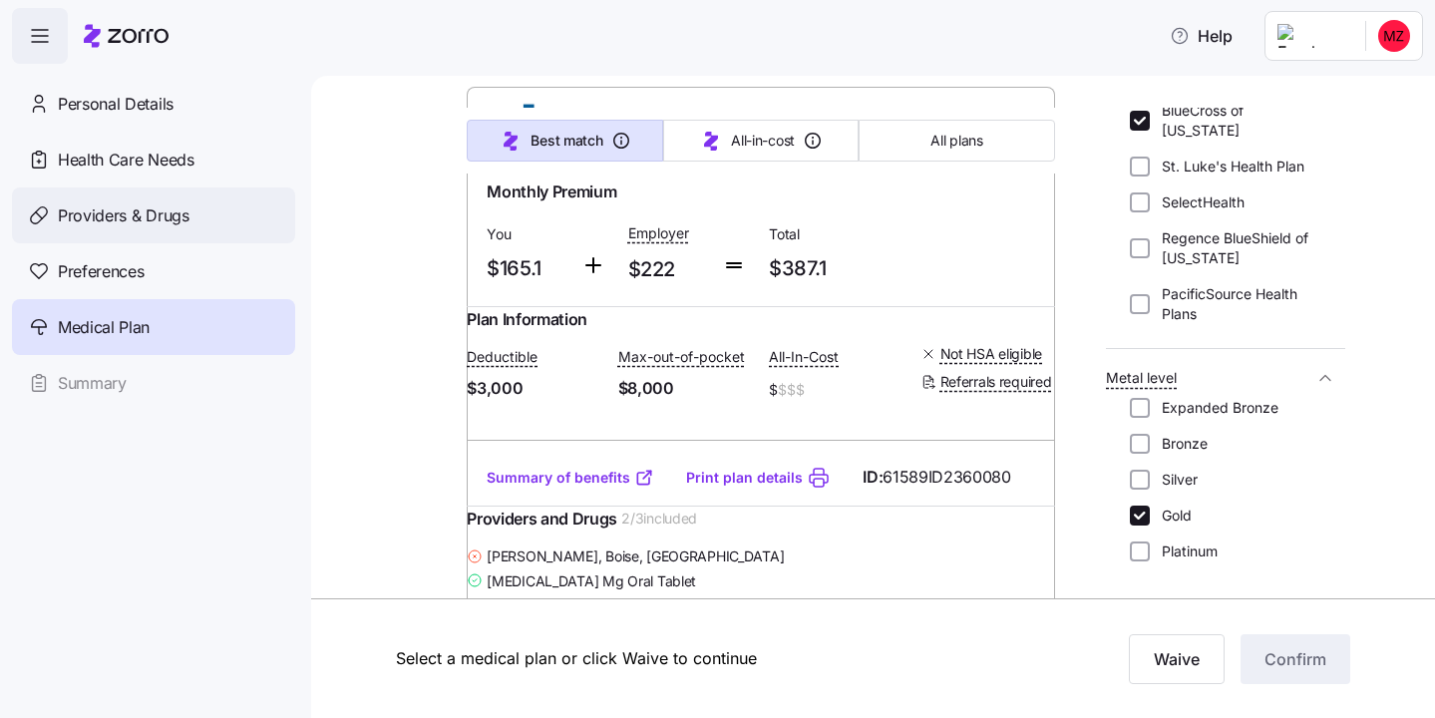
click at [161, 225] on span "Providers & Drugs" at bounding box center [124, 215] width 132 height 25
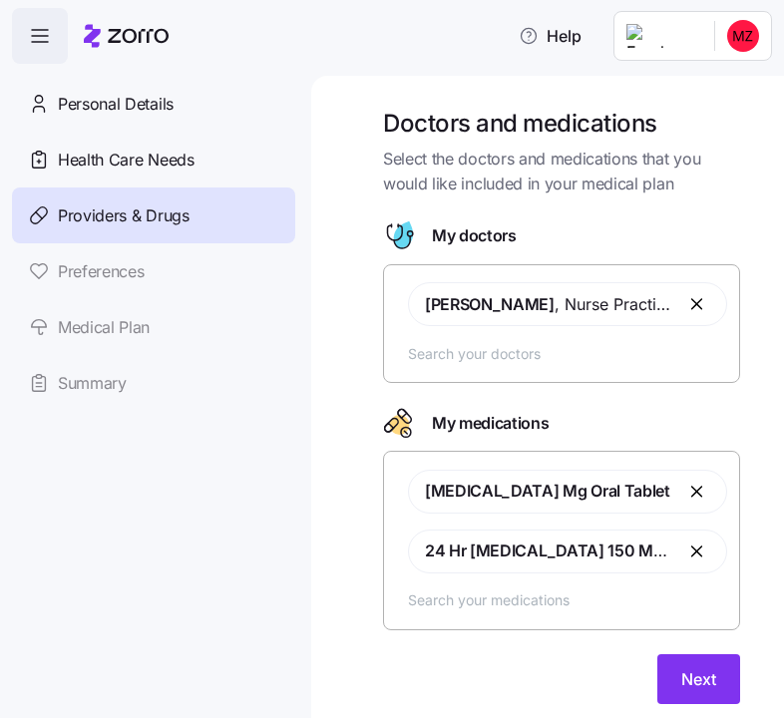
click at [508, 607] on input "text" at bounding box center [567, 600] width 319 height 22
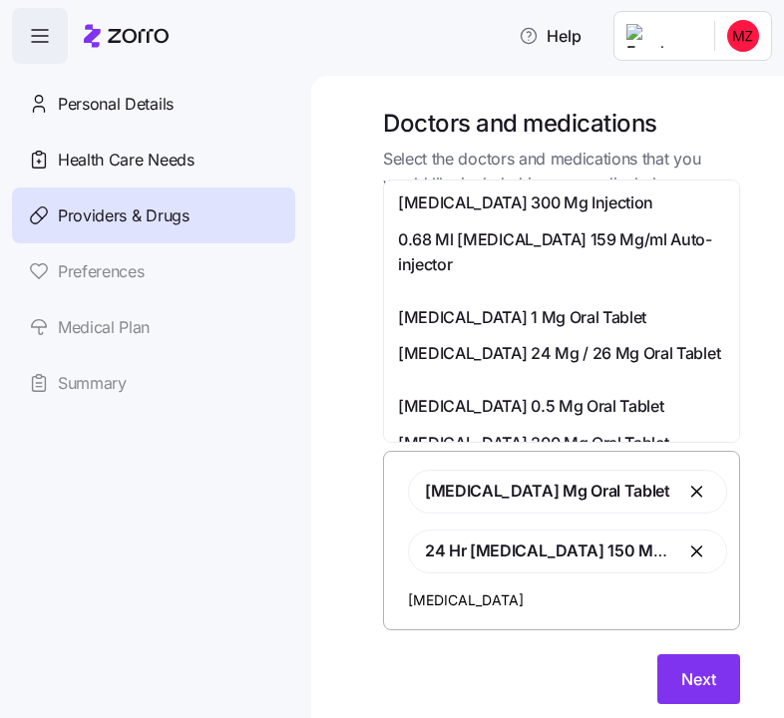
type input "entyvio"
click at [494, 200] on span "Entyvio 300 Mg Injection" at bounding box center [525, 203] width 255 height 25
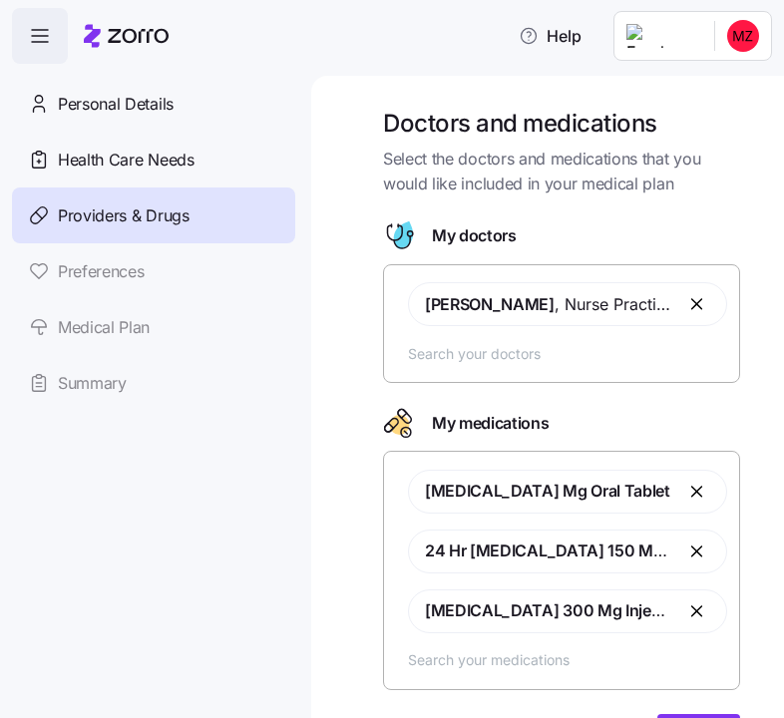
scroll to position [99, 0]
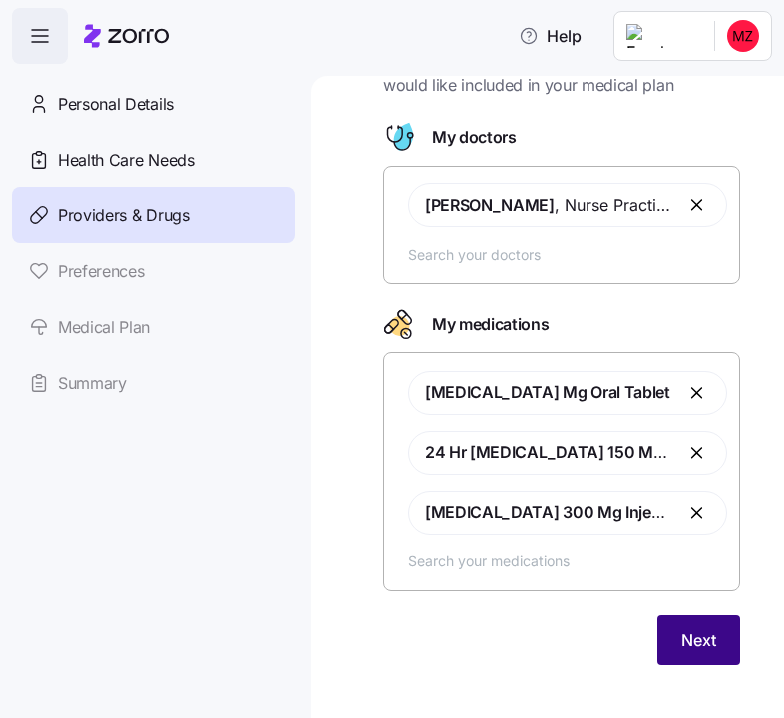
click at [696, 645] on span "Next" at bounding box center [698, 640] width 35 height 24
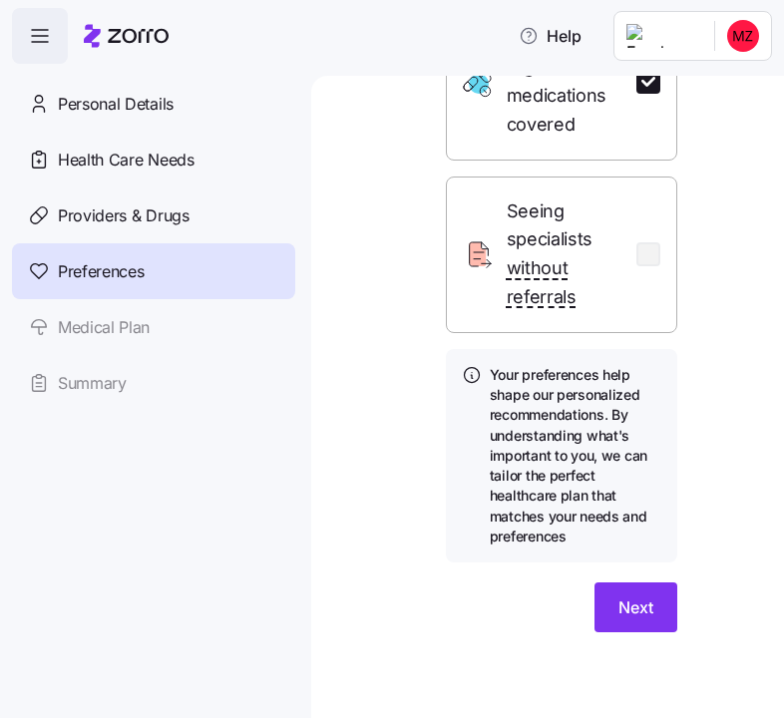
scroll to position [717, 0]
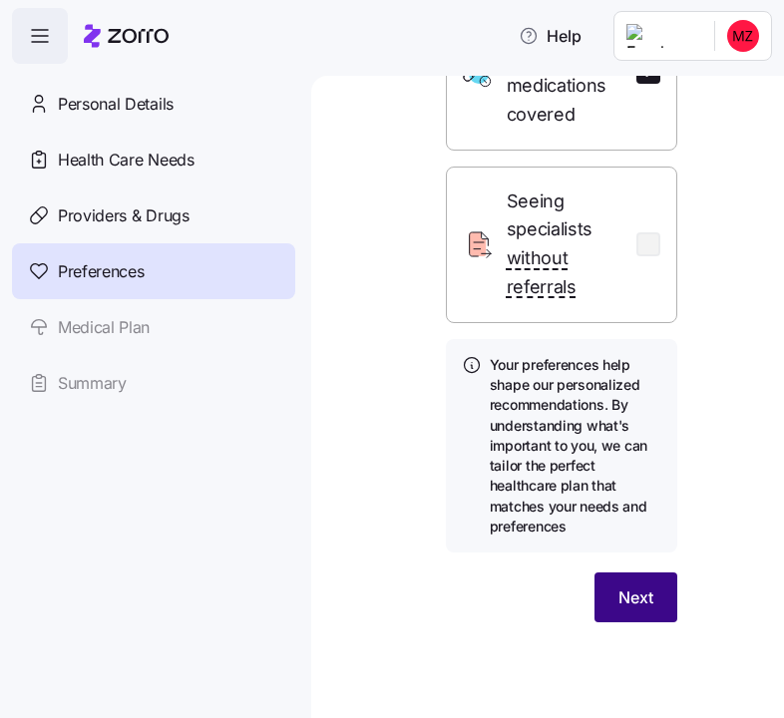
click at [635, 579] on button "Next" at bounding box center [635, 598] width 83 height 50
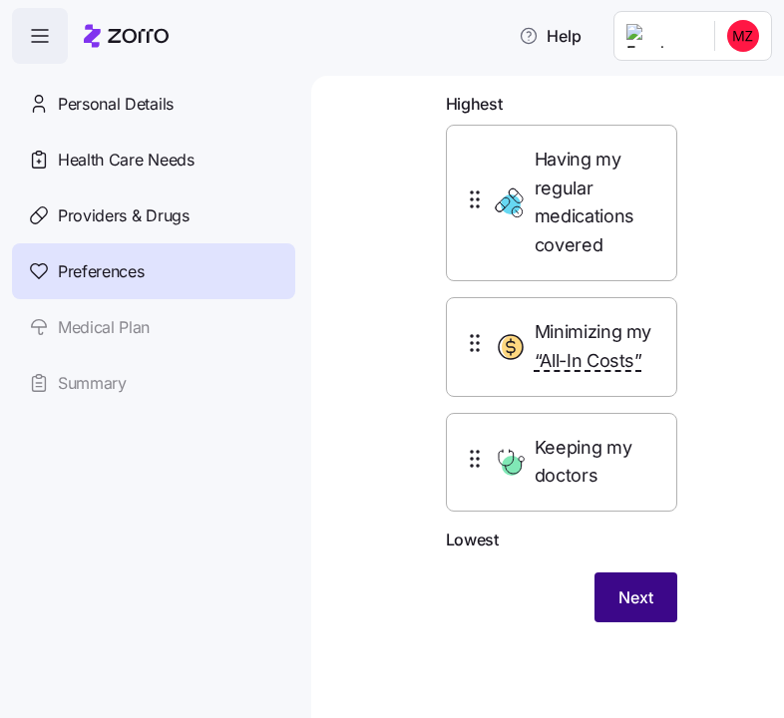
click at [649, 599] on span "Next" at bounding box center [635, 597] width 35 height 24
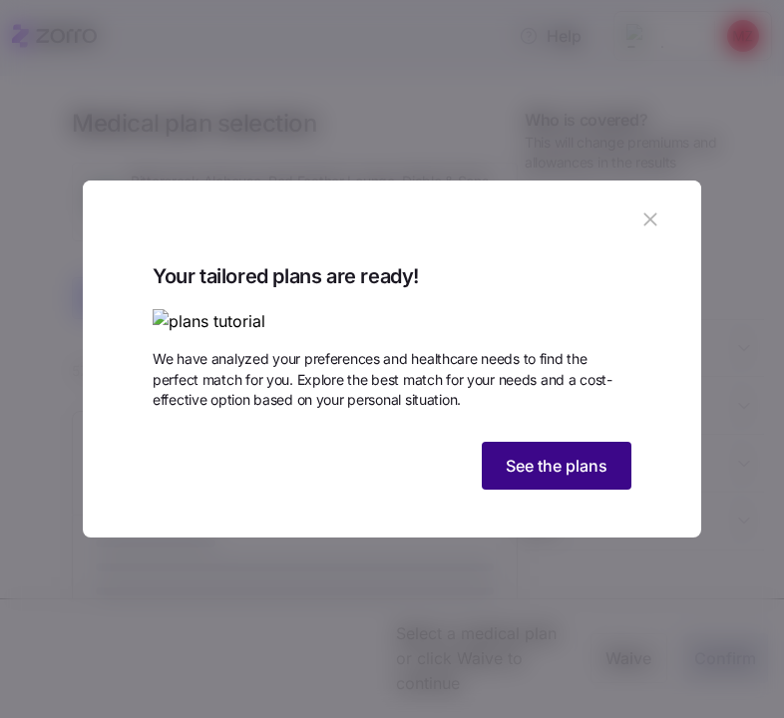
click at [583, 478] on span "See the plans" at bounding box center [557, 466] width 102 height 24
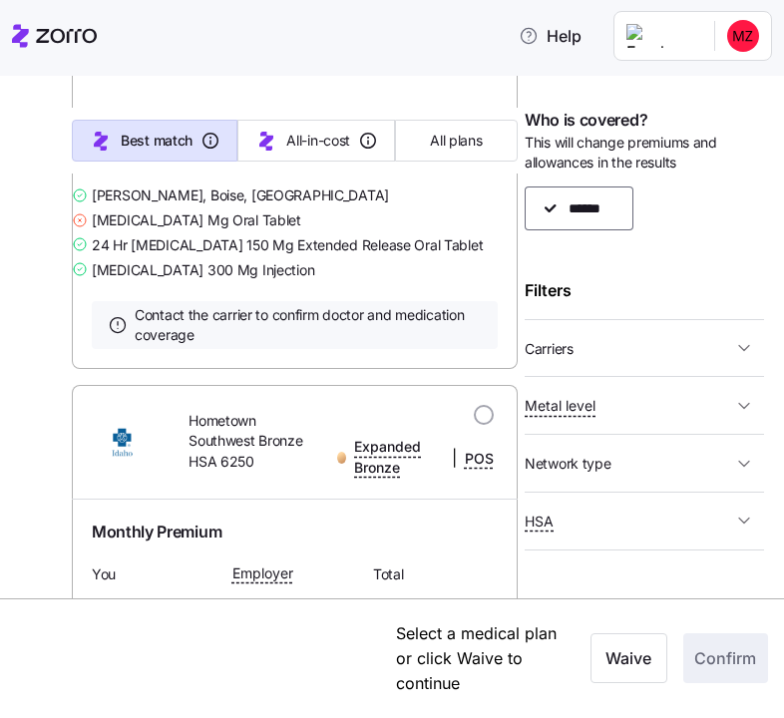
scroll to position [837, 0]
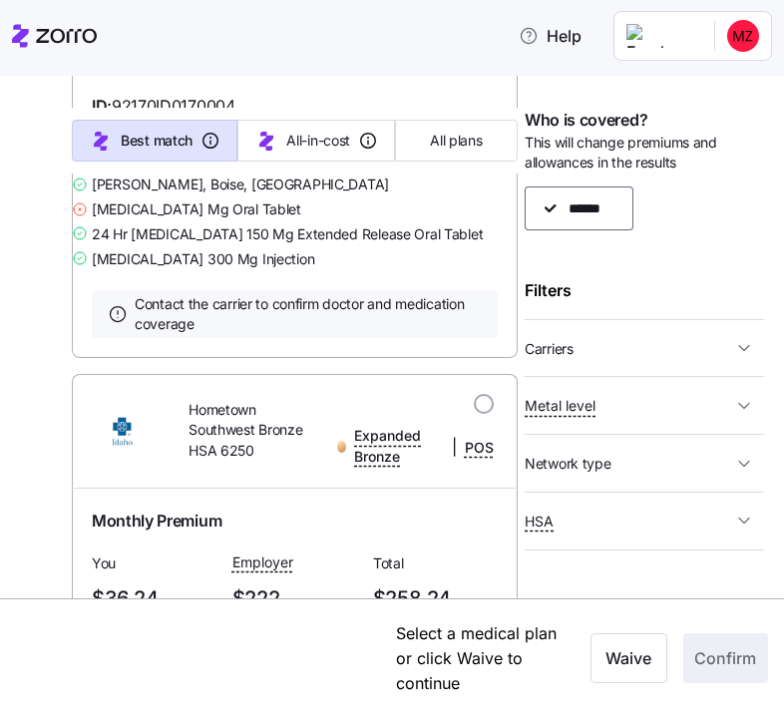
click at [603, 342] on span "Carriers" at bounding box center [628, 348] width 207 height 25
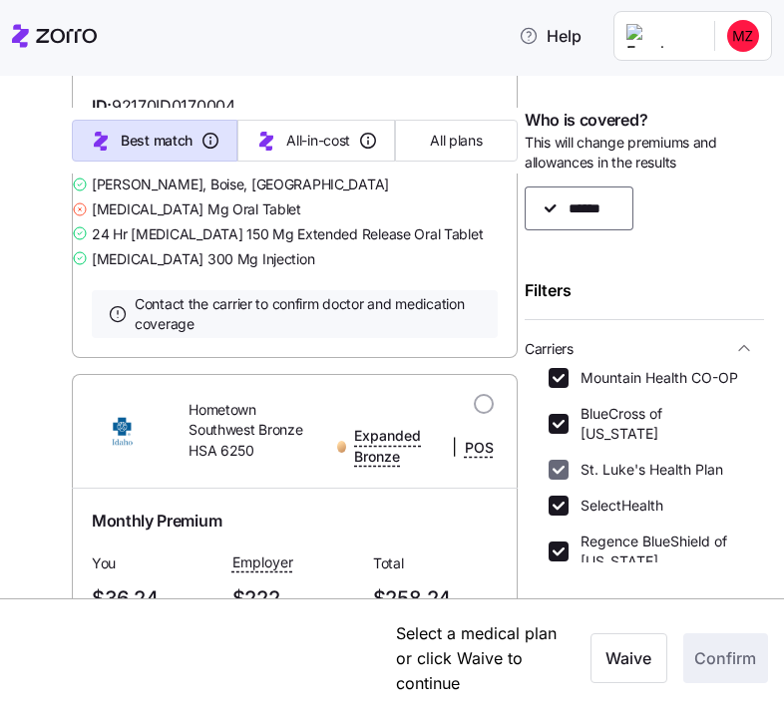
click at [563, 460] on input "St. Luke's Health Plan" at bounding box center [559, 470] width 20 height 20
checkbox input "false"
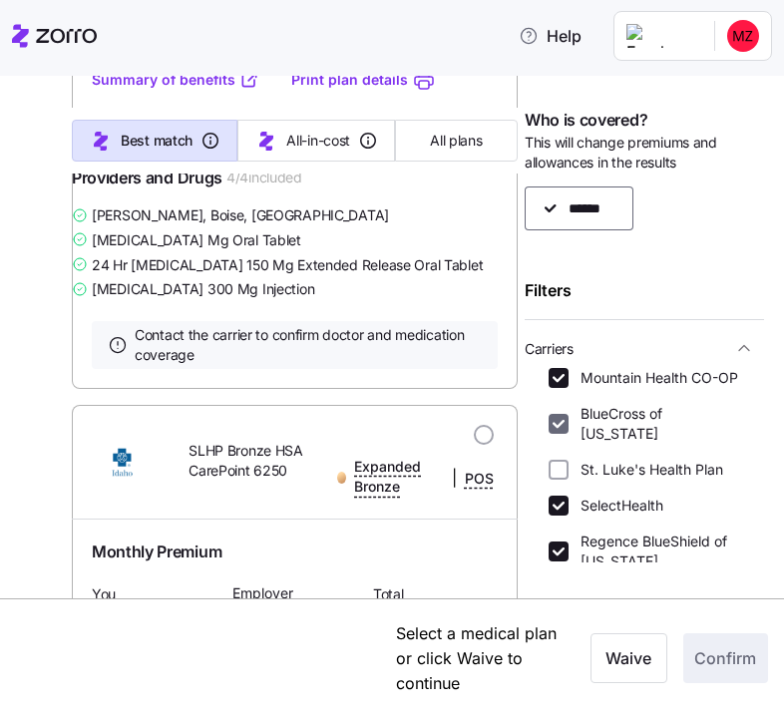
scroll to position [0, 0]
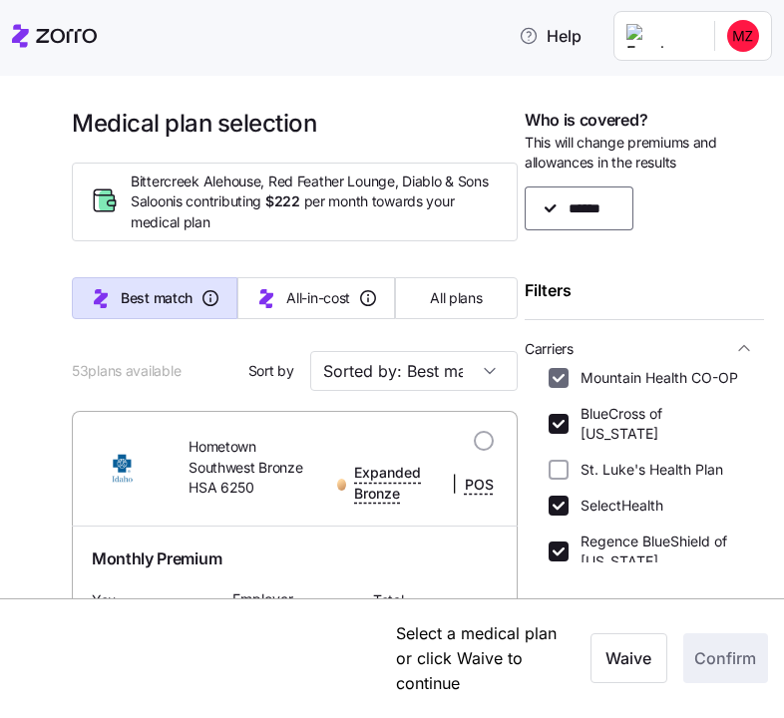
click at [562, 378] on input "Mountain Health CO-OP" at bounding box center [559, 378] width 20 height 20
checkbox input "false"
click at [561, 496] on input "SelectHealth" at bounding box center [559, 506] width 20 height 20
checkbox input "false"
click at [560, 542] on input "Regence BlueShield of [US_STATE]" at bounding box center [559, 552] width 20 height 20
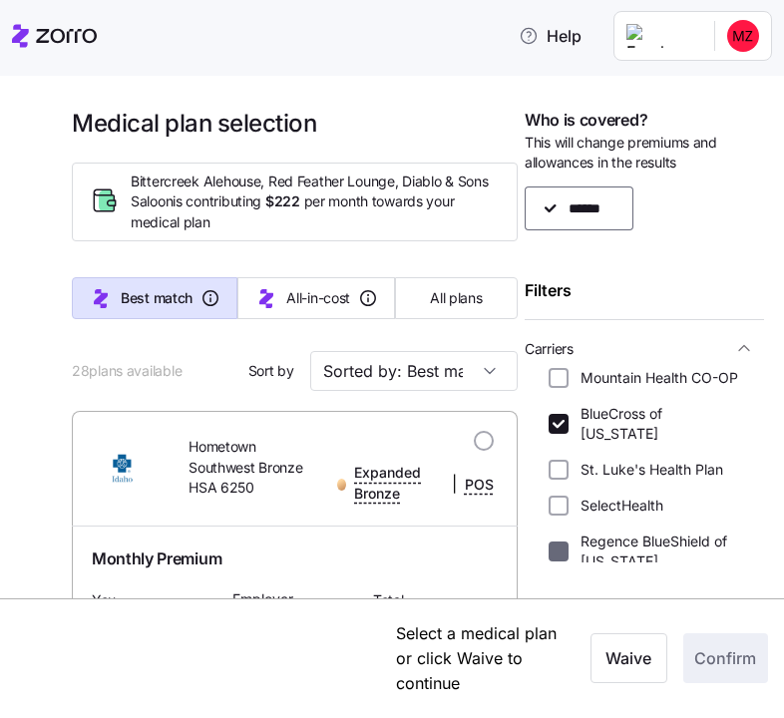
checkbox input "false"
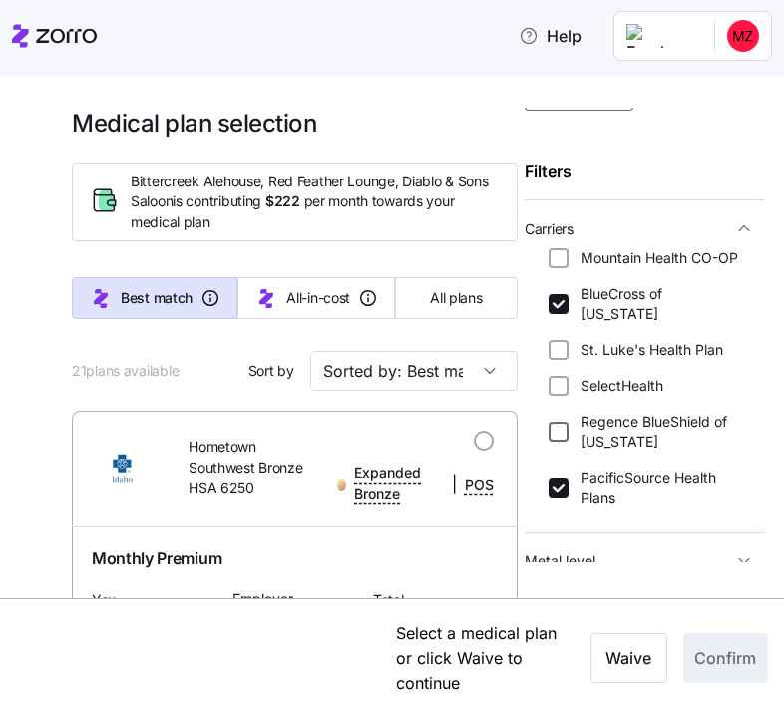
scroll to position [226, 0]
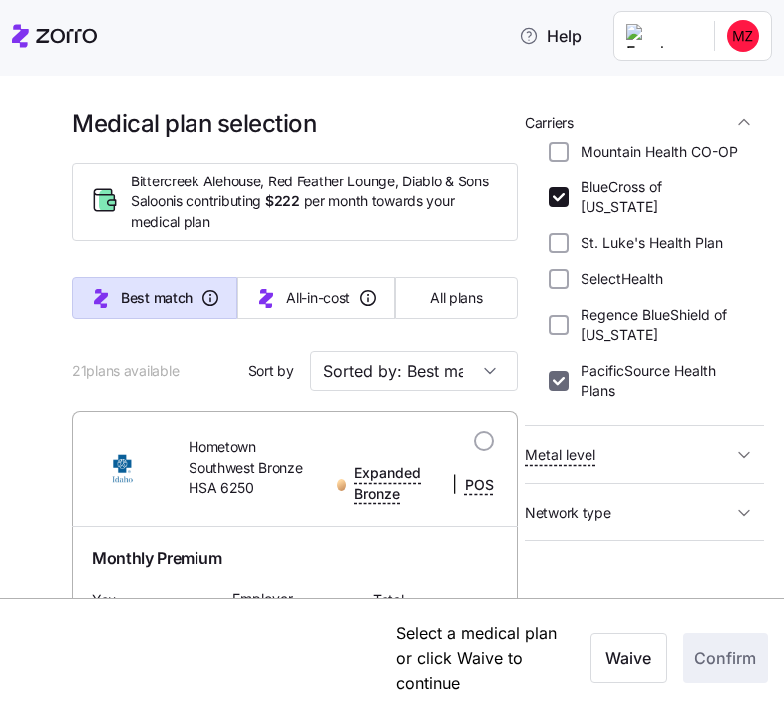
click at [555, 371] on input "PacificSource Health Plans" at bounding box center [559, 381] width 20 height 20
checkbox input "false"
click at [624, 442] on span "Metal level" at bounding box center [628, 454] width 207 height 25
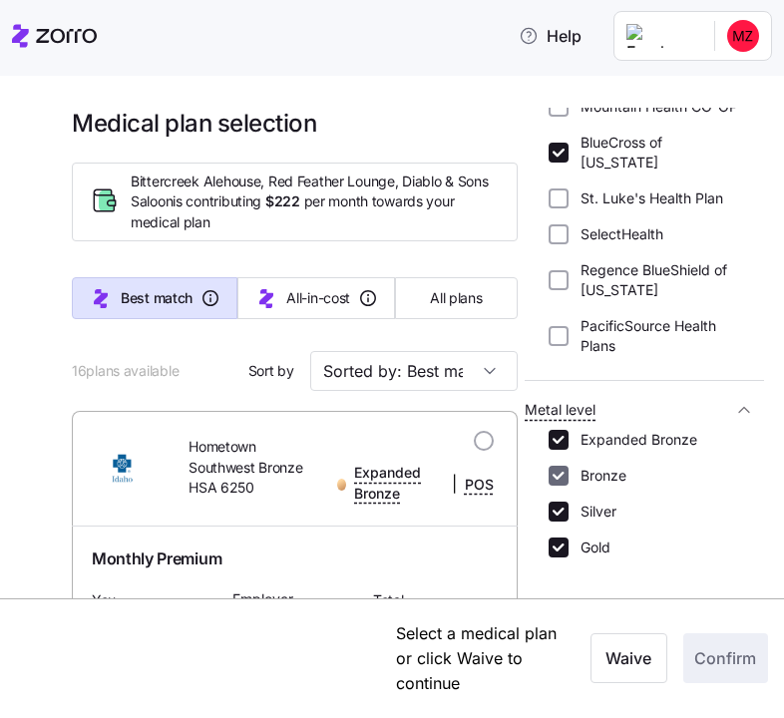
click at [565, 466] on input "Bronze" at bounding box center [559, 476] width 20 height 20
checkbox input "false"
click at [565, 502] on input "Silver" at bounding box center [559, 512] width 20 height 20
checkbox input "false"
click at [562, 430] on input "Expanded Bronze" at bounding box center [559, 440] width 20 height 20
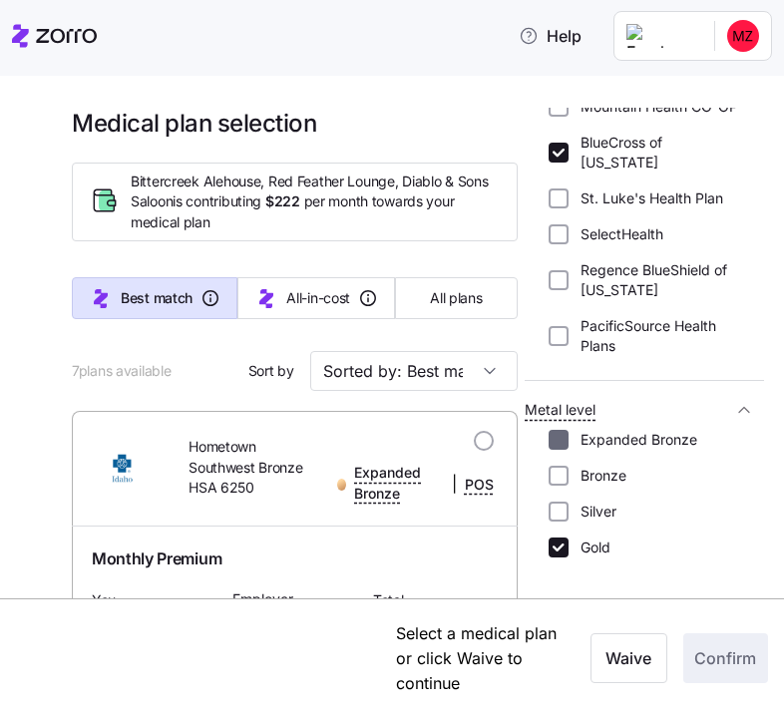
checkbox input "false"
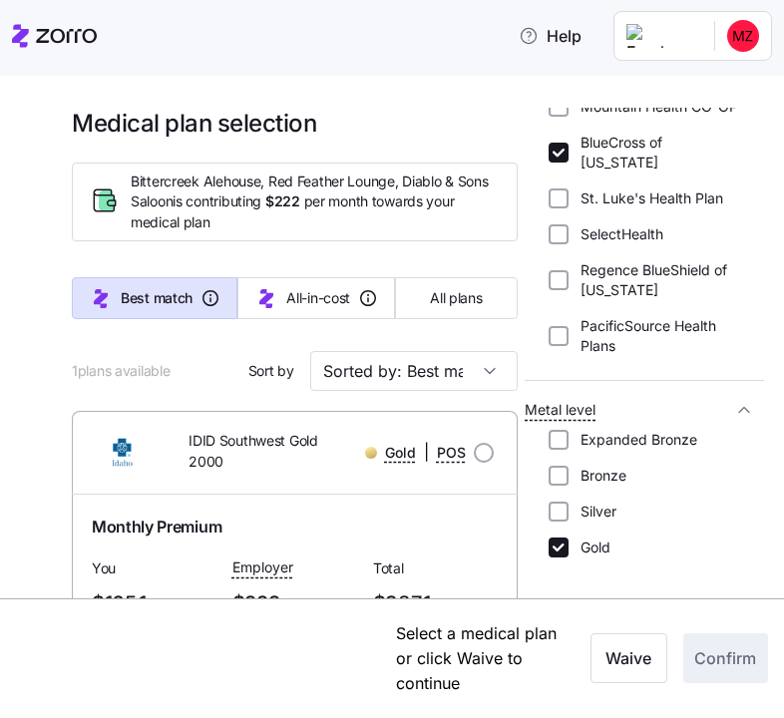
scroll to position [302, 0]
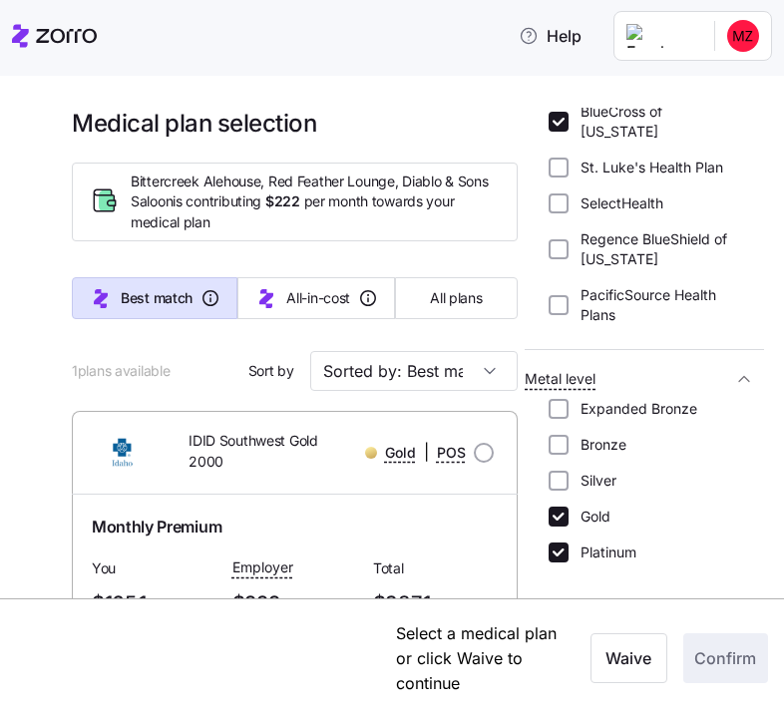
click at [568, 471] on div "Expanded Bronze Bronze Silver Gold Platinum" at bounding box center [645, 481] width 192 height 164
click at [566, 471] on input "Silver" at bounding box center [559, 481] width 20 height 20
checkbox input "true"
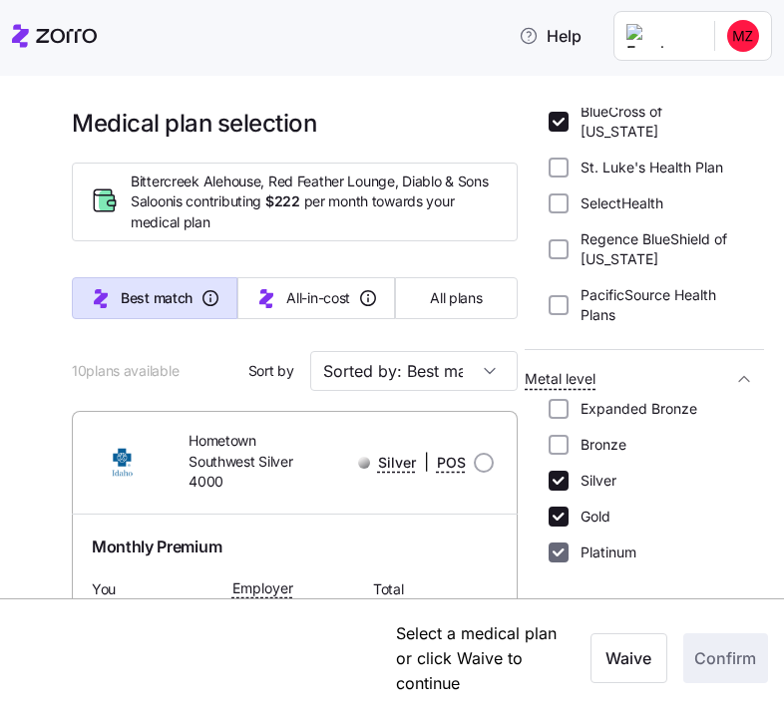
click at [564, 543] on input "Platinum" at bounding box center [559, 553] width 20 height 20
checkbox input "false"
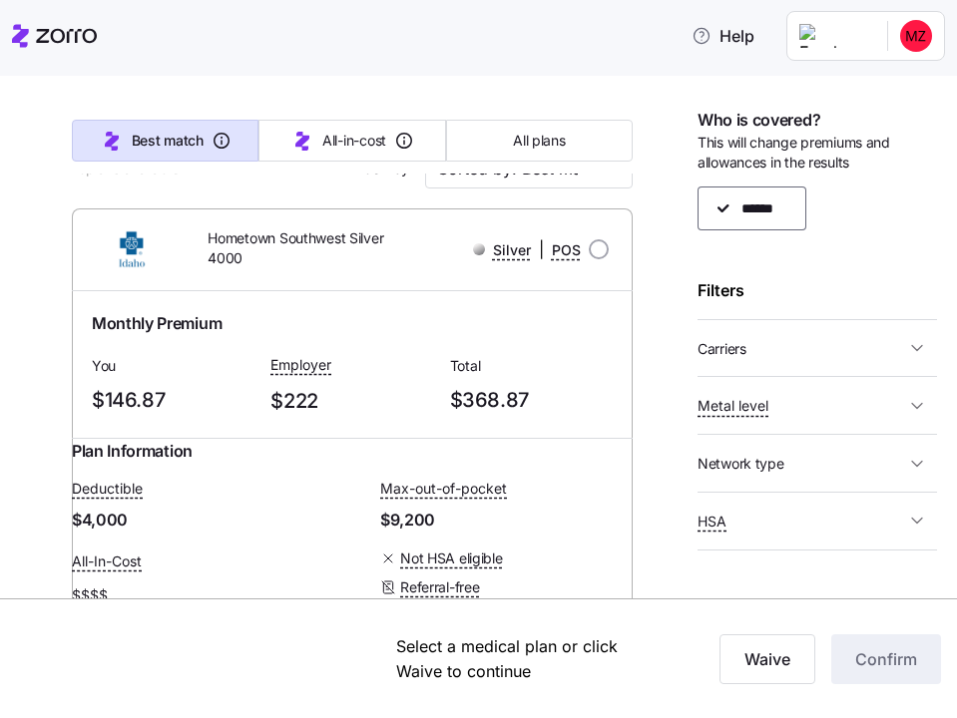
scroll to position [186, 0]
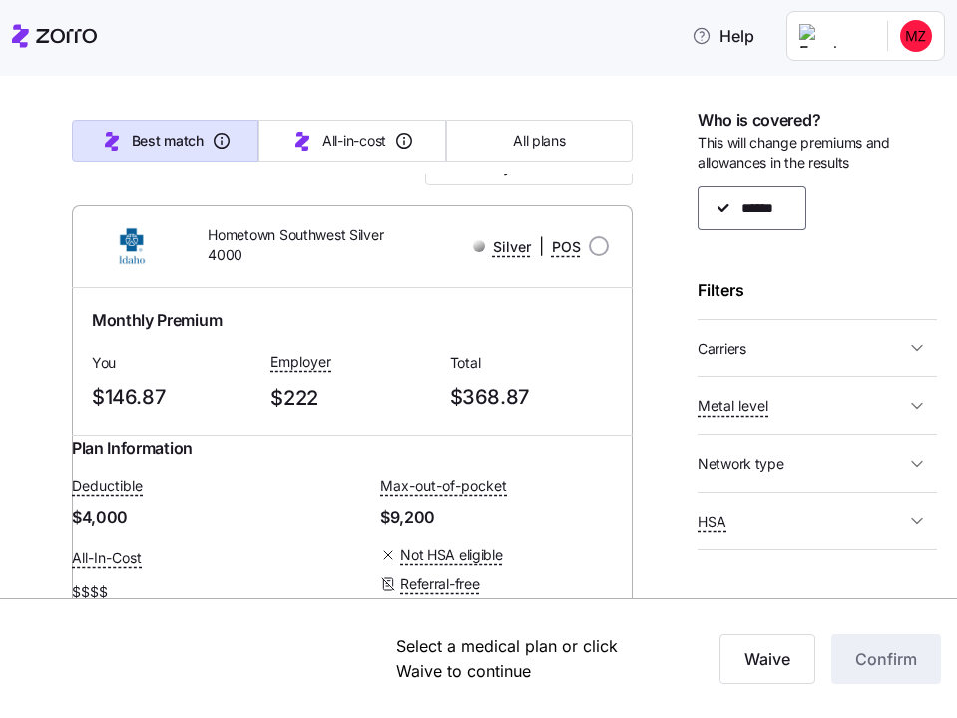
click at [756, 394] on div "Metal level" at bounding box center [732, 405] width 71 height 25
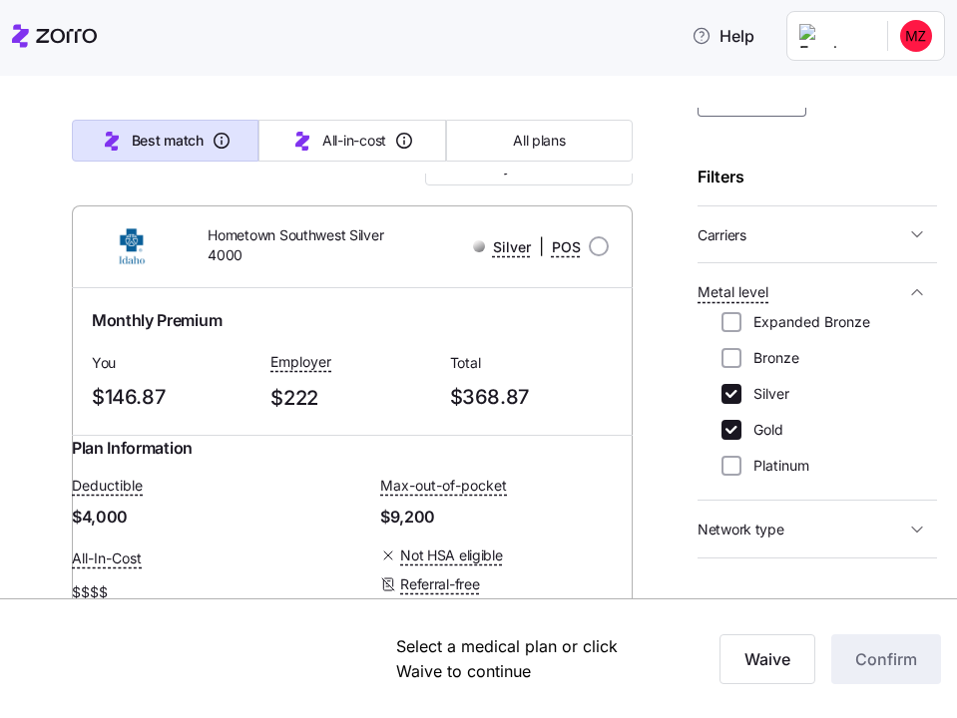
scroll to position [140, 0]
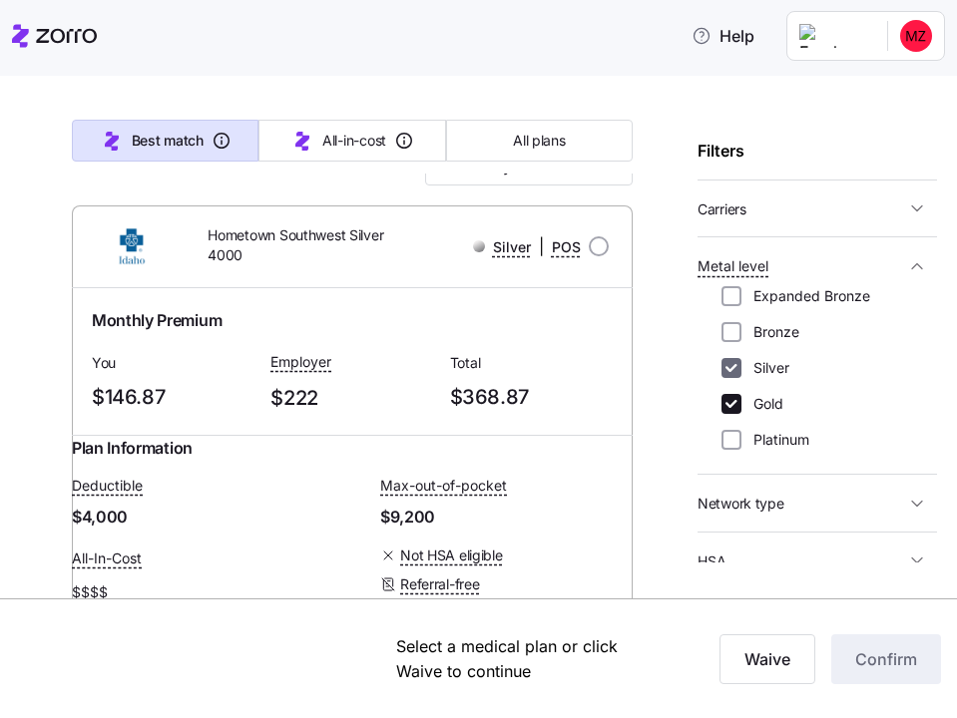
click at [733, 365] on input "Silver" at bounding box center [731, 368] width 20 height 20
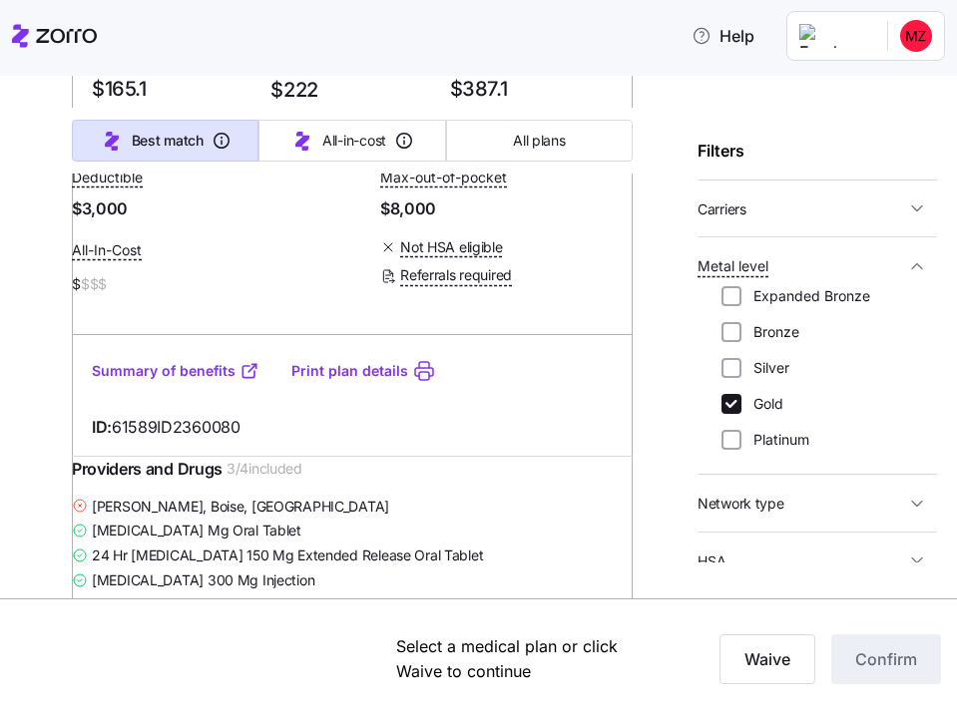
scroll to position [31, 0]
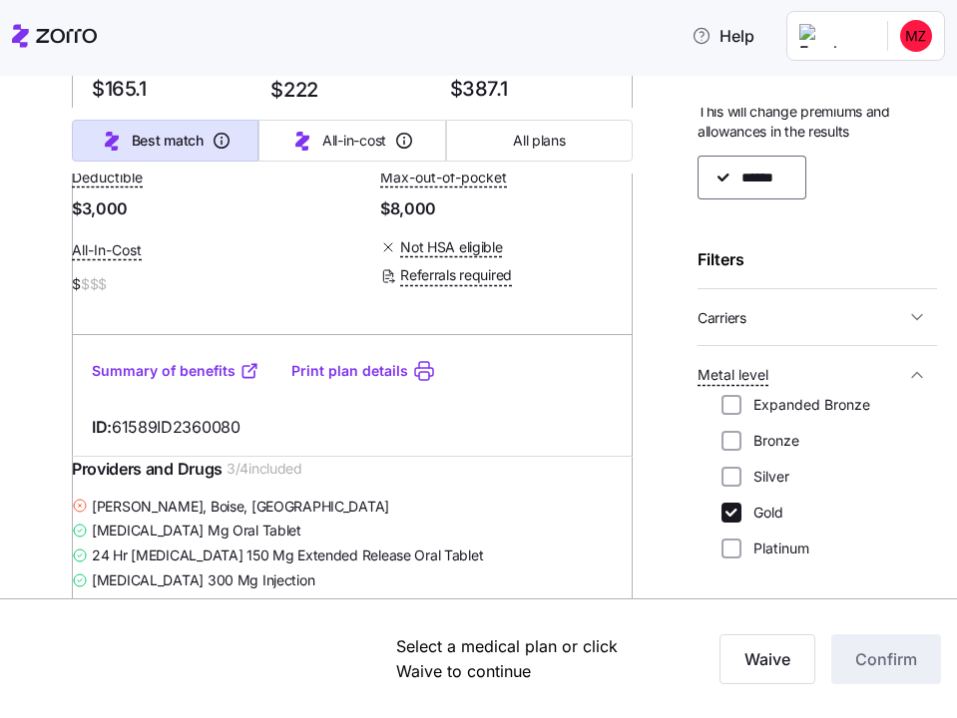
click at [728, 466] on div "Expanded Bronze Bronze Silver Gold Platinum" at bounding box center [817, 477] width 192 height 164
click at [728, 482] on input "Silver" at bounding box center [731, 477] width 20 height 20
checkbox input "true"
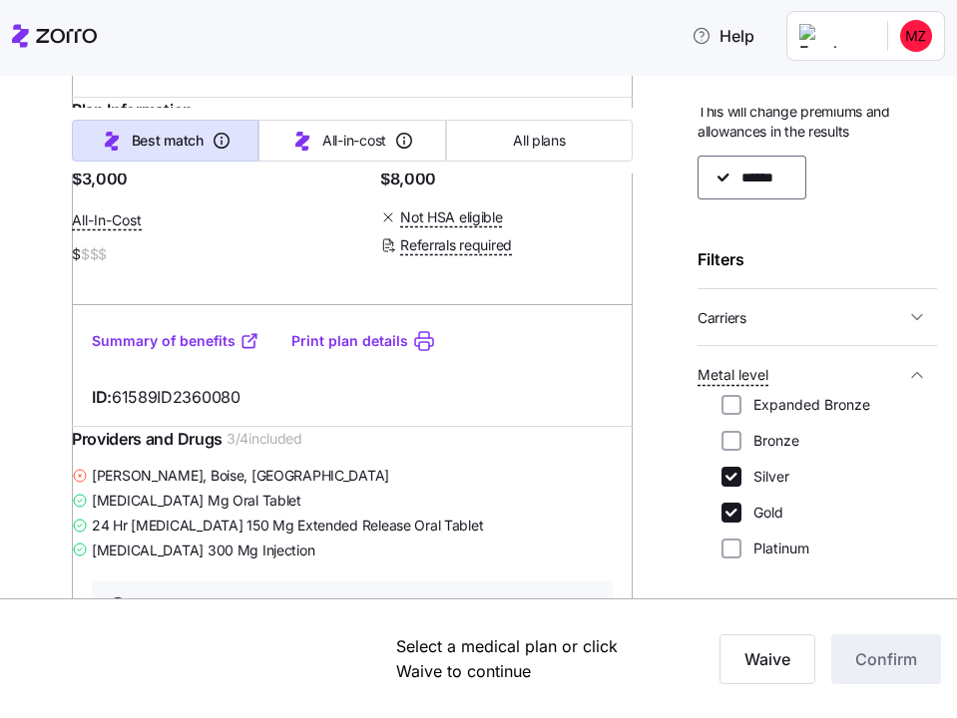
scroll to position [5184, 0]
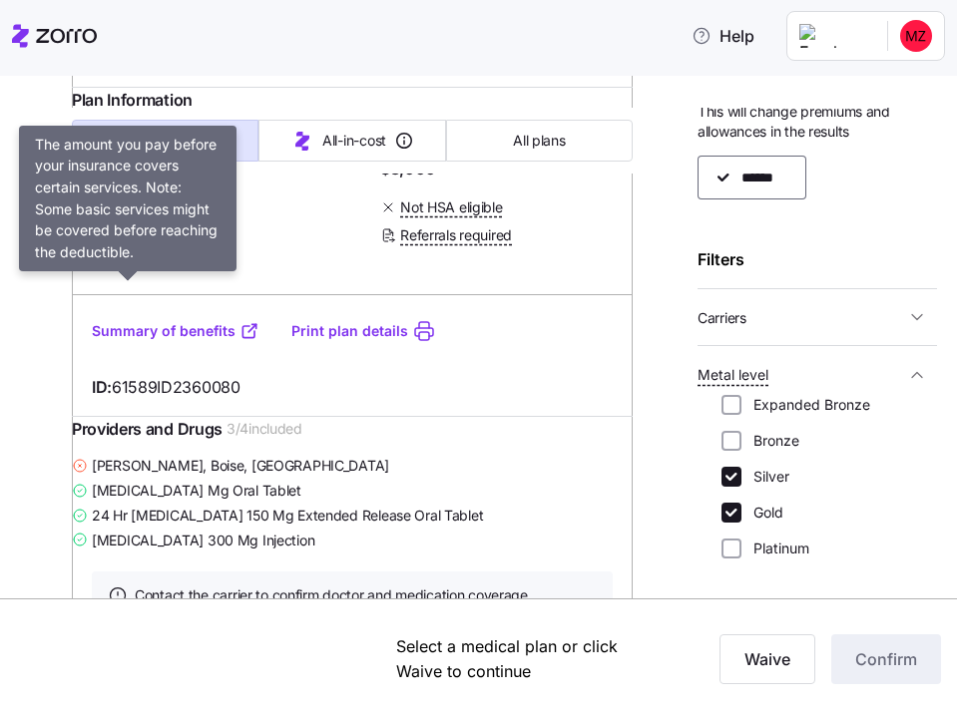
click at [118, 147] on span "Deductible" at bounding box center [107, 137] width 71 height 20
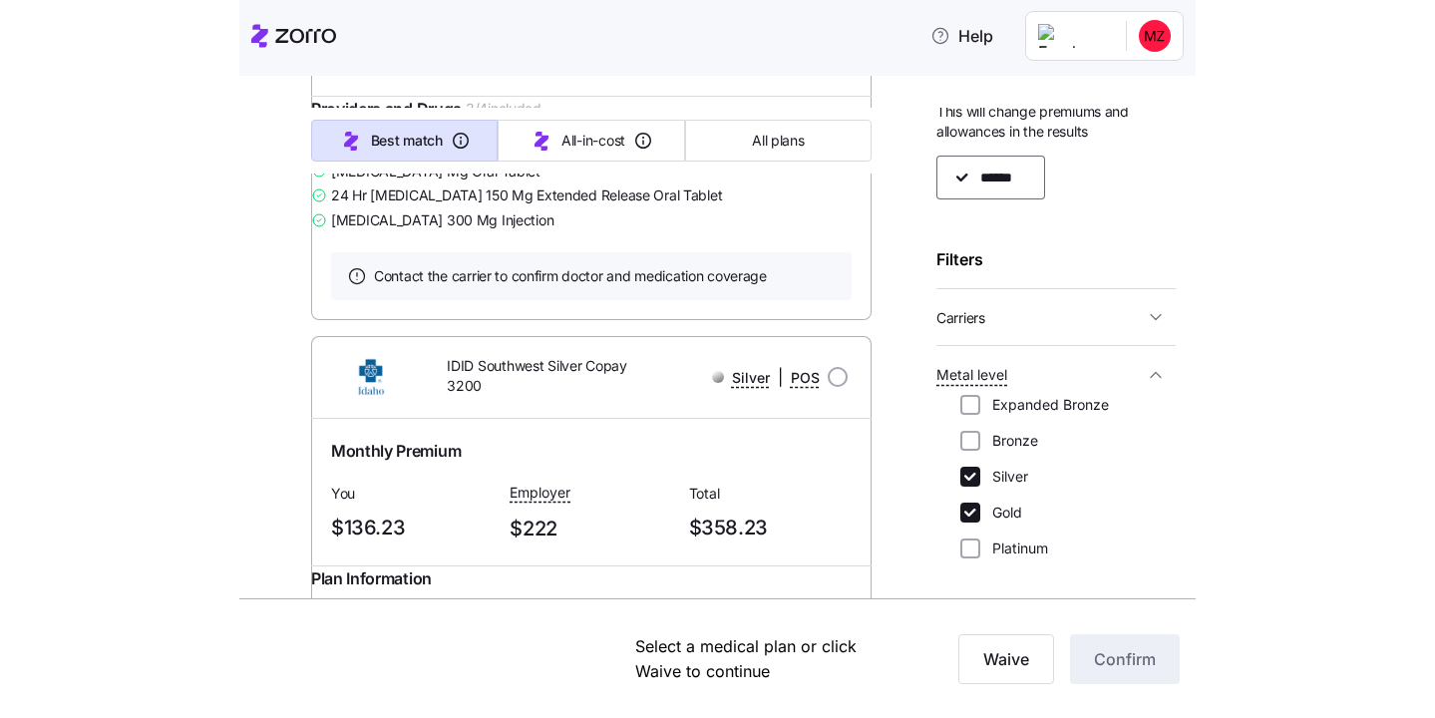
scroll to position [6300, 0]
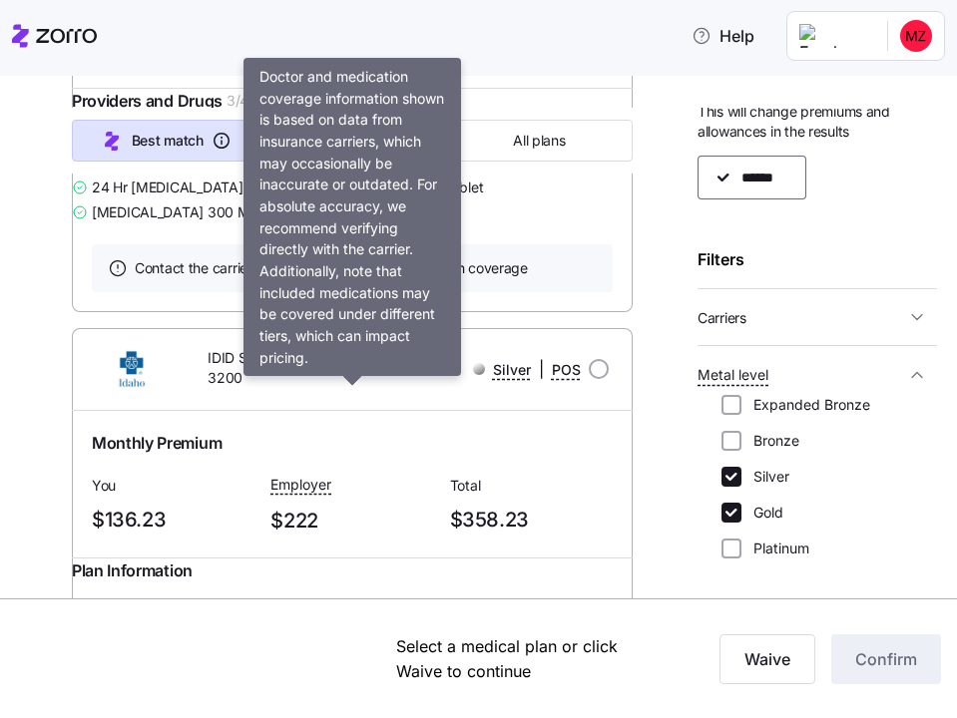
click at [123, 278] on icon at bounding box center [118, 268] width 20 height 20
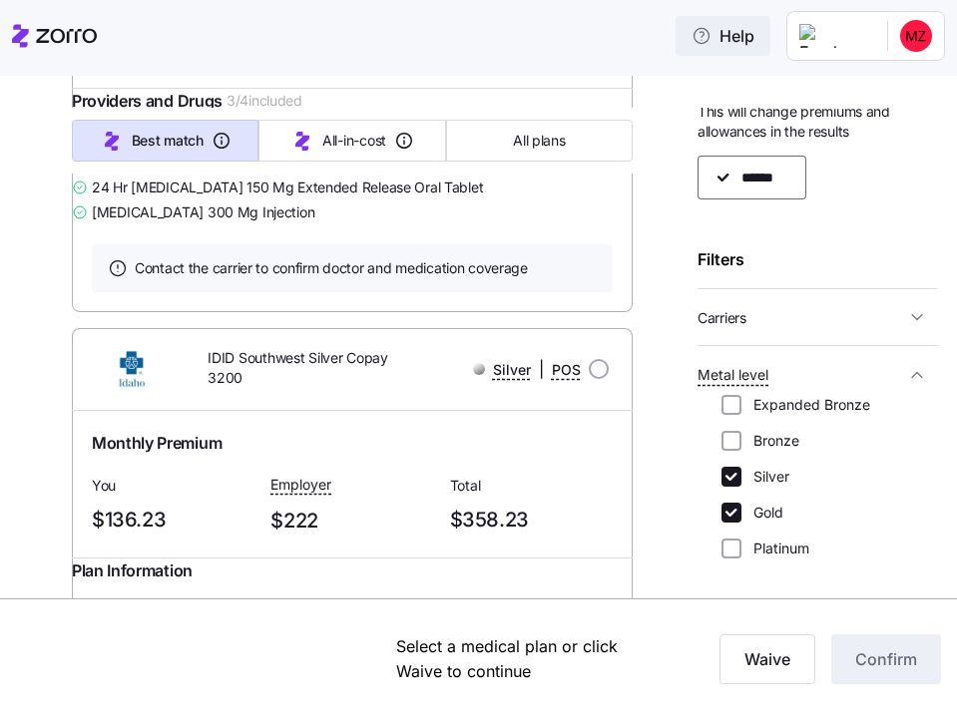
click at [691, 34] on icon "button" at bounding box center [701, 36] width 20 height 20
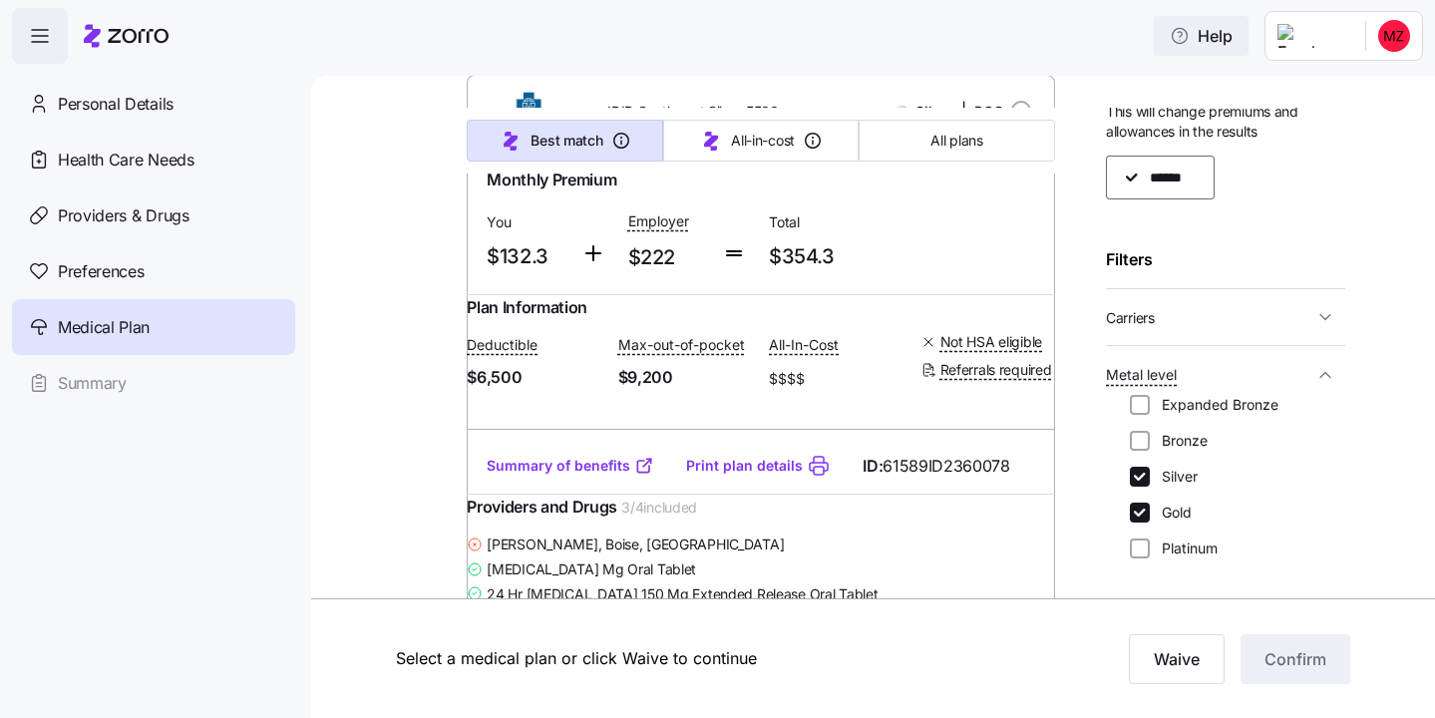
click at [1170, 40] on icon "button" at bounding box center [1180, 36] width 20 height 20
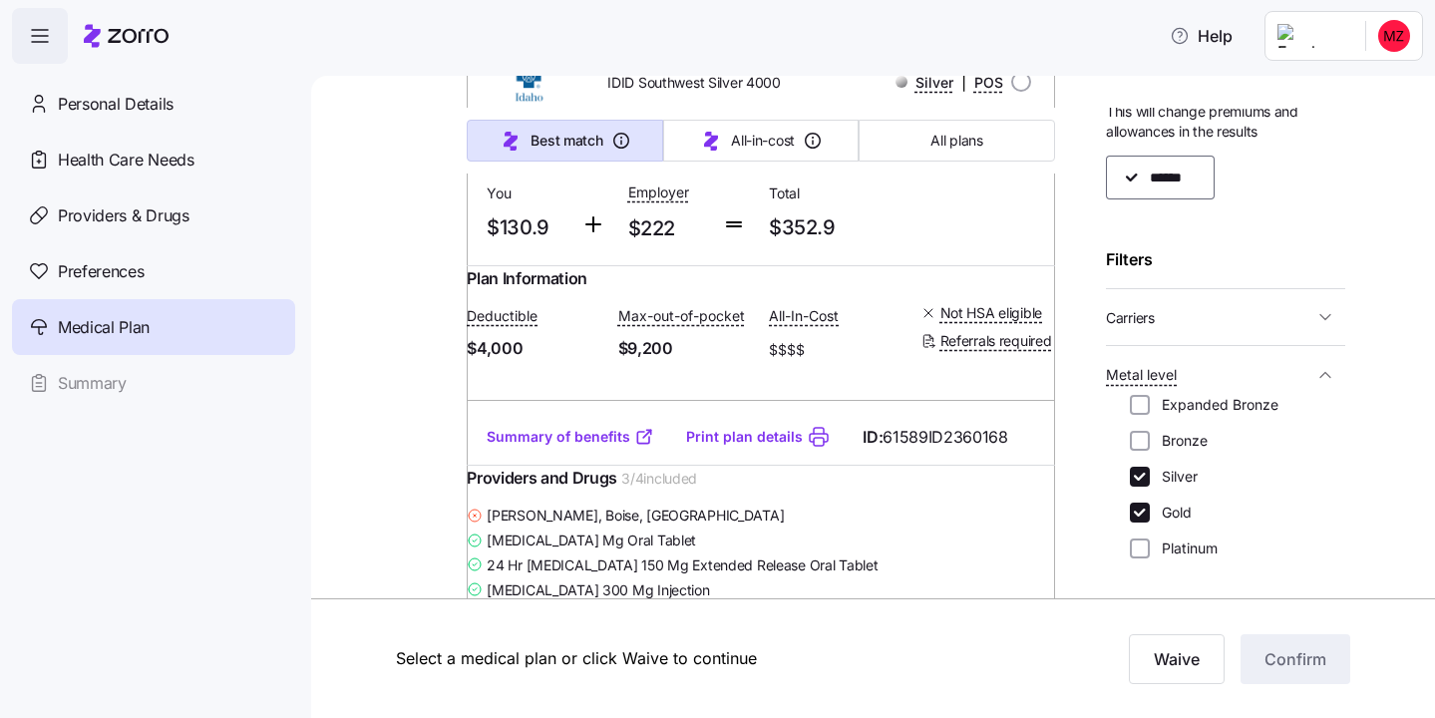
scroll to position [5002, 0]
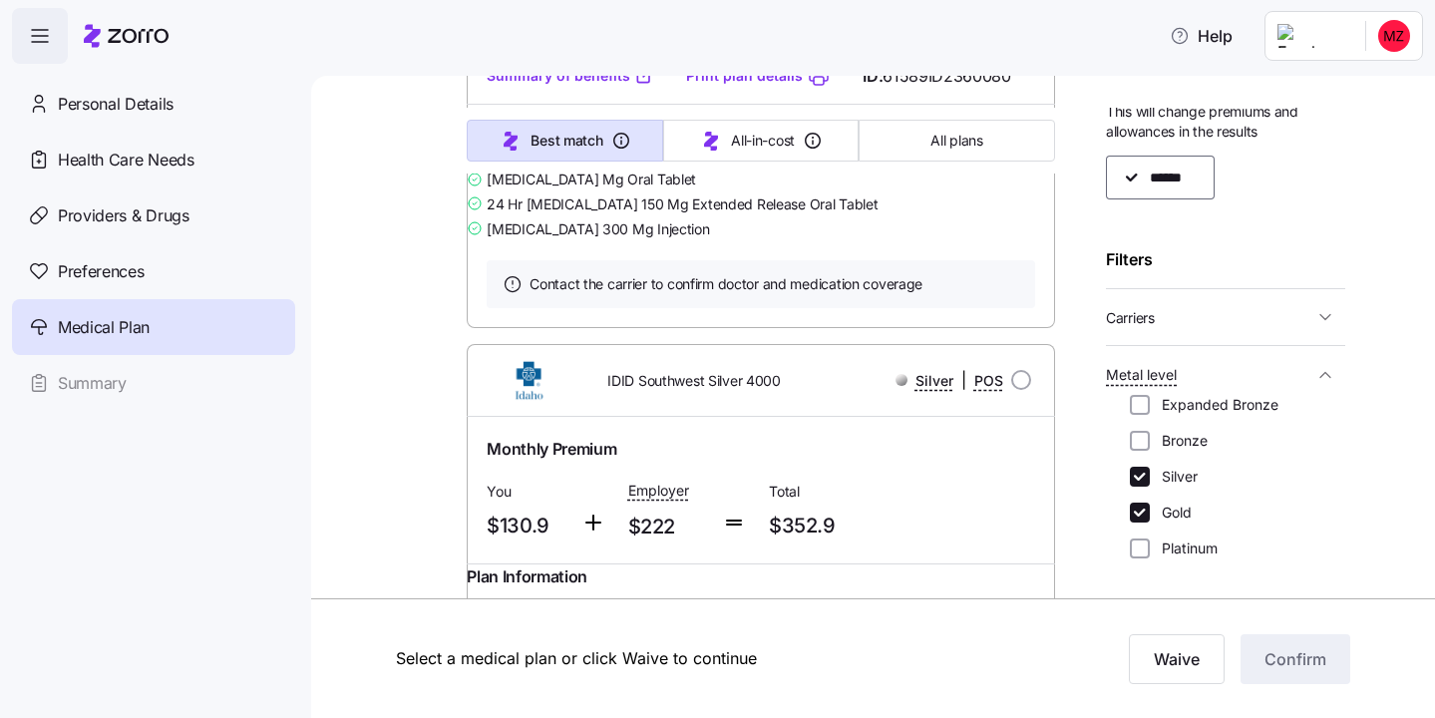
scroll to position [4700, 0]
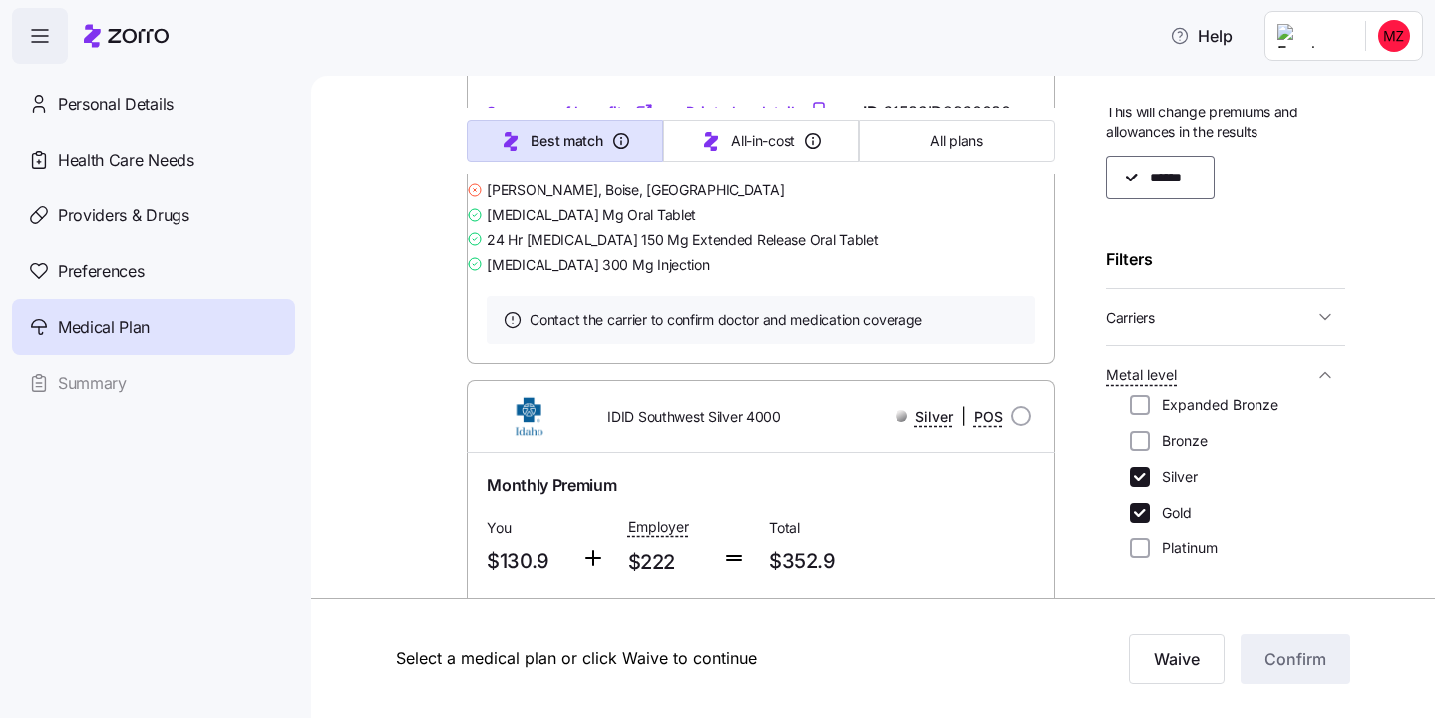
scroll to position [4643, 0]
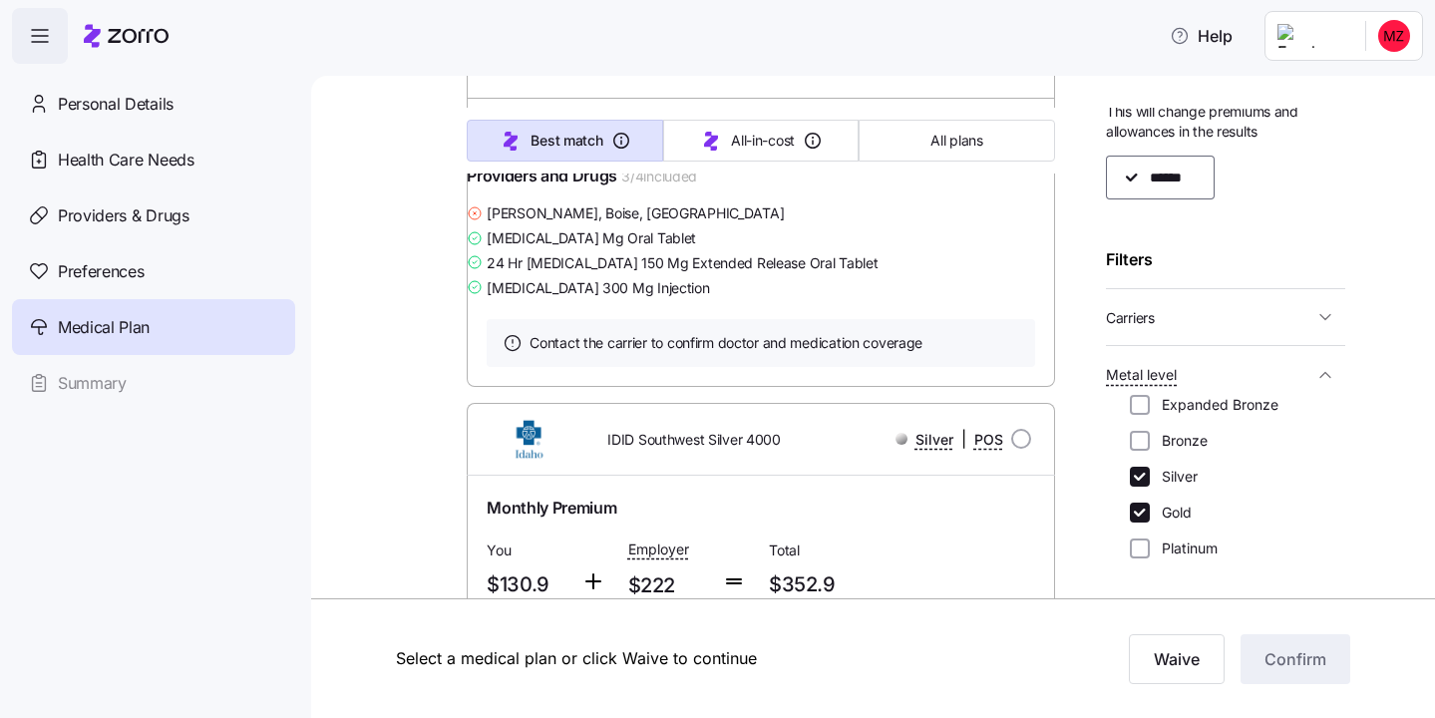
radio input "true"
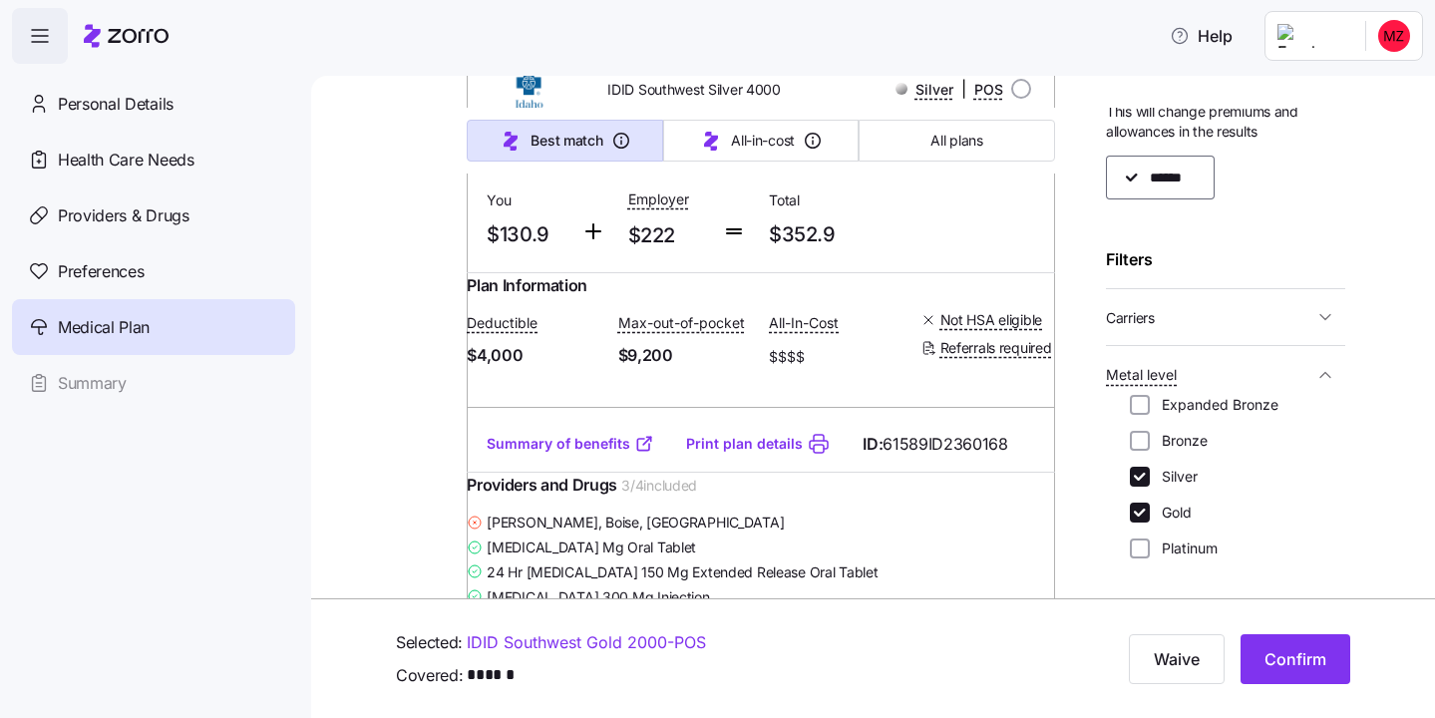
scroll to position [4994, 0]
click at [109, 196] on div "Providers & Drugs" at bounding box center [153, 216] width 283 height 56
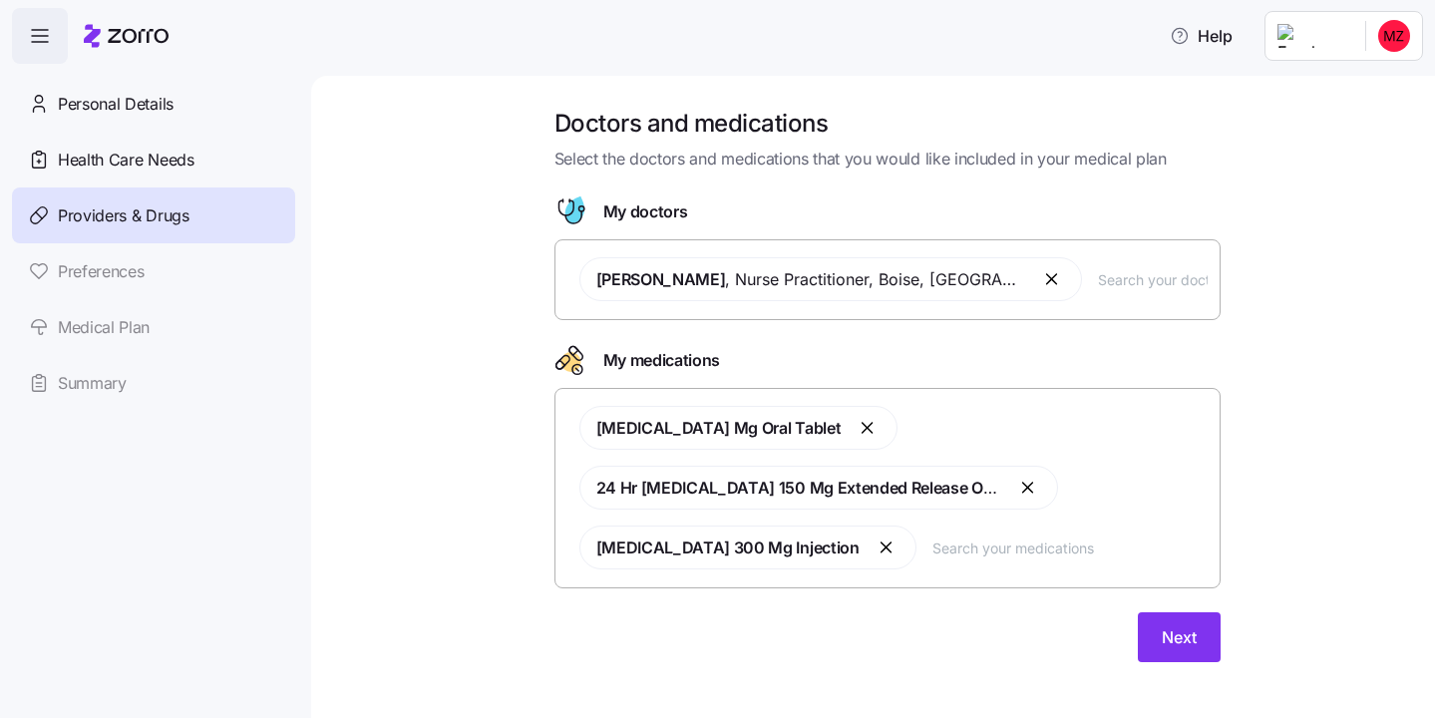
click at [876, 552] on button "button" at bounding box center [888, 548] width 24 height 24
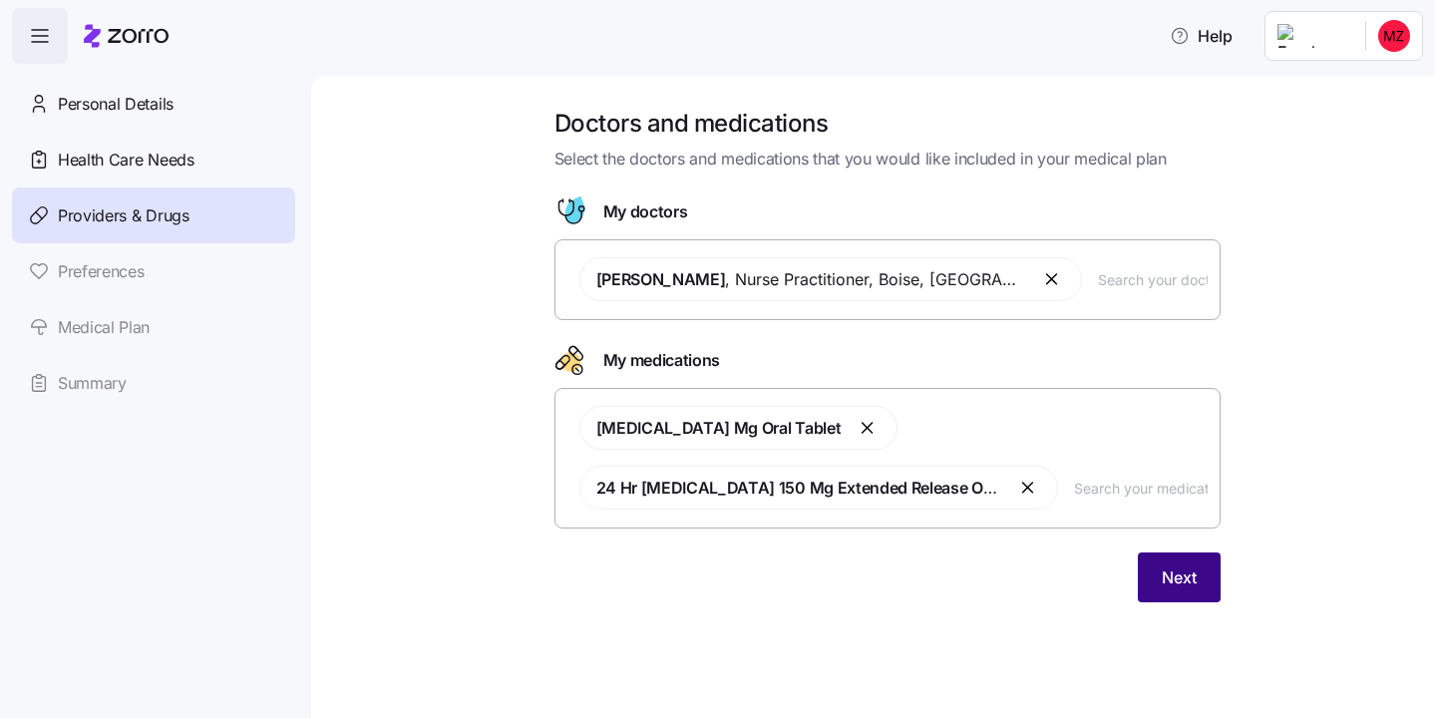
click at [1191, 593] on button "Next" at bounding box center [1179, 578] width 83 height 50
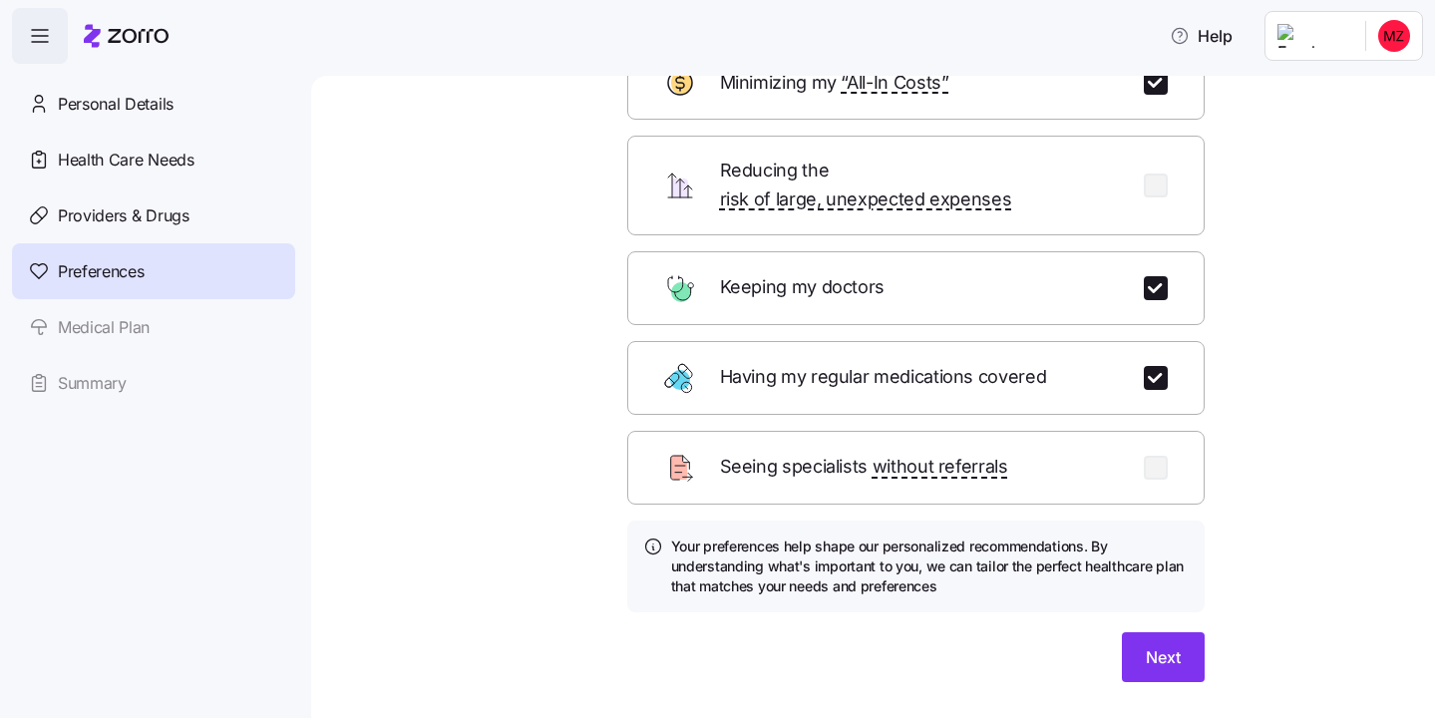
scroll to position [185, 0]
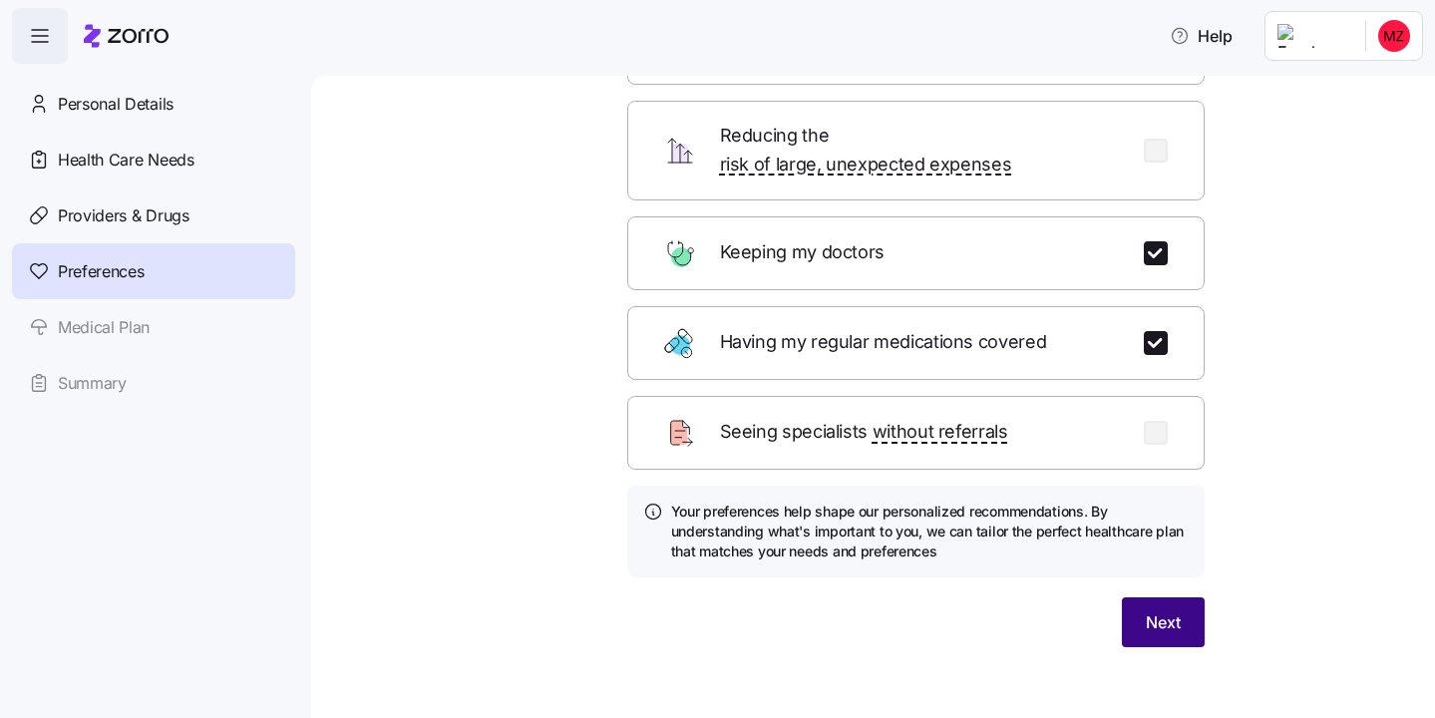
click at [1161, 610] on span "Next" at bounding box center [1163, 622] width 35 height 24
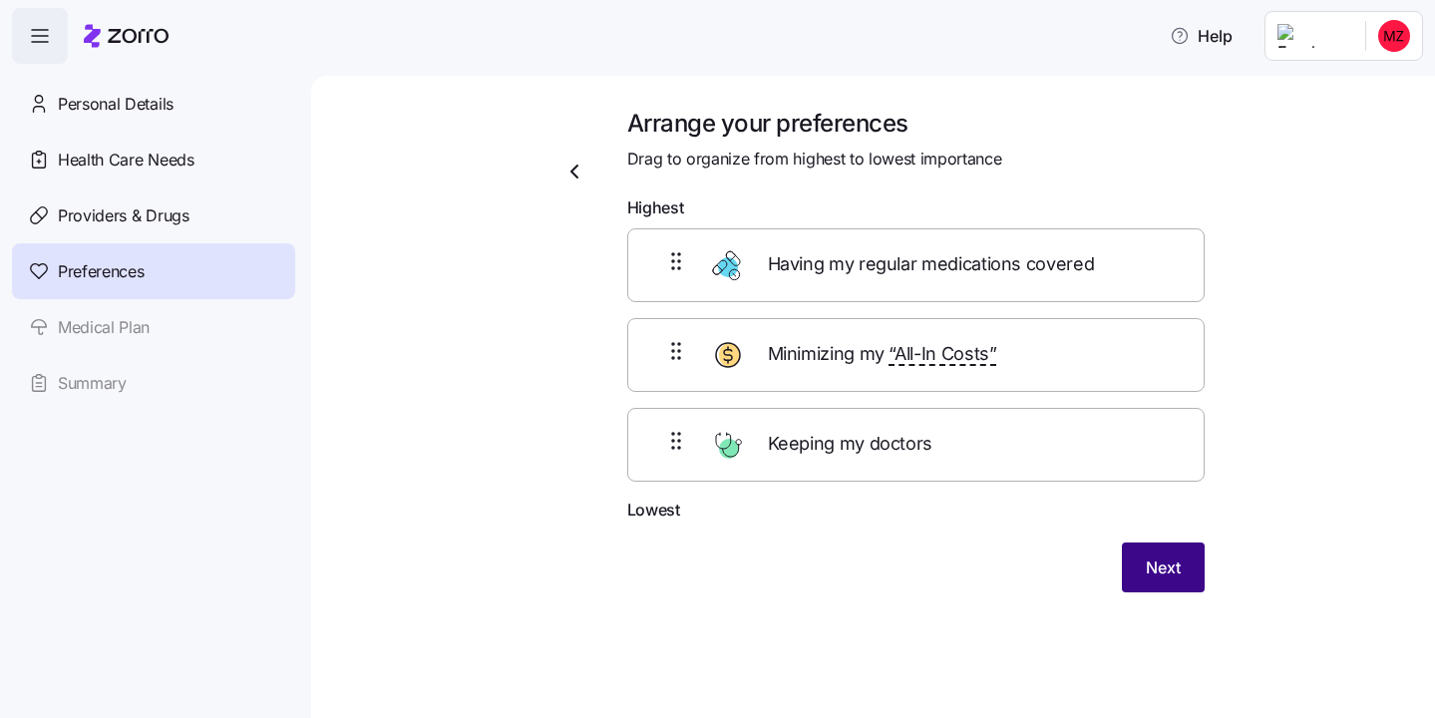
scroll to position [0, 0]
click at [1152, 581] on button "Next" at bounding box center [1163, 568] width 83 height 50
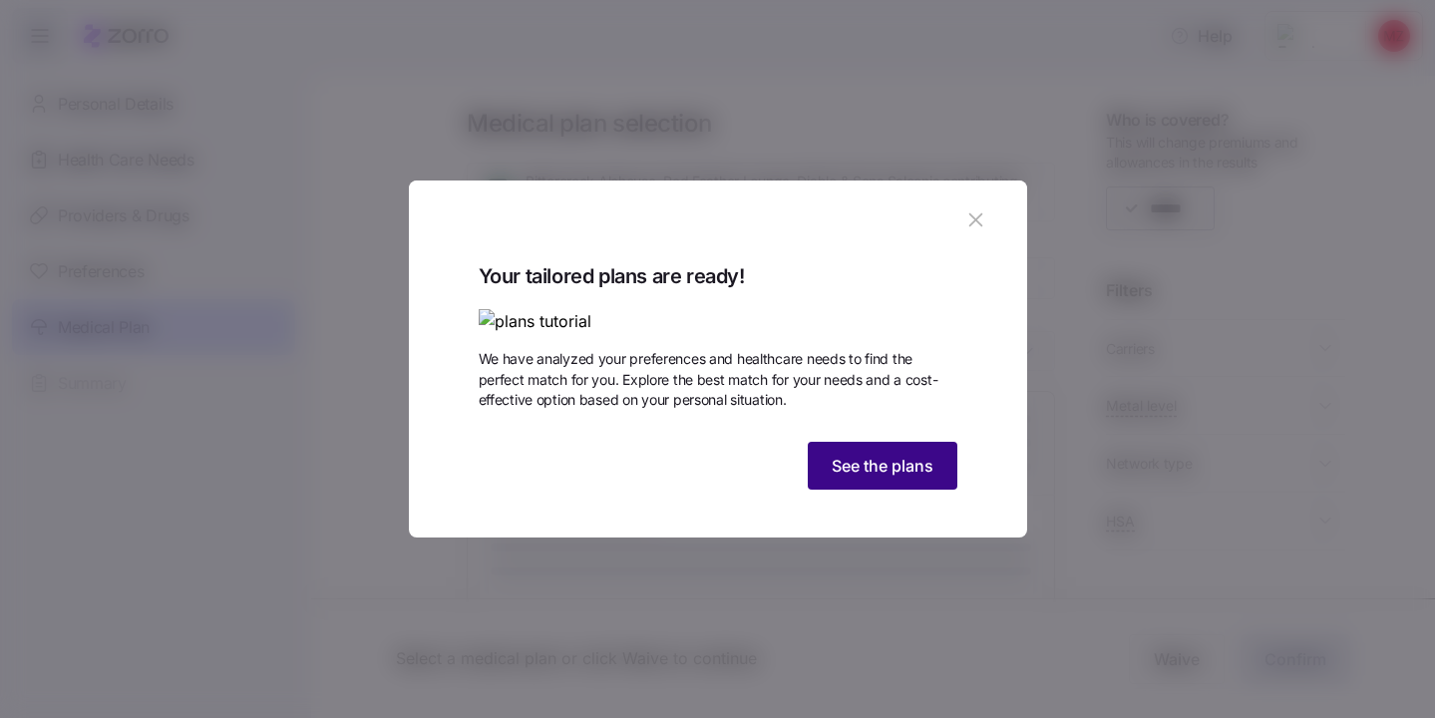
click at [894, 478] on span "See the plans" at bounding box center [883, 466] width 102 height 24
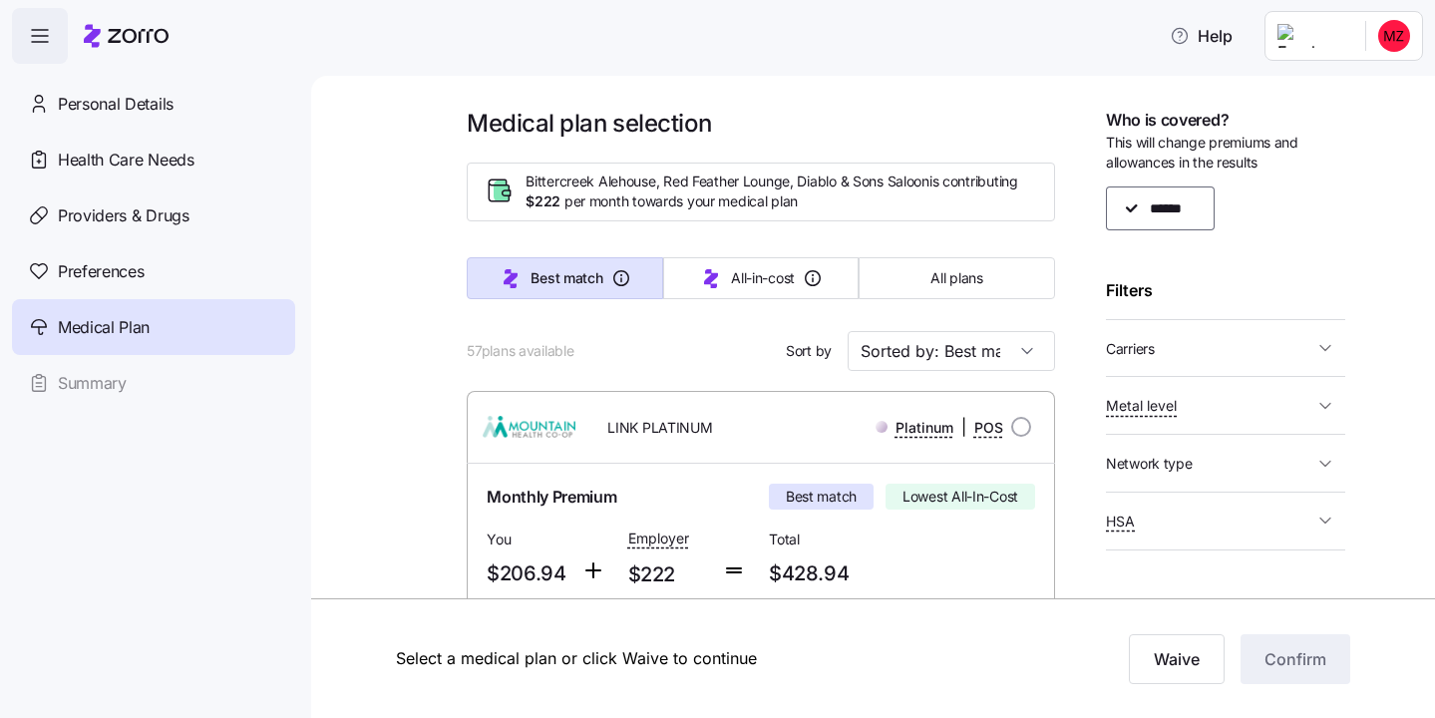
click at [1241, 401] on span "Metal level" at bounding box center [1209, 405] width 207 height 25
click at [1152, 476] on label "Bronze" at bounding box center [1179, 472] width 58 height 20
click at [1150, 476] on input "Bronze" at bounding box center [1140, 472] width 20 height 20
checkbox input "false"
click at [1149, 430] on input "Expanded Bronze" at bounding box center [1140, 436] width 20 height 20
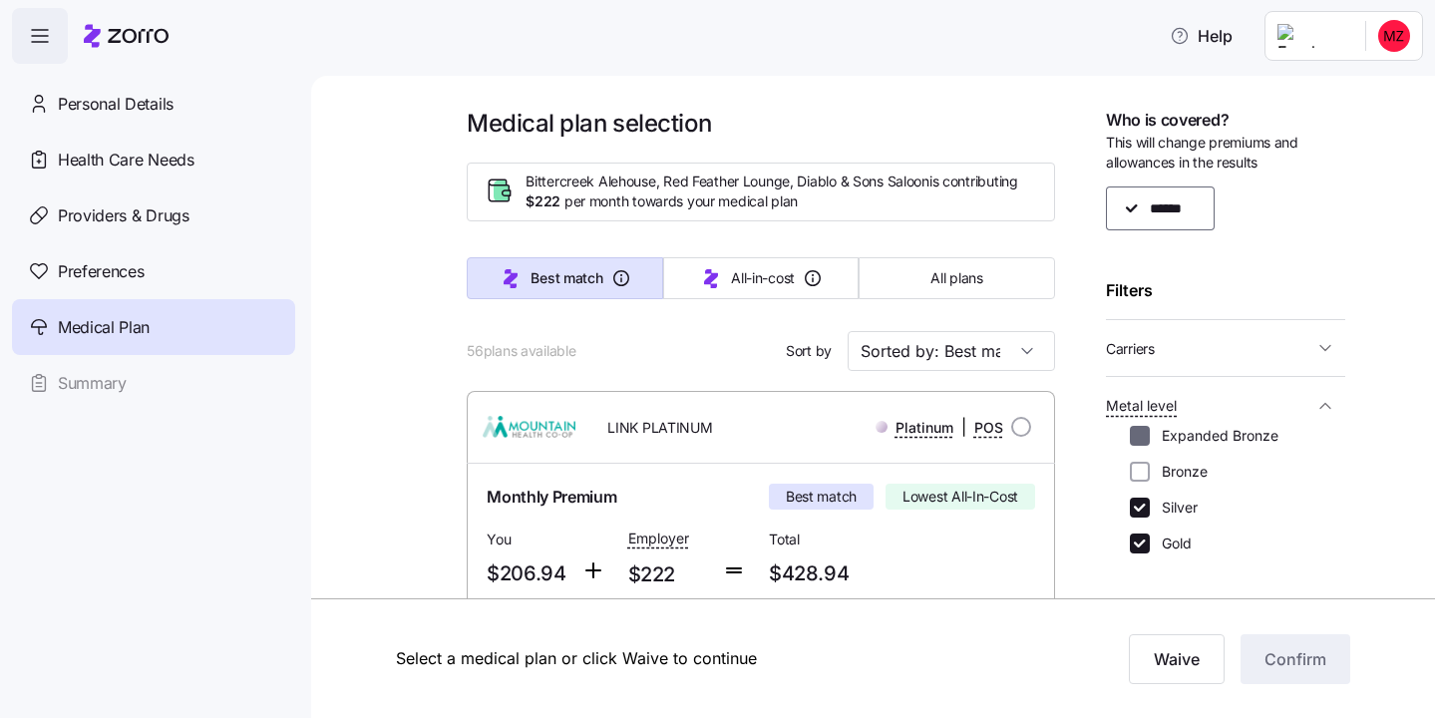
checkbox input "false"
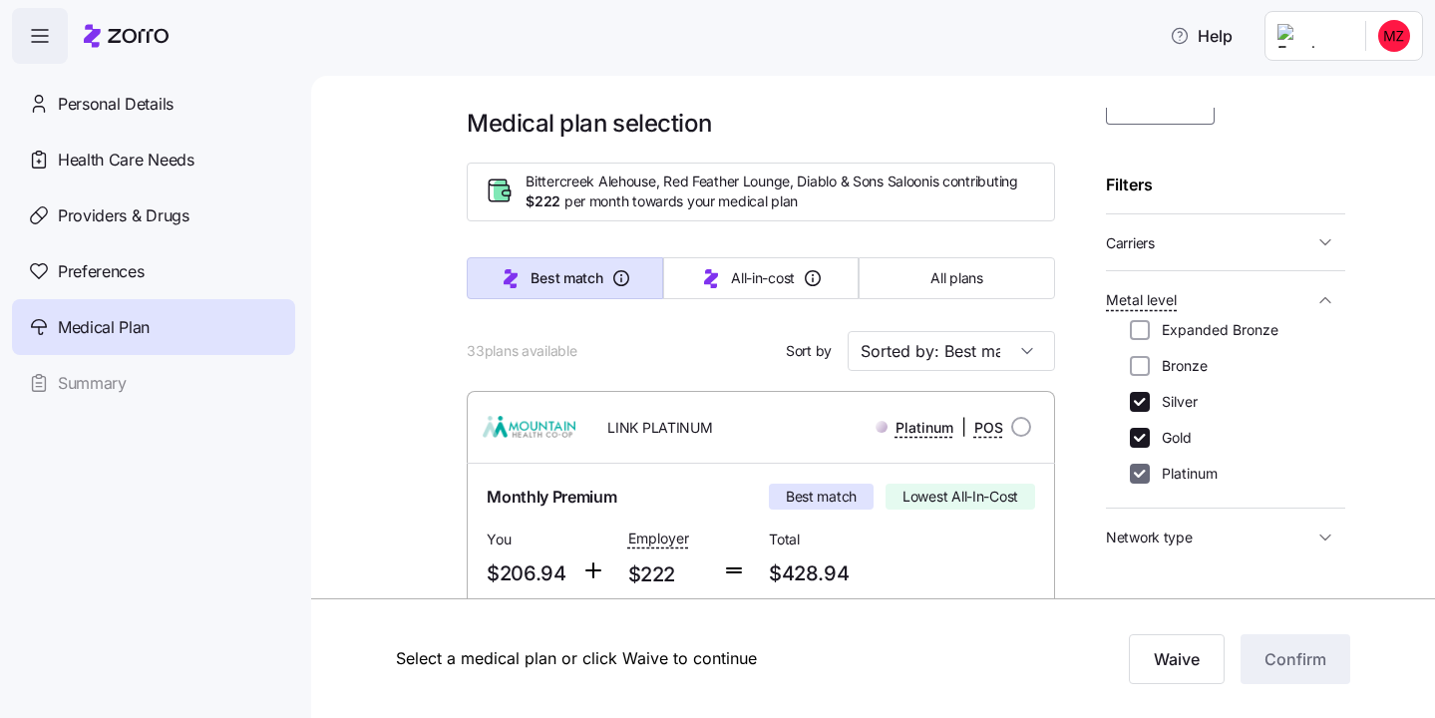
click at [1145, 475] on input "Platinum" at bounding box center [1140, 474] width 20 height 20
checkbox input "false"
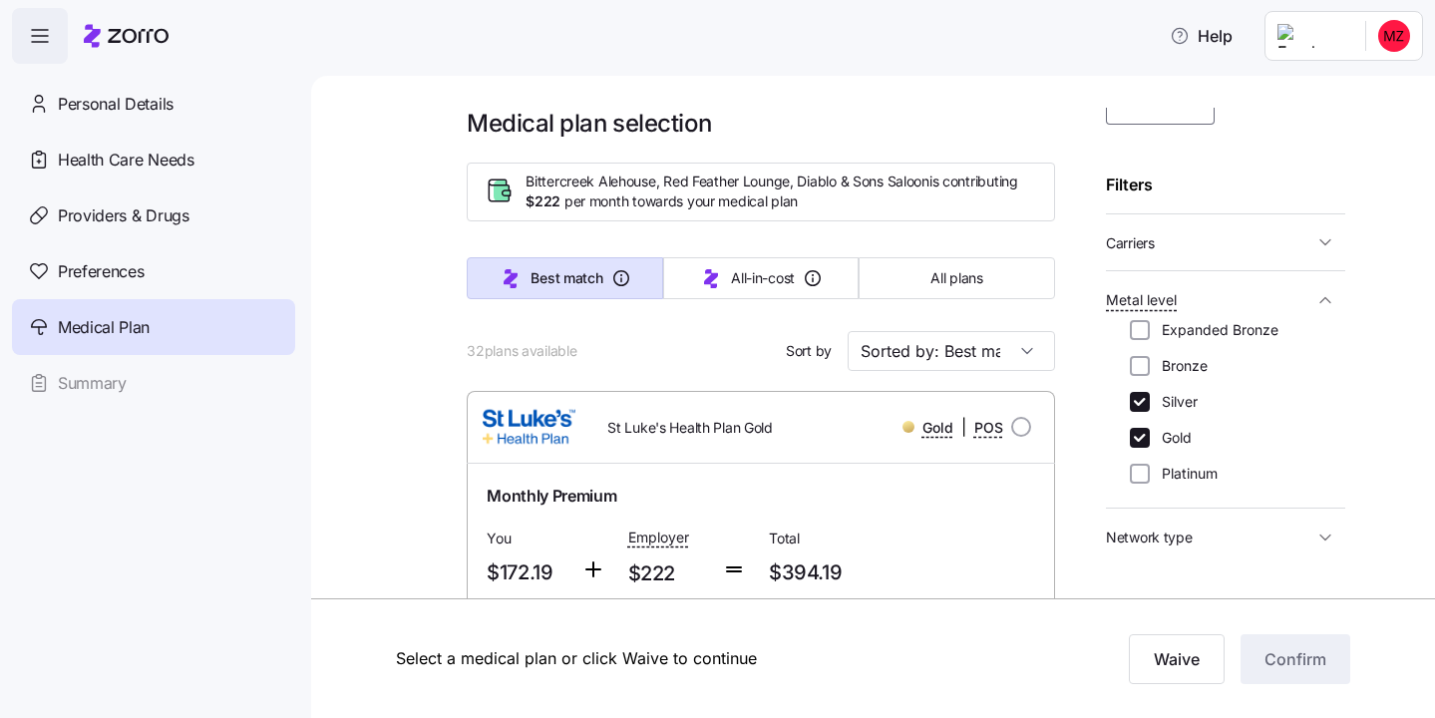
click at [1203, 246] on span "Carriers" at bounding box center [1209, 242] width 207 height 25
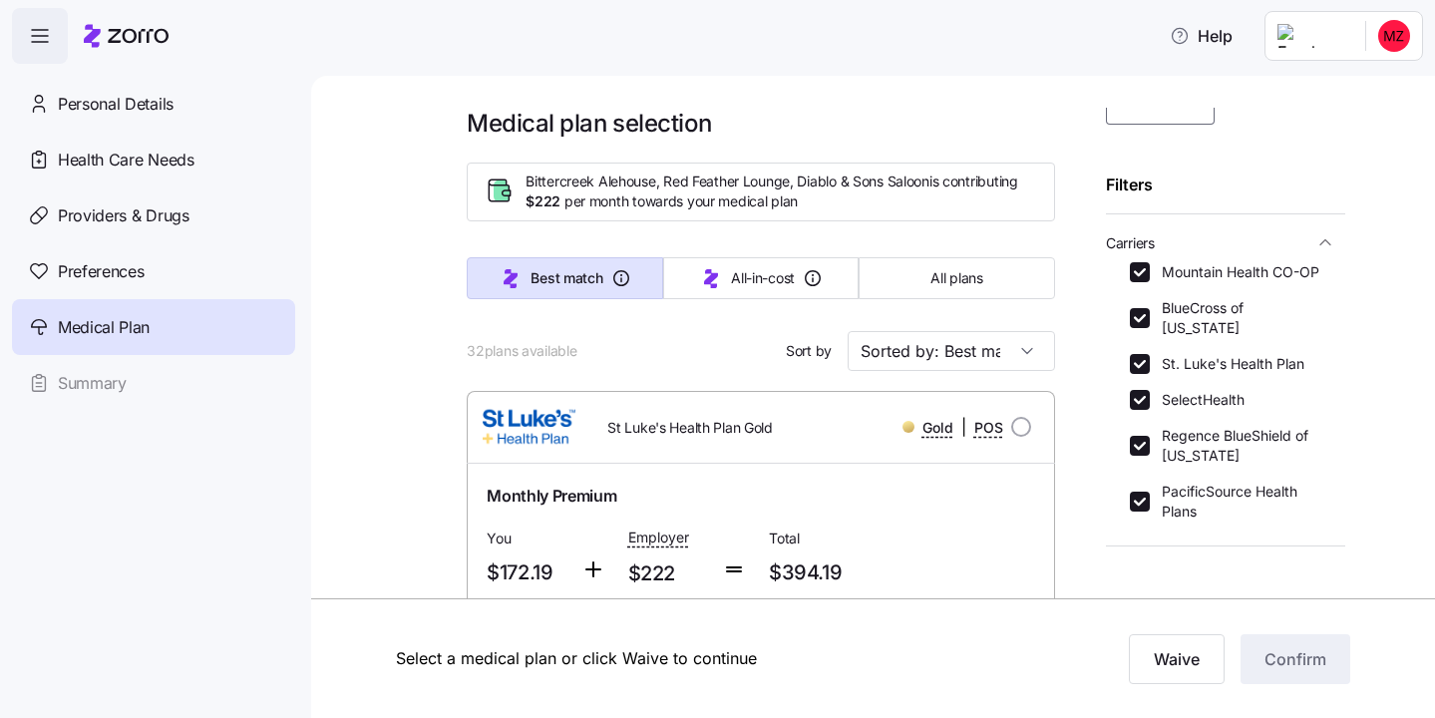
click at [1155, 277] on label "Mountain Health CO-OP" at bounding box center [1235, 272] width 170 height 20
click at [1150, 277] on input "Mountain Health CO-OP" at bounding box center [1140, 272] width 20 height 20
checkbox input "false"
click at [1131, 354] on input "St. Luke's Health Plan" at bounding box center [1140, 364] width 20 height 20
checkbox input "false"
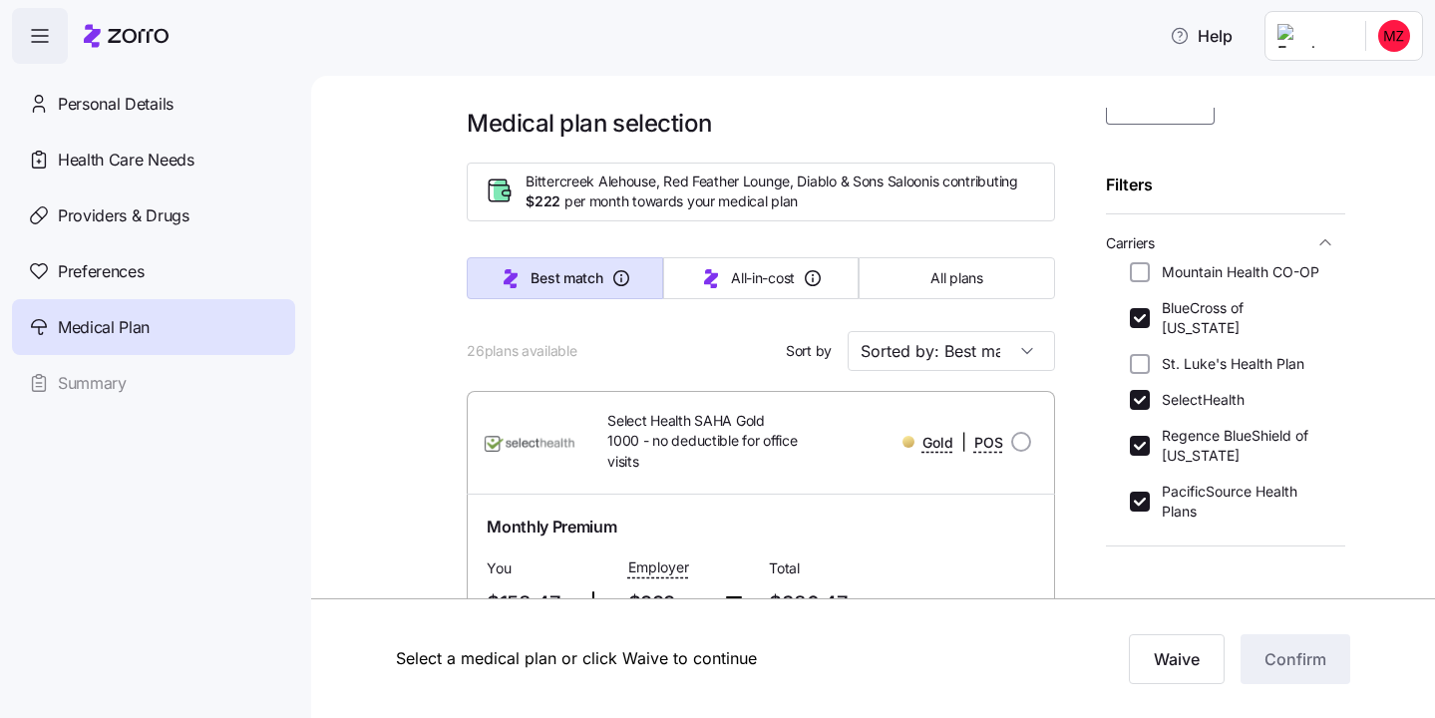
click at [1142, 391] on div "Mountain Health CO-OP BlueCross of [US_STATE] St. [PERSON_NAME]'s Health Plan S…" at bounding box center [1226, 391] width 192 height 259
click at [1145, 390] on input "SelectHealth" at bounding box center [1140, 400] width 20 height 20
checkbox input "false"
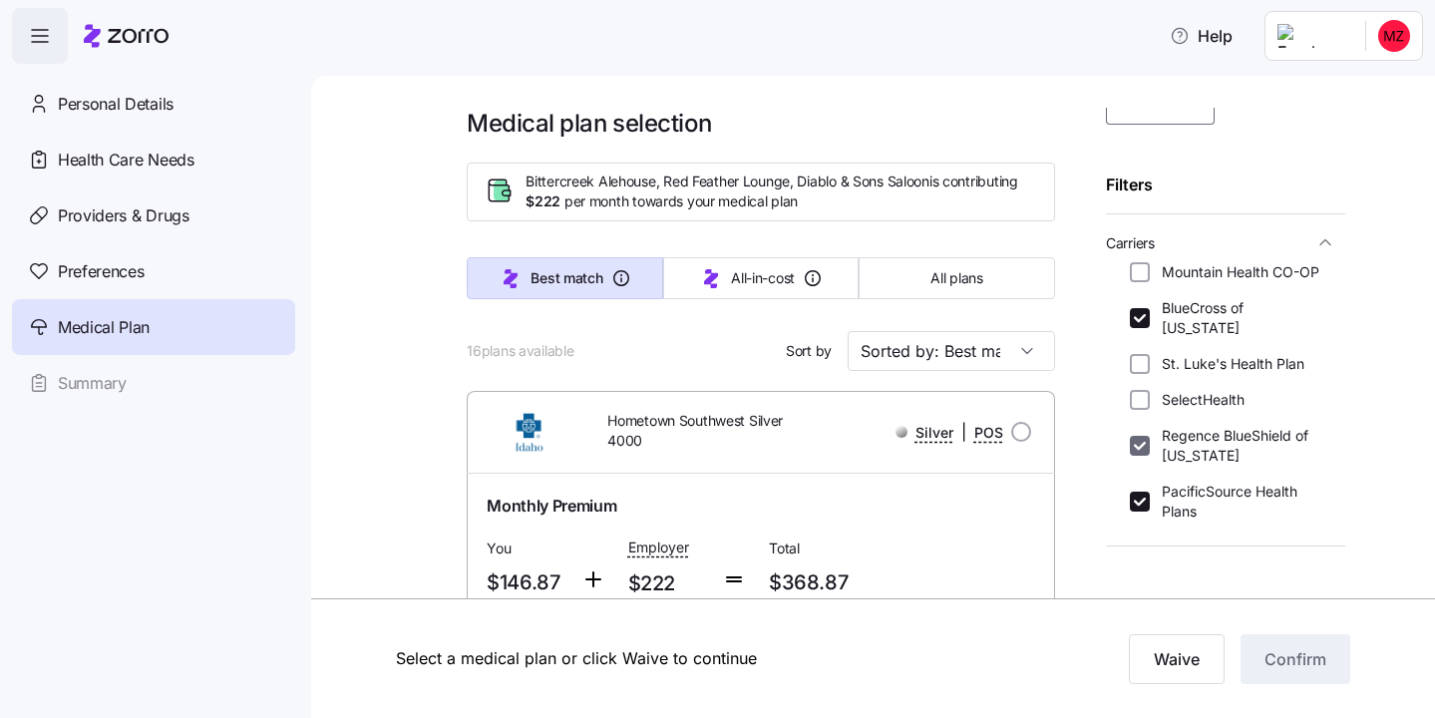
click at [1141, 436] on input "Regence BlueShield of [US_STATE]" at bounding box center [1140, 446] width 20 height 20
checkbox input "false"
click at [1145, 492] on input "PacificSource Health Plans" at bounding box center [1140, 502] width 20 height 20
checkbox input "false"
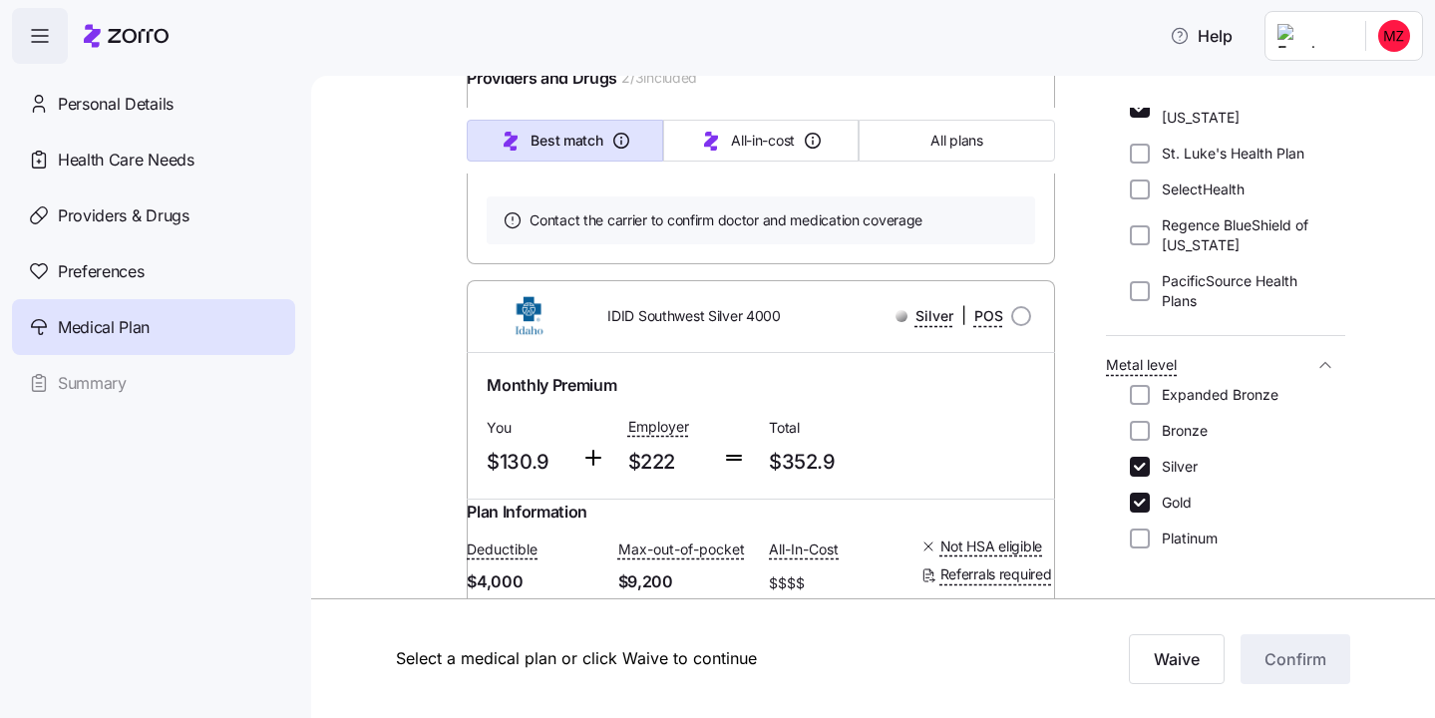
scroll to position [4603, 0]
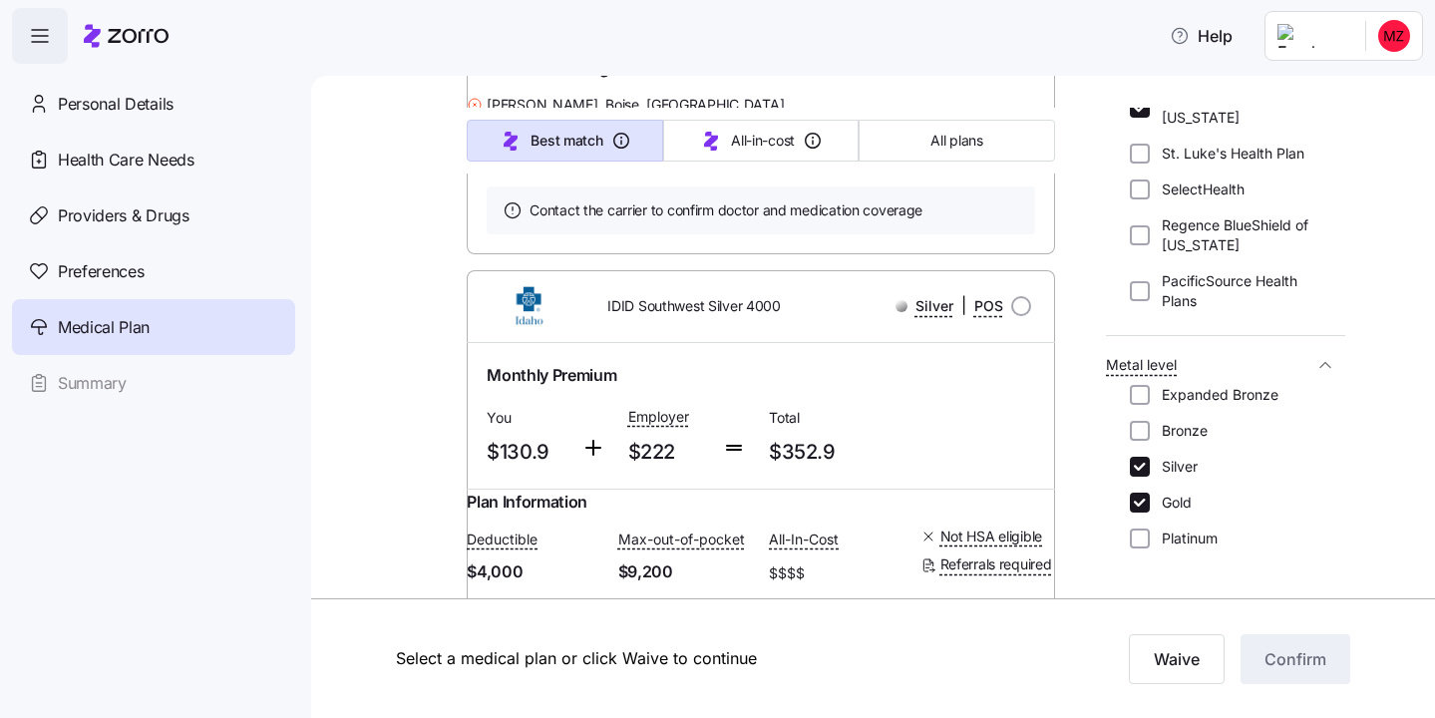
click at [549, 36] on link "Summary of benefits" at bounding box center [571, 26] width 168 height 20
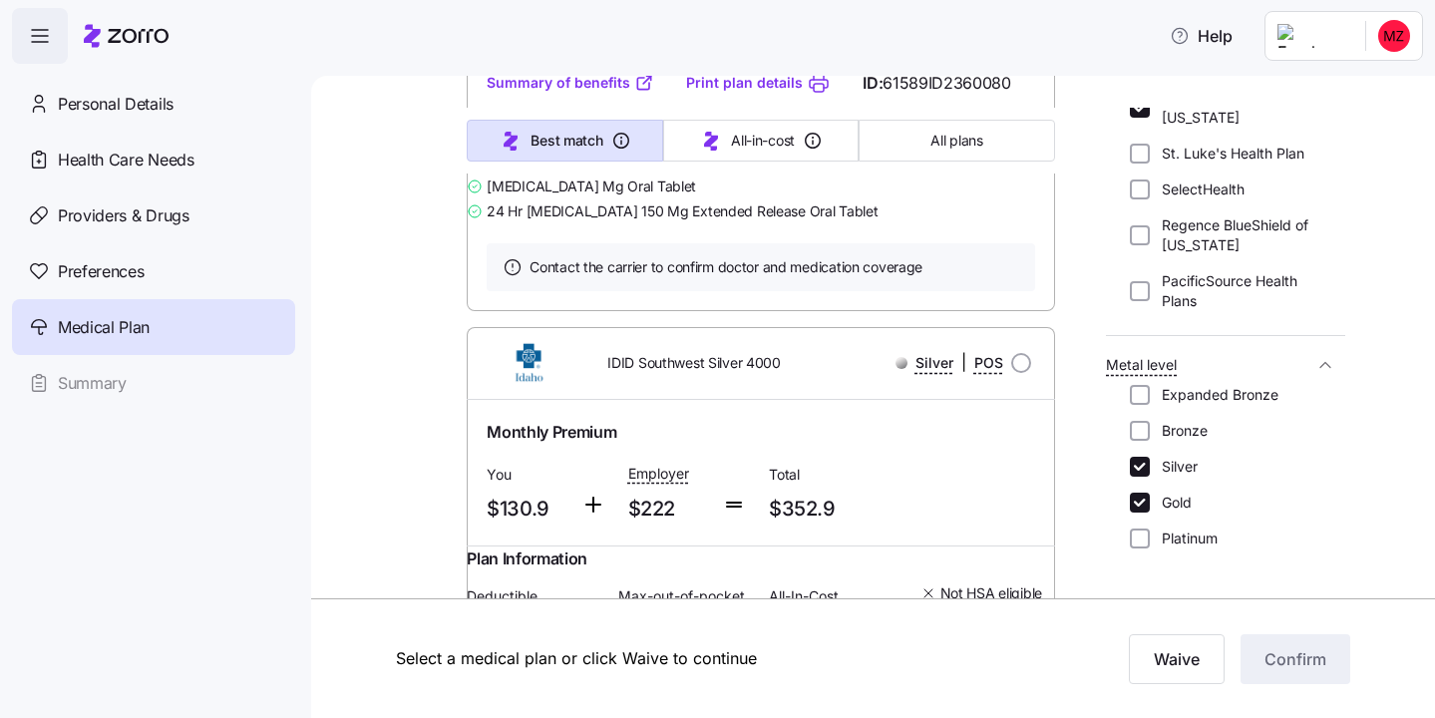
scroll to position [4545, 0]
drag, startPoint x: 537, startPoint y: 319, endPoint x: 469, endPoint y: 319, distance: 67.8
drag, startPoint x: 548, startPoint y: 322, endPoint x: 478, endPoint y: 316, distance: 70.1
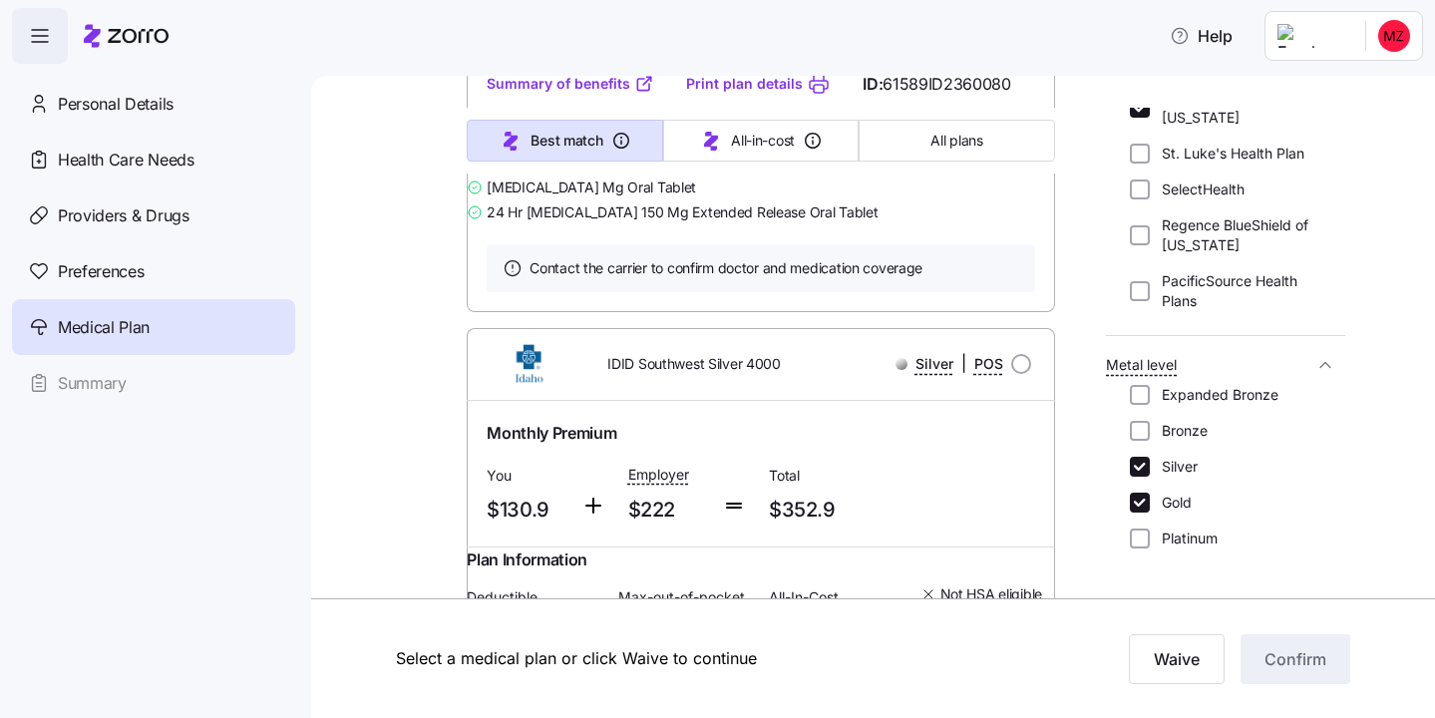
drag, startPoint x: 544, startPoint y: 316, endPoint x: 489, endPoint y: 316, distance: 54.9
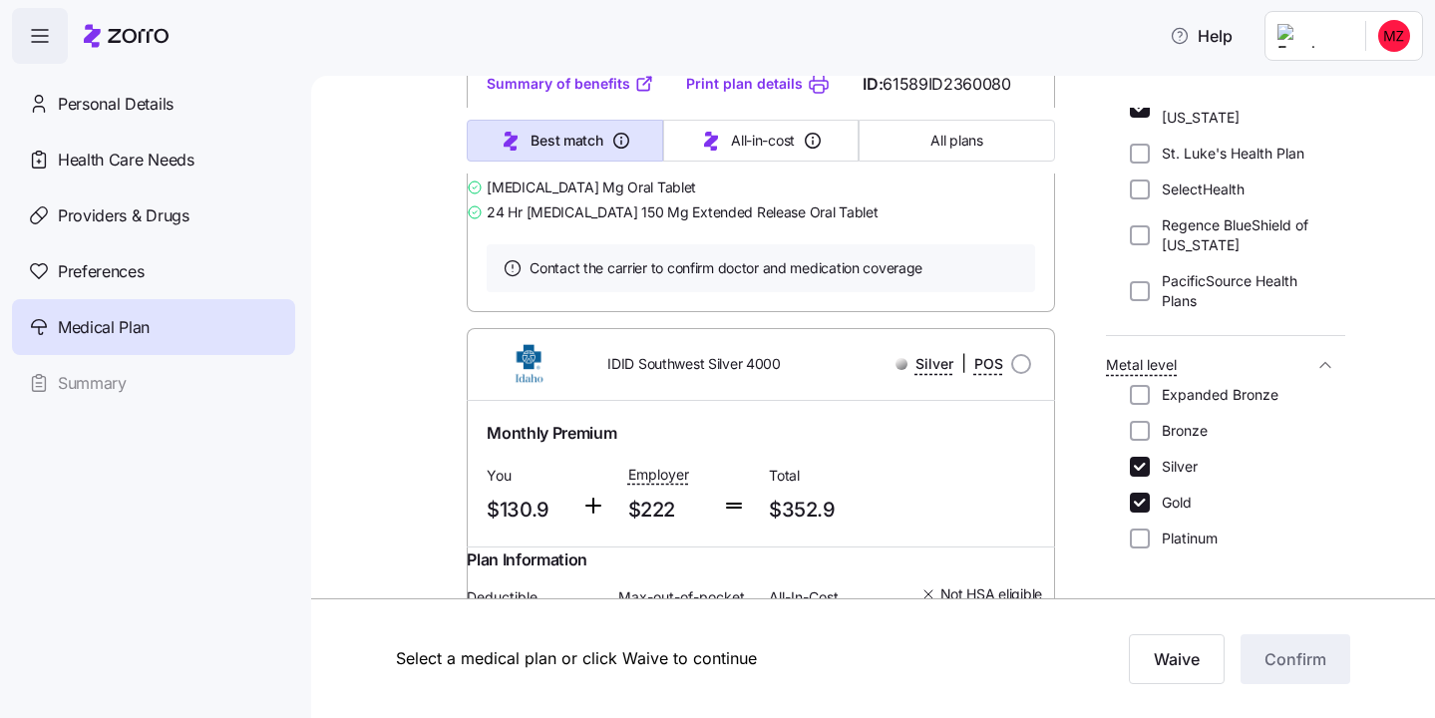
drag, startPoint x: 550, startPoint y: 327, endPoint x: 500, endPoint y: 327, distance: 49.9
drag, startPoint x: 491, startPoint y: 317, endPoint x: 546, endPoint y: 317, distance: 54.9
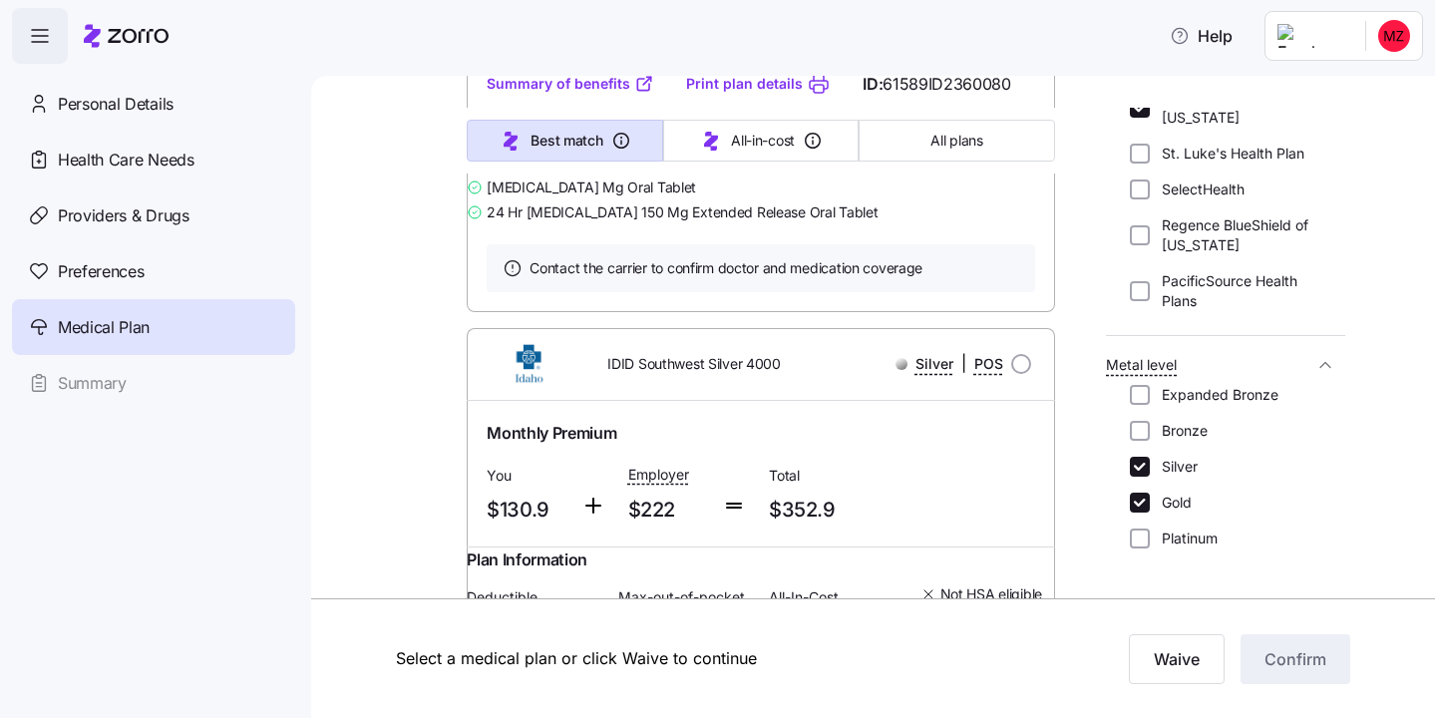
drag, startPoint x: 562, startPoint y: 307, endPoint x: 482, endPoint y: 310, distance: 79.9
drag, startPoint x: 488, startPoint y: 318, endPoint x: 550, endPoint y: 328, distance: 62.6
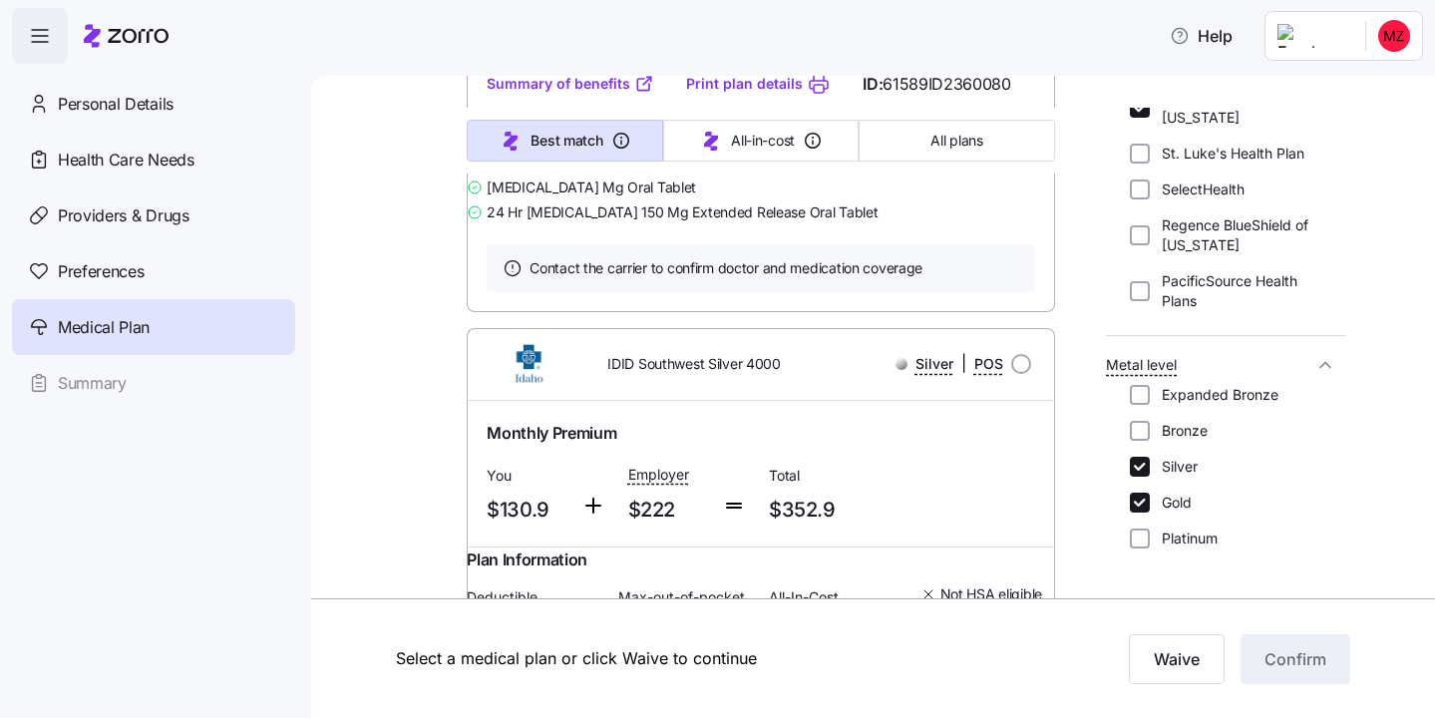
drag, startPoint x: 488, startPoint y: 313, endPoint x: 833, endPoint y: 318, distance: 345.1
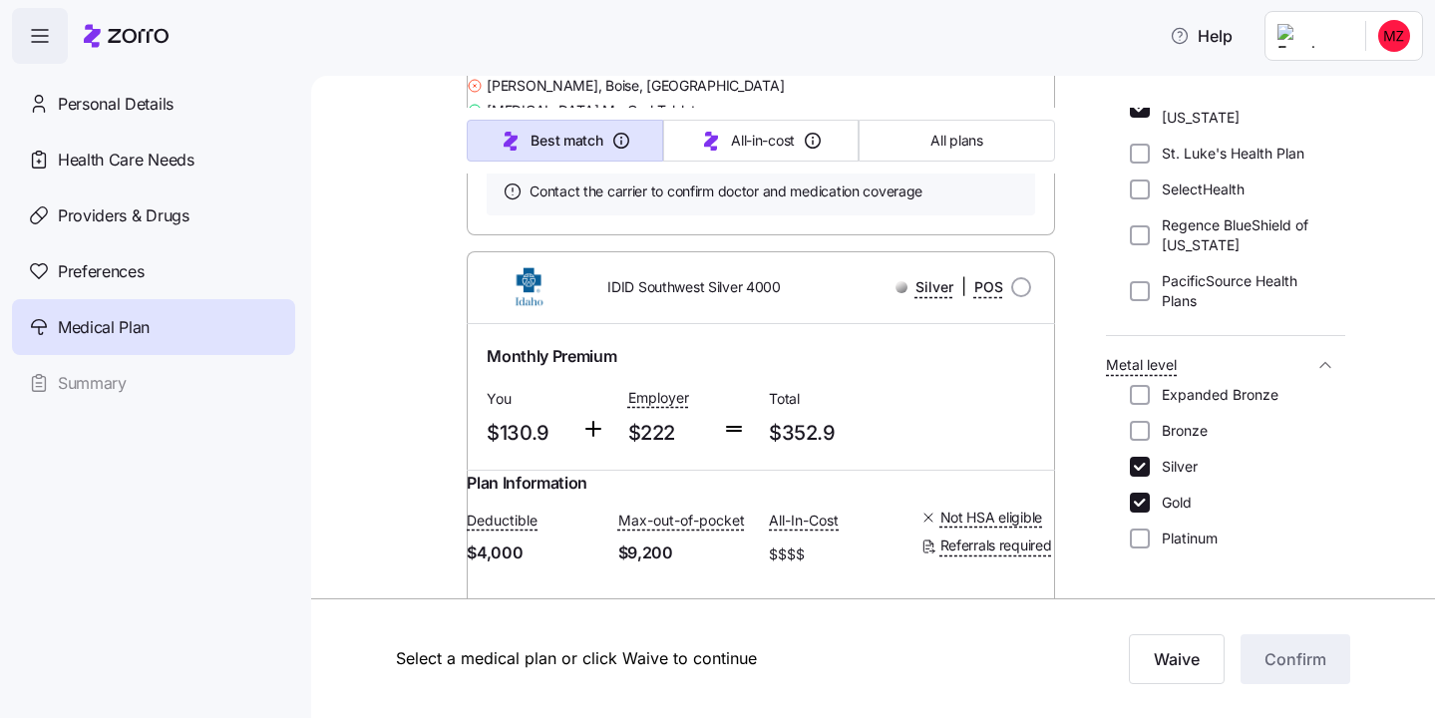
scroll to position [4623, 0]
drag, startPoint x: 486, startPoint y: 543, endPoint x: 787, endPoint y: 542, distance: 301.2
click at [787, 73] on div "Providers and Drugs 2 / 3 included" at bounding box center [761, 54] width 588 height 37
click at [762, 73] on div "Providers and Drugs 2 / 3 included" at bounding box center [761, 54] width 588 height 37
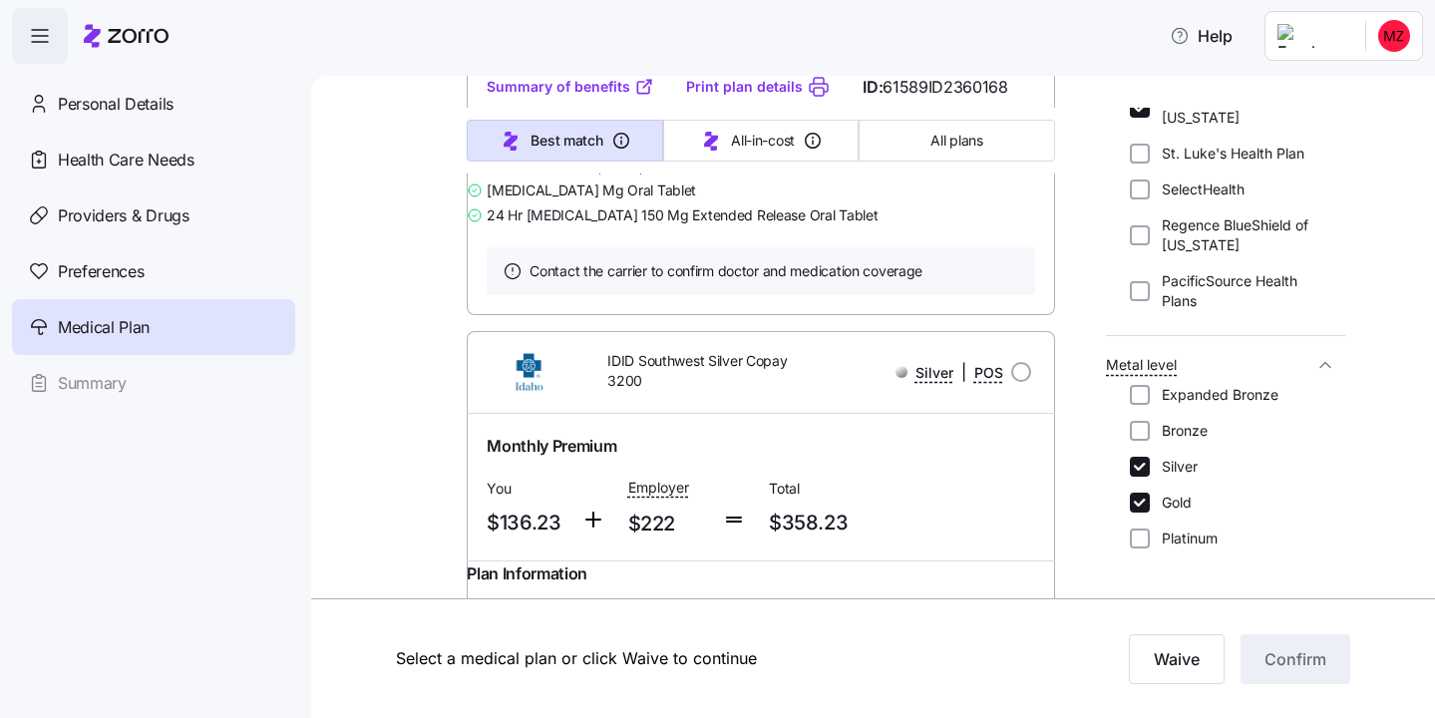
scroll to position [5162, 0]
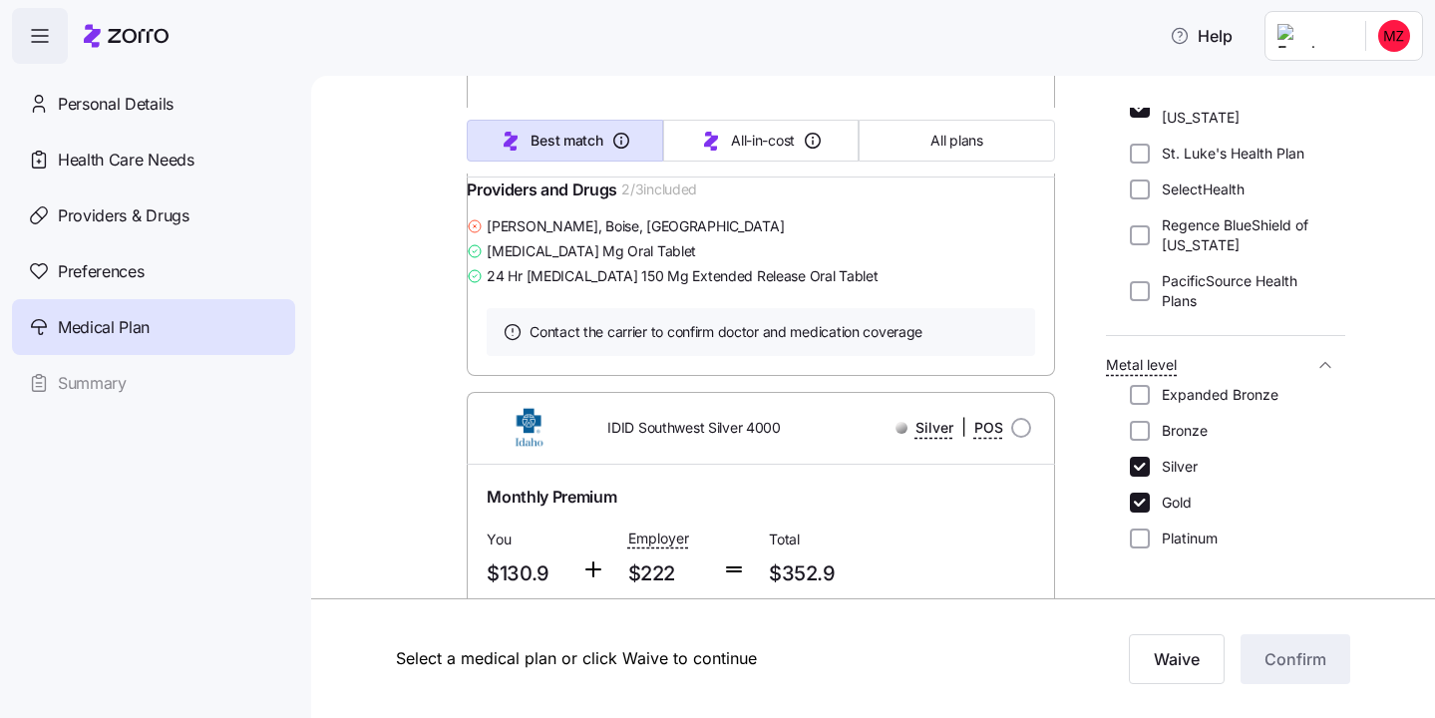
scroll to position [4470, 0]
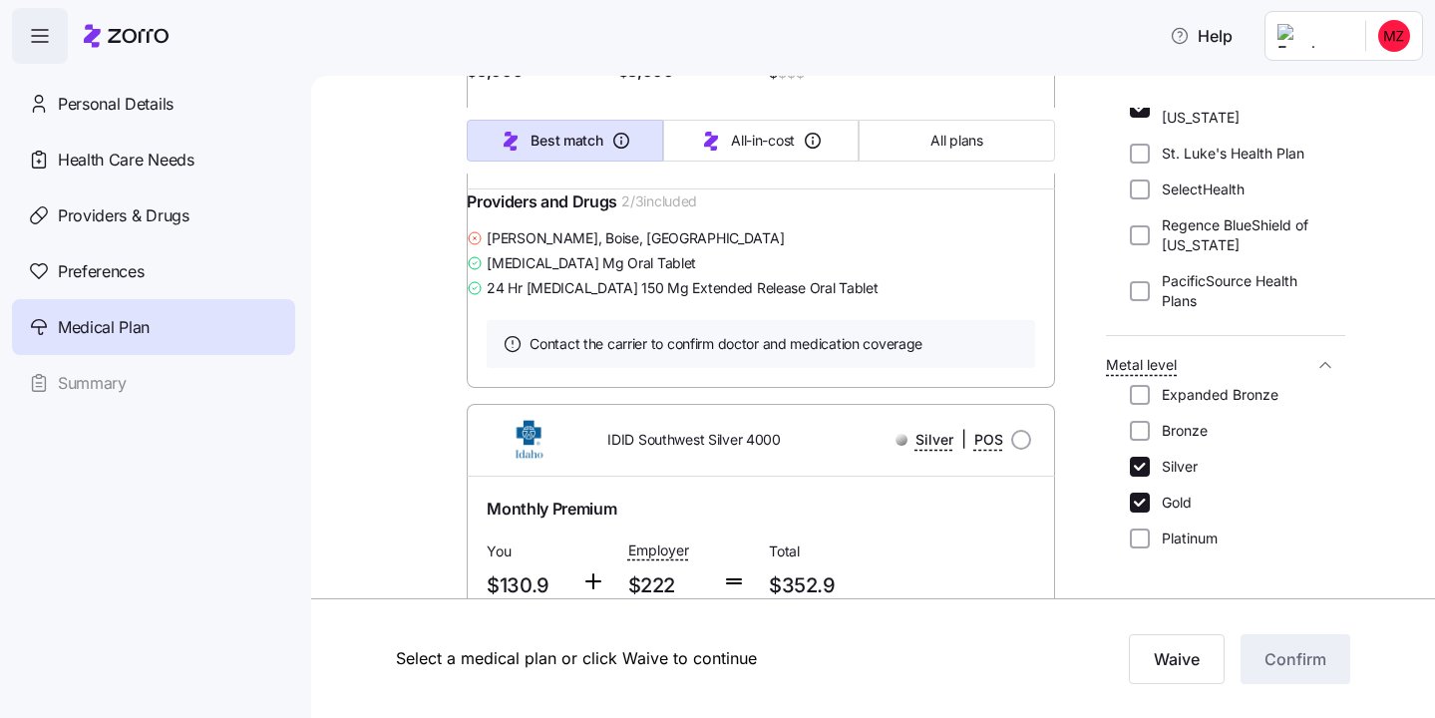
drag, startPoint x: 607, startPoint y: 250, endPoint x: 854, endPoint y: 251, distance: 246.4
copy span "IDI"
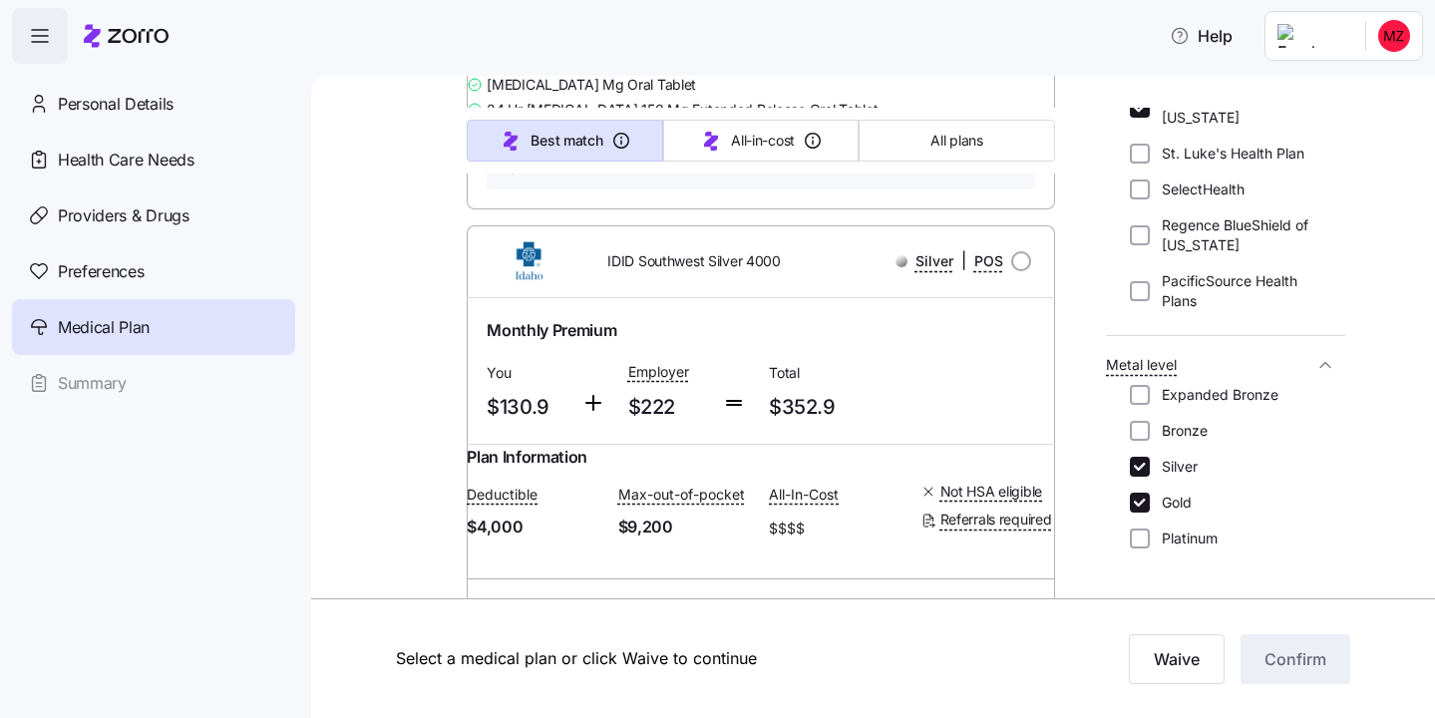
scroll to position [4426, 0]
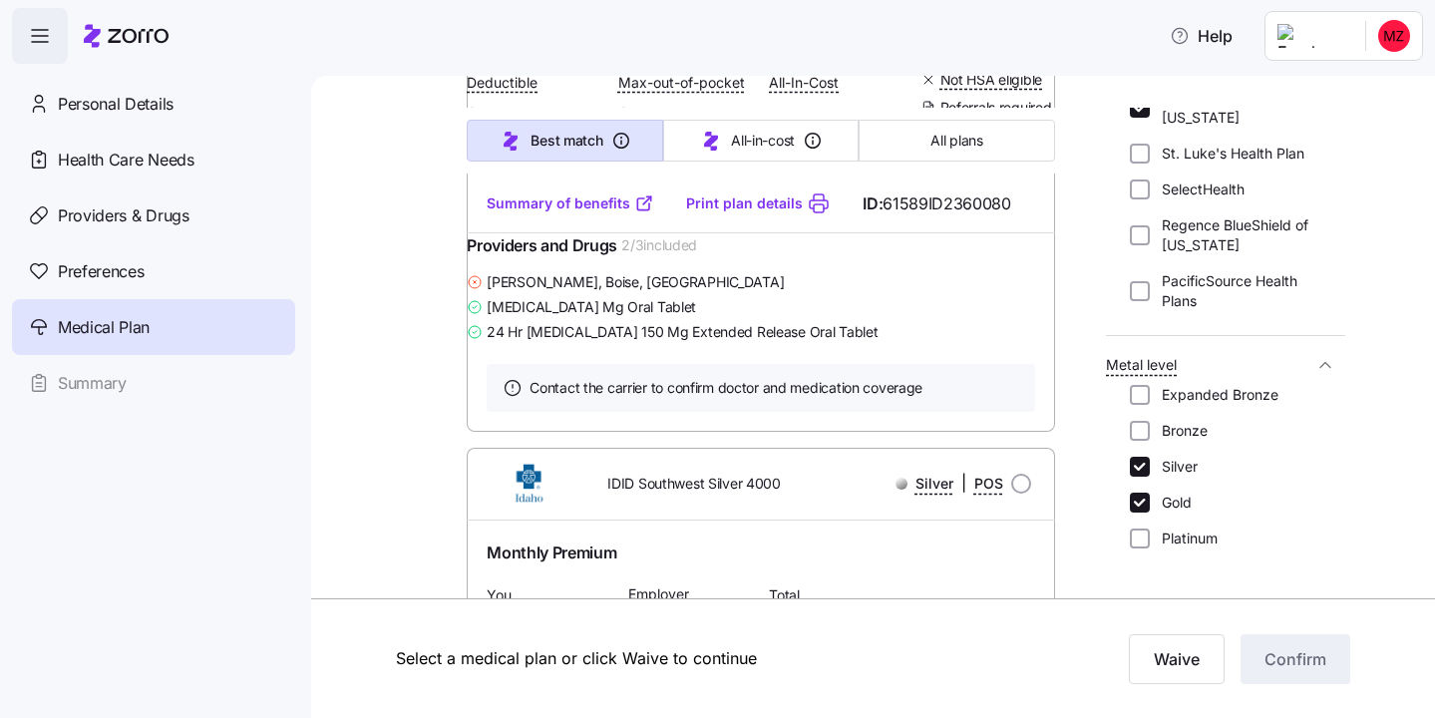
radio input "true"
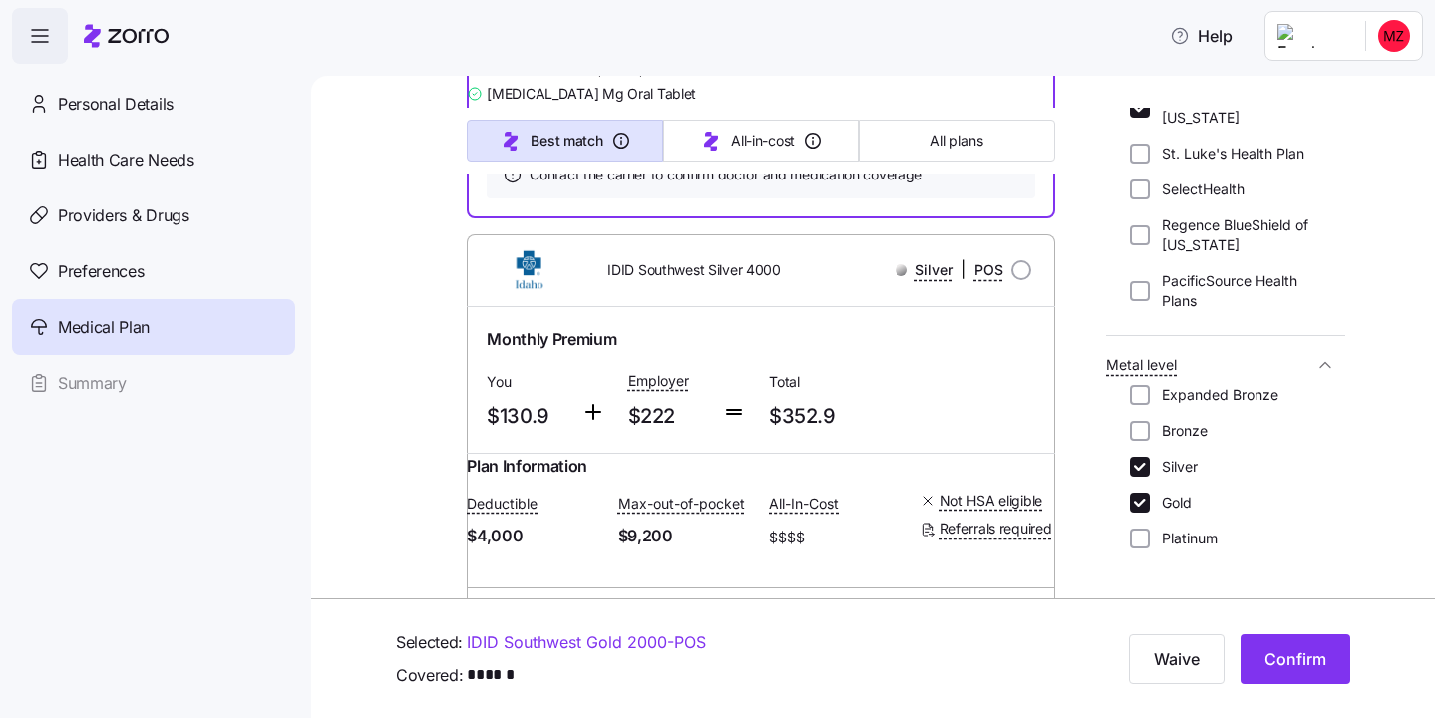
scroll to position [4637, 0]
click at [1290, 669] on span "Confirm" at bounding box center [1296, 659] width 62 height 24
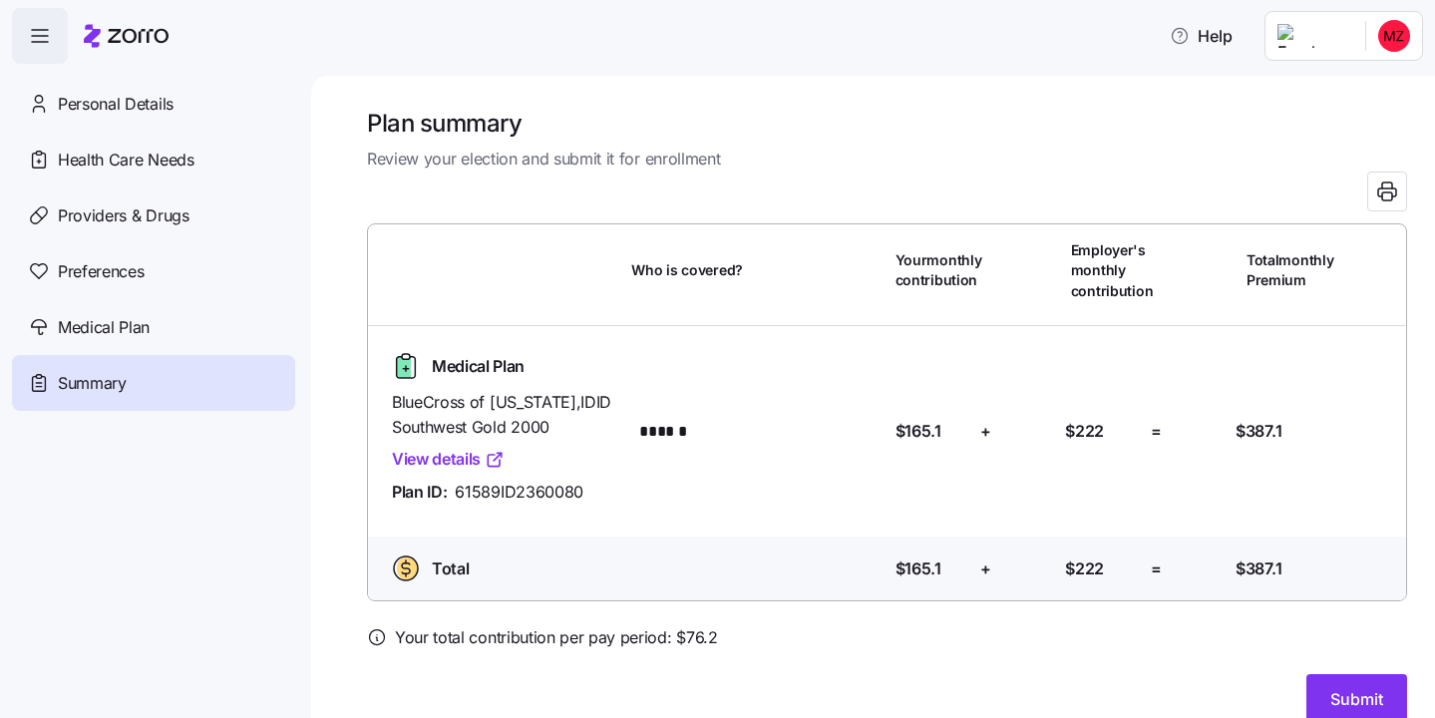
scroll to position [30, 0]
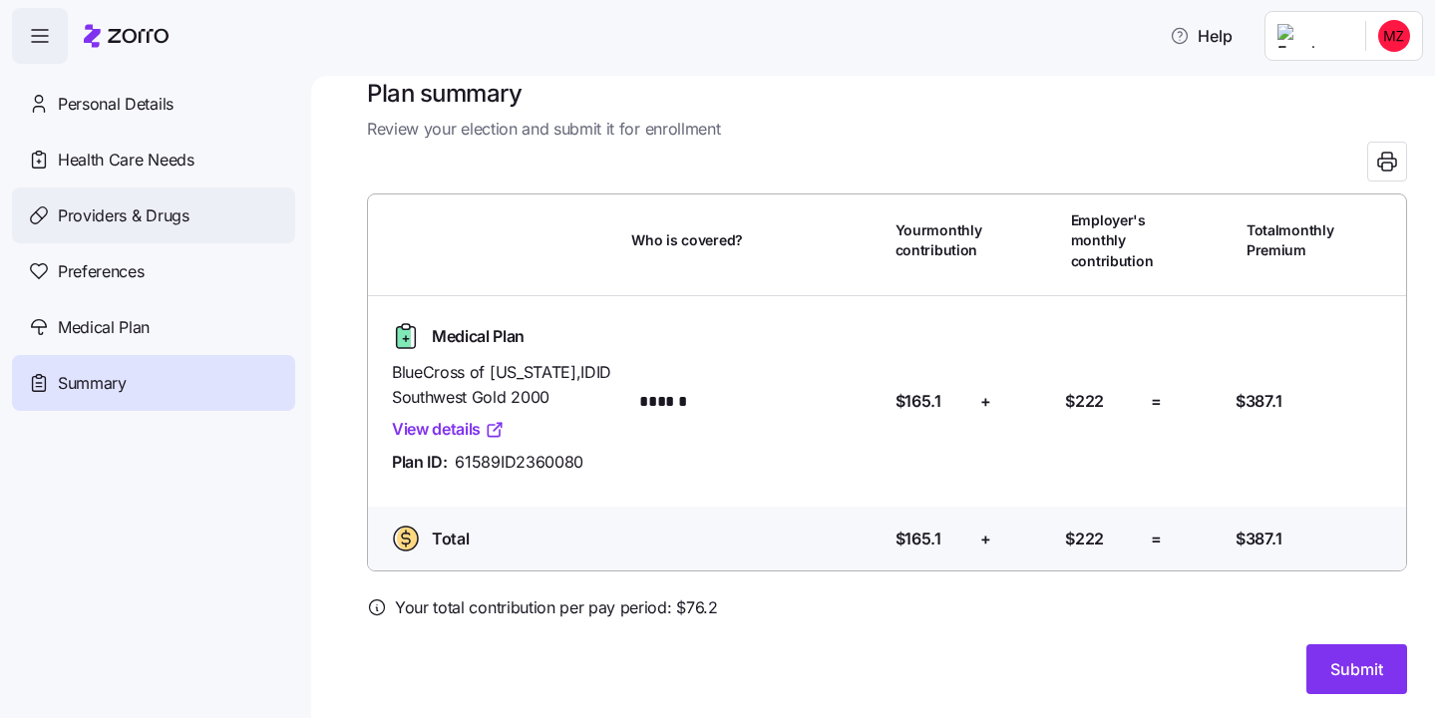
click at [185, 206] on span "Providers & Drugs" at bounding box center [124, 215] width 132 height 25
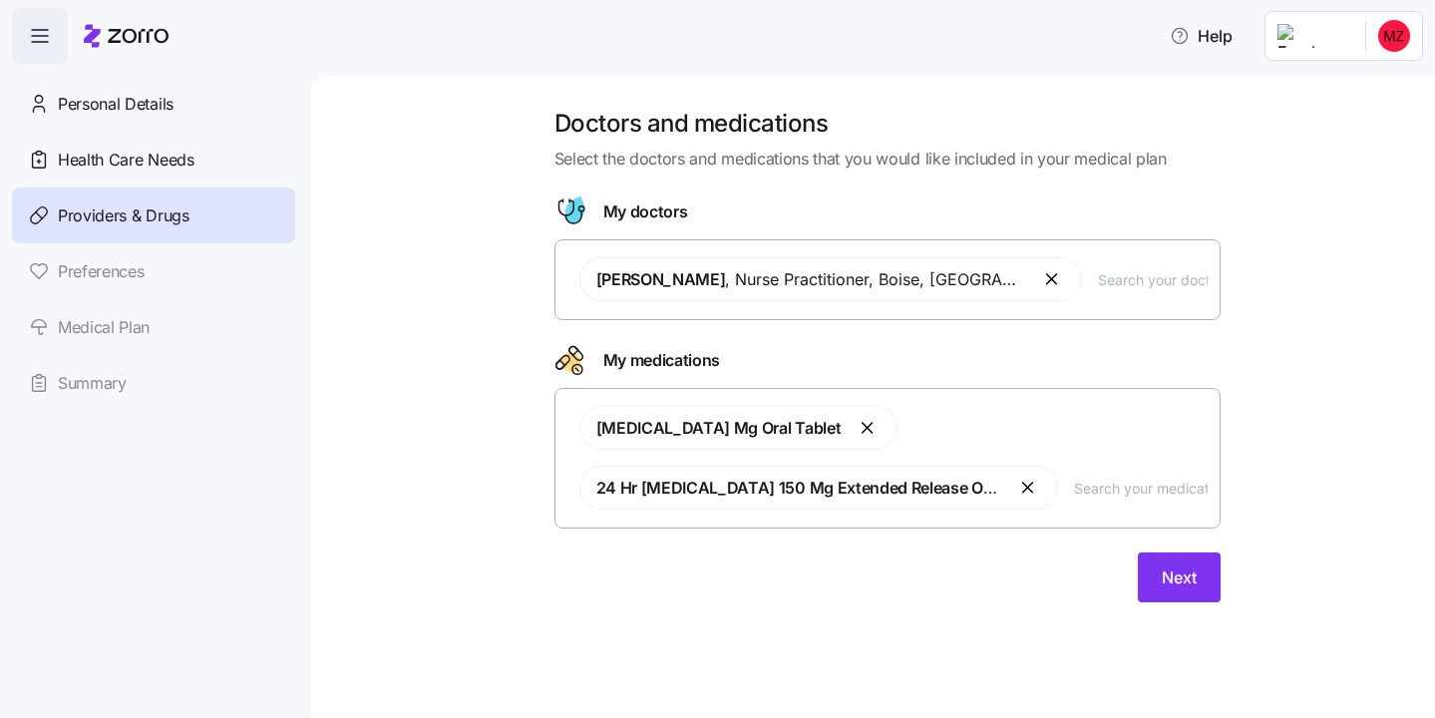
click at [1041, 278] on button "button" at bounding box center [1053, 279] width 24 height 24
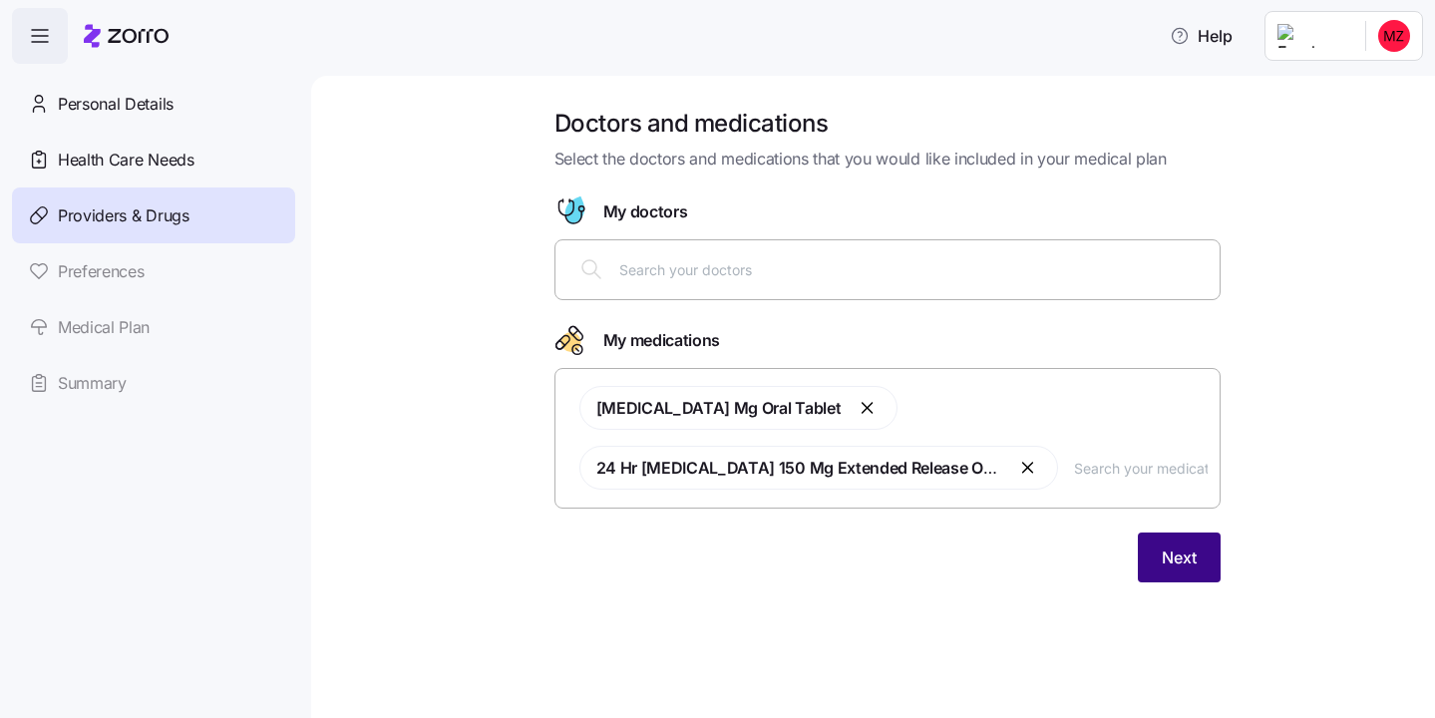
click at [1175, 573] on button "Next" at bounding box center [1179, 558] width 83 height 50
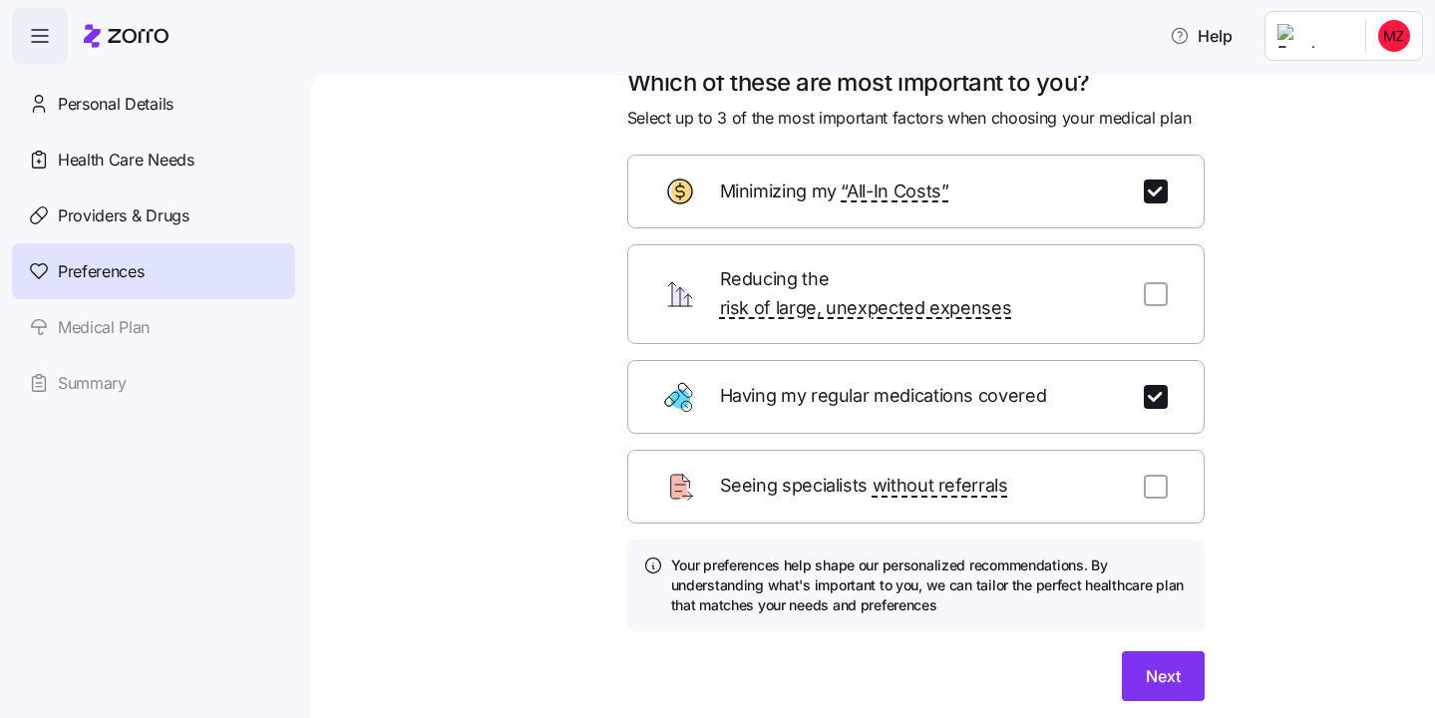
scroll to position [49, 0]
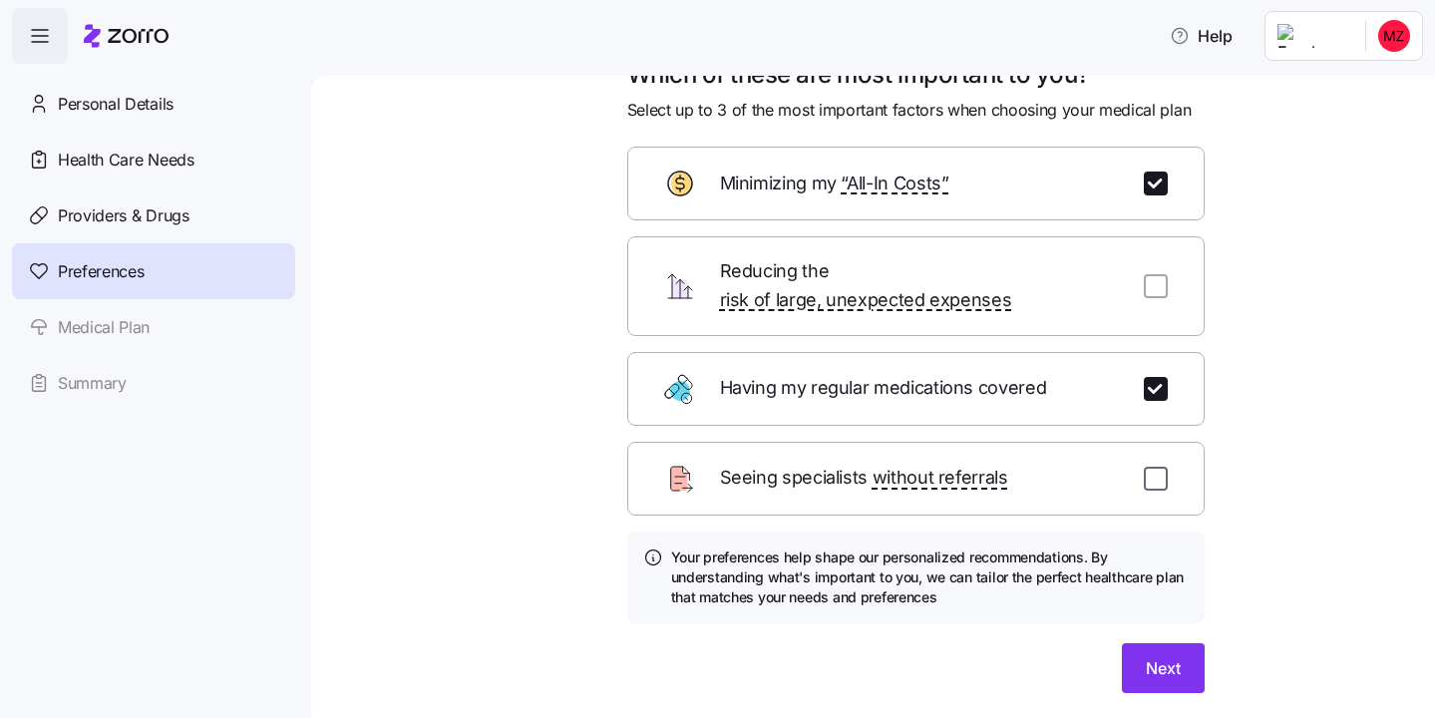
click at [1162, 467] on input "checkbox" at bounding box center [1156, 479] width 24 height 24
click at [1159, 467] on input "checkbox" at bounding box center [1156, 479] width 24 height 24
checkbox input "false"
click at [1156, 274] on input "checkbox" at bounding box center [1156, 286] width 24 height 24
click at [1154, 275] on input "checkbox" at bounding box center [1156, 286] width 24 height 24
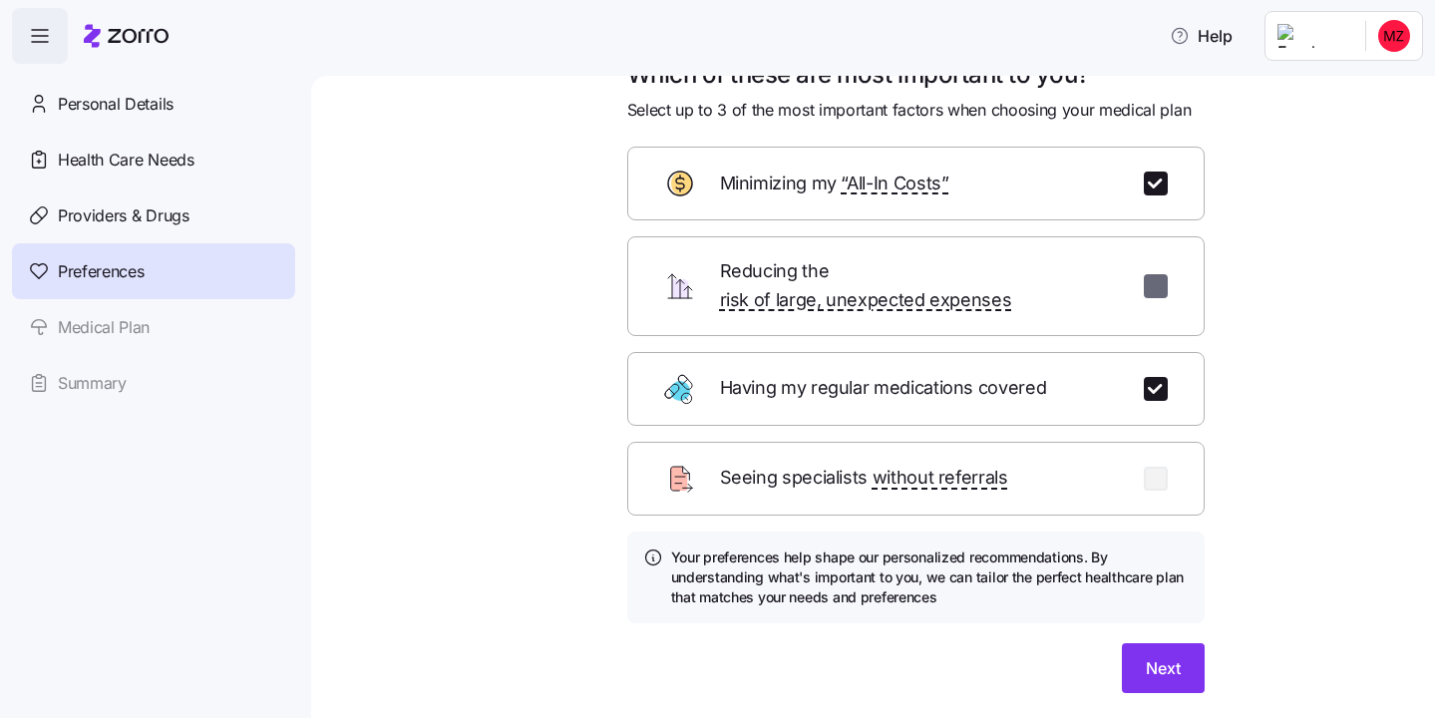
checkbox input "false"
click at [1149, 656] on span "Next" at bounding box center [1163, 668] width 35 height 24
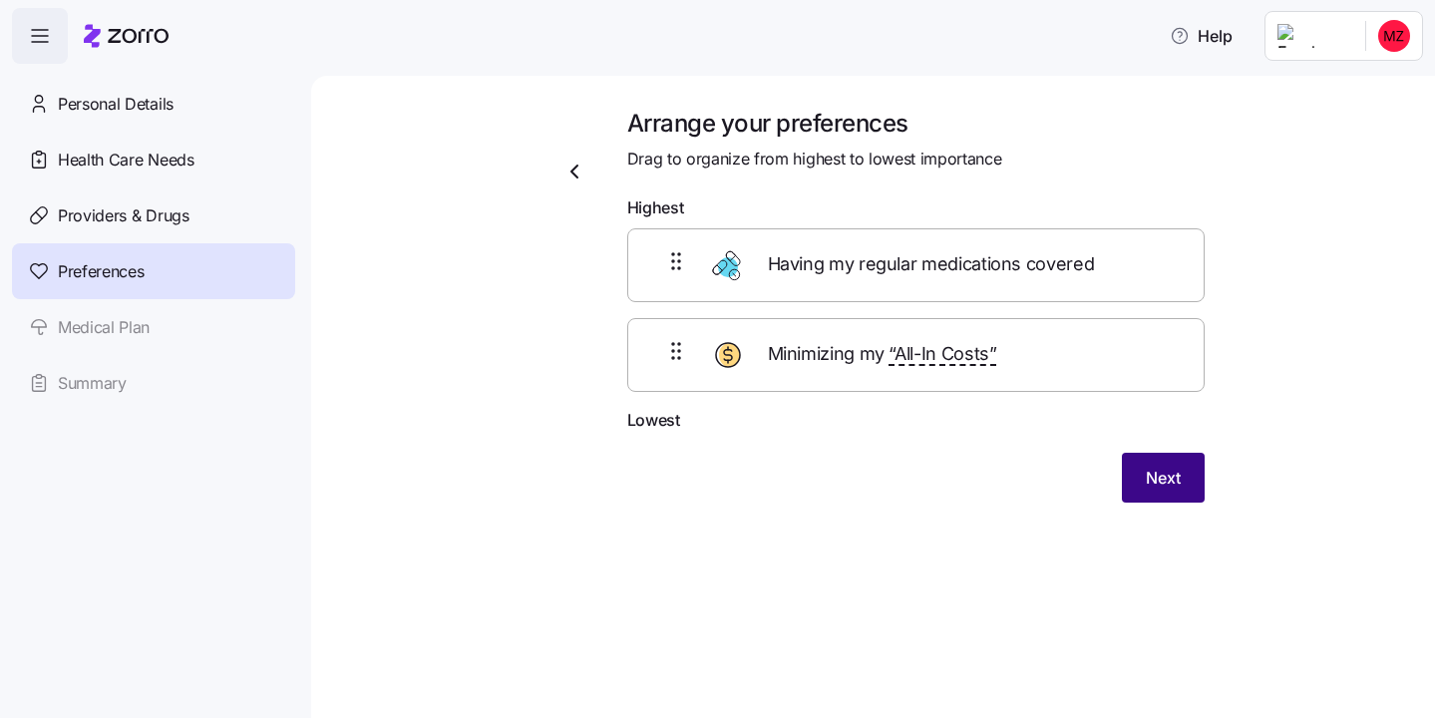
scroll to position [0, 0]
click at [1178, 493] on button "Next" at bounding box center [1163, 478] width 83 height 50
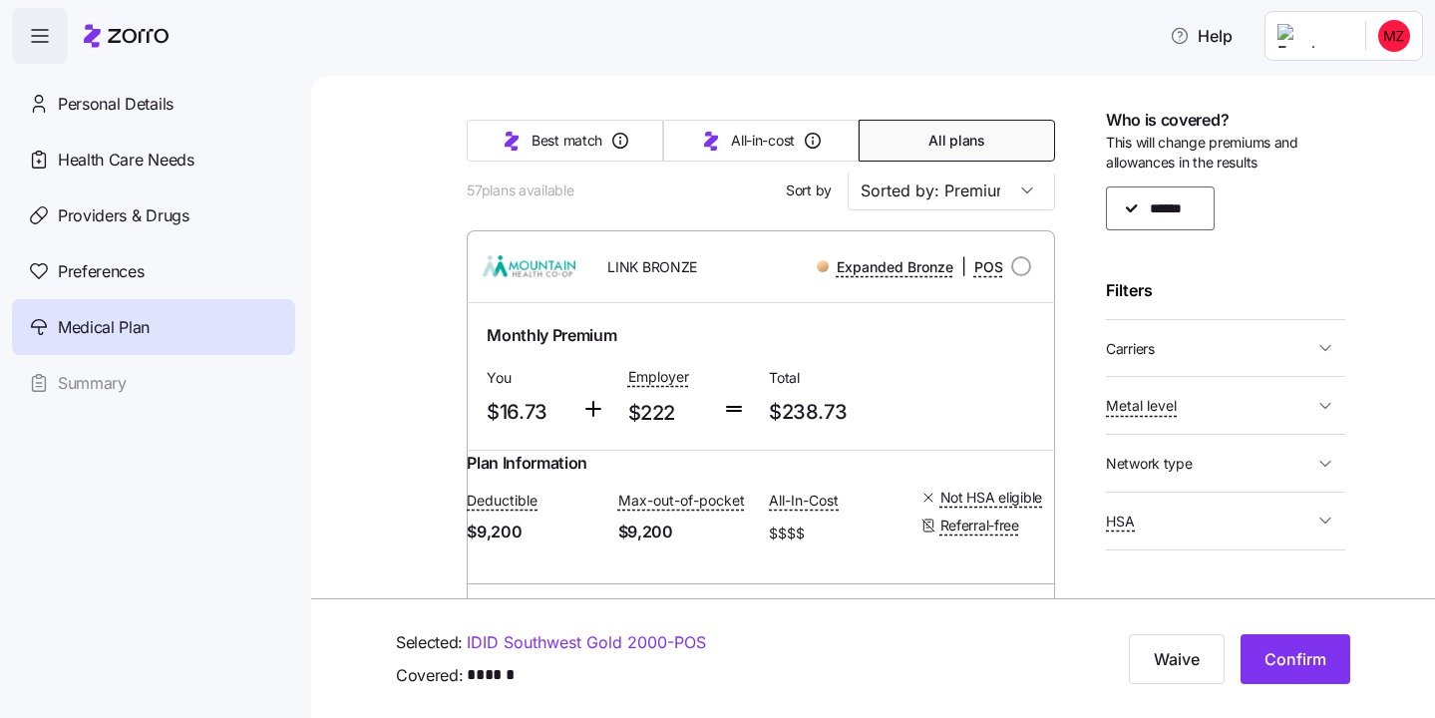
scroll to position [200, 0]
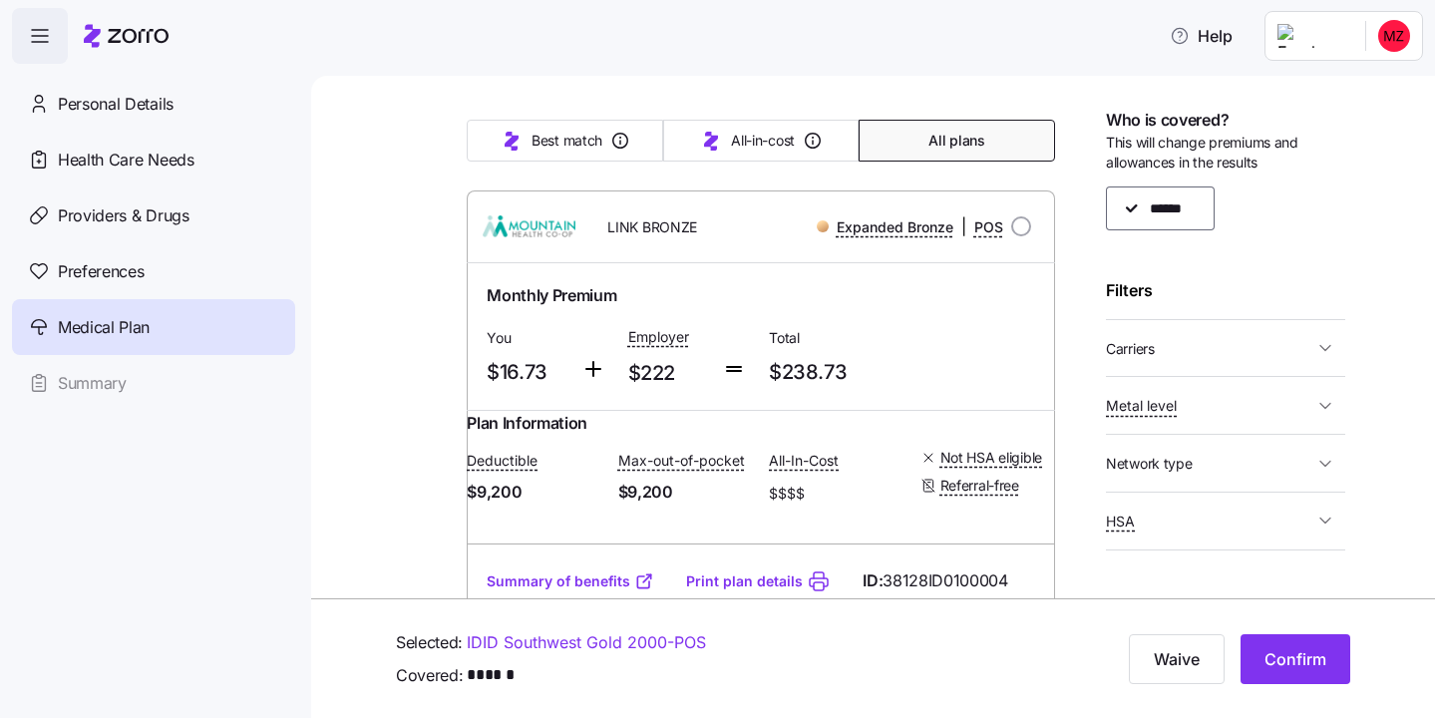
click at [1135, 336] on span "Carriers" at bounding box center [1209, 348] width 207 height 25
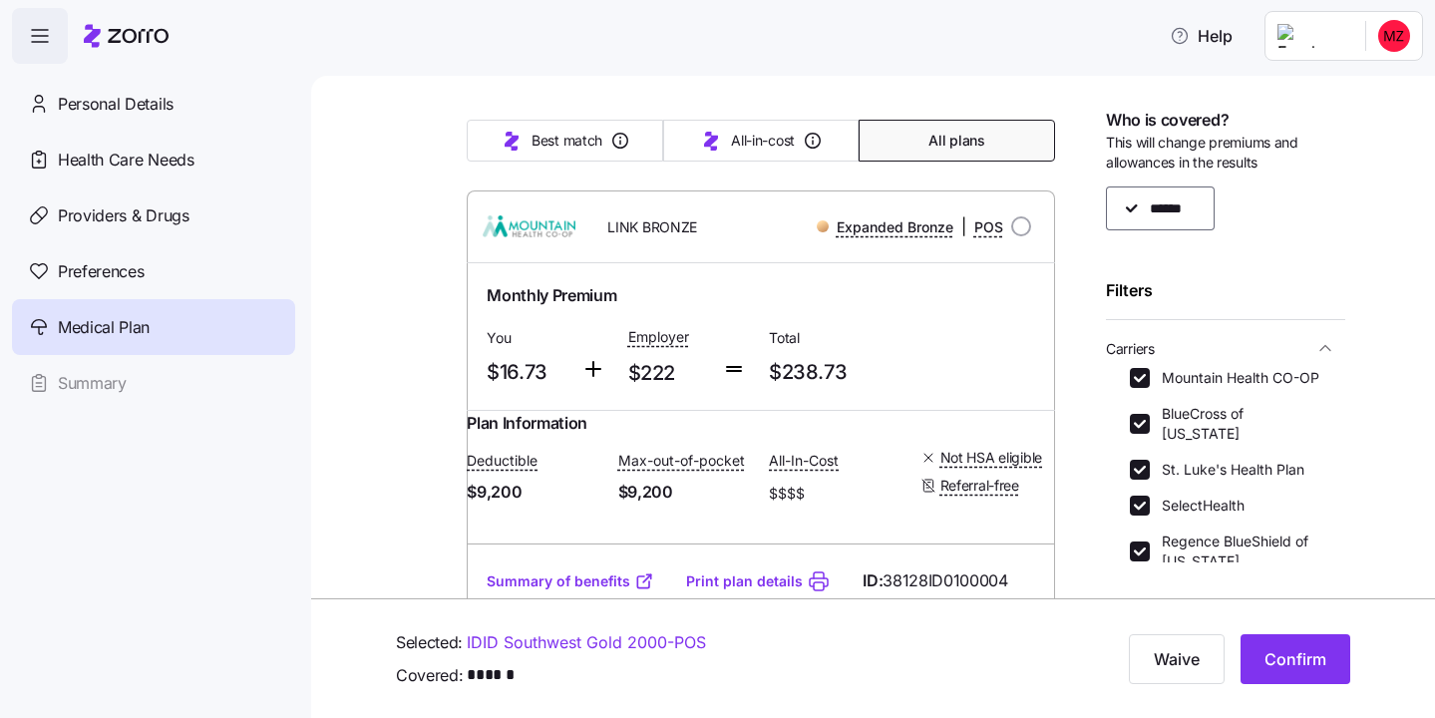
click at [1200, 337] on span "Carriers" at bounding box center [1209, 348] width 207 height 25
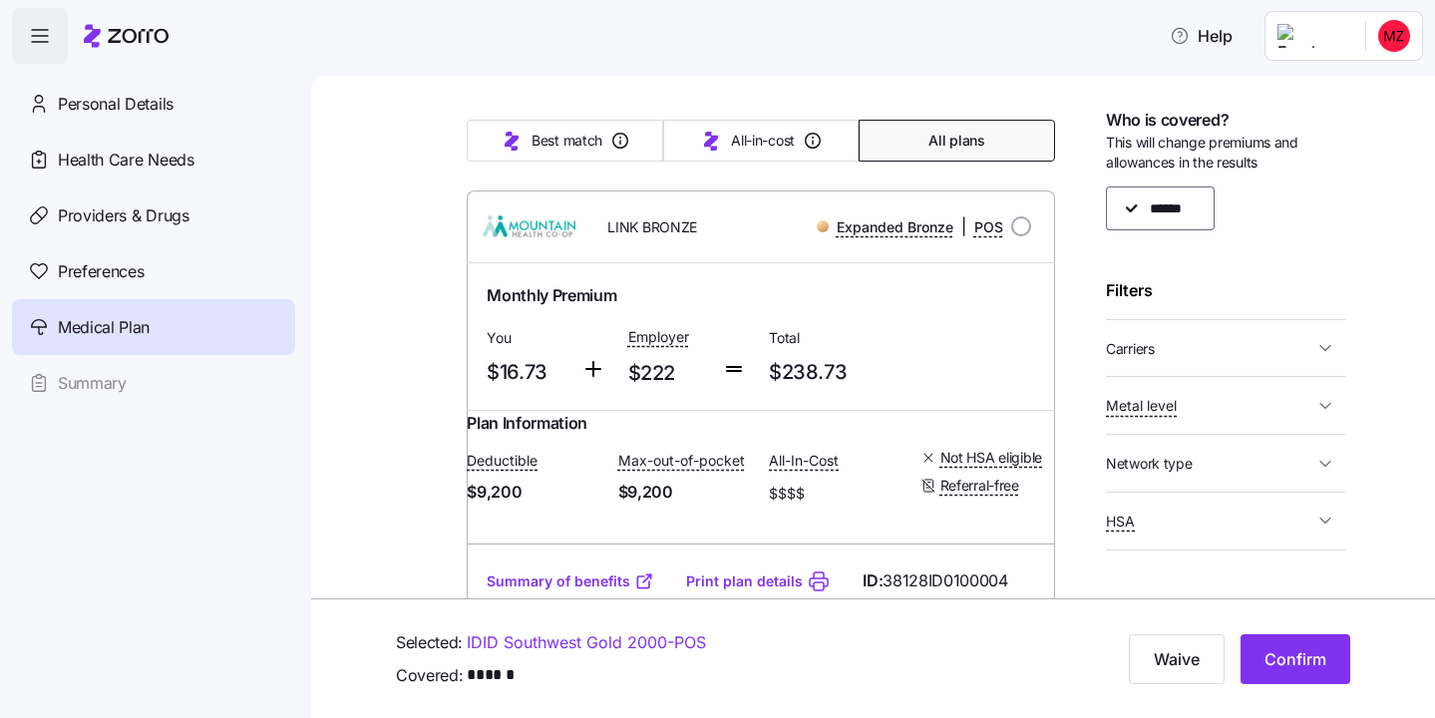
click at [1197, 402] on span "Metal level" at bounding box center [1209, 405] width 207 height 25
click at [1144, 446] on div "Expanded Bronze Bronze Silver Gold Platinum" at bounding box center [1226, 508] width 192 height 164
click at [1144, 474] on input "Bronze" at bounding box center [1140, 472] width 20 height 20
checkbox input "false"
click at [1143, 438] on input "Expanded Bronze" at bounding box center [1140, 436] width 20 height 20
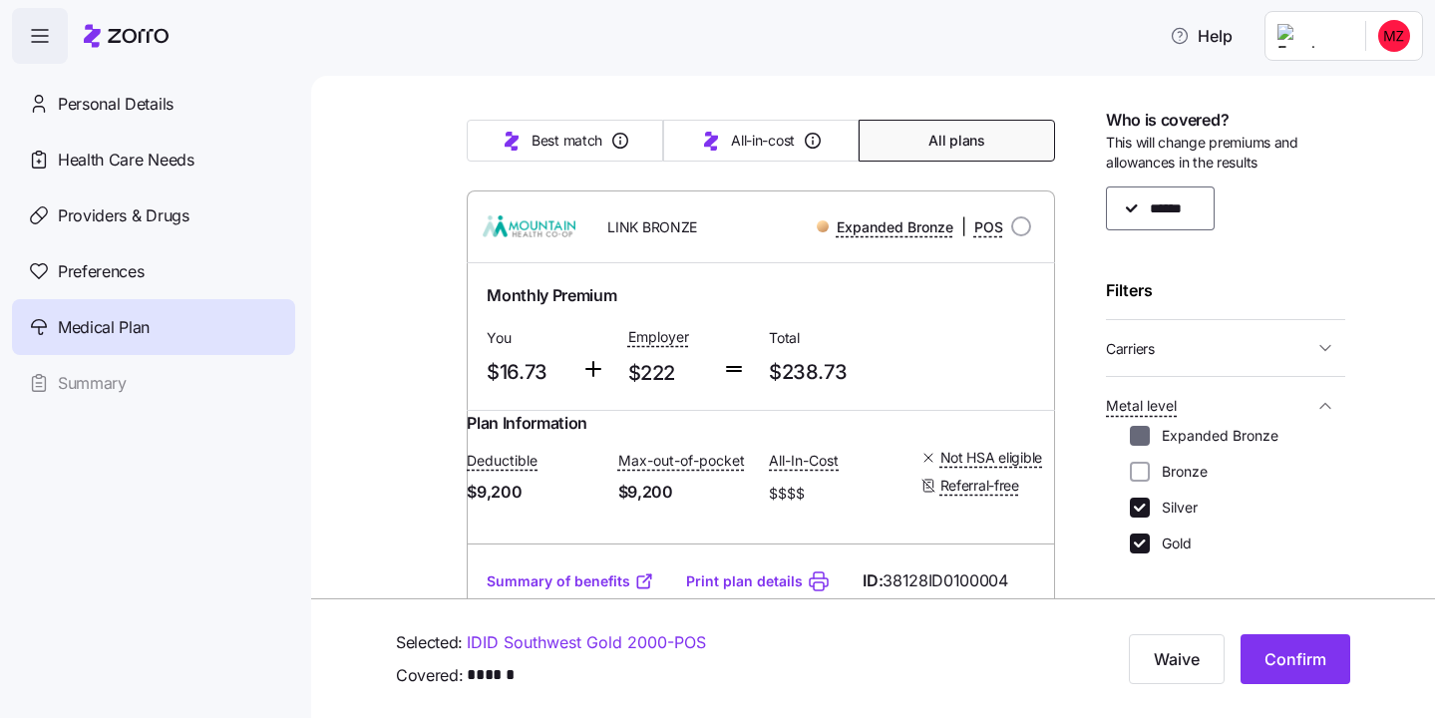
checkbox input "false"
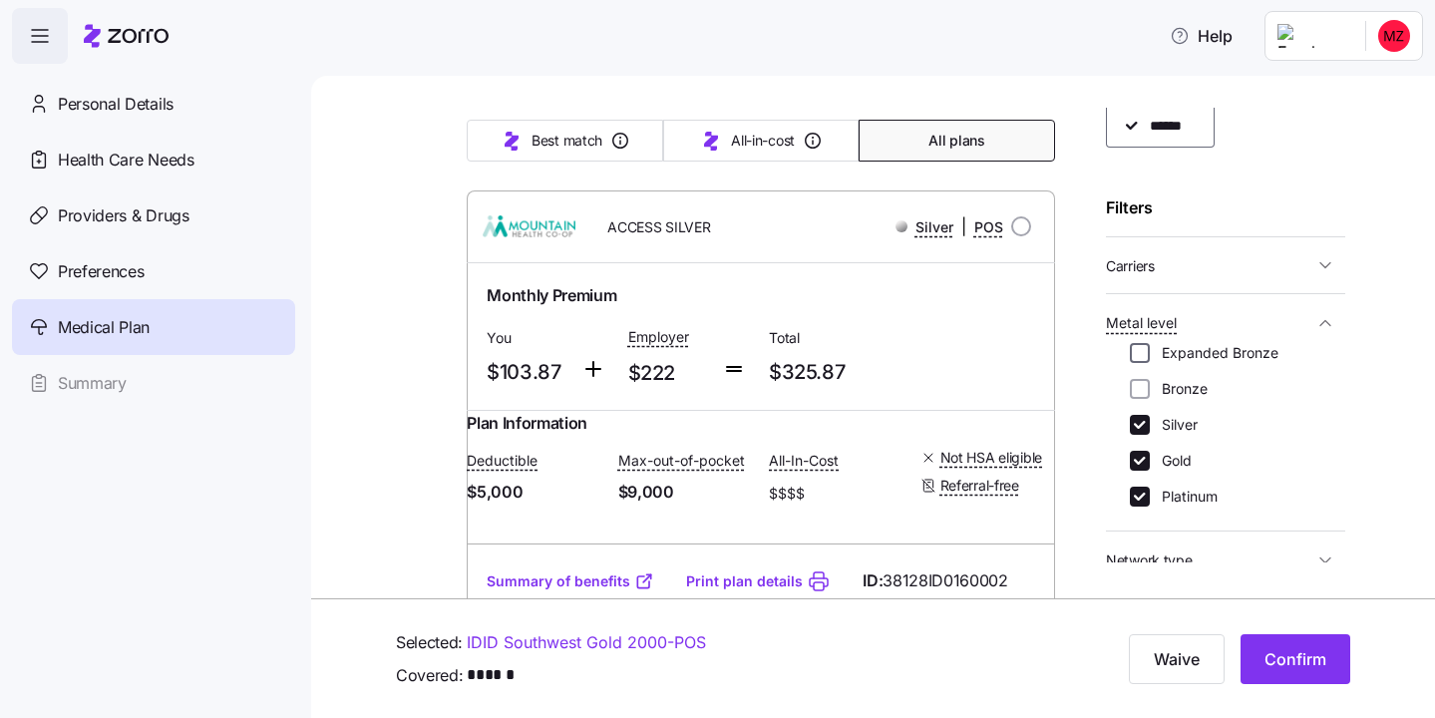
scroll to position [93, 0]
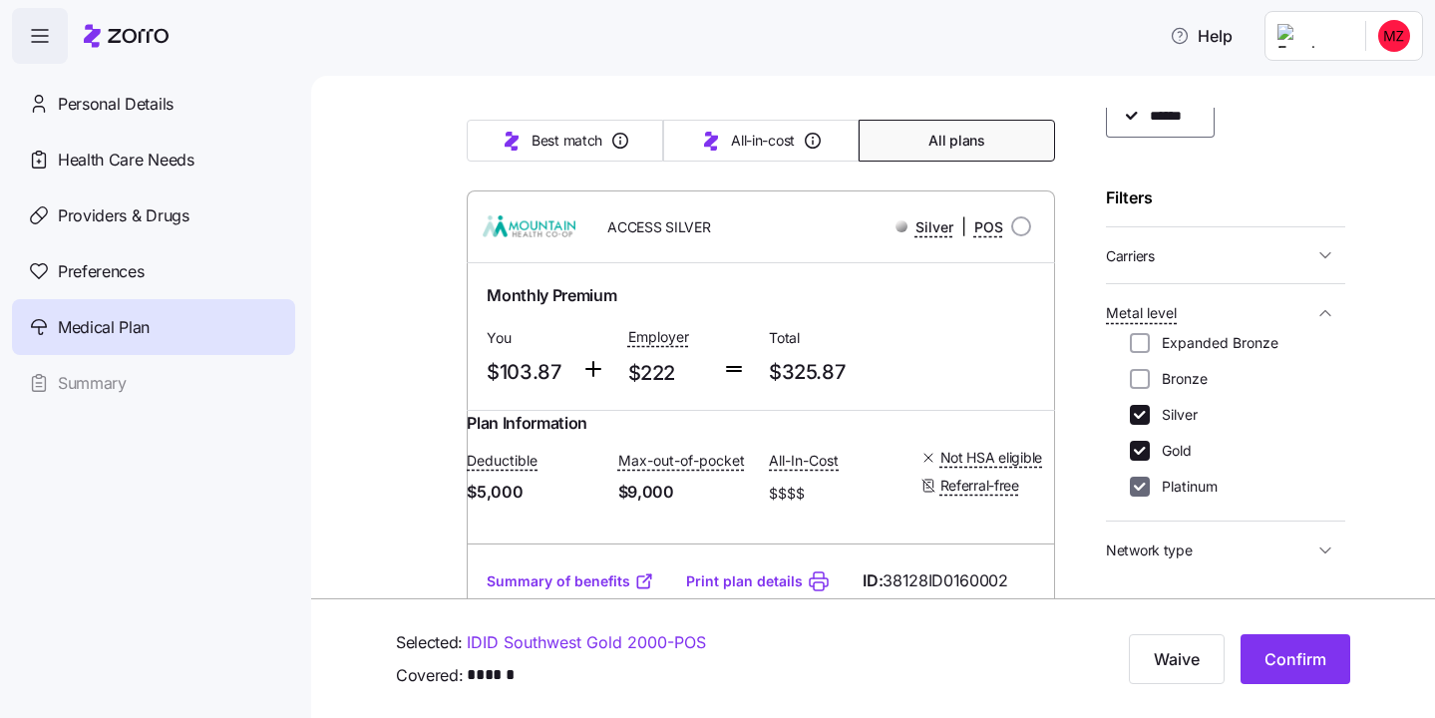
click at [1143, 486] on input "Platinum" at bounding box center [1140, 487] width 20 height 20
checkbox input "false"
click at [1303, 325] on button "Metal level" at bounding box center [1225, 312] width 239 height 41
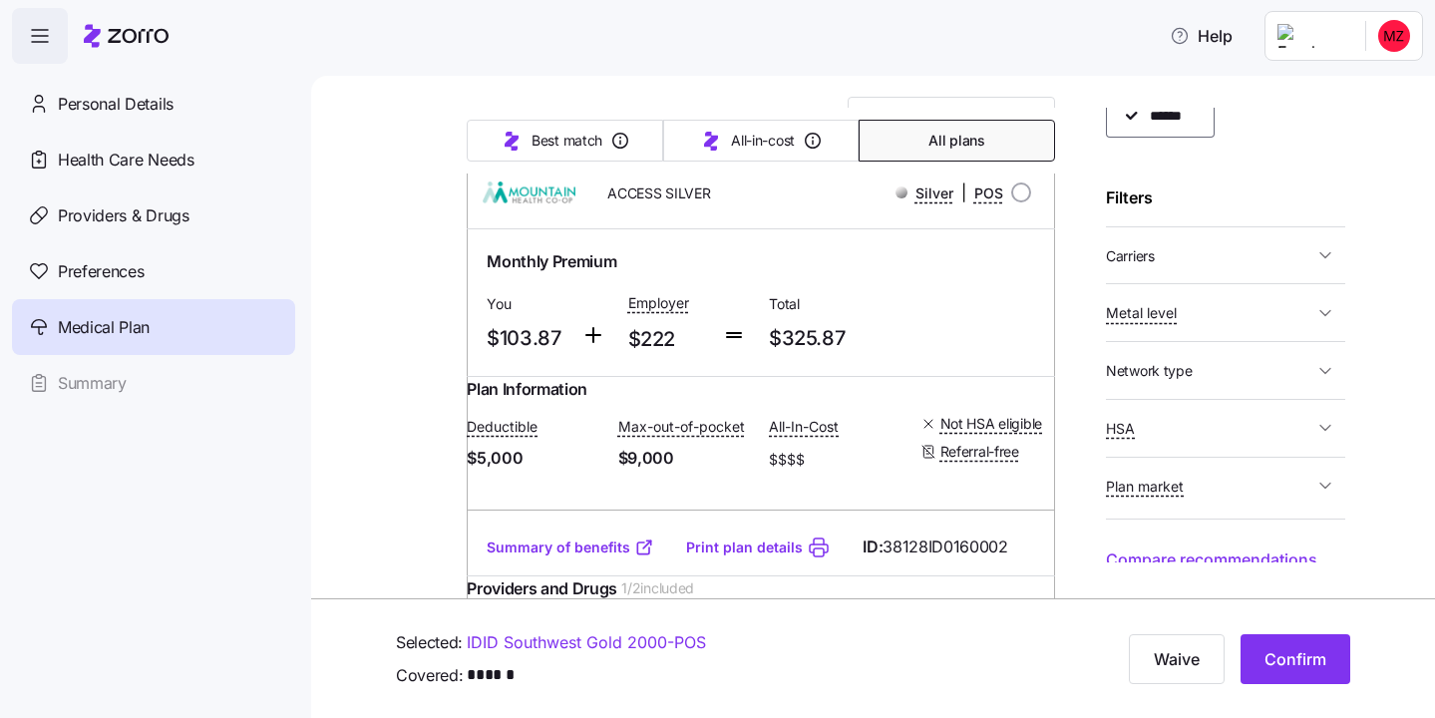
scroll to position [144, 0]
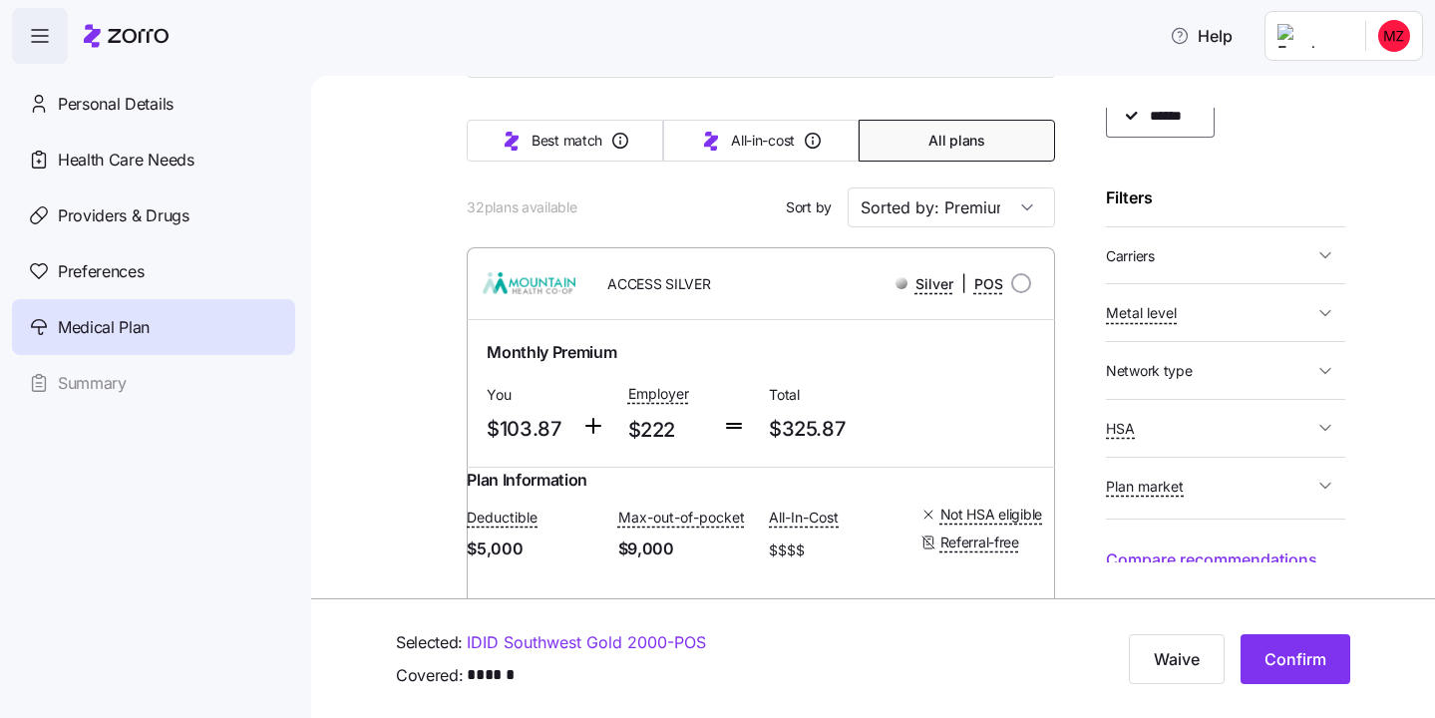
click at [1197, 245] on span "Carriers" at bounding box center [1209, 255] width 207 height 25
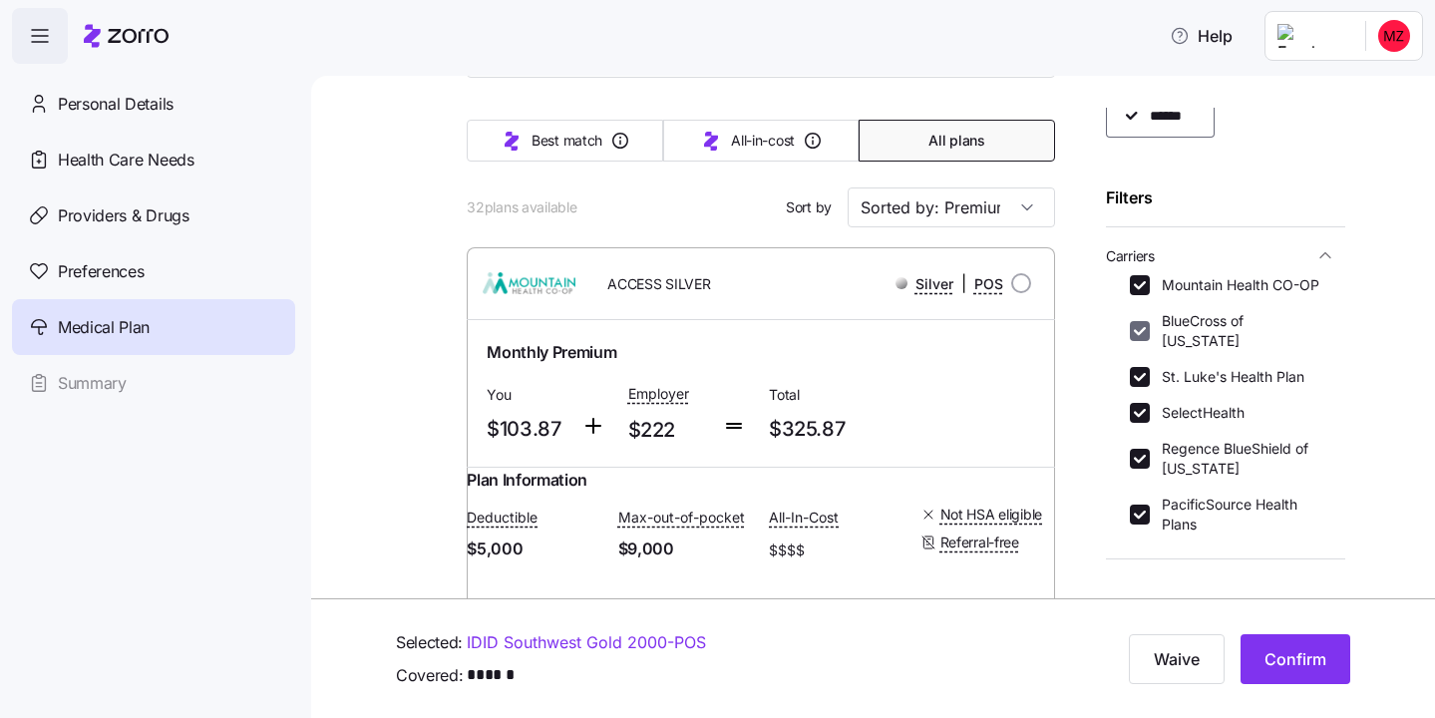
click at [1139, 285] on input "Mountain Health CO-OP" at bounding box center [1140, 285] width 20 height 20
checkbox input "false"
click at [1139, 367] on input "St. Luke's Health Plan" at bounding box center [1140, 377] width 20 height 20
checkbox input "false"
click at [1140, 403] on input "SelectHealth" at bounding box center [1140, 413] width 20 height 20
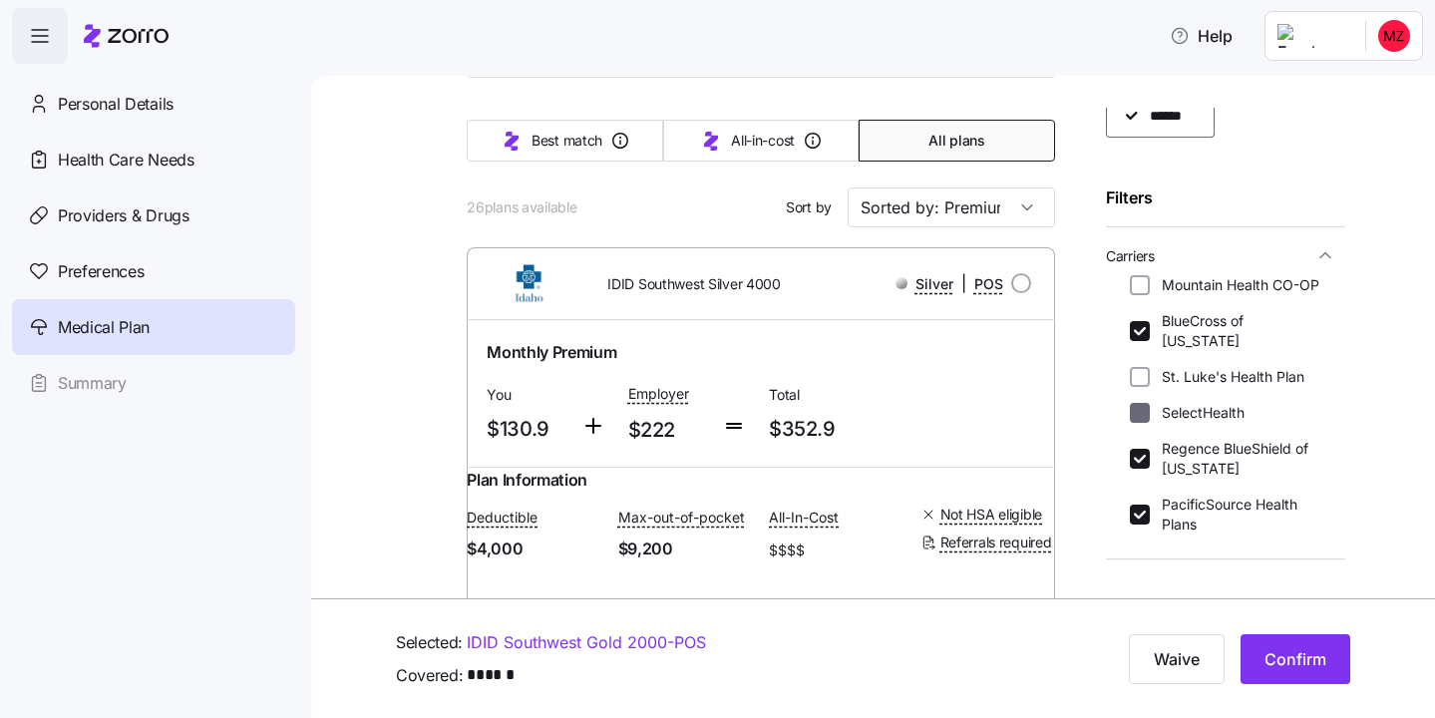
checkbox input "false"
click at [1140, 449] on input "Regence BlueShield of [US_STATE]" at bounding box center [1140, 459] width 20 height 20
checkbox input "false"
click at [1142, 512] on div "PacificSource Health Plans" at bounding box center [1226, 515] width 192 height 40
click at [1142, 505] on input "PacificSource Health Plans" at bounding box center [1140, 515] width 20 height 20
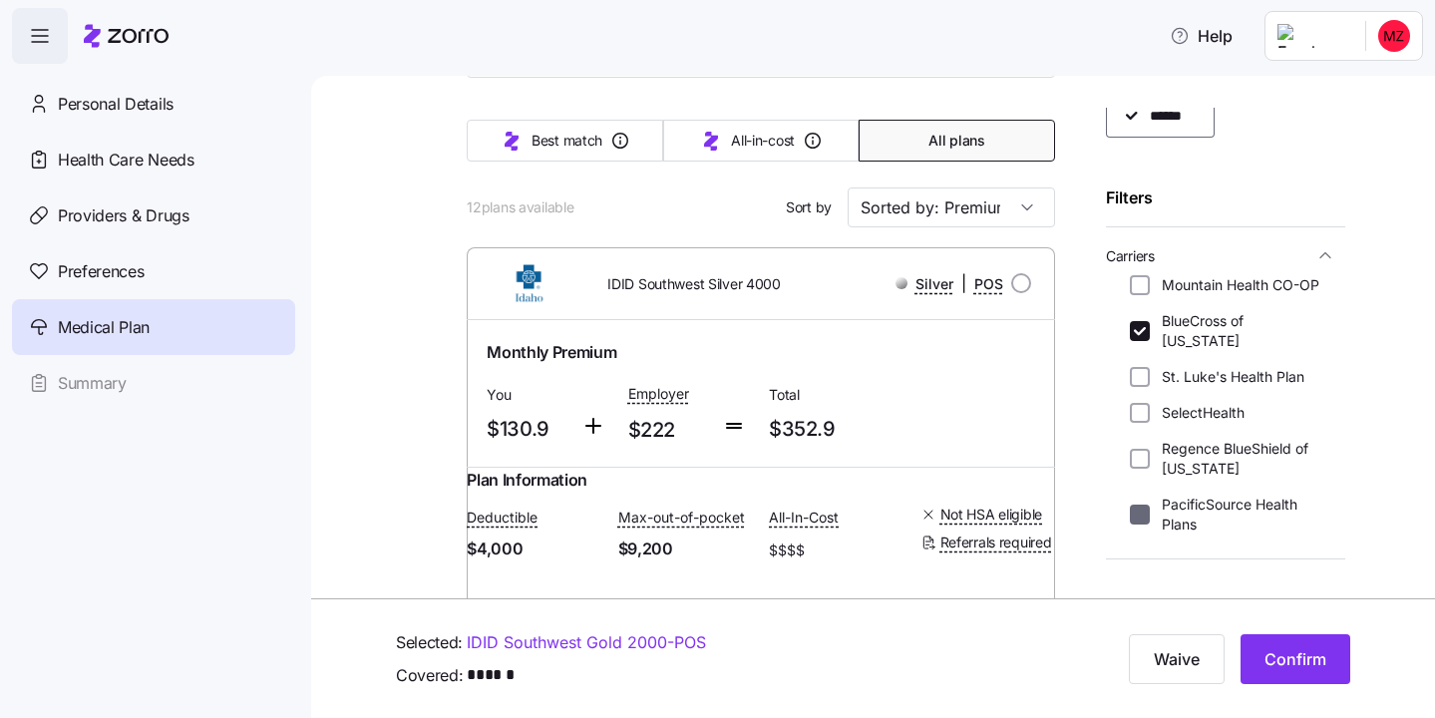
checkbox input "false"
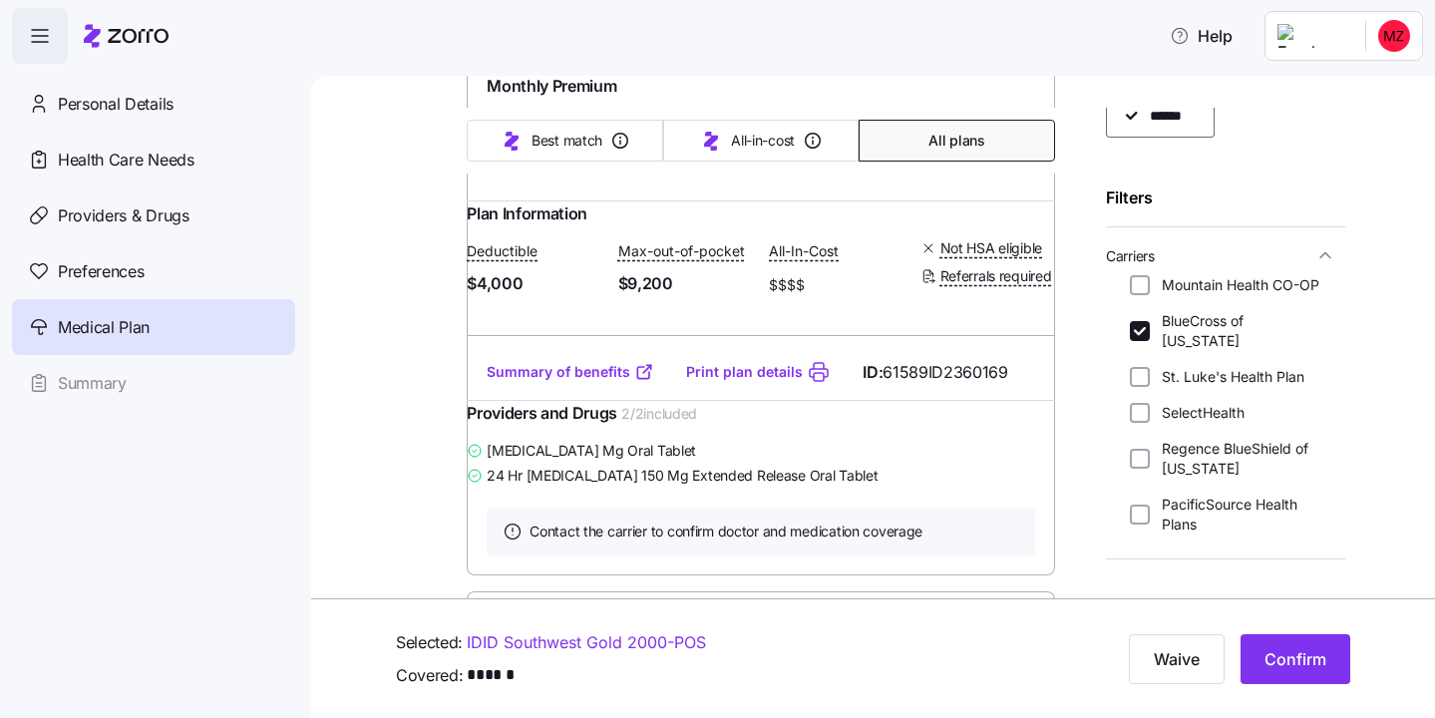
scroll to position [3280, 0]
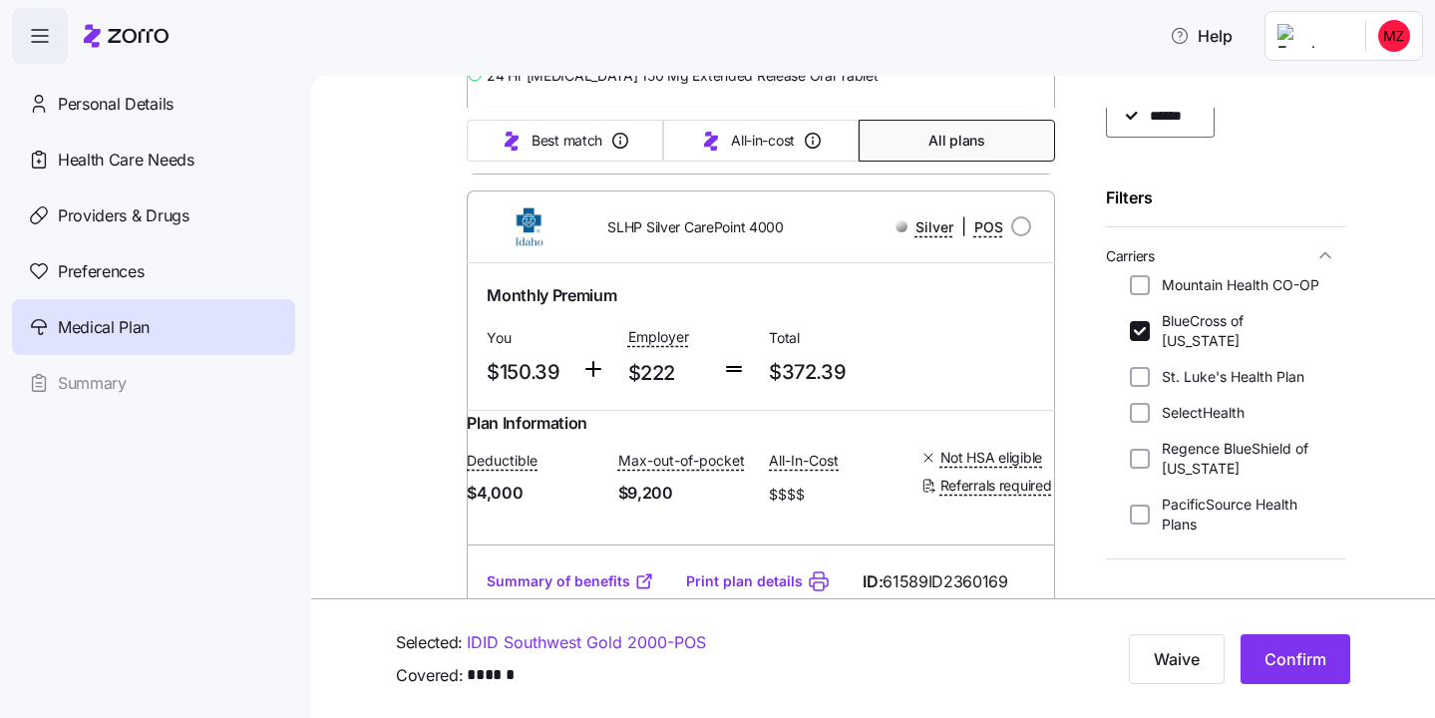
click at [1296, 251] on span "Carriers" at bounding box center [1209, 255] width 207 height 25
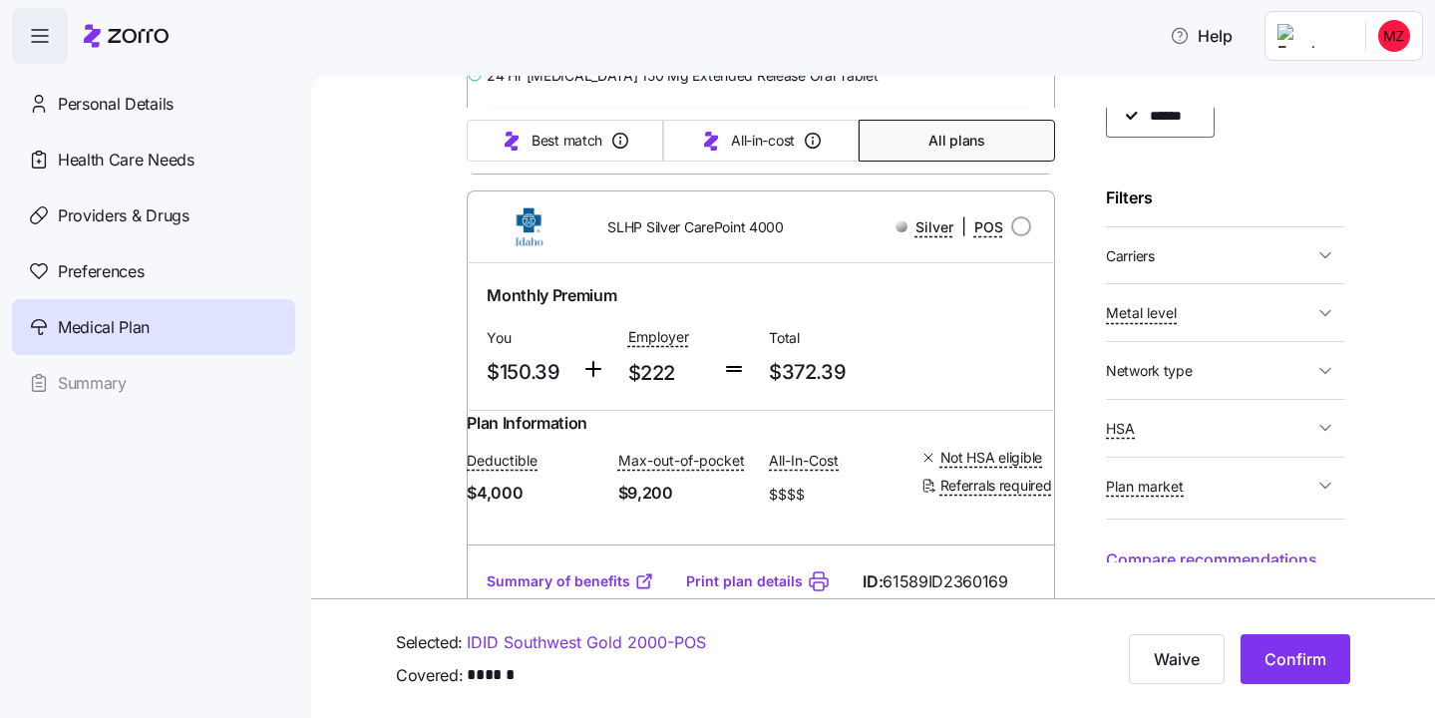
click at [1252, 318] on span "Metal level" at bounding box center [1209, 312] width 207 height 25
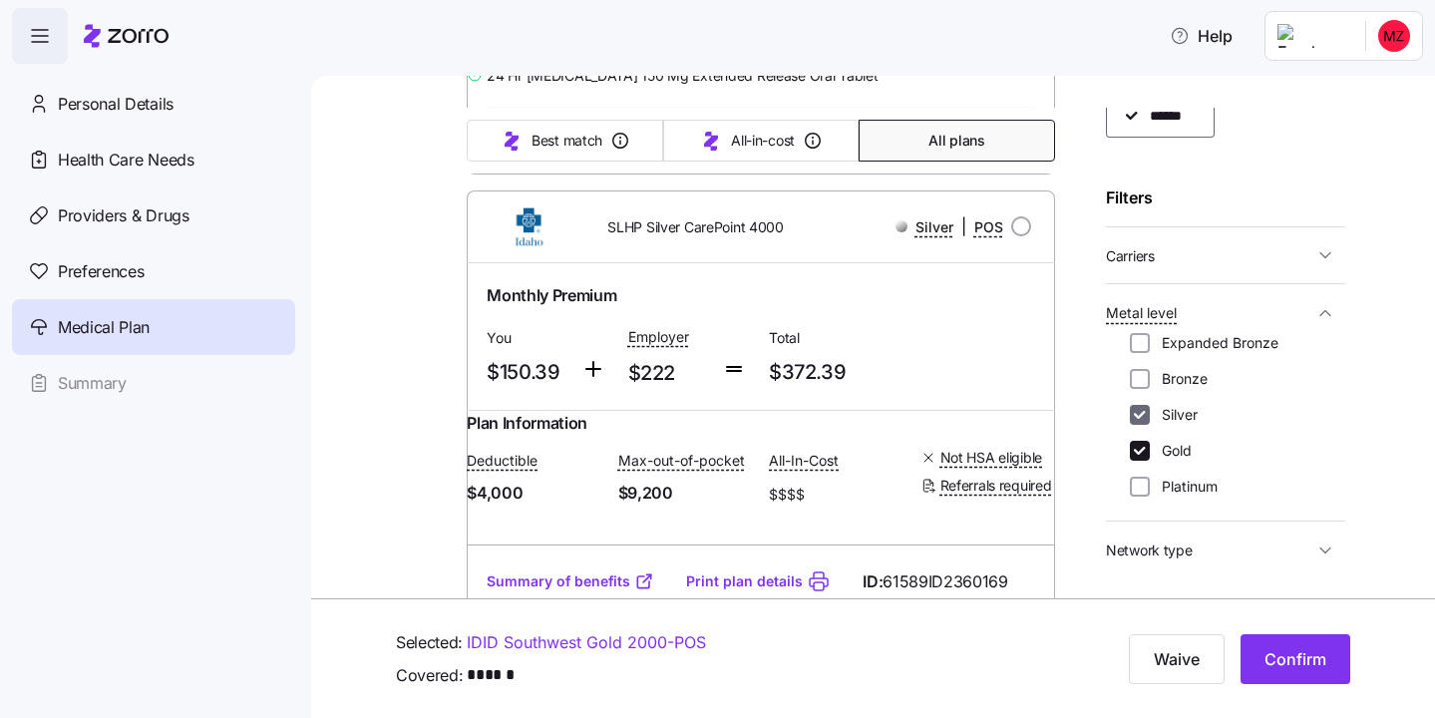
click at [1145, 412] on input "Silver" at bounding box center [1140, 415] width 20 height 20
checkbox input "false"
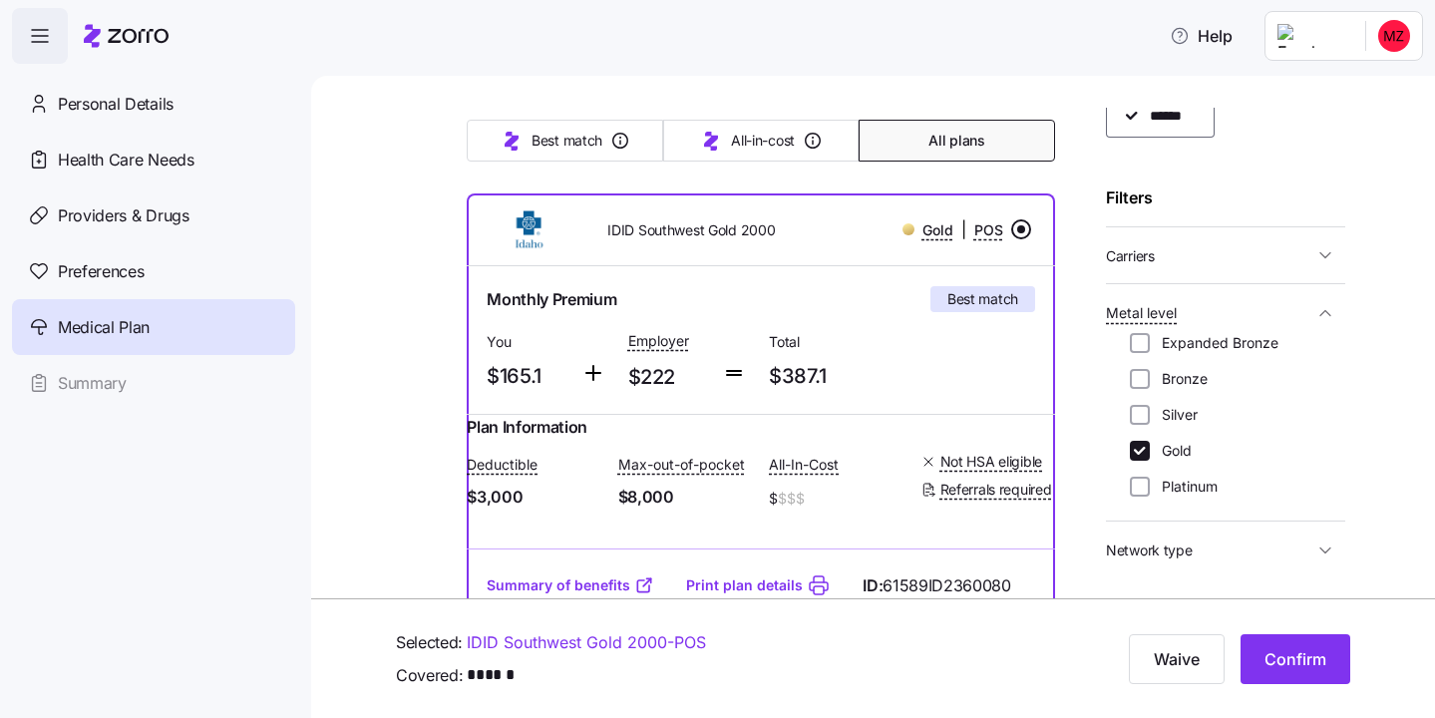
scroll to position [191, 0]
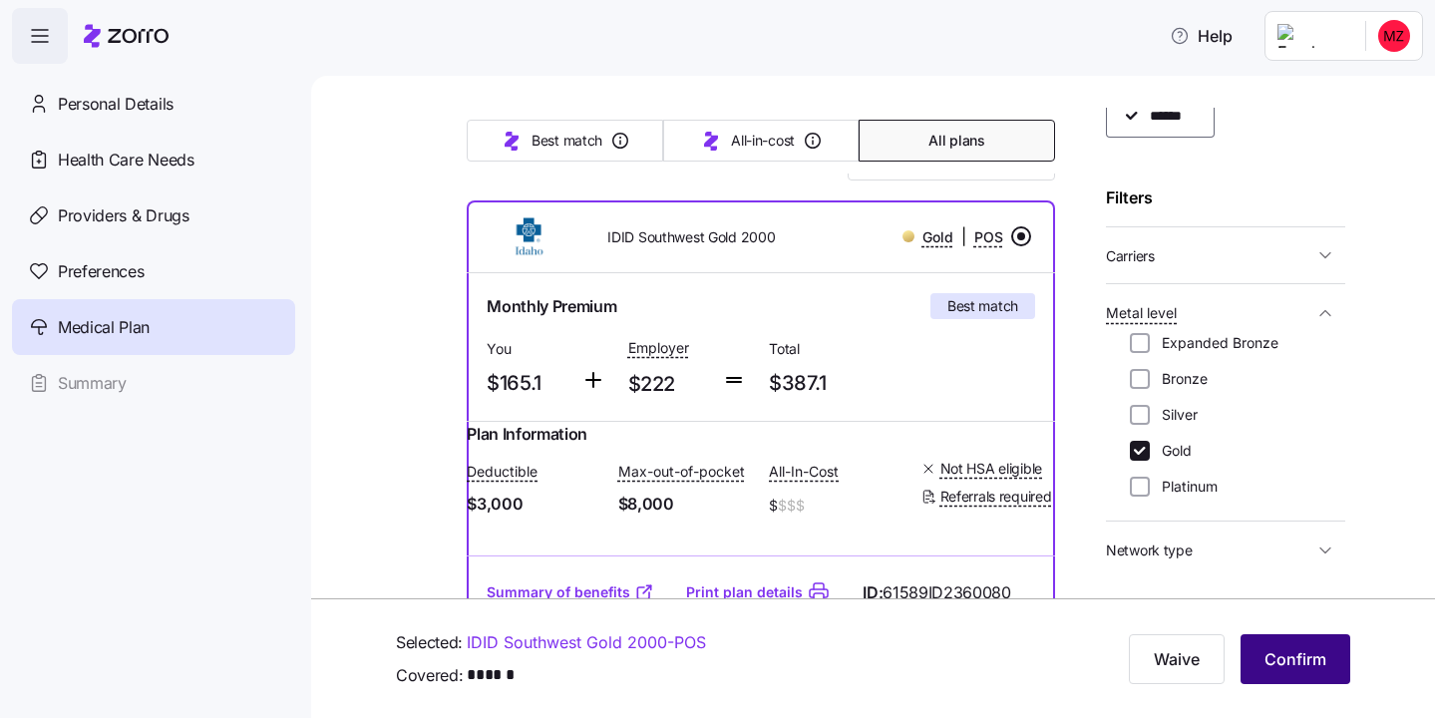
click at [1269, 666] on span "Confirm" at bounding box center [1296, 659] width 62 height 24
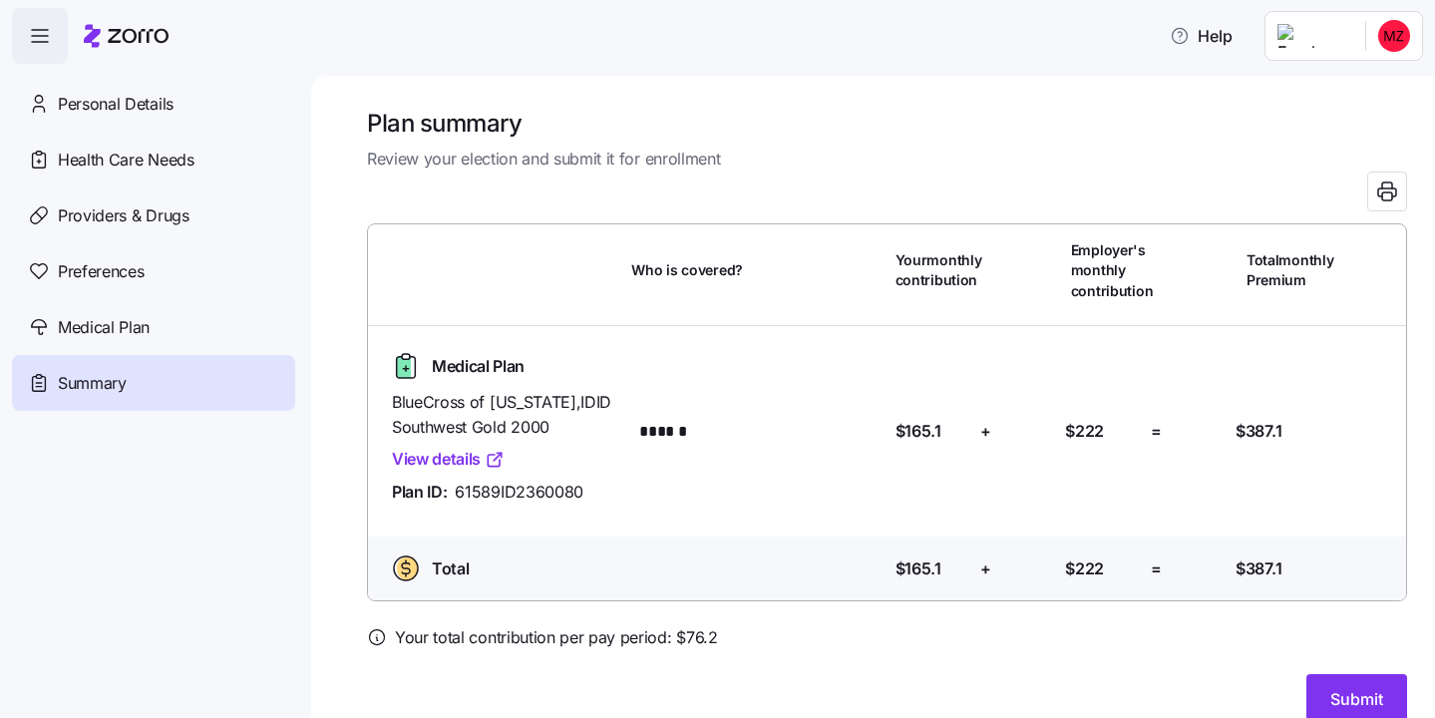
scroll to position [30, 0]
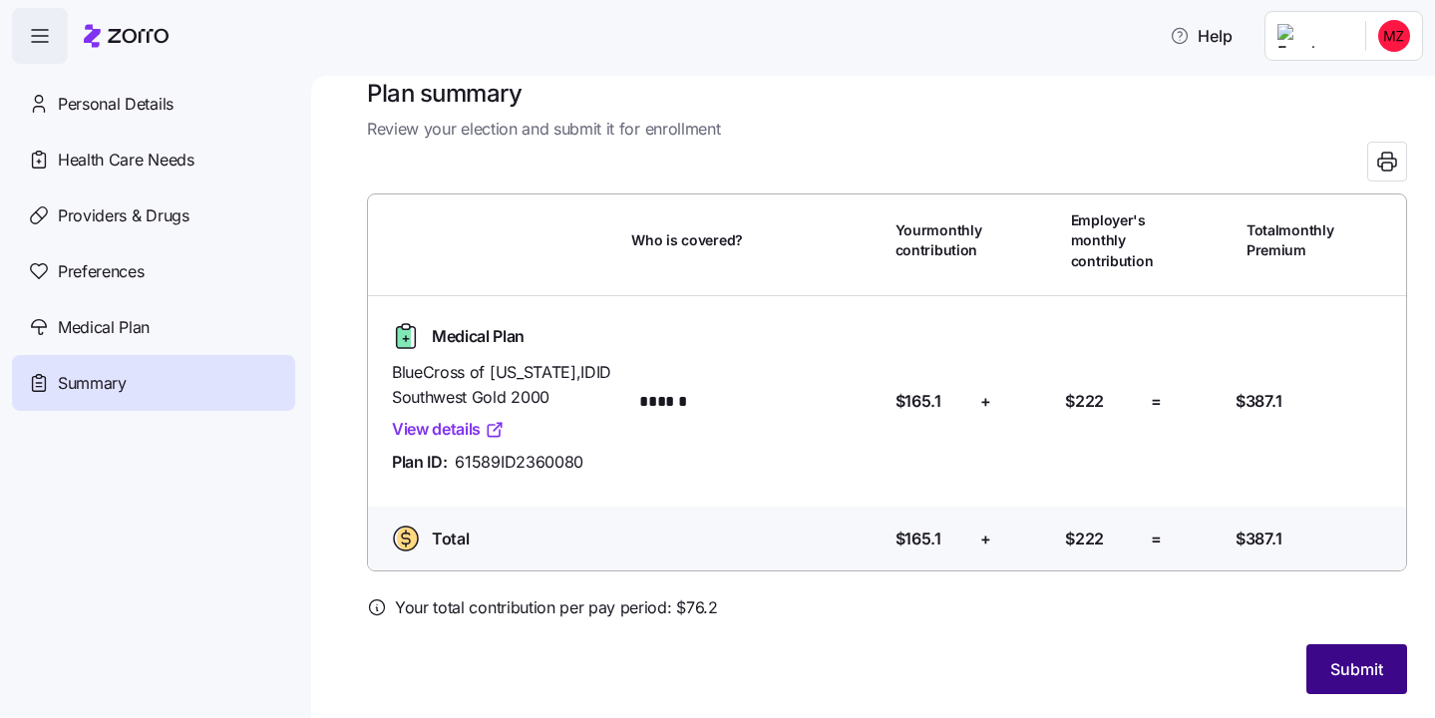
click at [1351, 666] on span "Submit" at bounding box center [1357, 669] width 53 height 24
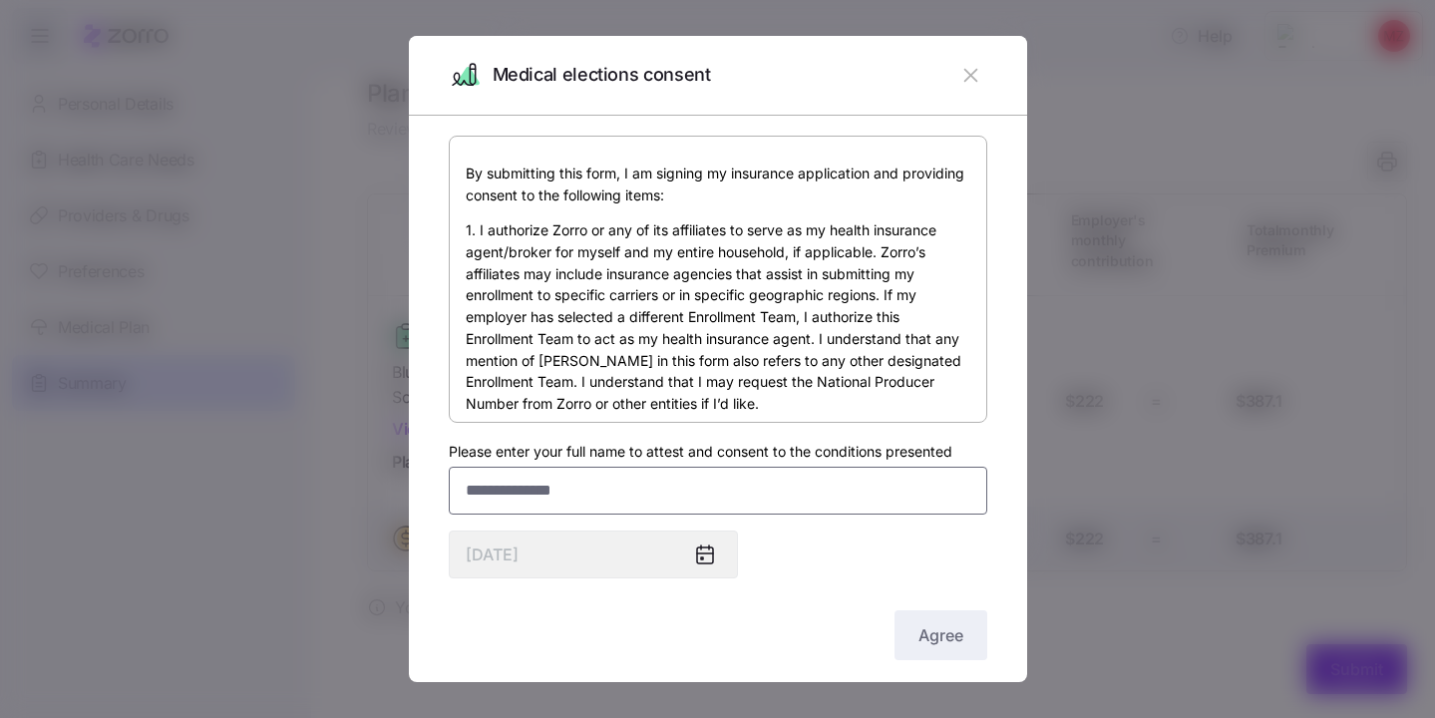
click at [522, 488] on input "Please enter your full name to attest and consent to the conditions presented" at bounding box center [718, 491] width 539 height 48
type input "*"
type input "**********"
click at [946, 646] on span "Agree" at bounding box center [941, 635] width 45 height 24
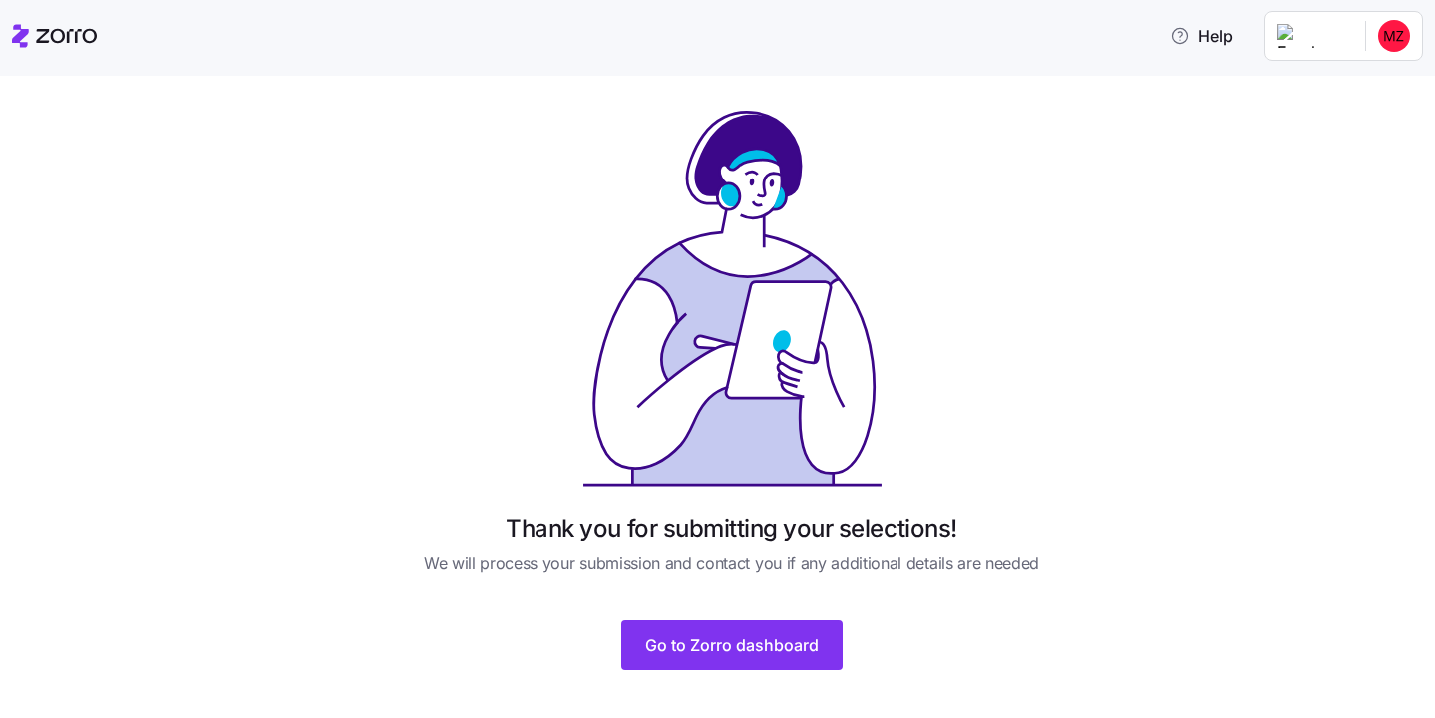
scroll to position [24, 0]
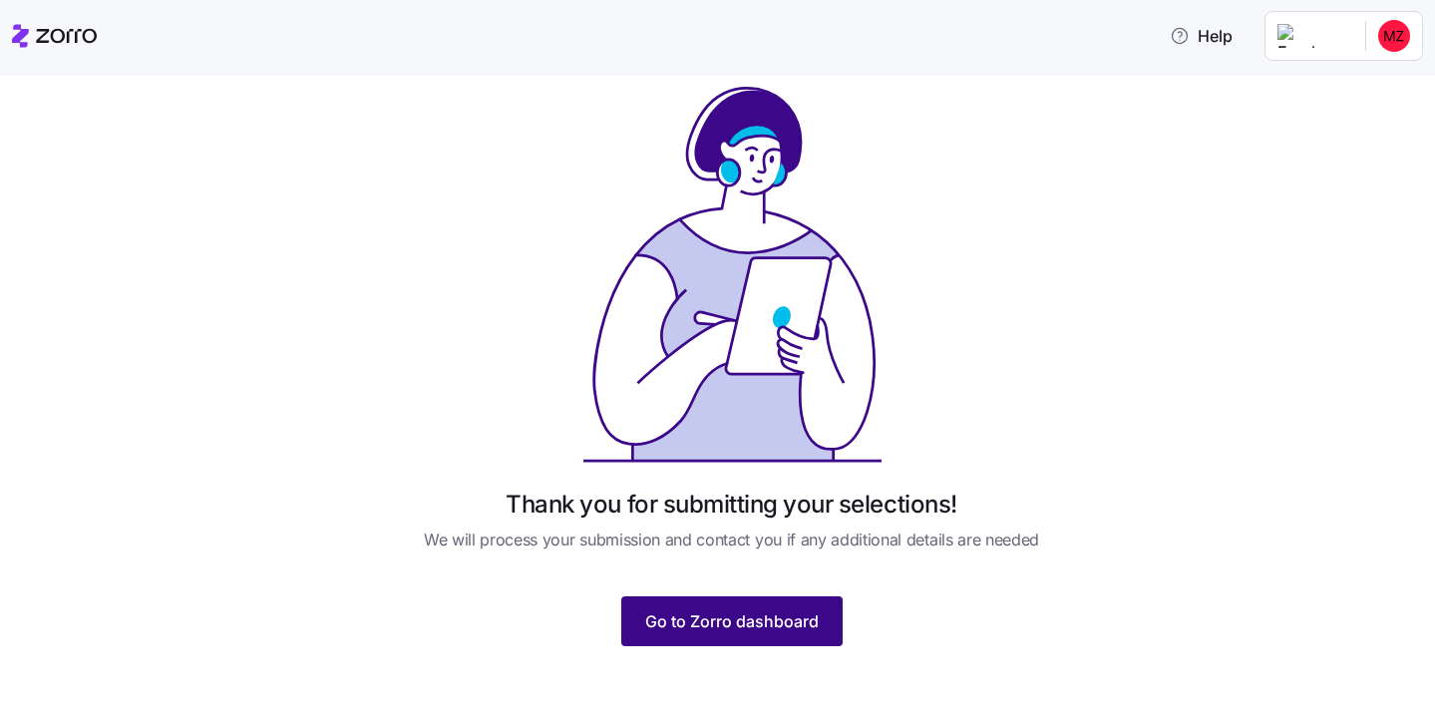
click at [738, 623] on span "Go to Zorro dashboard" at bounding box center [732, 621] width 174 height 24
